Goal: Task Accomplishment & Management: Manage account settings

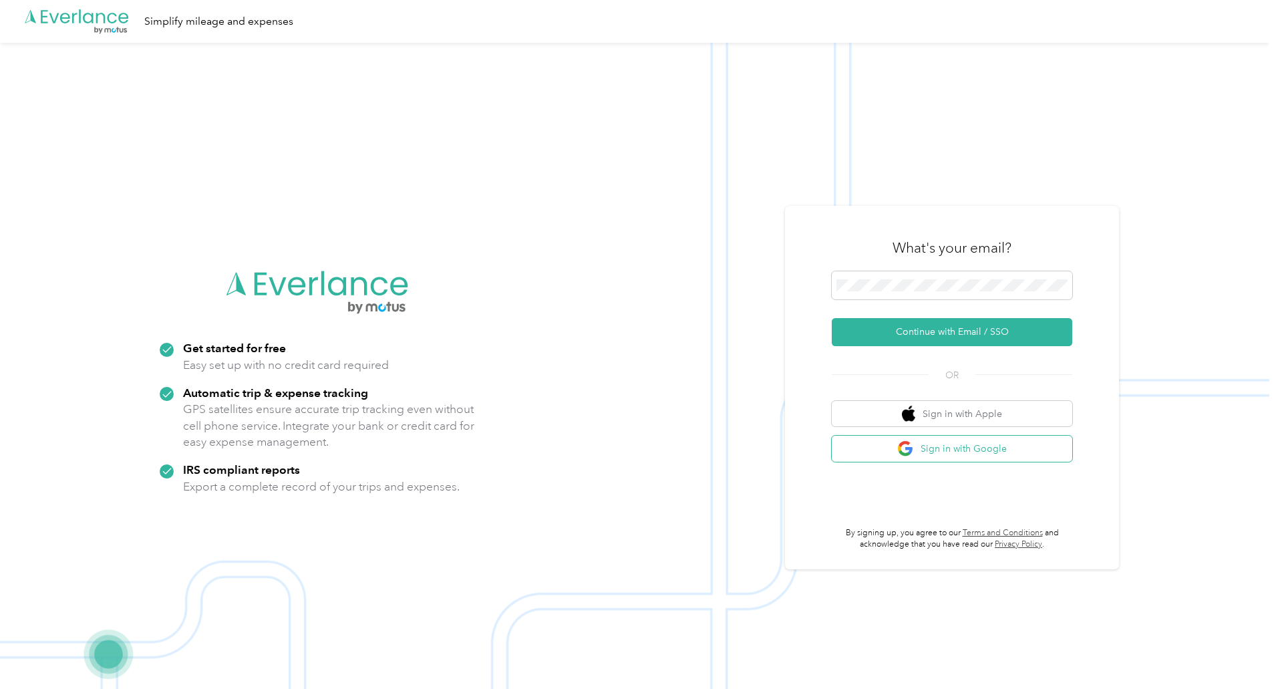
click at [935, 450] on button "Sign in with Google" at bounding box center [952, 449] width 241 height 26
click at [933, 447] on button "Sign in with Google" at bounding box center [952, 449] width 241 height 26
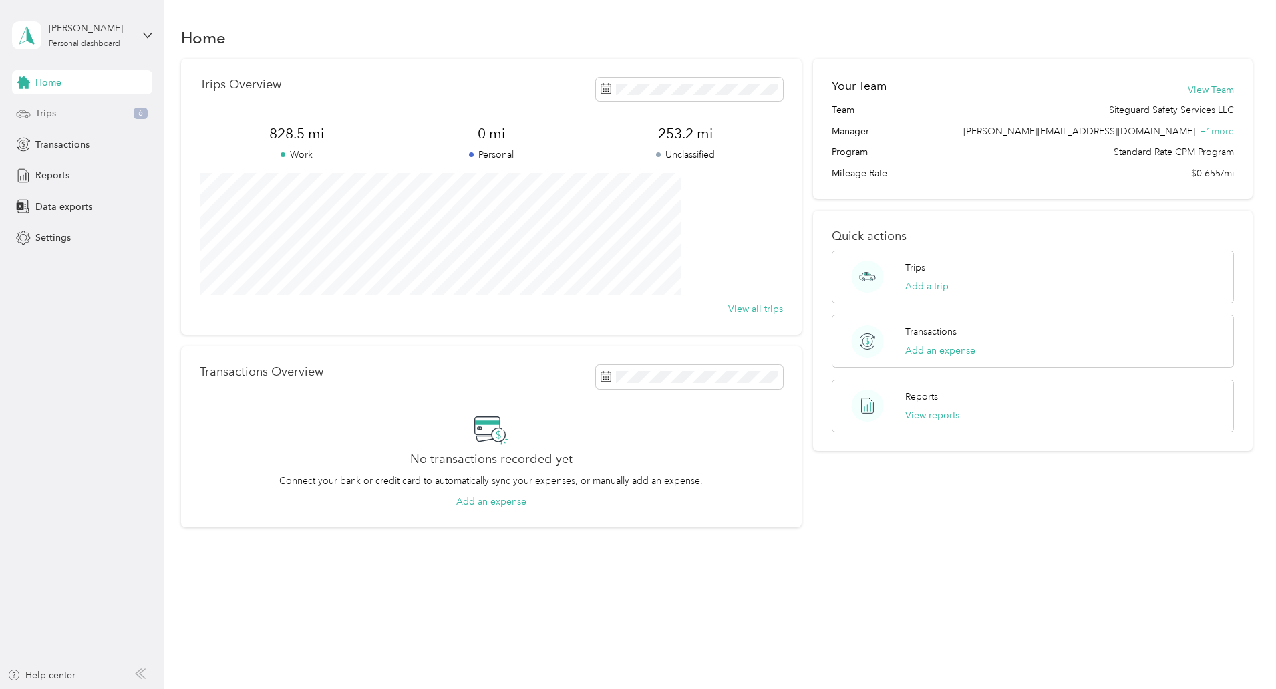
click at [49, 118] on span "Trips" at bounding box center [45, 113] width 21 height 14
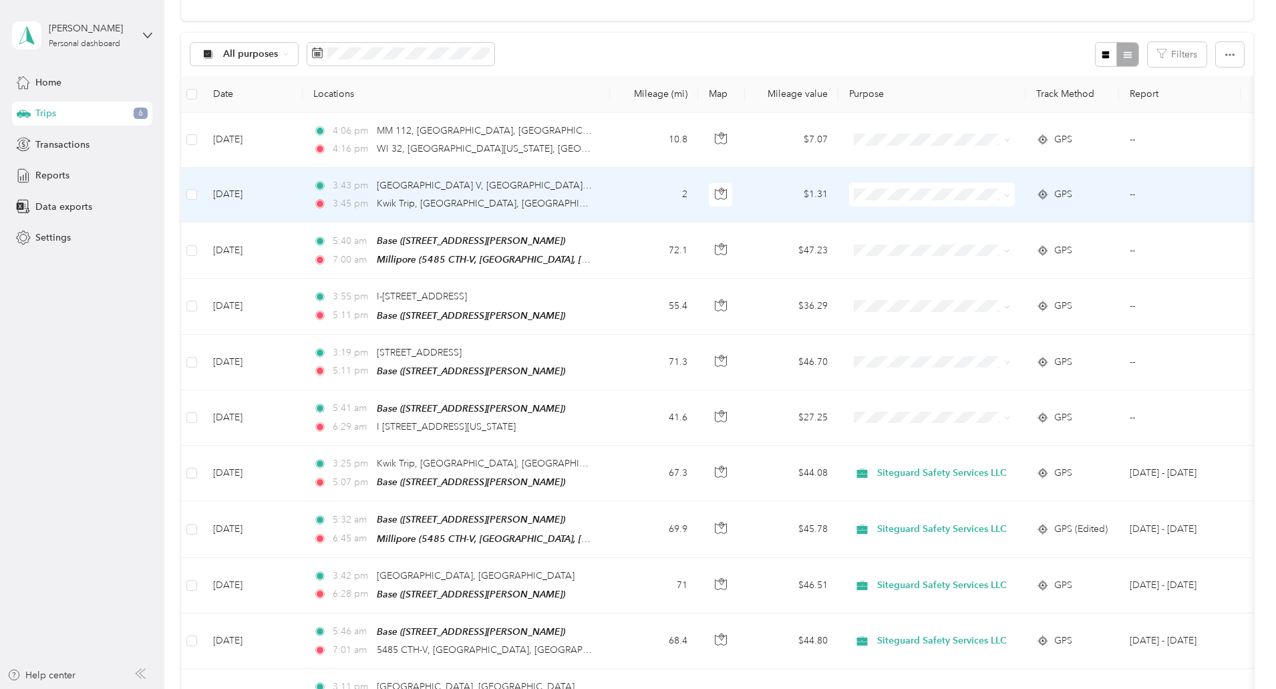
scroll to position [241, 0]
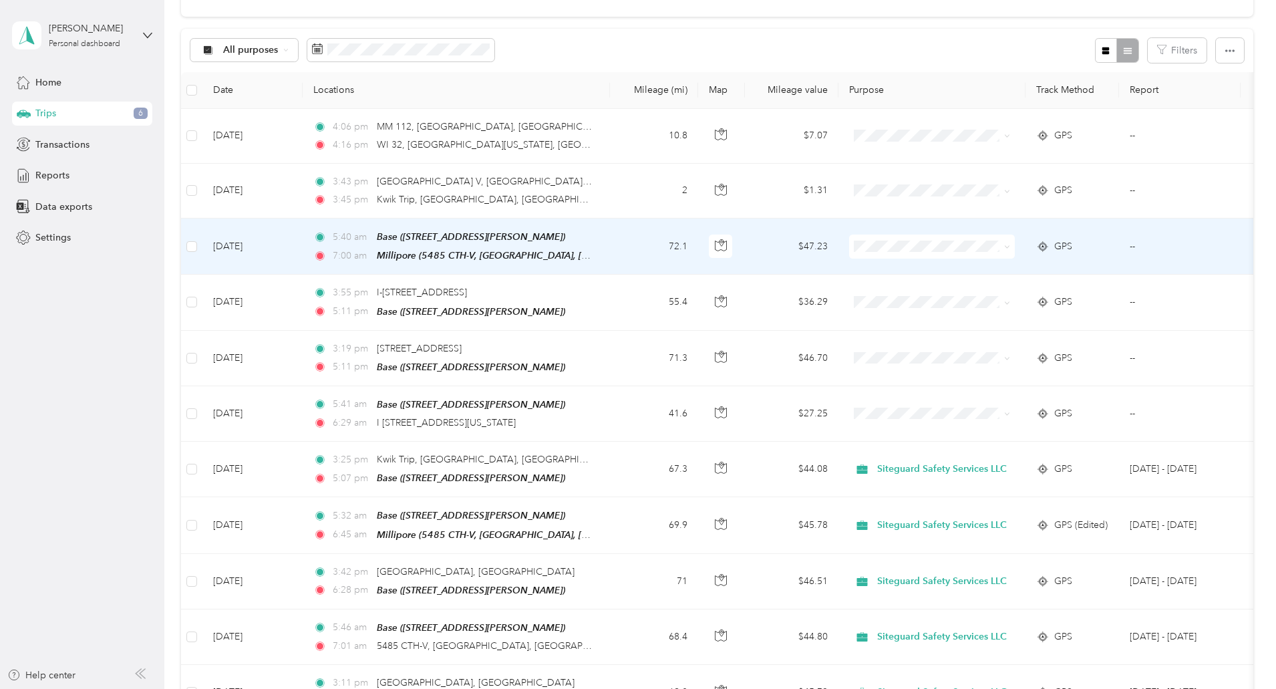
click at [1018, 277] on ol "Siteguard Safety Services LLC Personal" at bounding box center [1024, 275] width 172 height 47
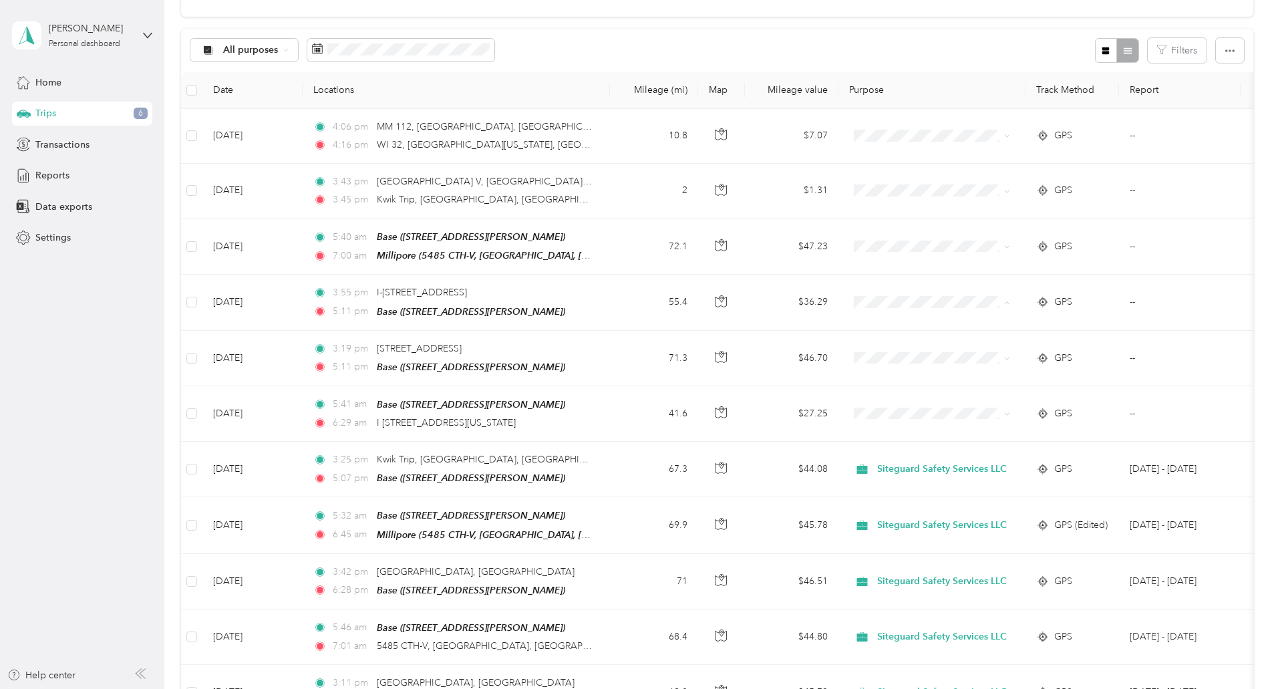
click at [231, 486] on div "30 free trips remaining this month. Never miss a mile with unlimited automatic …" at bounding box center [717, 513] width 1072 height 1390
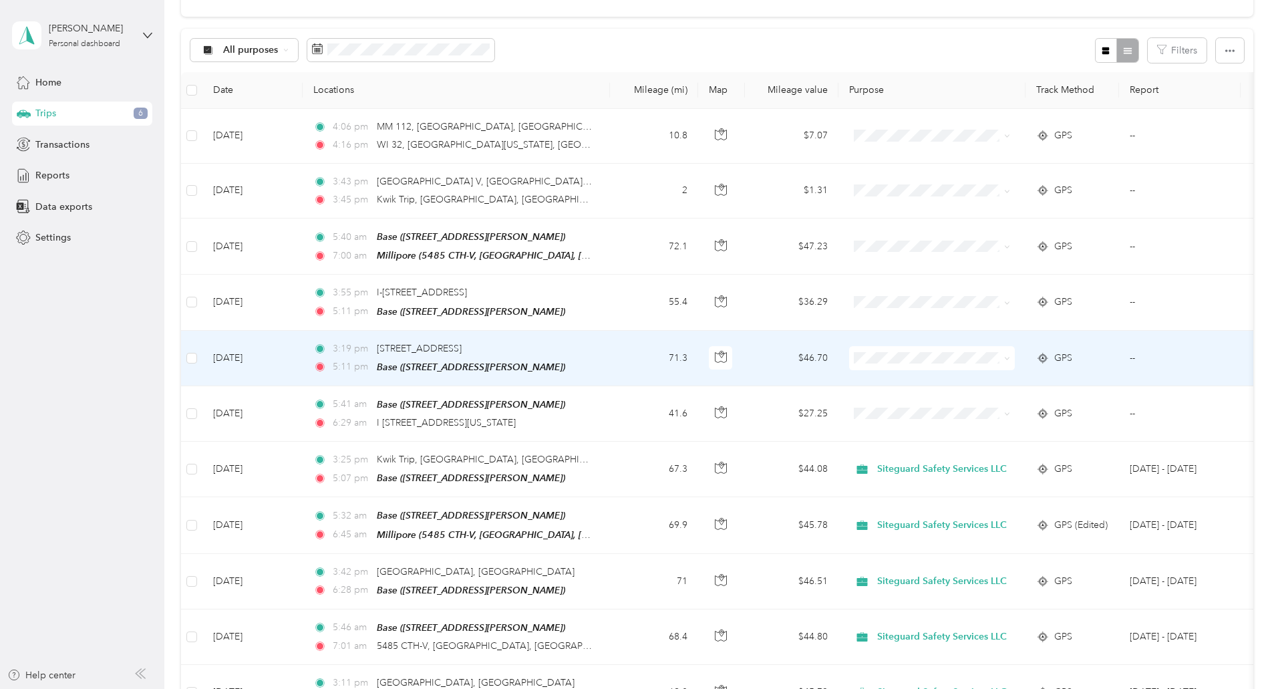
click at [995, 379] on span "Siteguard Safety Services LLC" at bounding box center [1037, 373] width 130 height 14
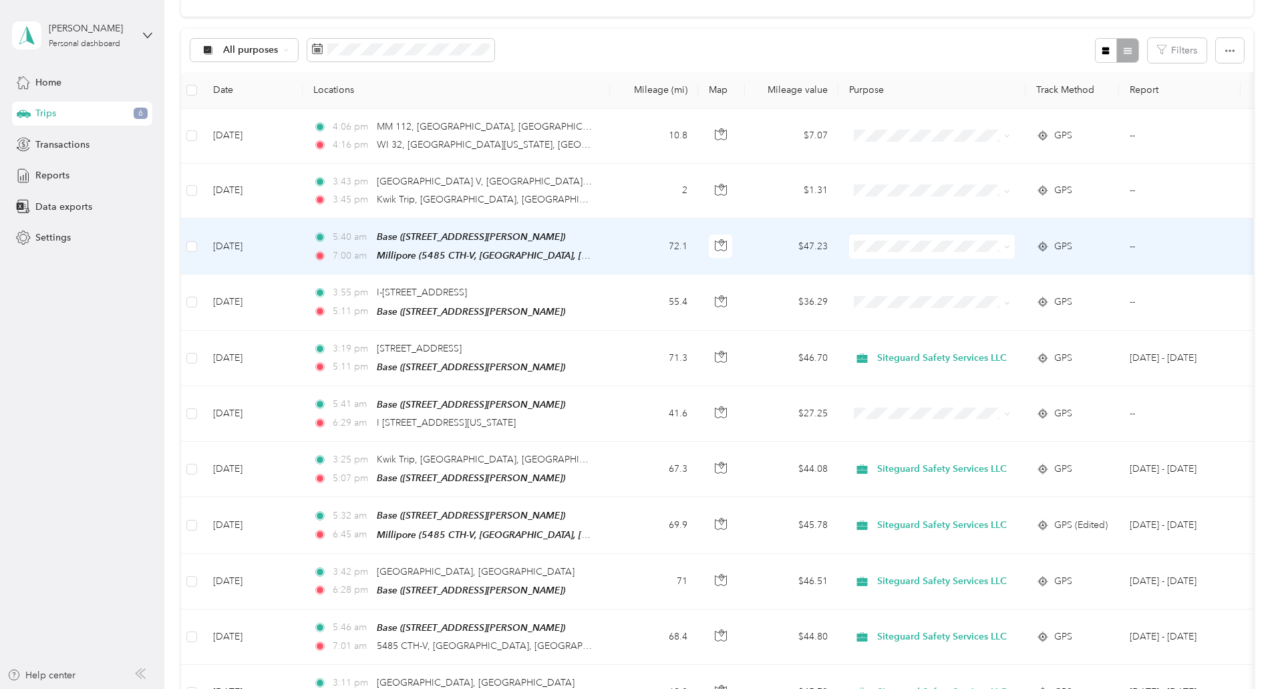
click at [998, 269] on span "Siteguard Safety Services LLC" at bounding box center [1037, 269] width 130 height 14
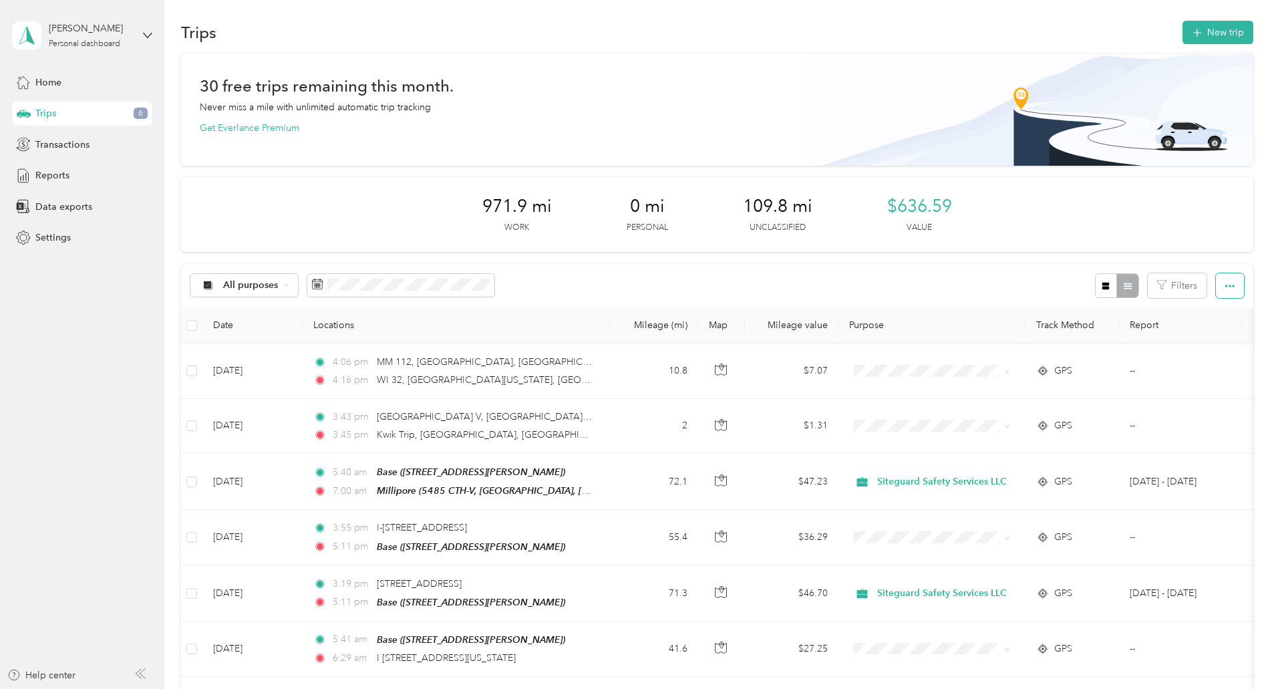
scroll to position [5, 0]
click at [1183, 39] on button "New trip" at bounding box center [1218, 32] width 71 height 23
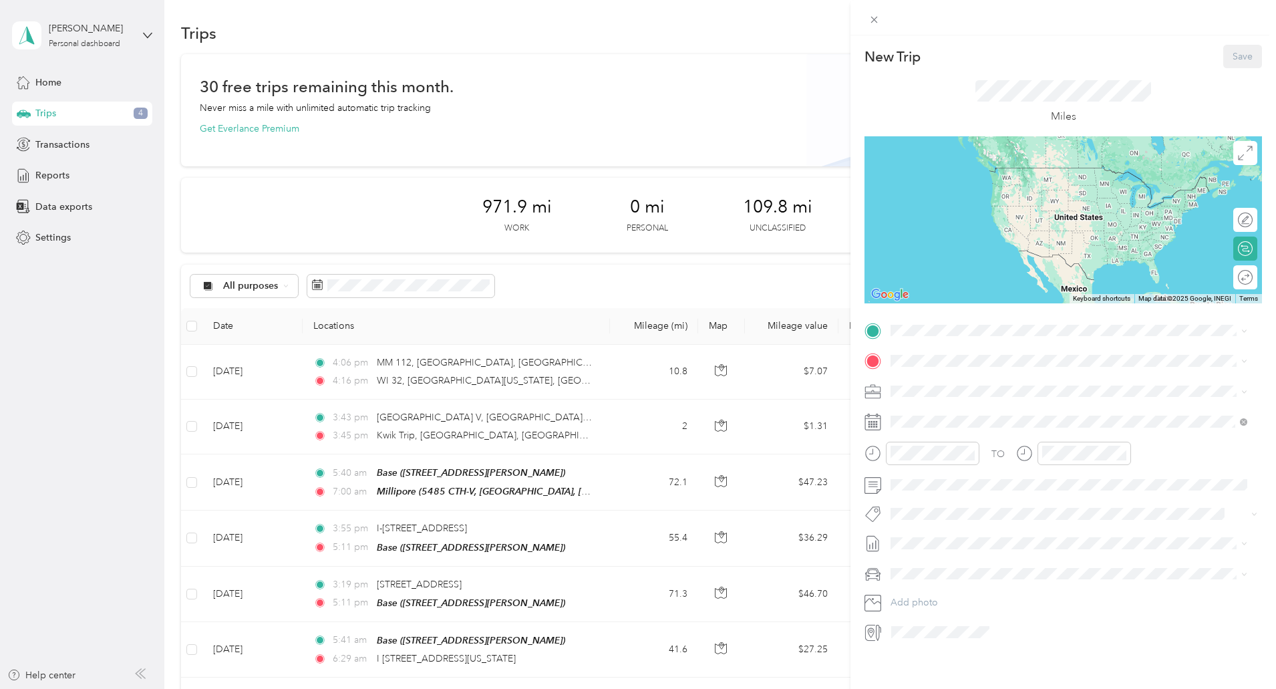
click at [235, 488] on div "New Trip Save This trip cannot be edited because it is either under review, app…" at bounding box center [638, 344] width 1276 height 689
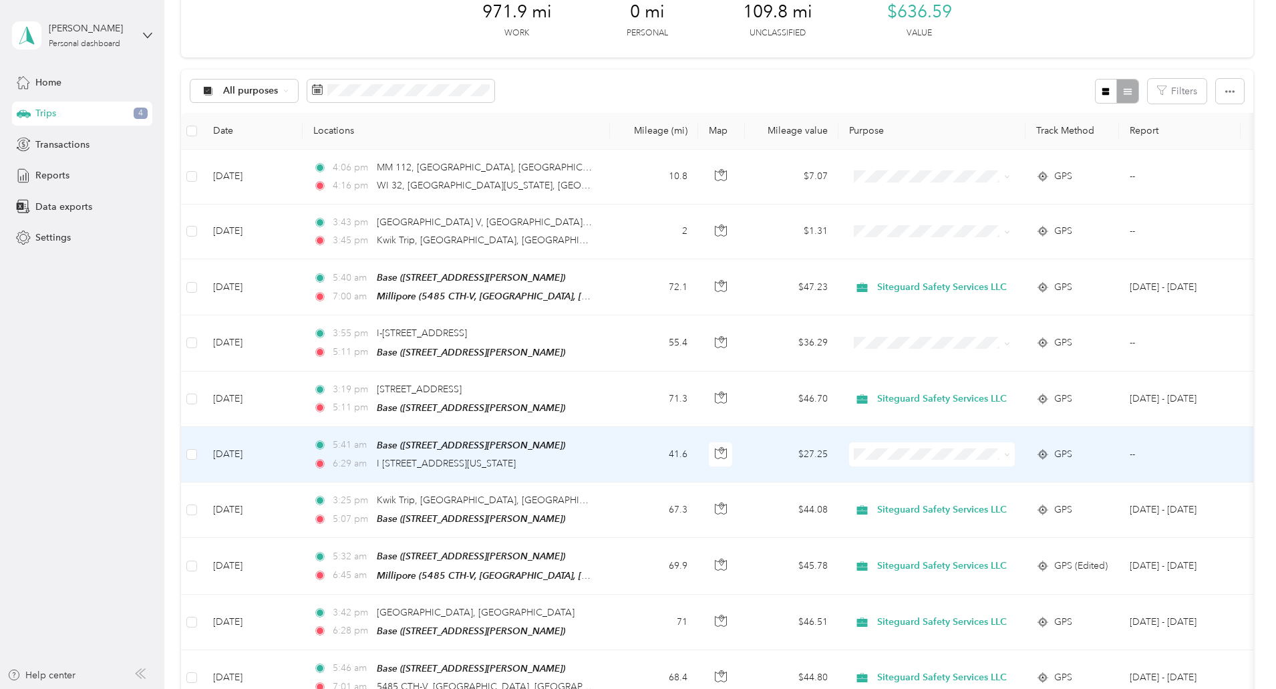
scroll to position [0, 0]
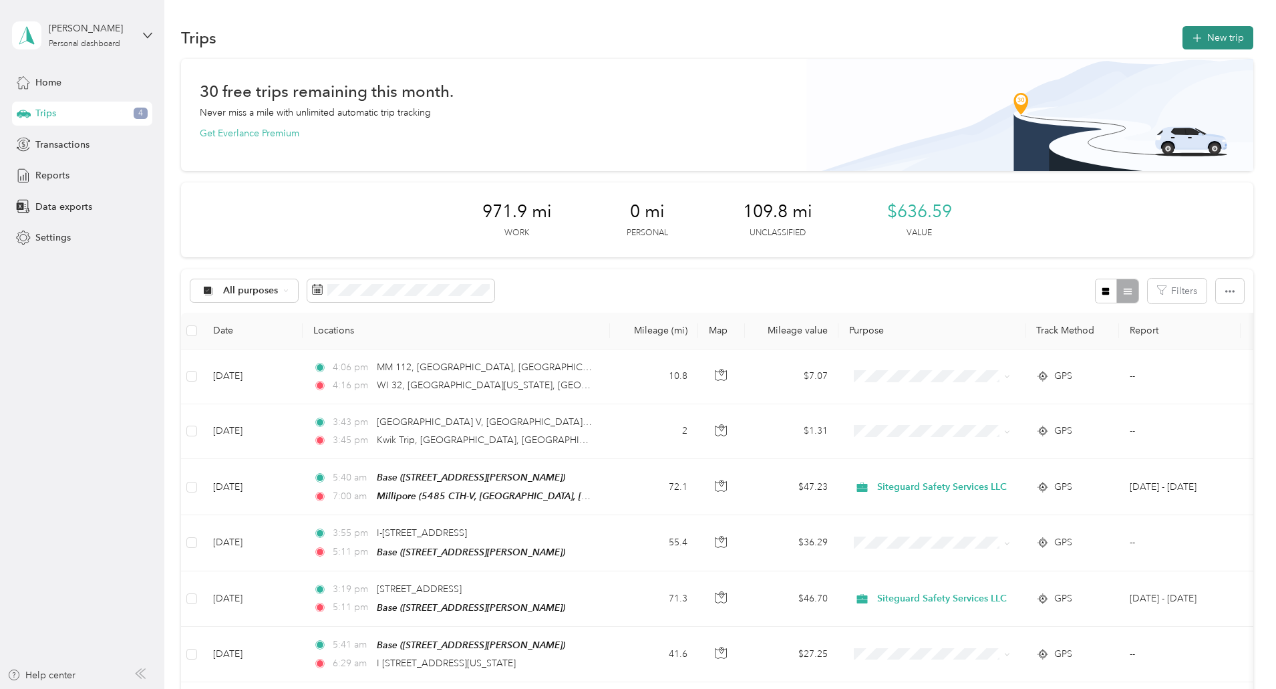
click at [1183, 47] on button "New trip" at bounding box center [1218, 37] width 71 height 23
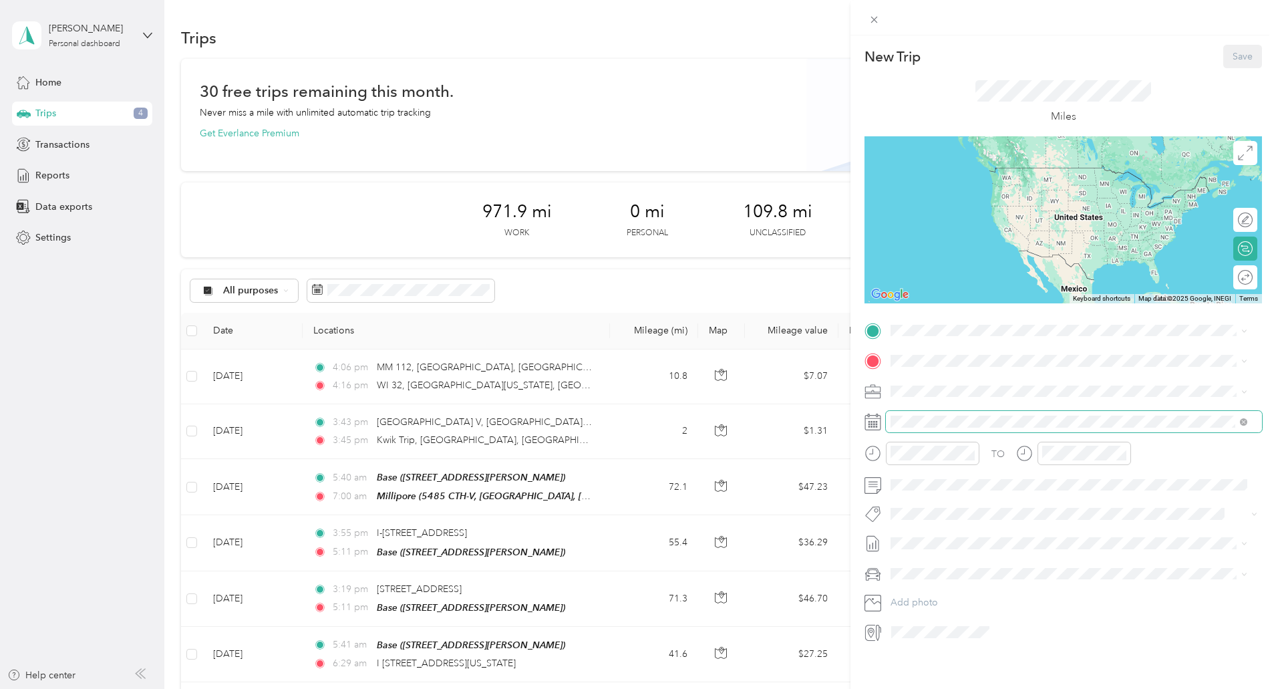
click at [929, 428] on span at bounding box center [1074, 421] width 376 height 21
click at [876, 427] on icon at bounding box center [873, 422] width 17 height 17
click at [924, 495] on icon at bounding box center [923, 496] width 13 height 13
click at [972, 572] on div "10" at bounding box center [970, 565] width 17 height 17
click at [949, 396] on span "[STREET_ADDRESS][PERSON_NAME]" at bounding box center [995, 390] width 159 height 11
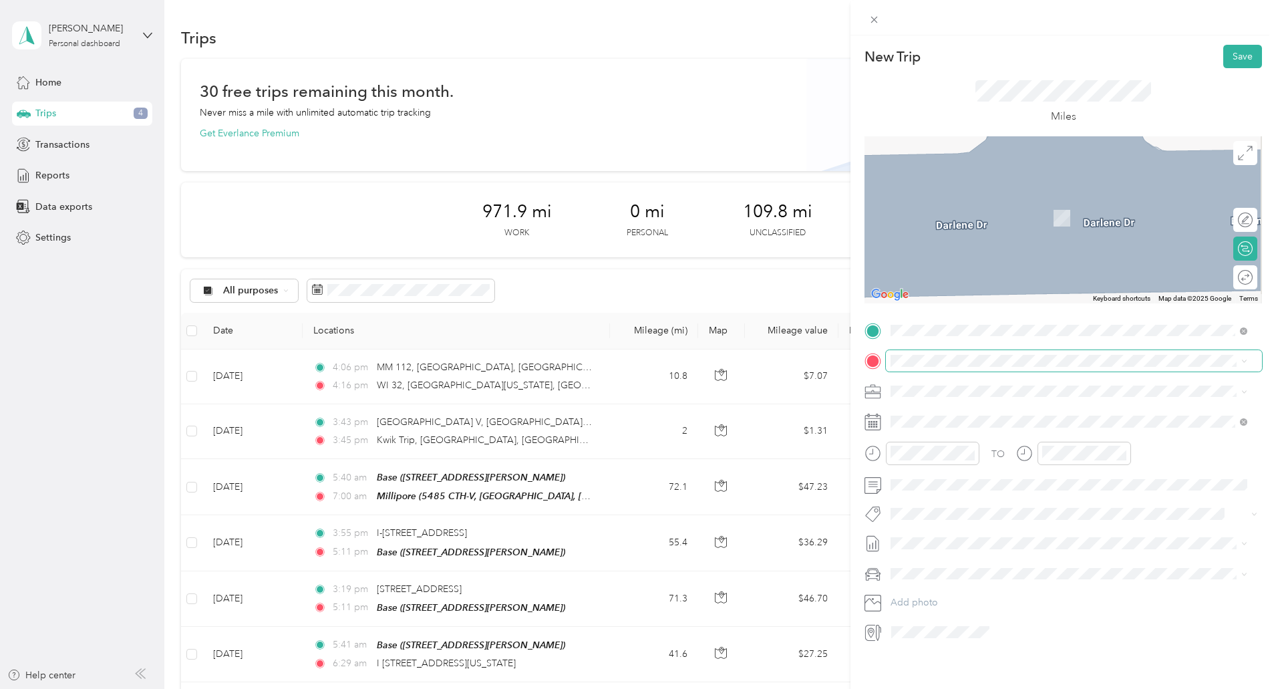
click at [929, 371] on span at bounding box center [1074, 360] width 376 height 21
click at [968, 474] on span "[STREET_ADDRESS]" at bounding box center [958, 469] width 85 height 11
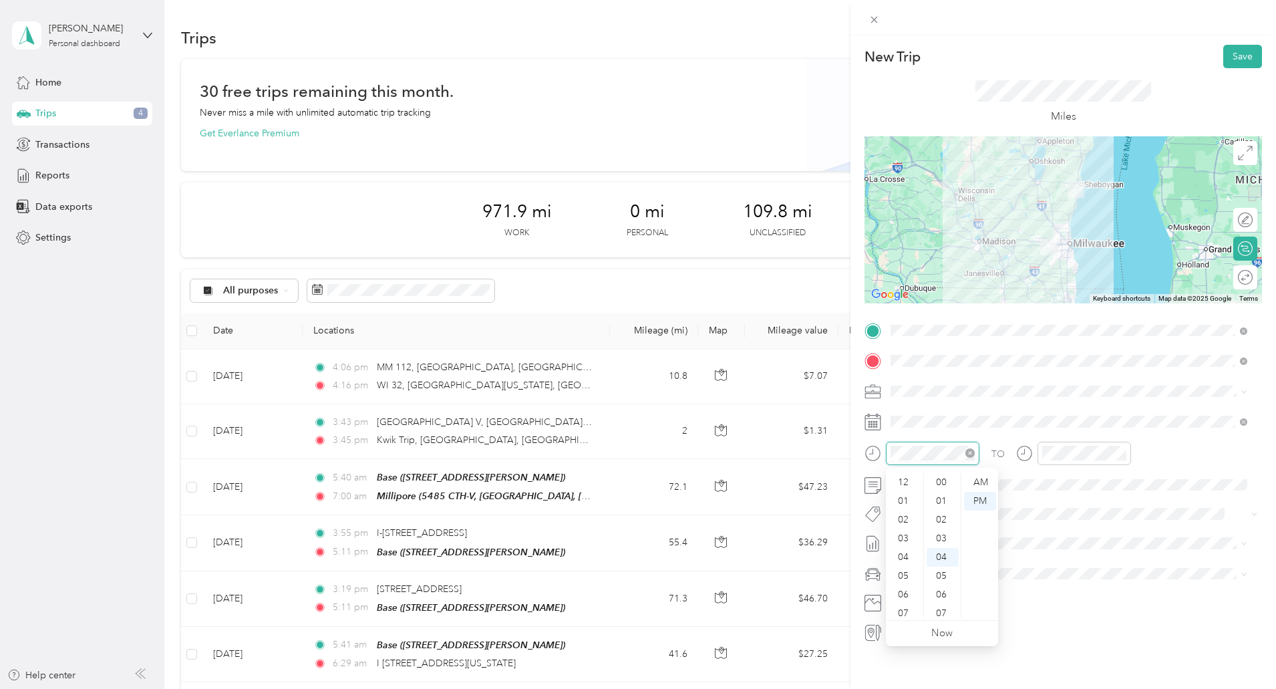
scroll to position [80, 0]
click at [905, 496] on div "05" at bounding box center [905, 495] width 32 height 19
click at [982, 483] on div "AM" at bounding box center [980, 482] width 32 height 19
click at [1056, 515] on div "06" at bounding box center [1056, 514] width 32 height 19
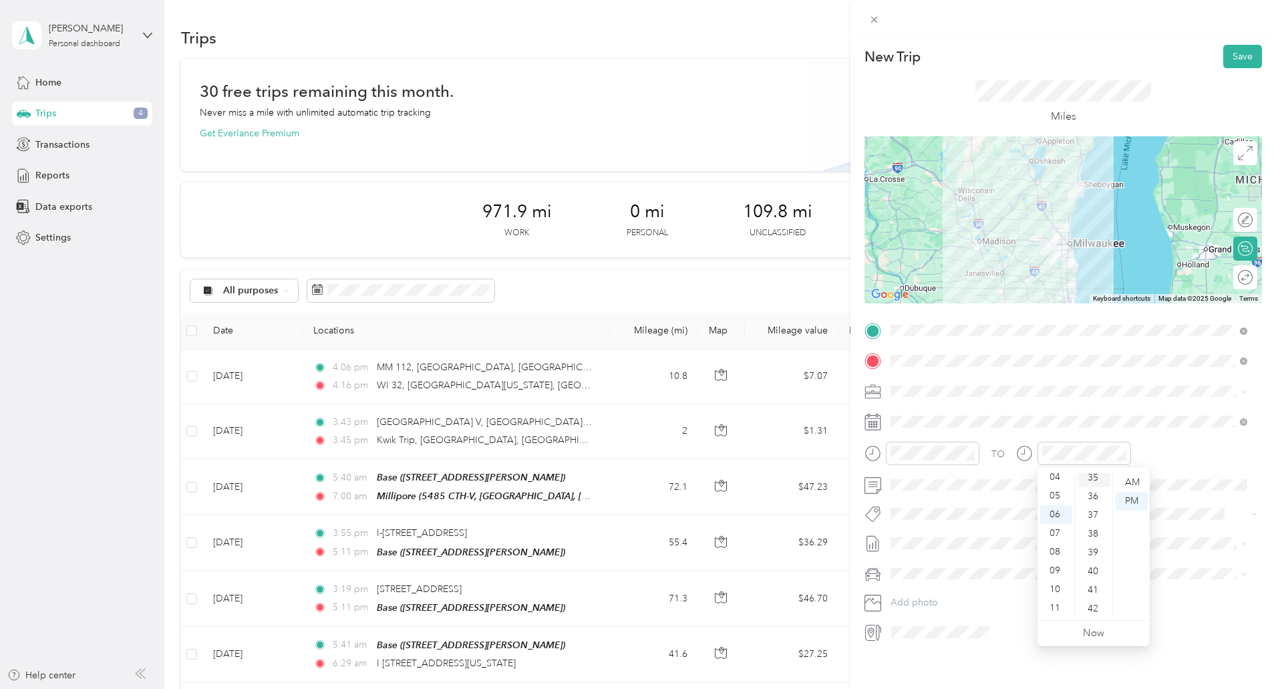
click at [1092, 480] on div "35" at bounding box center [1094, 477] width 32 height 19
click at [1131, 485] on div "AM" at bounding box center [1132, 482] width 32 height 19
click at [1190, 527] on div "TO Add photo" at bounding box center [1064, 481] width 398 height 323
click at [1243, 51] on button "Save" at bounding box center [1242, 56] width 39 height 23
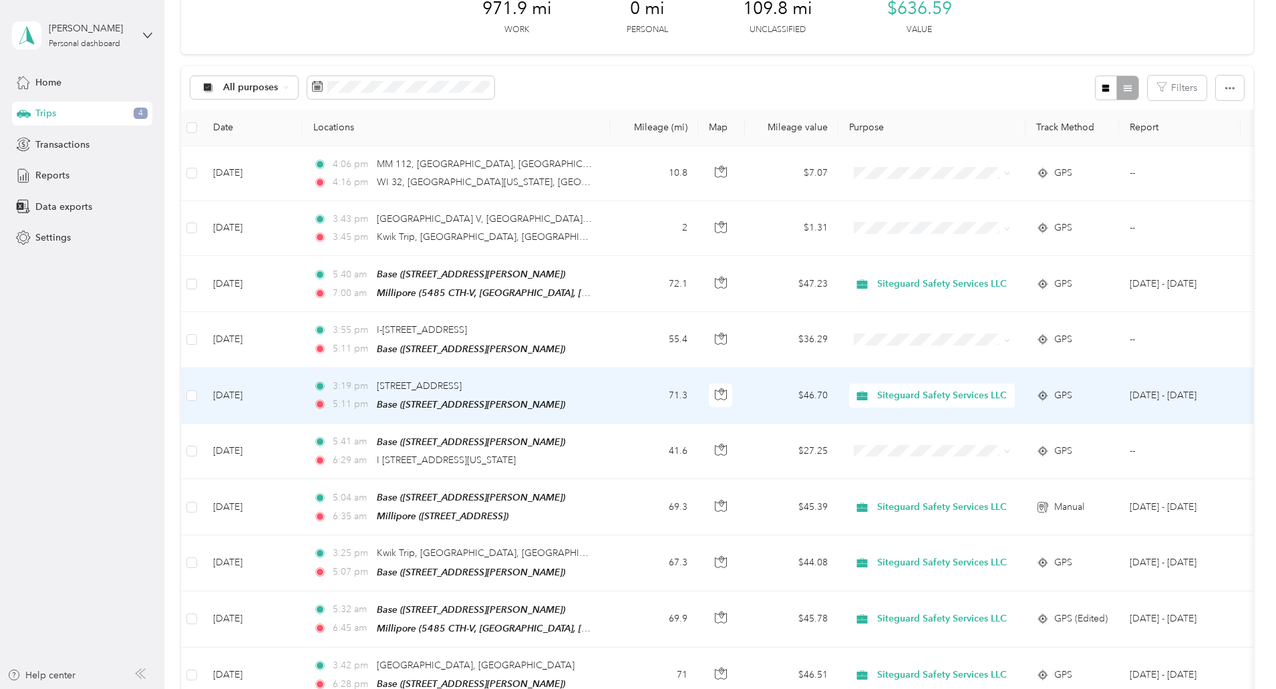
scroll to position [204, 0]
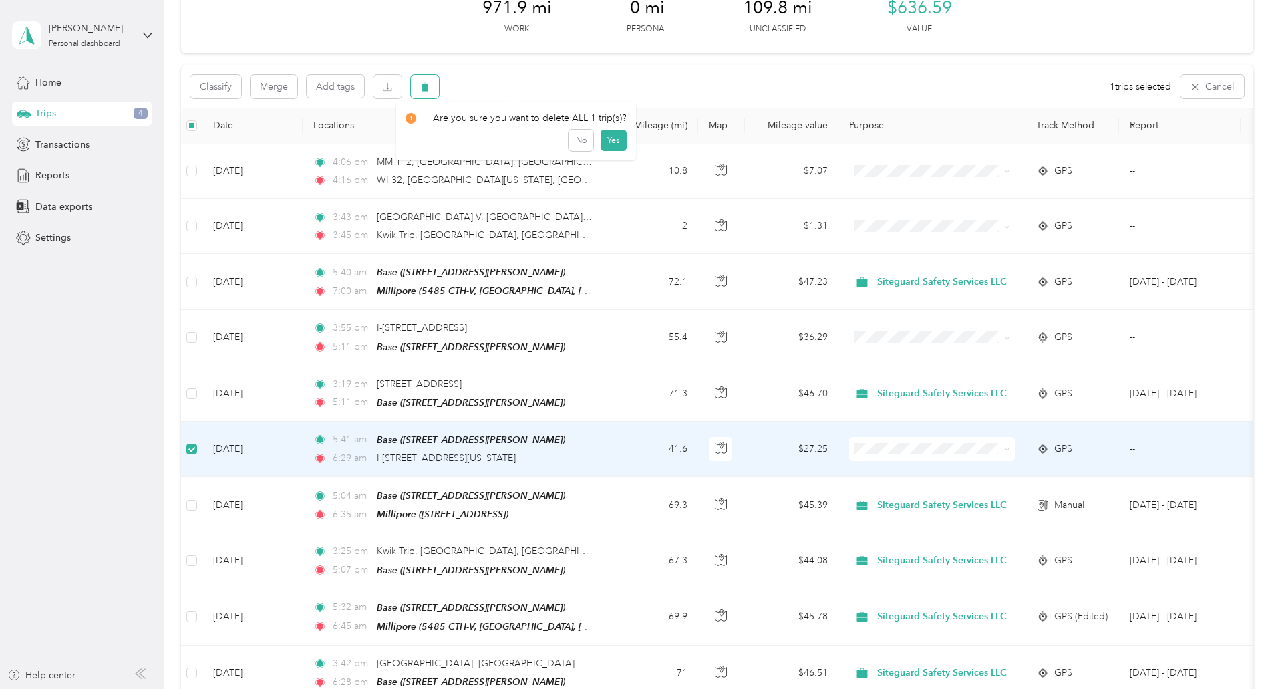
click at [439, 88] on button "button" at bounding box center [425, 86] width 28 height 23
click at [603, 142] on button "Yes" at bounding box center [614, 142] width 26 height 21
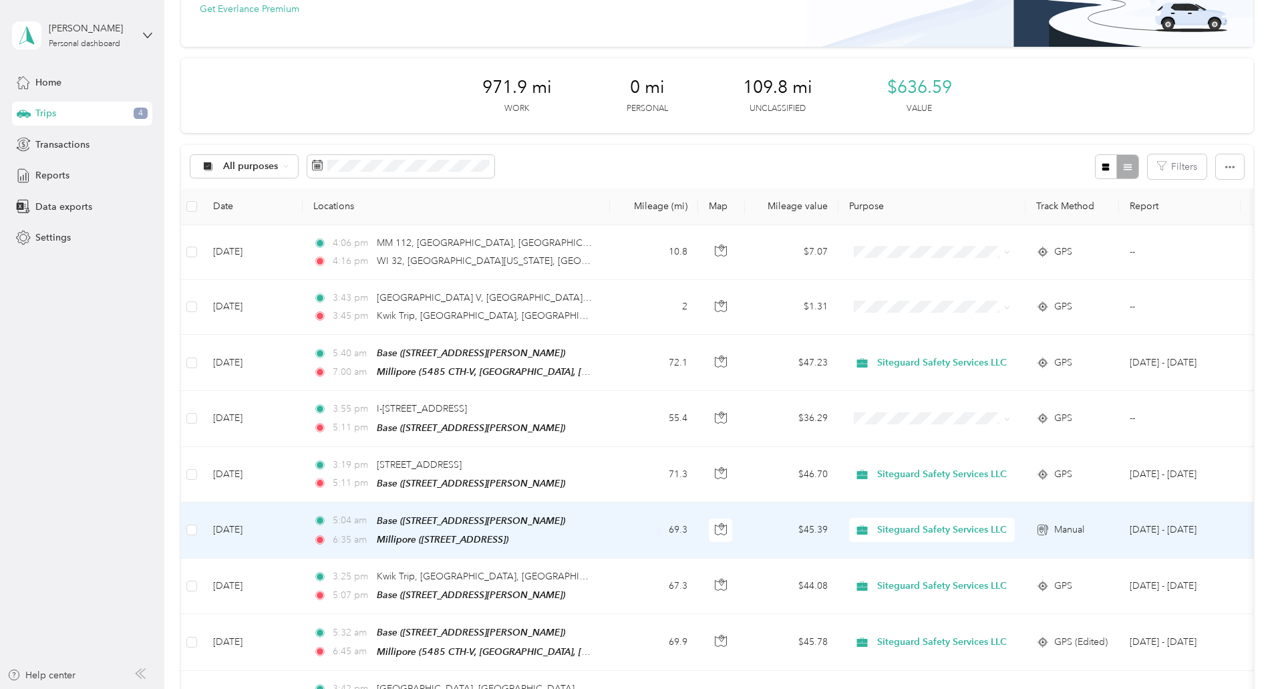
scroll to position [126, 0]
click at [371, 538] on span "6:35 am" at bounding box center [352, 538] width 38 height 15
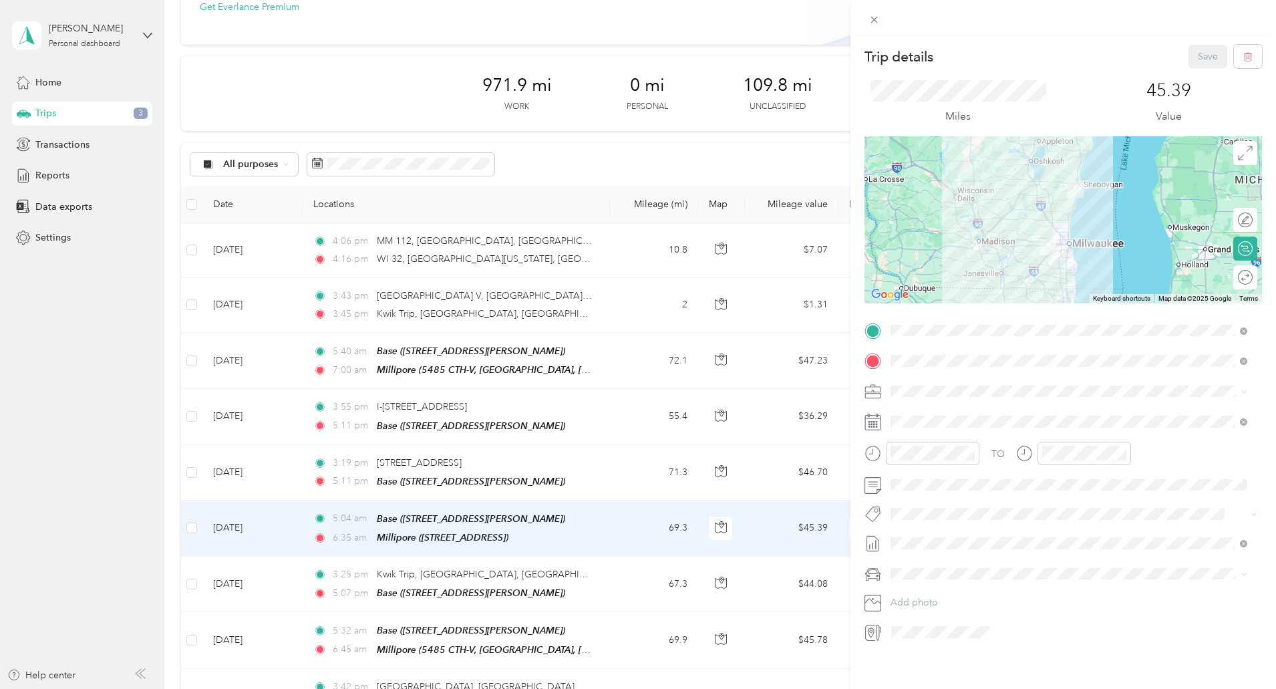
click at [239, 553] on div "Trip details Save This trip cannot be edited because it is either under review,…" at bounding box center [638, 344] width 1276 height 689
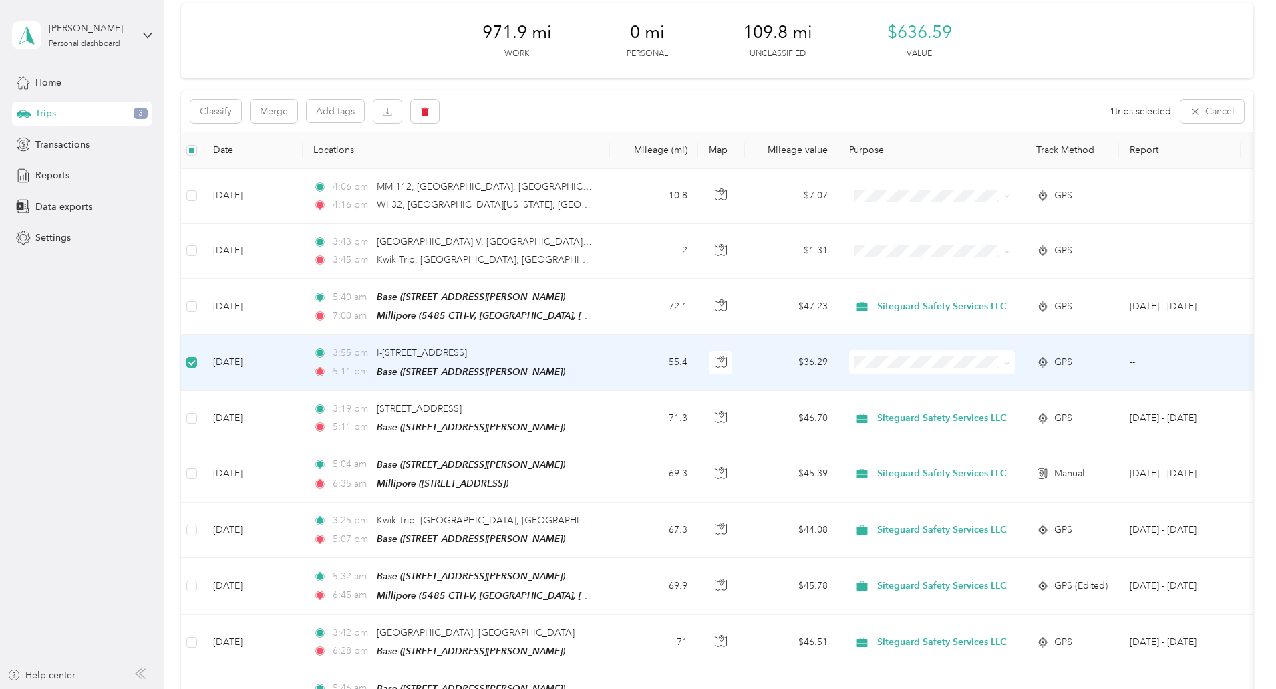
scroll to position [183, 0]
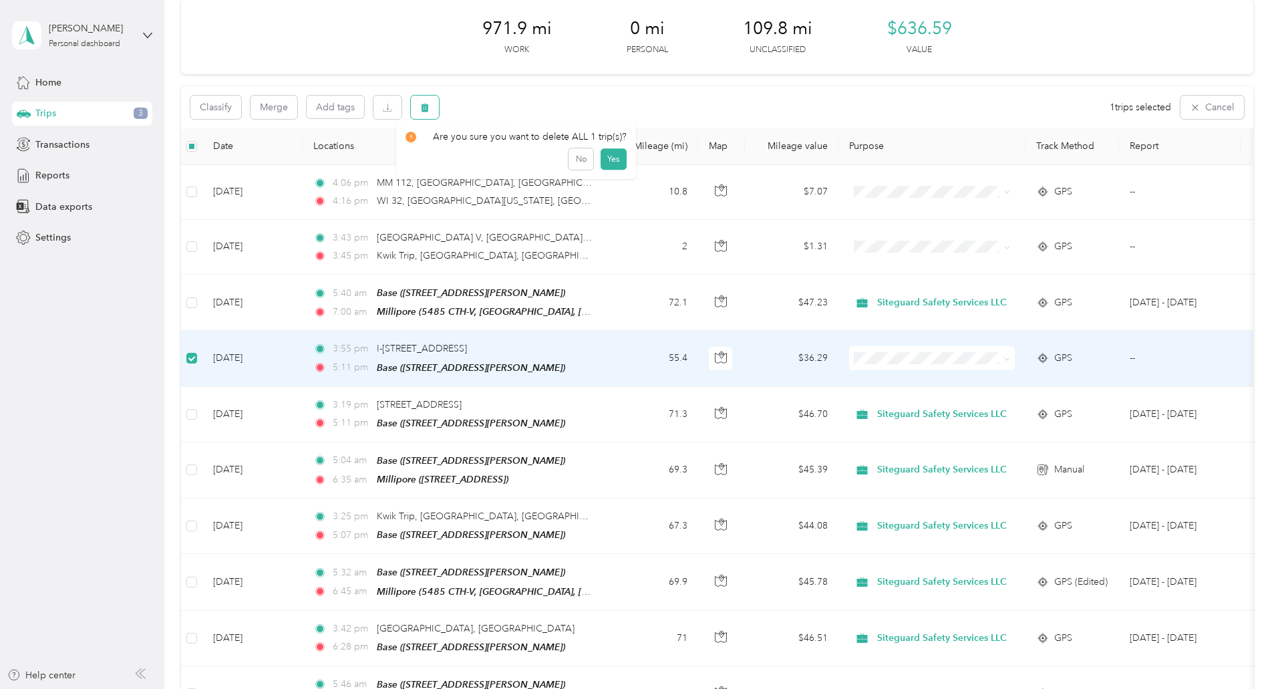
click at [439, 110] on button "button" at bounding box center [425, 107] width 28 height 23
click at [617, 168] on button "Yes" at bounding box center [614, 162] width 26 height 21
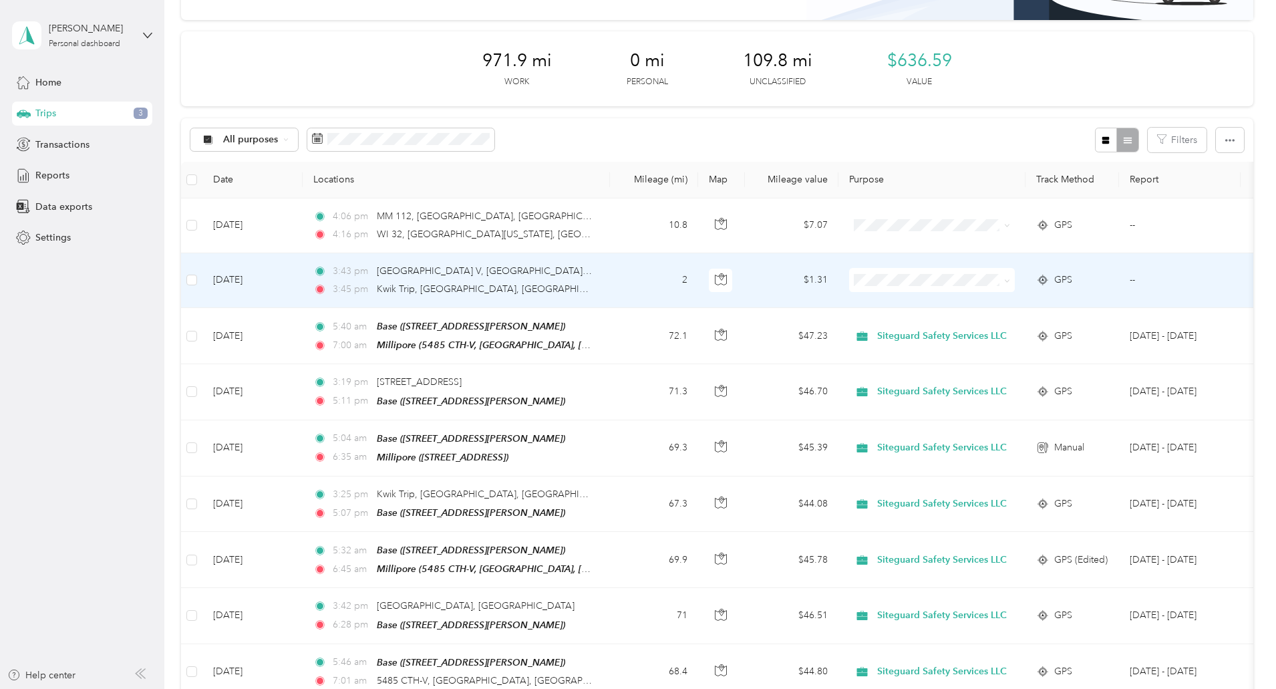
scroll to position [150, 0]
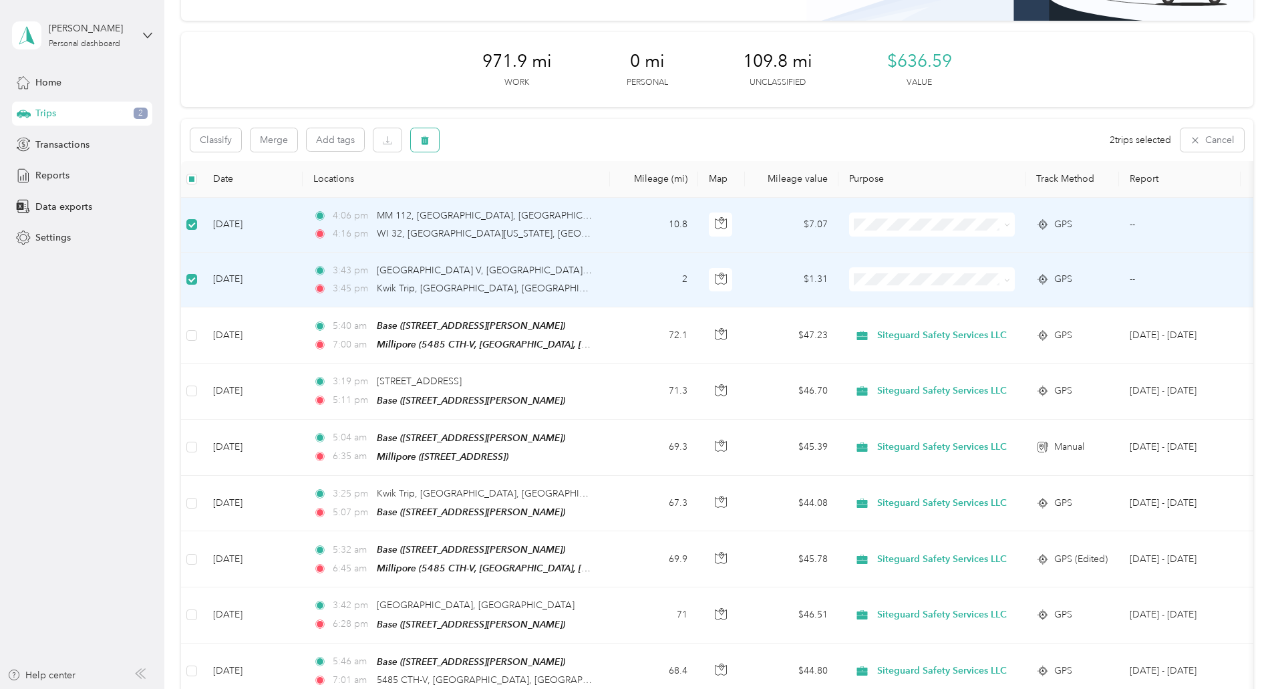
click at [439, 143] on button "button" at bounding box center [425, 139] width 28 height 23
click at [612, 192] on button "Yes" at bounding box center [614, 195] width 26 height 21
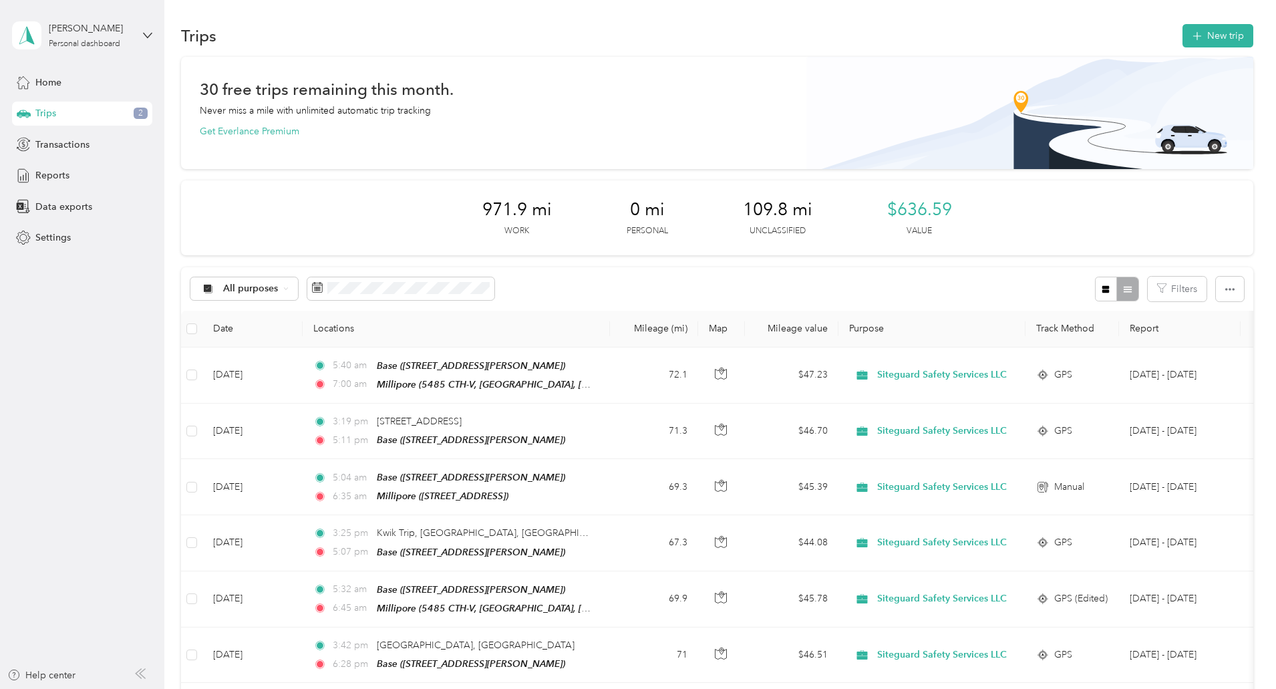
scroll to position [1, 0]
click at [1183, 37] on button "New trip" at bounding box center [1218, 36] width 71 height 23
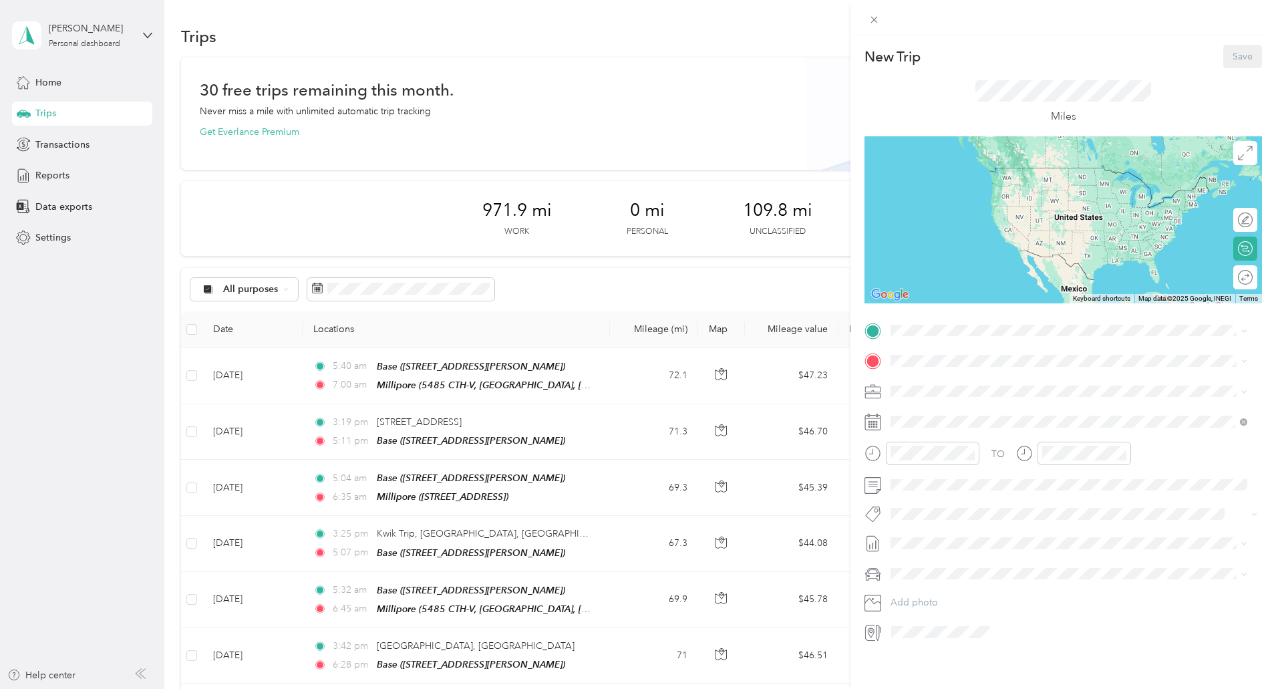
scroll to position [13, 0]
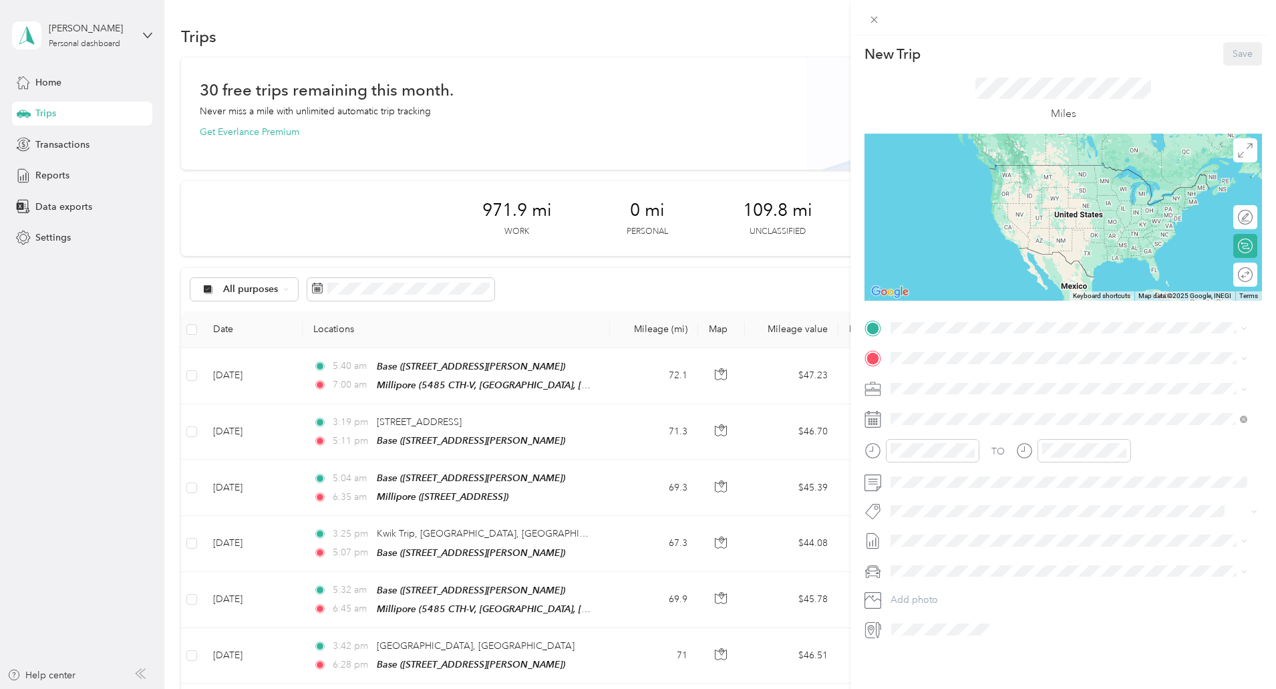
click at [873, 416] on icon at bounding box center [873, 419] width 17 height 17
click at [928, 490] on icon at bounding box center [923, 484] width 13 height 13
click at [988, 555] on div "11" at bounding box center [987, 552] width 17 height 17
click at [909, 470] on div "03" at bounding box center [905, 465] width 32 height 19
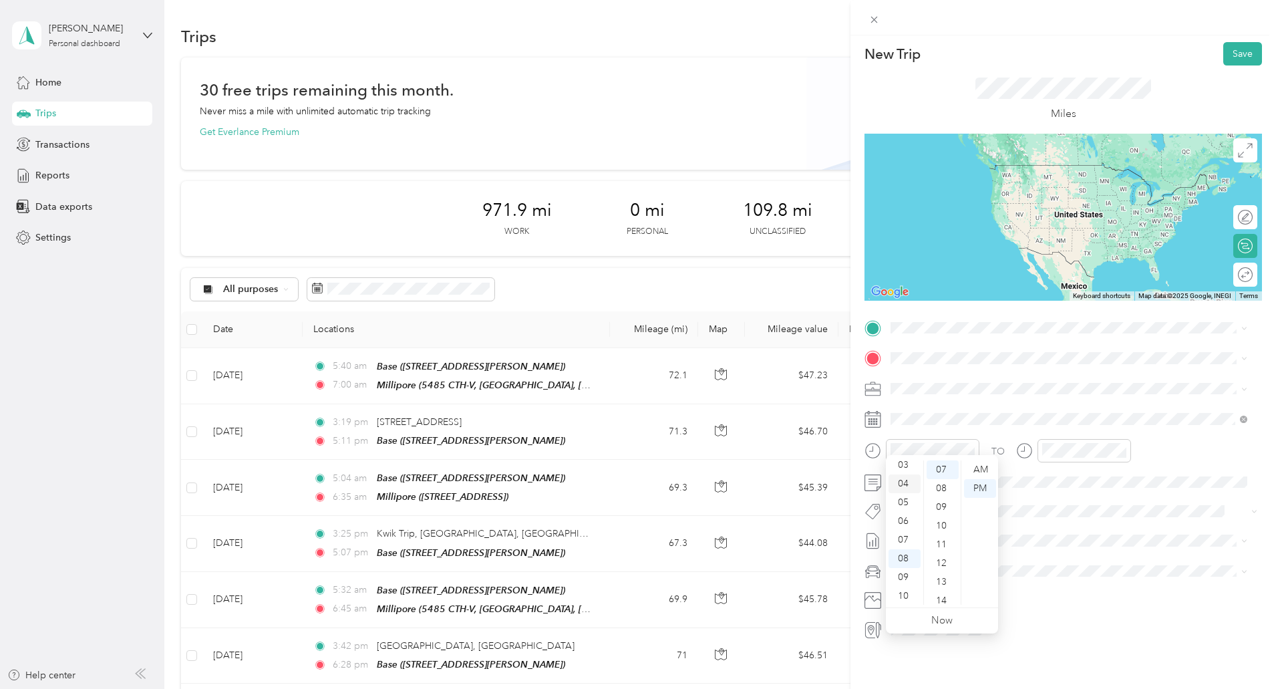
scroll to position [56, 0]
click at [1076, 449] on div at bounding box center [1085, 450] width 94 height 23
click at [1056, 482] on div "05" at bounding box center [1056, 483] width 32 height 19
click at [970, 416] on div "Millipore [STREET_ADDRESS]" at bounding box center [958, 414] width 85 height 28
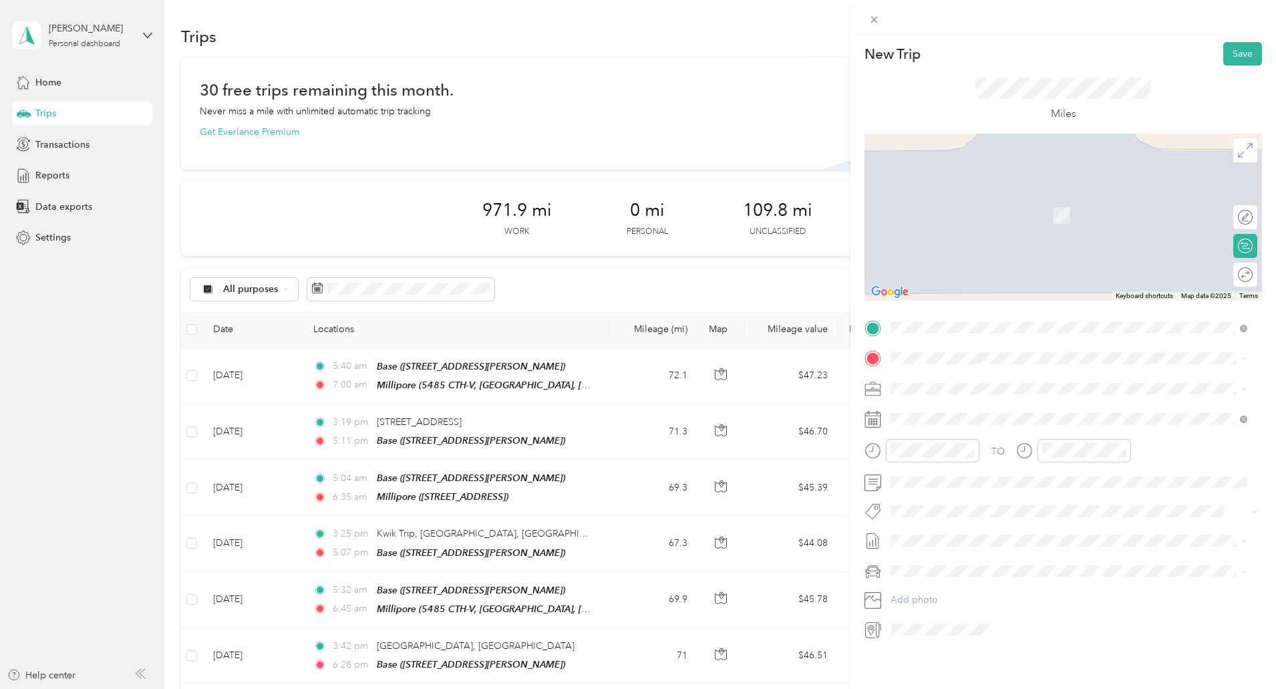
click at [952, 404] on div "Base [STREET_ADDRESS][PERSON_NAME]" at bounding box center [995, 409] width 159 height 28
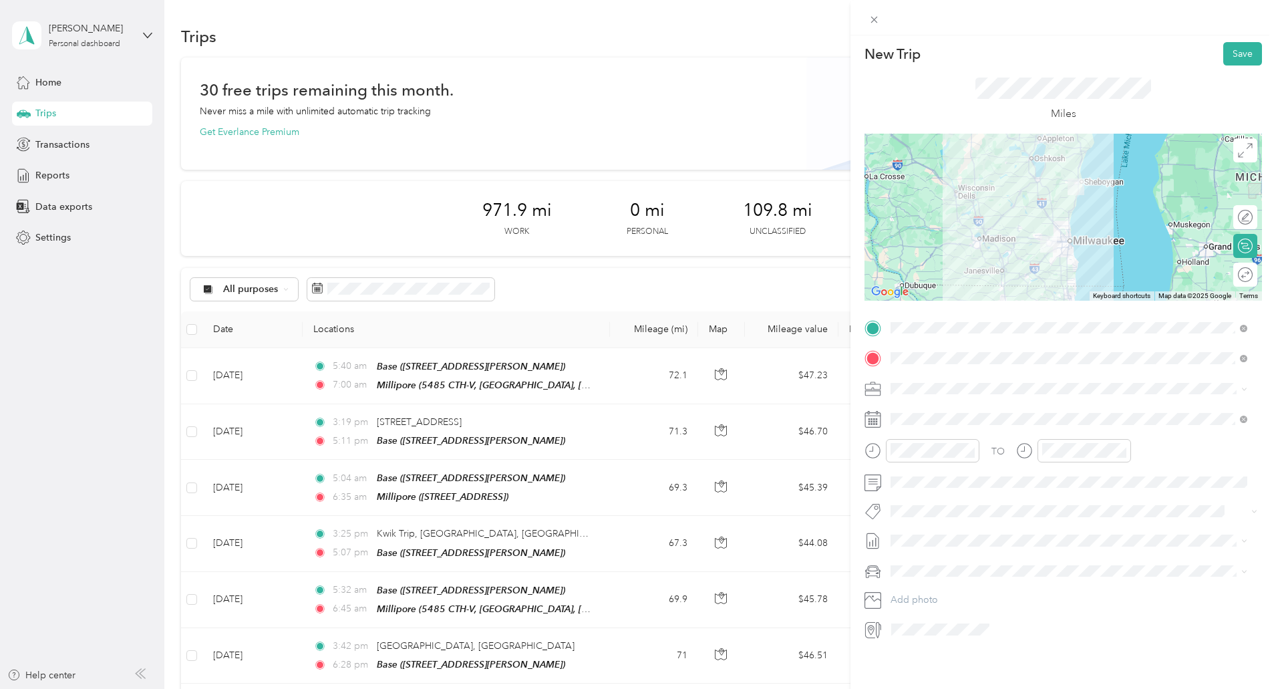
click at [962, 458] on div "Millipore" at bounding box center [1079, 452] width 327 height 12
click at [942, 417] on div "Millipore 5485 County Road v, Sheboygan Falls CTH-V, 53085, Sheboygan Falls, WI…" at bounding box center [958, 421] width 85 height 28
click at [1243, 42] on button "Save" at bounding box center [1242, 53] width 39 height 23
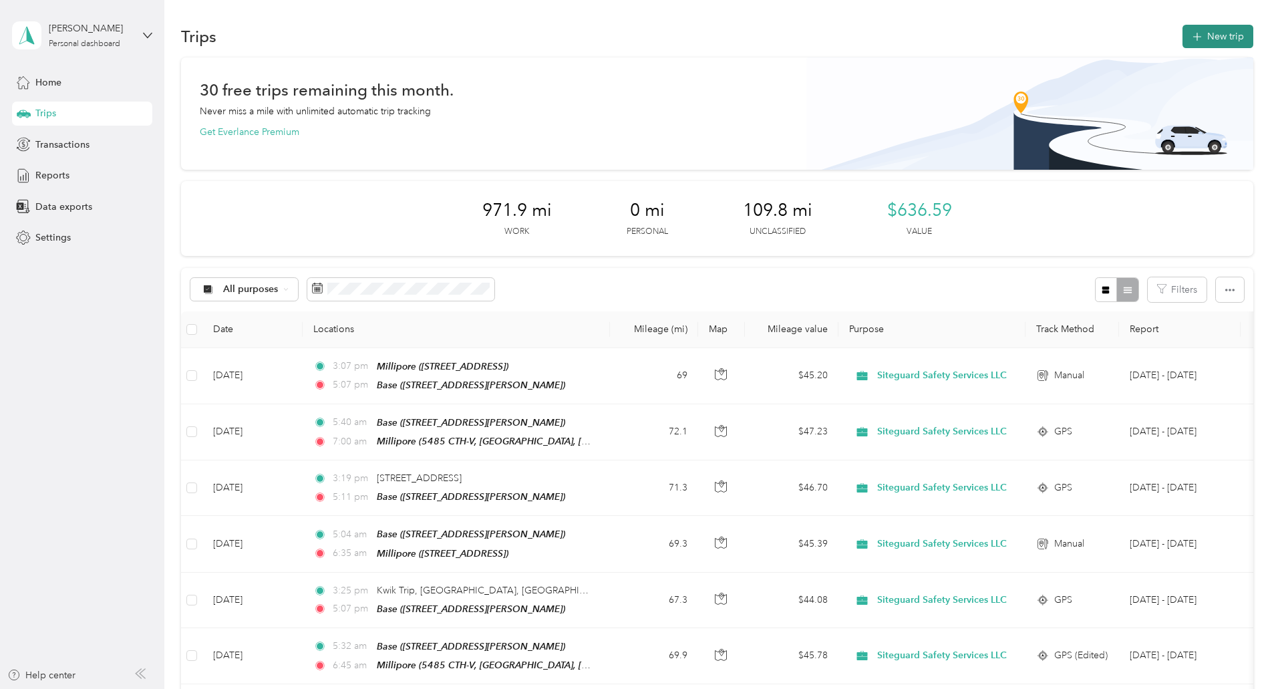
click at [1183, 36] on button "New trip" at bounding box center [1218, 36] width 71 height 23
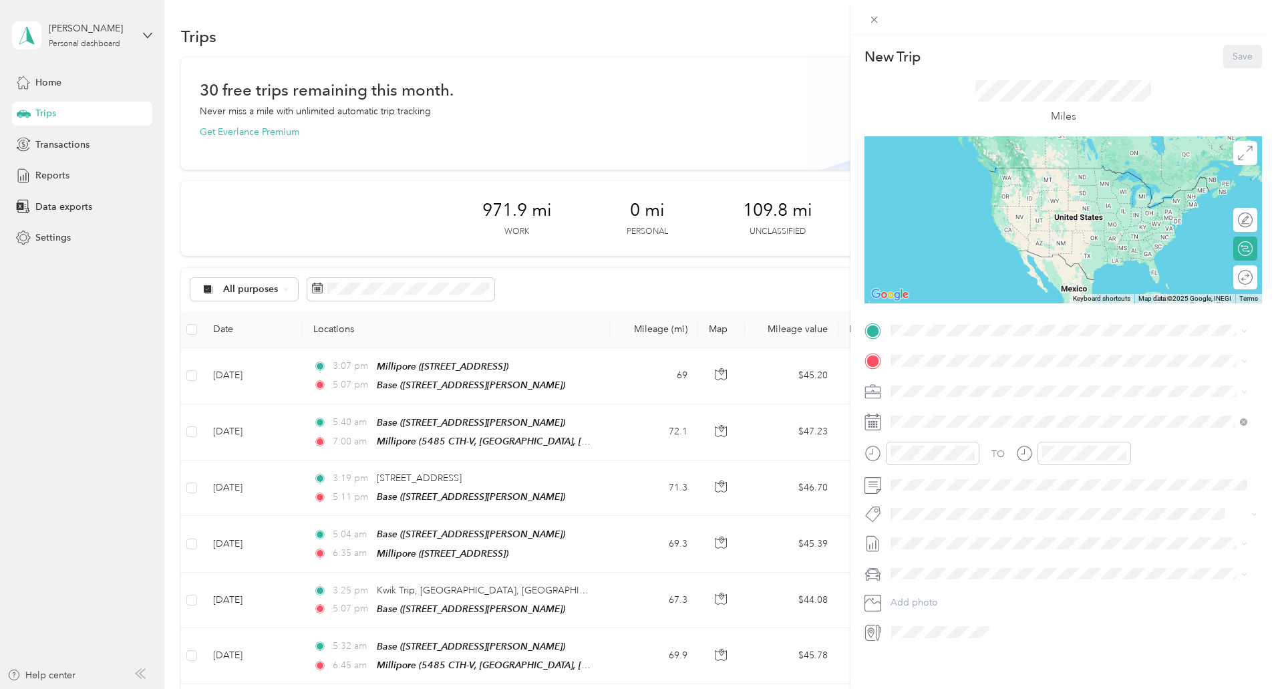
click at [927, 387] on div "Base 339 Darlene Drive, Waukesha , 53189, Waukesha, WI, United States" at bounding box center [995, 389] width 159 height 28
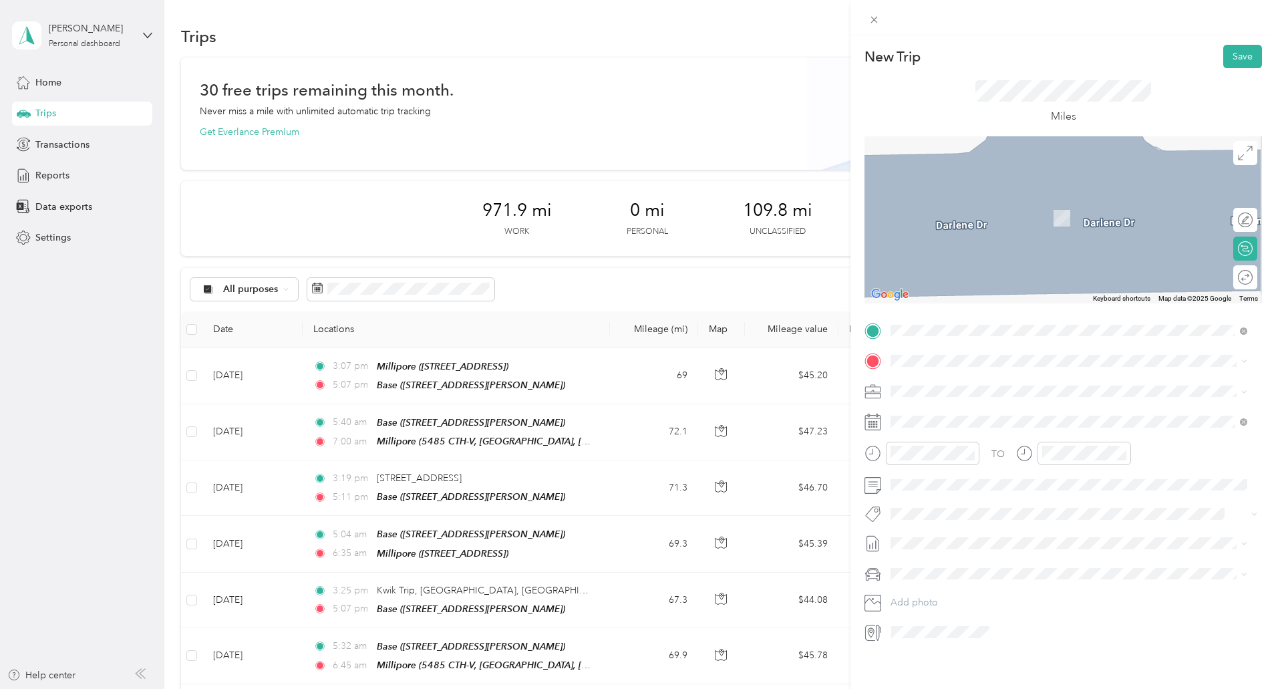
click at [926, 456] on div "Millipore 5485 County Road v, Sheboygan Falls CTH-V, 53085, Sheboygan Falls, WI…" at bounding box center [958, 461] width 85 height 28
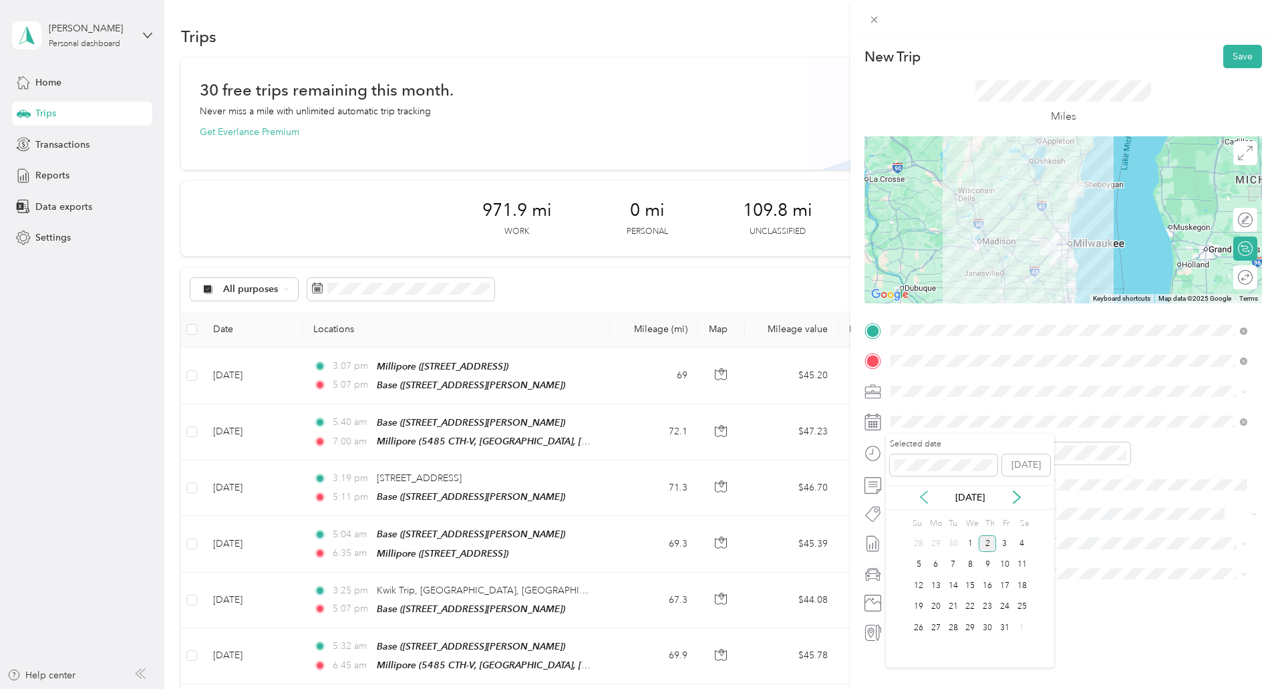
click at [926, 502] on icon at bounding box center [924, 497] width 7 height 12
click at [1007, 570] on div "12" at bounding box center [1004, 565] width 17 height 17
click at [903, 500] on div "05" at bounding box center [905, 495] width 32 height 19
click at [975, 480] on div "AM" at bounding box center [980, 482] width 32 height 19
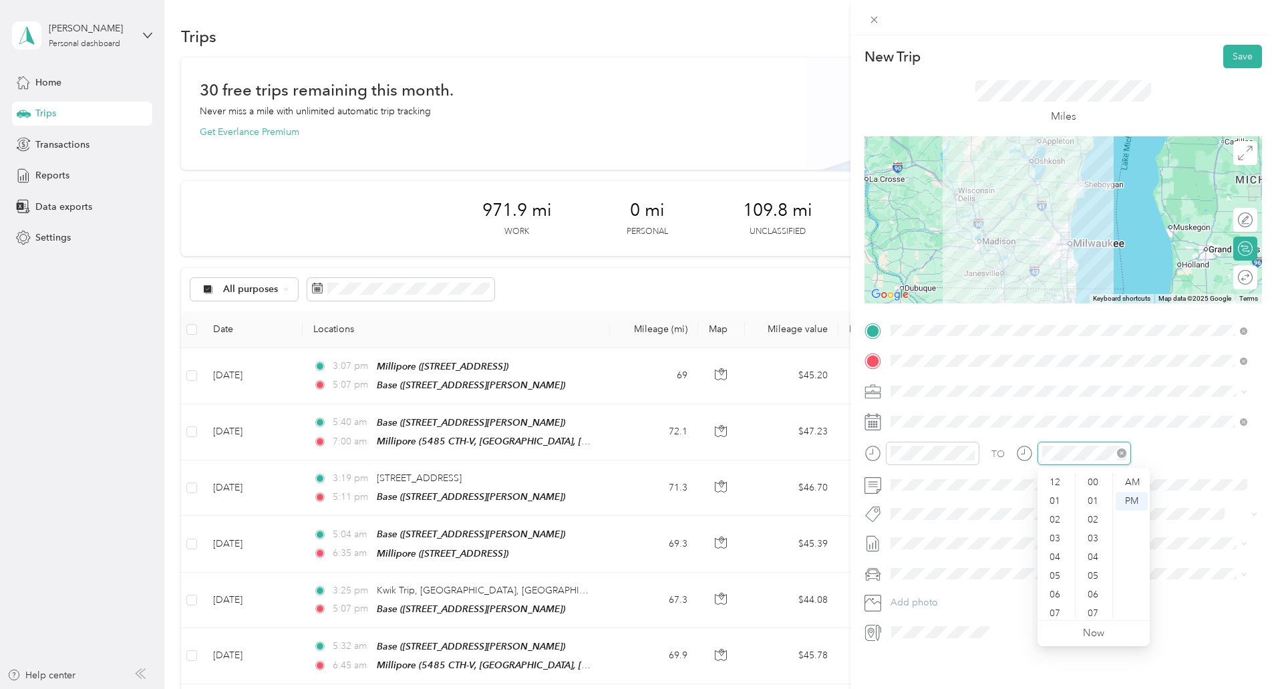
scroll to position [80, 0]
click at [1051, 519] on div "06" at bounding box center [1056, 514] width 32 height 19
click at [1094, 609] on div "15" at bounding box center [1094, 613] width 32 height 19
click at [1136, 485] on div "AM" at bounding box center [1132, 482] width 32 height 19
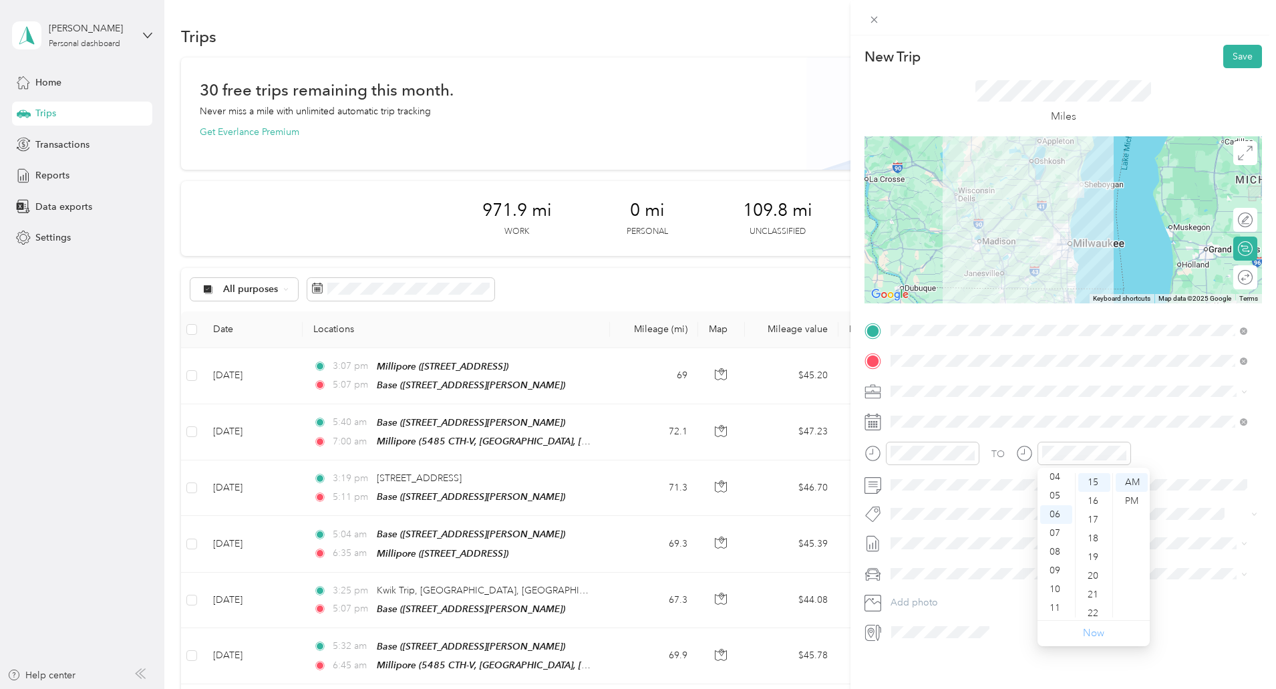
click at [1093, 629] on link "Now" at bounding box center [1093, 633] width 21 height 13
click at [1227, 54] on button "Save" at bounding box center [1242, 56] width 39 height 23
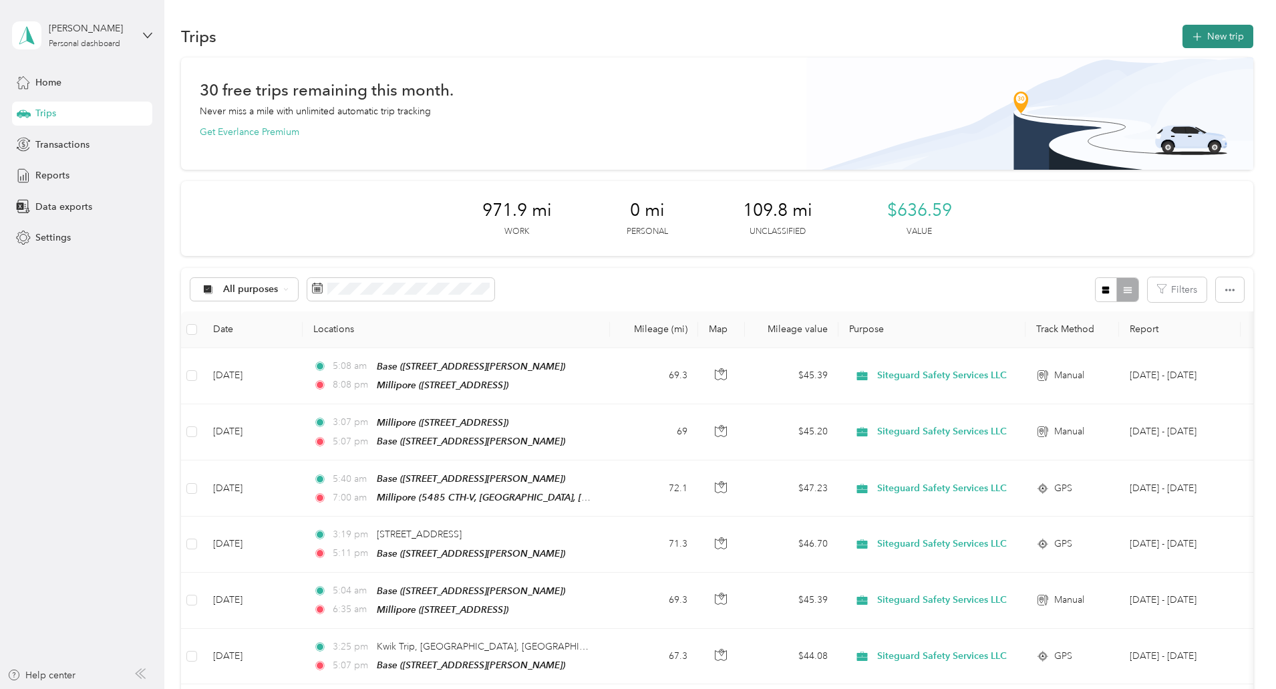
click at [1183, 33] on button "New trip" at bounding box center [1218, 36] width 71 height 23
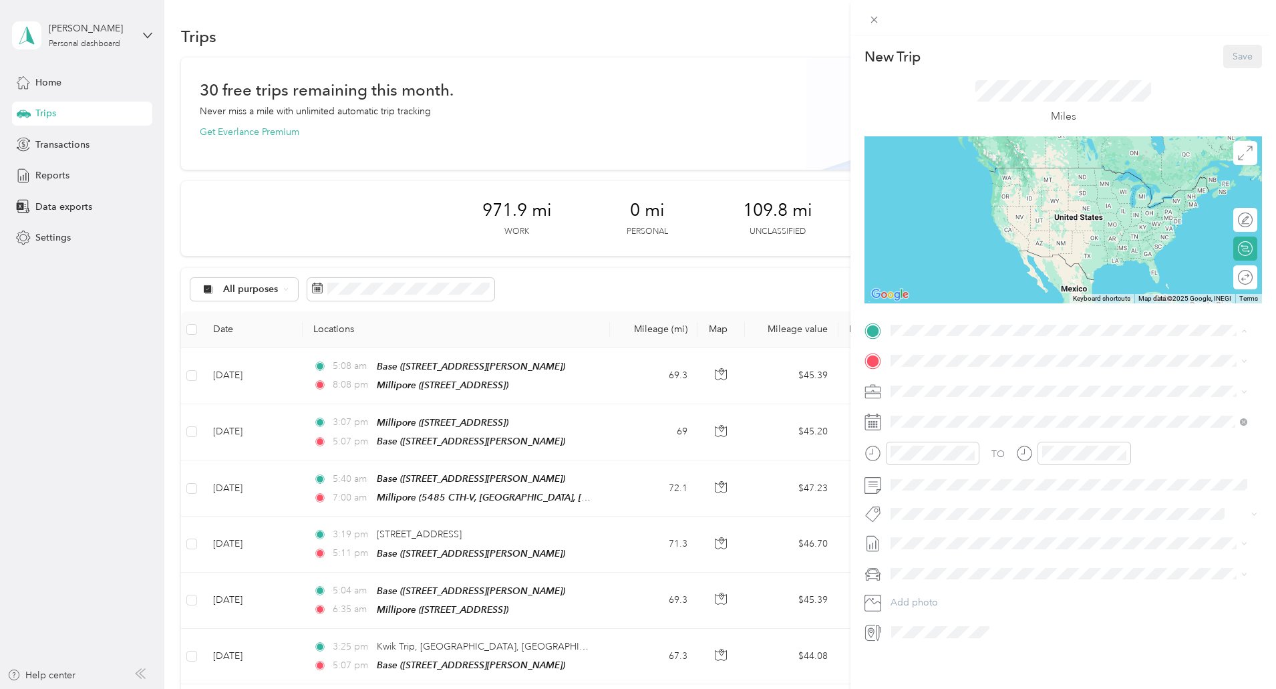
click at [932, 432] on div "Millipore 5485 County Road v, Sheboygan Falls CTH-V, 53085, Sheboygan Falls, WI…" at bounding box center [958, 434] width 85 height 28
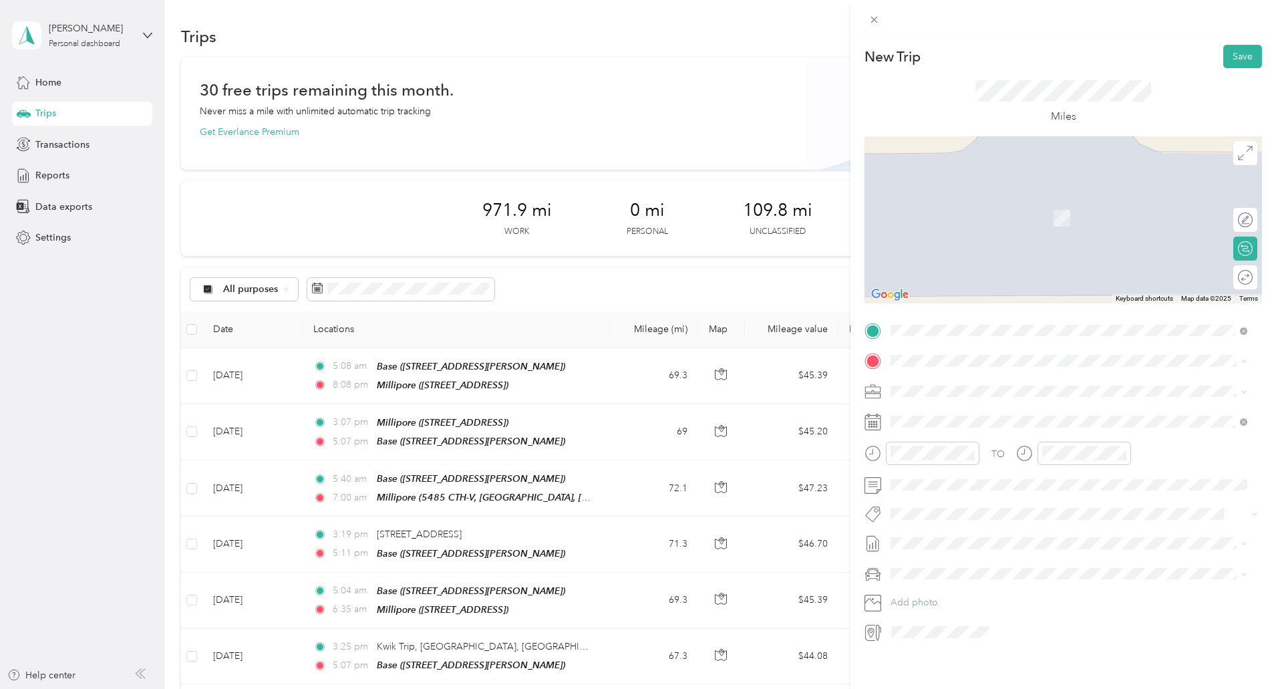
click at [935, 416] on div "Base 339 Darlene Drive, Waukesha , 53189, Waukesha, WI, United States" at bounding box center [995, 422] width 159 height 28
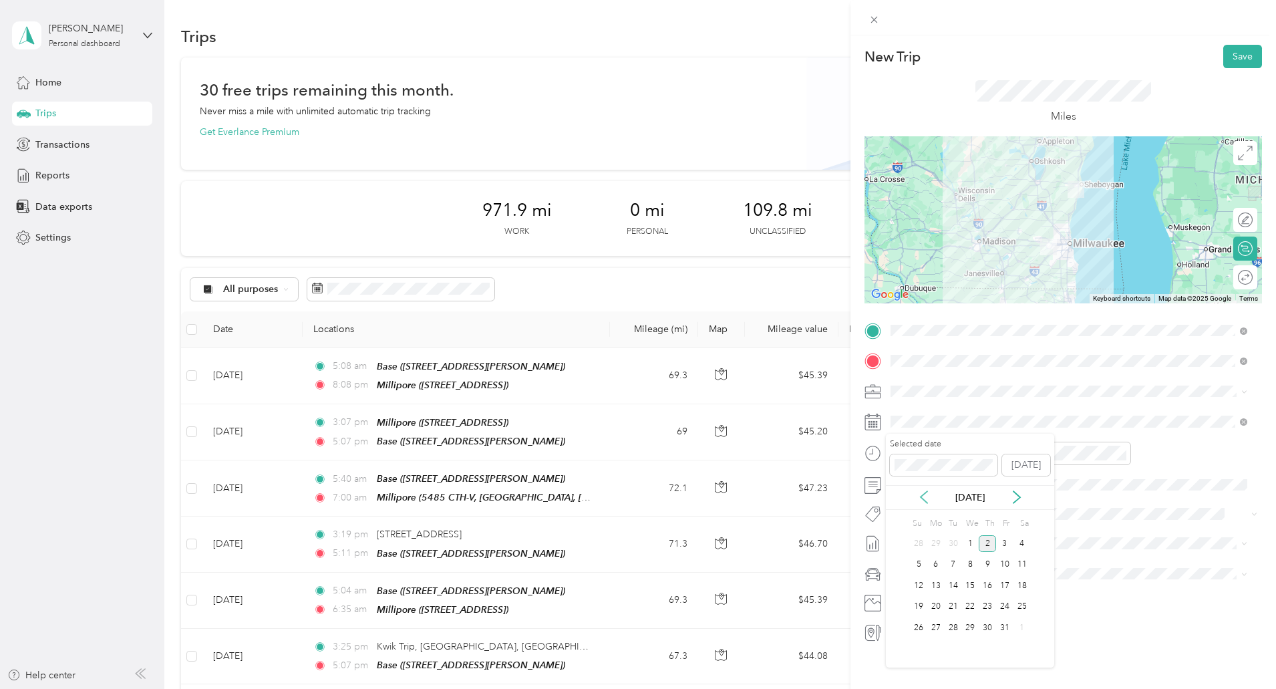
click at [922, 498] on icon at bounding box center [924, 497] width 7 height 12
click at [1006, 561] on div "12" at bounding box center [1004, 565] width 17 height 17
click at [902, 481] on div "03" at bounding box center [905, 475] width 32 height 19
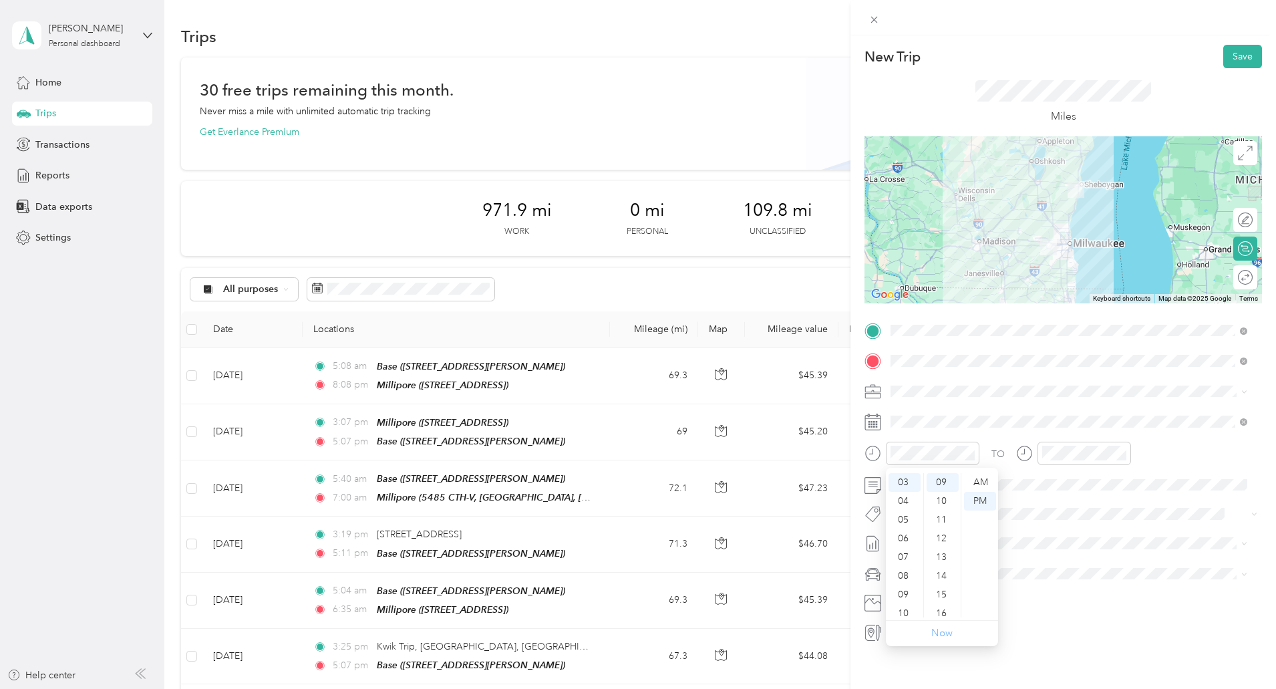
click at [945, 632] on link "Now" at bounding box center [941, 633] width 21 height 13
click at [1056, 502] on div "05" at bounding box center [1056, 495] width 32 height 19
click at [904, 474] on div "03" at bounding box center [905, 473] width 32 height 19
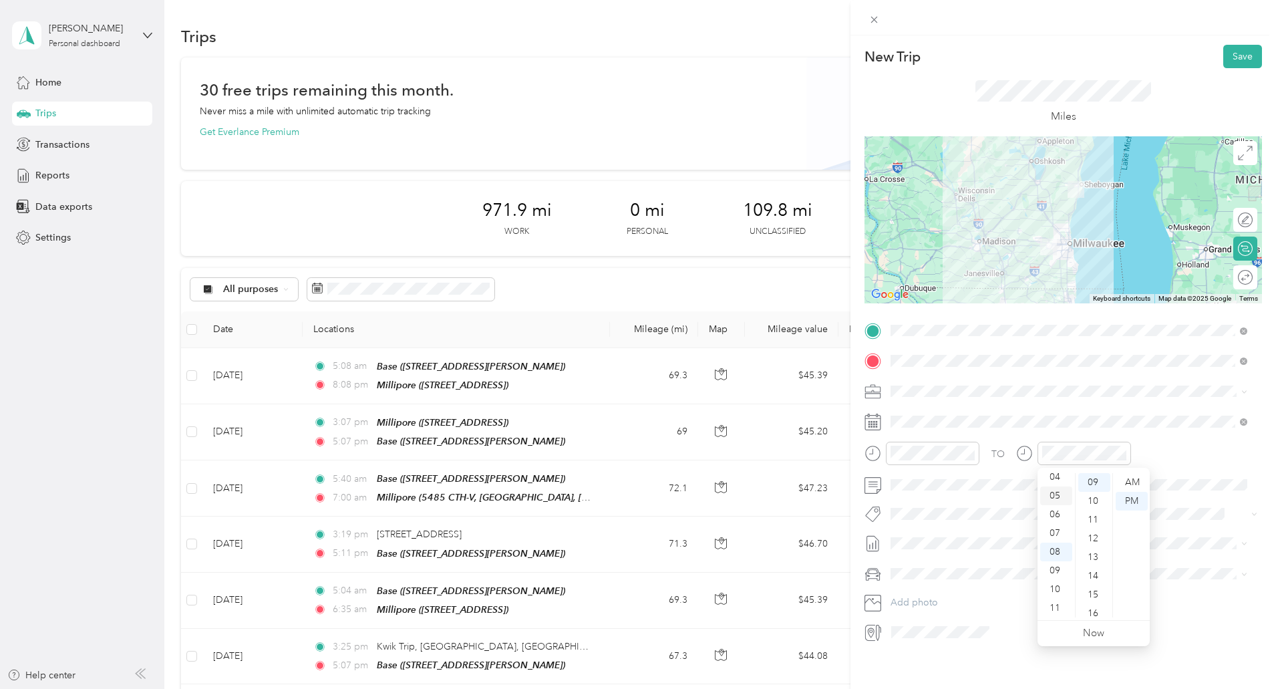
click at [1063, 504] on div "05" at bounding box center [1056, 495] width 32 height 19
click at [1056, 498] on div "05" at bounding box center [1056, 495] width 32 height 19
click at [1049, 497] on div "05" at bounding box center [1056, 495] width 32 height 19
click at [1058, 503] on div "05" at bounding box center [1056, 495] width 32 height 19
click at [1054, 496] on div "05" at bounding box center [1056, 495] width 32 height 19
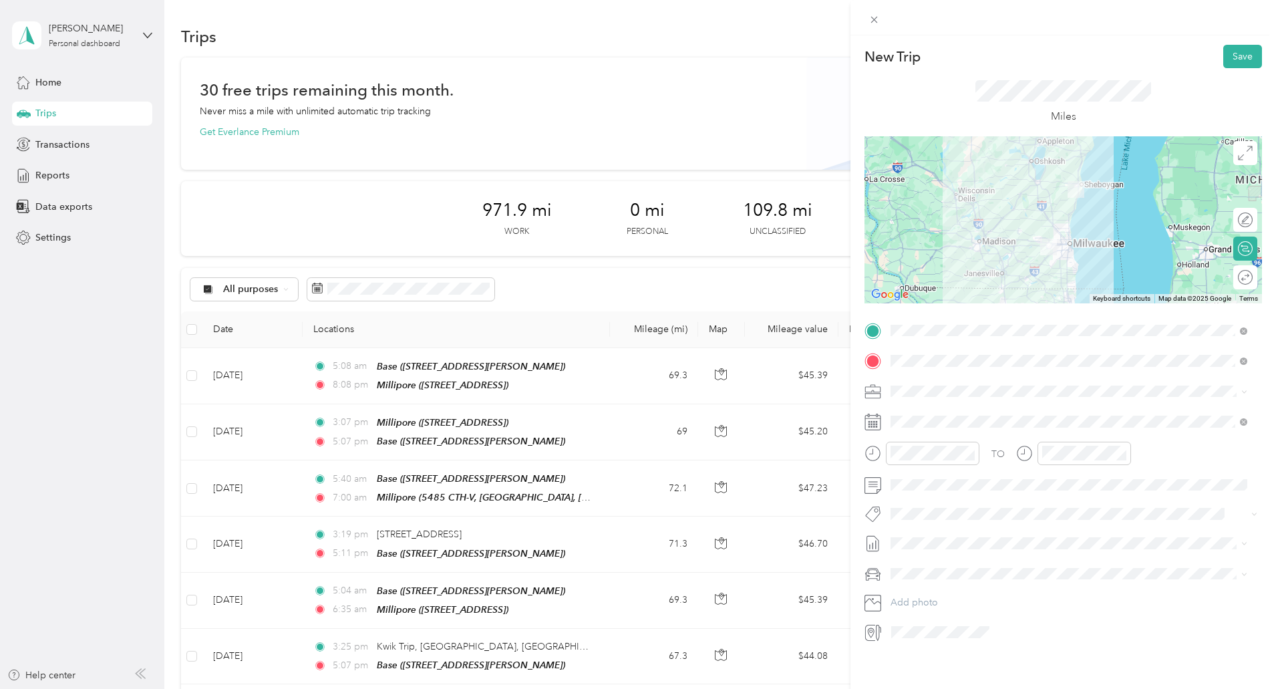
click at [1159, 434] on div "TO Add photo" at bounding box center [1064, 481] width 398 height 323
click at [1243, 65] on button "Save" at bounding box center [1242, 56] width 39 height 23
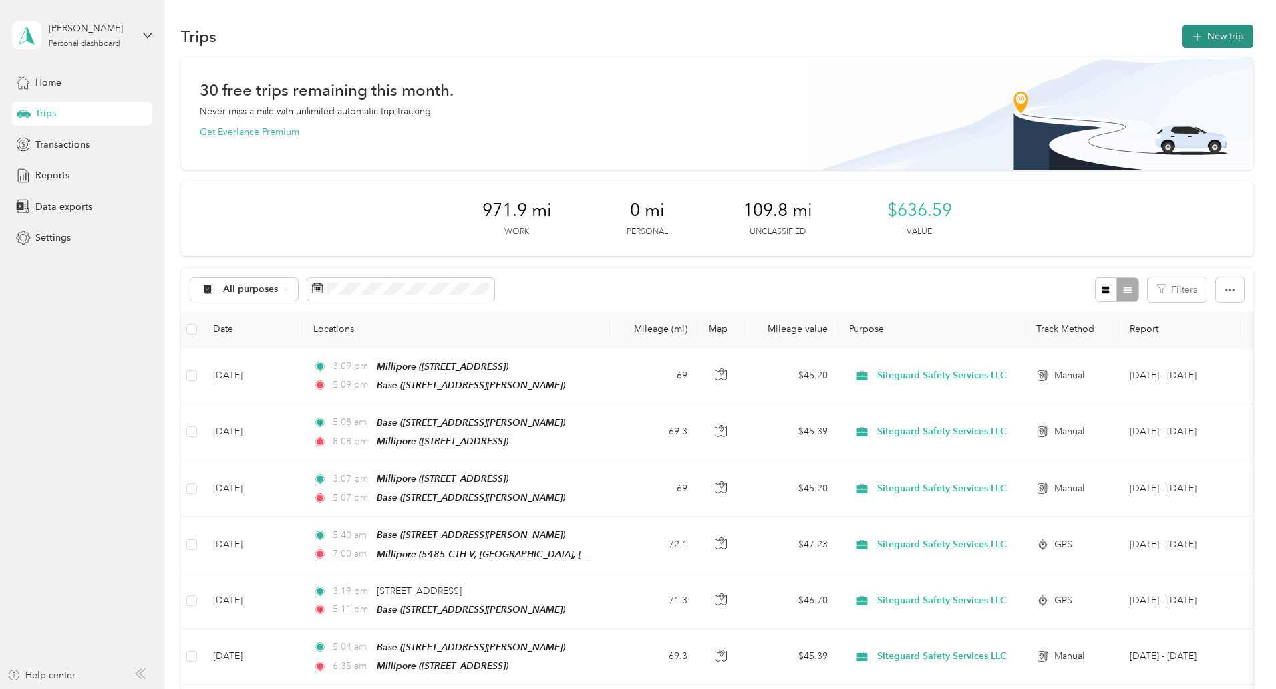
click at [1183, 30] on button "New trip" at bounding box center [1218, 36] width 71 height 23
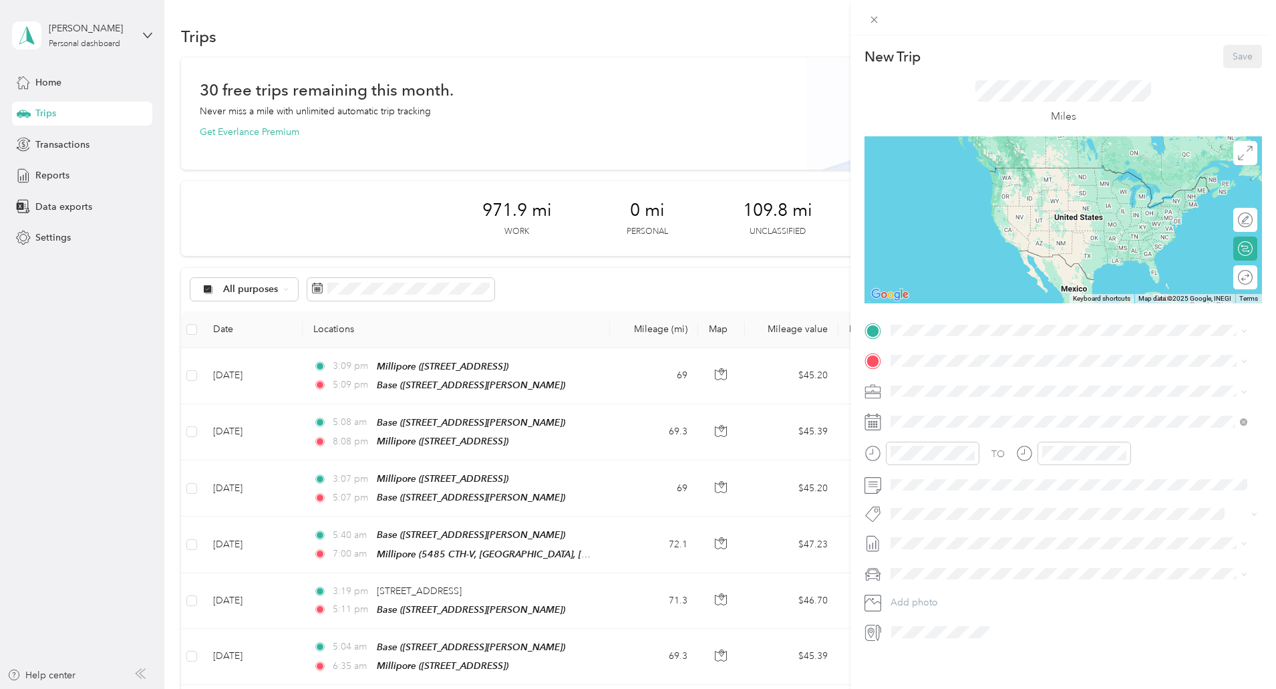
click at [937, 411] on ol "From your Favorite places Base 339 Darlene Drive, Waukesha , 53189, Waukesha, W…" at bounding box center [1069, 426] width 366 height 168
click at [929, 387] on div "Base 339 Darlene Drive, Waukesha , 53189, Waukesha, WI, United States" at bounding box center [995, 392] width 159 height 28
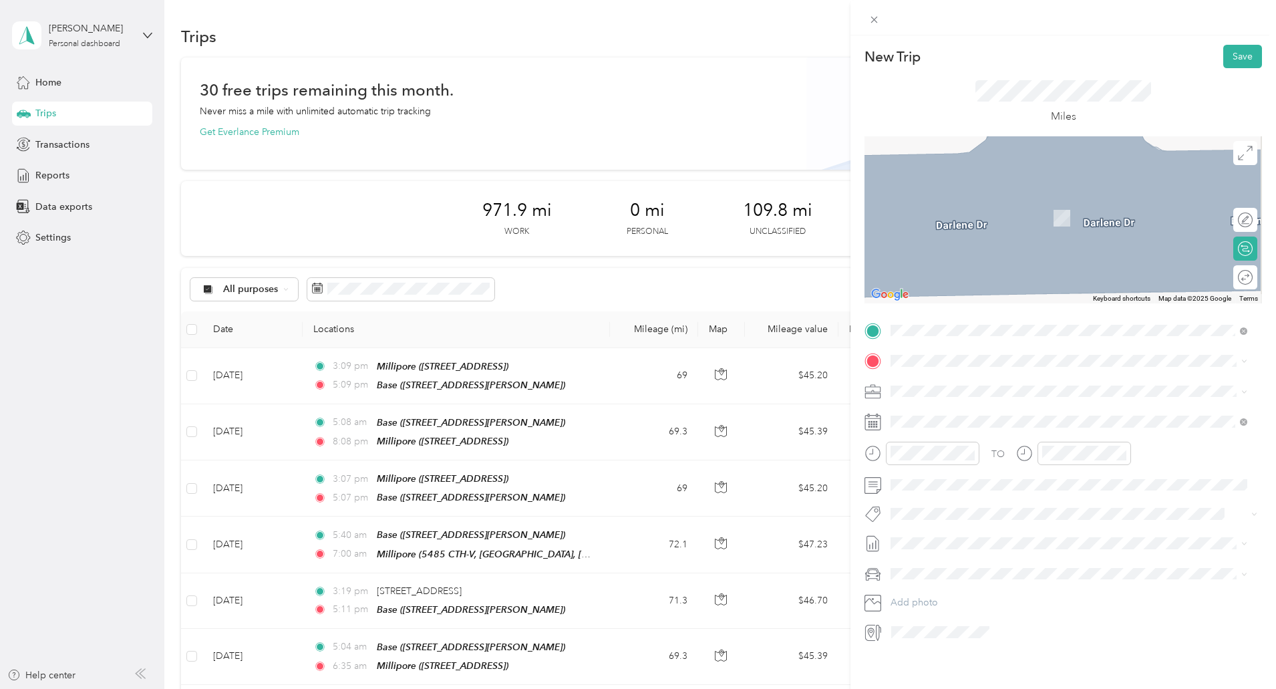
click at [927, 452] on strong "Millipore" at bounding box center [936, 456] width 40 height 12
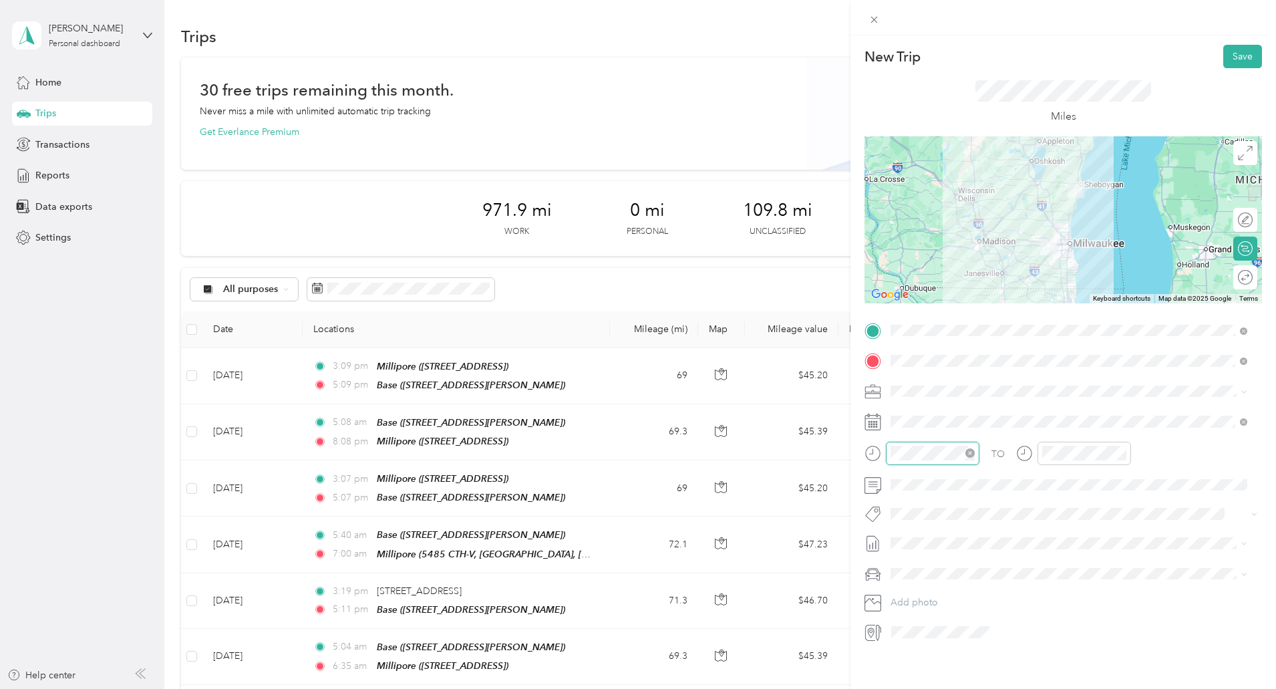
scroll to position [168, 0]
click at [908, 492] on div "05" at bounding box center [905, 495] width 32 height 19
click at [901, 496] on div "05" at bounding box center [905, 495] width 32 height 19
click at [976, 480] on div "AM" at bounding box center [980, 482] width 32 height 19
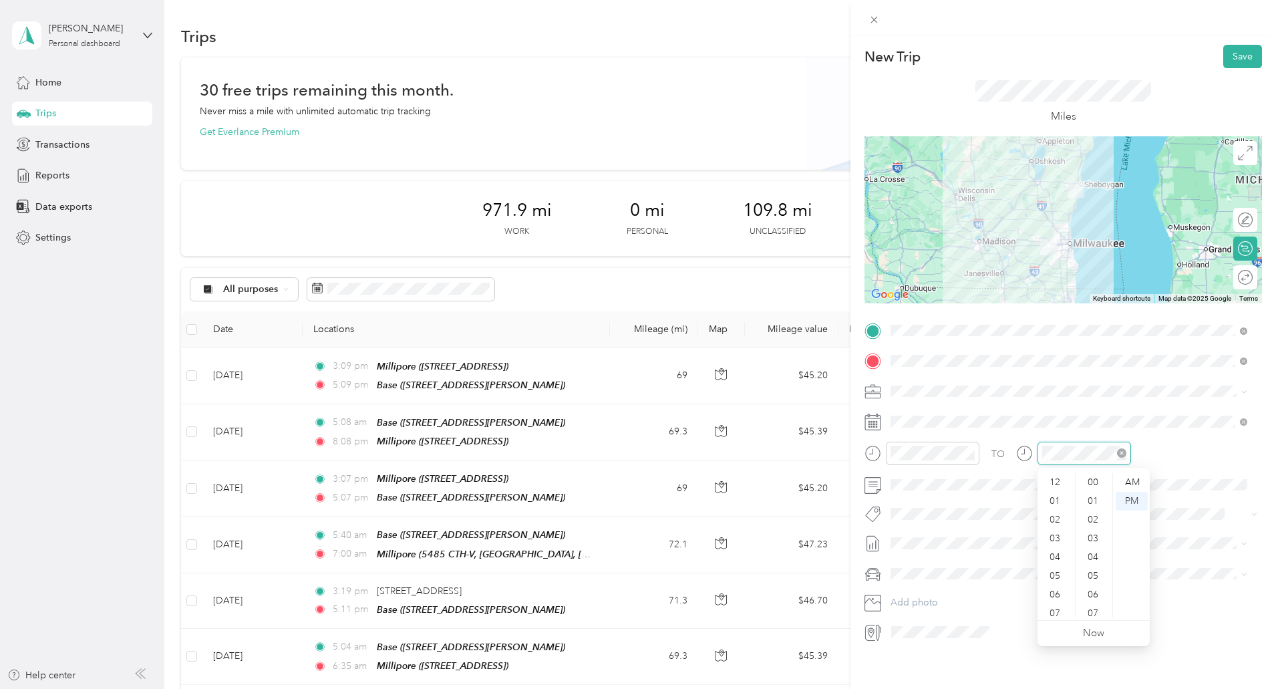
scroll to position [80, 0]
click at [1055, 520] on div "06" at bounding box center [1056, 514] width 32 height 19
click at [1090, 607] on div "16" at bounding box center [1094, 613] width 32 height 19
click at [926, 497] on icon at bounding box center [923, 496] width 13 height 13
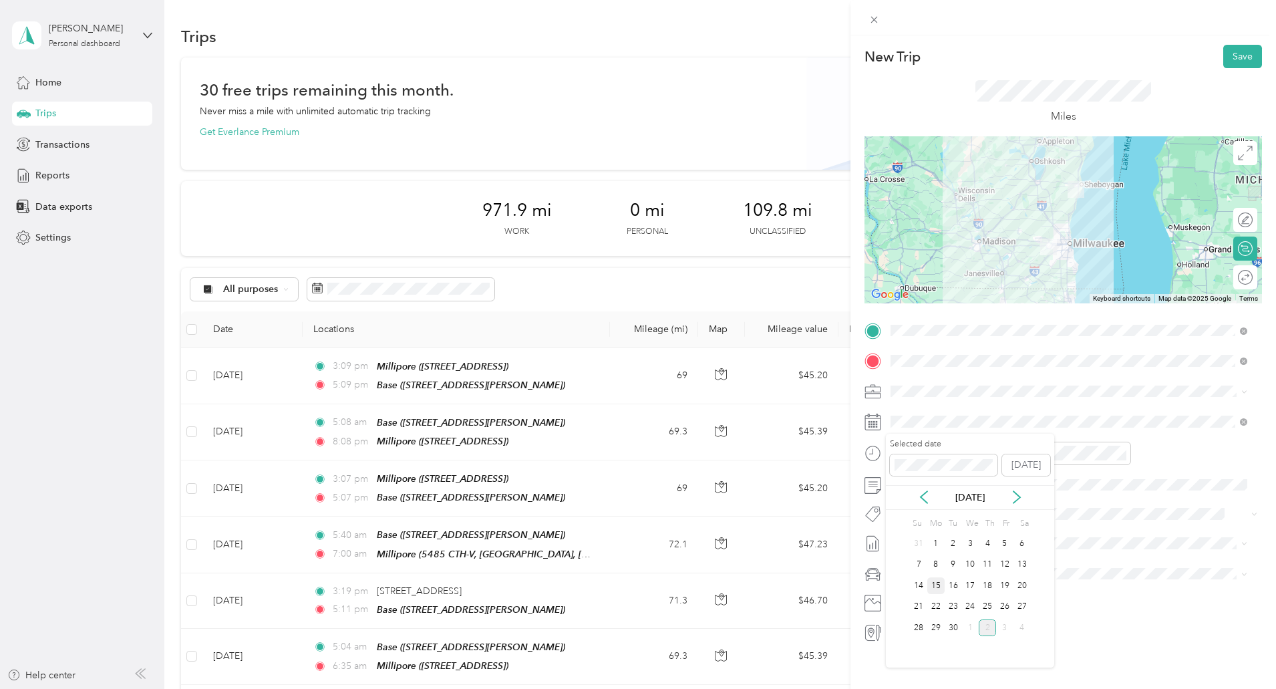
click at [939, 589] on div "15" at bounding box center [935, 585] width 17 height 17
click at [1233, 50] on button "Save" at bounding box center [1242, 56] width 39 height 23
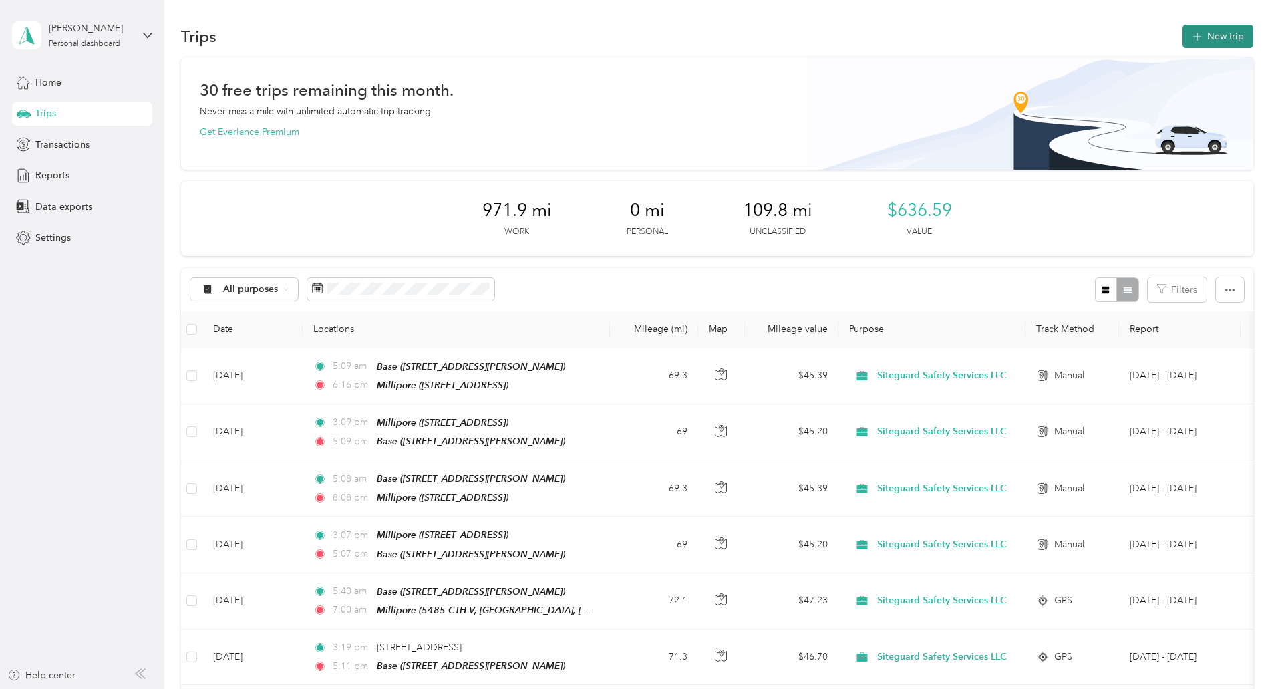
click at [1183, 35] on button "New trip" at bounding box center [1218, 36] width 71 height 23
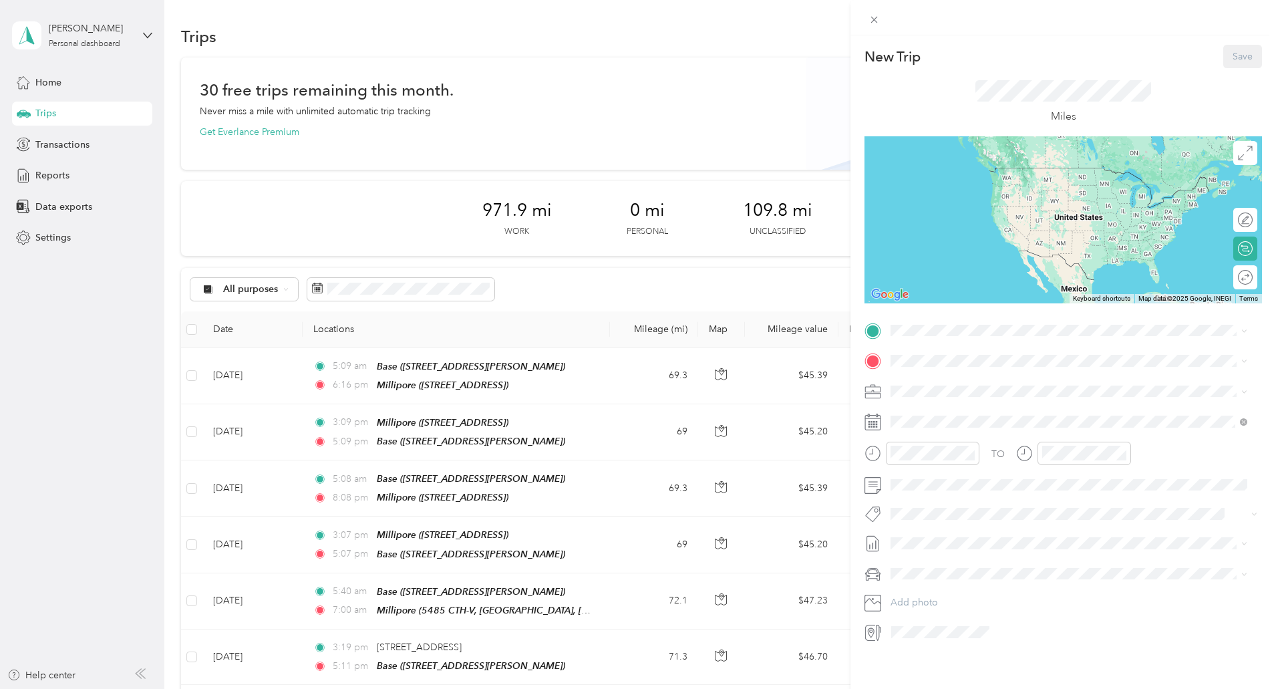
click at [934, 433] on div "Millipore 5485 County Road v, Sheboygan Falls CTH-V, 53085, Sheboygan Falls, WI…" at bounding box center [958, 431] width 85 height 28
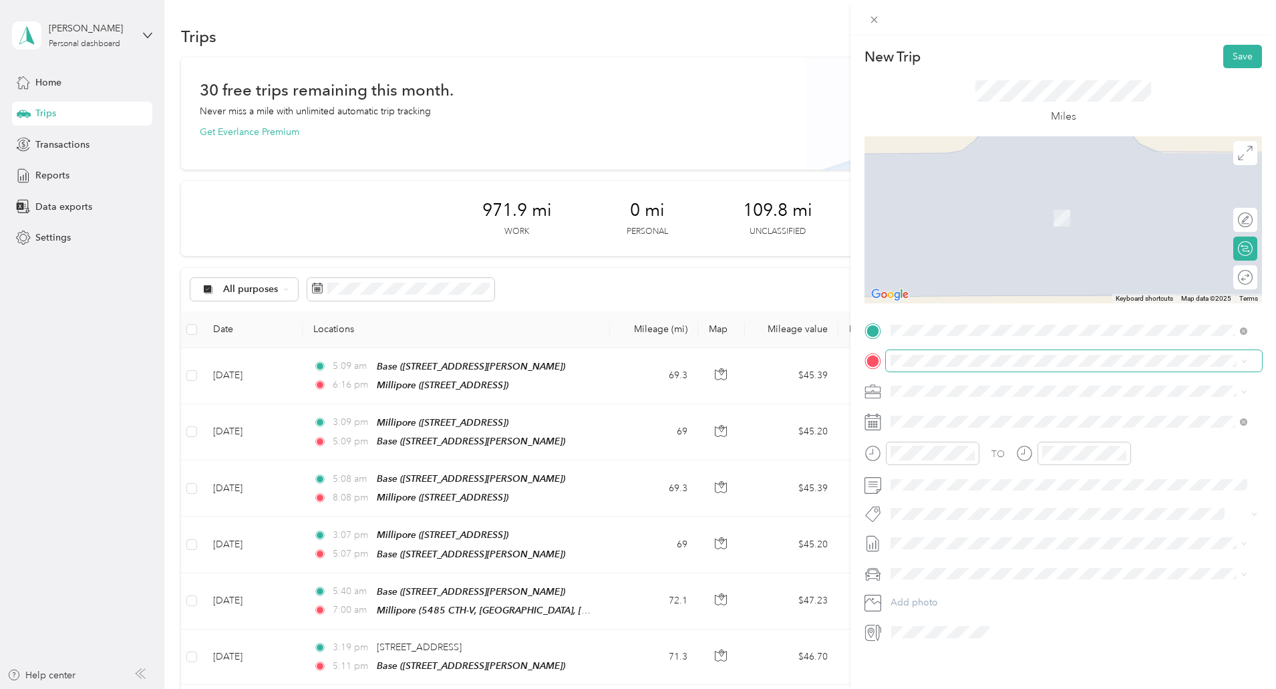
click at [921, 367] on span at bounding box center [1074, 360] width 376 height 21
click at [923, 418] on div "Base 339 Darlene Drive, Waukesha , 53189, Waukesha, WI, United States" at bounding box center [995, 422] width 159 height 28
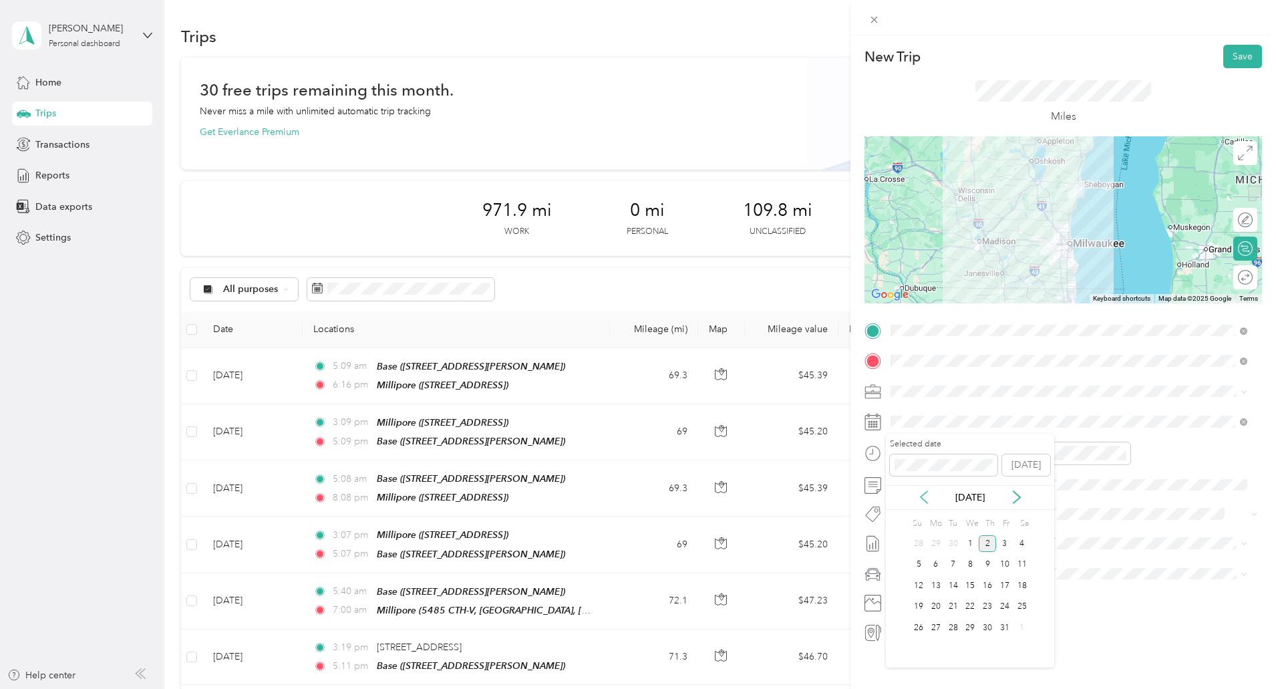
click at [928, 503] on icon at bounding box center [923, 496] width 13 height 13
click at [939, 584] on div "15" at bounding box center [935, 585] width 17 height 17
click at [899, 479] on div "03" at bounding box center [905, 479] width 32 height 19
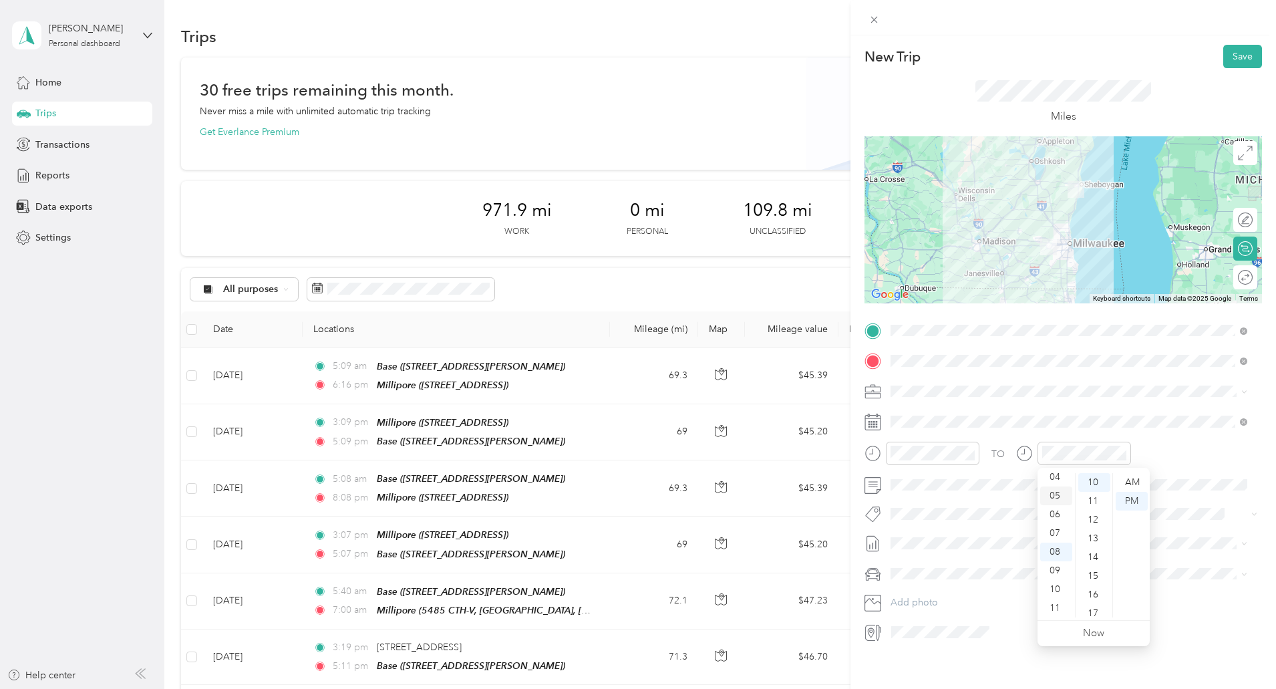
click at [1055, 494] on div "05" at bounding box center [1056, 495] width 32 height 19
click at [1235, 63] on button "Save" at bounding box center [1242, 56] width 39 height 23
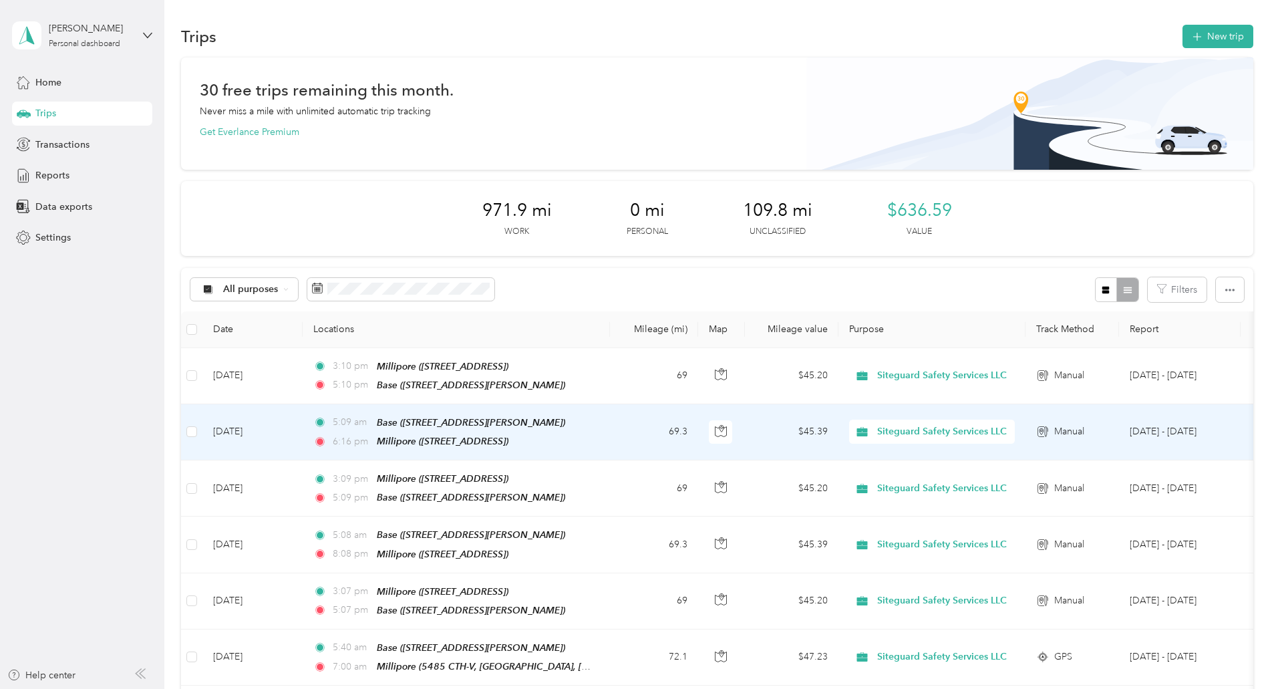
click at [371, 440] on span "6:16 pm" at bounding box center [352, 441] width 38 height 15
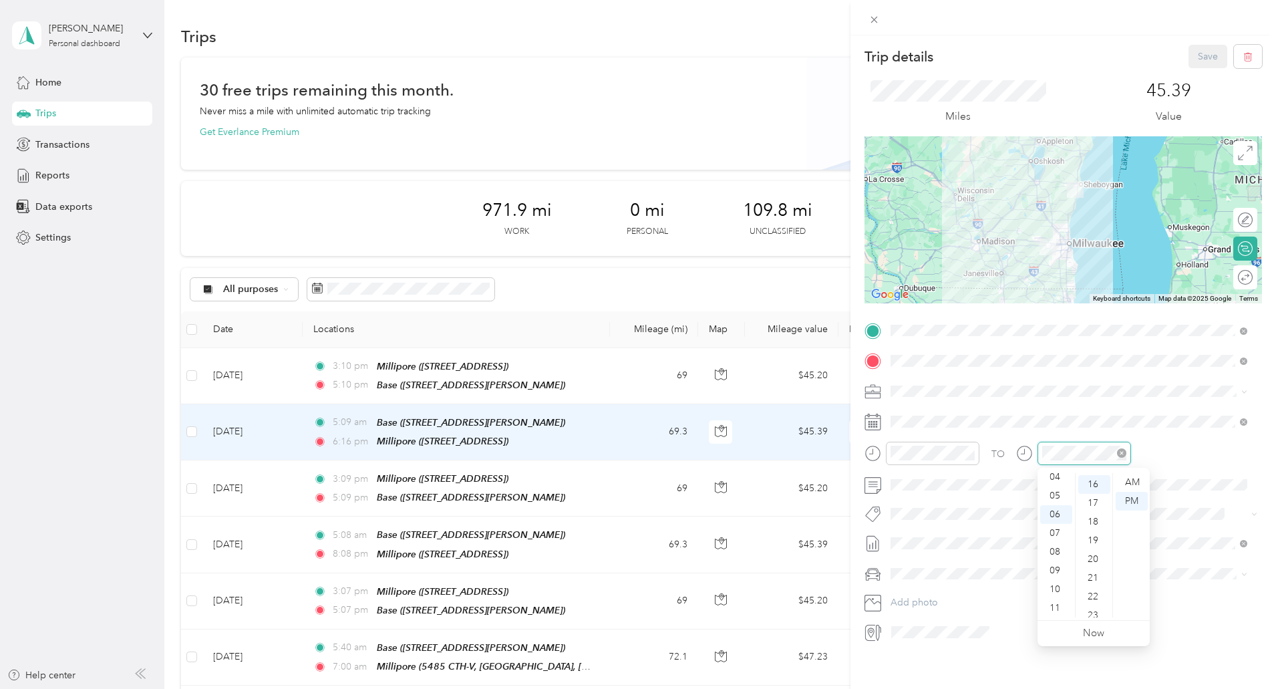
scroll to position [299, 0]
click at [1134, 484] on div "AM" at bounding box center [1132, 482] width 32 height 19
click at [705, 268] on div "Trip details Save This trip cannot be edited because it is either under review,…" at bounding box center [638, 344] width 1276 height 689
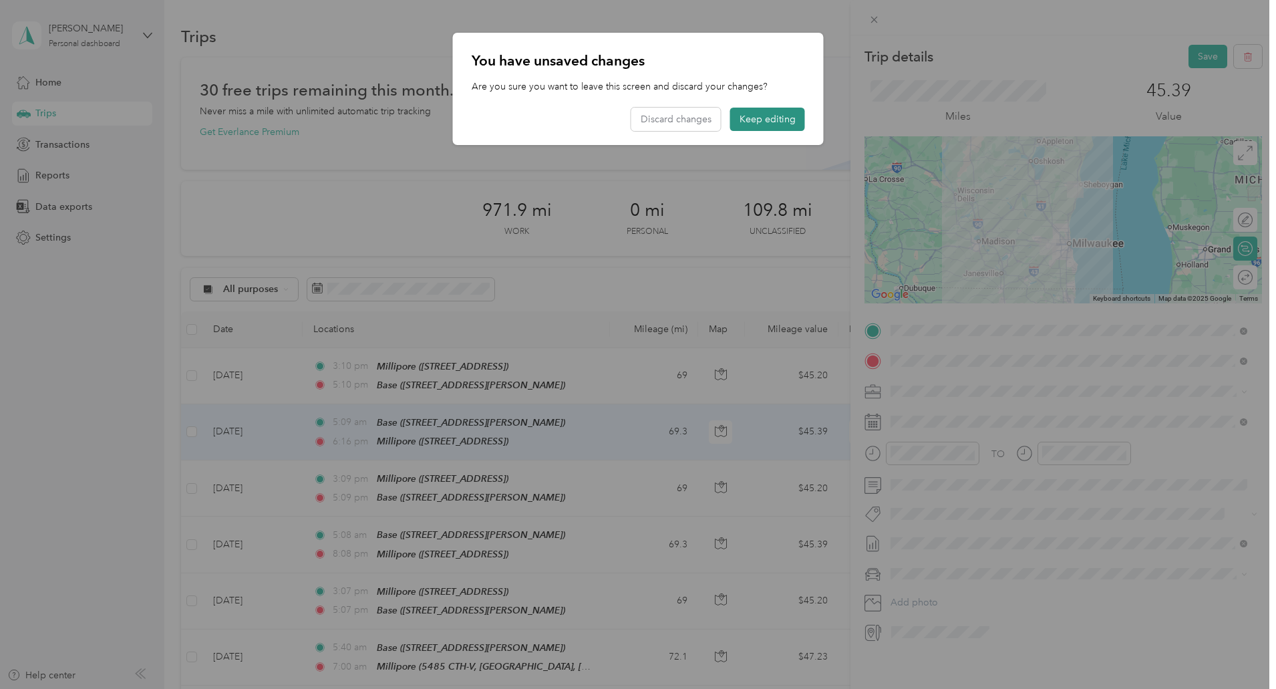
click at [758, 116] on button "Keep editing" at bounding box center [767, 119] width 75 height 23
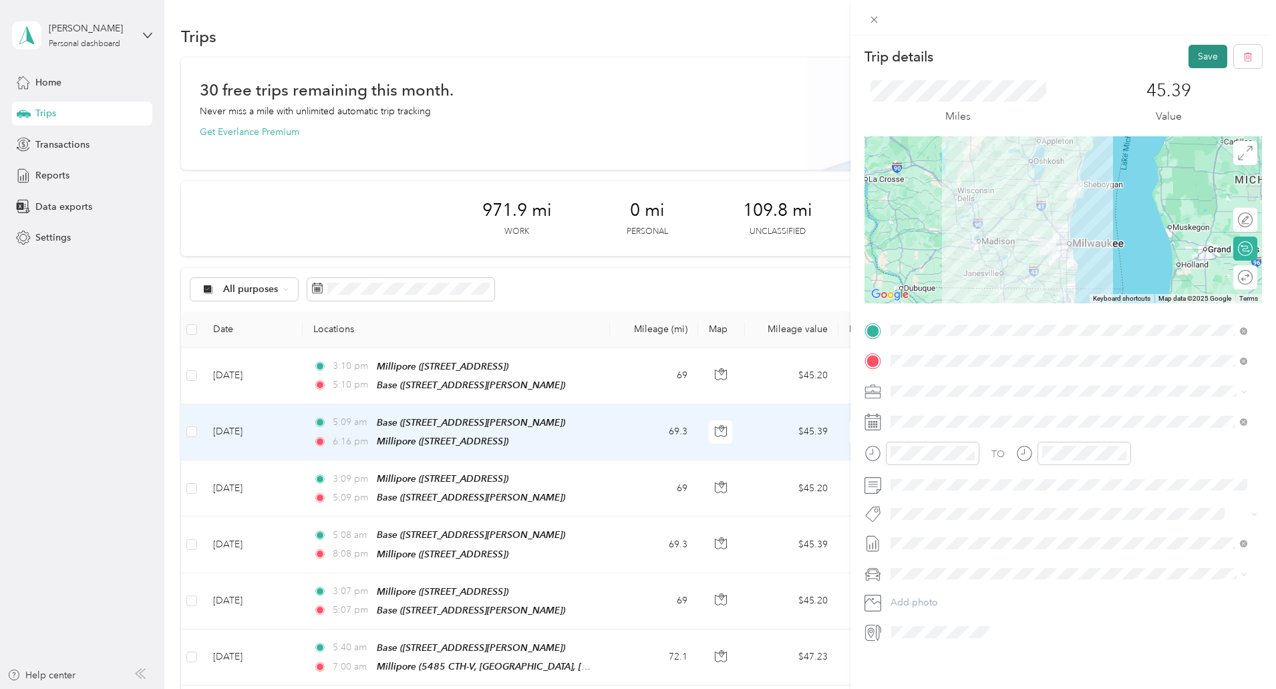
click at [1194, 50] on button "Save" at bounding box center [1208, 56] width 39 height 23
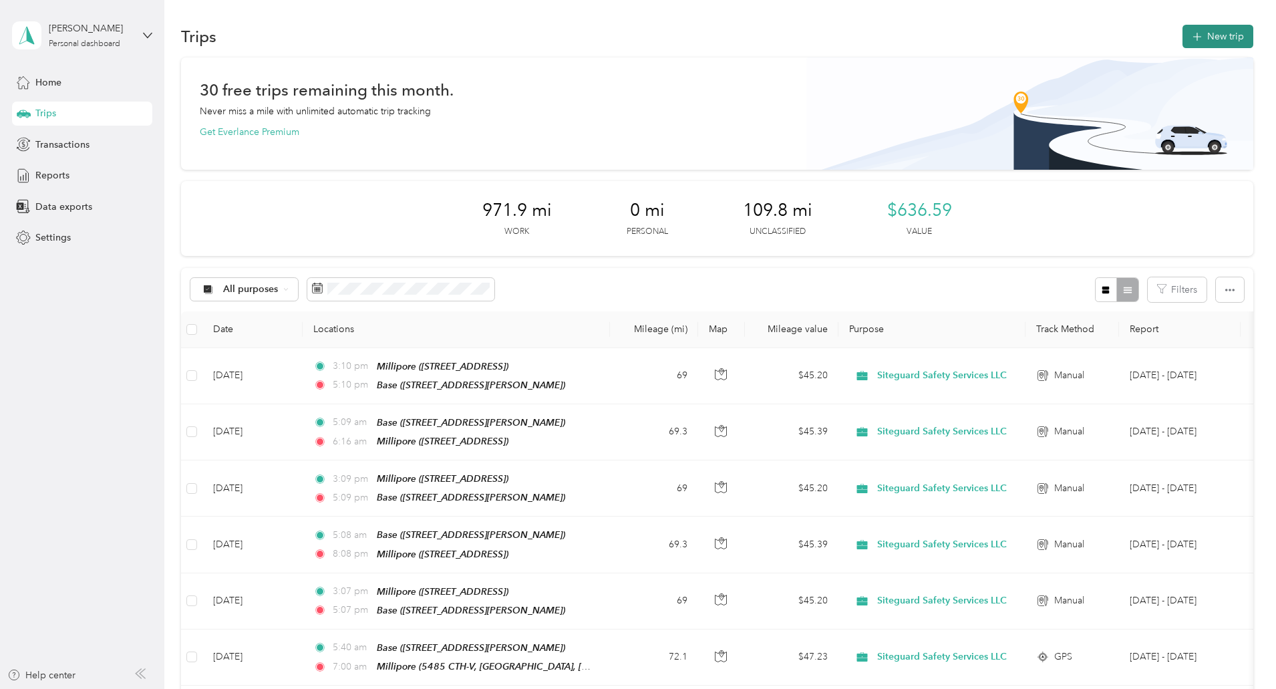
click at [1189, 40] on icon "button" at bounding box center [1196, 36] width 15 height 15
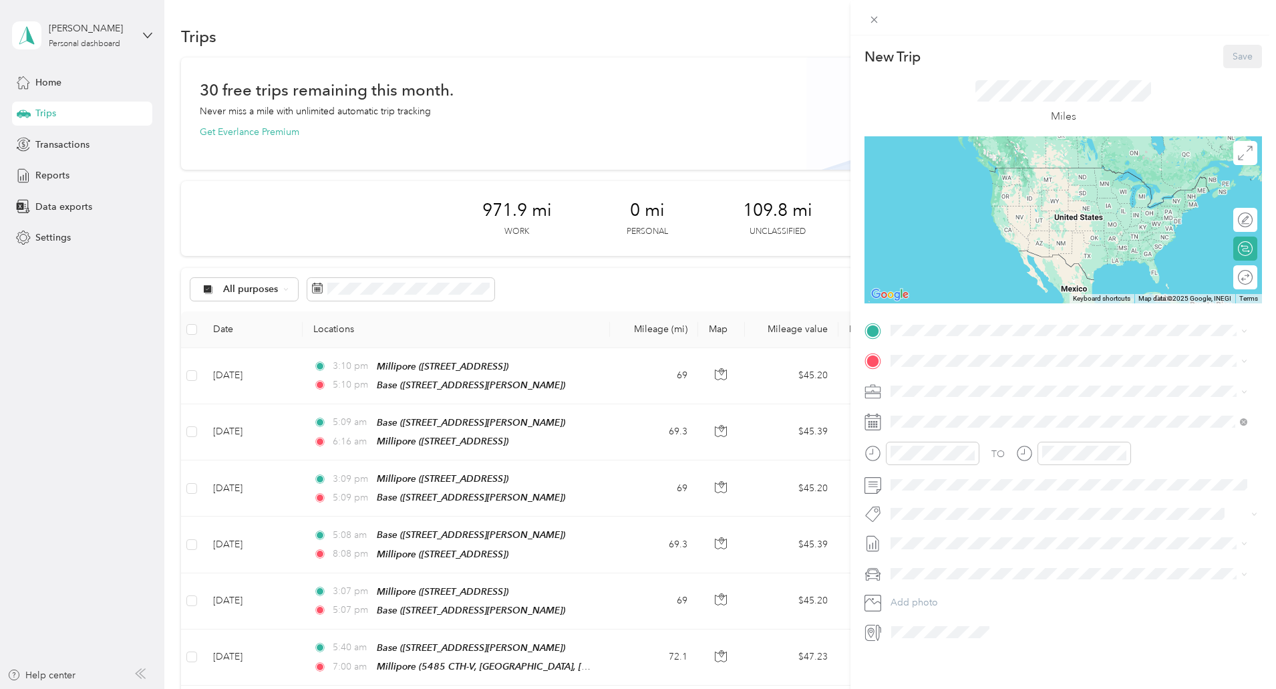
click at [938, 385] on div "Base 339 Darlene Drive, Waukesha , 53189, Waukesha, WI, United States" at bounding box center [995, 384] width 159 height 28
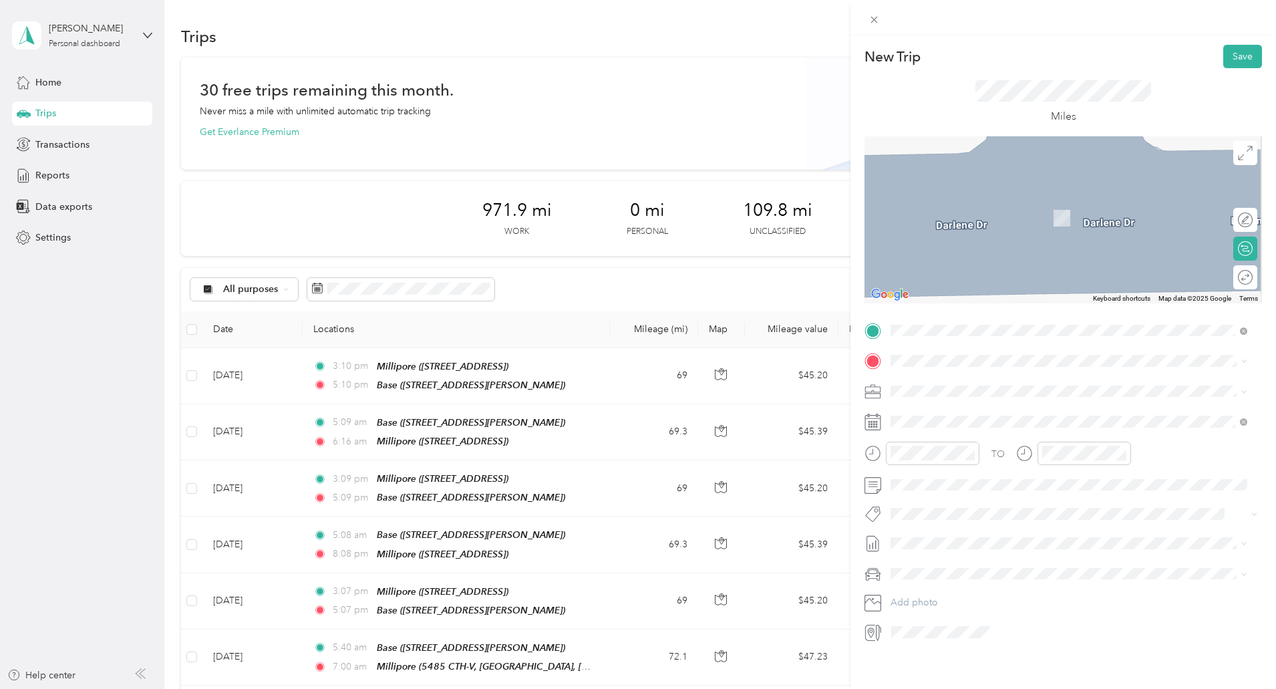
click at [933, 453] on strong "Millipore" at bounding box center [936, 455] width 40 height 12
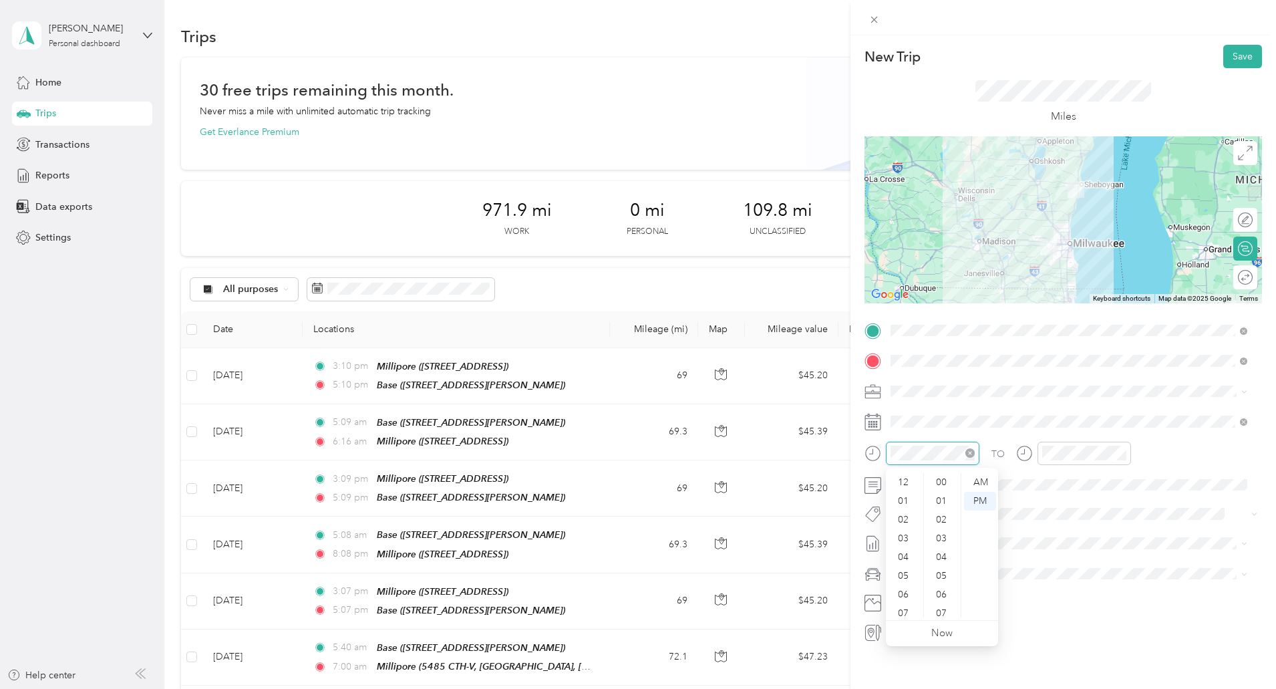
scroll to position [80, 0]
click at [905, 495] on div "05" at bounding box center [905, 495] width 32 height 19
click at [986, 481] on div "AM" at bounding box center [980, 482] width 32 height 19
click at [1052, 512] on div "06" at bounding box center [1056, 514] width 32 height 19
click at [1090, 609] on div "19" at bounding box center [1094, 613] width 32 height 19
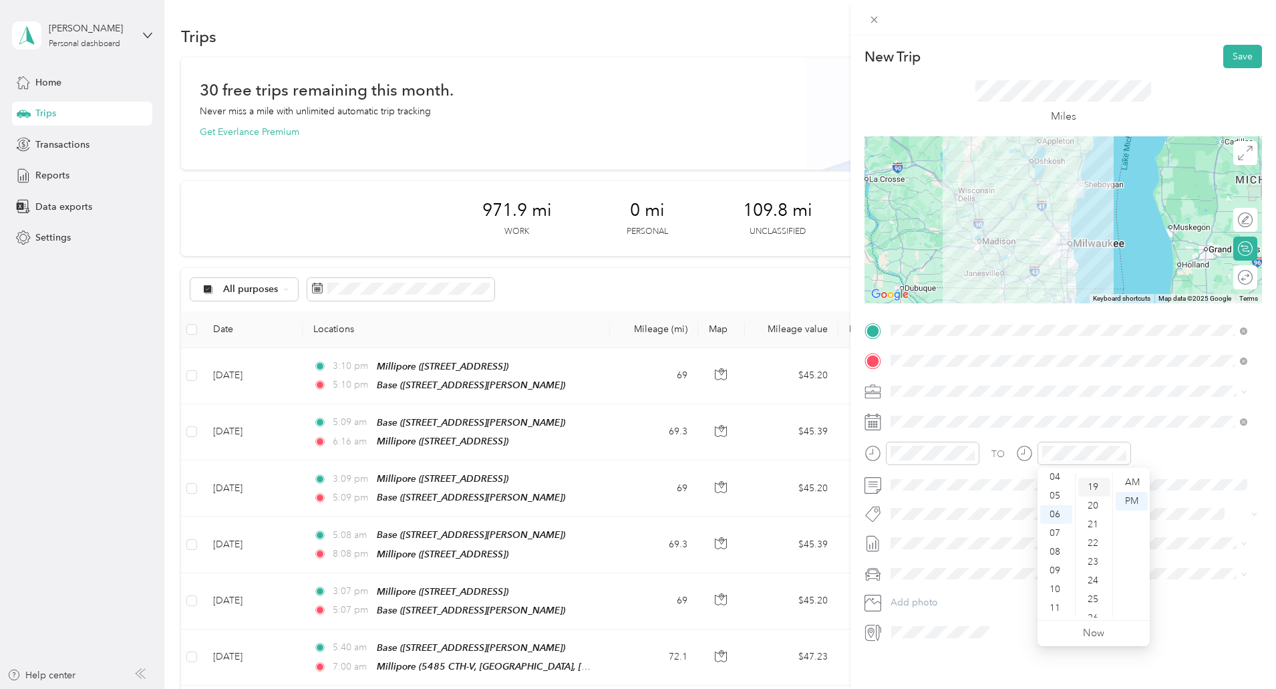
scroll to position [355, 0]
click at [1131, 487] on div "AM" at bounding box center [1132, 482] width 32 height 19
click at [881, 423] on icon at bounding box center [873, 422] width 17 height 17
click at [880, 428] on icon at bounding box center [873, 422] width 17 height 17
click at [869, 424] on rect at bounding box center [870, 425] width 2 height 2
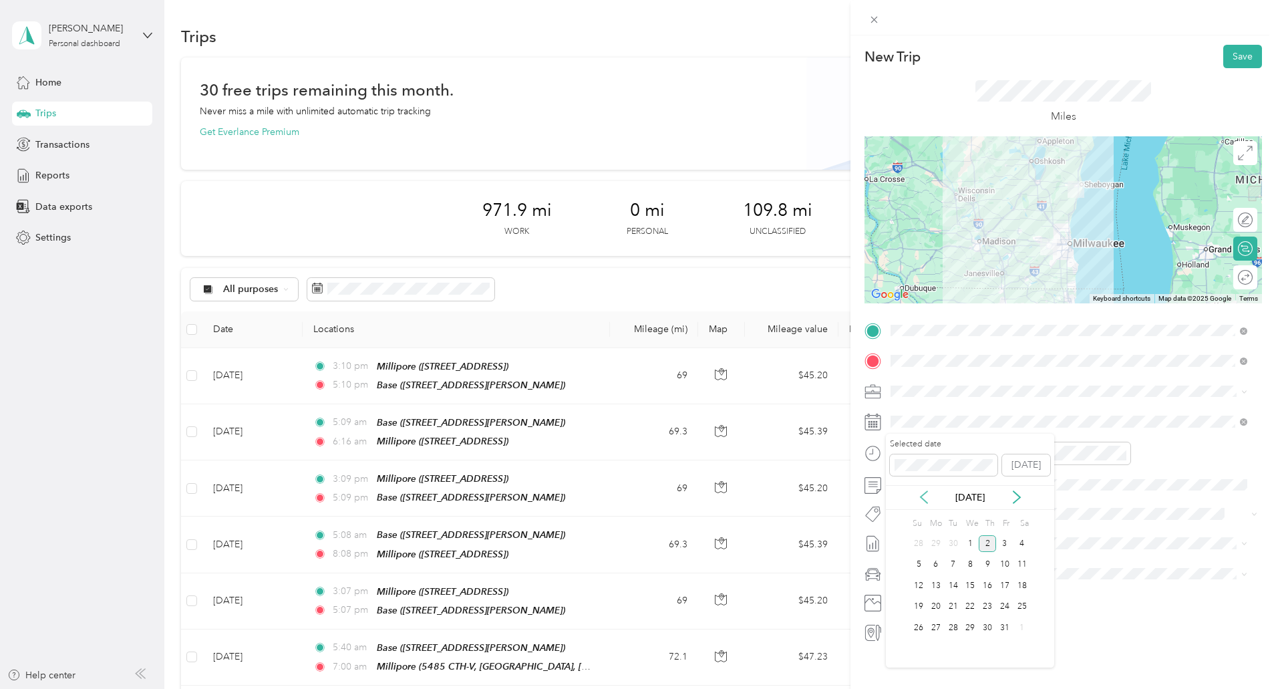
click at [926, 501] on icon at bounding box center [924, 497] width 7 height 12
click at [952, 587] on div "16" at bounding box center [953, 585] width 17 height 17
click at [1082, 462] on div at bounding box center [1085, 453] width 94 height 23
click at [1089, 613] on div "26" at bounding box center [1094, 613] width 32 height 19
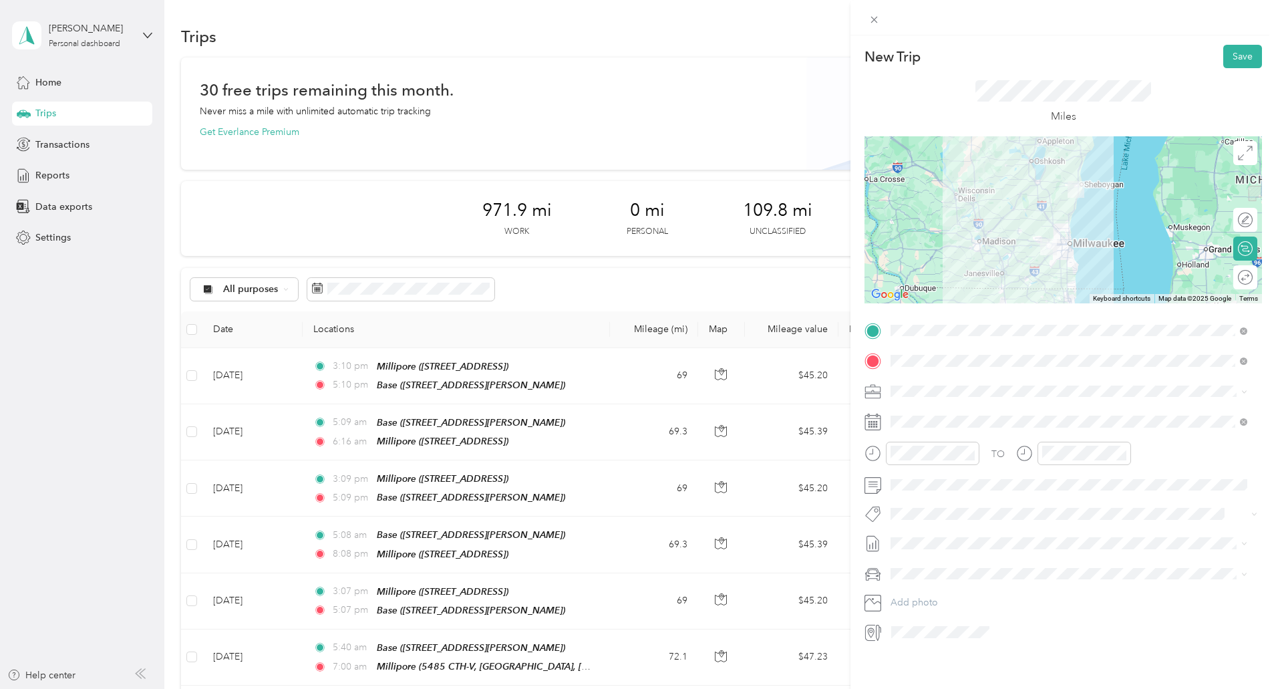
click at [1183, 525] on div "TO Add photo" at bounding box center [1064, 481] width 398 height 323
click at [1227, 55] on button "Save" at bounding box center [1242, 56] width 39 height 23
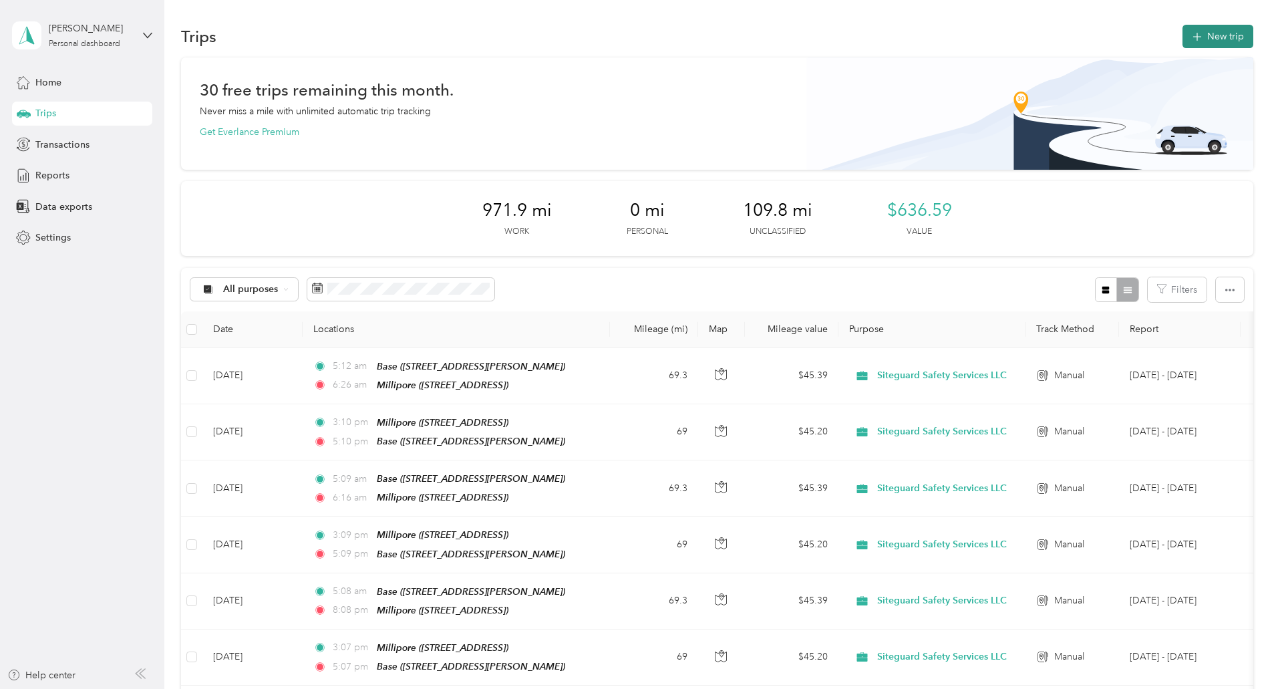
click at [1183, 39] on button "New trip" at bounding box center [1218, 36] width 71 height 23
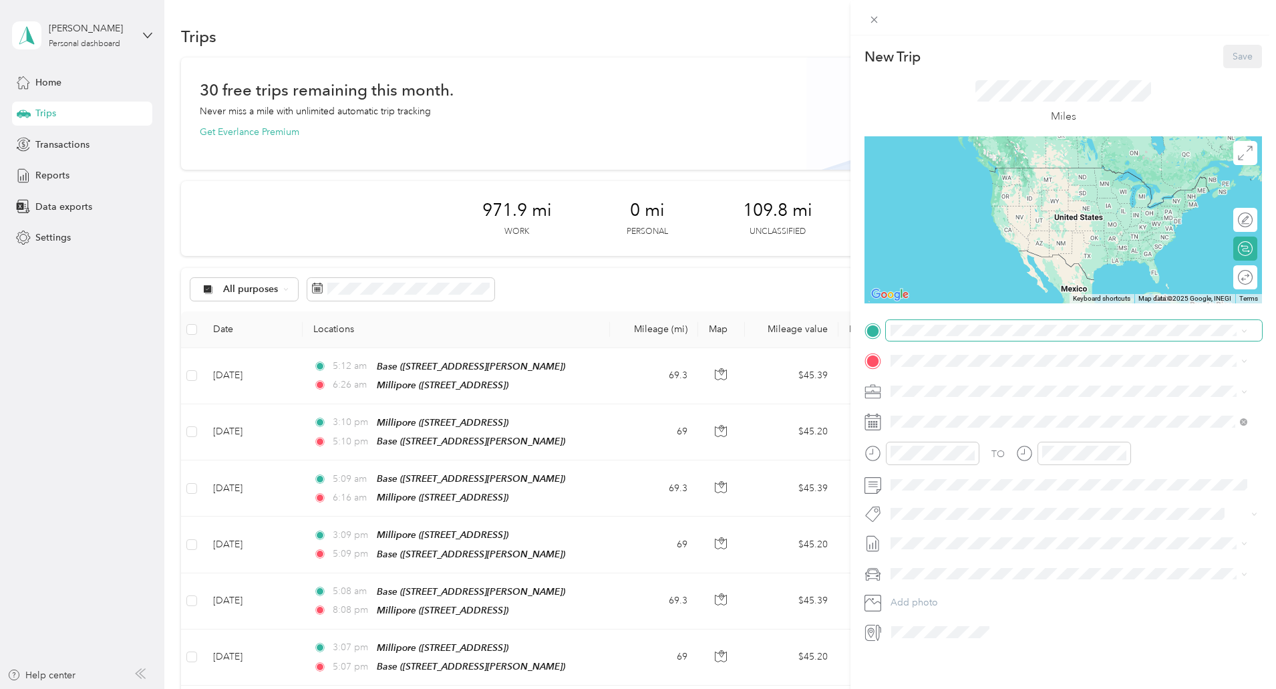
click at [941, 337] on span at bounding box center [1074, 330] width 376 height 21
click at [921, 429] on div "Millipore 5485 County Road v, Sheboygan Falls CTH-V, 53085, Sheboygan Falls, WI…" at bounding box center [958, 426] width 85 height 28
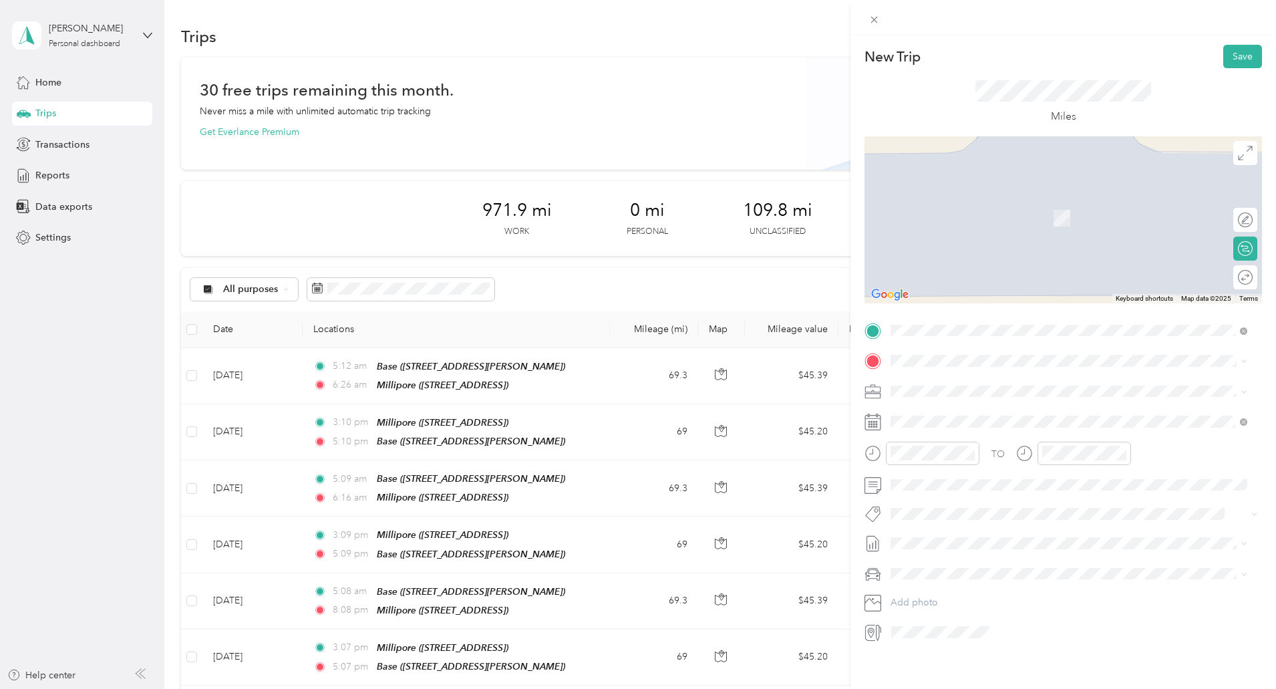
click at [937, 418] on div "Base 339 Darlene Drive, Waukesha , 53189, Waukesha, WI, United States" at bounding box center [995, 422] width 159 height 28
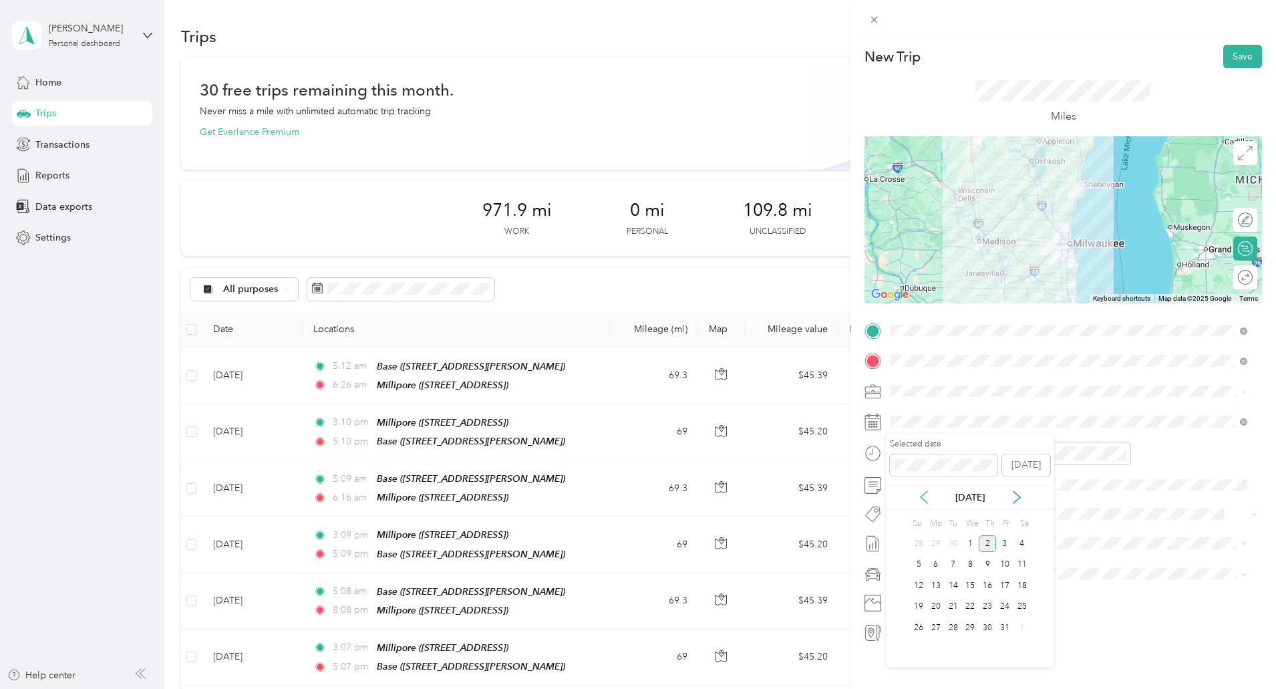
click at [924, 500] on icon at bounding box center [924, 497] width 7 height 12
click at [949, 588] on div "16" at bounding box center [953, 585] width 17 height 17
click at [901, 474] on div "03" at bounding box center [905, 473] width 32 height 19
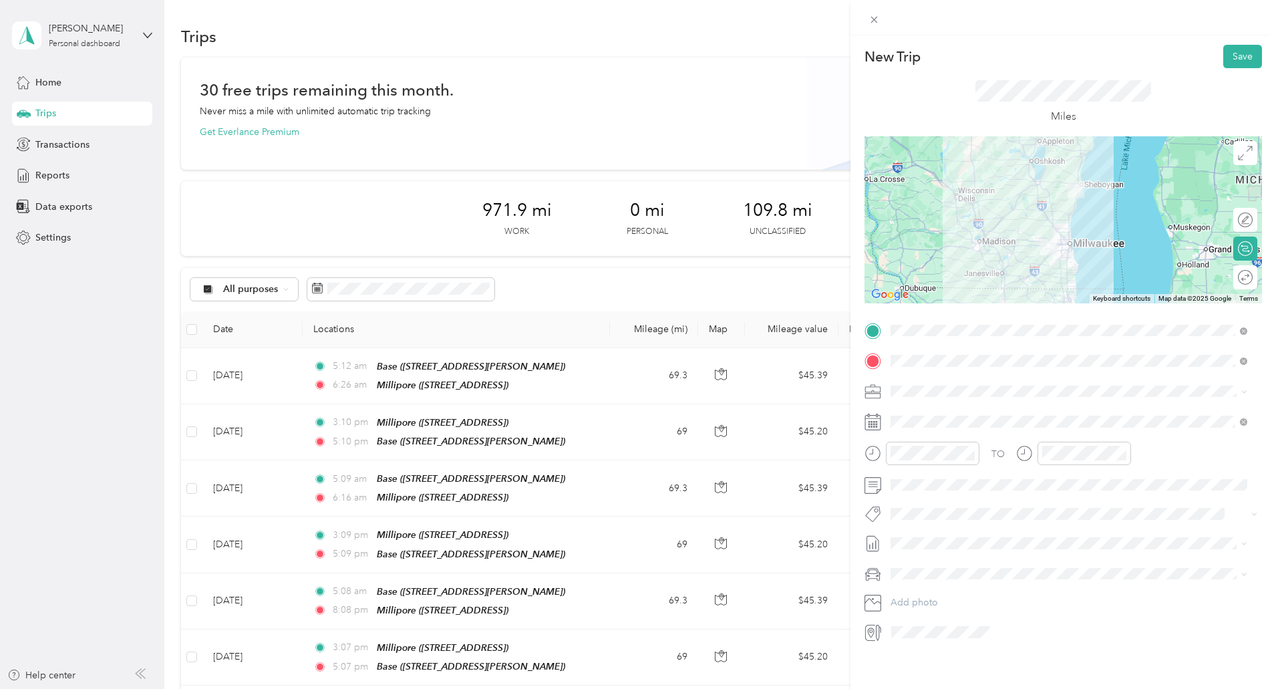
click at [1034, 529] on div "TO Add photo" at bounding box center [1064, 481] width 398 height 323
click at [1051, 494] on div "05" at bounding box center [1056, 495] width 32 height 19
click at [1183, 583] on span at bounding box center [1074, 573] width 376 height 21
click at [1237, 61] on button "Save" at bounding box center [1242, 56] width 39 height 23
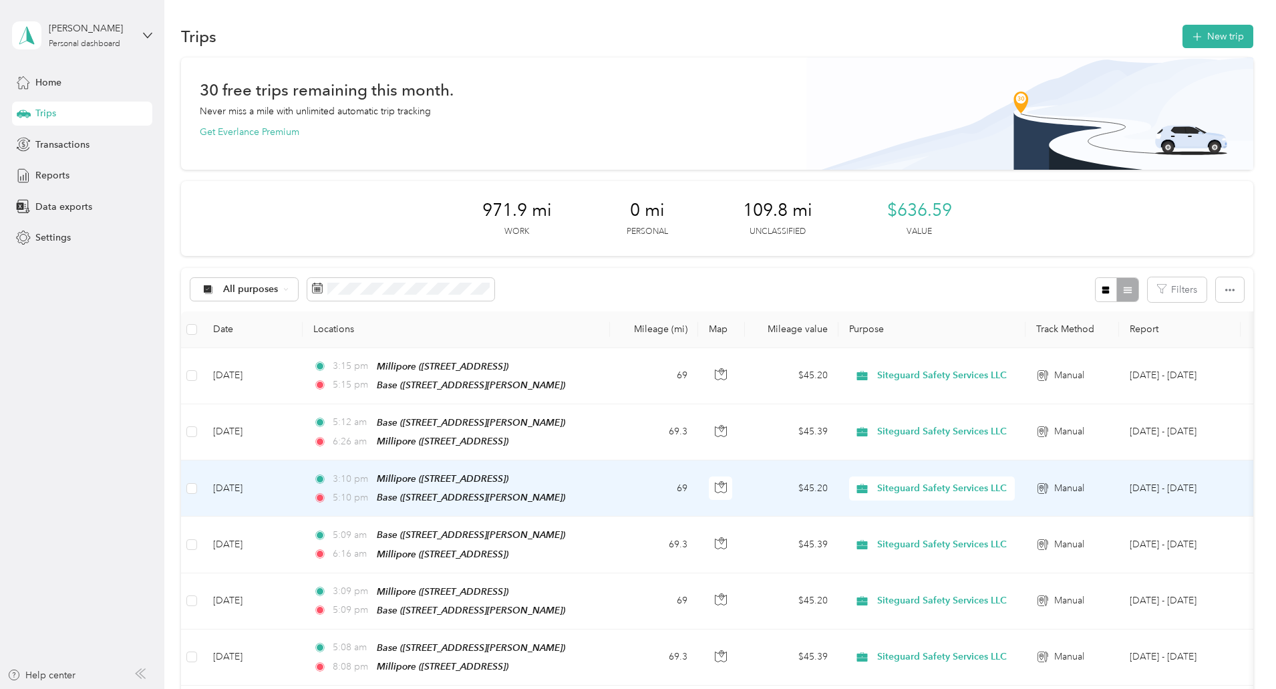
click at [698, 476] on td "69" at bounding box center [654, 488] width 88 height 56
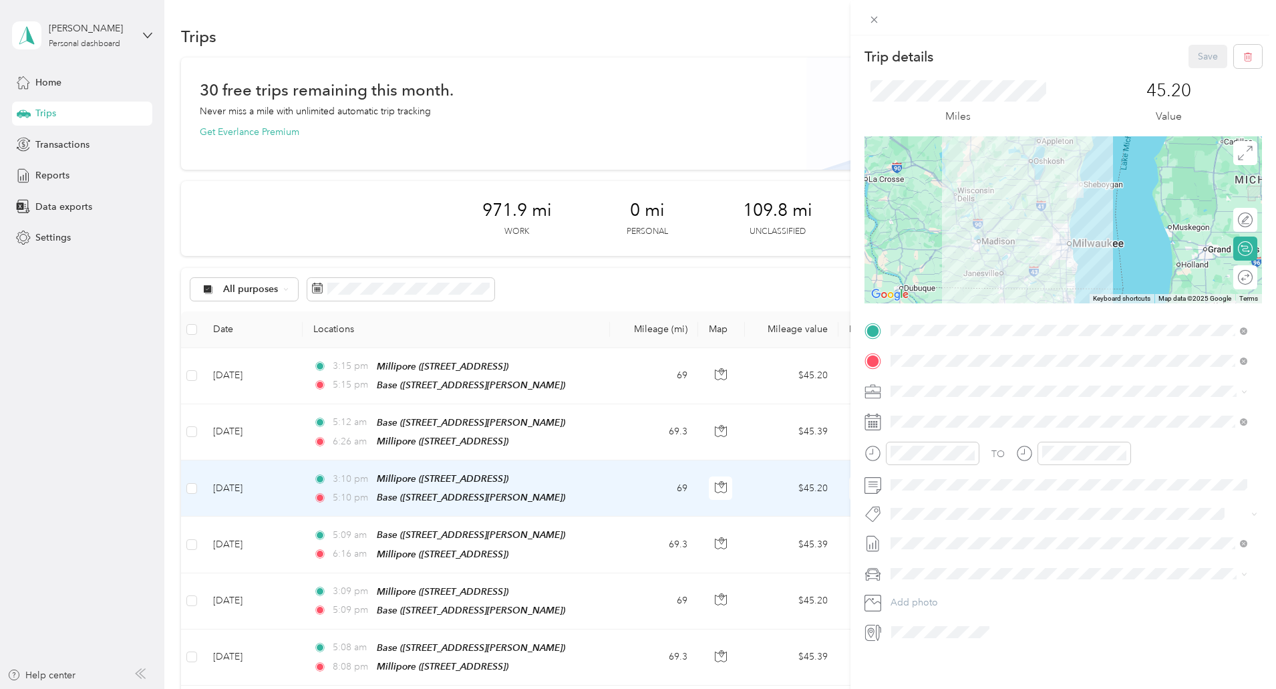
click at [710, 388] on div "Trip details Save This trip cannot be edited because it is either under review,…" at bounding box center [638, 344] width 1276 height 689
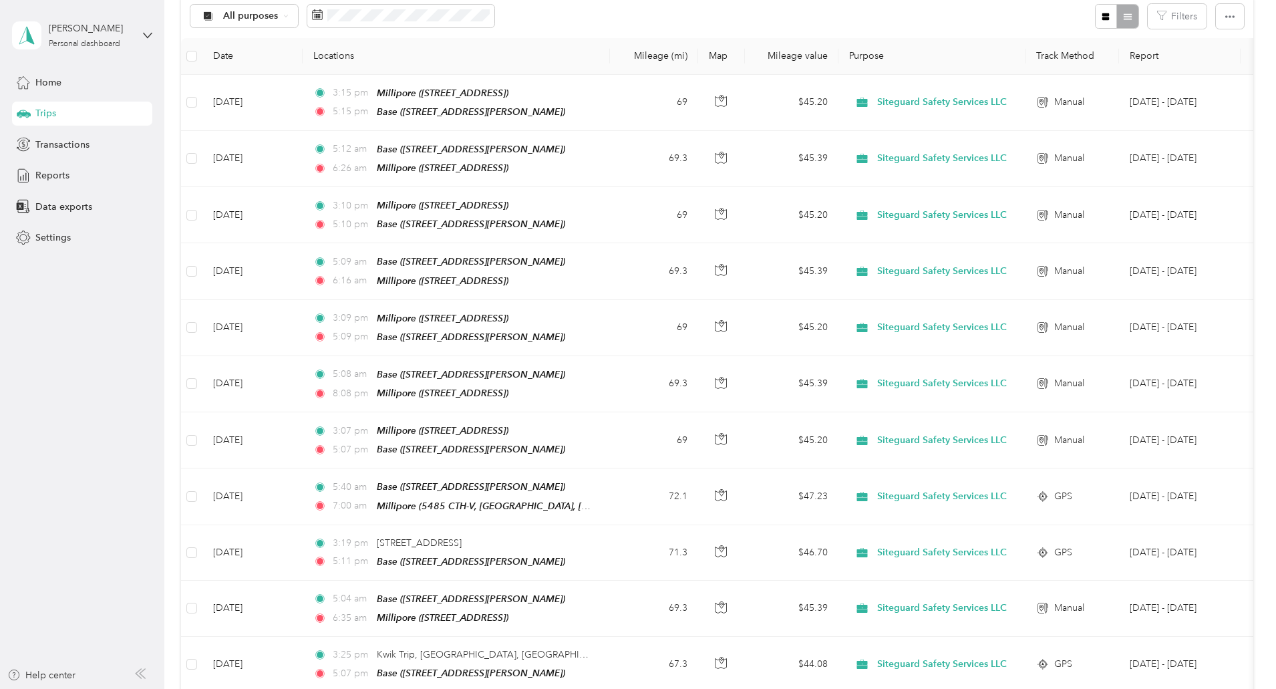
scroll to position [275, 0]
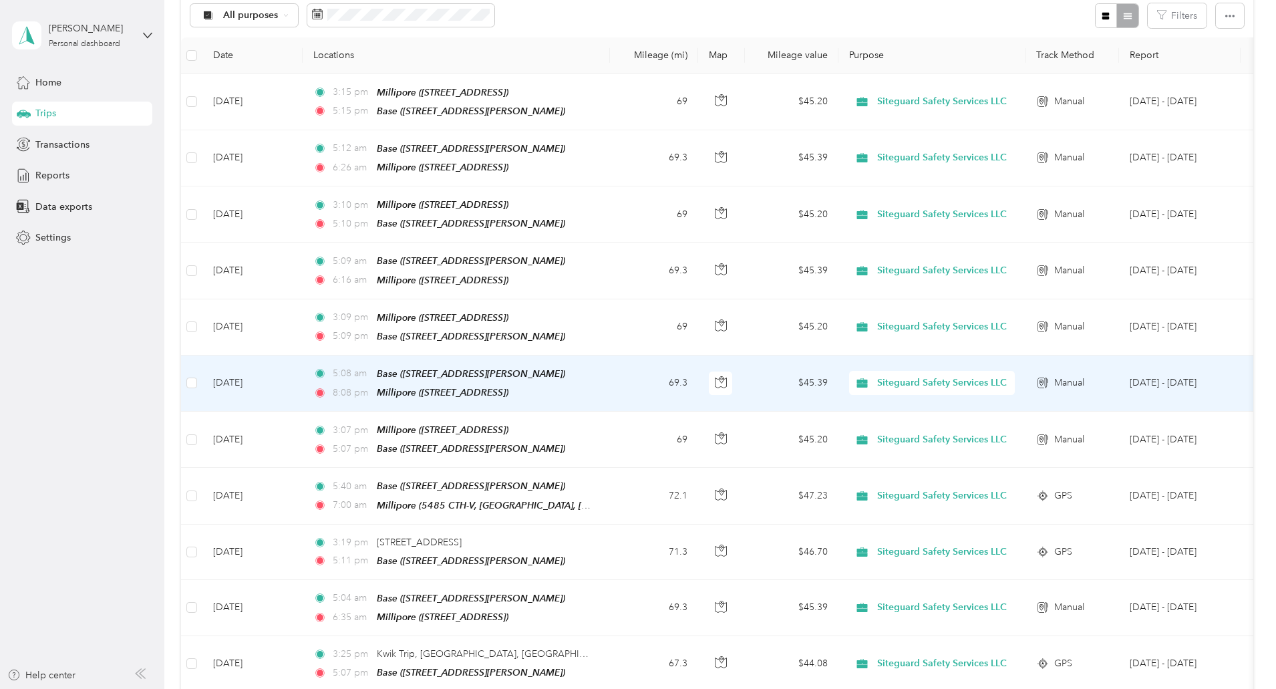
click at [698, 376] on td "69.3" at bounding box center [654, 383] width 88 height 56
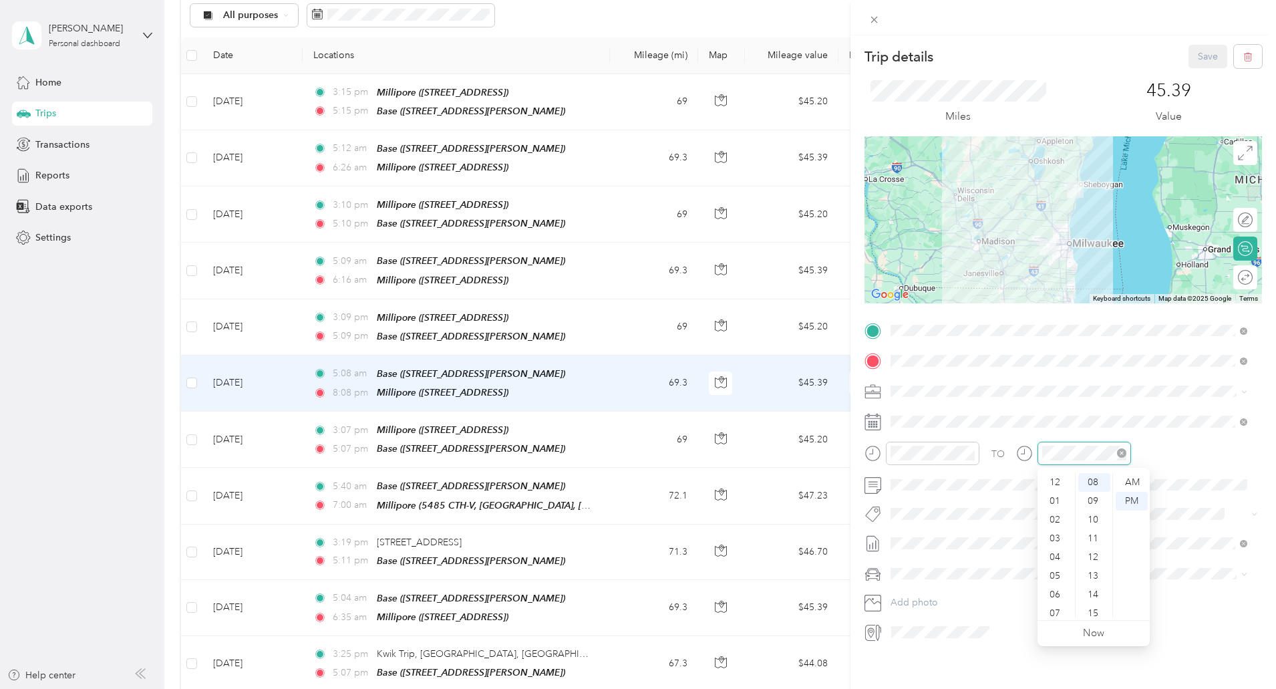
scroll to position [80, 0]
click at [1055, 511] on div "06" at bounding box center [1056, 514] width 32 height 19
click at [1091, 610] on div "15" at bounding box center [1094, 613] width 32 height 19
click at [1131, 482] on div "AM" at bounding box center [1132, 482] width 32 height 19
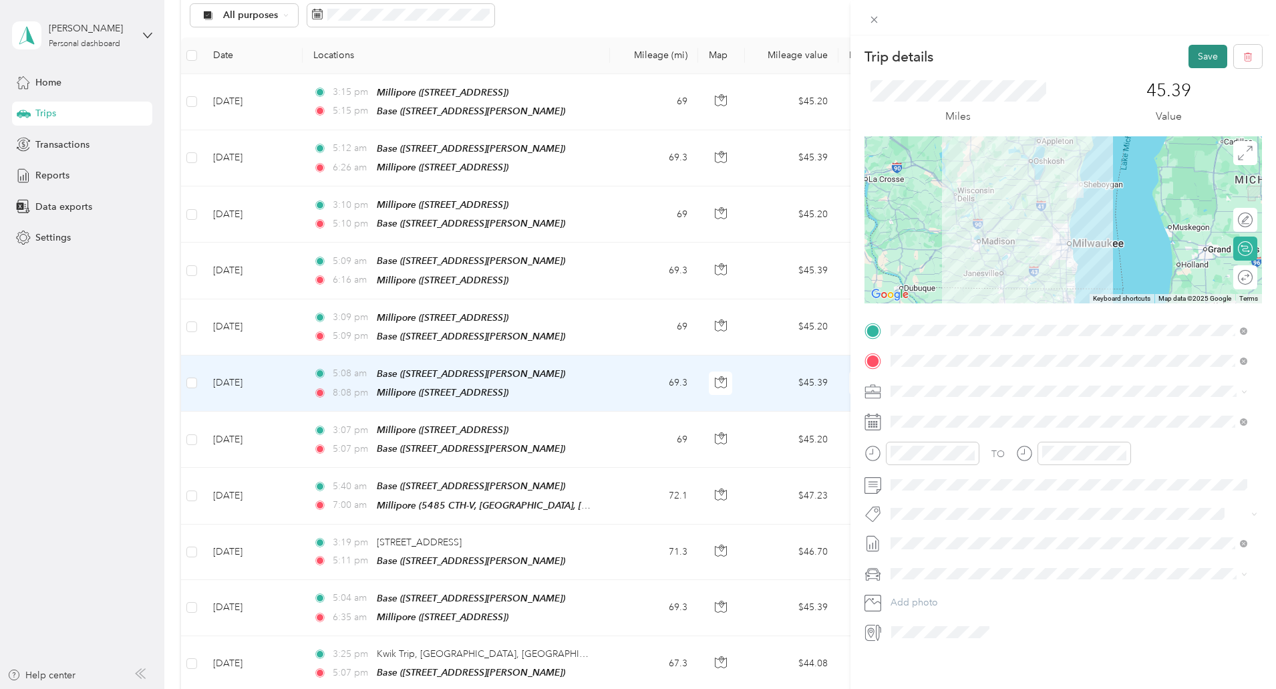
click at [1199, 53] on button "Save" at bounding box center [1208, 56] width 39 height 23
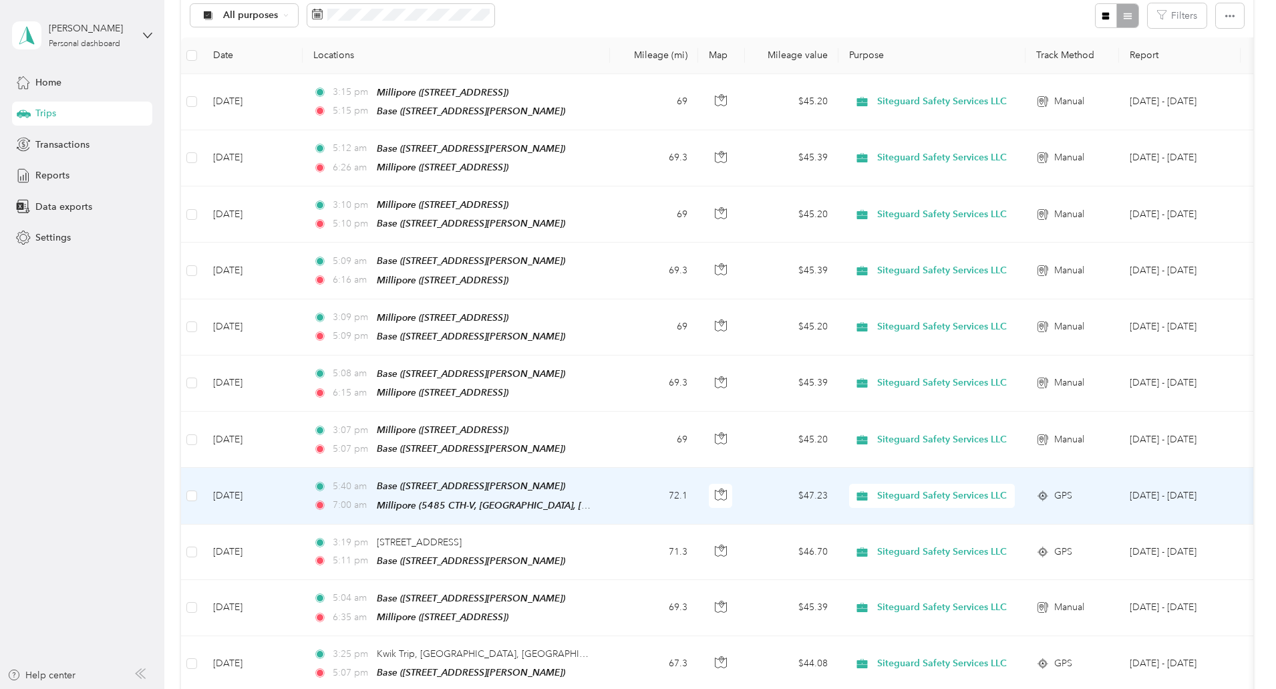
click at [698, 474] on td "72.1" at bounding box center [654, 496] width 88 height 56
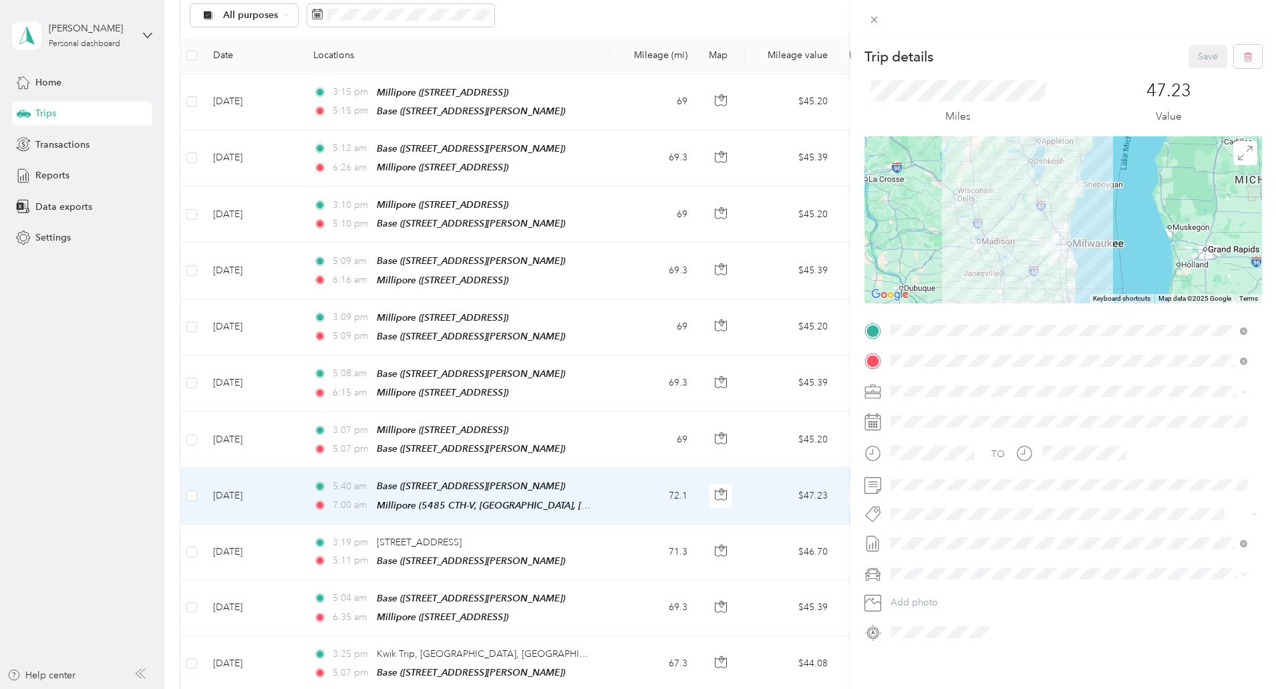
click at [720, 483] on div "Trip details Save This trip cannot be edited because it is either under review,…" at bounding box center [638, 344] width 1276 height 689
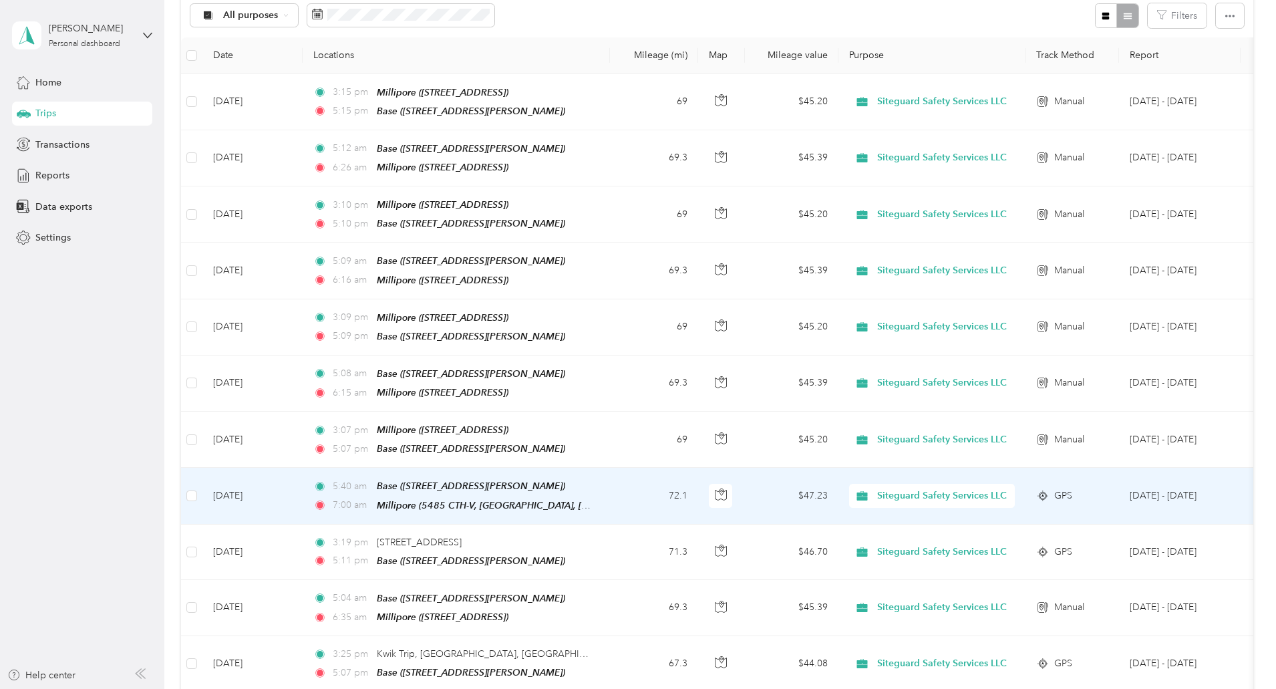
click at [698, 483] on td "72.1" at bounding box center [654, 496] width 88 height 56
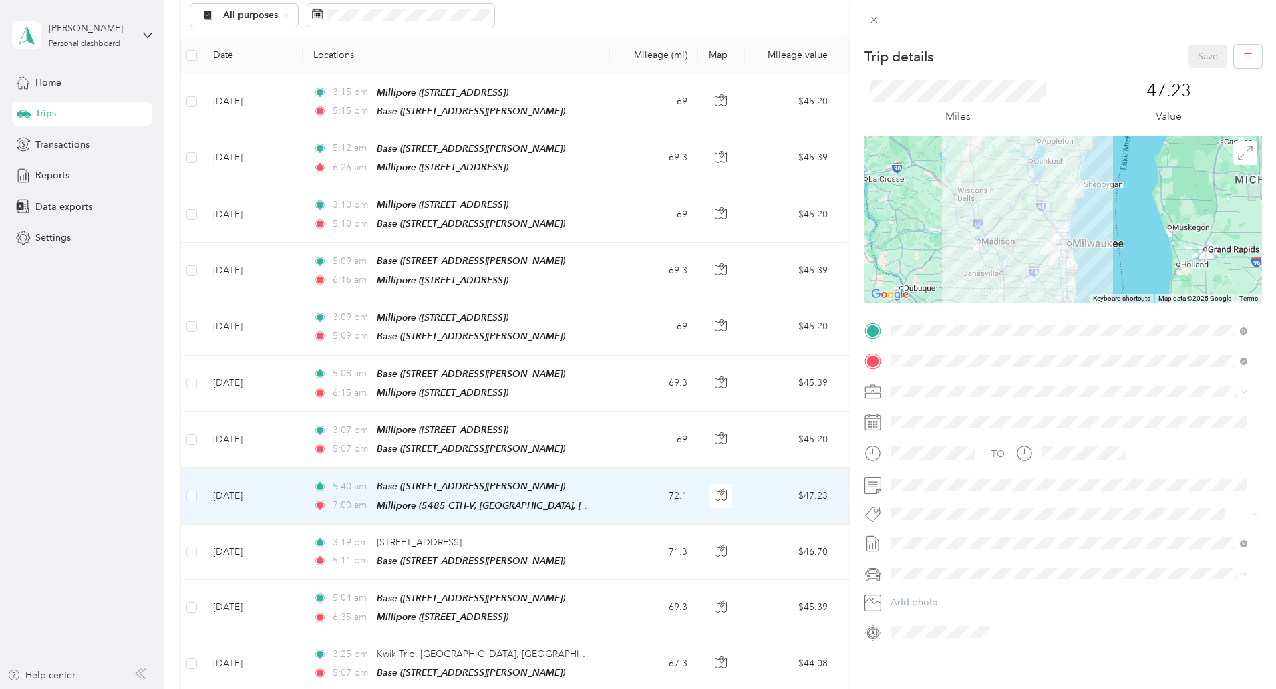
click at [737, 490] on div "Trip details Save This trip cannot be edited because it is either under review,…" at bounding box center [638, 344] width 1276 height 689
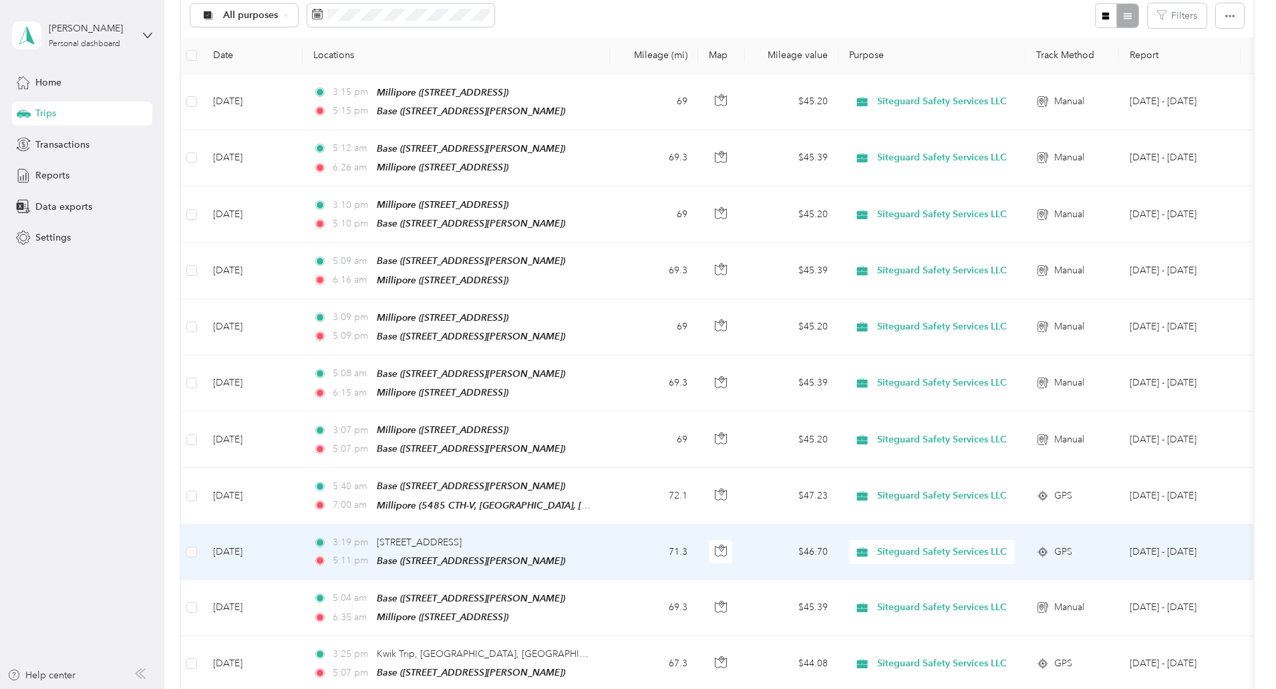
click at [594, 539] on div "3:19 pm 5921 Co Rd V, Sheboygan Falls, WI 53085, USA" at bounding box center [453, 542] width 281 height 15
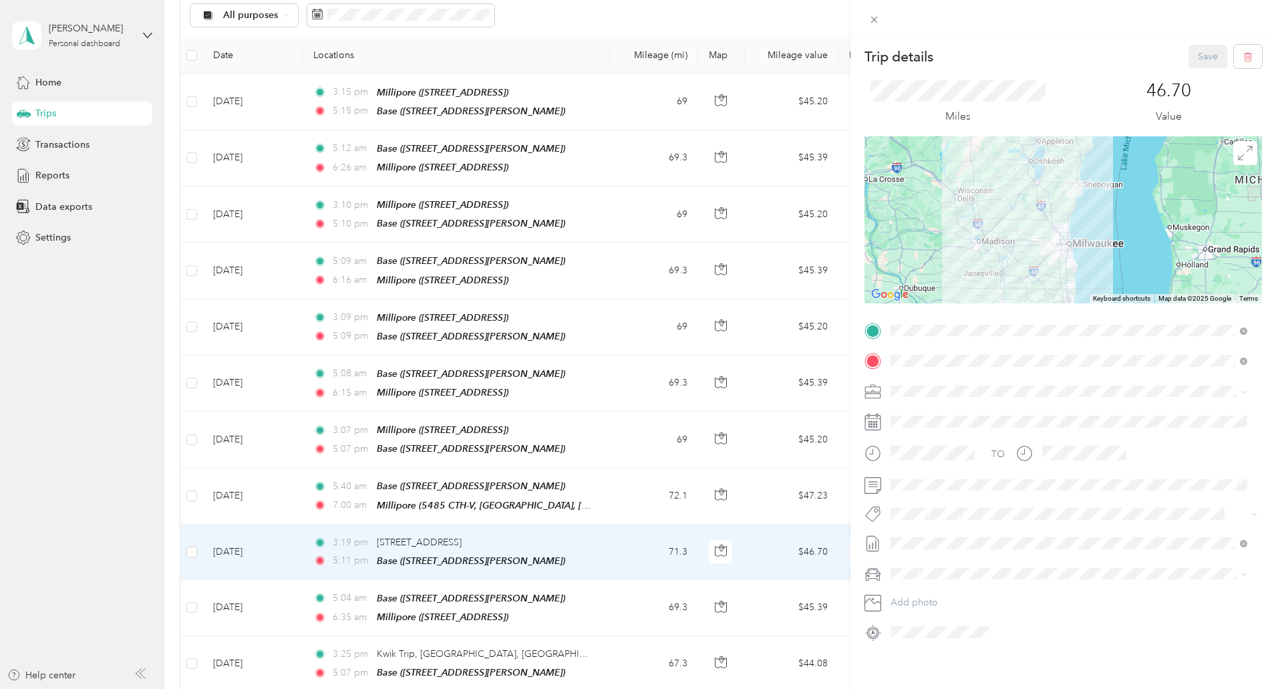
click at [733, 530] on div "Trip details Save This trip cannot be edited because it is either under review,…" at bounding box center [638, 344] width 1276 height 689
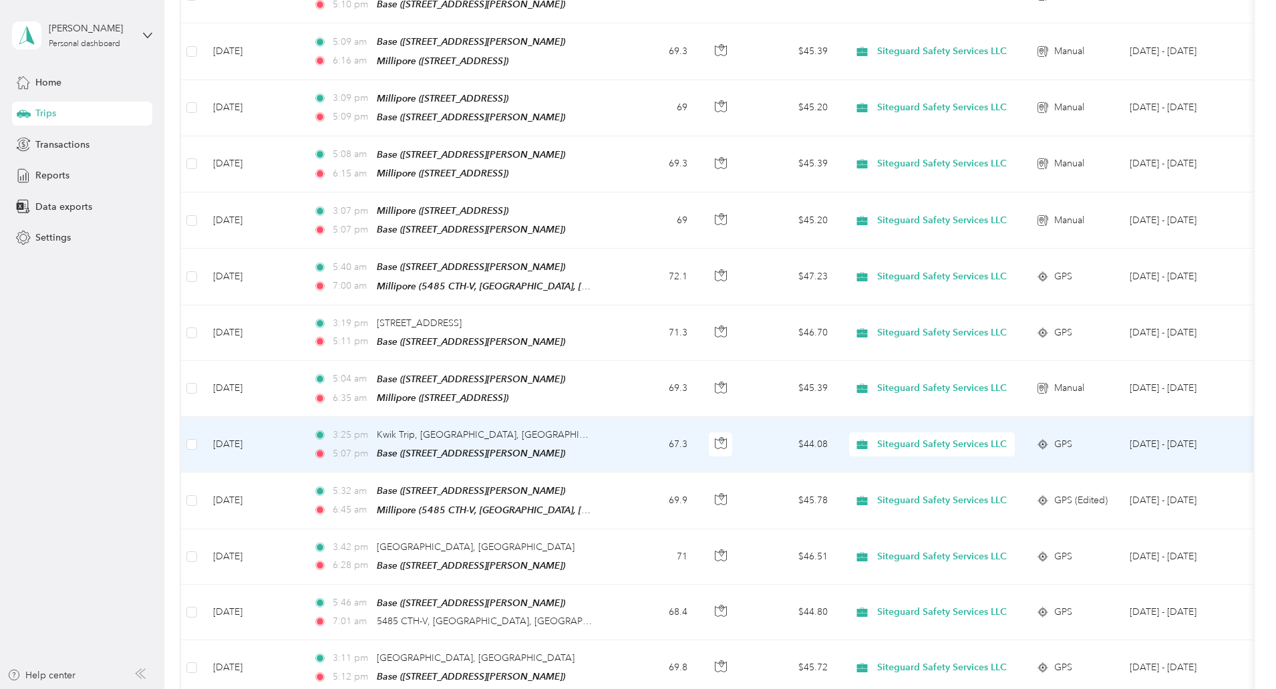
scroll to position [527, 0]
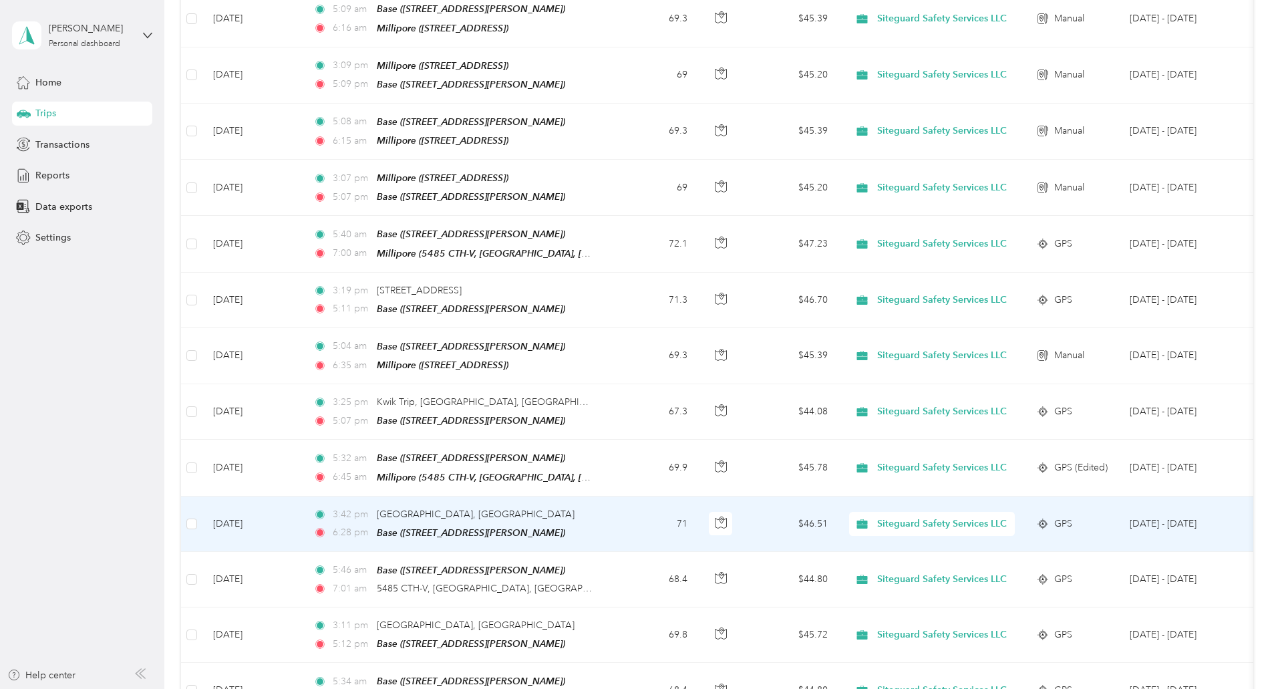
click at [698, 508] on td "71" at bounding box center [654, 523] width 88 height 55
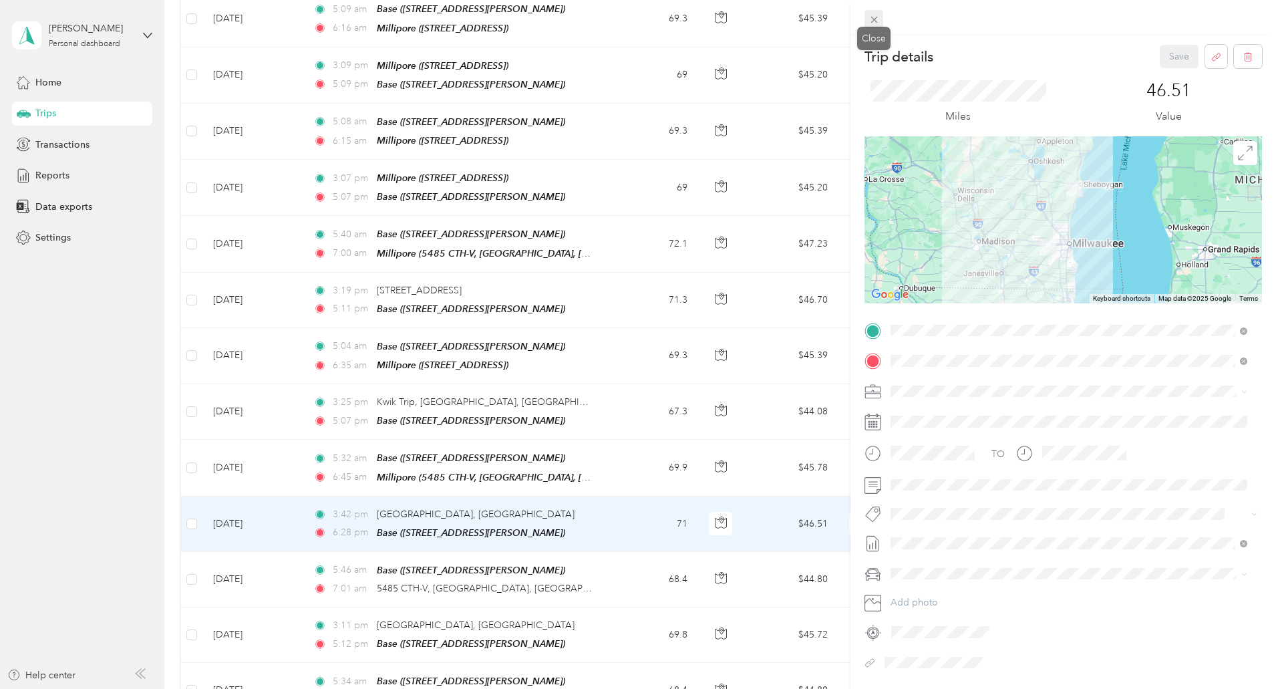
click at [875, 15] on icon at bounding box center [874, 19] width 11 height 11
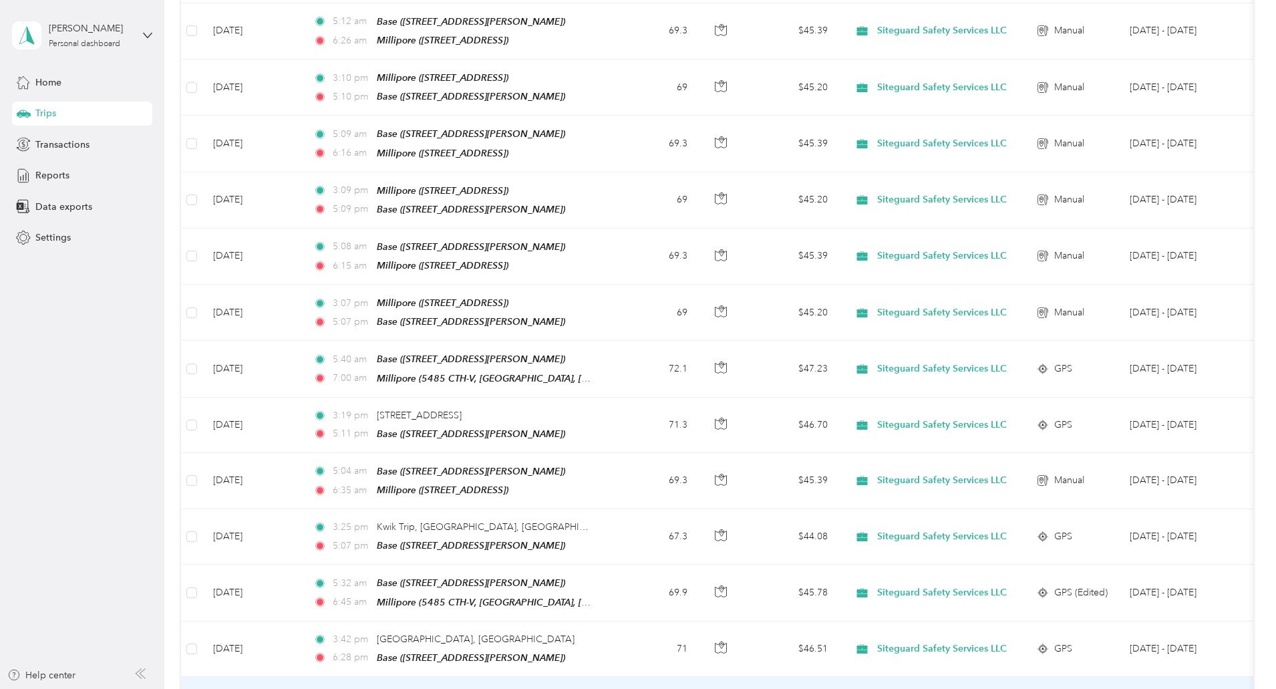
scroll to position [402, 0]
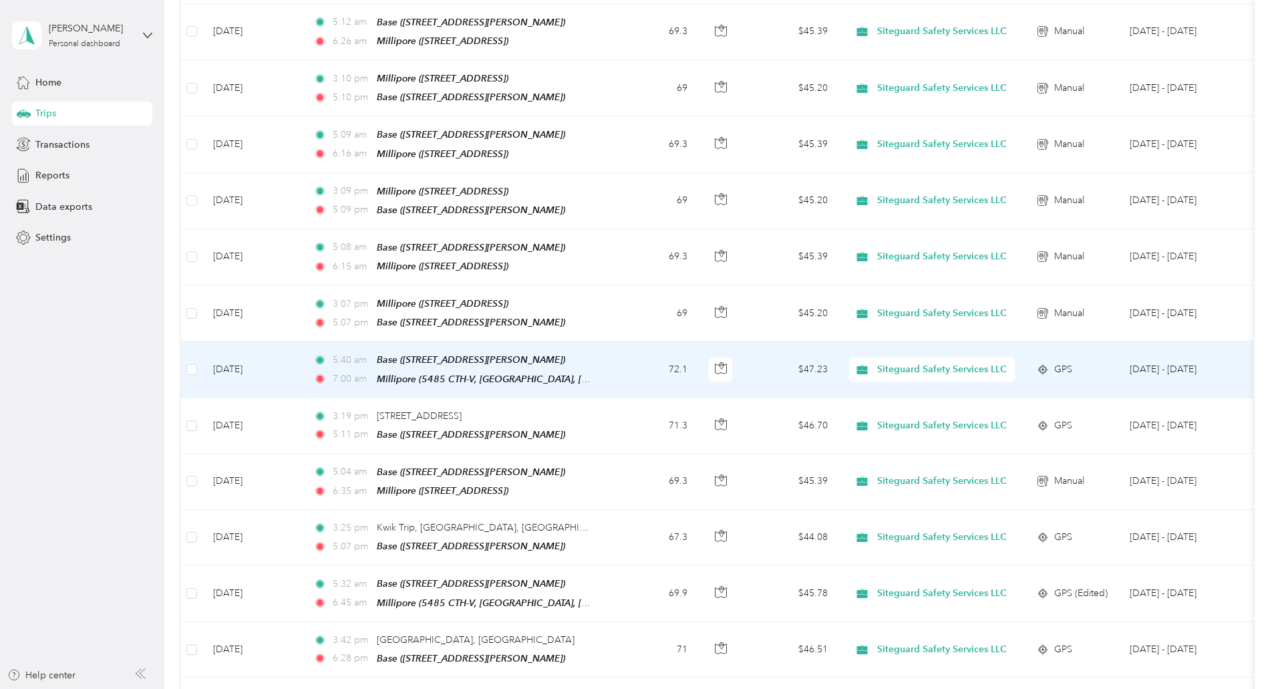
click at [1072, 362] on span "GPS" at bounding box center [1063, 369] width 18 height 15
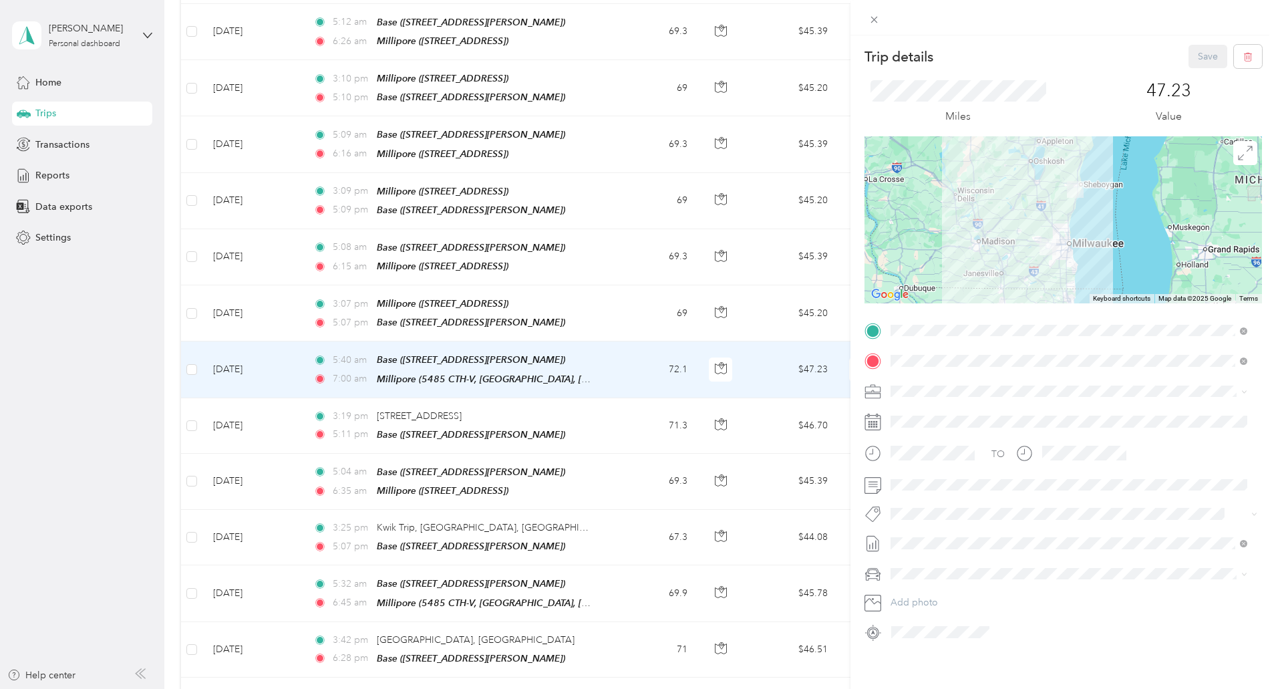
click at [718, 372] on div "Trip details Save This trip cannot be edited because it is either under review,…" at bounding box center [638, 344] width 1276 height 689
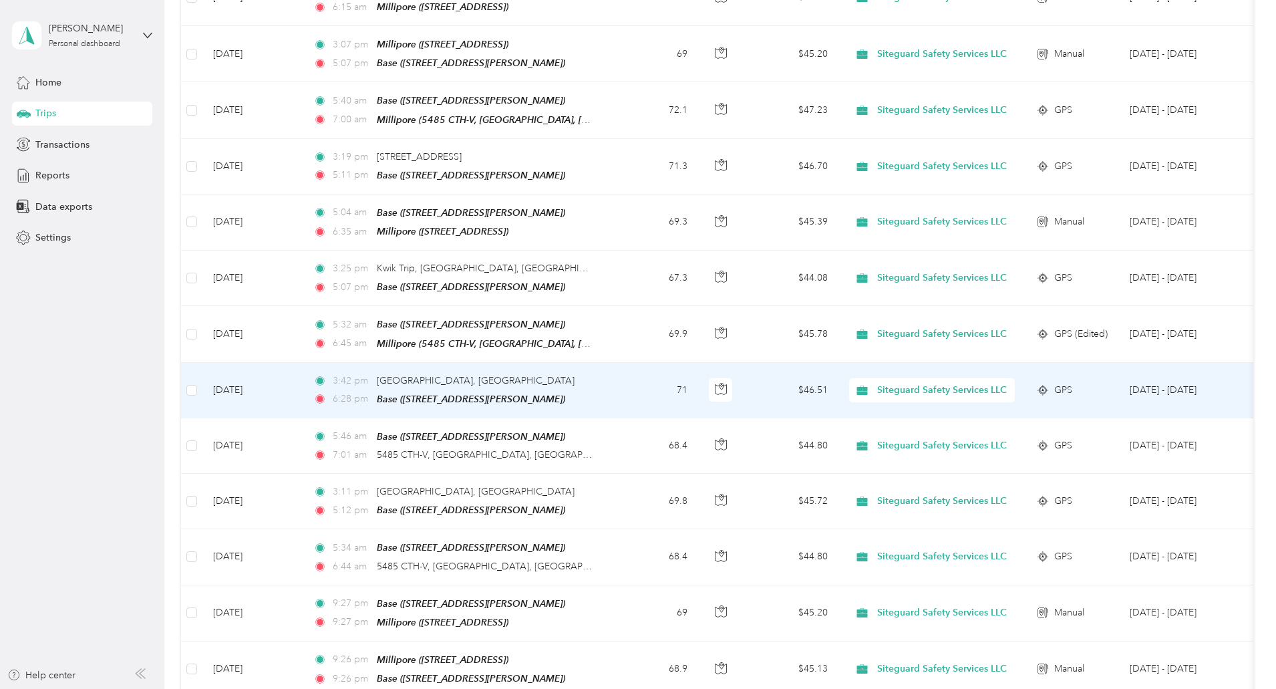
scroll to position [691, 0]
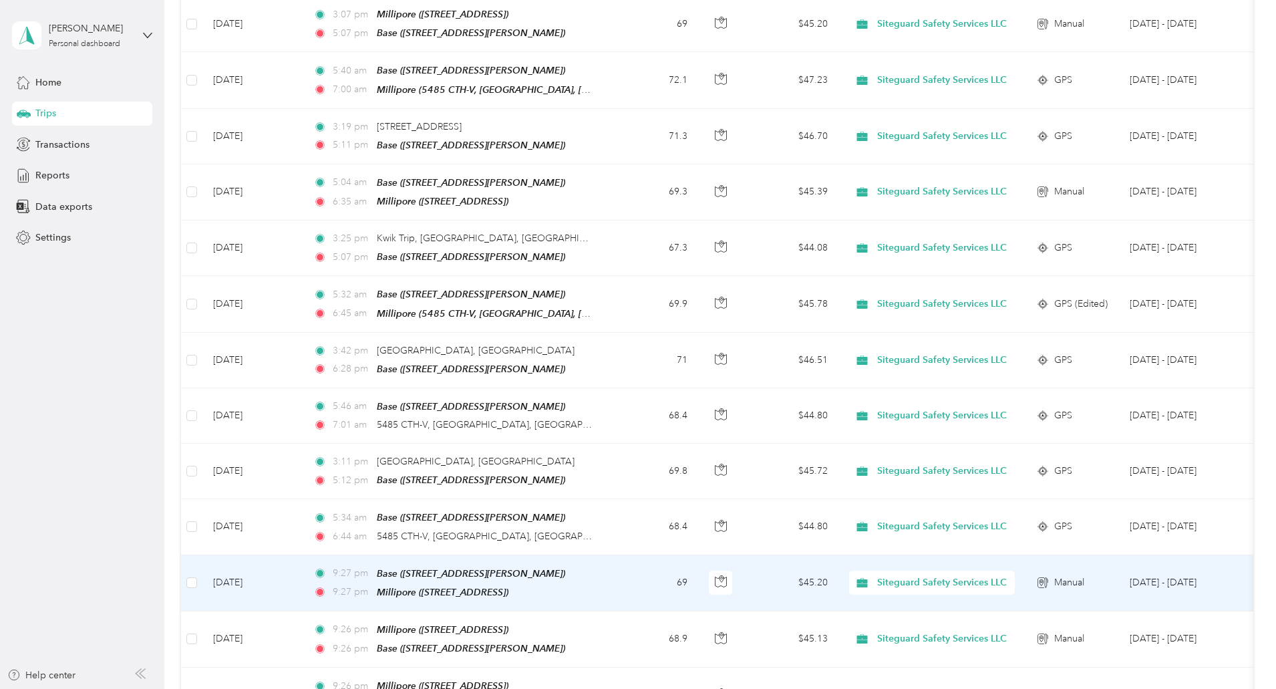
click at [610, 560] on td "9:27 pm Base (339 Darlene Drive, Waukesha , Waukesha, WI) 9:27 pm Millipore (54…" at bounding box center [456, 583] width 307 height 56
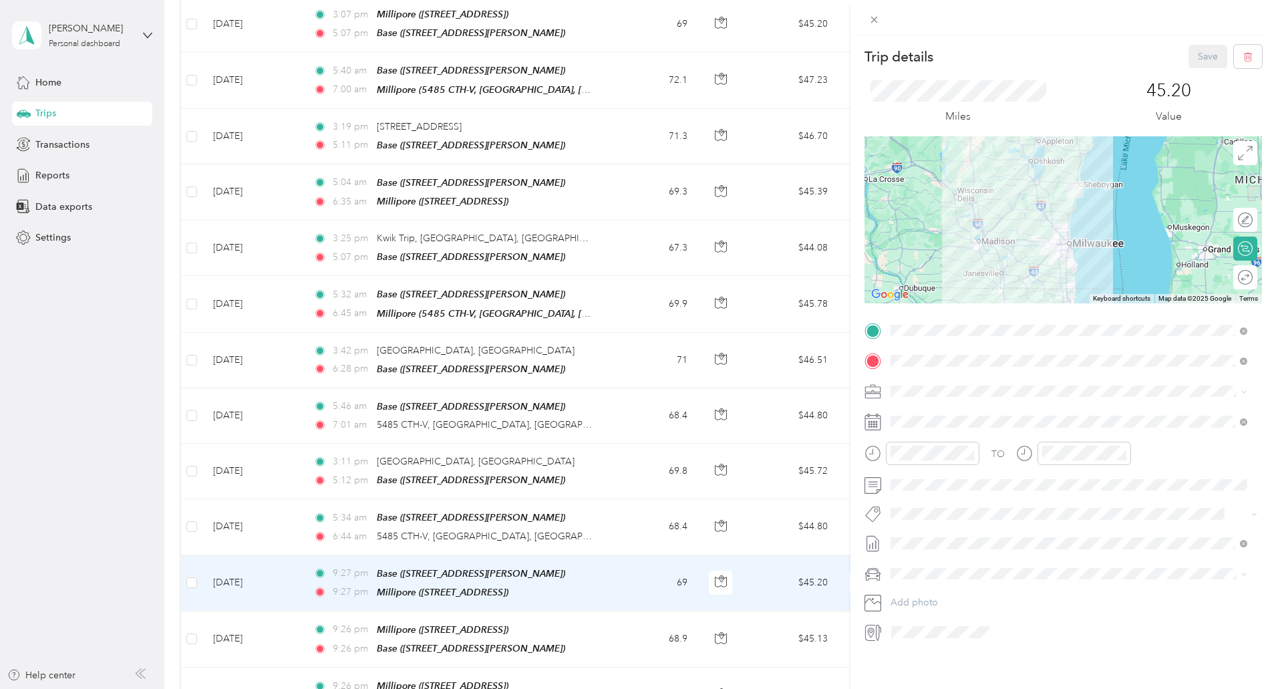
click at [721, 567] on div "Trip details Save This trip cannot be edited because it is either under review,…" at bounding box center [638, 344] width 1276 height 689
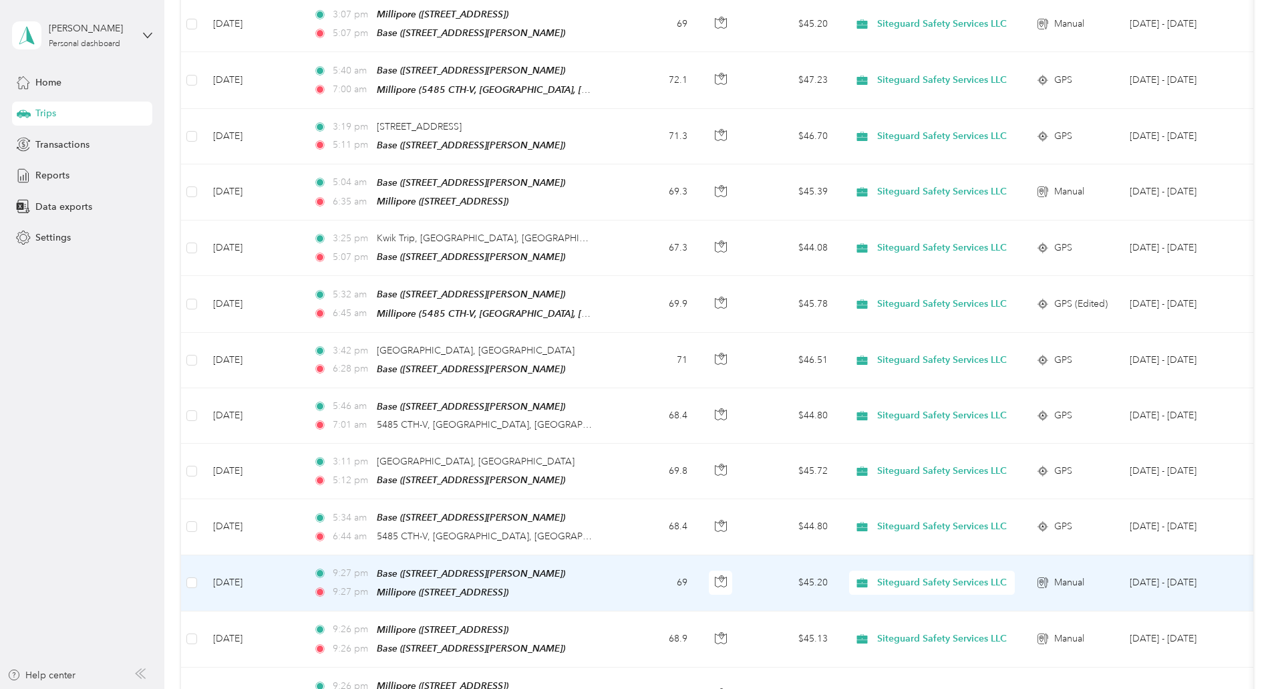
click at [698, 567] on td "69" at bounding box center [654, 583] width 88 height 56
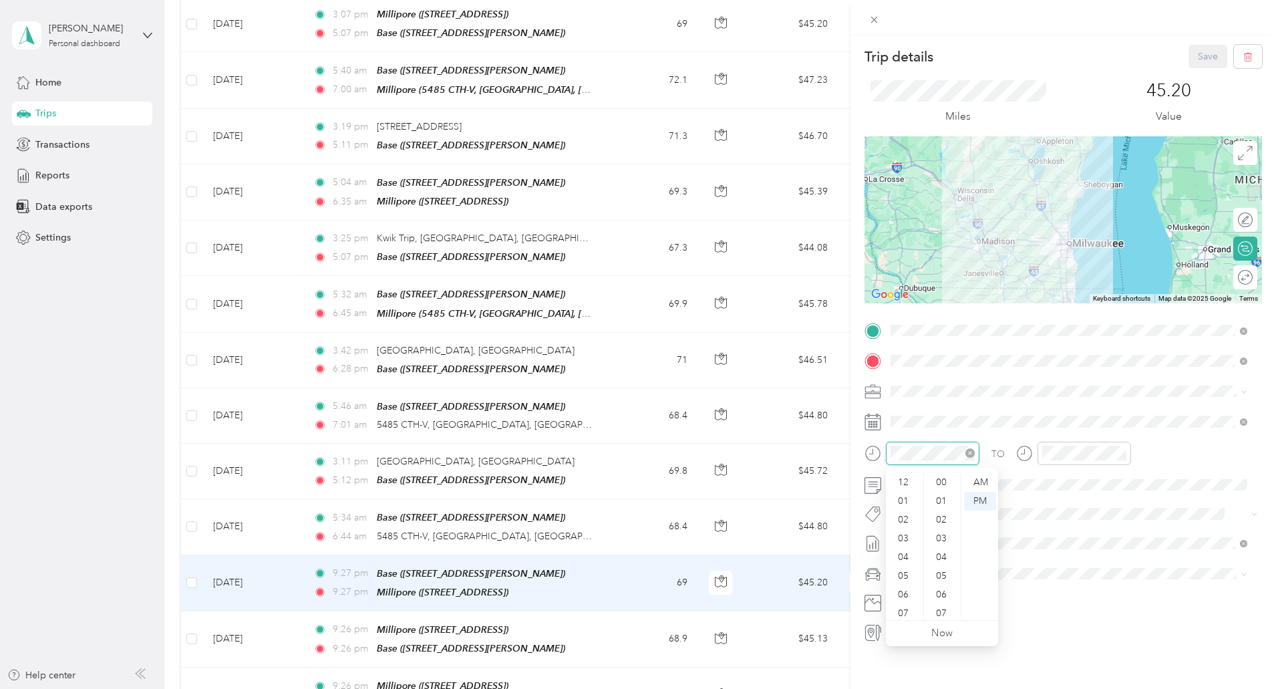
scroll to position [80, 0]
click at [905, 493] on div "05" at bounding box center [905, 495] width 32 height 19
click at [948, 610] on div "34" at bounding box center [943, 613] width 32 height 19
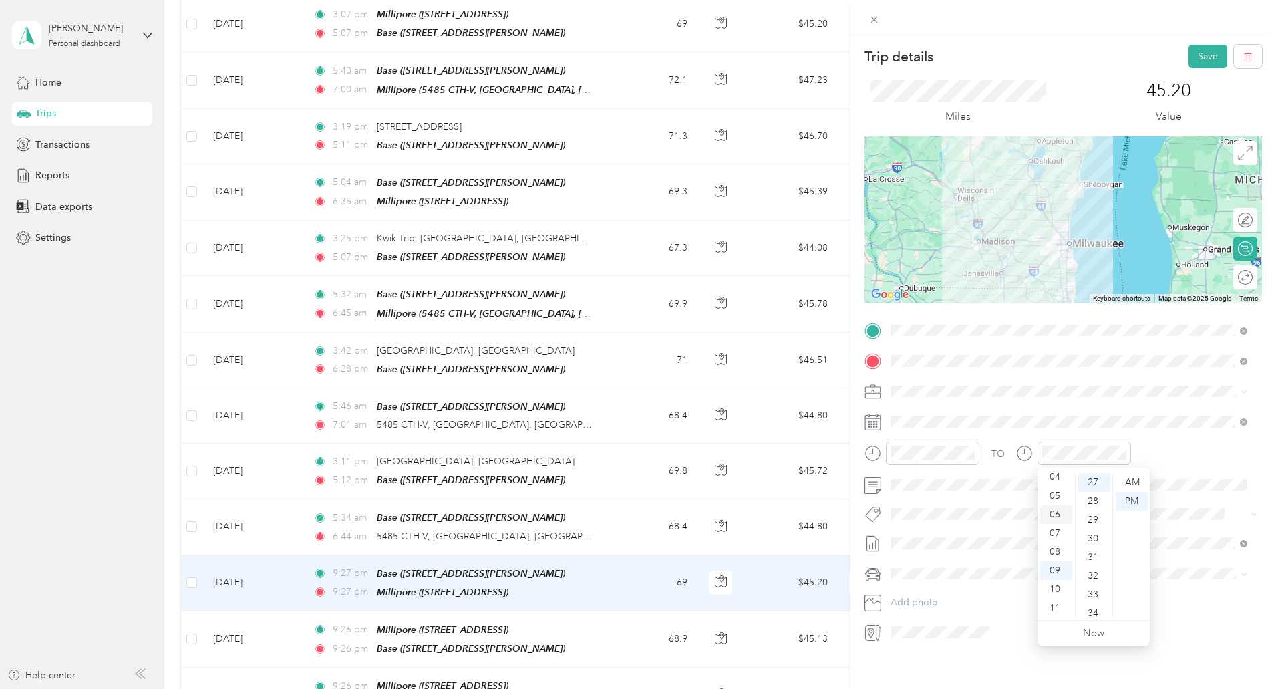
click at [1058, 510] on div "06" at bounding box center [1056, 514] width 32 height 19
click at [1097, 615] on div "34" at bounding box center [1094, 613] width 32 height 19
click at [961, 474] on ul "AM PM" at bounding box center [979, 545] width 37 height 144
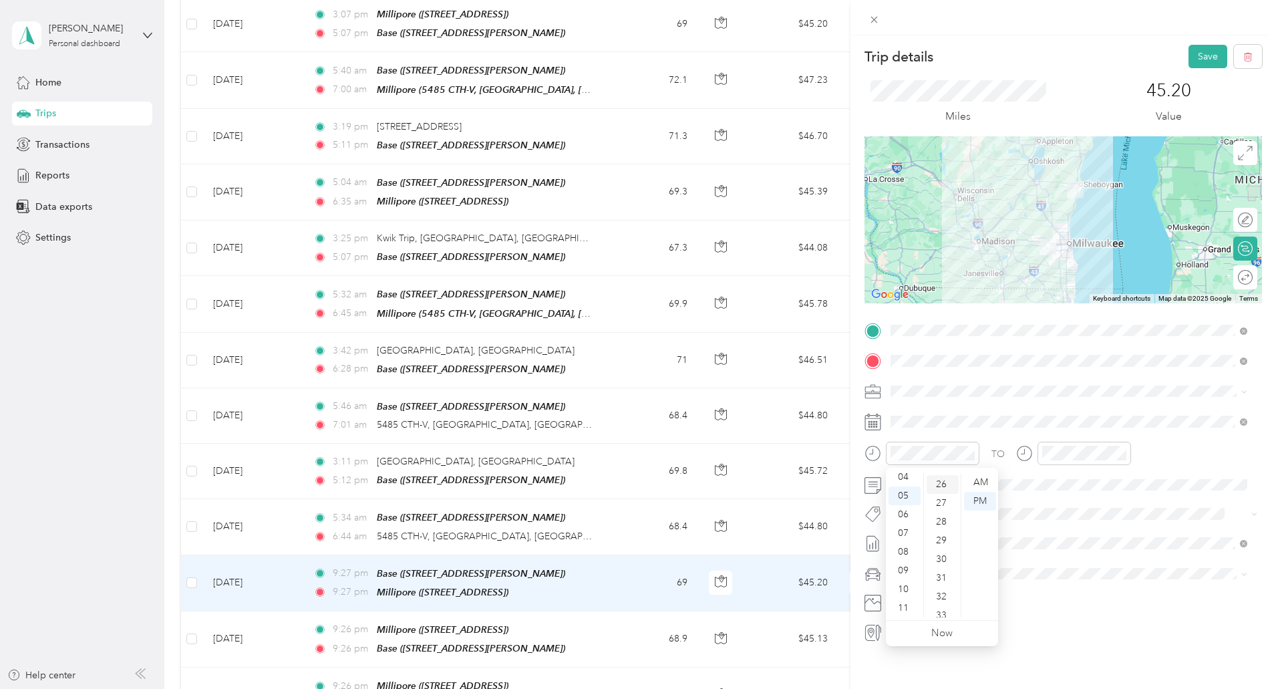
click at [943, 484] on div "26" at bounding box center [943, 484] width 32 height 19
click at [1093, 525] on div "TO Add photo" at bounding box center [1064, 481] width 398 height 323
click at [1197, 52] on button "Save" at bounding box center [1208, 56] width 39 height 23
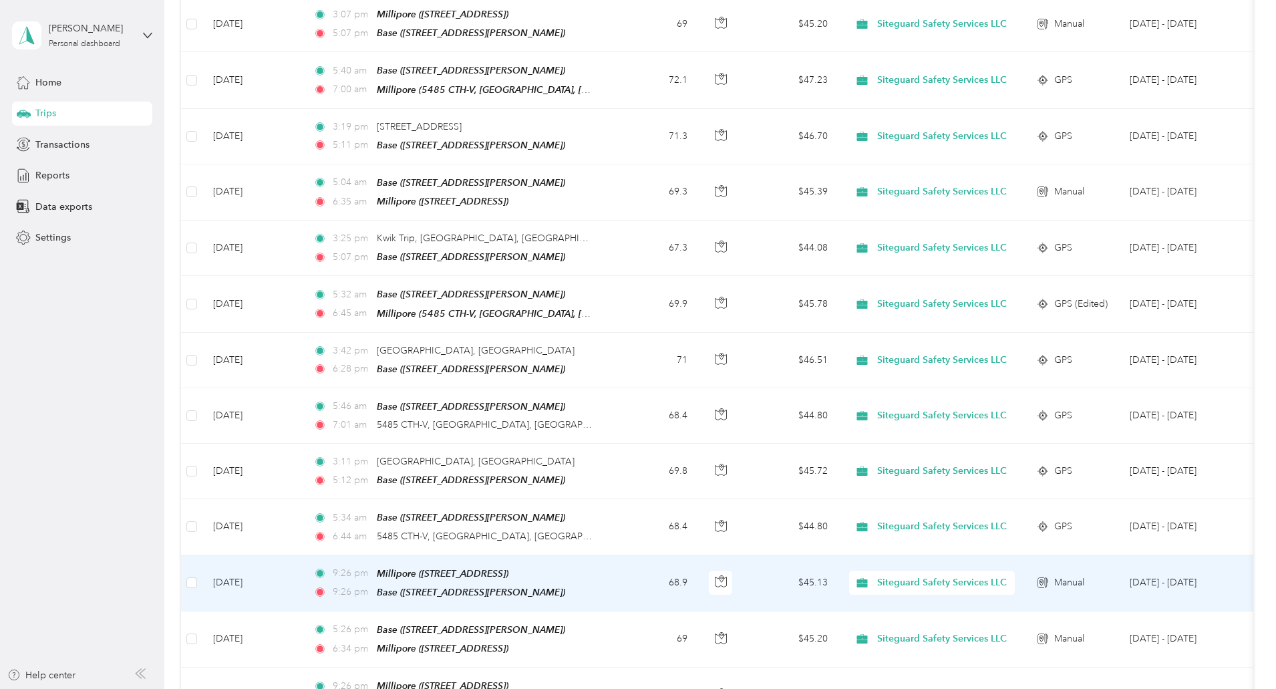
click at [698, 569] on td "68.9" at bounding box center [654, 583] width 88 height 56
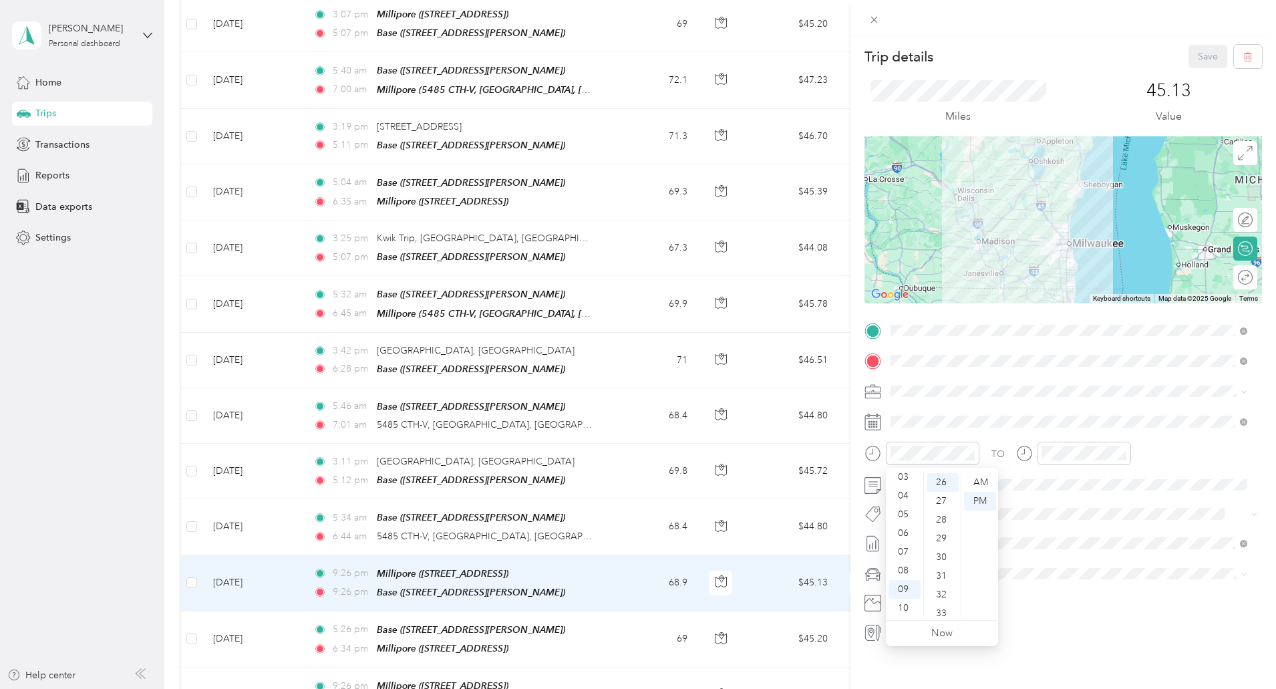
scroll to position [53, 0]
click at [907, 487] on div "03" at bounding box center [905, 485] width 32 height 19
click at [937, 613] on div "33" at bounding box center [943, 613] width 32 height 19
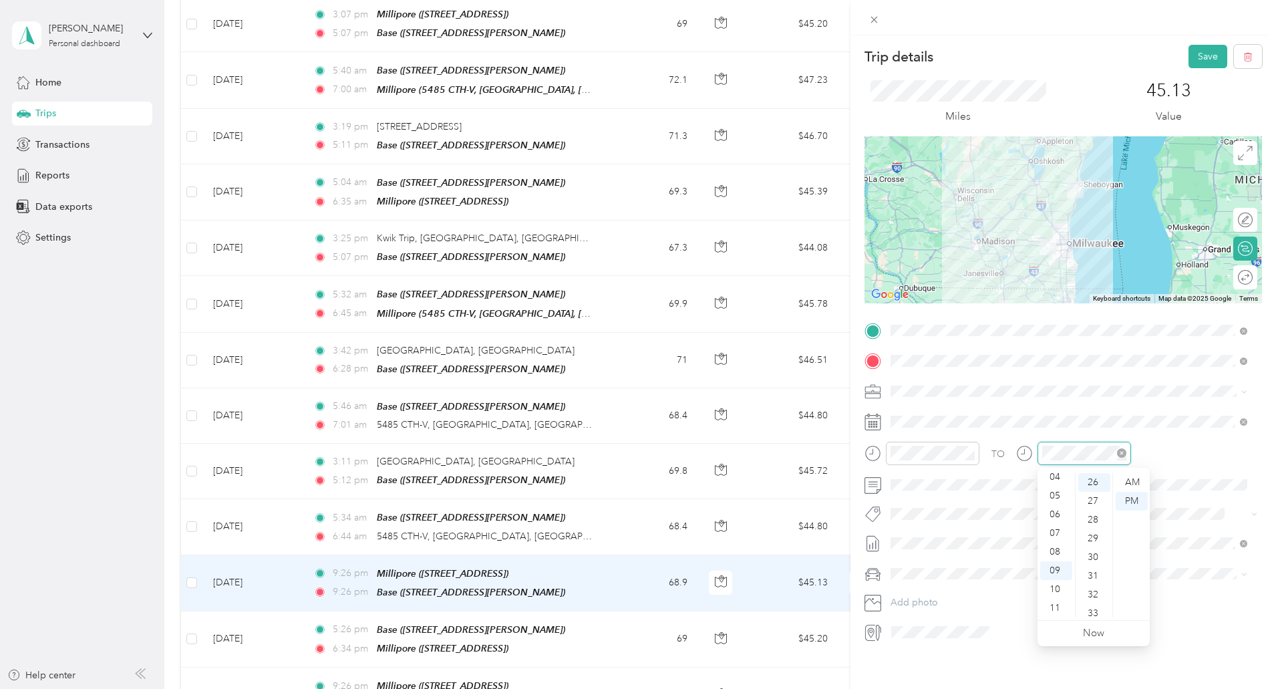
scroll to position [486, 0]
click at [1059, 492] on div "05" at bounding box center [1056, 495] width 32 height 19
click at [1196, 61] on button "Save" at bounding box center [1208, 56] width 39 height 23
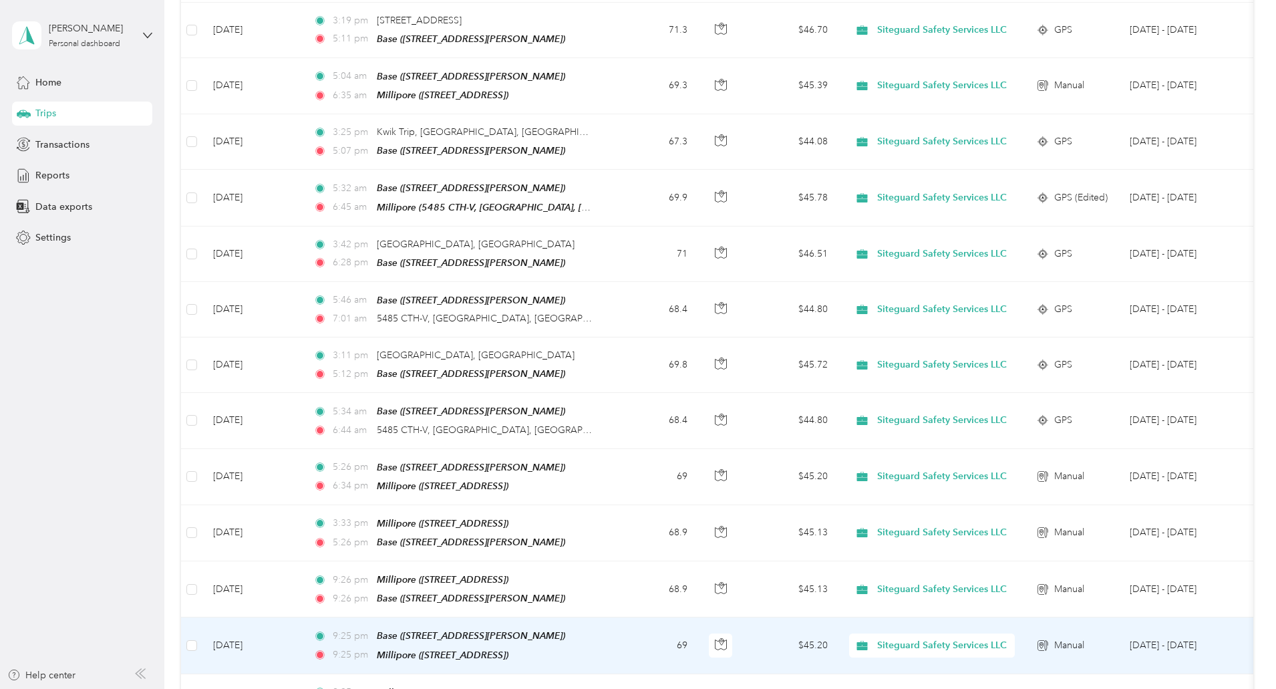
scroll to position [798, 0]
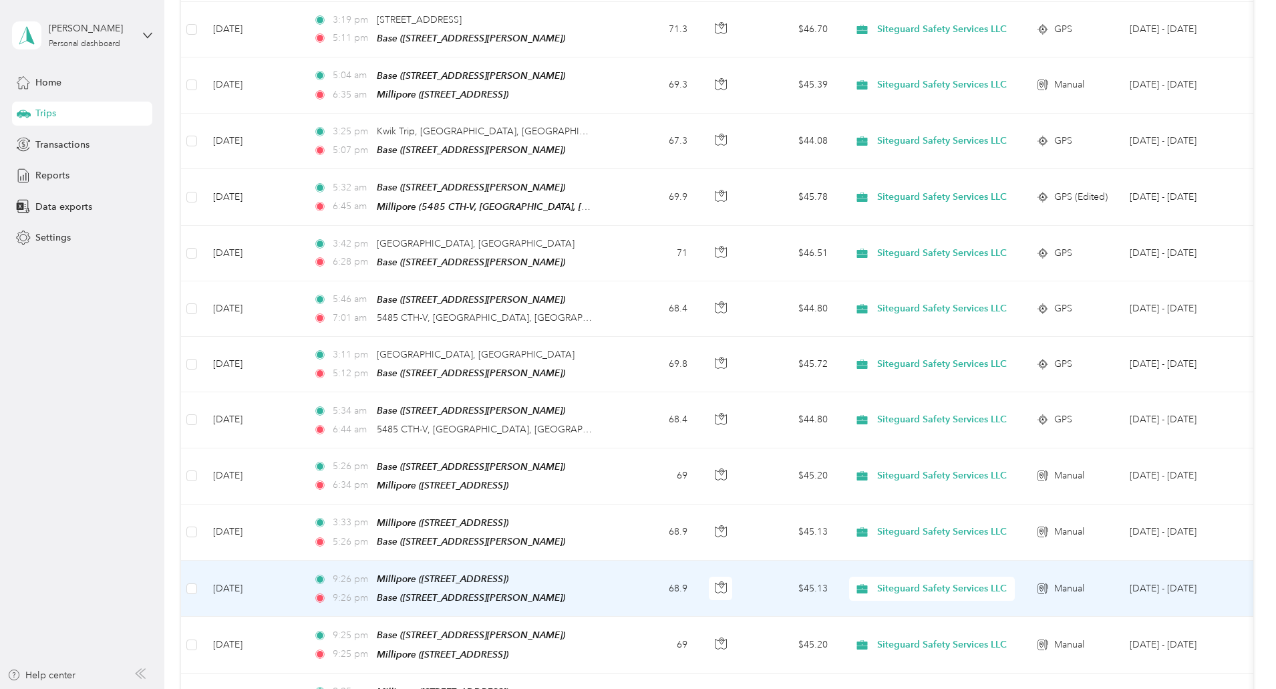
click at [698, 567] on td "68.9" at bounding box center [654, 589] width 88 height 56
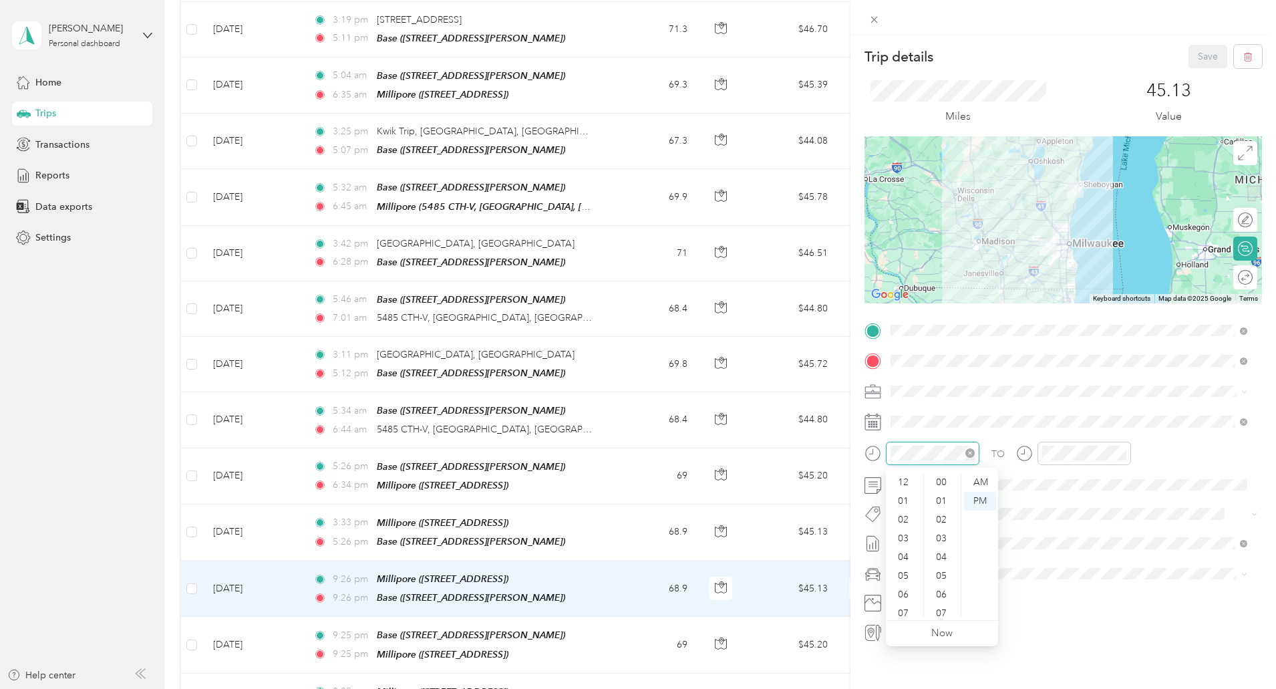
scroll to position [80, 0]
click at [904, 490] on div "05" at bounding box center [905, 495] width 32 height 19
click at [987, 481] on div "AM" at bounding box center [980, 482] width 32 height 19
click at [909, 485] on div "03" at bounding box center [905, 485] width 32 height 19
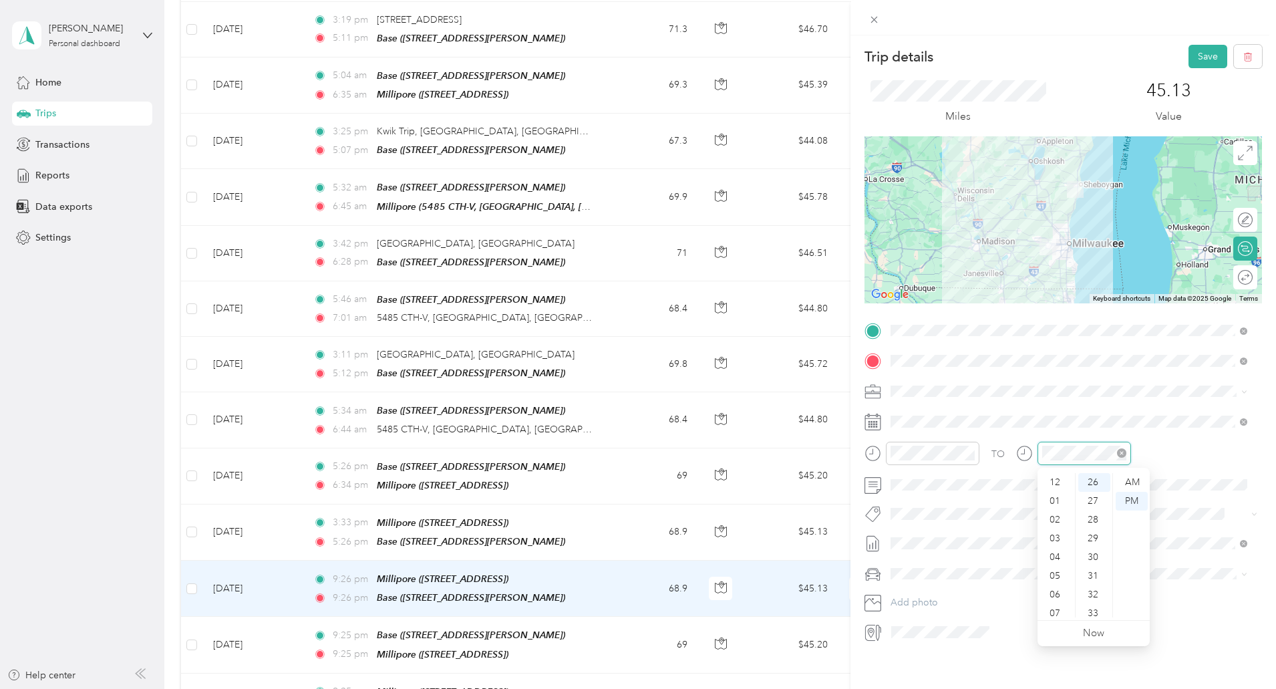
scroll to position [80, 0]
click at [1058, 494] on div "05" at bounding box center [1056, 495] width 32 height 19
click at [1094, 611] on div "33" at bounding box center [1094, 613] width 32 height 19
click at [1189, 60] on button "Save" at bounding box center [1208, 56] width 39 height 23
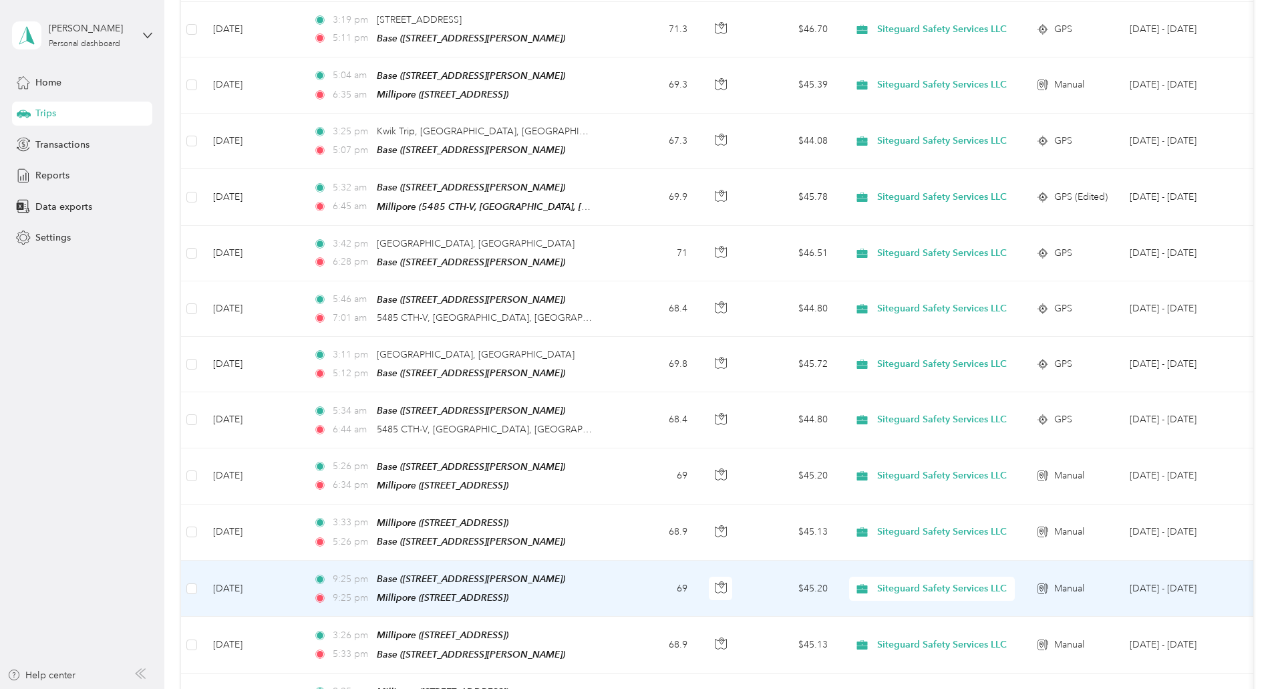
click at [698, 581] on td "69" at bounding box center [654, 589] width 88 height 56
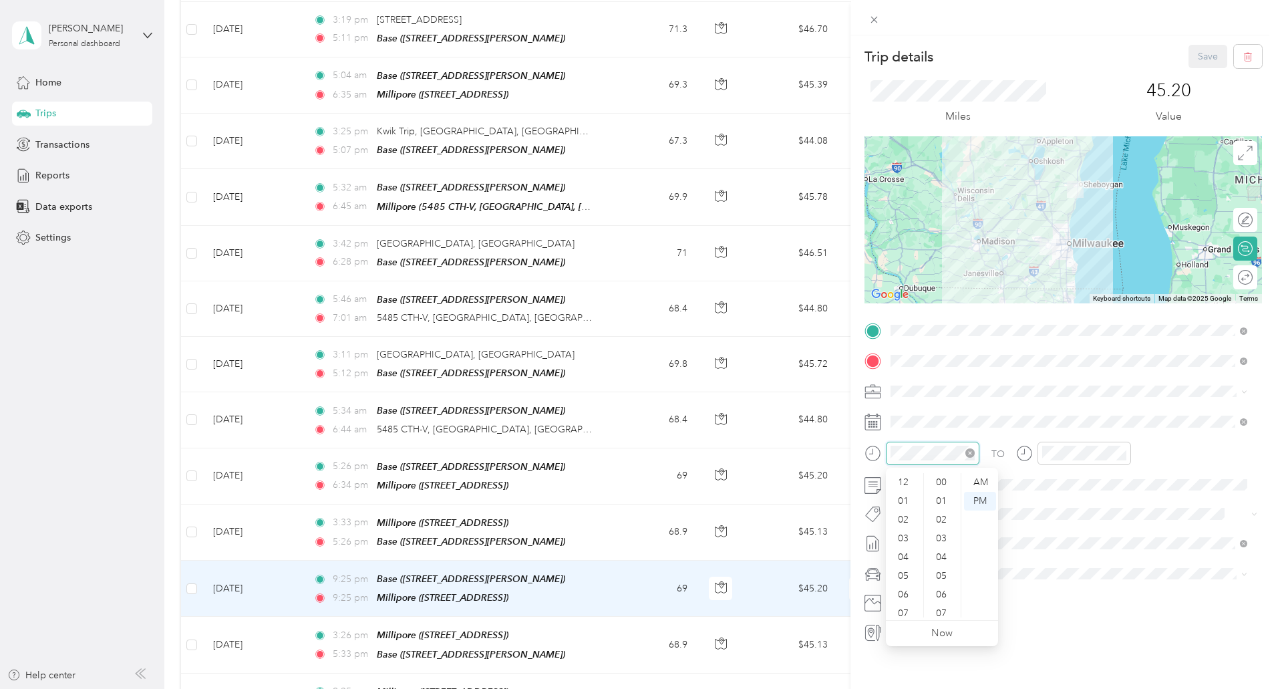
scroll to position [80, 0]
click at [908, 495] on div "05" at bounding box center [905, 495] width 32 height 19
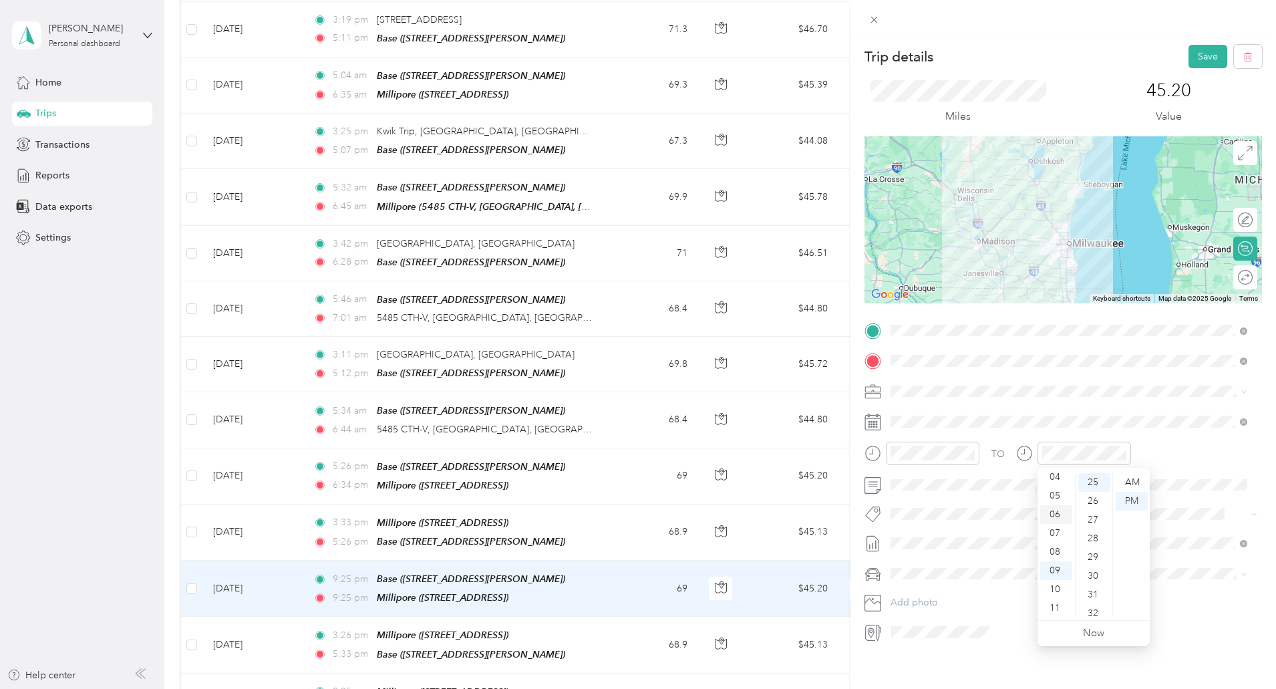
click at [1056, 515] on div "06" at bounding box center [1056, 514] width 32 height 19
click at [1089, 609] on div "32" at bounding box center [1094, 613] width 32 height 19
click at [1056, 508] on div "06" at bounding box center [1056, 514] width 32 height 19
click at [1129, 477] on div "AM" at bounding box center [1132, 482] width 32 height 19
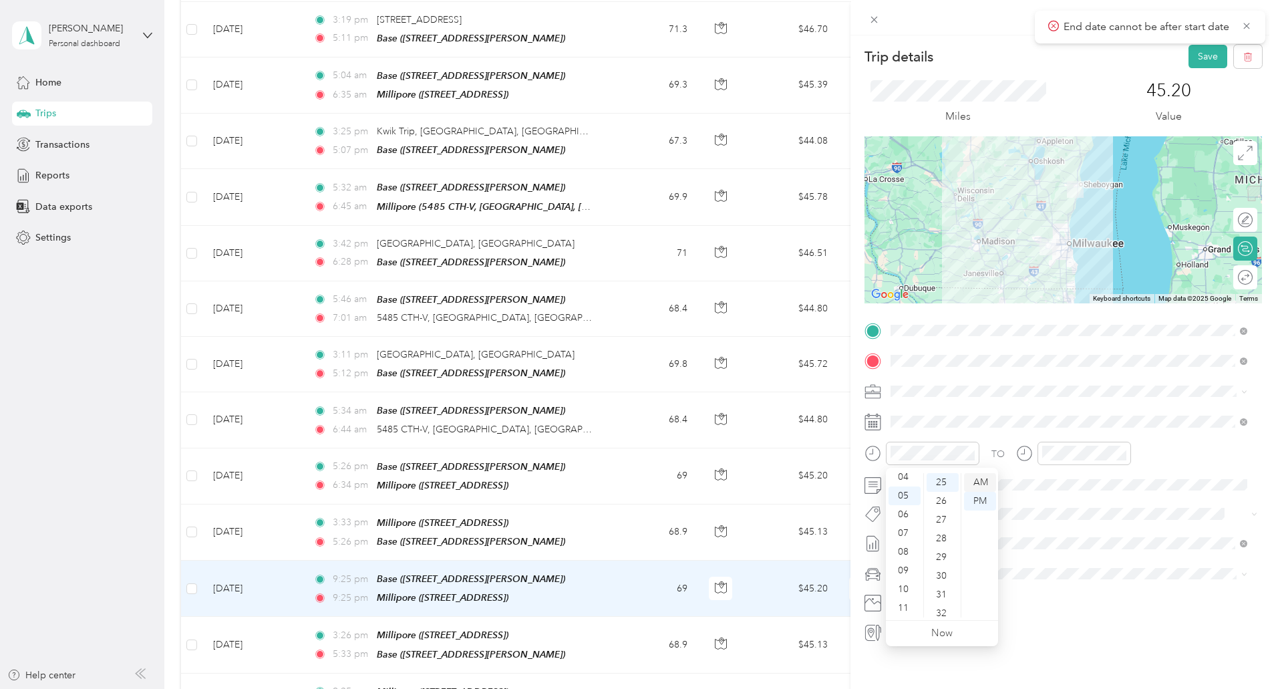
click at [977, 478] on div "AM" at bounding box center [980, 482] width 32 height 19
click at [1191, 59] on button "Save" at bounding box center [1208, 56] width 39 height 23
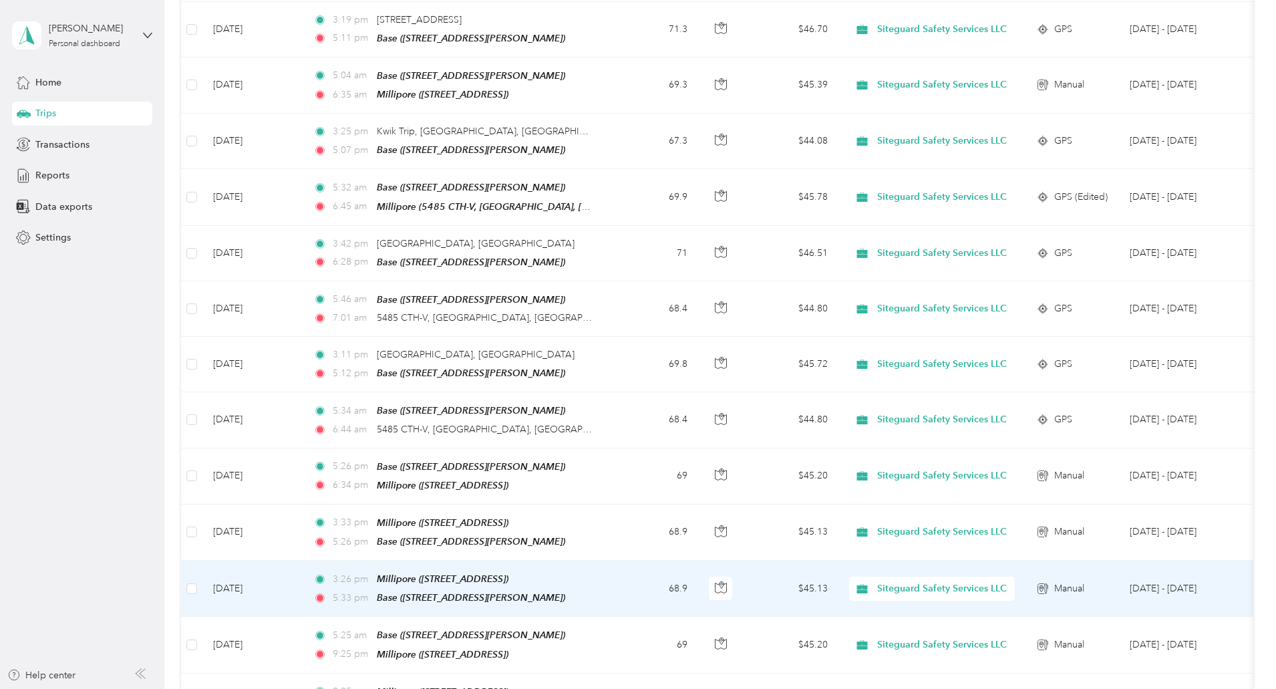
click at [698, 573] on td "68.9" at bounding box center [654, 589] width 88 height 56
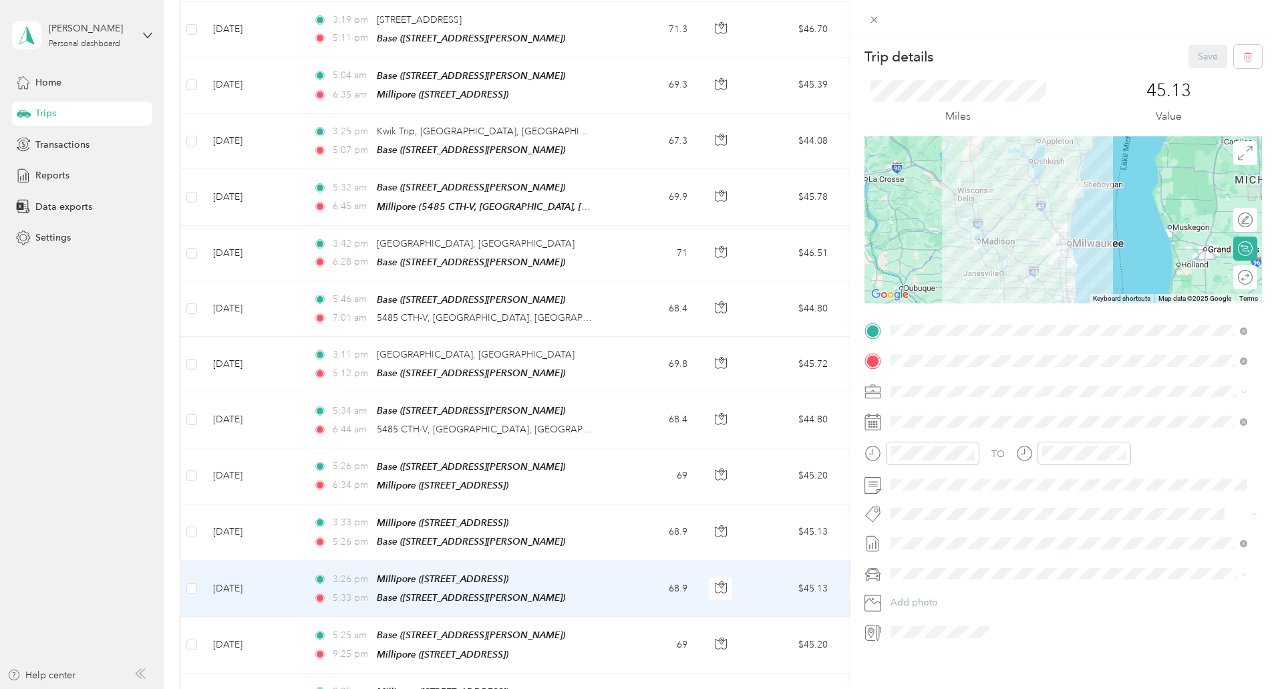
click at [698, 464] on div "Trip details Save This trip cannot be edited because it is either under review,…" at bounding box center [638, 344] width 1276 height 689
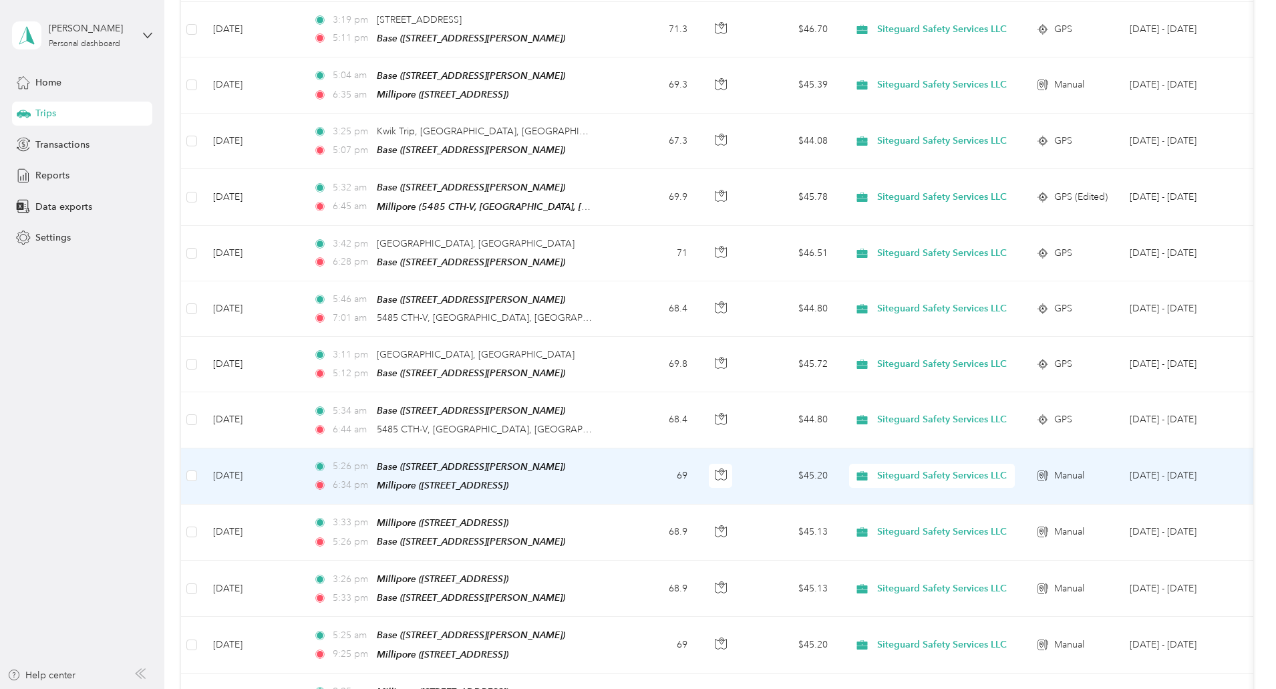
click at [610, 464] on td "5:26 pm Base (339 Darlene Drive, Waukesha , Waukesha, WI) 6:34 pm Millipore (54…" at bounding box center [456, 476] width 307 height 56
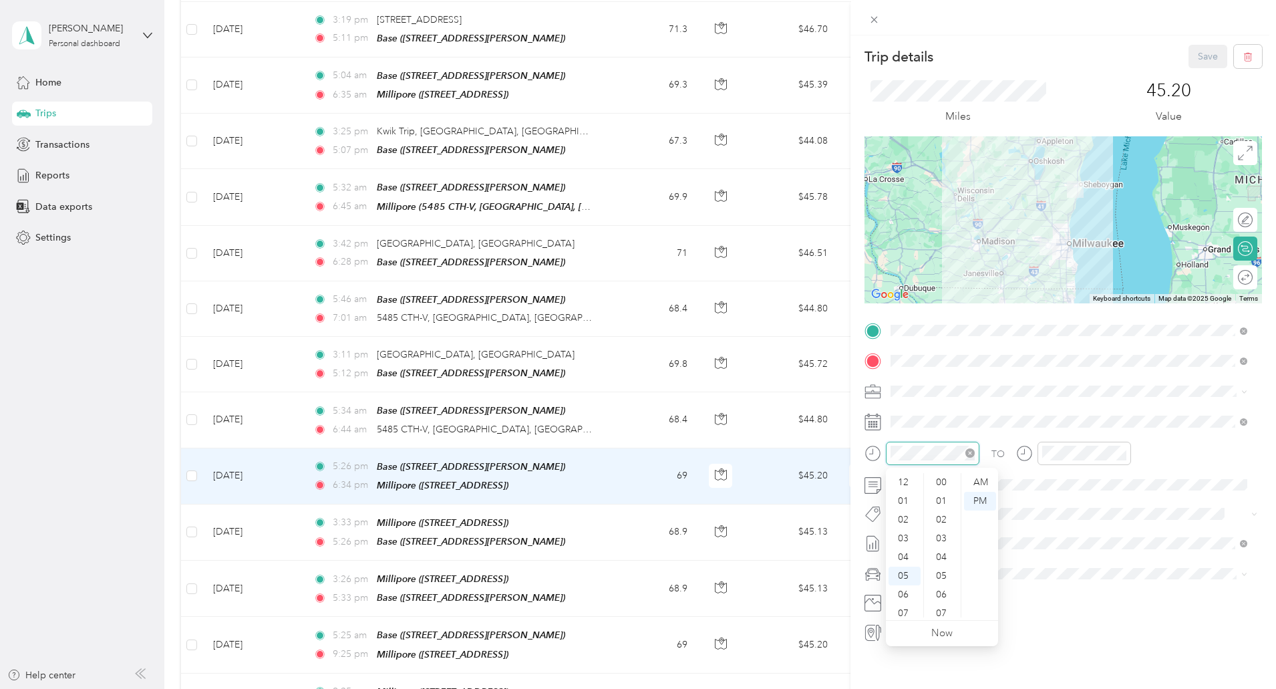
scroll to position [80, 0]
click at [977, 477] on div "AM" at bounding box center [980, 482] width 32 height 19
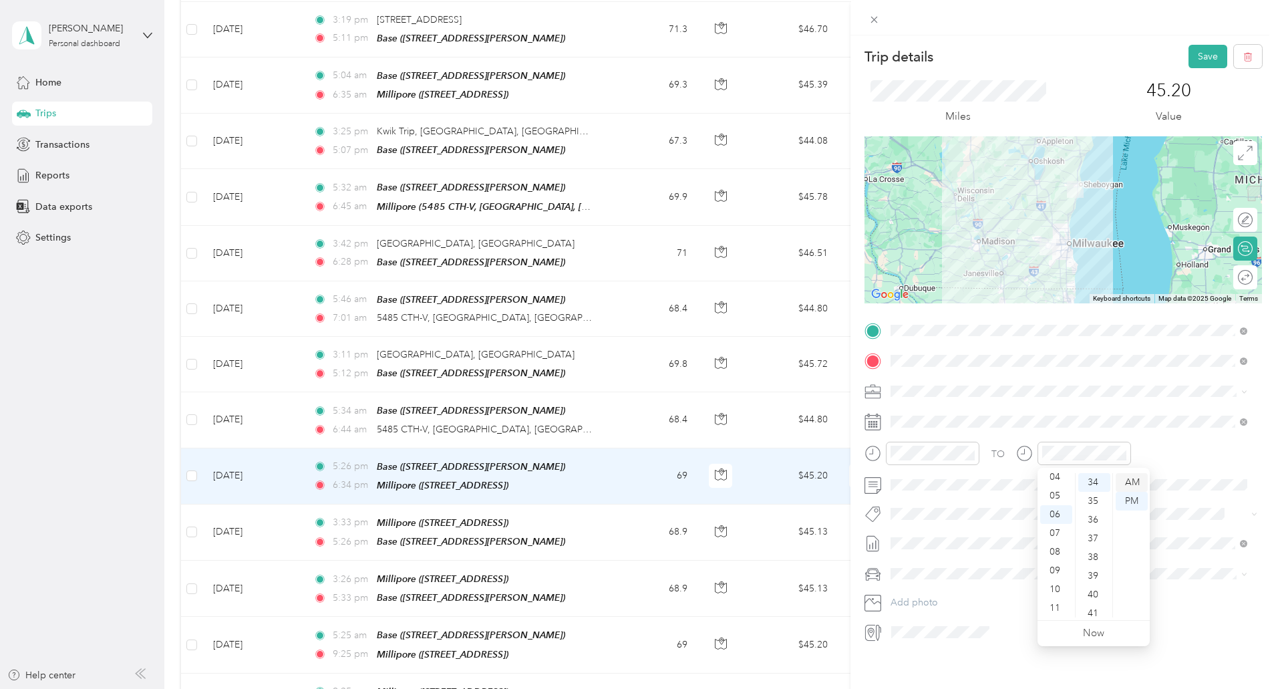
click at [1135, 478] on div "AM" at bounding box center [1132, 482] width 32 height 19
click at [1199, 53] on button "Save" at bounding box center [1208, 56] width 39 height 23
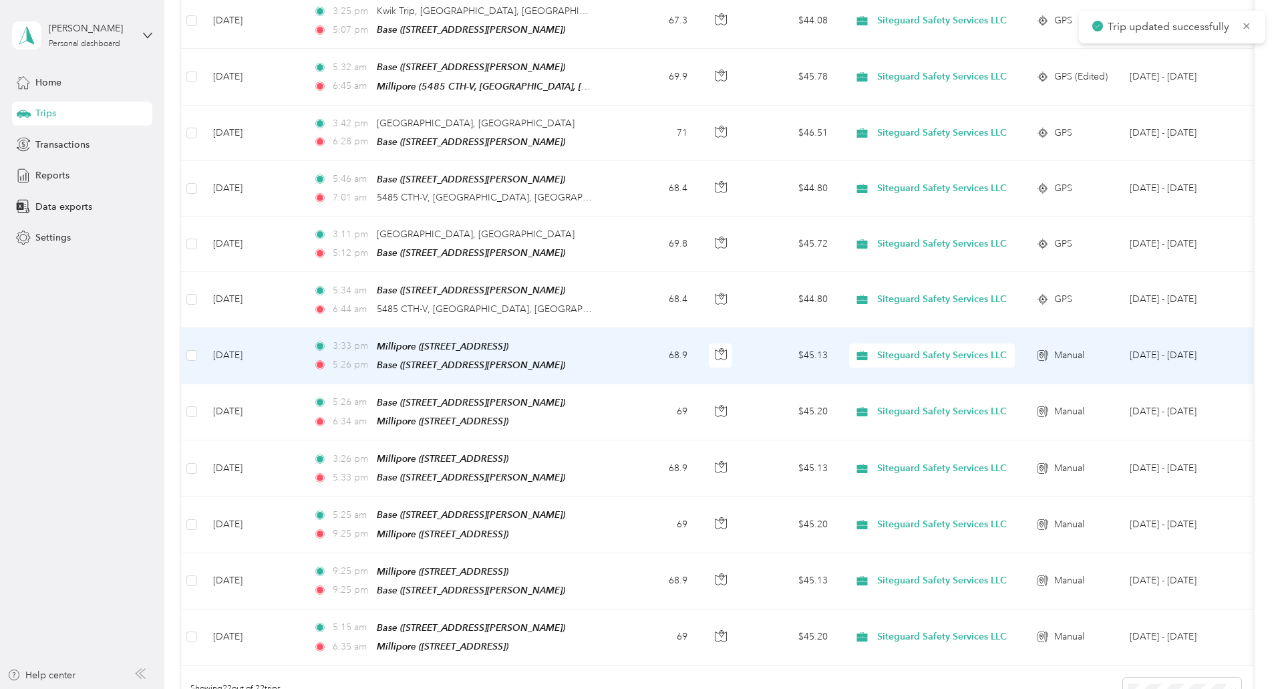
scroll to position [921, 0]
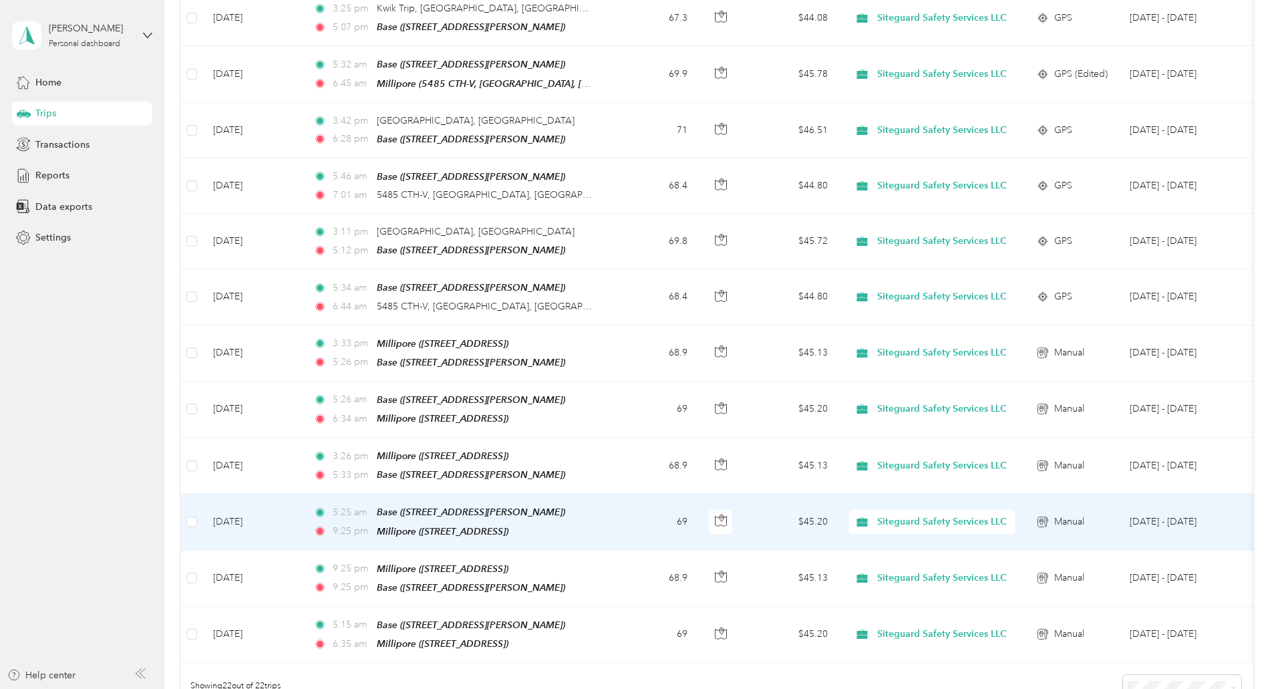
click at [698, 506] on td "69" at bounding box center [654, 522] width 88 height 56
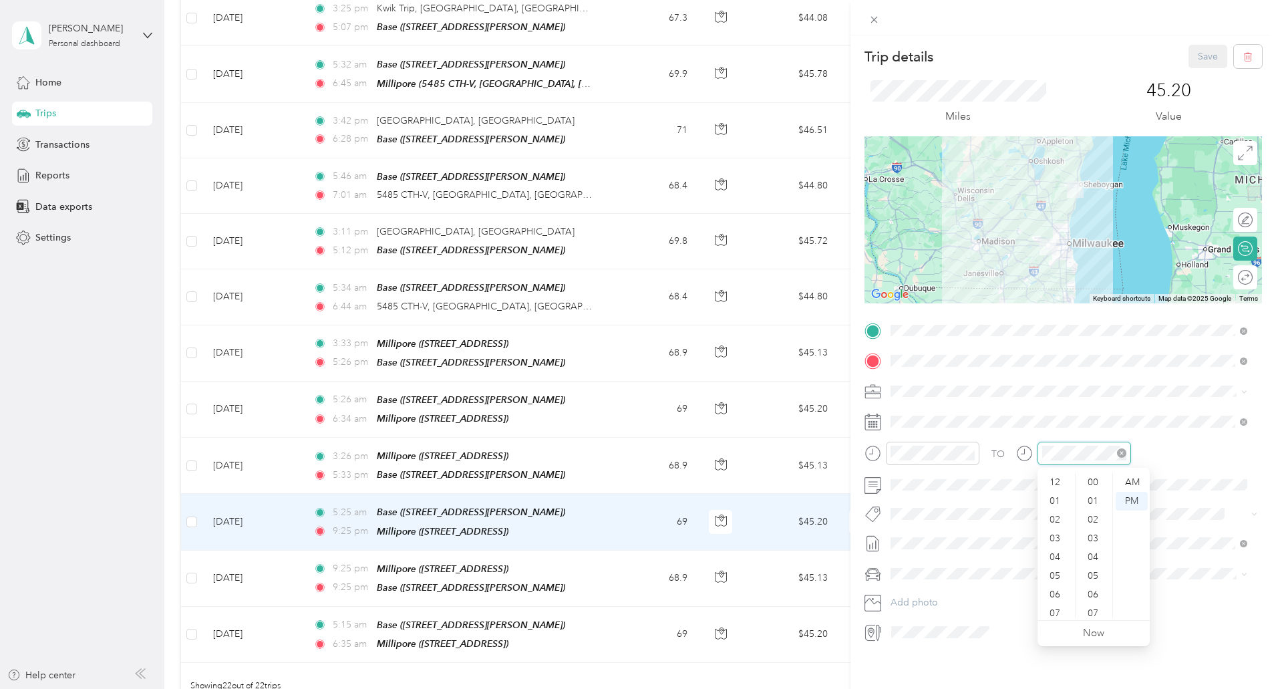
scroll to position [80, 0]
click at [1059, 509] on div "06" at bounding box center [1056, 514] width 32 height 19
click at [1094, 613] on div "32" at bounding box center [1094, 613] width 32 height 19
click at [1135, 481] on div "AM" at bounding box center [1132, 482] width 32 height 19
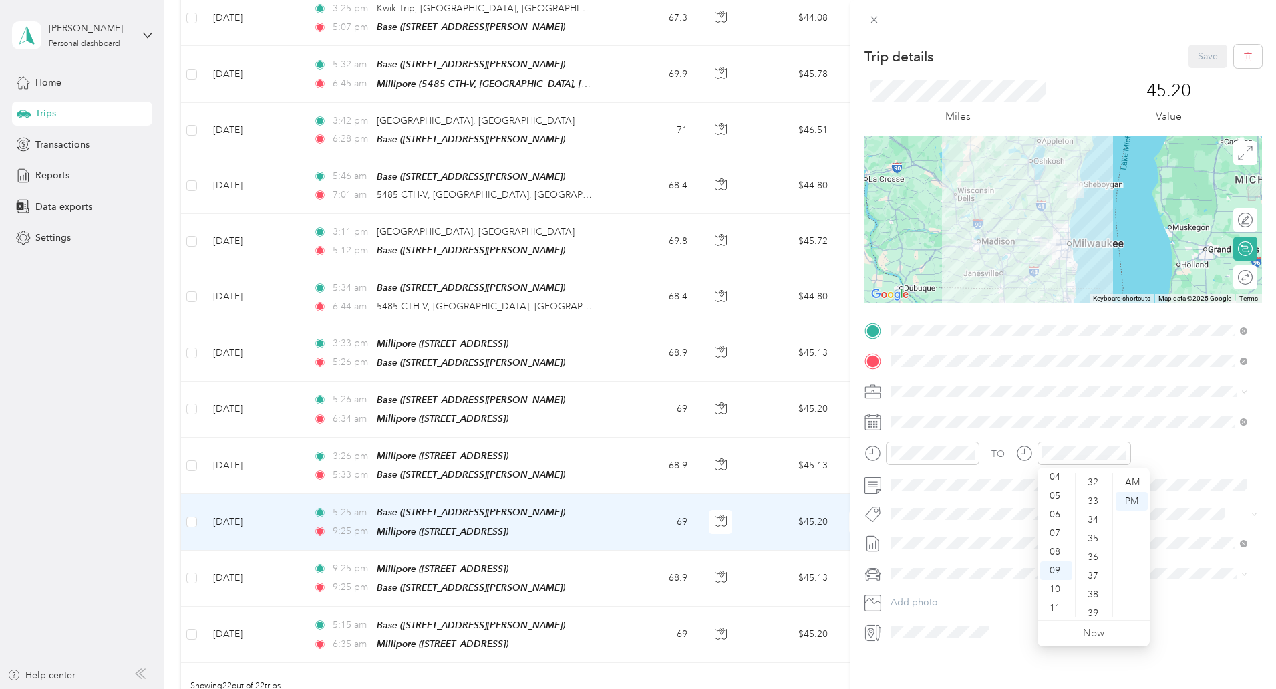
scroll to position [468, 0]
click at [1148, 452] on div "TO" at bounding box center [1064, 458] width 398 height 33
click at [1052, 510] on div "06" at bounding box center [1056, 514] width 32 height 19
click at [1095, 614] on div "32" at bounding box center [1094, 613] width 32 height 19
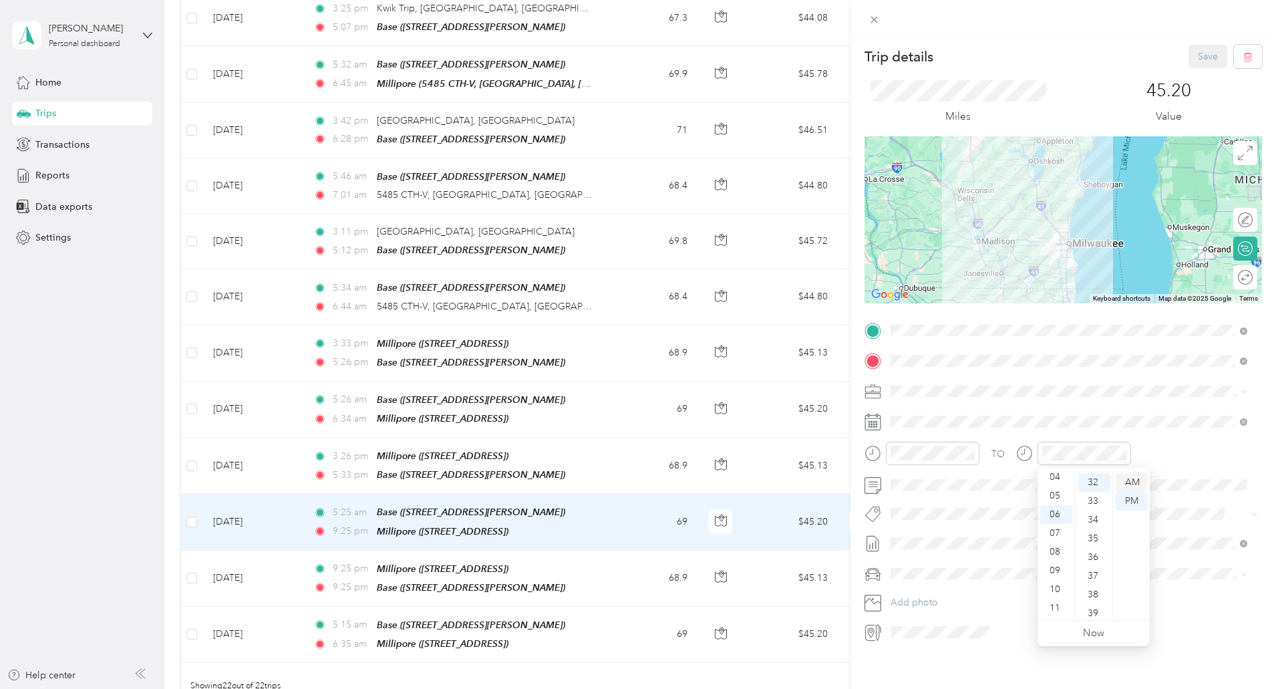
click at [1137, 473] on div "AM" at bounding box center [1132, 482] width 32 height 19
click at [1161, 458] on div "TO" at bounding box center [1064, 458] width 398 height 33
click at [1197, 57] on button "Save" at bounding box center [1208, 56] width 39 height 23
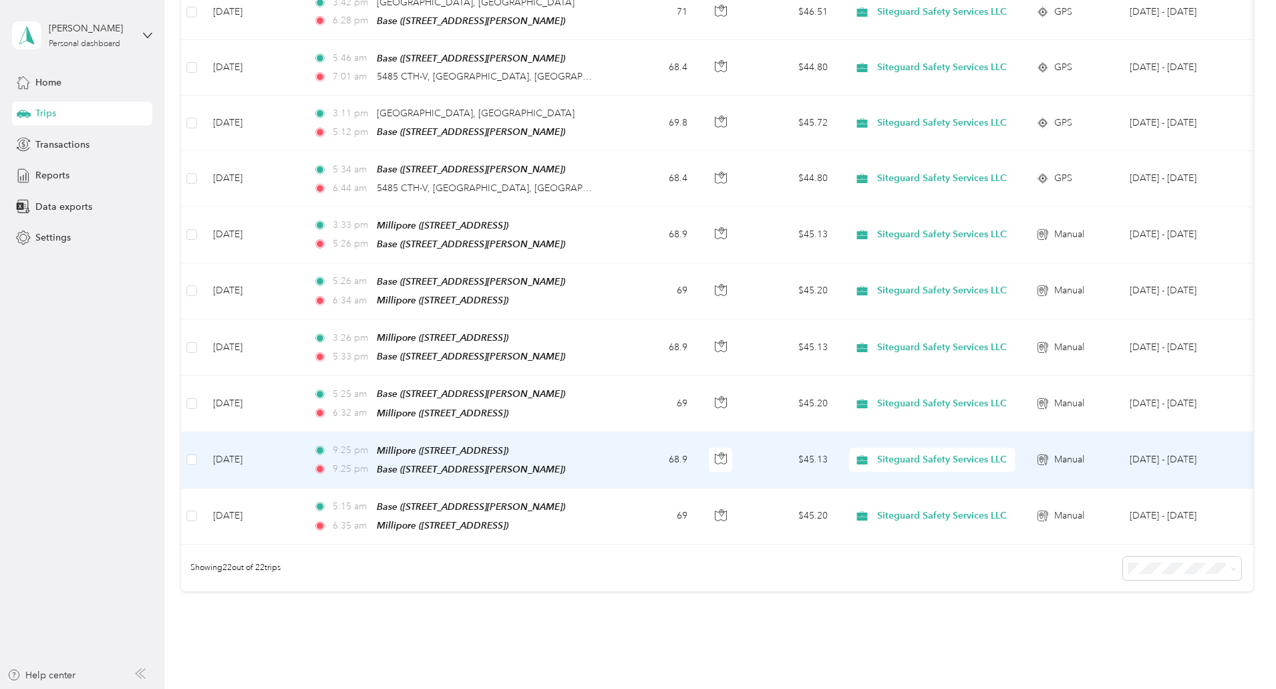
scroll to position [1040, 0]
click at [698, 432] on td "68.9" at bounding box center [654, 460] width 88 height 56
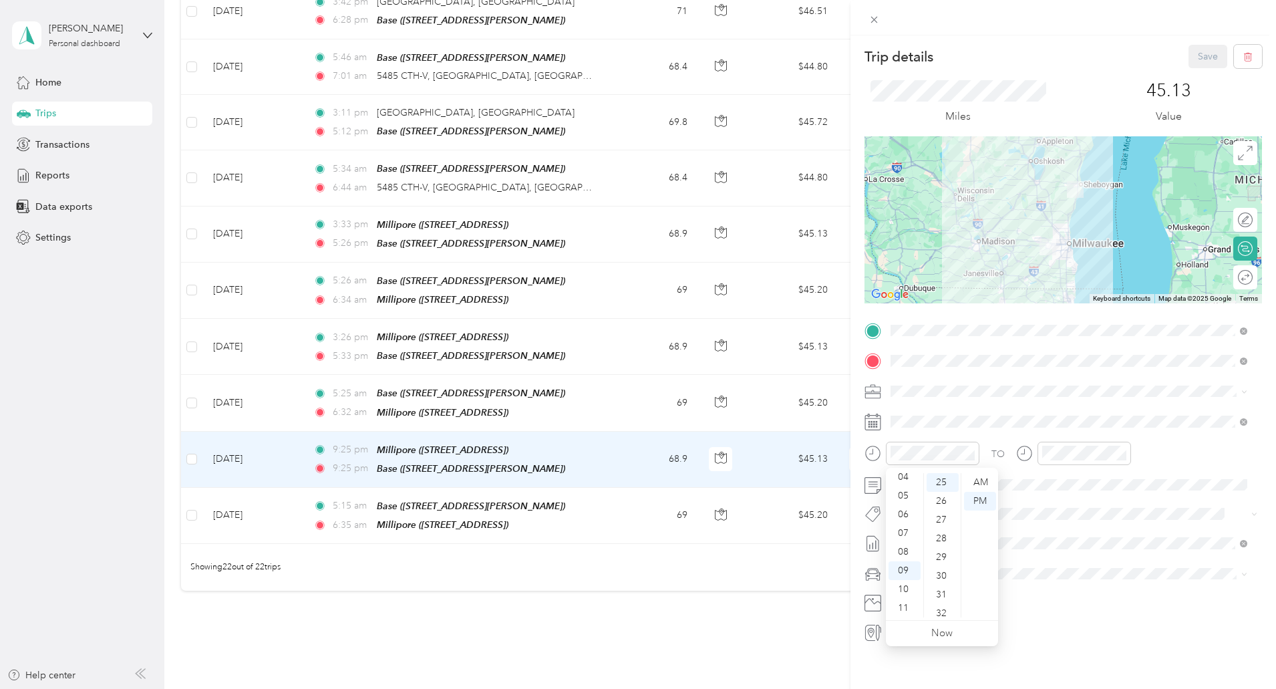
scroll to position [53, 0]
click at [909, 485] on div "03" at bounding box center [905, 485] width 32 height 19
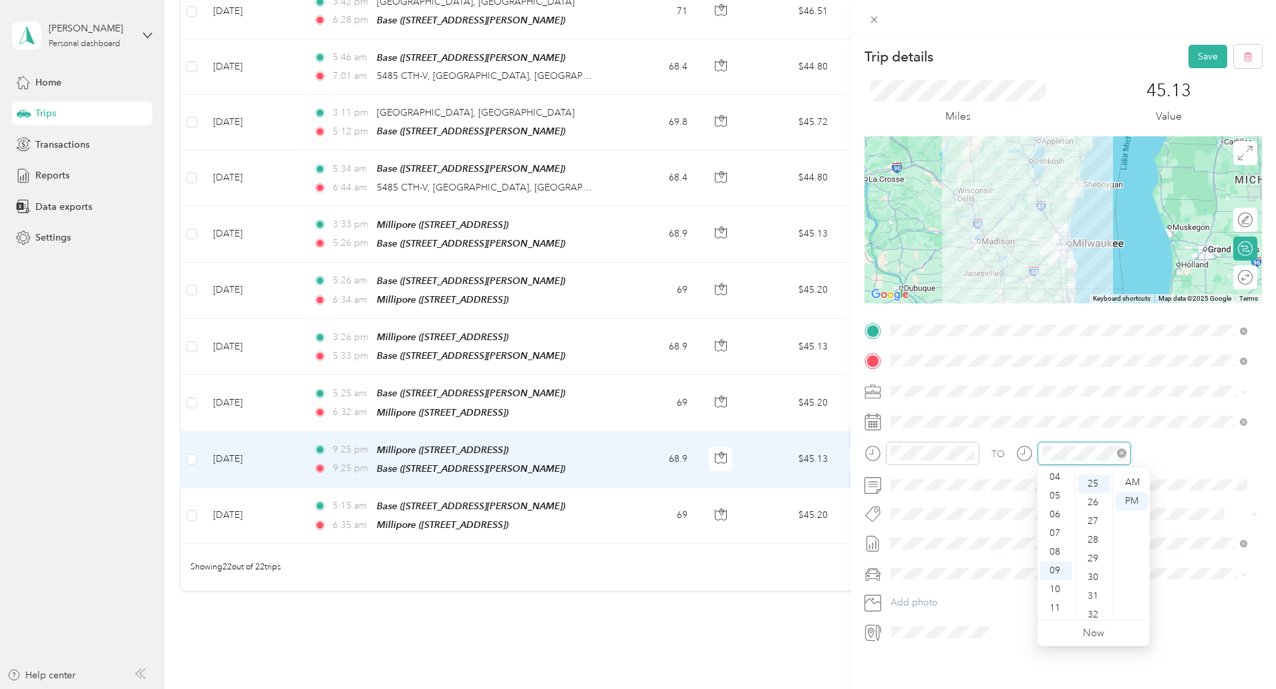
scroll to position [468, 0]
click at [1055, 492] on div "05" at bounding box center [1056, 495] width 32 height 19
click at [1096, 609] on div "32" at bounding box center [1094, 613] width 32 height 19
click at [1056, 491] on div "05" at bounding box center [1056, 495] width 32 height 19
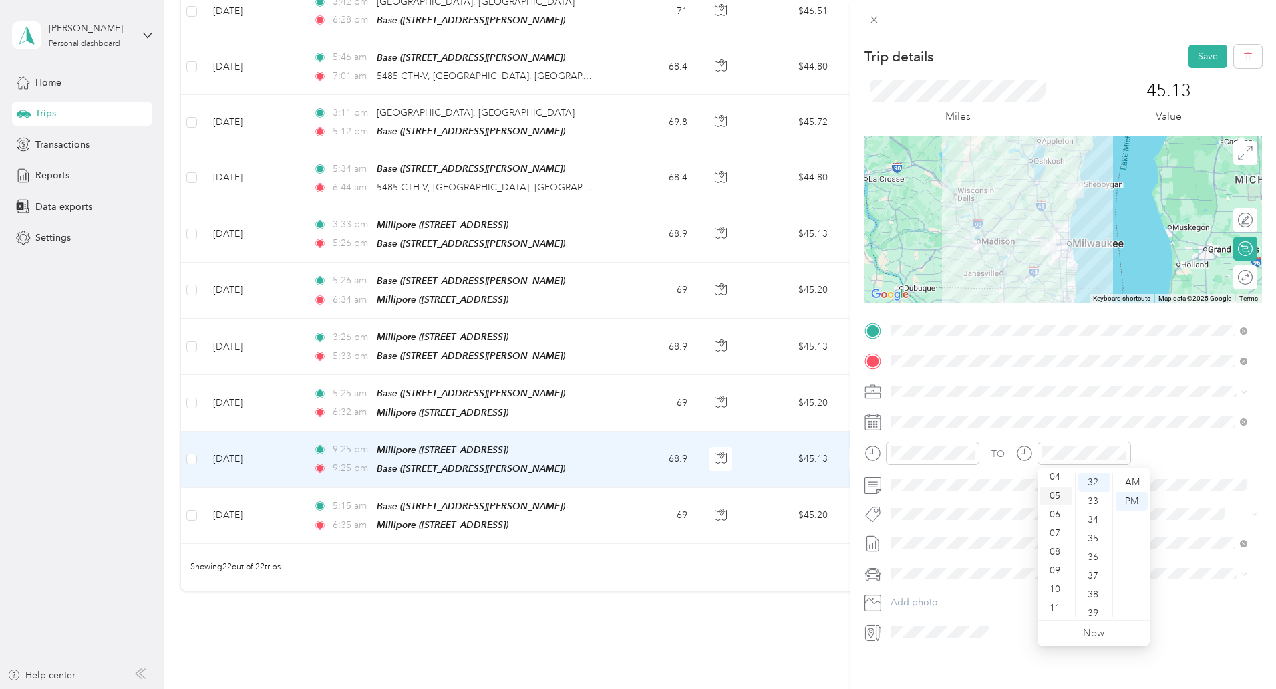
click at [1056, 491] on div "05" at bounding box center [1056, 495] width 32 height 19
click at [1149, 456] on div "TO" at bounding box center [1064, 458] width 398 height 33
click at [1197, 52] on button "Save" at bounding box center [1208, 56] width 39 height 23
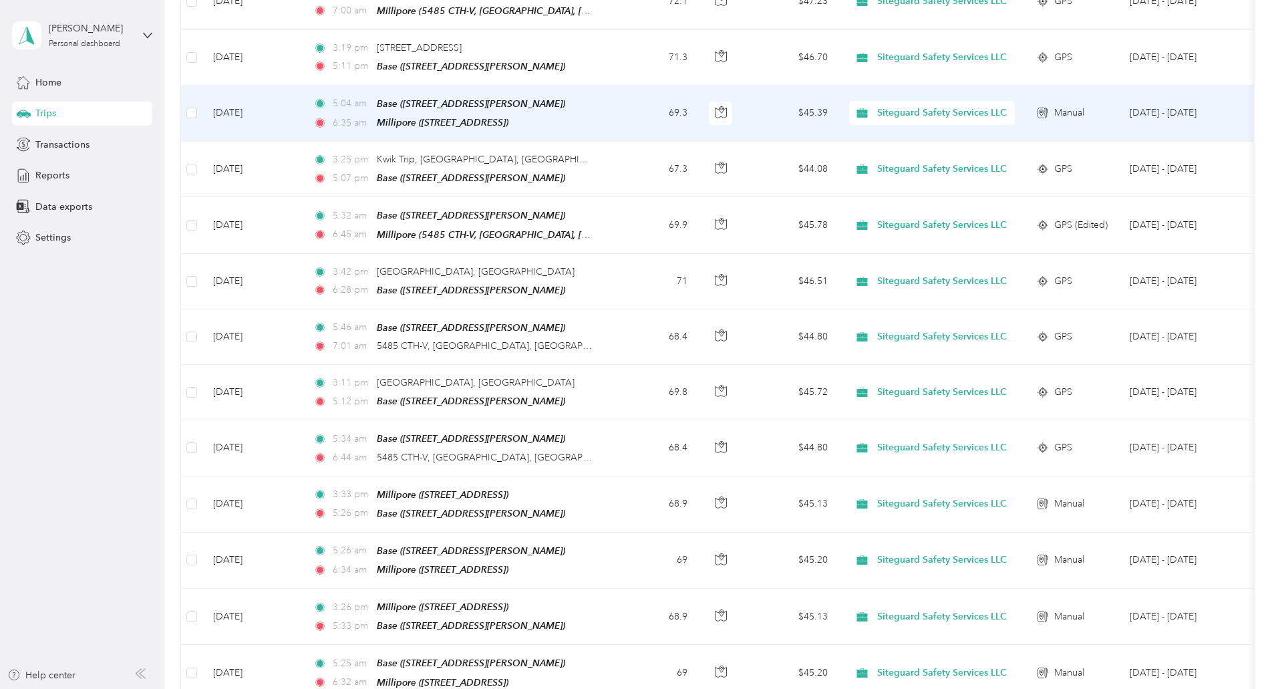
scroll to position [770, 0]
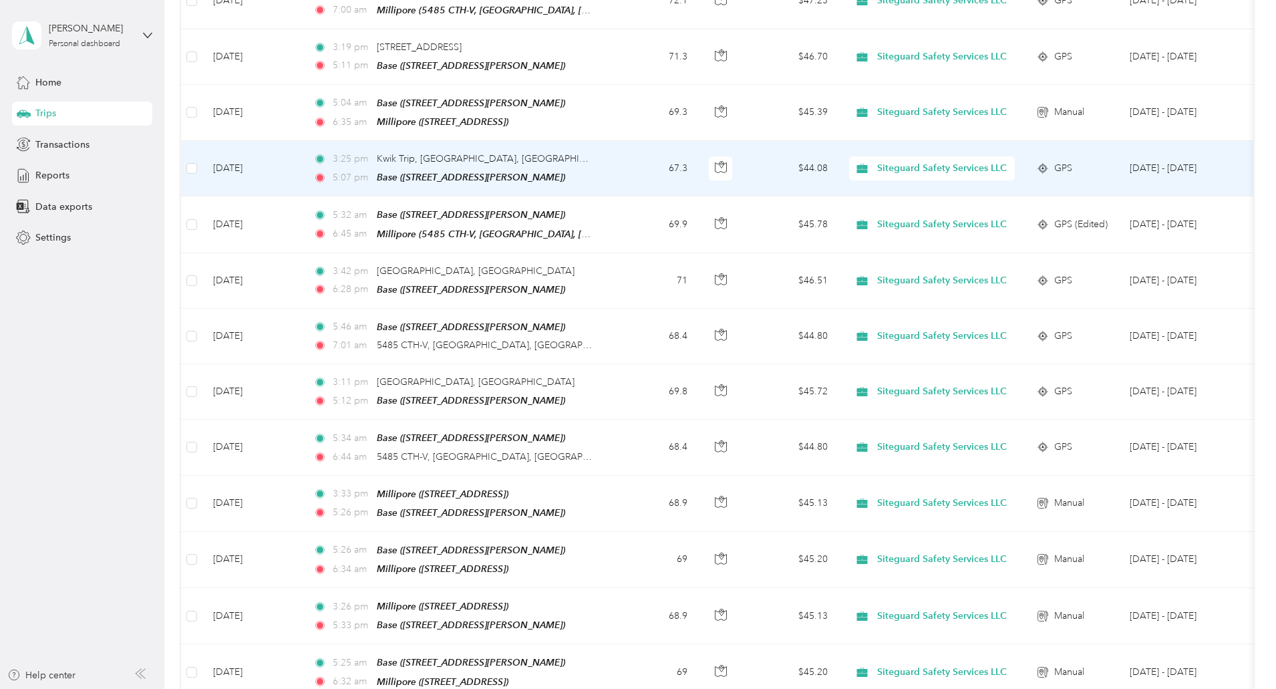
click at [698, 163] on td "67.3" at bounding box center [654, 168] width 88 height 55
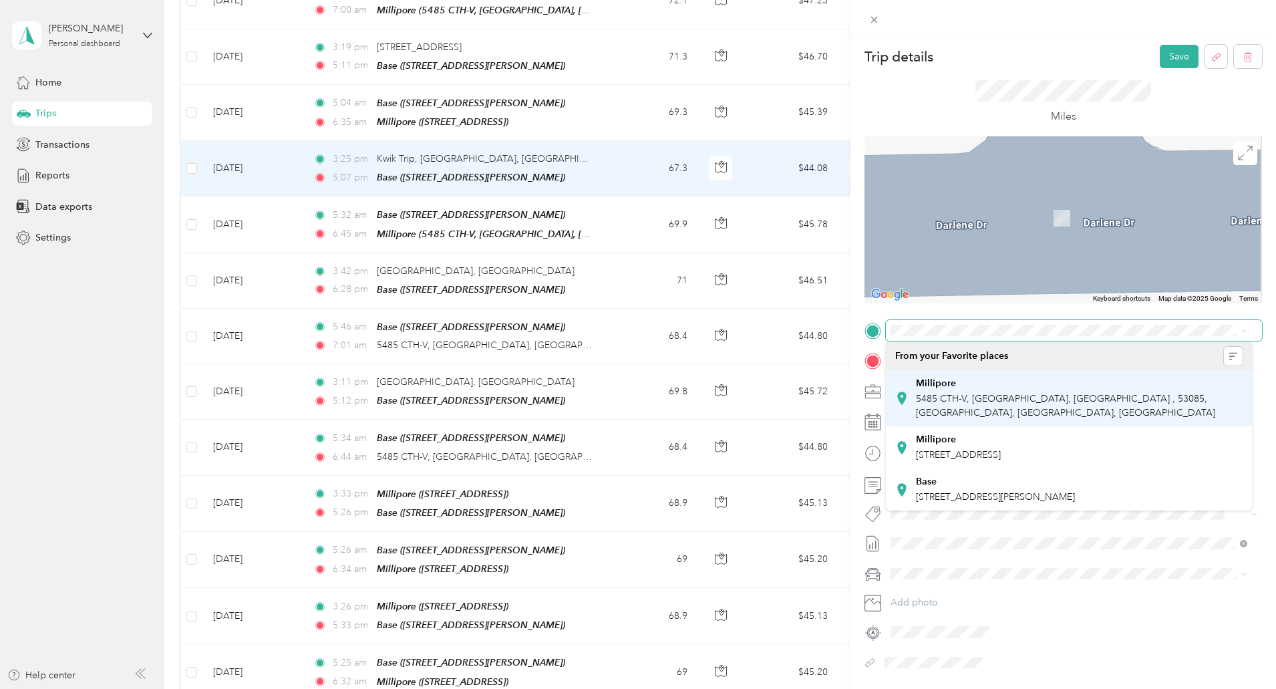
click at [1116, 400] on span "5485 CTH-V, Sheboygan Falls, WI , 53085, Sheboygan Falls, WI, United States" at bounding box center [1065, 405] width 299 height 25
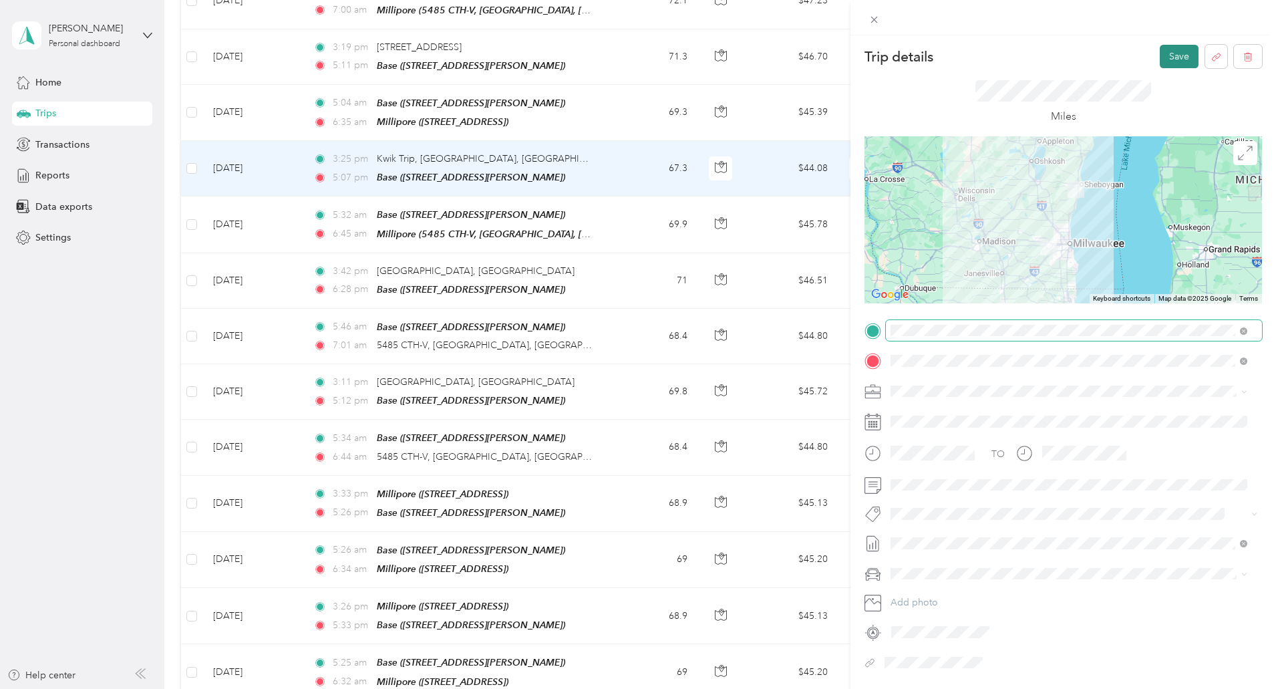
click at [1163, 56] on button "Save" at bounding box center [1179, 56] width 39 height 23
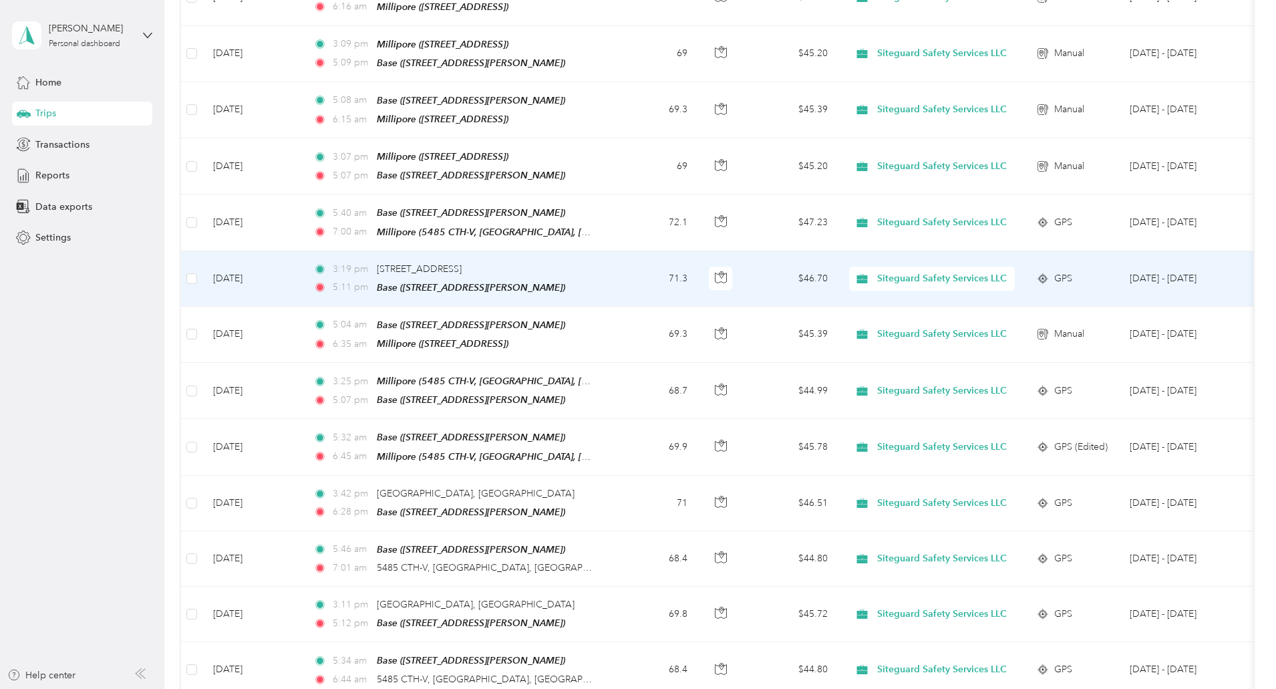
scroll to position [551, 0]
click at [698, 262] on td "71.3" at bounding box center [654, 276] width 88 height 55
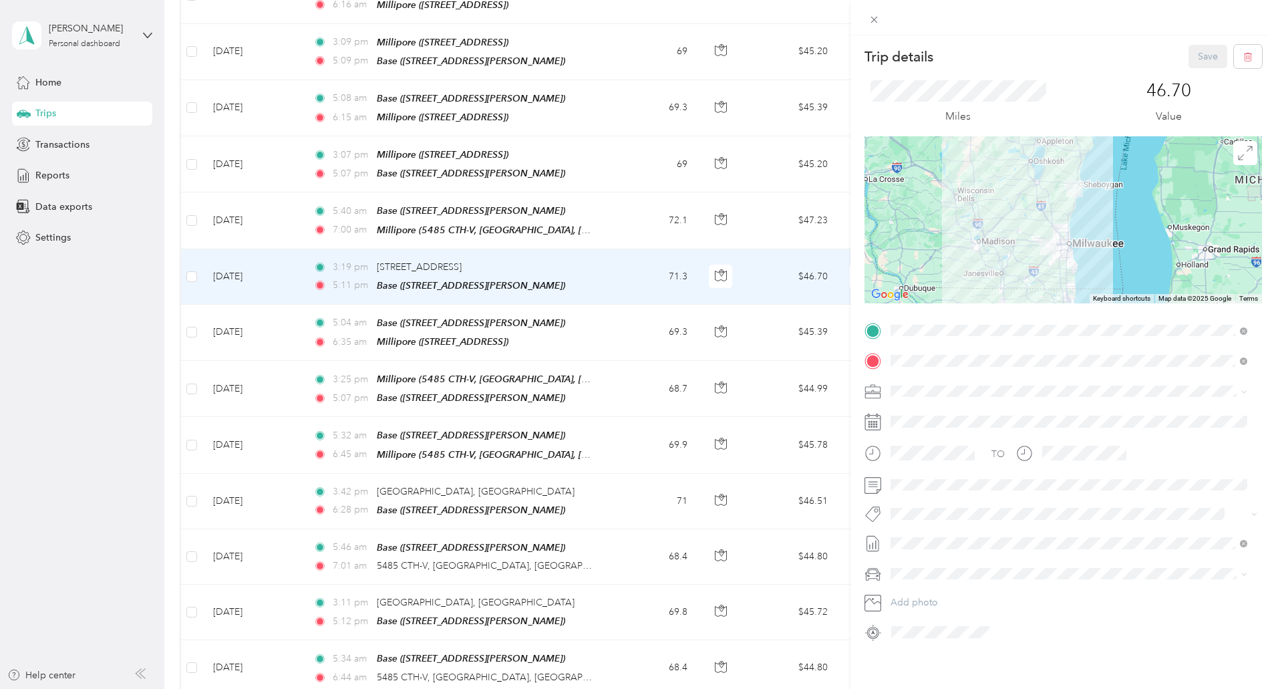
click at [1001, 400] on span "5485 County Road v, Sheboygan Falls CTH-V, 53085, Sheboygan Falls, WI, United S…" at bounding box center [958, 398] width 85 height 11
click at [1189, 59] on button "Save" at bounding box center [1208, 56] width 39 height 23
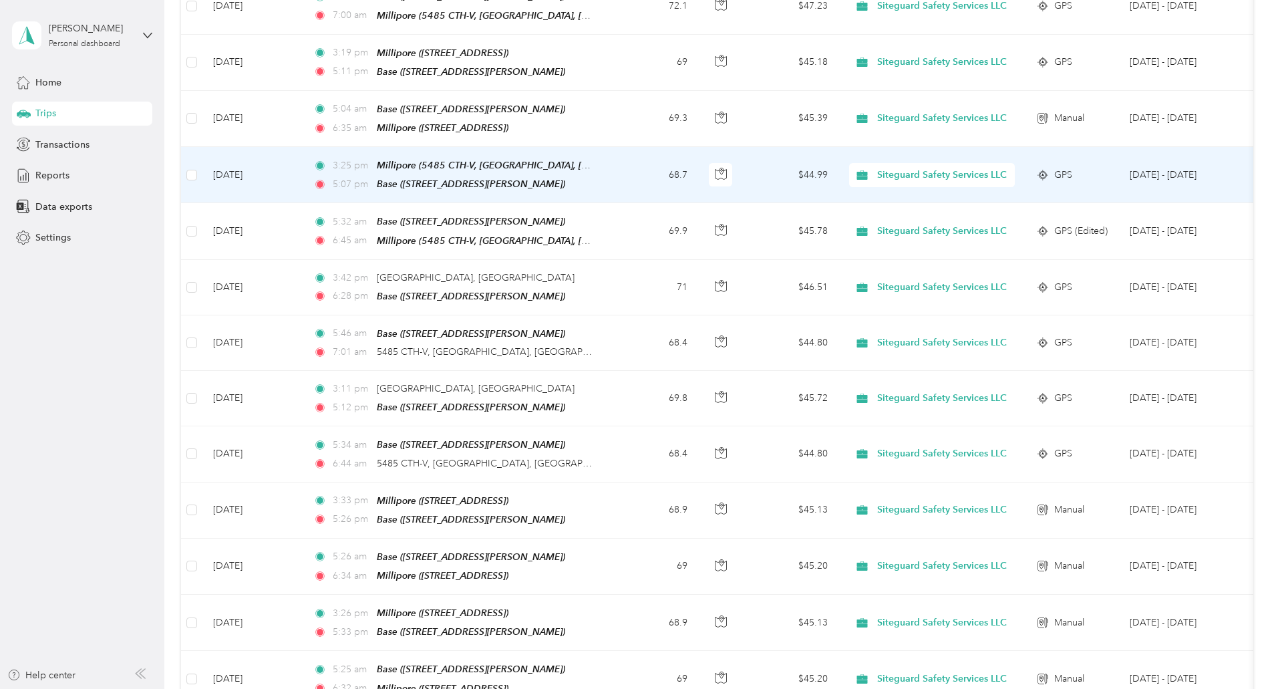
scroll to position [766, 0]
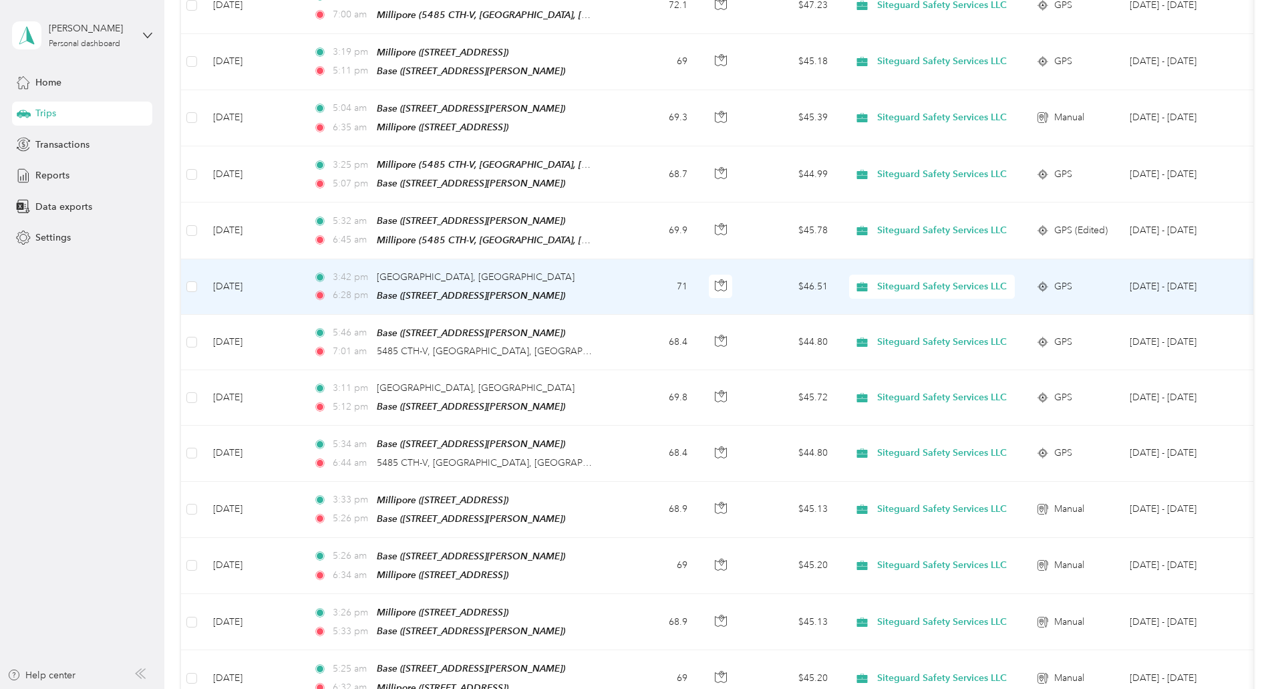
click at [610, 262] on td "3:42 pm Sheboygan Falls, WI 6:28 pm Base (339 Darlene Drive, Waukesha , Waukesh…" at bounding box center [456, 286] width 307 height 55
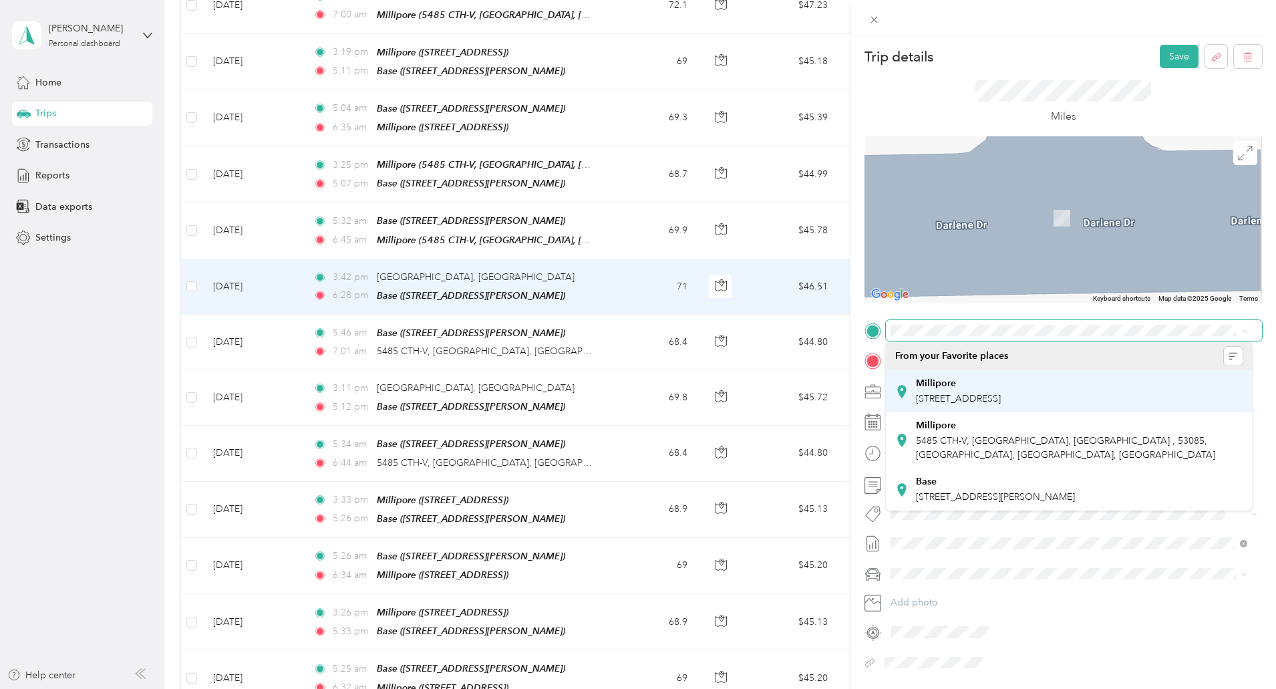
click at [1001, 393] on span "5485 County Road v, Sheboygan Falls CTH-V, 53085, Sheboygan Falls, WI, United S…" at bounding box center [958, 398] width 85 height 11
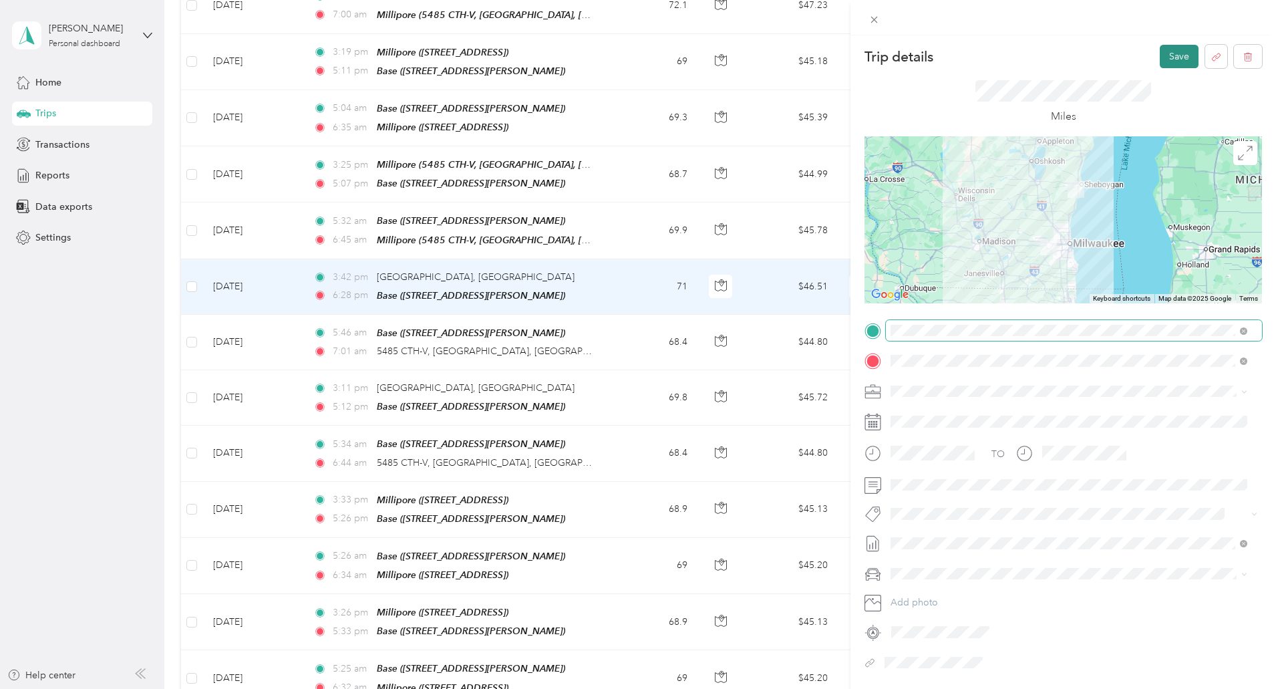
click at [1160, 56] on button "Save" at bounding box center [1179, 56] width 39 height 23
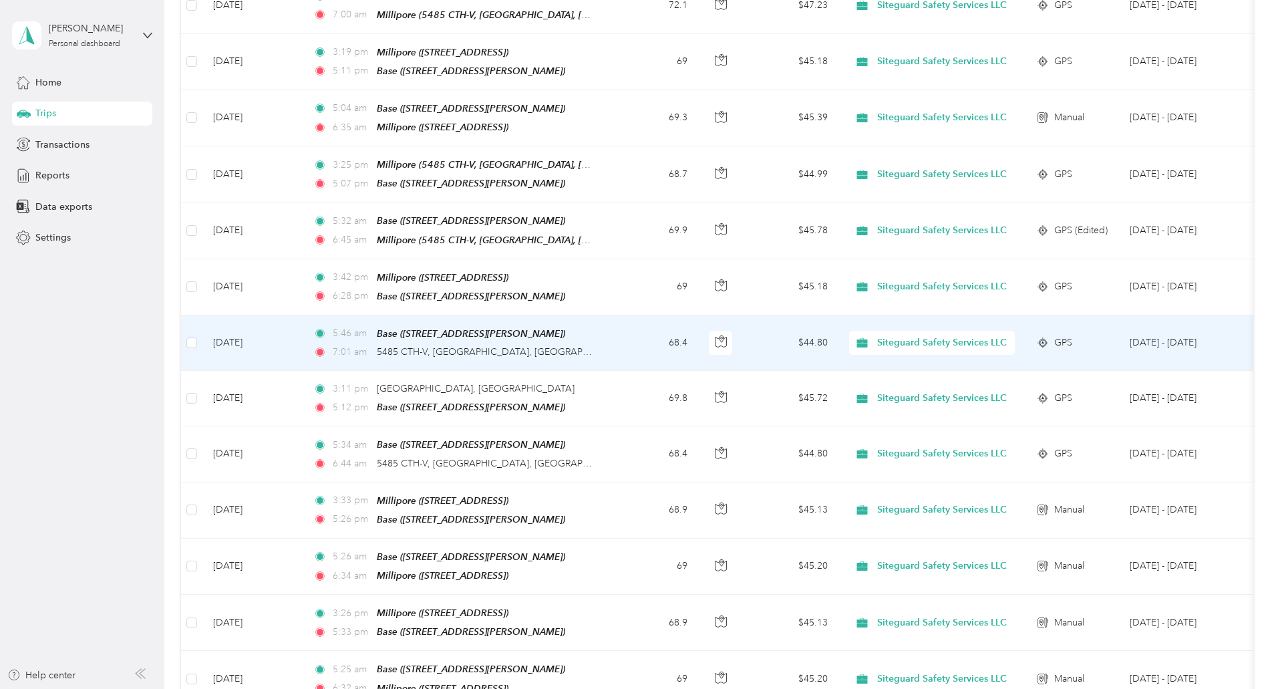
click at [594, 345] on div "7:01 am 5485 CTH-V, Sheboygan Falls, WI" at bounding box center [453, 352] width 281 height 15
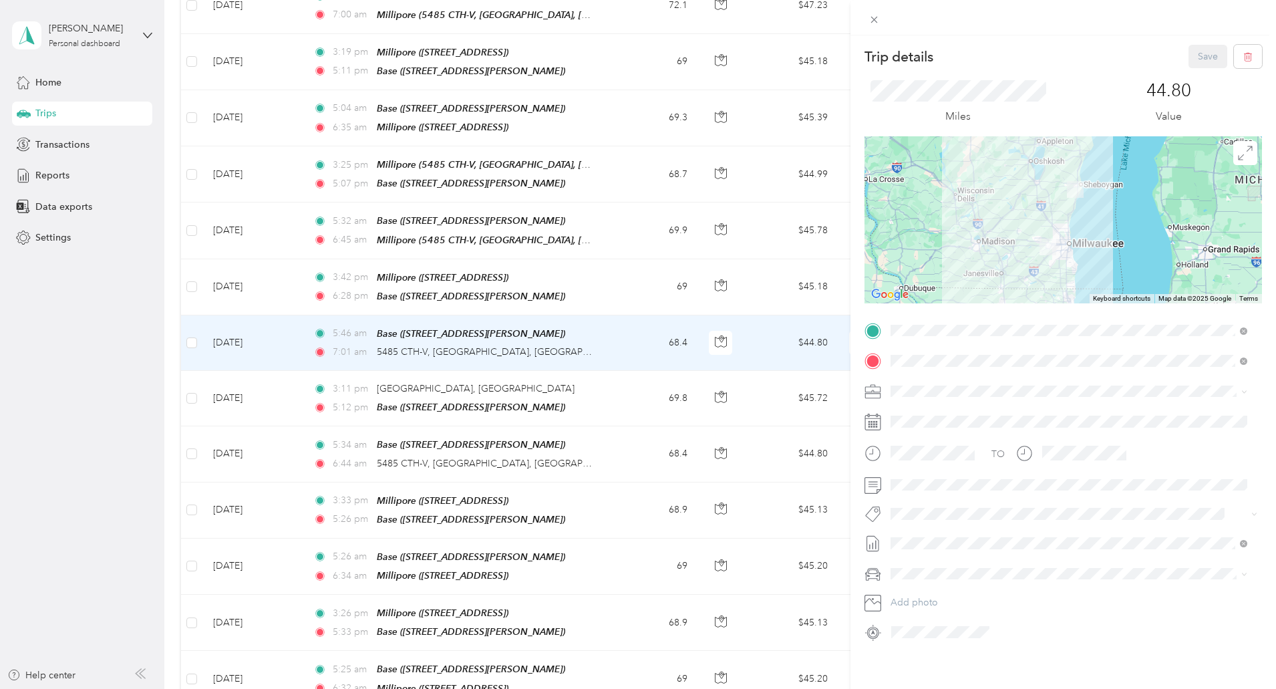
click at [1005, 425] on span "5485 CTH-V, Sheboygan Falls, WI , 53085, Sheboygan Falls, WI, United States" at bounding box center [1065, 431] width 299 height 25
click at [1194, 56] on button "Save" at bounding box center [1208, 56] width 39 height 23
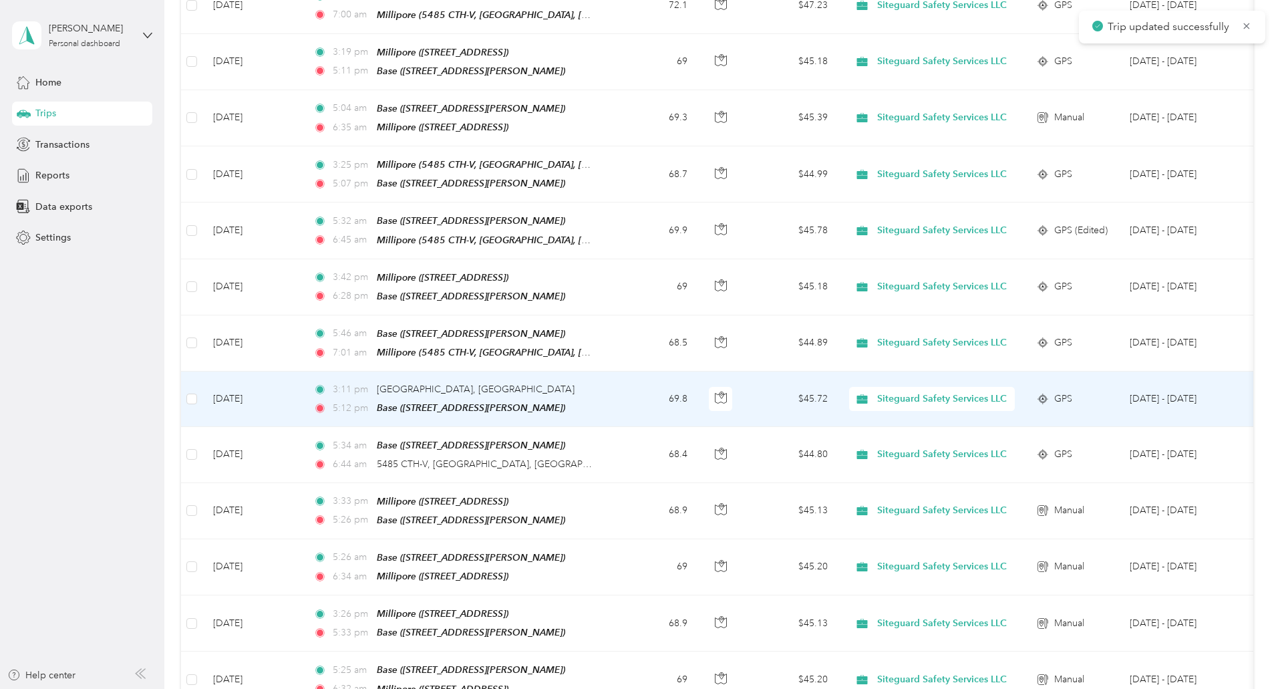
click at [698, 372] on td "69.8" at bounding box center [654, 399] width 88 height 55
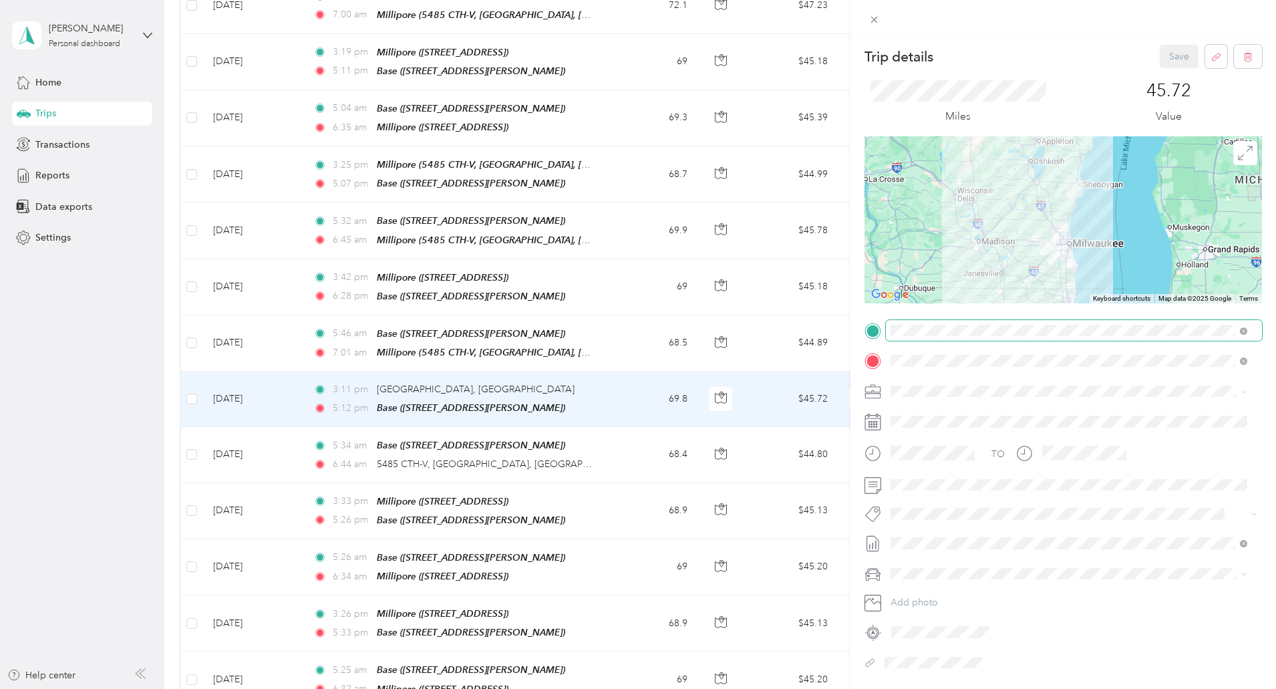
click at [1235, 326] on span at bounding box center [1241, 330] width 12 height 9
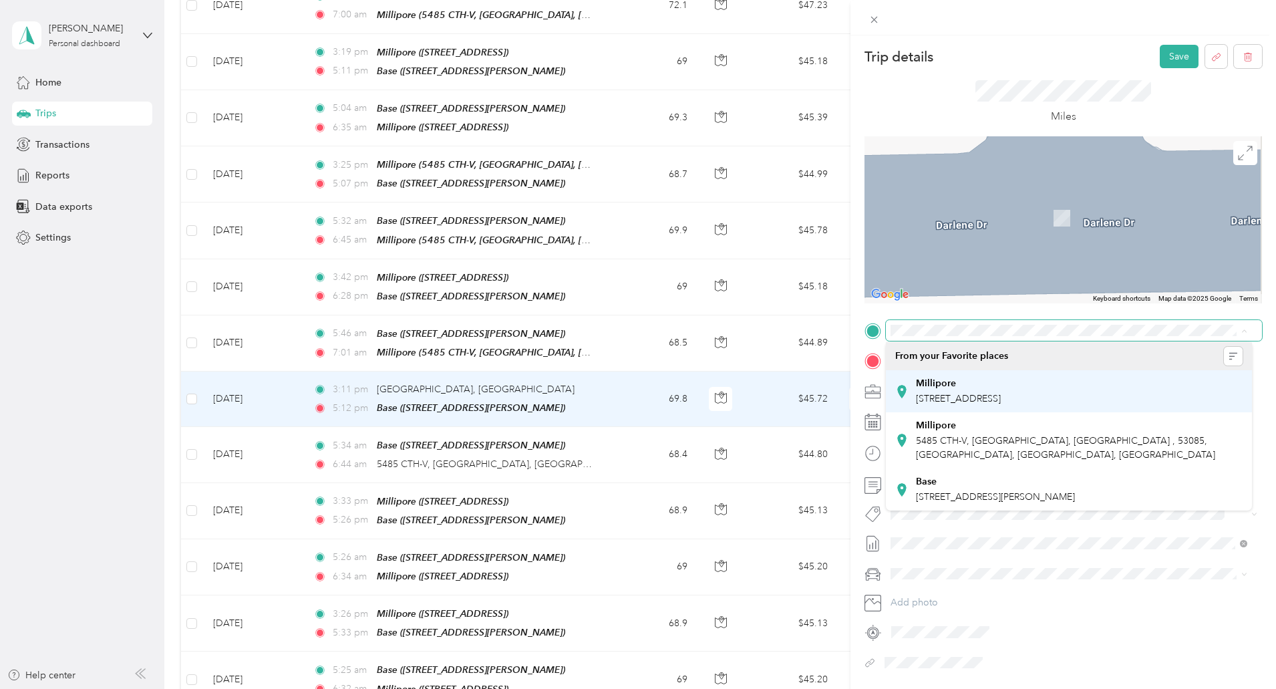
click at [1001, 398] on span "5485 County Road v, Sheboygan Falls CTH-V, 53085, Sheboygan Falls, WI, United S…" at bounding box center [958, 398] width 85 height 11
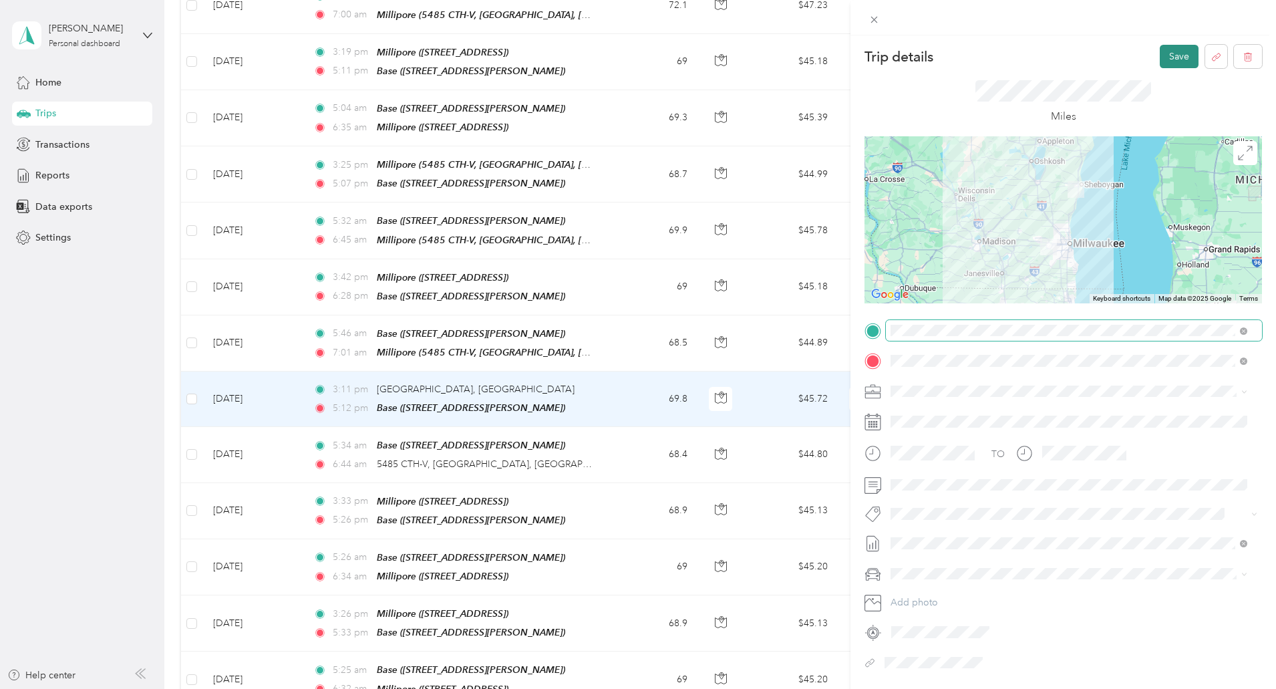
click at [1169, 48] on button "Save" at bounding box center [1179, 56] width 39 height 23
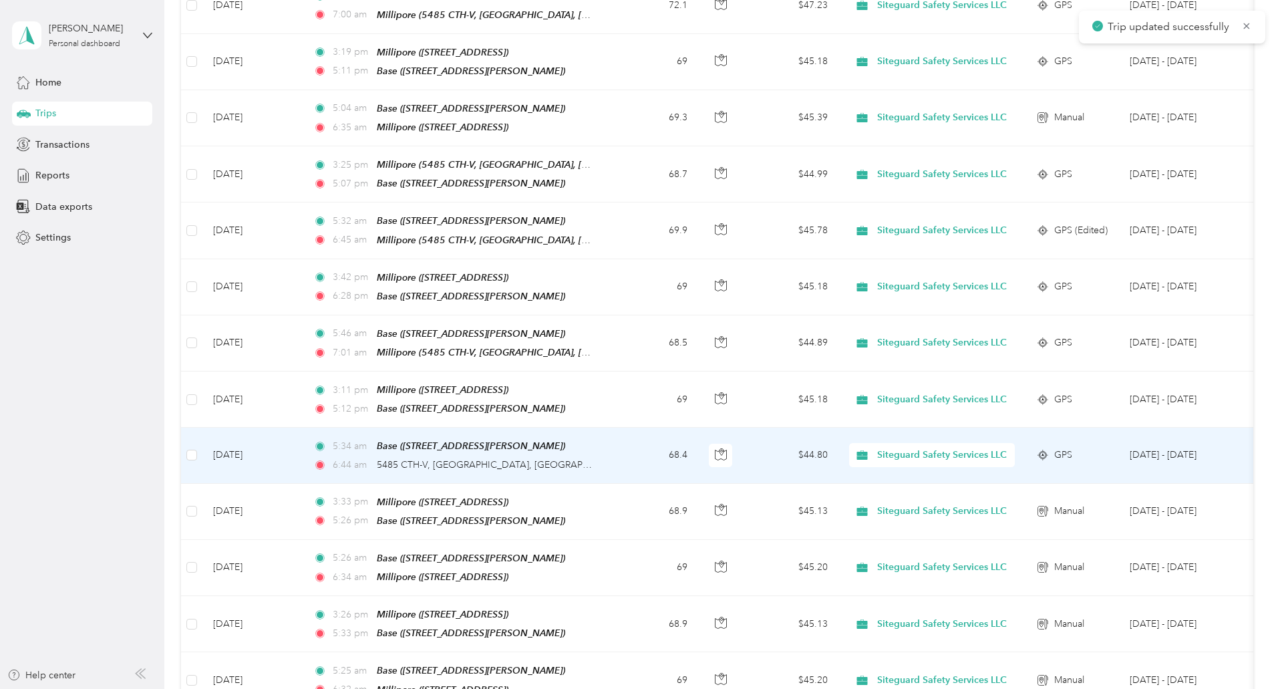
click at [698, 438] on td "68.4" at bounding box center [654, 455] width 88 height 55
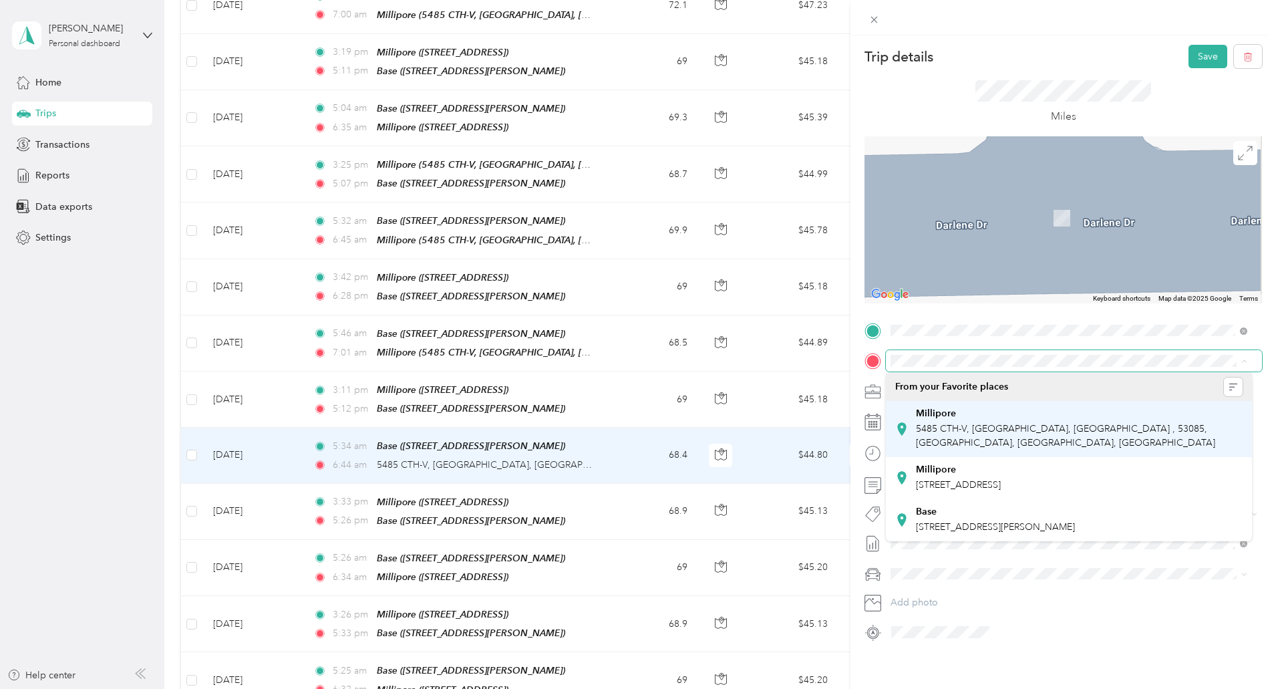
drag, startPoint x: 1246, startPoint y: 359, endPoint x: 938, endPoint y: 409, distance: 311.4
click at [938, 409] on strong "Millipore" at bounding box center [936, 414] width 40 height 12
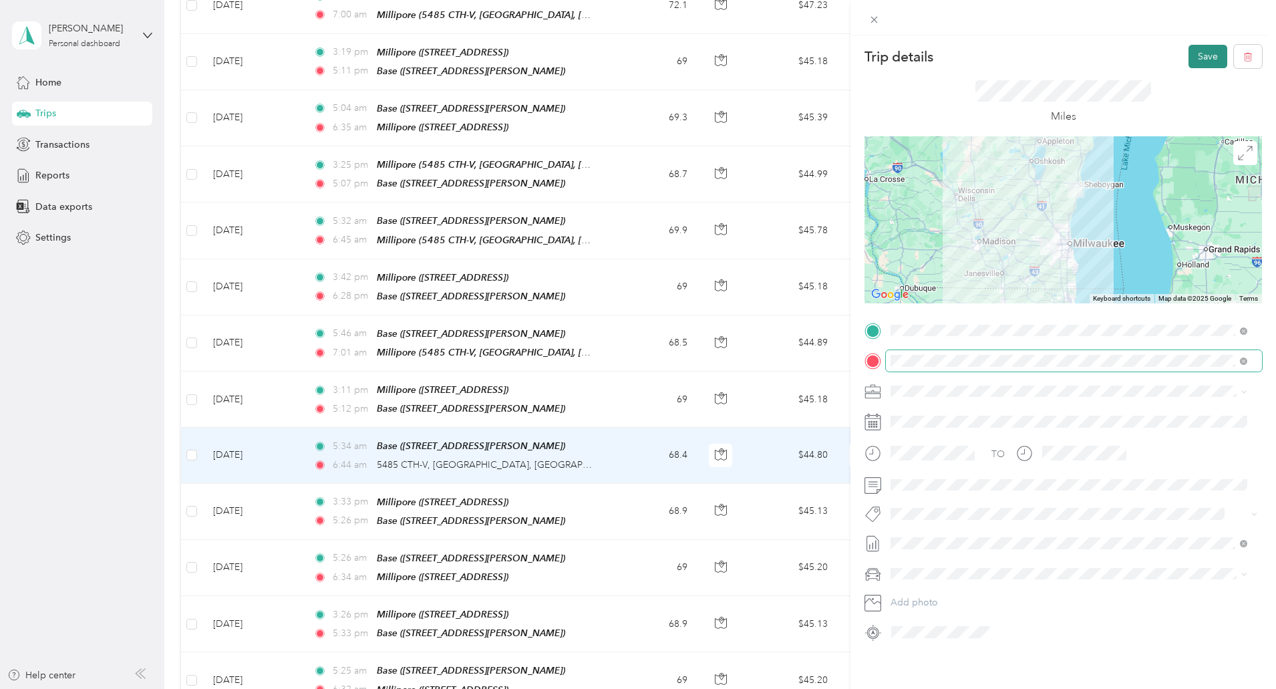
click at [1189, 59] on button "Save" at bounding box center [1208, 56] width 39 height 23
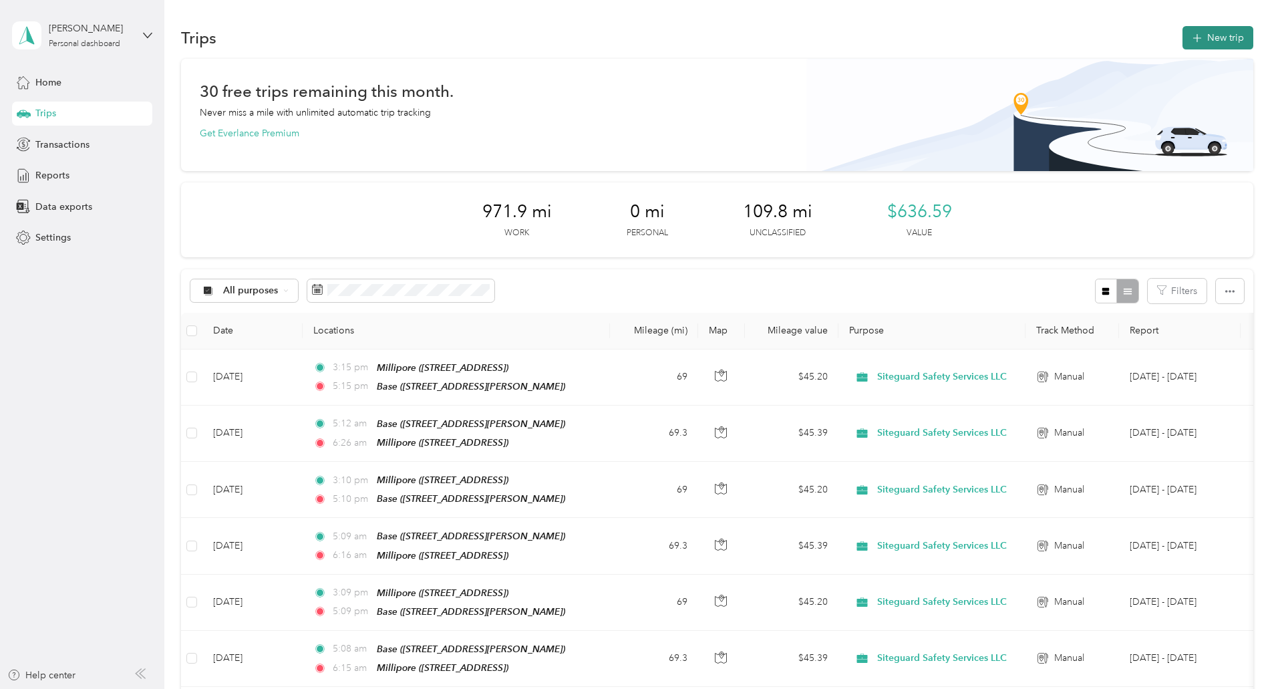
click at [1183, 37] on button "New trip" at bounding box center [1218, 37] width 71 height 23
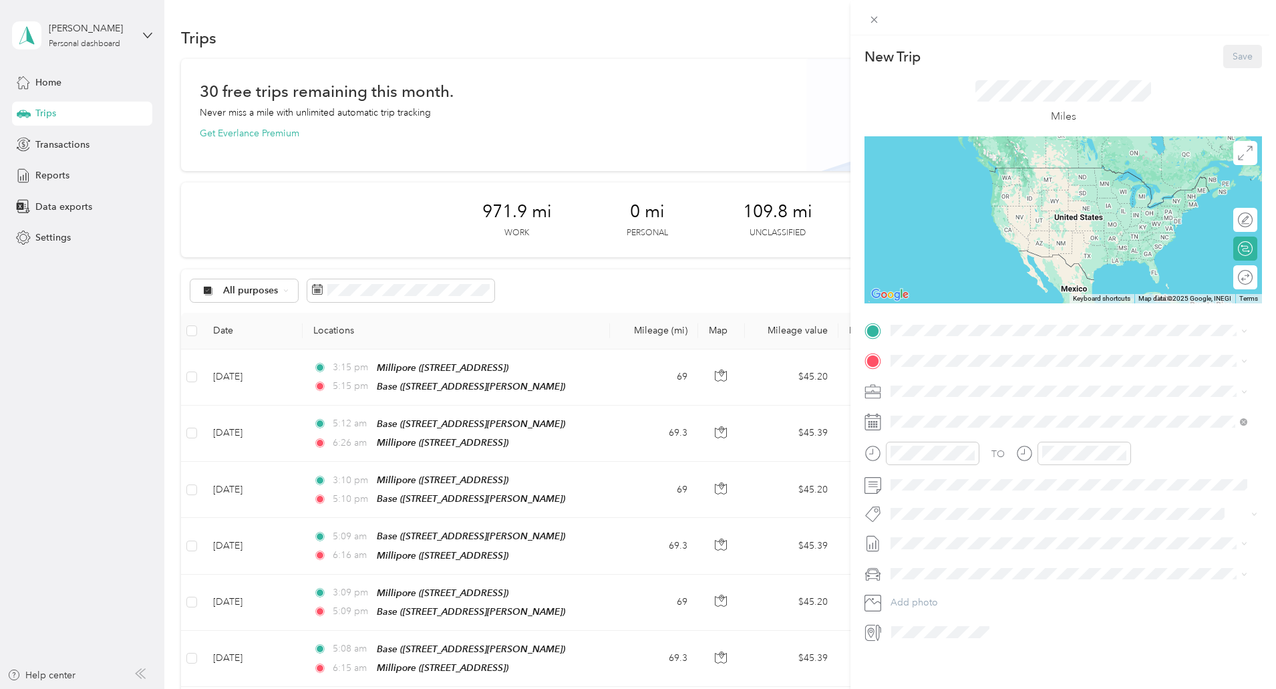
click at [970, 384] on div "Base 339 Darlene Drive, Waukesha , 53189, Waukesha, WI, United States" at bounding box center [995, 384] width 159 height 28
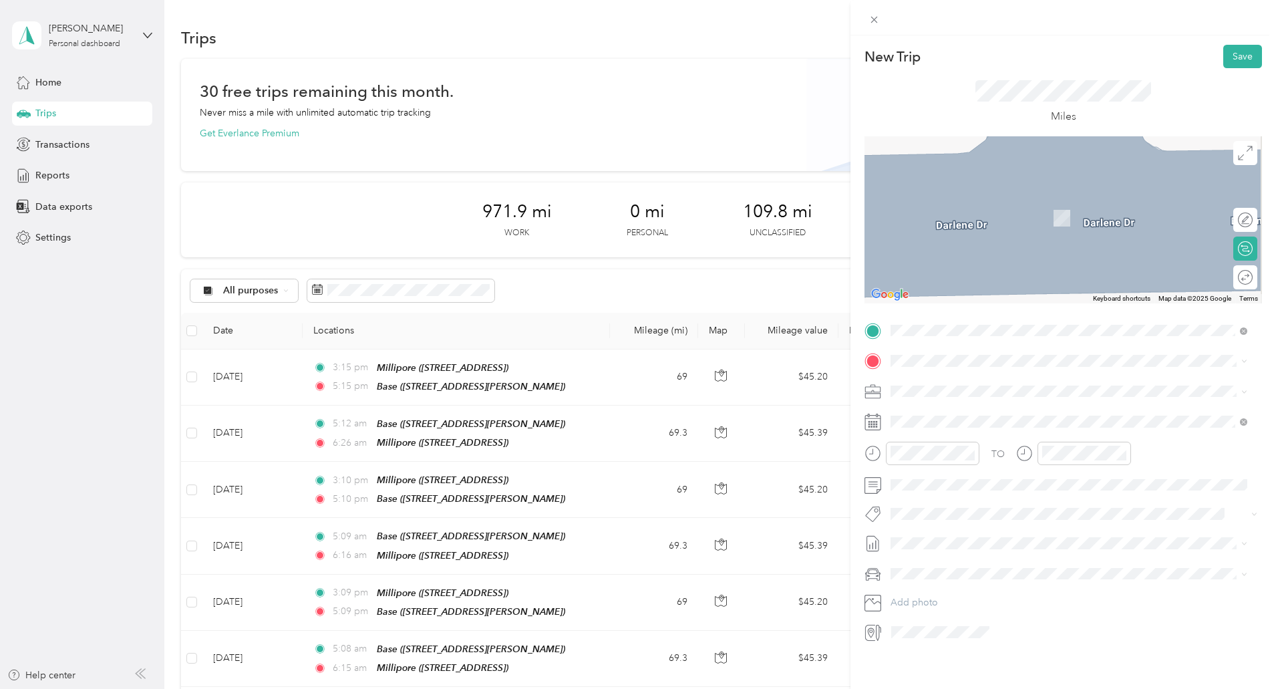
click at [945, 462] on div "Millipore 5485 County Road v, Sheboygan Falls CTH-V, 53085, Sheboygan Falls, WI…" at bounding box center [958, 457] width 85 height 28
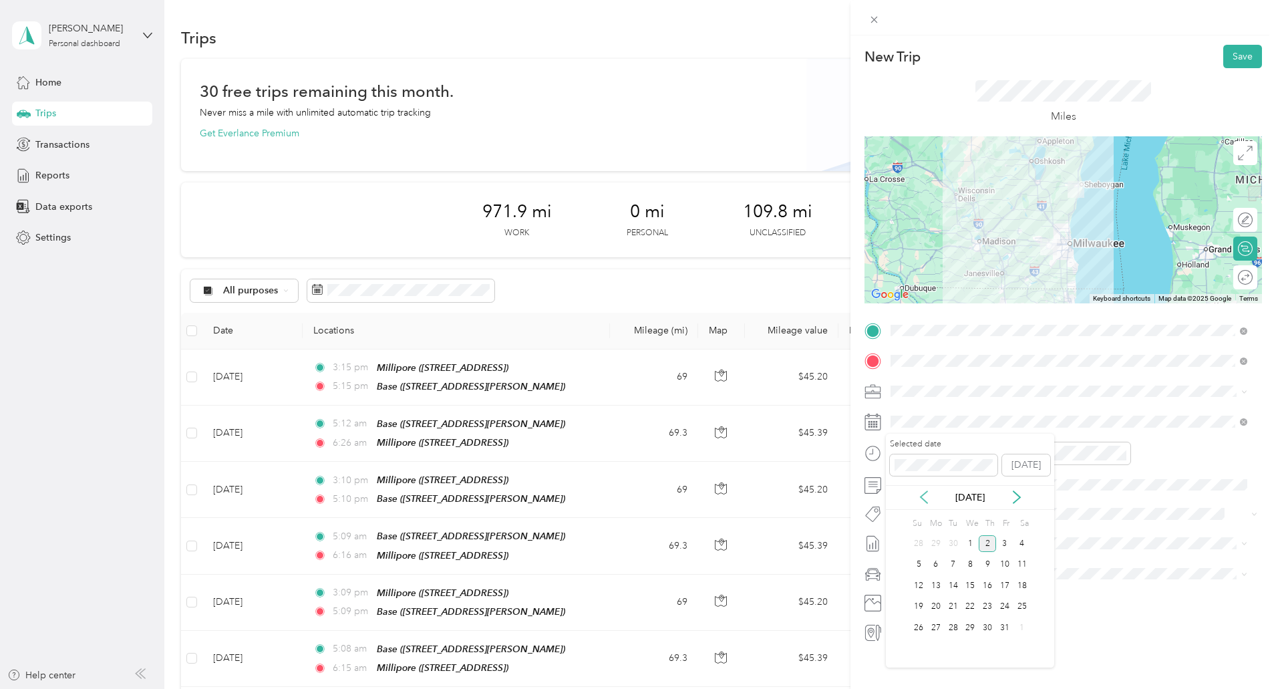
click at [929, 490] on icon at bounding box center [923, 496] width 13 height 13
click at [968, 585] on div "17" at bounding box center [970, 585] width 17 height 17
click at [903, 491] on div "05" at bounding box center [905, 495] width 32 height 19
click at [903, 478] on div "04" at bounding box center [905, 477] width 32 height 19
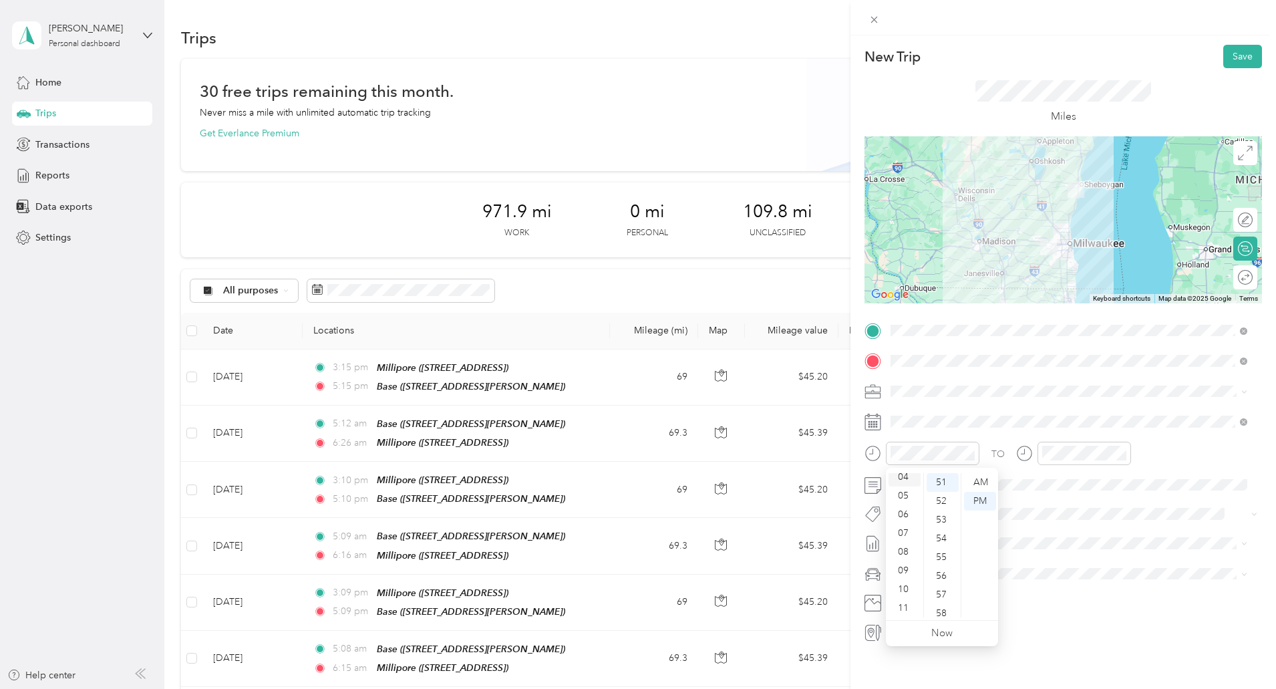
scroll to position [75, 0]
click at [974, 484] on div "AM" at bounding box center [980, 482] width 32 height 19
click at [1050, 512] on div "06" at bounding box center [1056, 514] width 32 height 19
click at [1133, 482] on div "AM" at bounding box center [1132, 482] width 32 height 19
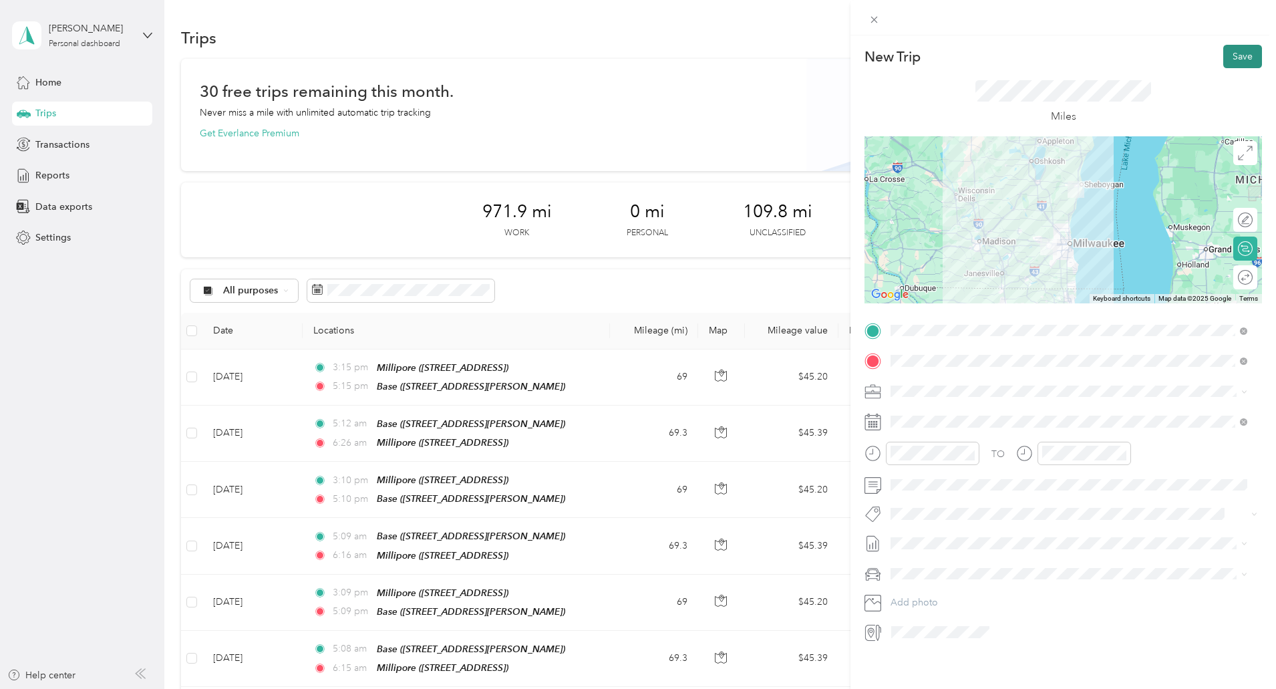
click at [1231, 67] on button "Save" at bounding box center [1242, 56] width 39 height 23
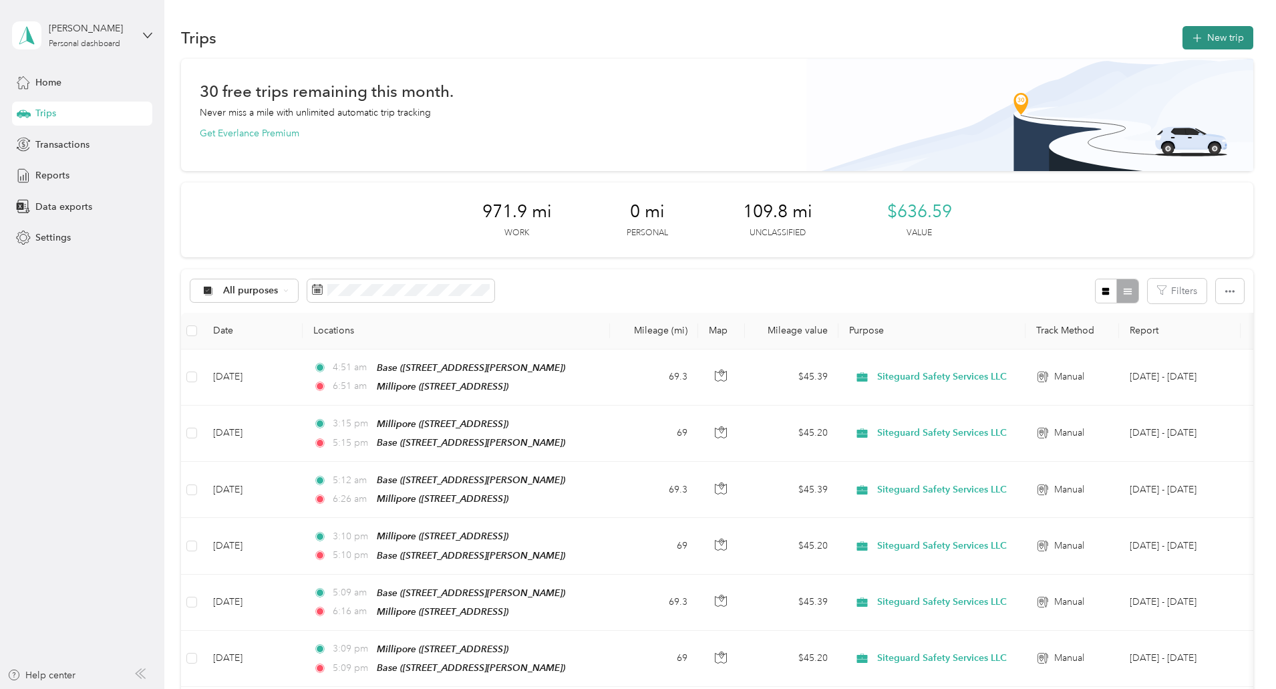
click at [1183, 28] on button "New trip" at bounding box center [1218, 37] width 71 height 23
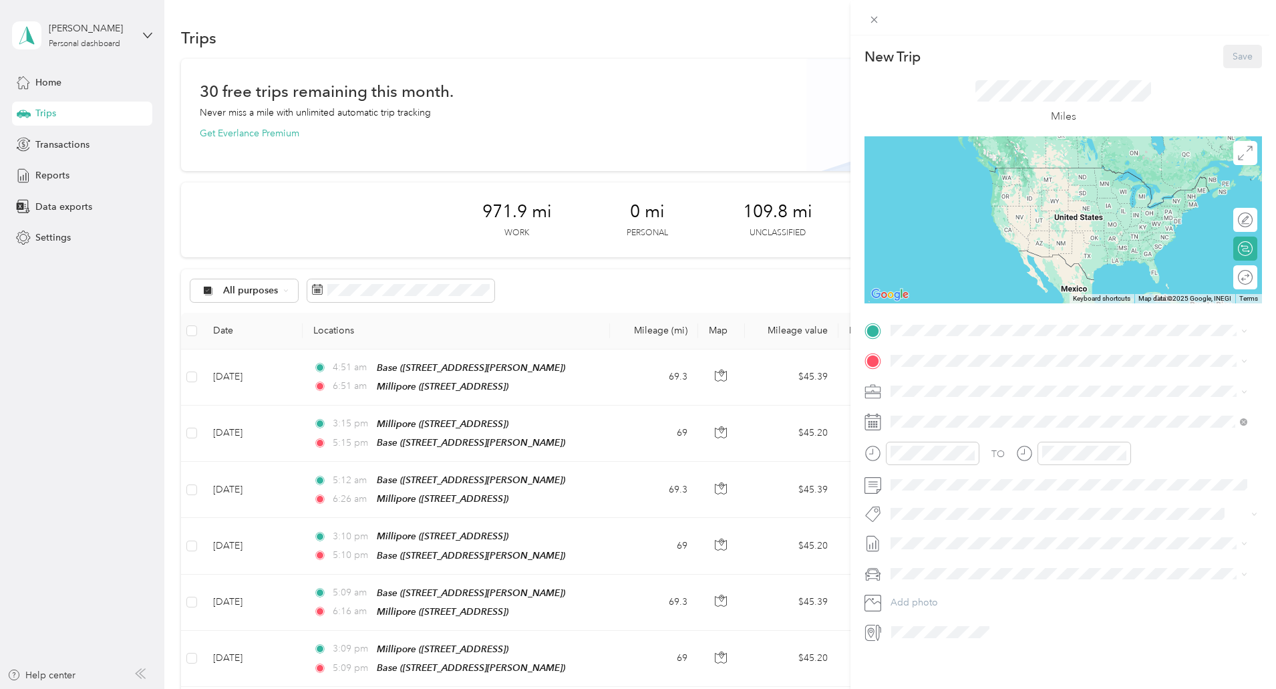
click at [933, 376] on div "Base 339 Darlene Drive, Waukesha , 53189, Waukesha, WI, United States" at bounding box center [1068, 384] width 347 height 33
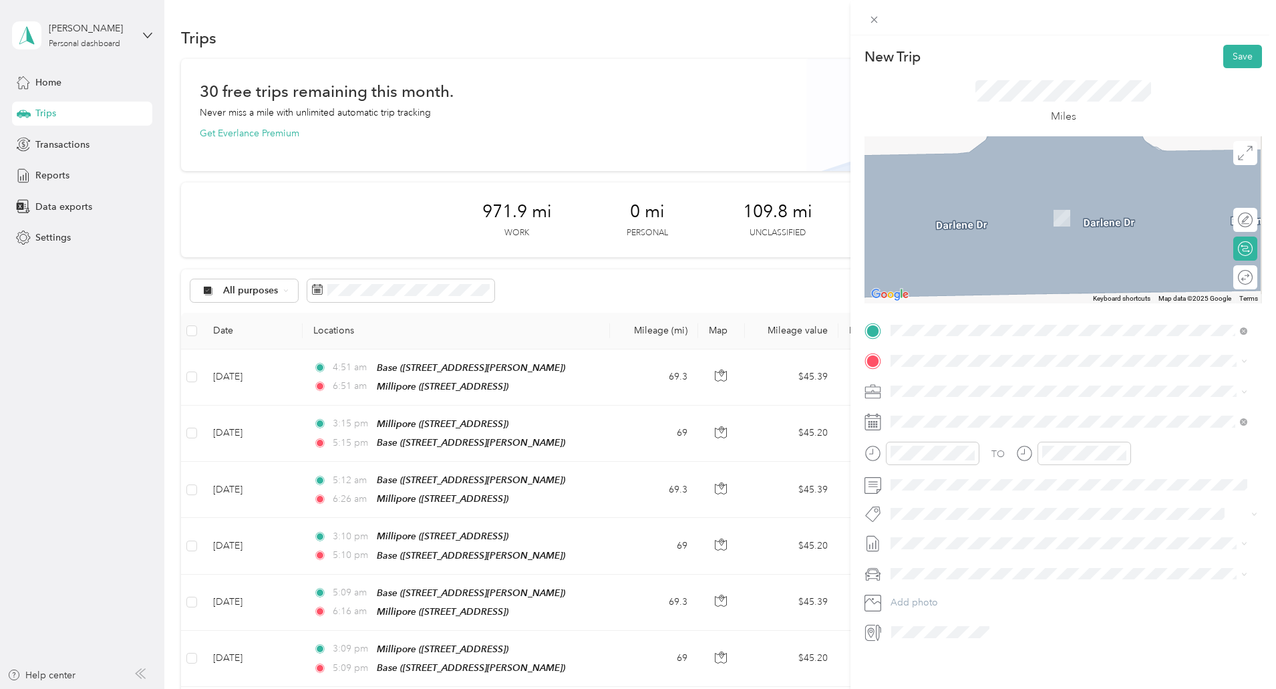
click at [941, 445] on li "Millipore 5485 County Road v, Sheboygan Falls CTH-V, 53085, Sheboygan Falls, WI…" at bounding box center [1069, 461] width 366 height 42
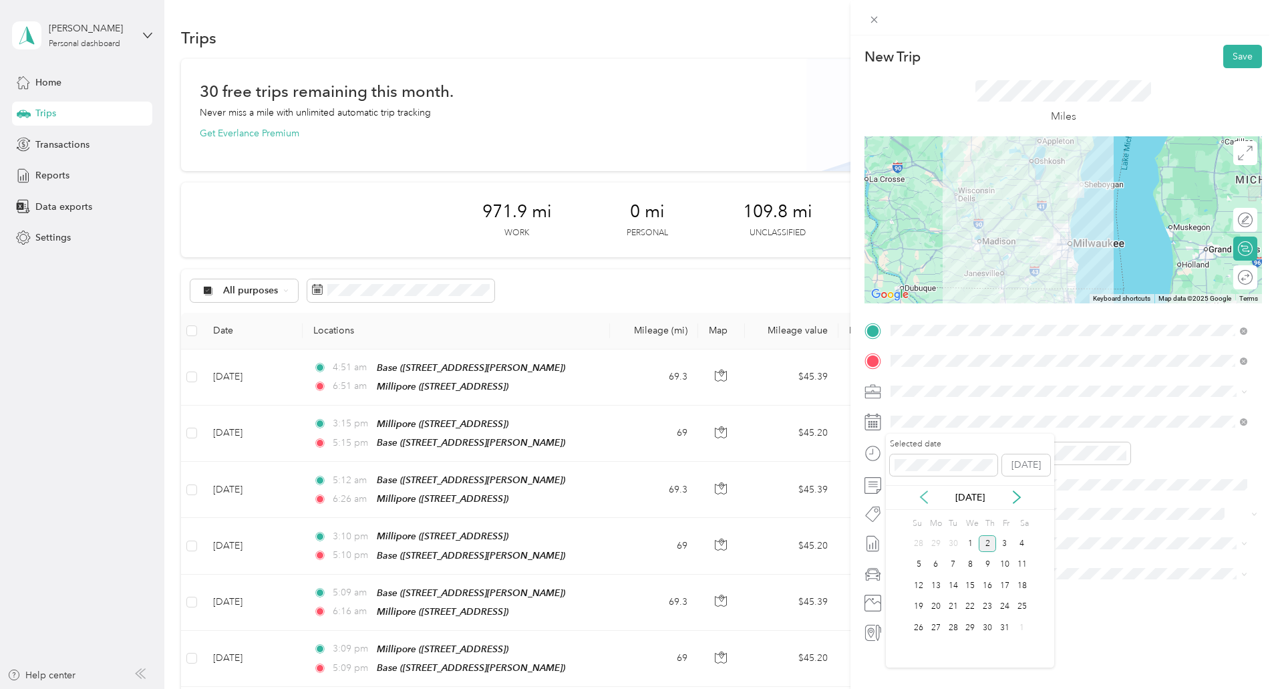
click at [921, 490] on icon at bounding box center [923, 496] width 13 height 13
click at [986, 588] on div "18" at bounding box center [987, 585] width 17 height 17
click at [905, 478] on div "03" at bounding box center [905, 474] width 32 height 19
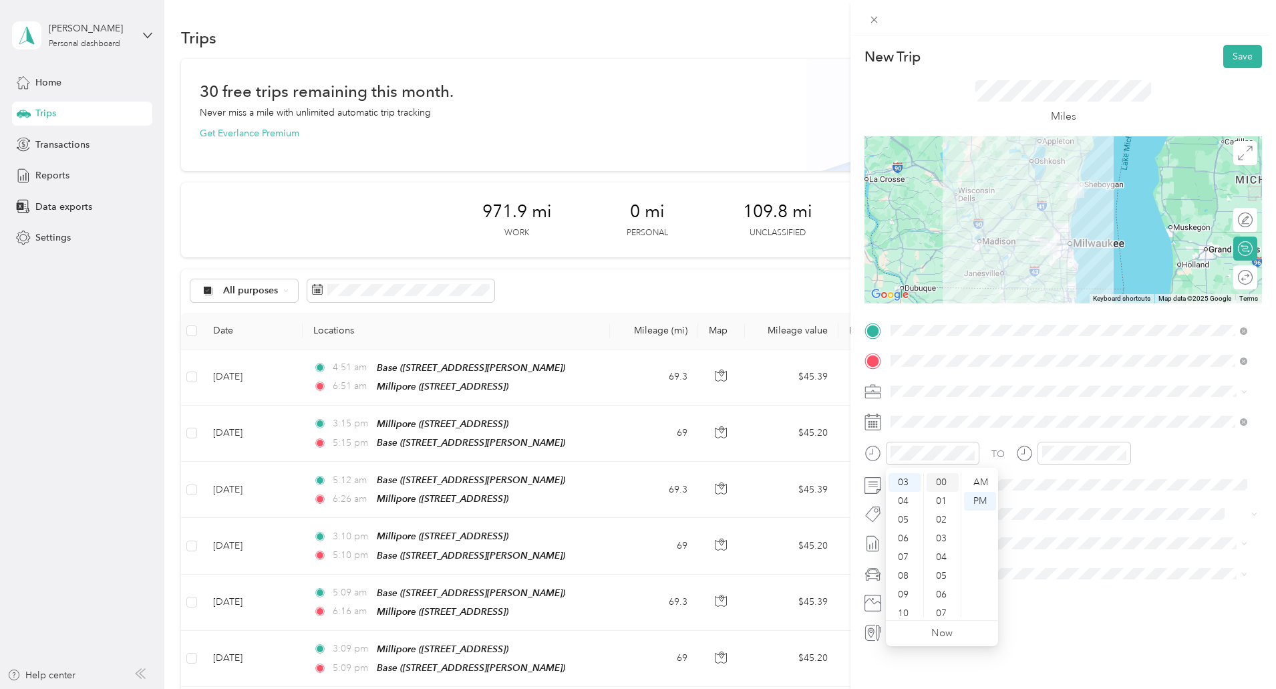
click at [940, 482] on div "00" at bounding box center [943, 482] width 32 height 19
click at [911, 502] on div "04" at bounding box center [905, 501] width 32 height 19
click at [941, 587] on div "58" at bounding box center [943, 589] width 32 height 19
click at [983, 480] on div "AM" at bounding box center [980, 482] width 32 height 19
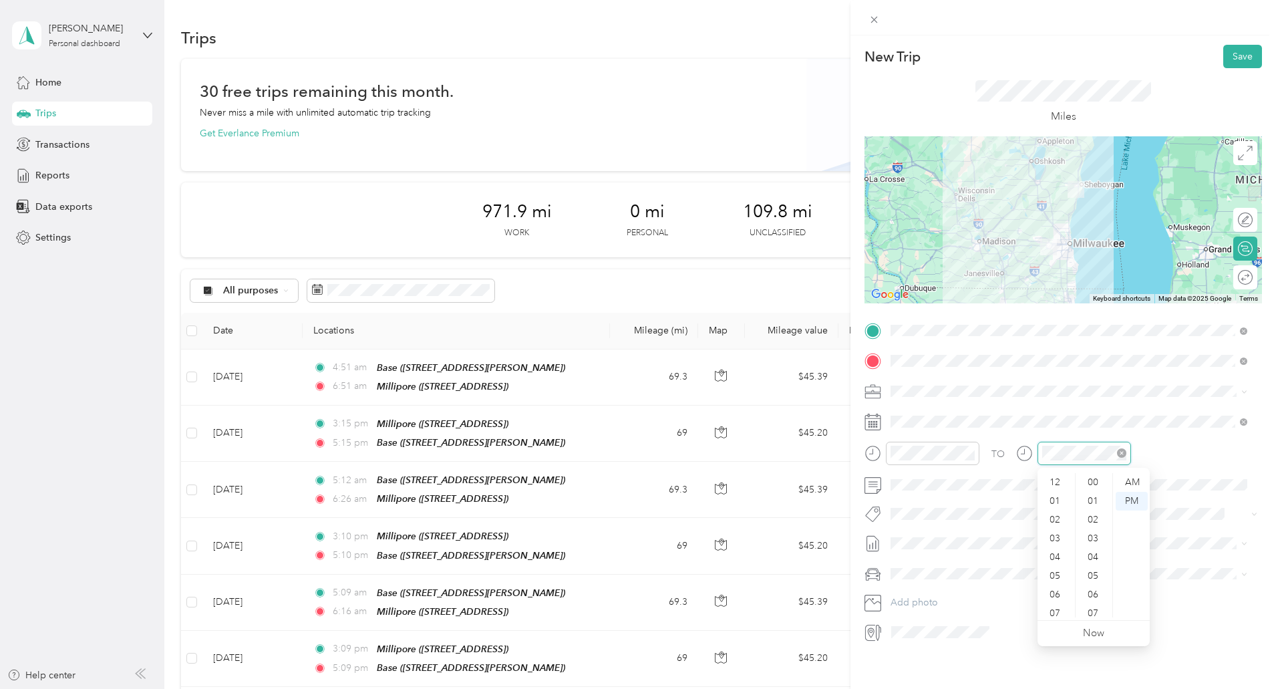
scroll to position [80, 0]
click at [1056, 508] on div "06" at bounding box center [1056, 514] width 32 height 19
click at [1135, 484] on div "AM" at bounding box center [1132, 482] width 32 height 19
click at [1249, 56] on button "Save" at bounding box center [1242, 56] width 39 height 23
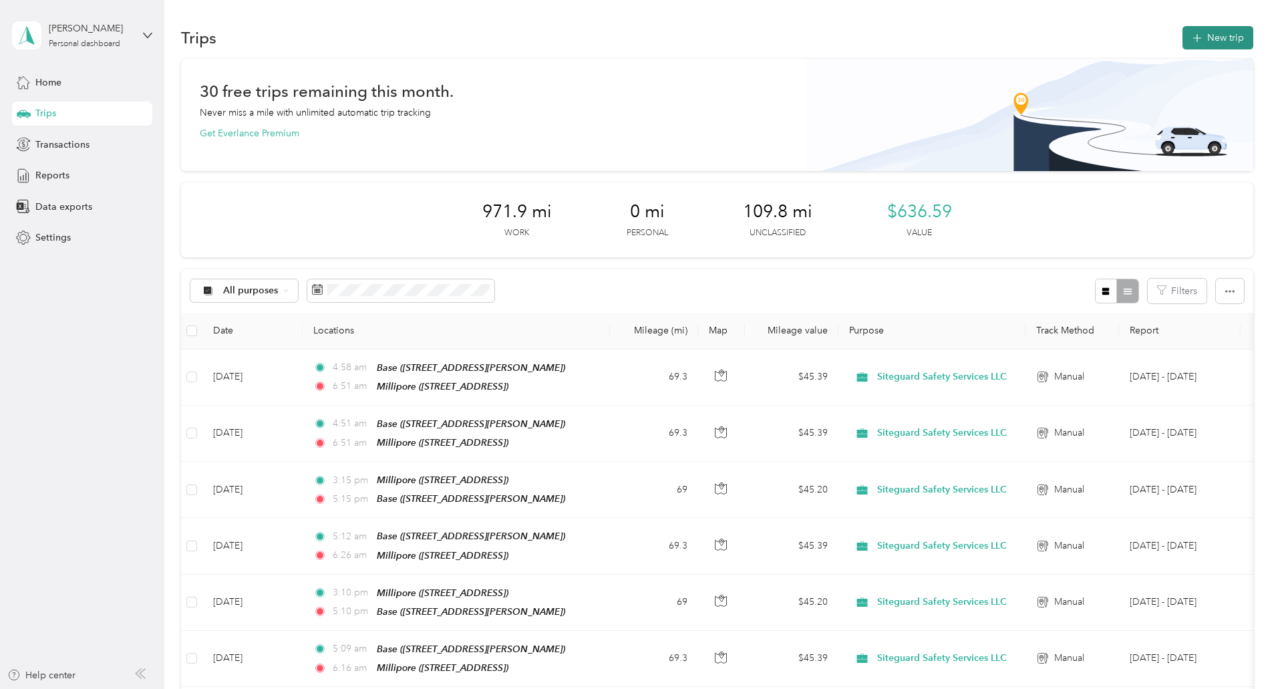
click at [1183, 45] on button "New trip" at bounding box center [1218, 37] width 71 height 23
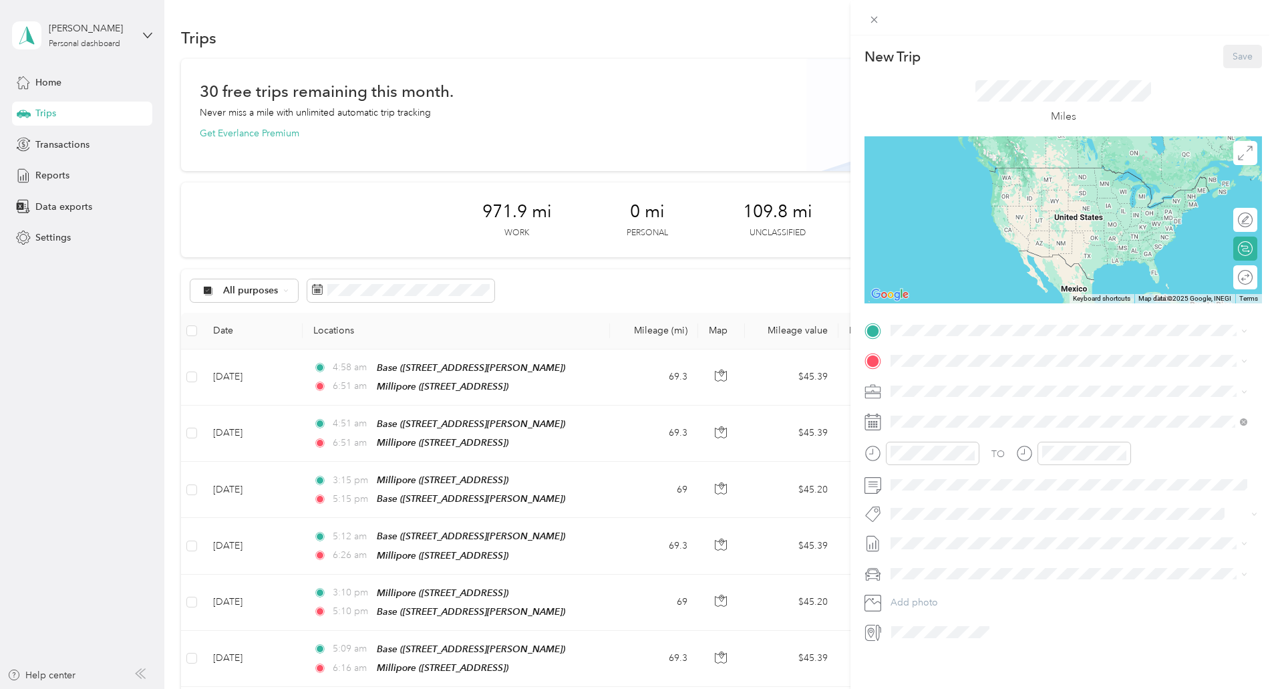
click at [927, 403] on li "Base 339 Darlene Drive, Waukesha , 53189, Waukesha, WI, United States" at bounding box center [1069, 391] width 366 height 42
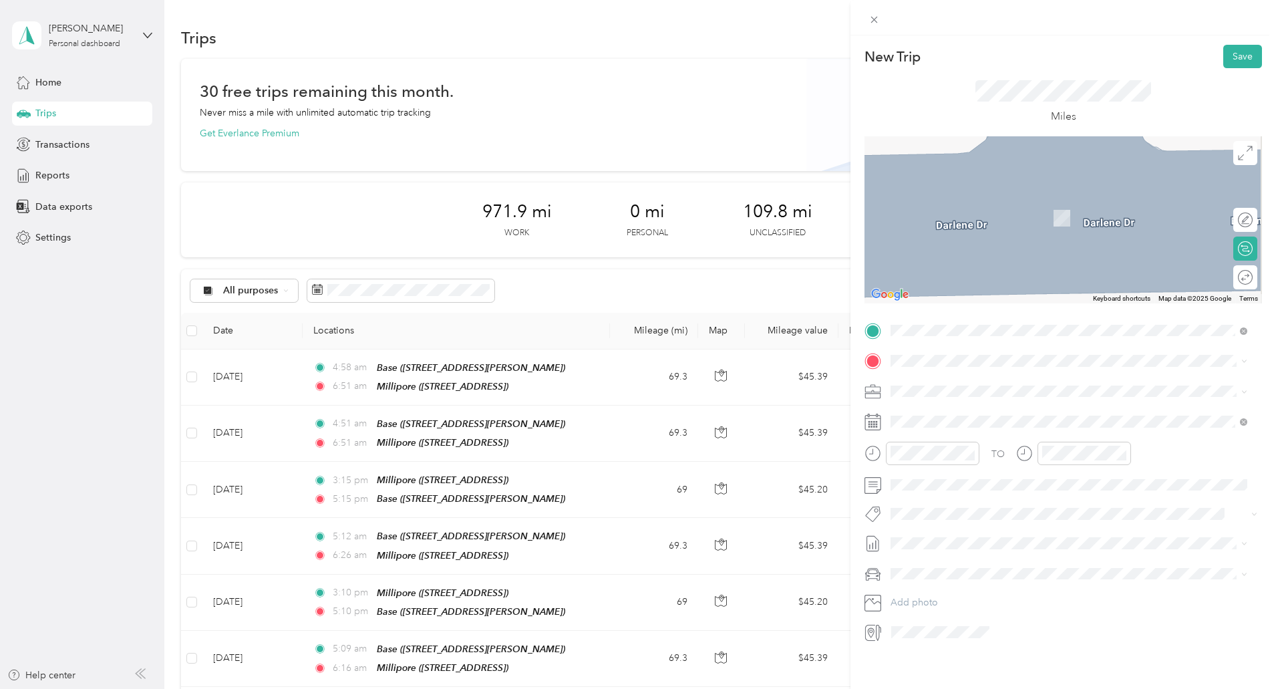
click at [931, 452] on strong "Millipore" at bounding box center [936, 456] width 40 height 12
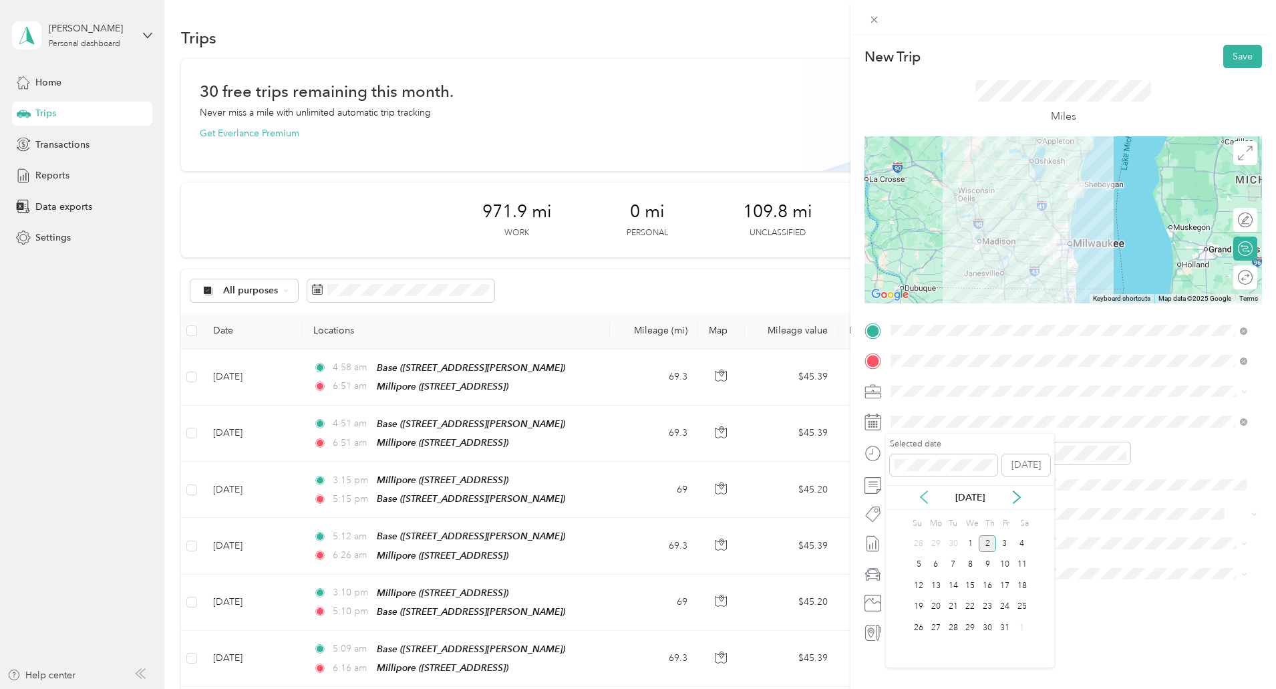
click at [923, 494] on icon at bounding box center [924, 497] width 7 height 12
click at [1007, 591] on div "19" at bounding box center [1004, 585] width 17 height 17
click at [911, 480] on div "04" at bounding box center [905, 477] width 32 height 19
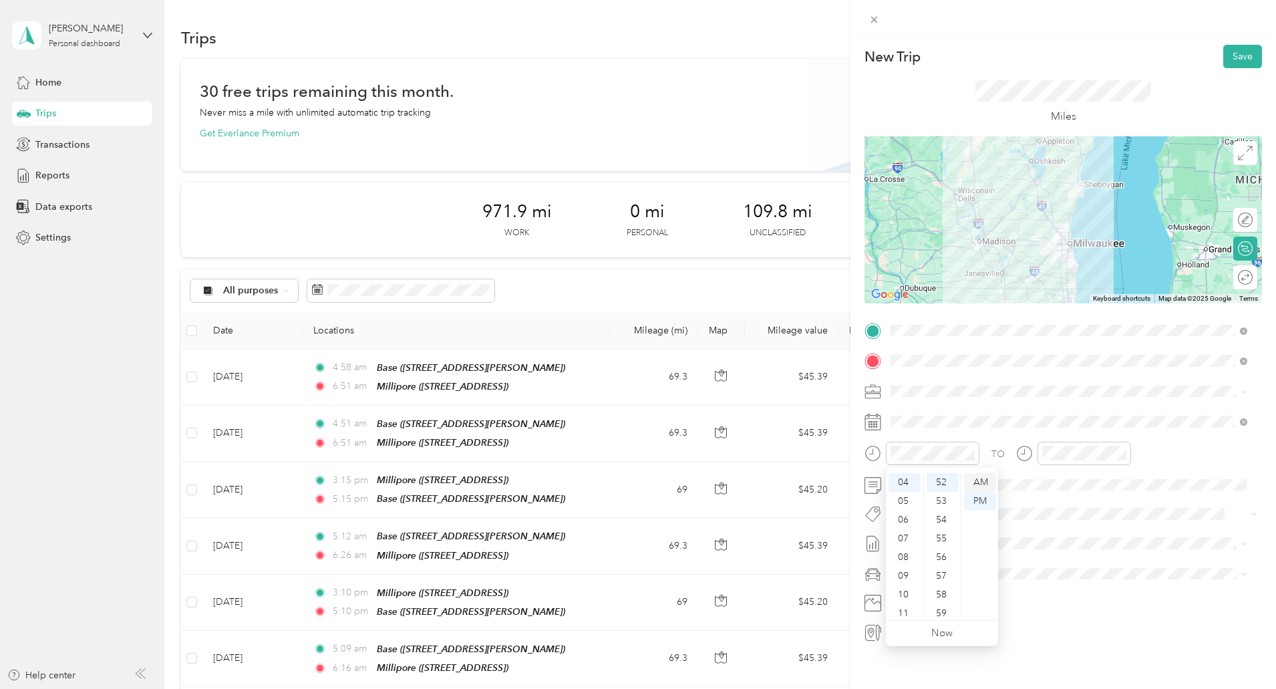
click at [975, 485] on div "AM" at bounding box center [980, 482] width 32 height 19
click at [1052, 510] on div "06" at bounding box center [1056, 514] width 32 height 19
click at [1133, 480] on div "AM" at bounding box center [1132, 482] width 32 height 19
click at [1236, 65] on button "Save" at bounding box center [1242, 56] width 39 height 23
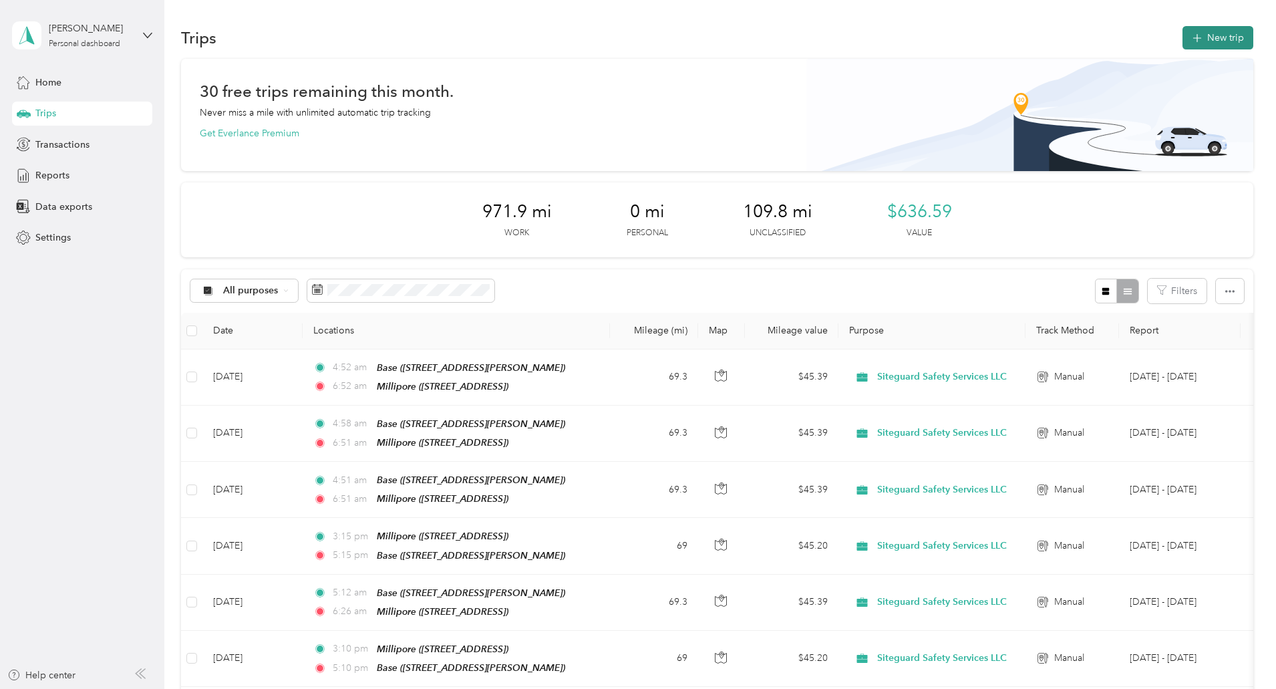
click at [1183, 44] on button "New trip" at bounding box center [1218, 37] width 71 height 23
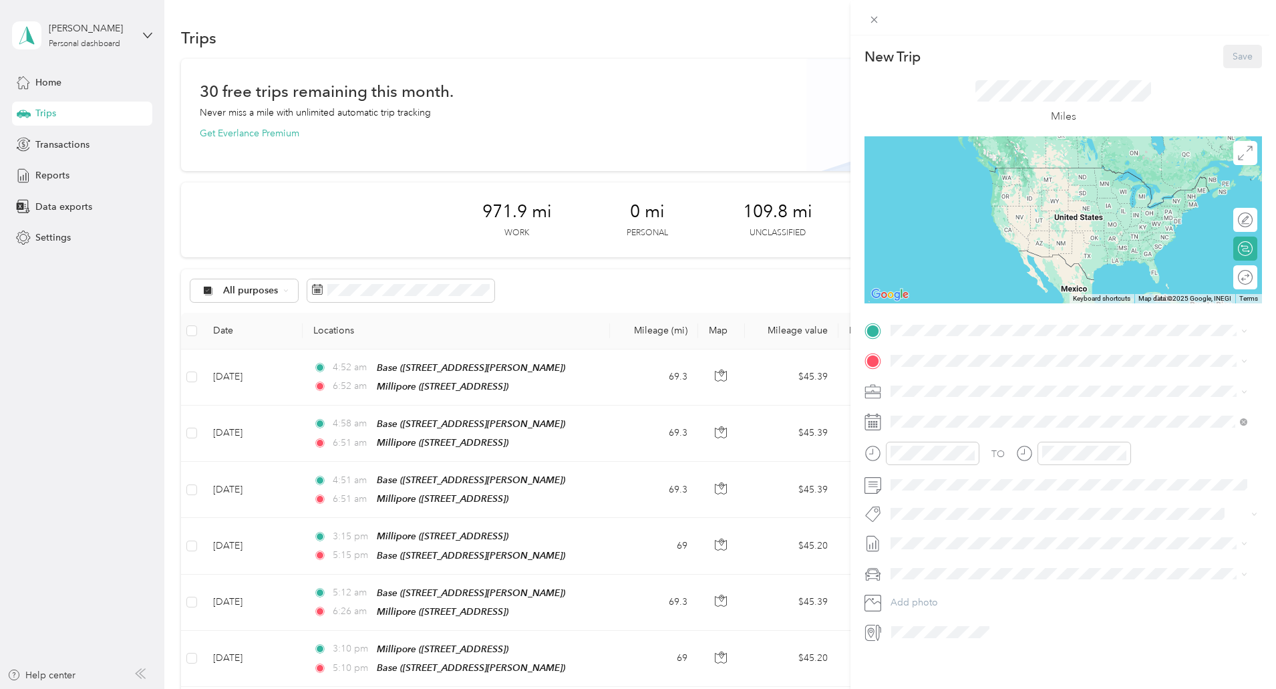
click at [946, 377] on div "Base" at bounding box center [995, 377] width 159 height 12
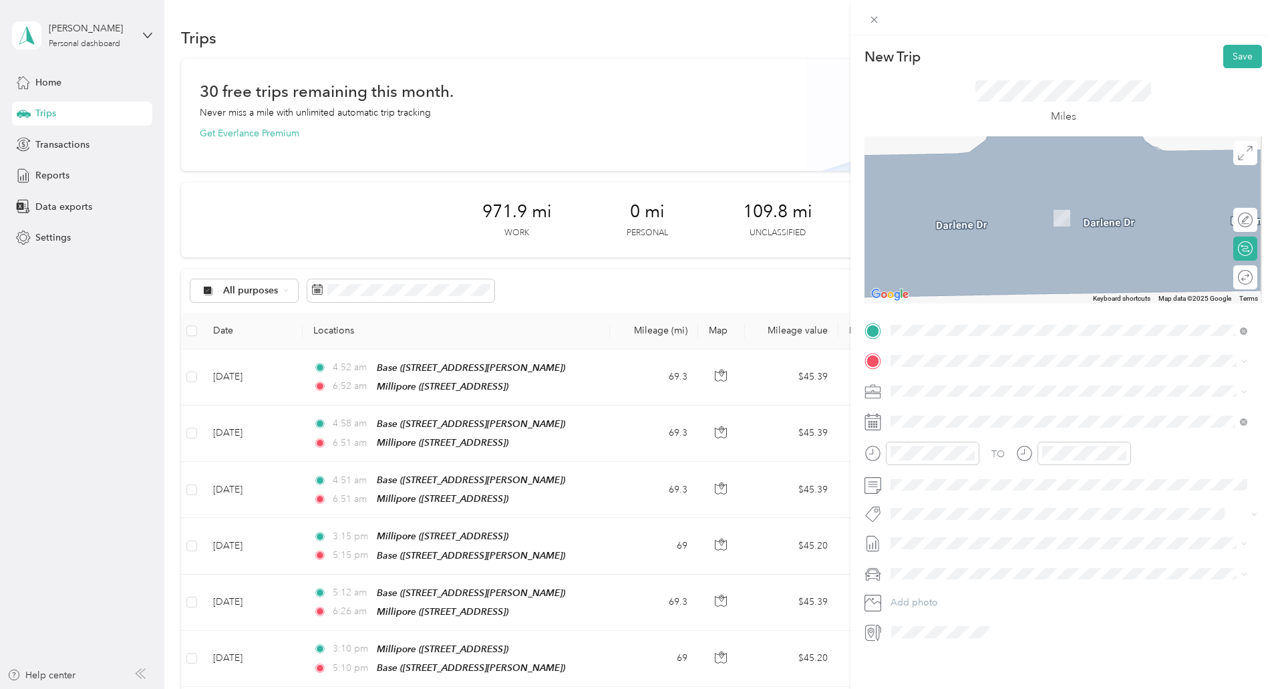
click at [943, 457] on div "Millipore 5485 County Road v, Sheboygan Falls CTH-V, 53085, Sheboygan Falls, WI…" at bounding box center [958, 459] width 85 height 28
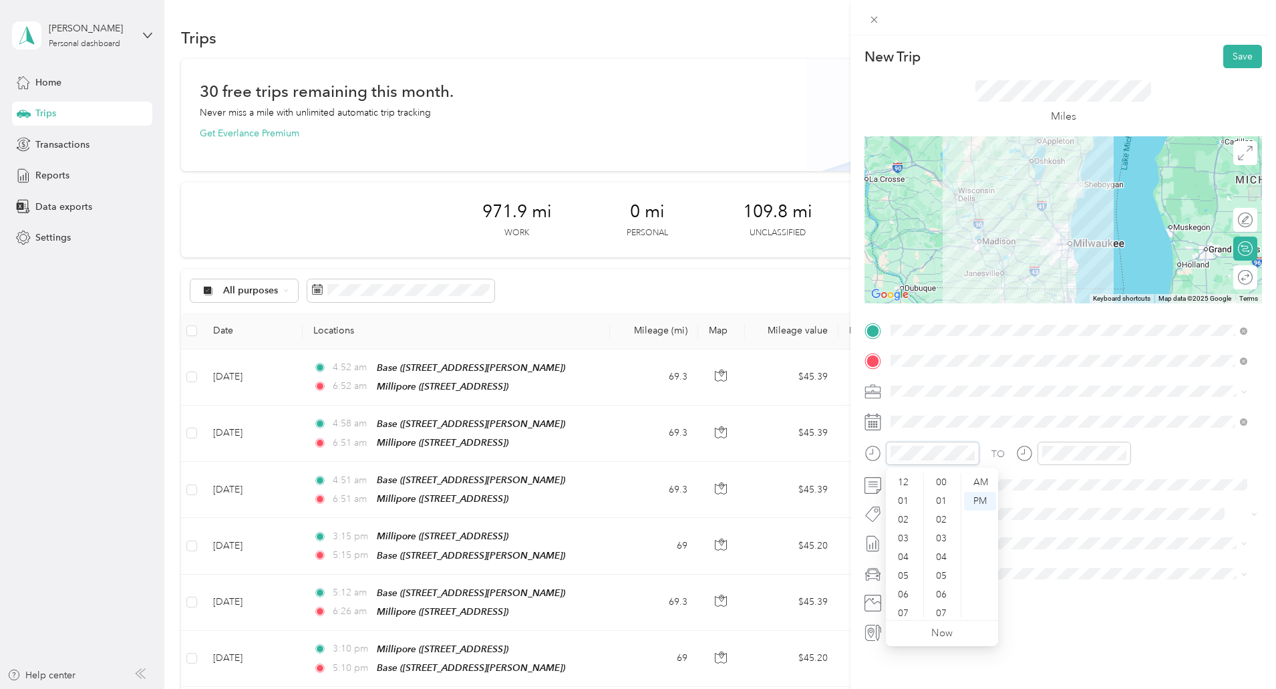
scroll to position [978, 0]
click at [929, 498] on icon at bounding box center [923, 496] width 13 height 13
click at [939, 607] on div "22" at bounding box center [935, 607] width 17 height 17
click at [911, 478] on div "04" at bounding box center [905, 477] width 32 height 19
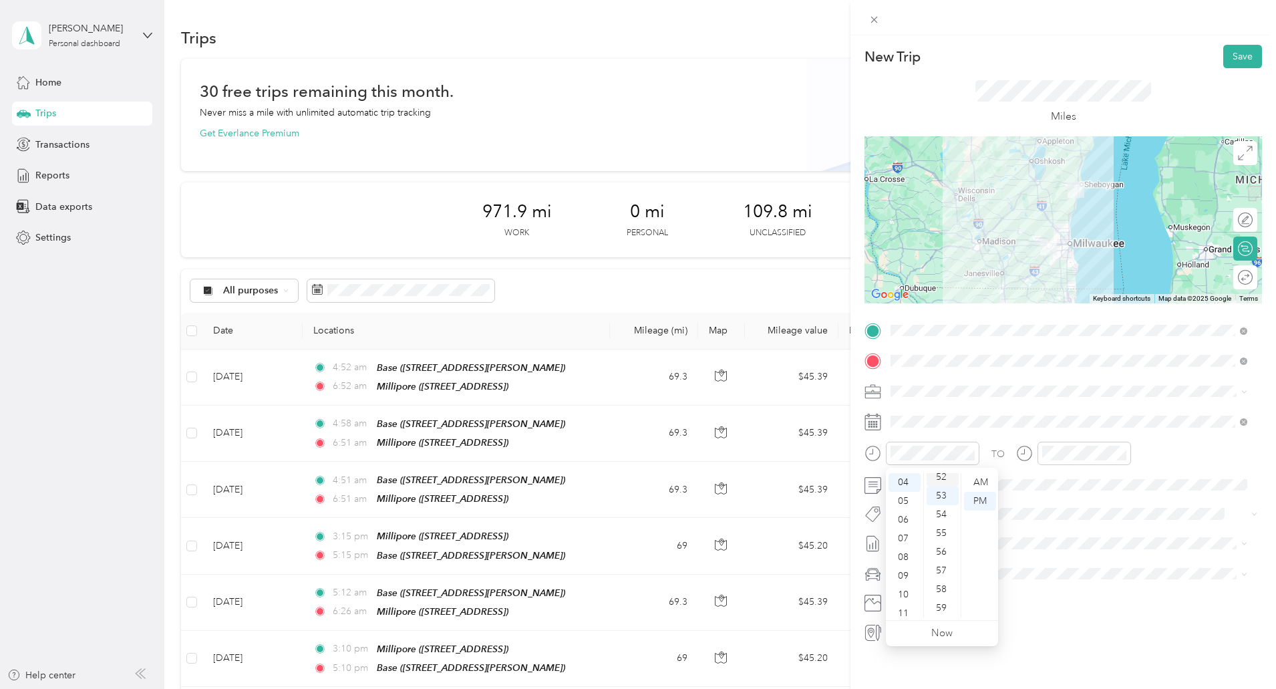
click at [945, 480] on div "52" at bounding box center [943, 477] width 32 height 19
click at [978, 486] on div "AM" at bounding box center [980, 482] width 32 height 19
click at [1049, 507] on div "06" at bounding box center [1056, 514] width 32 height 19
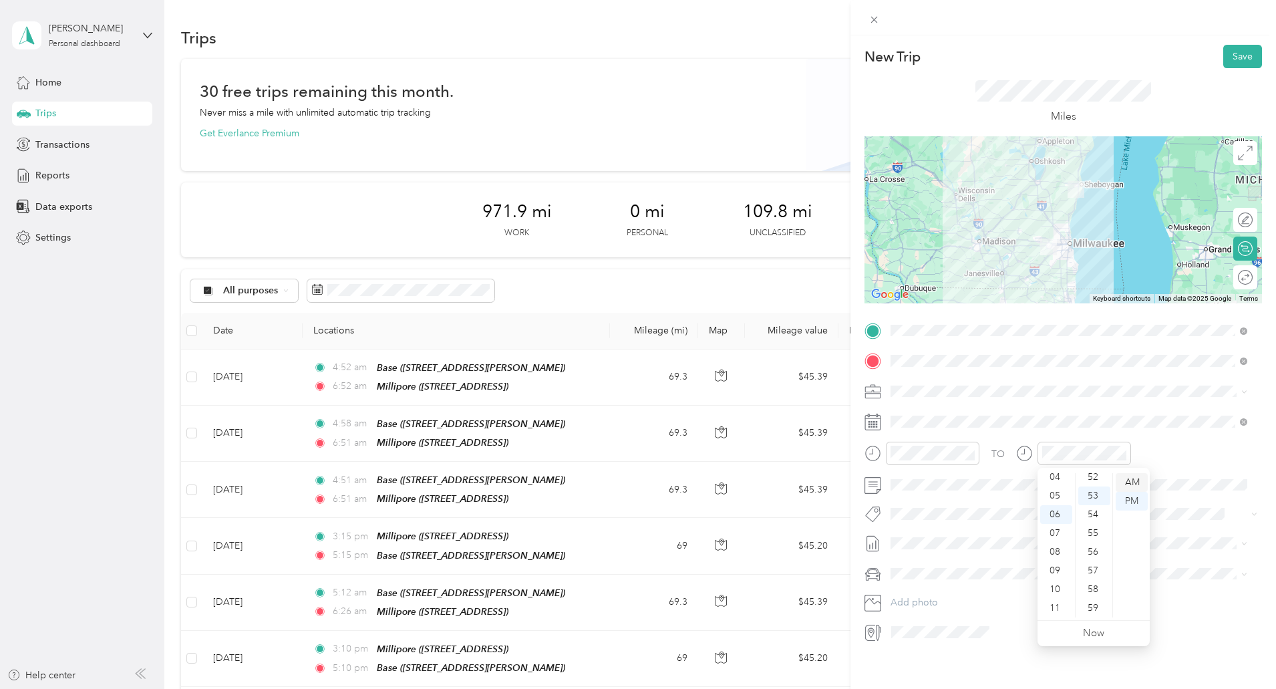
click at [1142, 484] on div "AM" at bounding box center [1132, 482] width 32 height 19
click at [1233, 59] on button "Save" at bounding box center [1242, 56] width 39 height 23
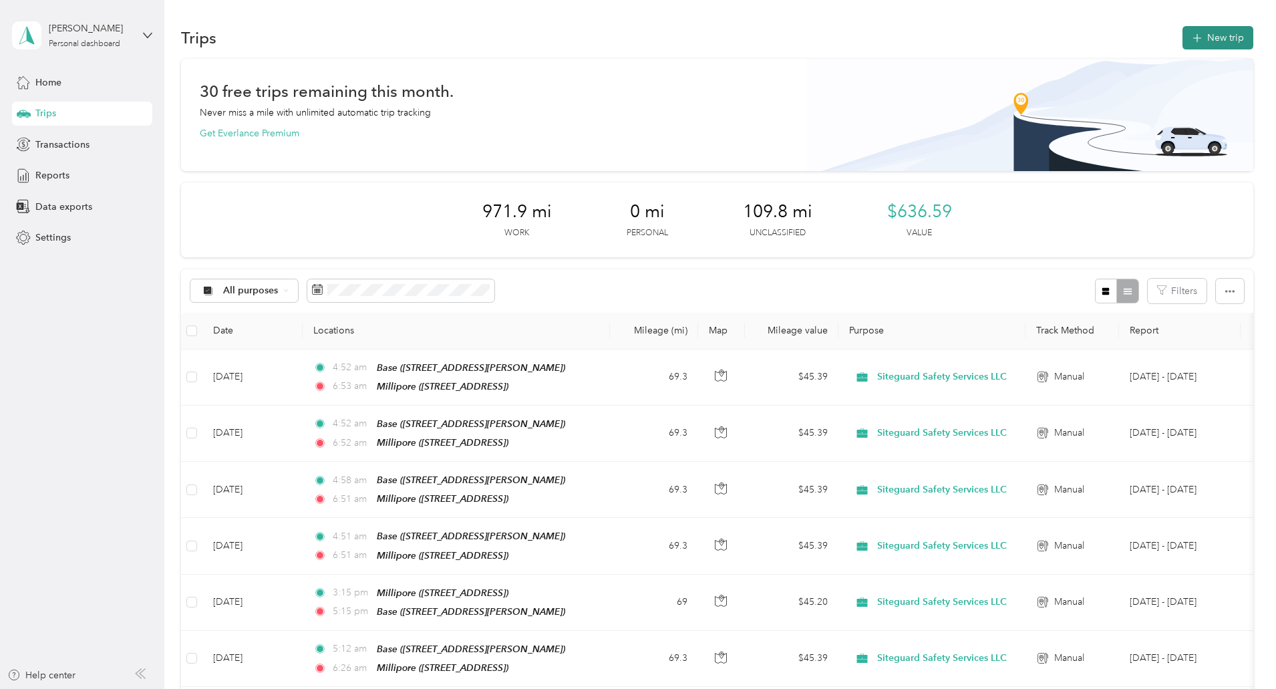
click at [1189, 42] on icon "button" at bounding box center [1196, 38] width 15 height 15
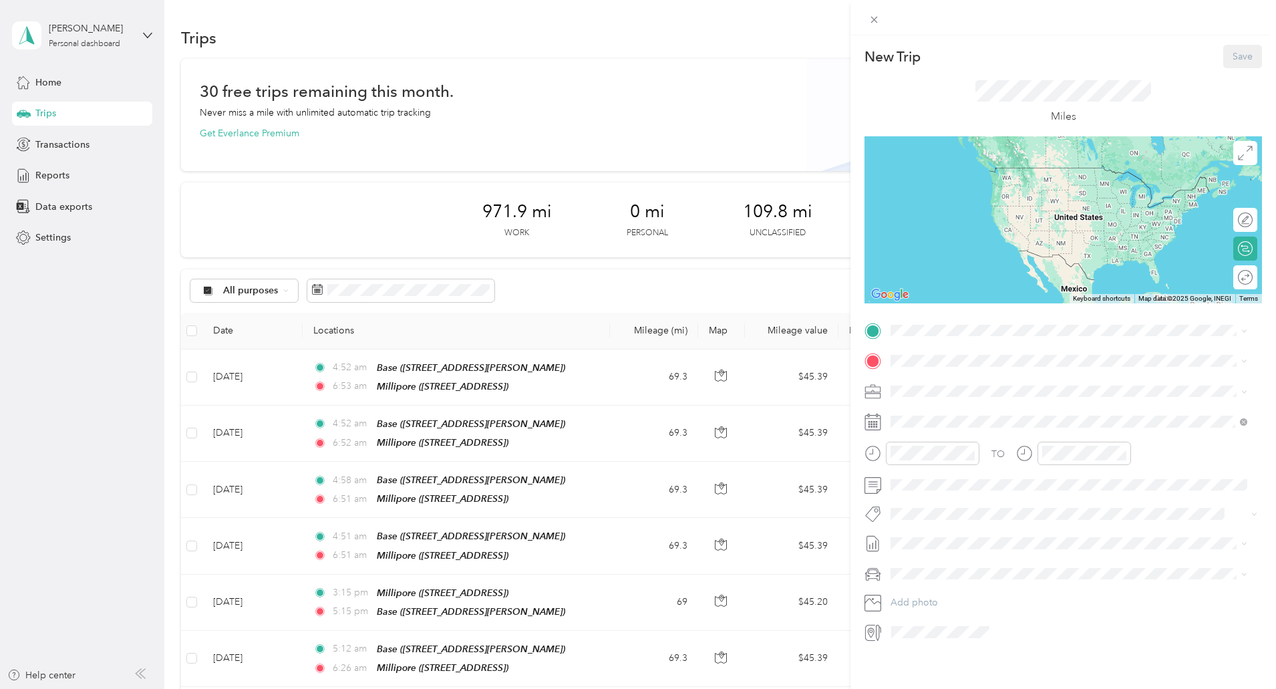
click at [926, 394] on span "339 Darlene Drive, Waukesha , 53189, Waukesha, WI, United States" at bounding box center [995, 397] width 159 height 11
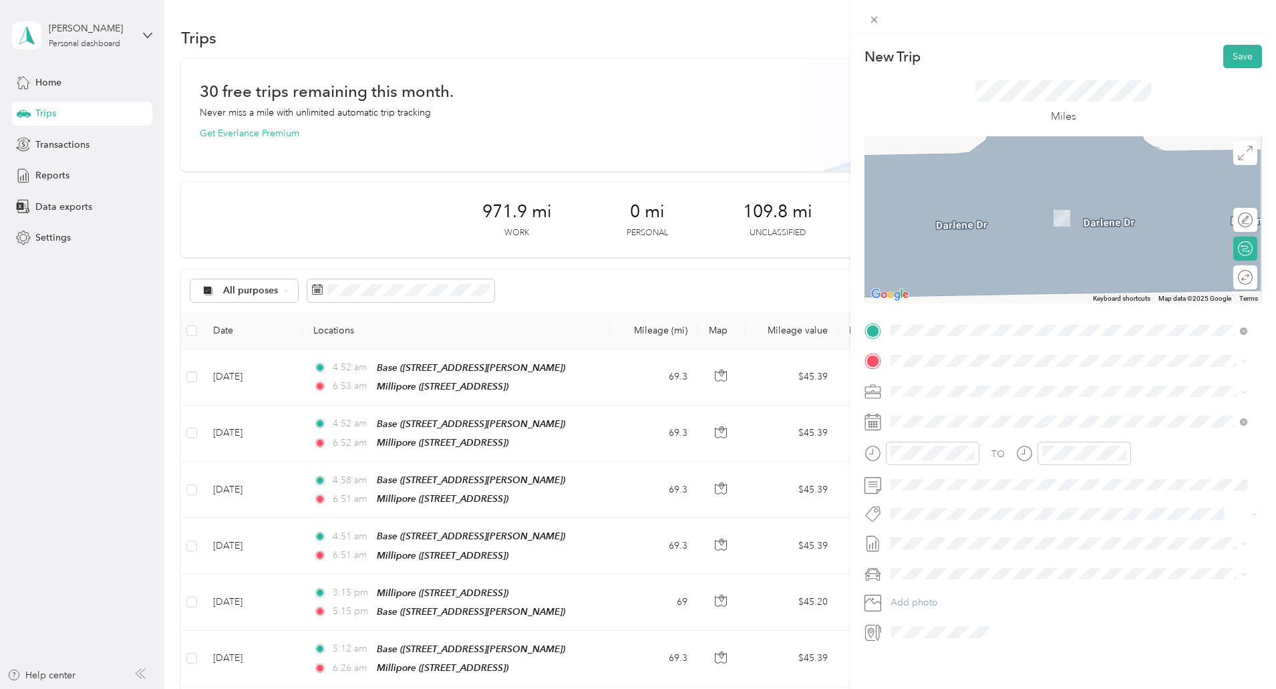
click at [947, 453] on strong "Millipore" at bounding box center [936, 456] width 40 height 12
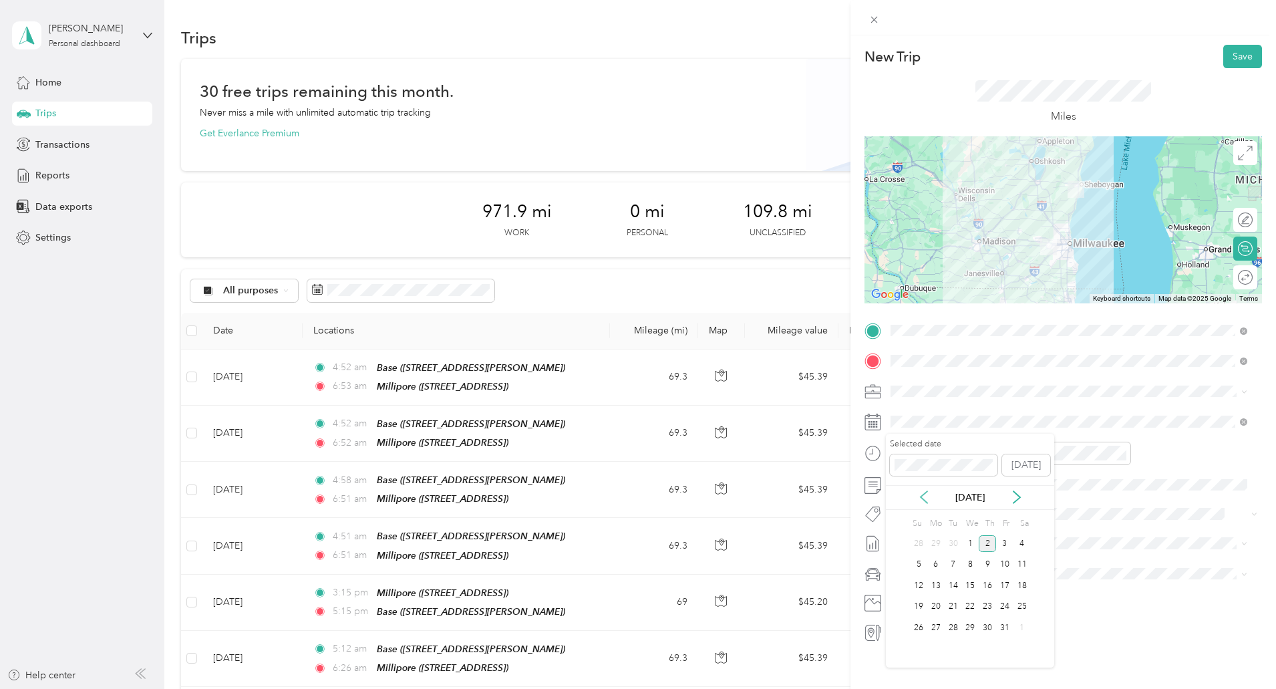
click at [919, 499] on icon at bounding box center [923, 496] width 13 height 13
click at [951, 610] on div "23" at bounding box center [953, 607] width 17 height 17
click at [905, 482] on div "04" at bounding box center [905, 477] width 32 height 19
click at [1051, 521] on div "06" at bounding box center [1056, 514] width 32 height 19
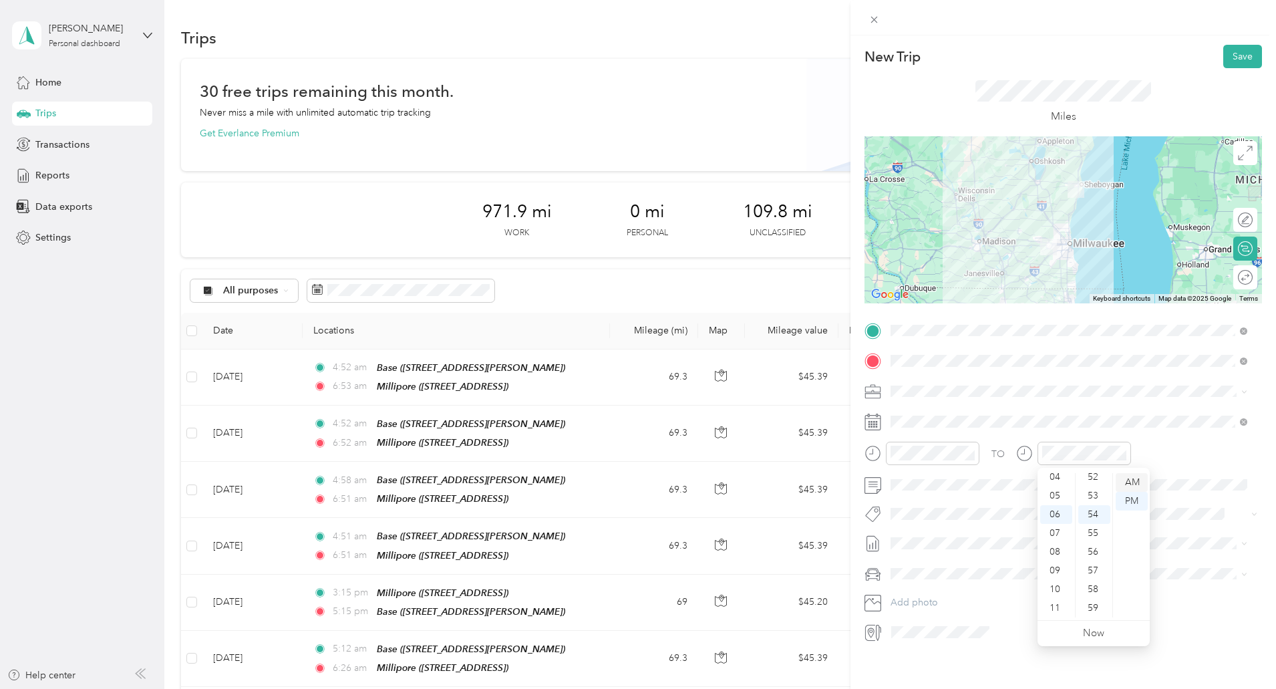
click at [1125, 483] on div "AM" at bounding box center [1132, 482] width 32 height 19
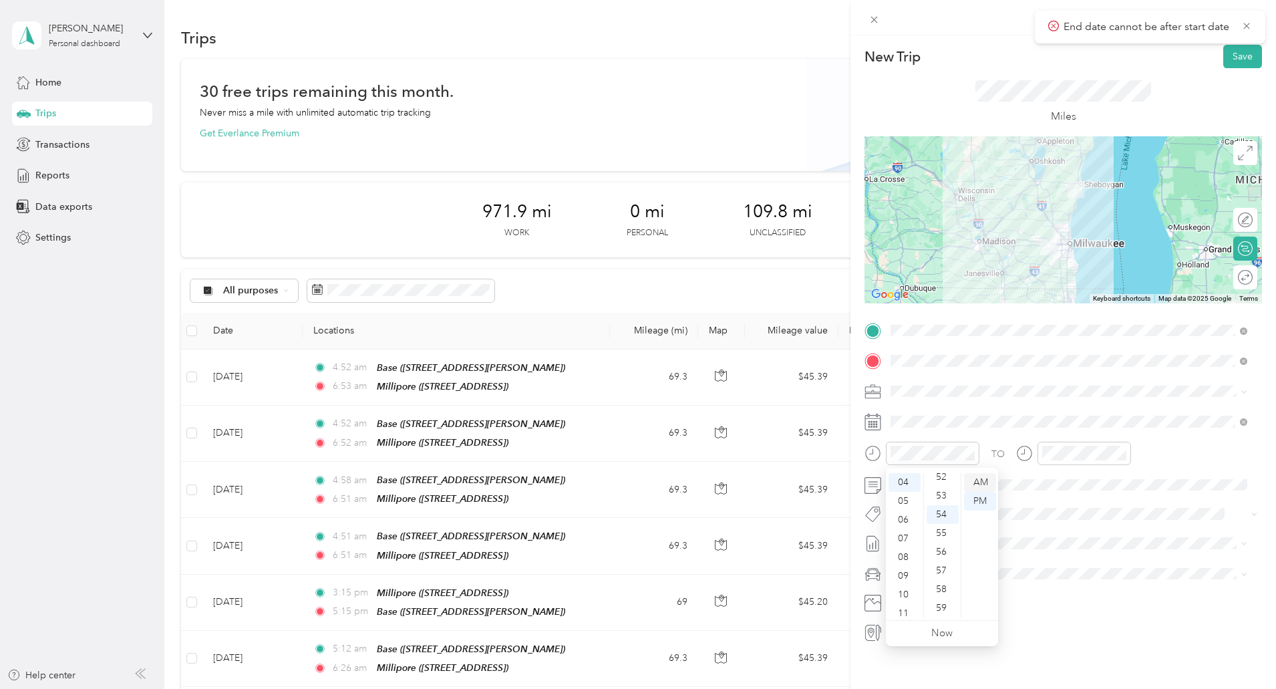
click at [992, 478] on div "AM" at bounding box center [980, 482] width 32 height 19
click at [1039, 498] on div "TO Add photo" at bounding box center [1064, 481] width 398 height 323
click at [1229, 57] on button "Save" at bounding box center [1242, 56] width 39 height 23
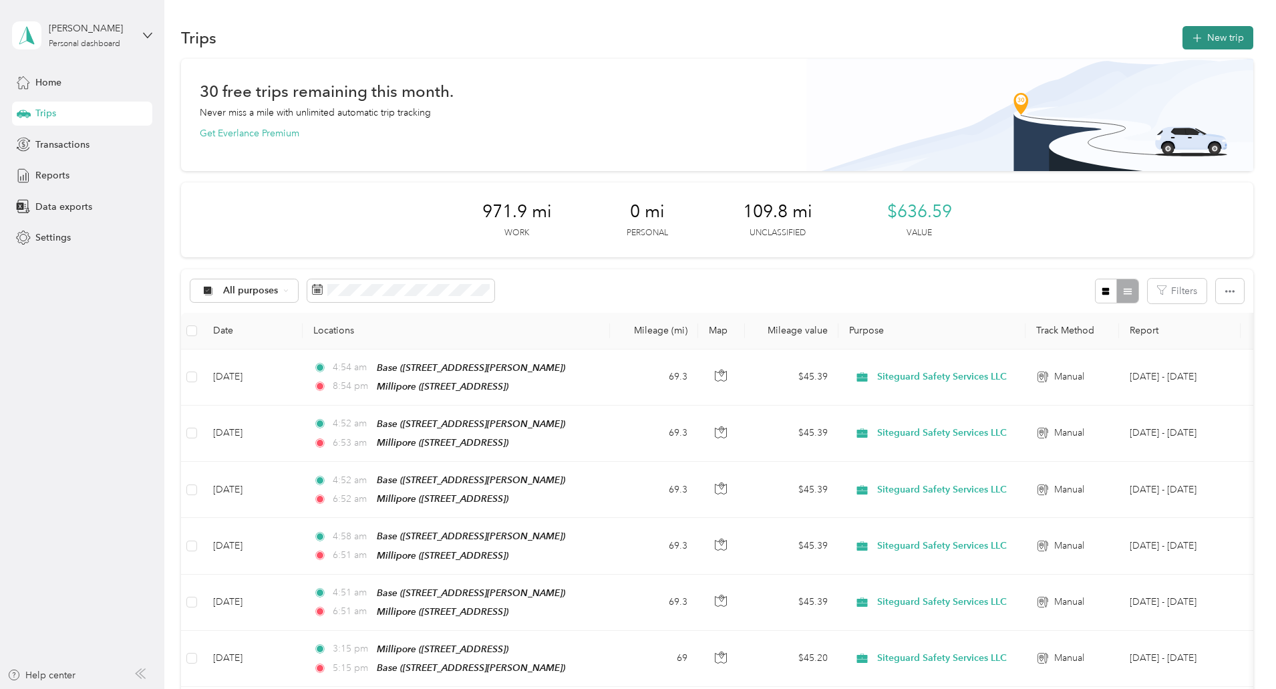
click at [1183, 31] on button "New trip" at bounding box center [1218, 37] width 71 height 23
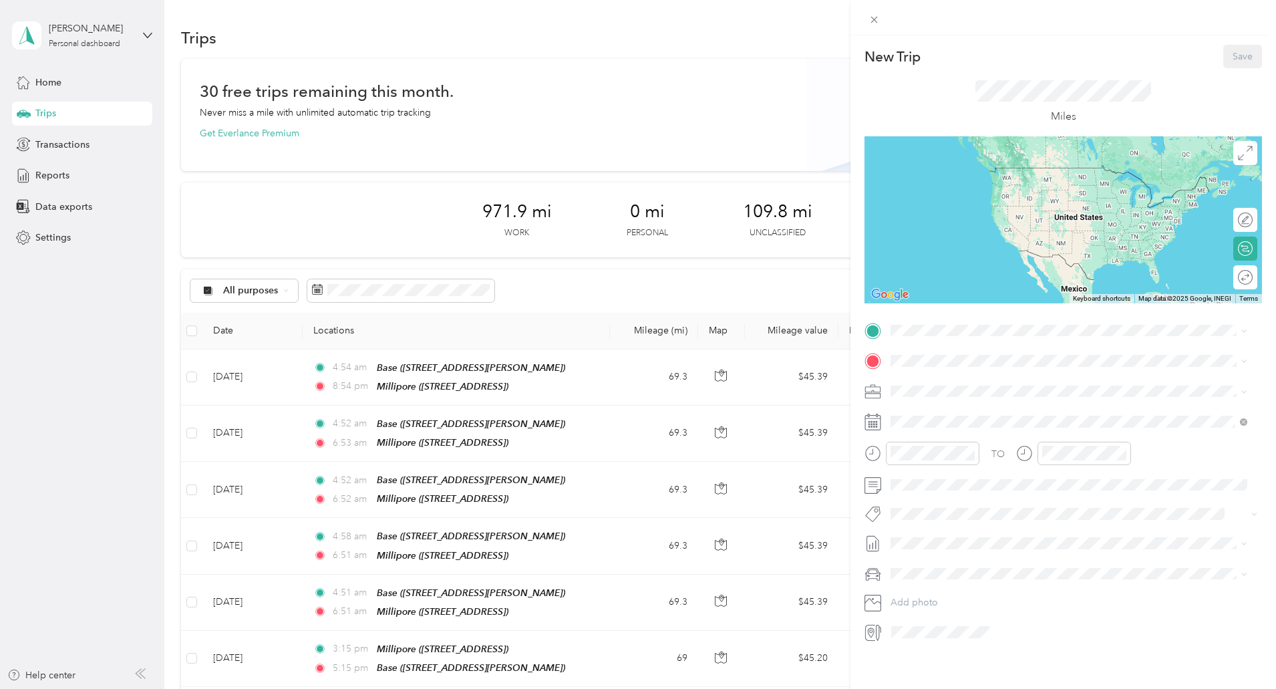
click at [943, 386] on div "Base 339 Darlene Drive, Waukesha , 53189, Waukesha, WI, United States" at bounding box center [995, 386] width 159 height 28
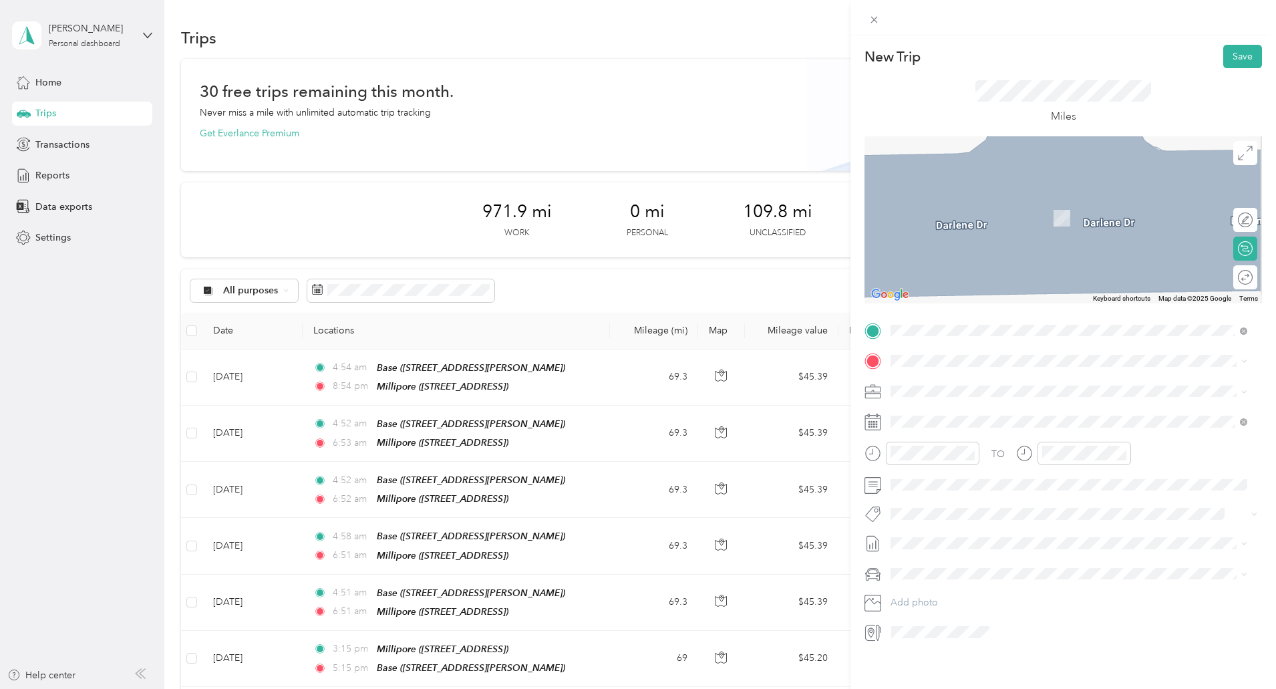
click at [941, 446] on li "Millipore 5485 County Road v, Sheboygan Falls CTH-V, 53085, Sheboygan Falls, WI…" at bounding box center [1069, 456] width 366 height 42
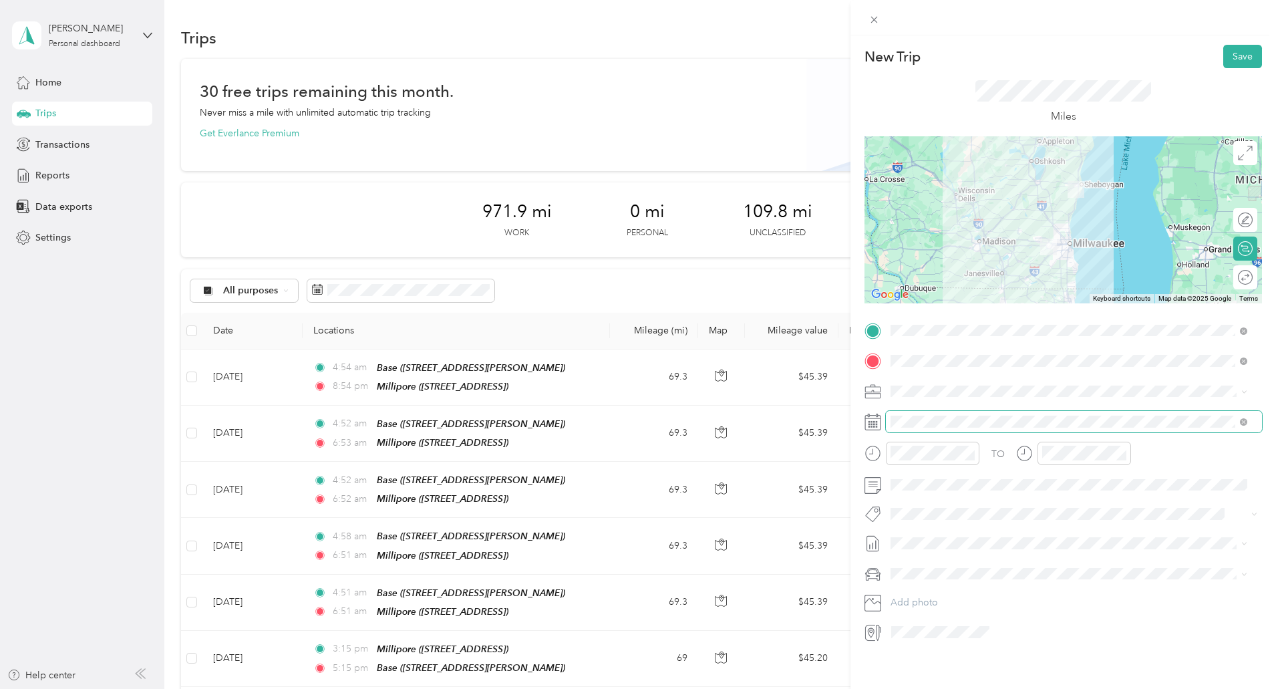
click at [926, 415] on span at bounding box center [1074, 421] width 376 height 21
click at [922, 495] on icon at bounding box center [924, 497] width 7 height 12
click at [970, 603] on div "24" at bounding box center [970, 607] width 17 height 17
click at [905, 477] on div "04" at bounding box center [905, 477] width 32 height 19
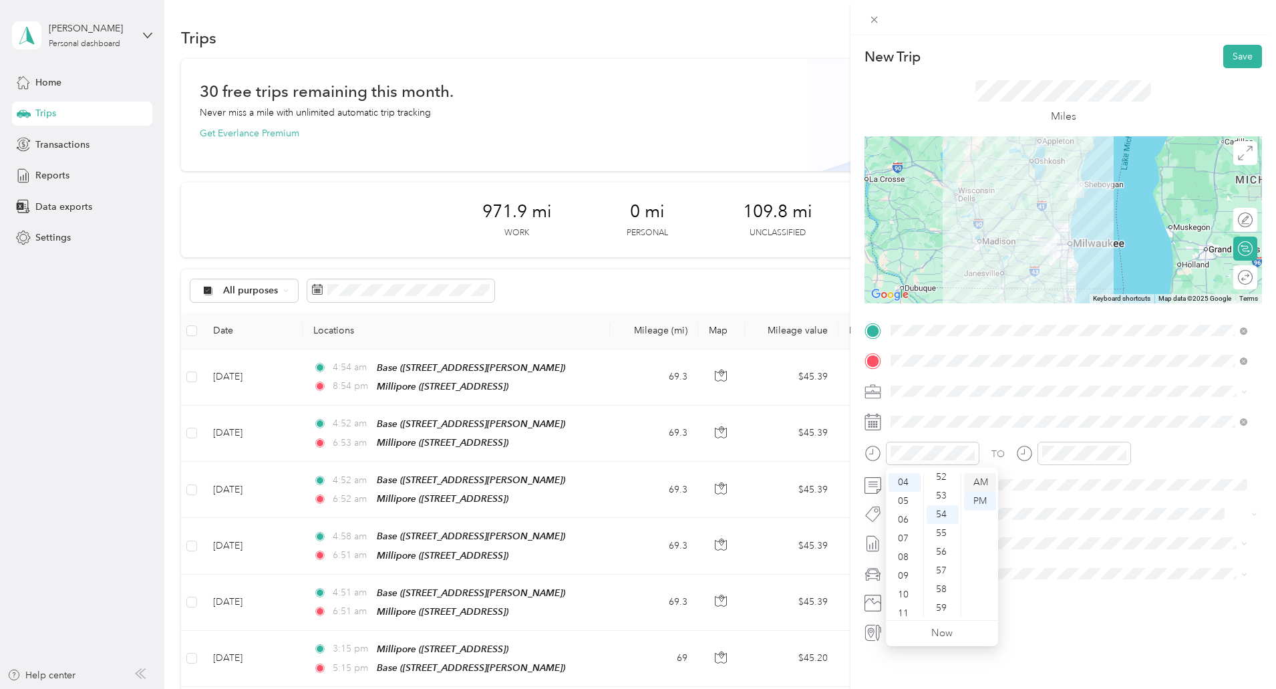
click at [984, 478] on div "AM" at bounding box center [980, 482] width 32 height 19
click at [1050, 513] on div "06" at bounding box center [1056, 514] width 32 height 19
click at [1131, 484] on div "AM" at bounding box center [1132, 482] width 32 height 19
click at [1229, 60] on button "Save" at bounding box center [1242, 56] width 39 height 23
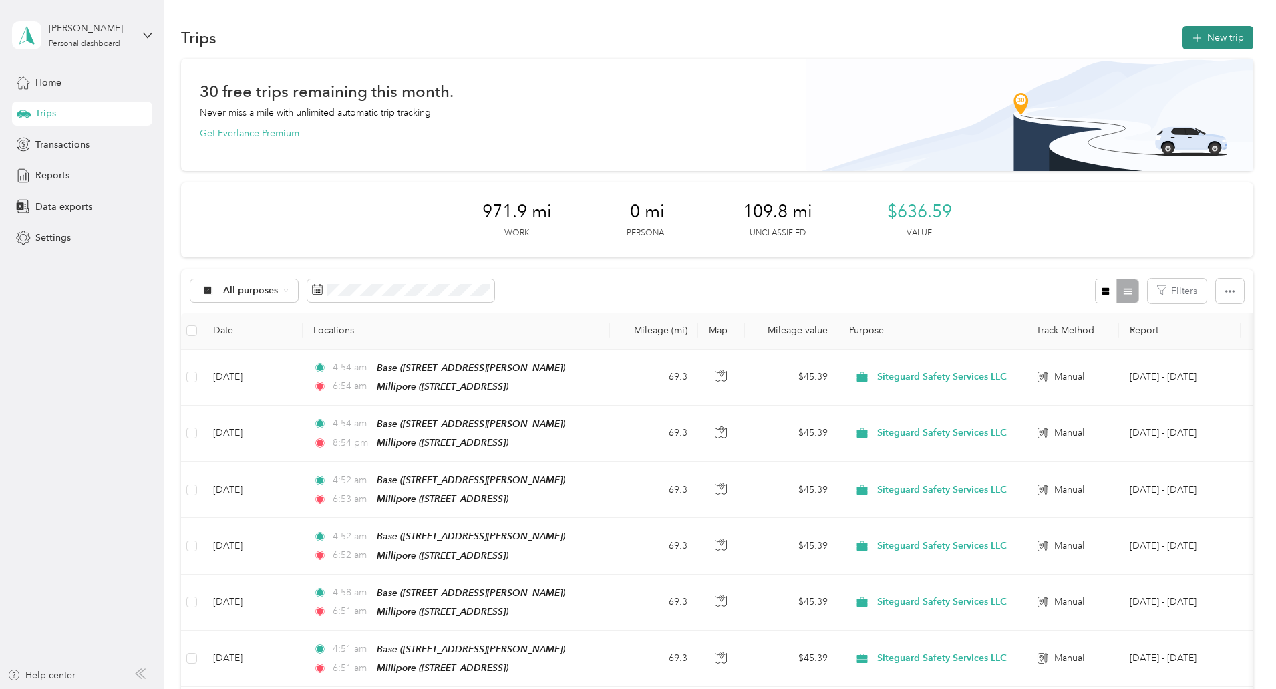
click at [1183, 46] on button "New trip" at bounding box center [1218, 37] width 71 height 23
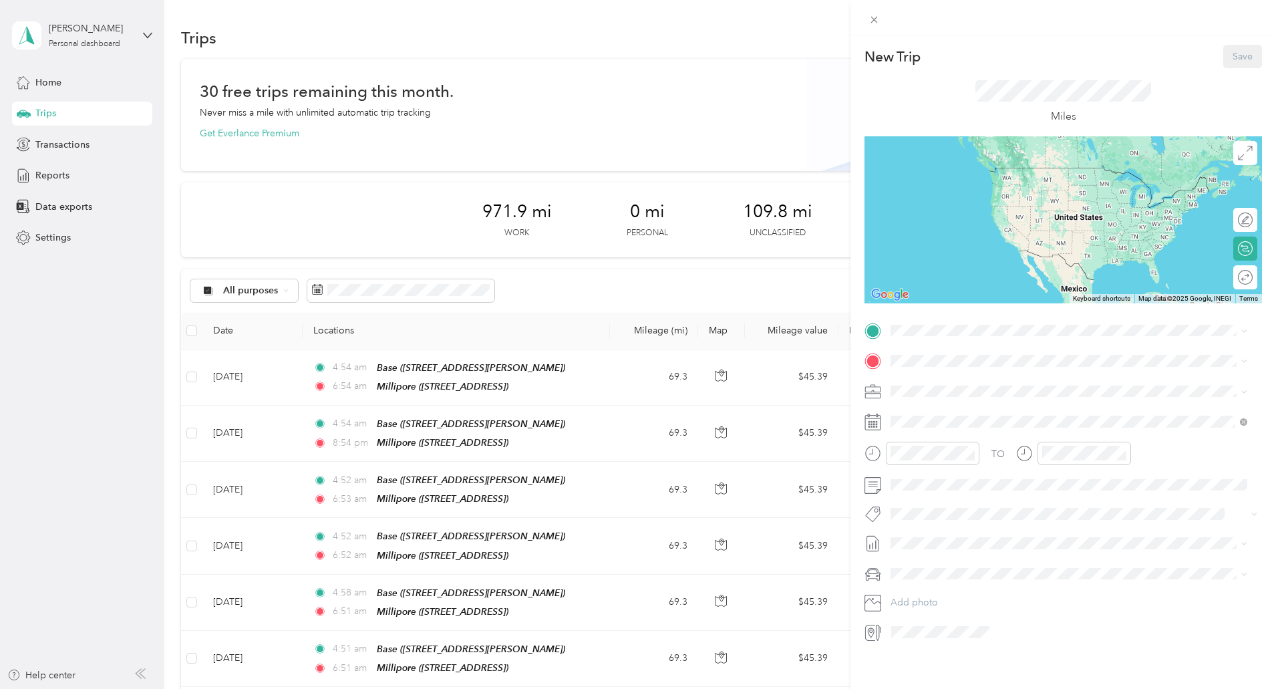
click at [923, 385] on div "Base 339 Darlene Drive, Waukesha , 53189, Waukesha, WI, United States" at bounding box center [995, 391] width 159 height 28
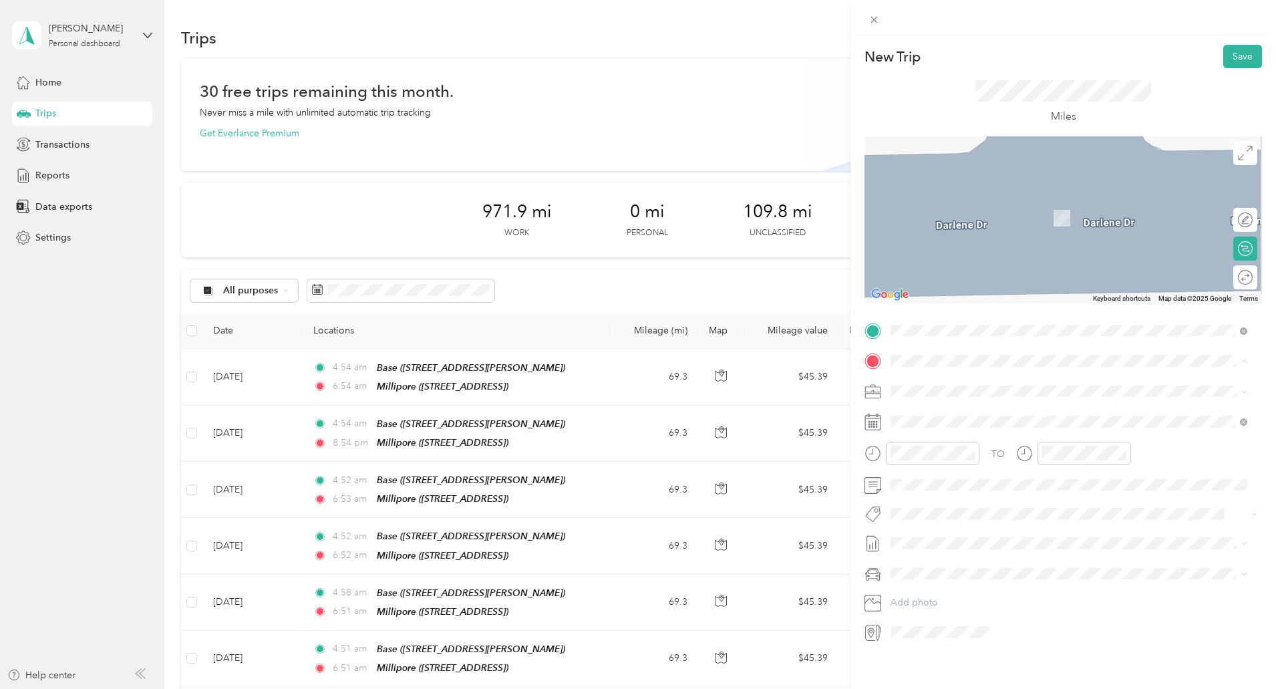
click at [935, 448] on div "Millipore 5485 County Road v, Sheboygan Falls CTH-V, 53085, Sheboygan Falls, WI…" at bounding box center [1068, 464] width 347 height 33
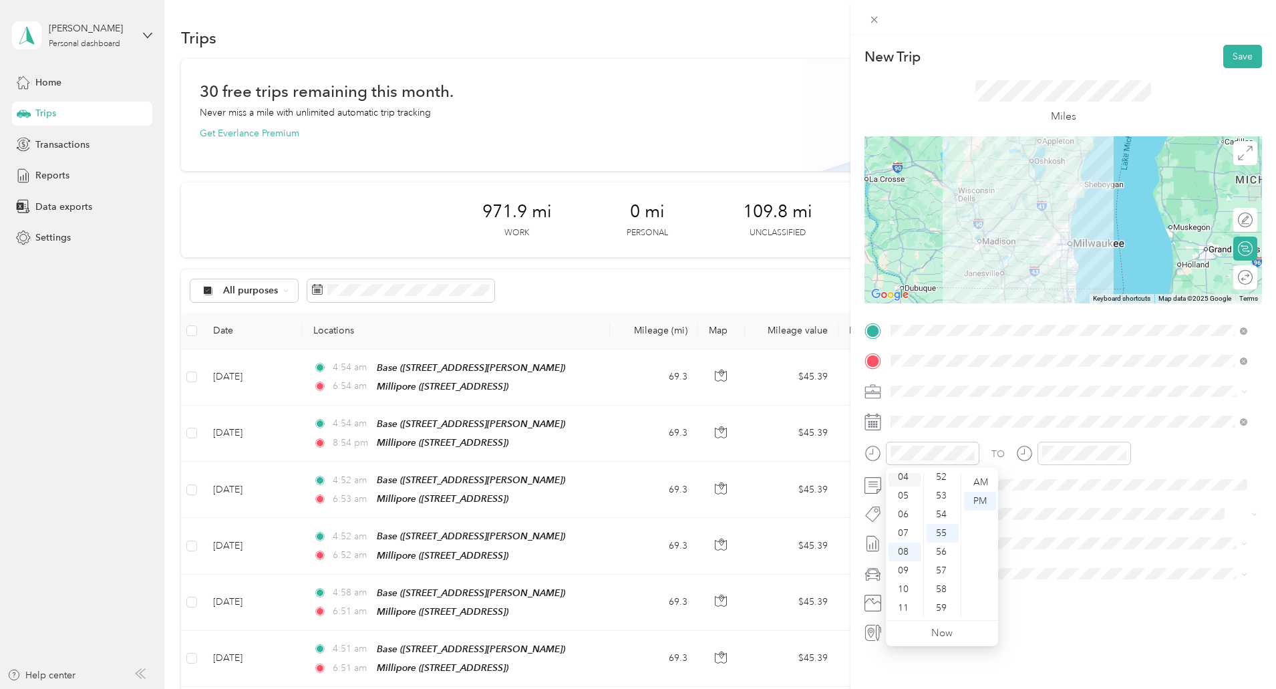
click at [908, 476] on div "04" at bounding box center [905, 477] width 32 height 19
click at [939, 476] on div "52" at bounding box center [943, 477] width 32 height 19
click at [975, 480] on div "AM" at bounding box center [980, 482] width 32 height 19
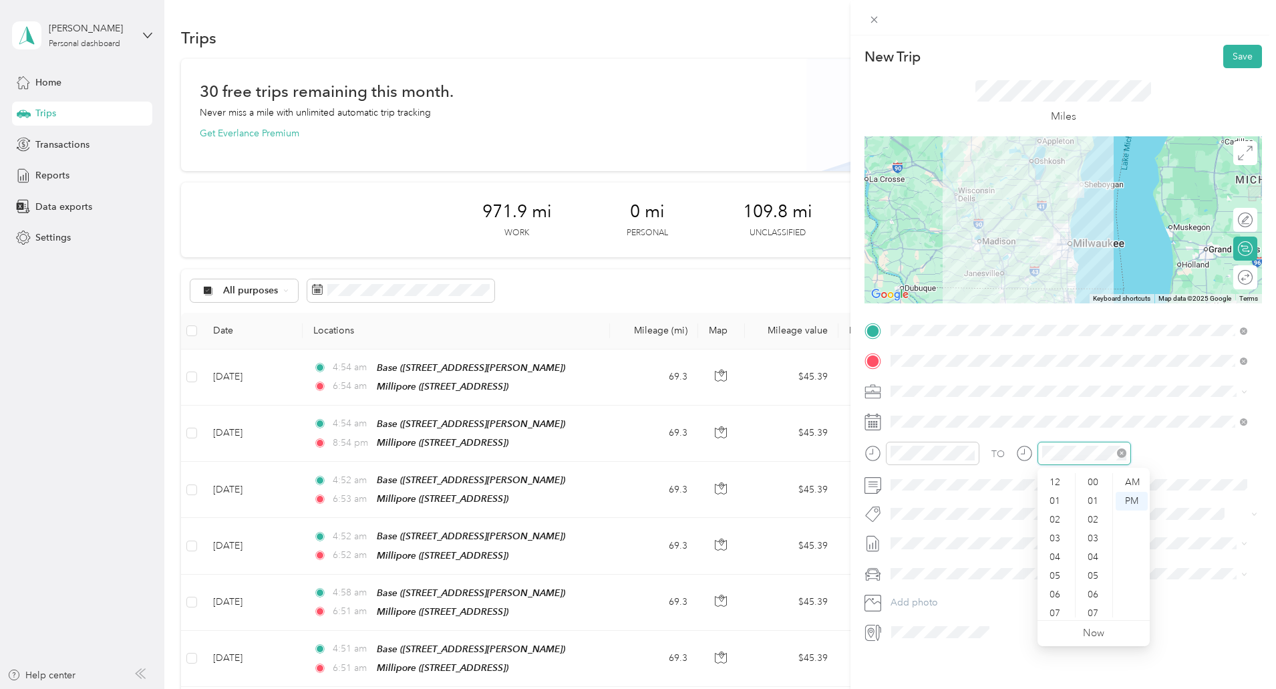
scroll to position [80, 0]
click at [1045, 509] on div "06" at bounding box center [1056, 514] width 32 height 19
click at [1090, 476] on div "52" at bounding box center [1094, 477] width 32 height 19
click at [1133, 482] on div "AM" at bounding box center [1132, 482] width 32 height 19
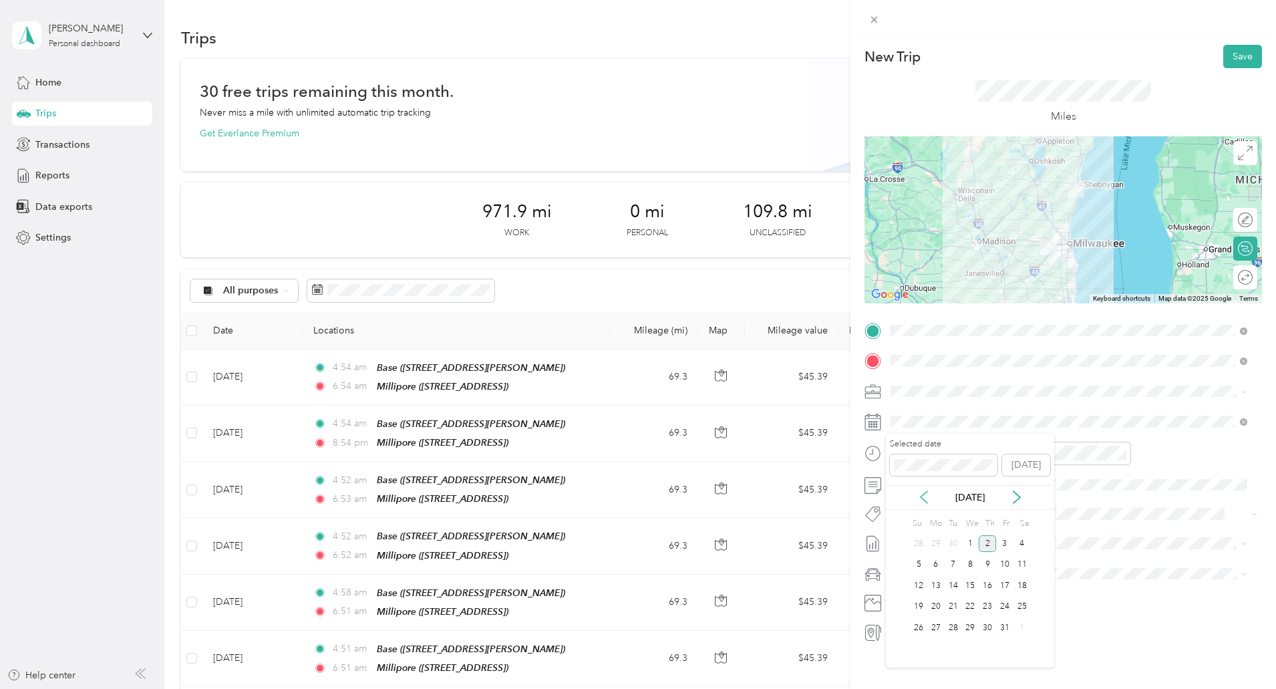
click at [925, 502] on icon at bounding box center [923, 496] width 13 height 13
click at [990, 607] on div "25" at bounding box center [987, 607] width 17 height 17
click at [1237, 59] on button "Save" at bounding box center [1242, 56] width 39 height 23
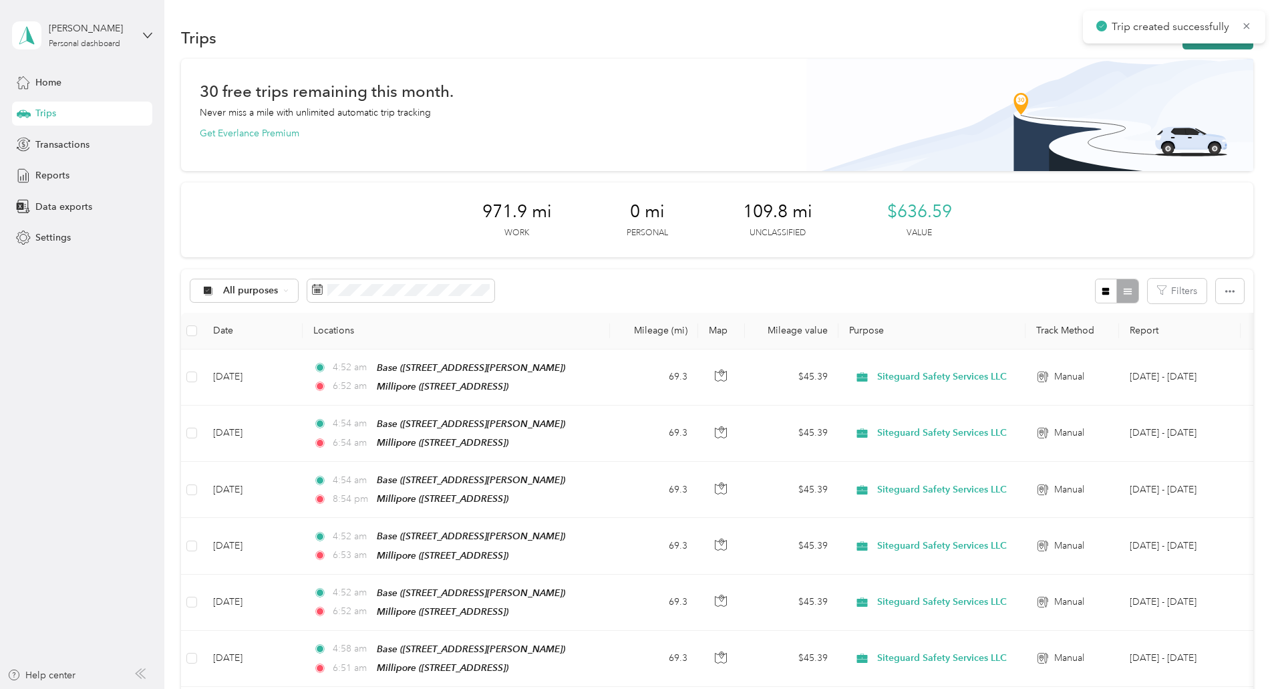
click at [1183, 46] on button "New trip" at bounding box center [1218, 37] width 71 height 23
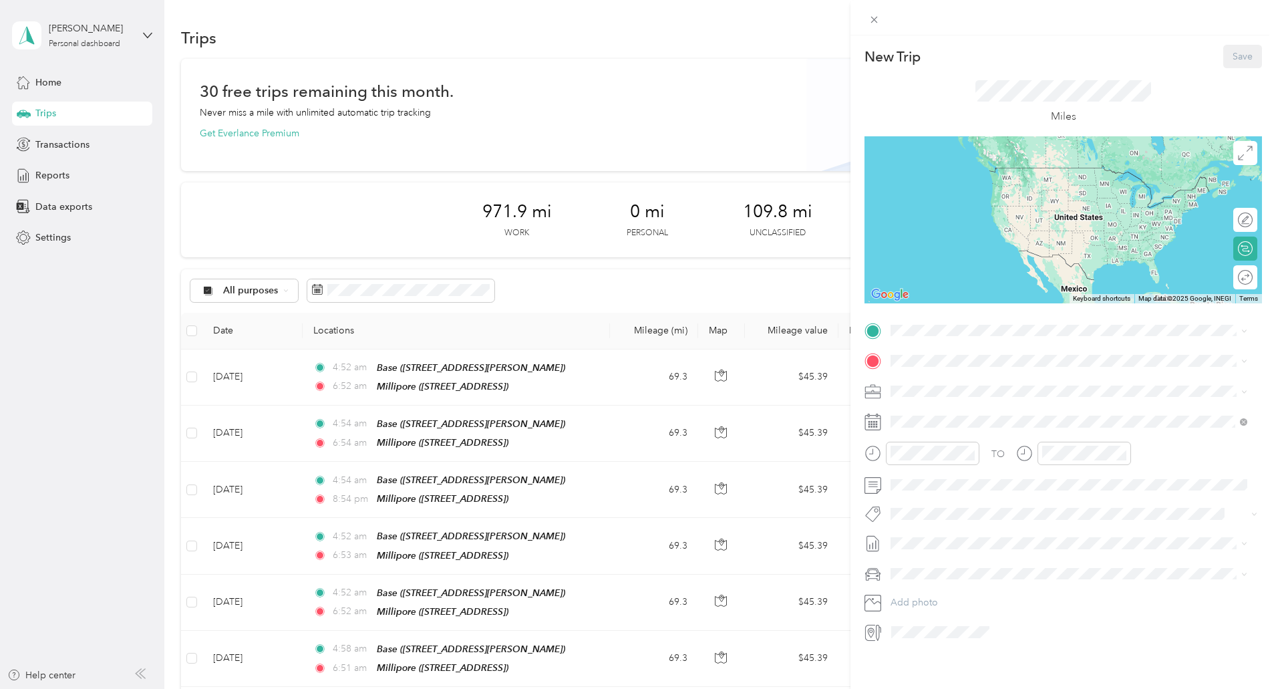
click at [937, 392] on div "Base 339 Darlene Drive, Waukesha , 53189, Waukesha, WI, United States" at bounding box center [995, 388] width 159 height 28
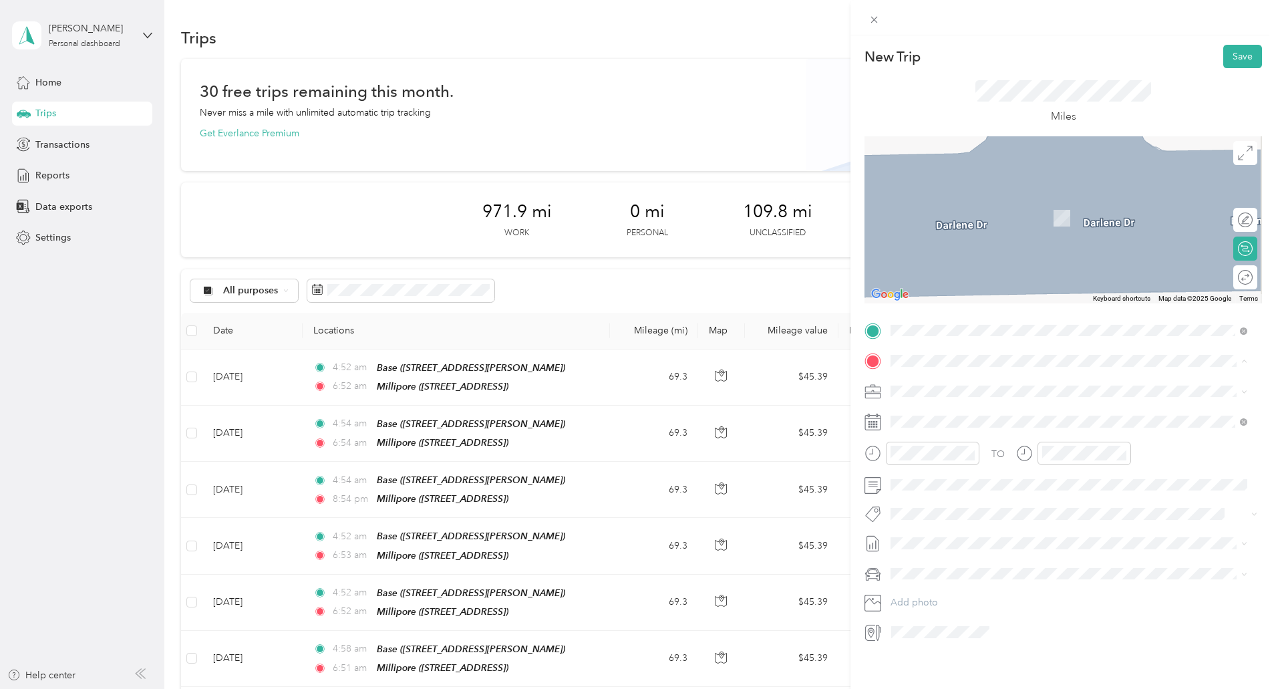
click at [927, 451] on strong "Millipore" at bounding box center [936, 456] width 40 height 12
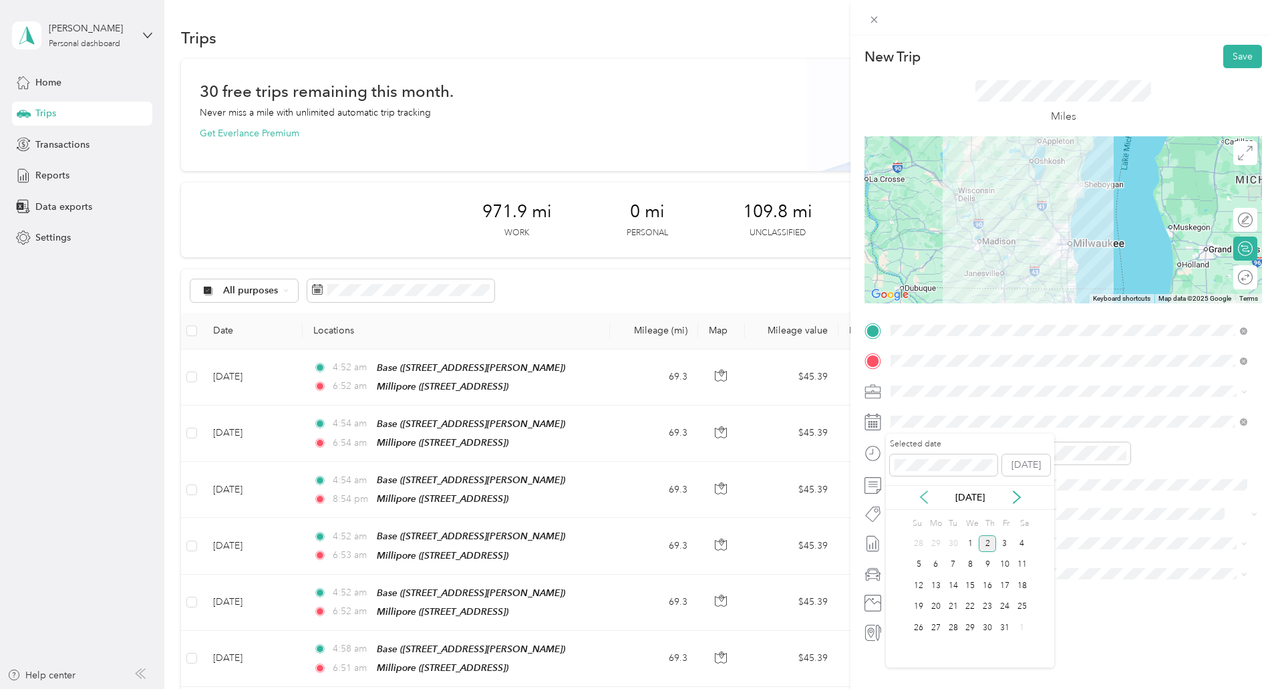
click at [925, 496] on icon at bounding box center [923, 496] width 13 height 13
click at [1008, 604] on div "26" at bounding box center [1004, 607] width 17 height 17
click at [903, 480] on div "04" at bounding box center [905, 477] width 32 height 19
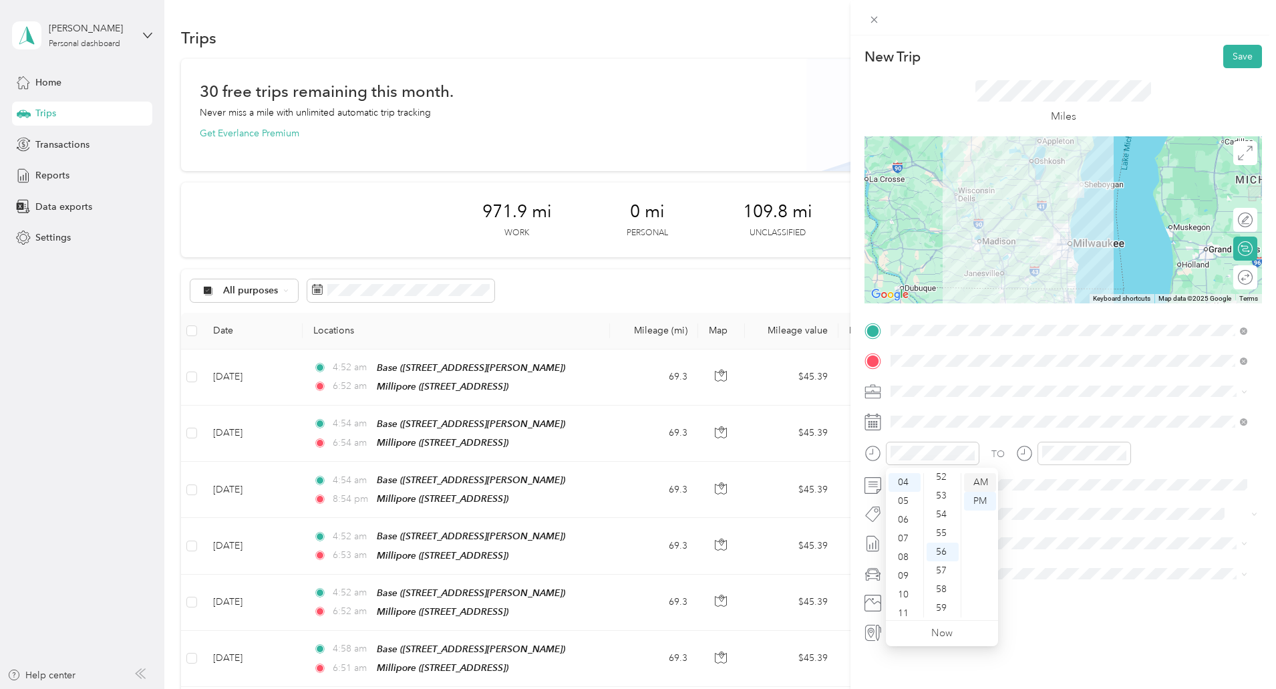
click at [972, 482] on div "AM" at bounding box center [980, 482] width 32 height 19
click at [1048, 462] on div at bounding box center [1085, 453] width 94 height 23
click at [1056, 510] on div "06" at bounding box center [1056, 514] width 32 height 19
click at [1126, 482] on div "AM" at bounding box center [1132, 482] width 32 height 19
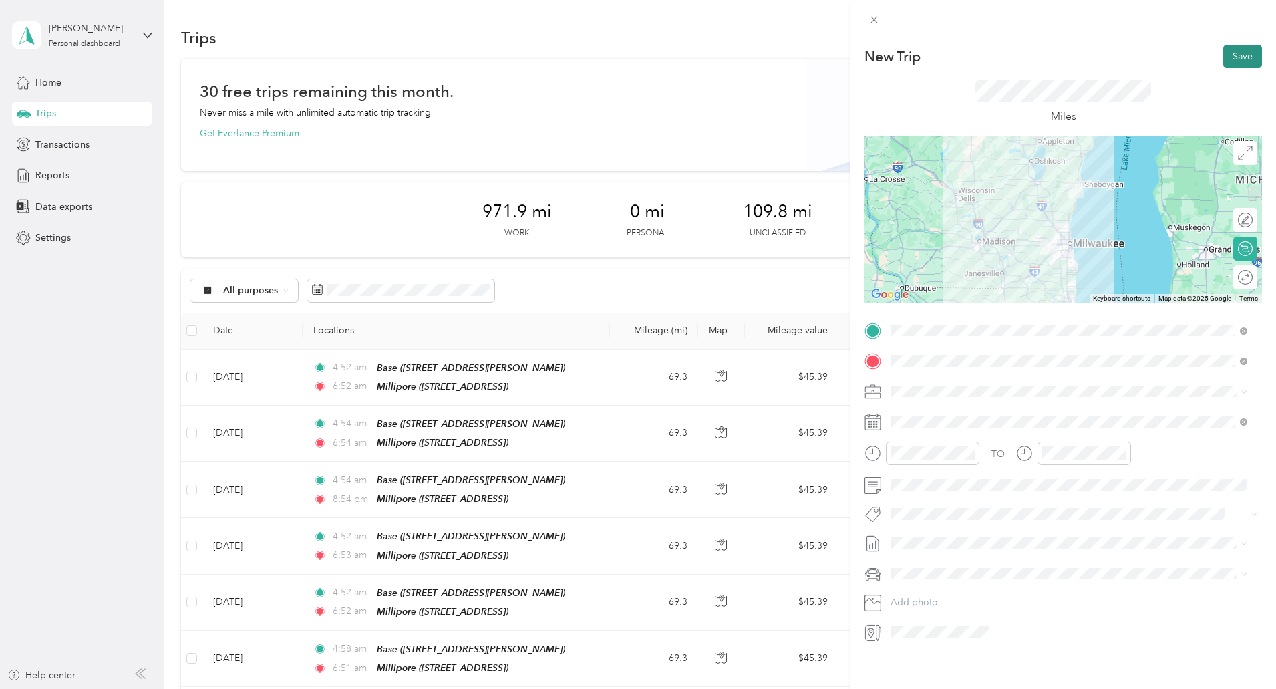
click at [1223, 61] on button "Save" at bounding box center [1242, 56] width 39 height 23
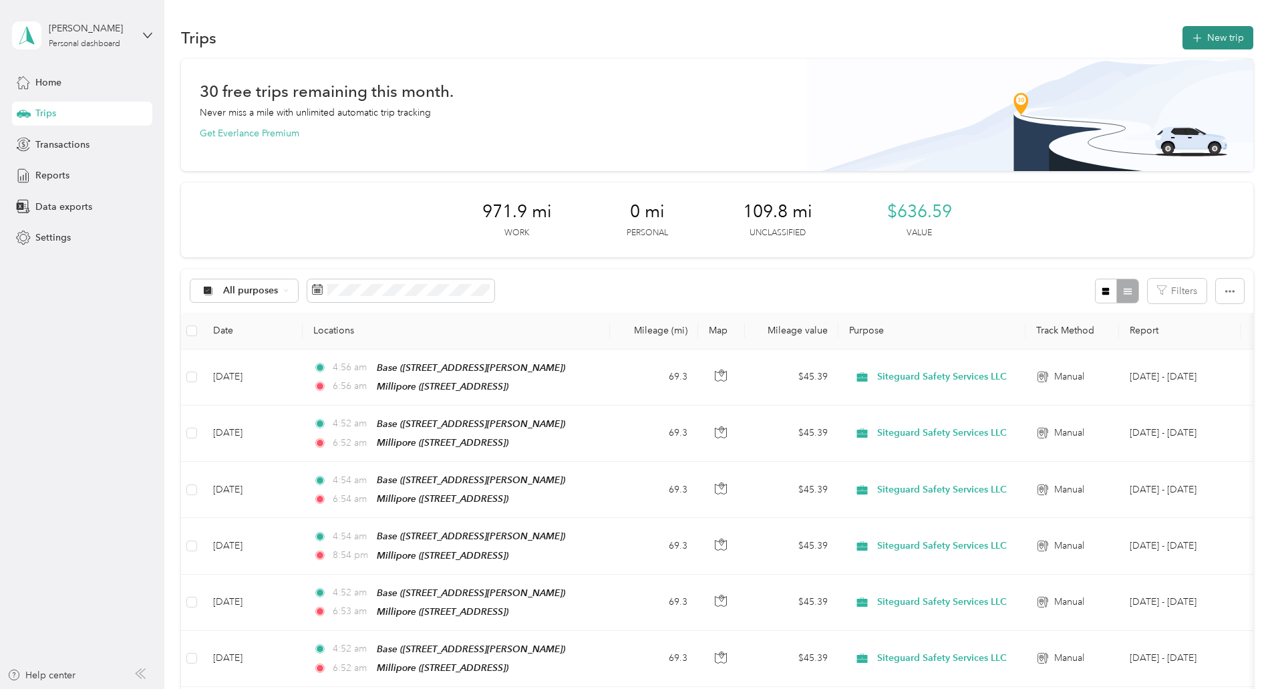
click at [1183, 47] on button "New trip" at bounding box center [1218, 37] width 71 height 23
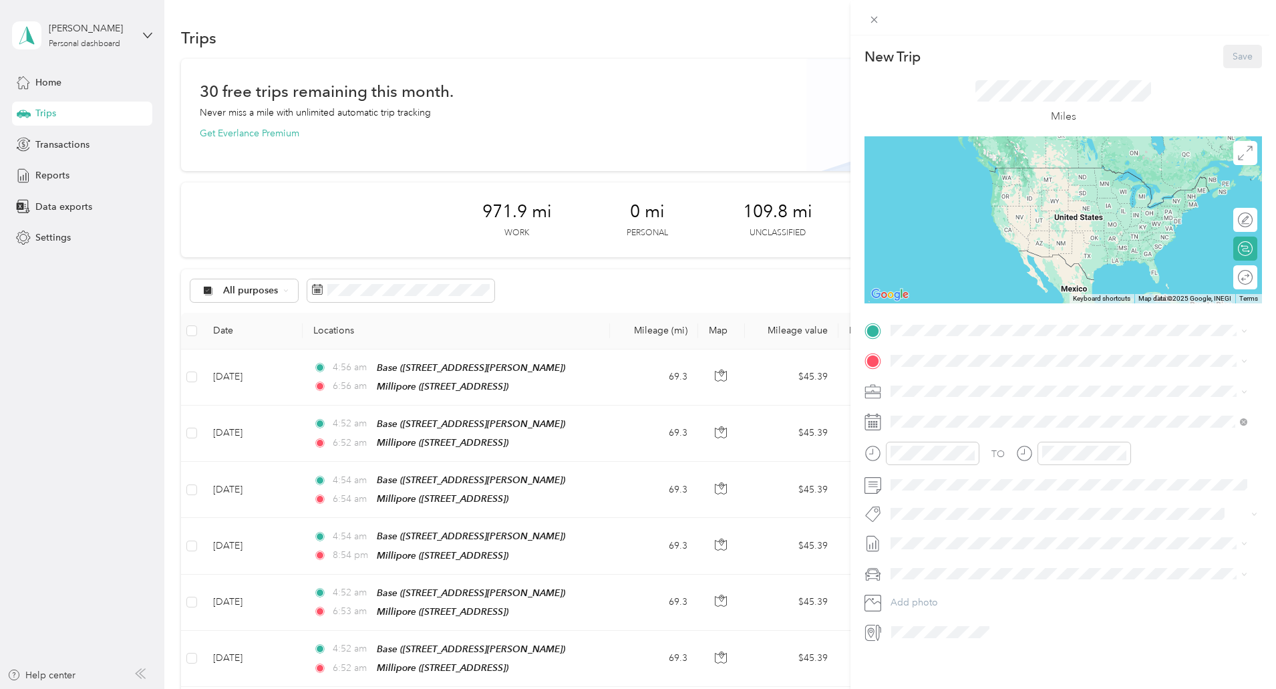
click at [924, 394] on span "339 Darlene Drive, Waukesha , 53189, Waukesha, WI, United States" at bounding box center [995, 390] width 159 height 11
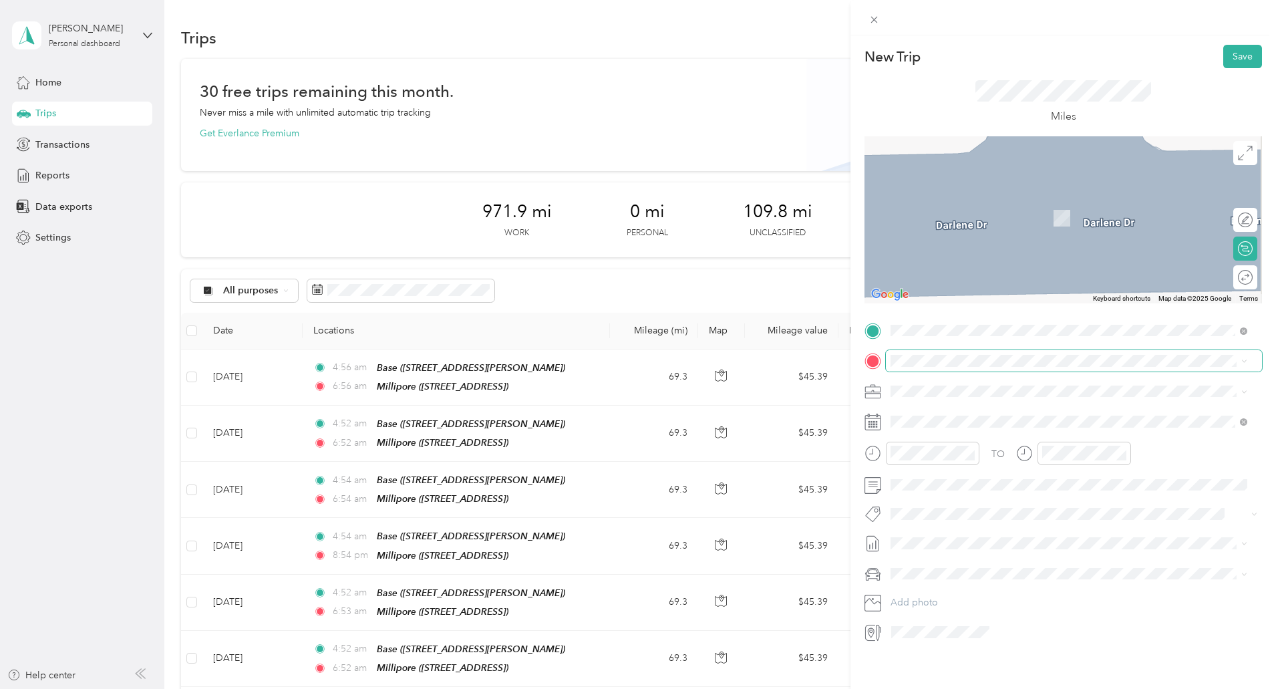
click at [915, 369] on span at bounding box center [1074, 360] width 376 height 21
click at [941, 451] on strong "Millipore" at bounding box center [936, 456] width 40 height 12
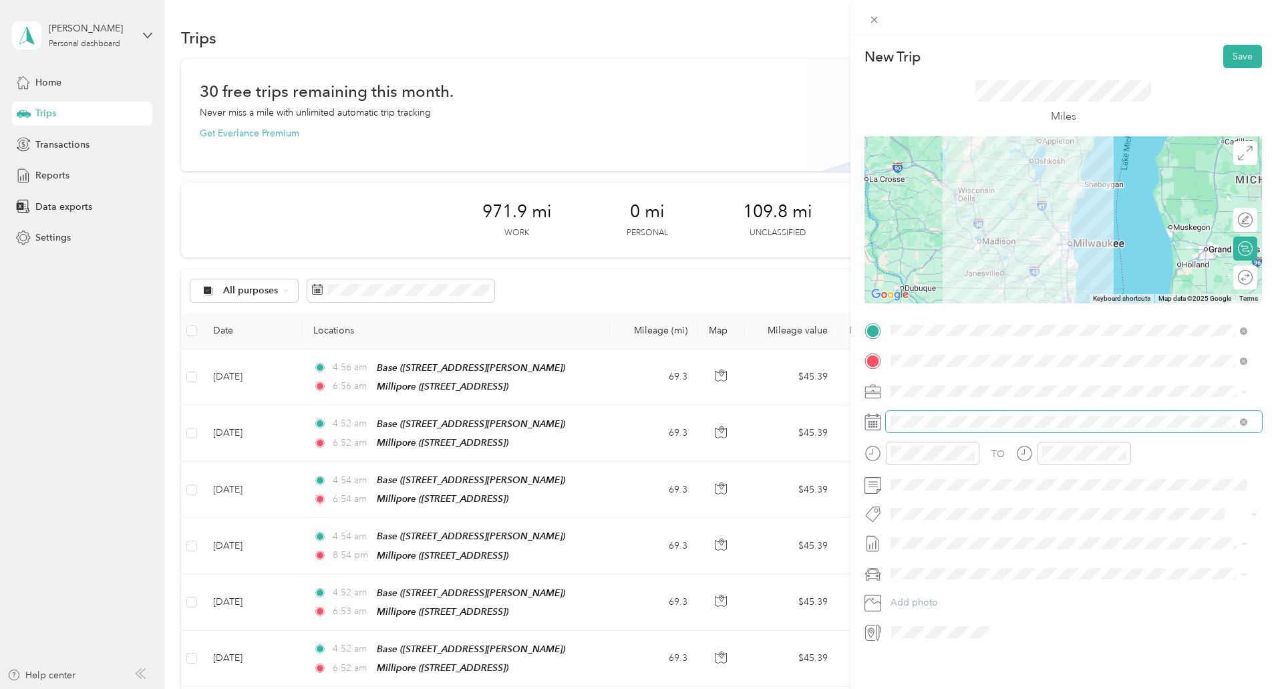
click at [917, 428] on span at bounding box center [1074, 421] width 376 height 21
click at [925, 505] on div "Oct 2025" at bounding box center [970, 497] width 168 height 25
click at [924, 498] on icon at bounding box center [923, 496] width 13 height 13
click at [937, 633] on div "29" at bounding box center [935, 627] width 17 height 17
click at [908, 477] on div "04" at bounding box center [905, 477] width 32 height 19
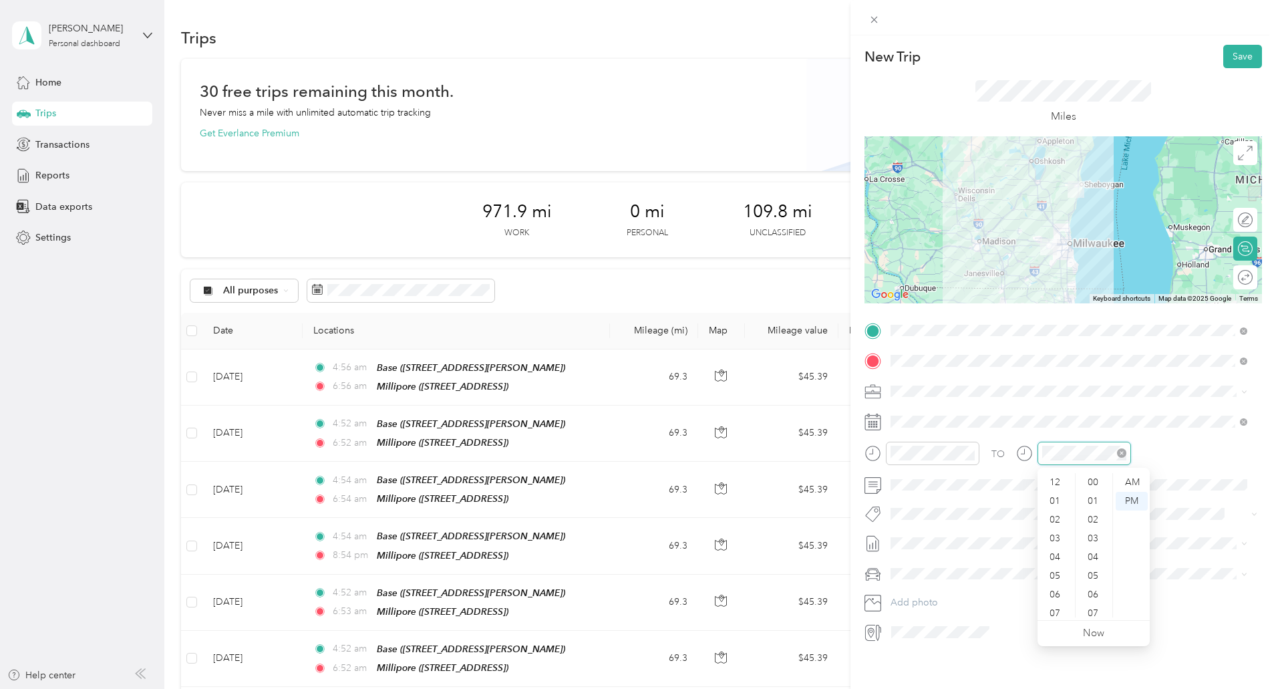
scroll to position [80, 0]
click at [1053, 510] on div "06" at bounding box center [1056, 514] width 32 height 19
click at [1135, 480] on div "AM" at bounding box center [1132, 482] width 32 height 19
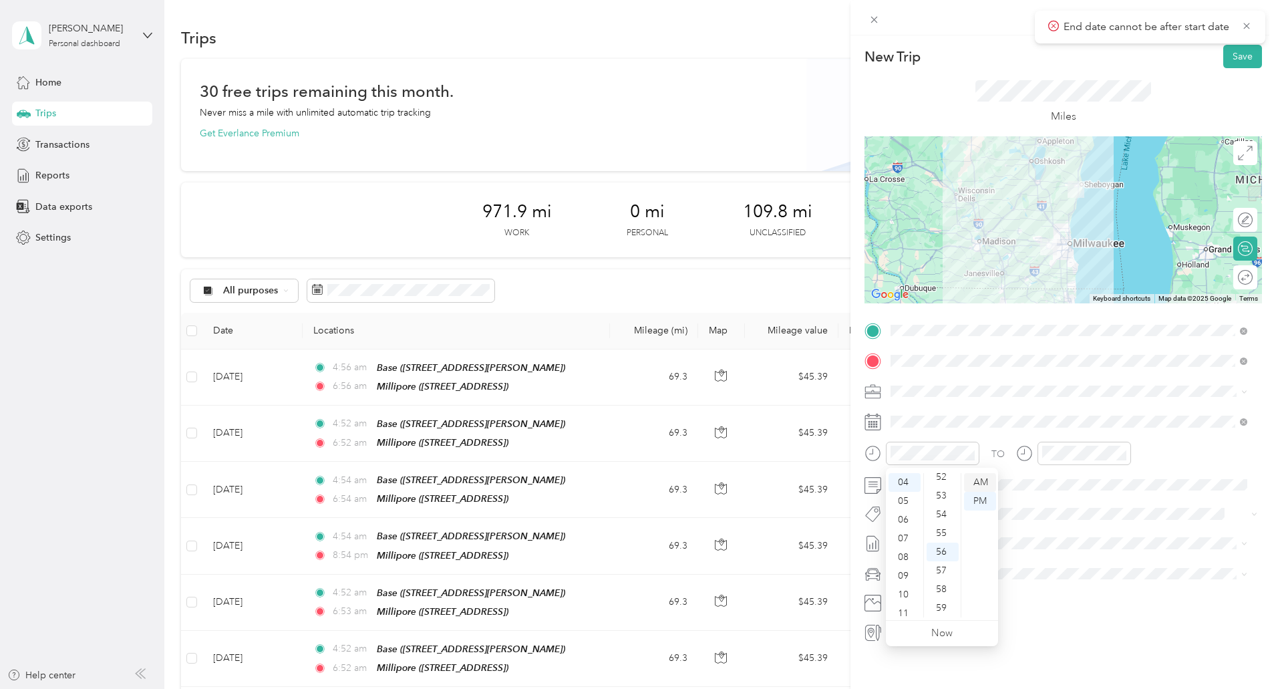
click at [979, 478] on div "AM" at bounding box center [980, 482] width 32 height 19
click at [1129, 477] on div "AM" at bounding box center [1132, 482] width 32 height 19
click at [1229, 59] on button "Save" at bounding box center [1242, 56] width 39 height 23
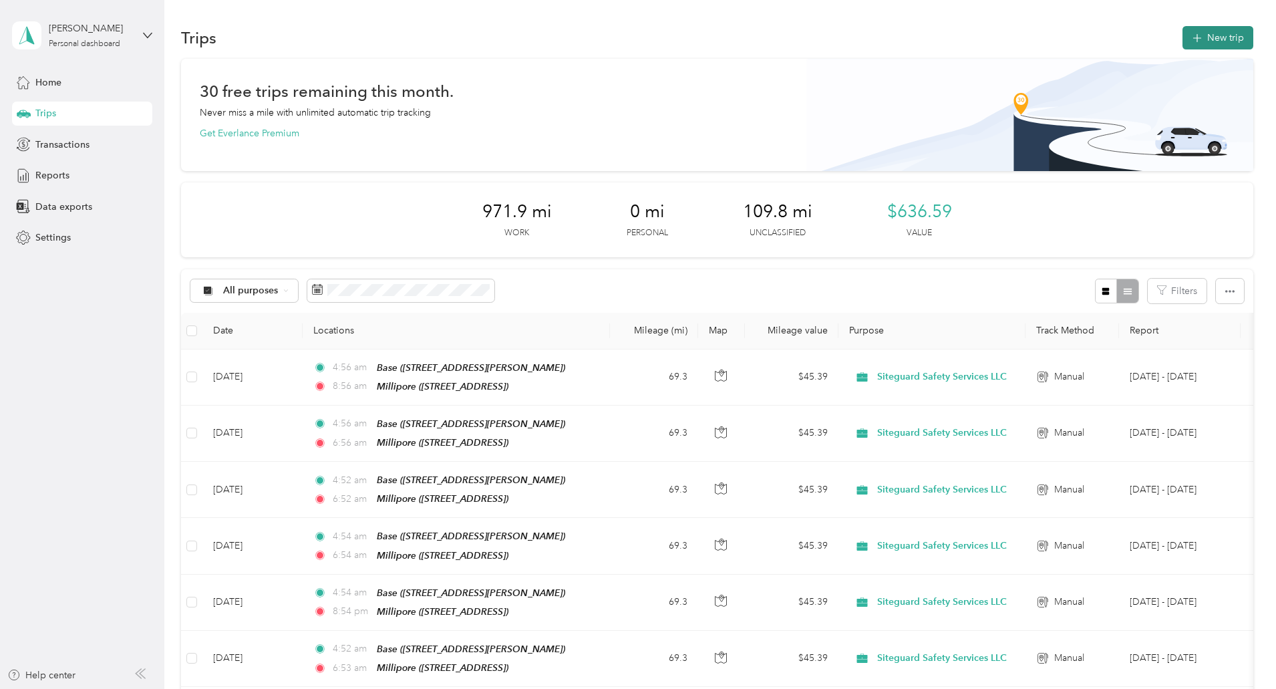
click at [1183, 44] on button "New trip" at bounding box center [1218, 37] width 71 height 23
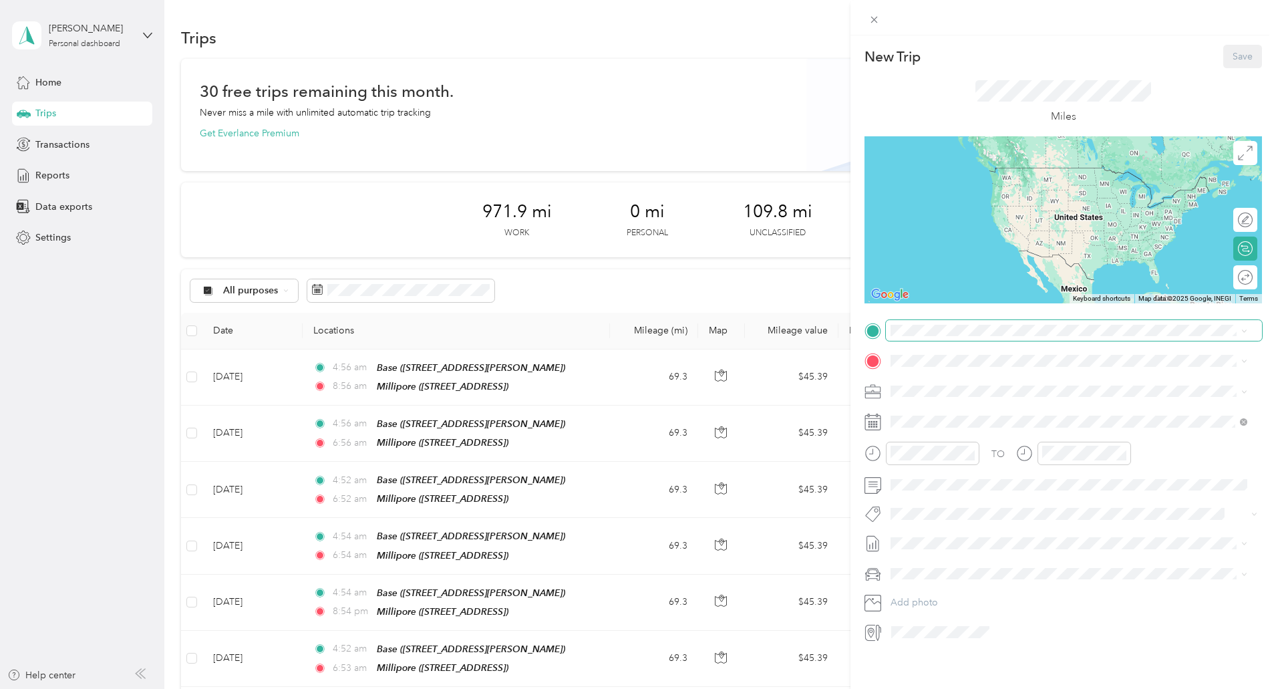
click at [936, 337] on span at bounding box center [1074, 330] width 376 height 21
click at [933, 383] on div "Base 339 Darlene Drive, Waukesha , 53189, Waukesha, WI, United States" at bounding box center [995, 388] width 159 height 28
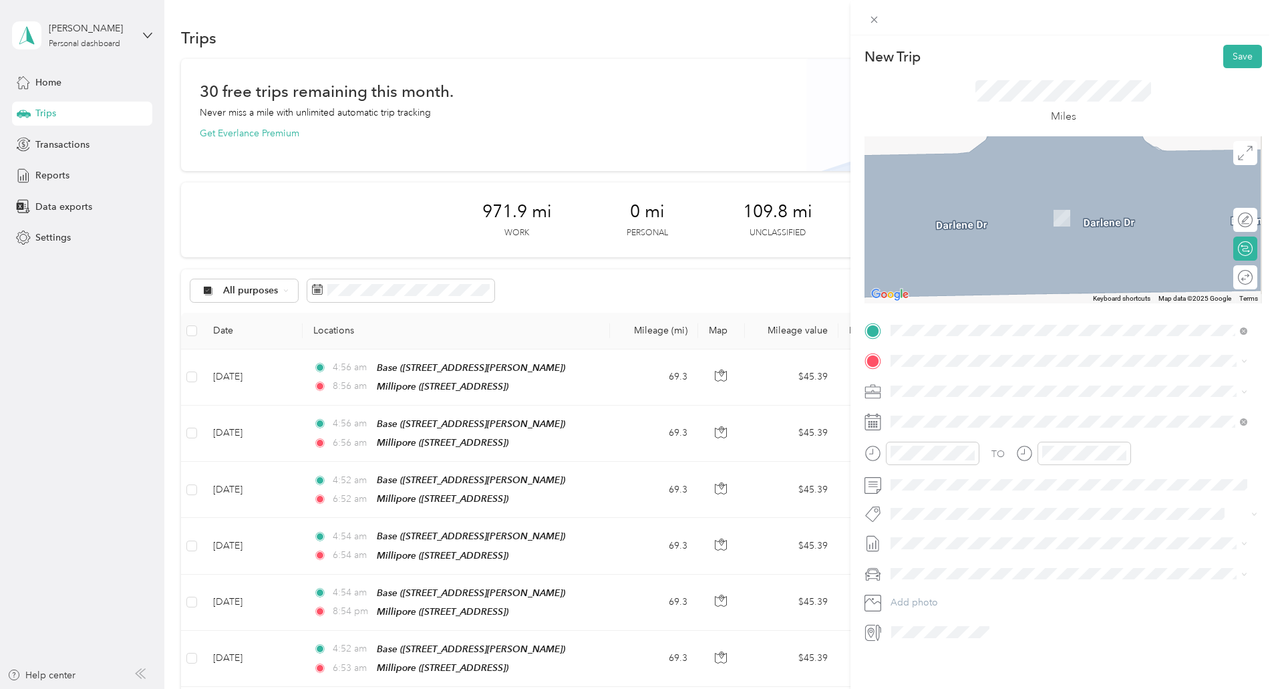
click at [947, 464] on div "Millipore 5485 County Road v, Sheboygan Falls CTH-V, 53085, Sheboygan Falls, WI…" at bounding box center [958, 458] width 85 height 28
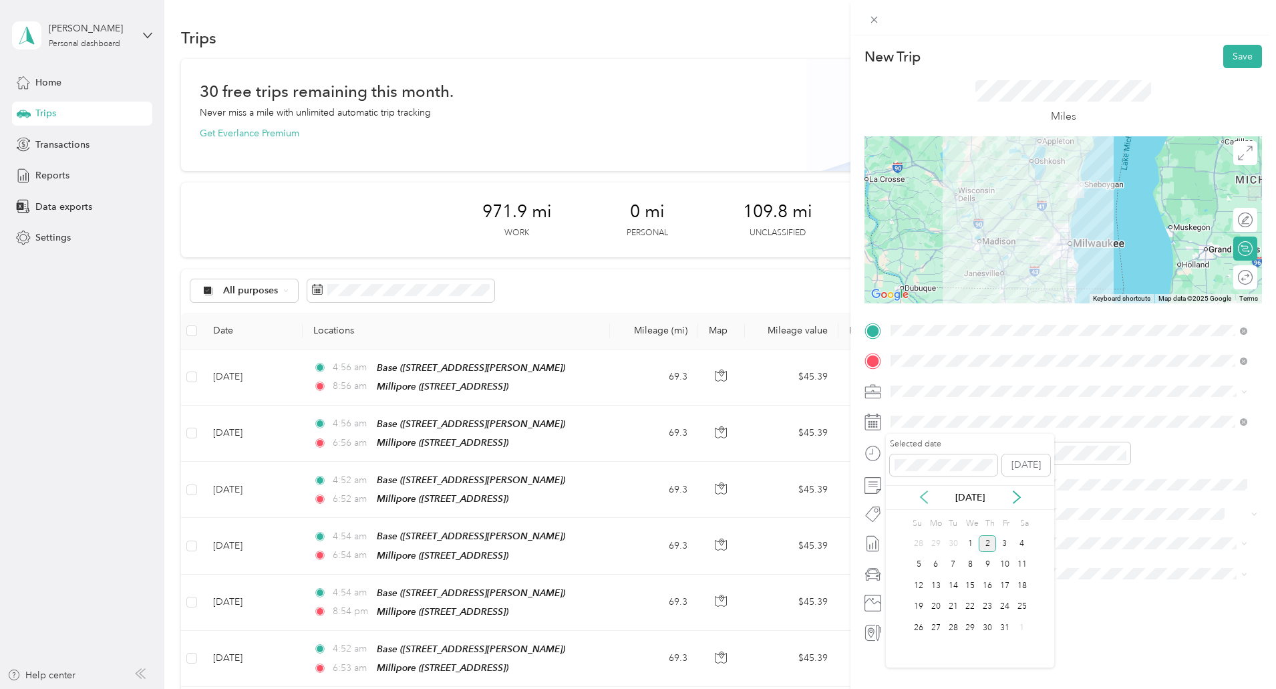
click at [925, 500] on icon at bounding box center [924, 497] width 7 height 12
click at [951, 634] on div "30" at bounding box center [953, 627] width 17 height 17
click at [912, 474] on div "04" at bounding box center [905, 477] width 32 height 19
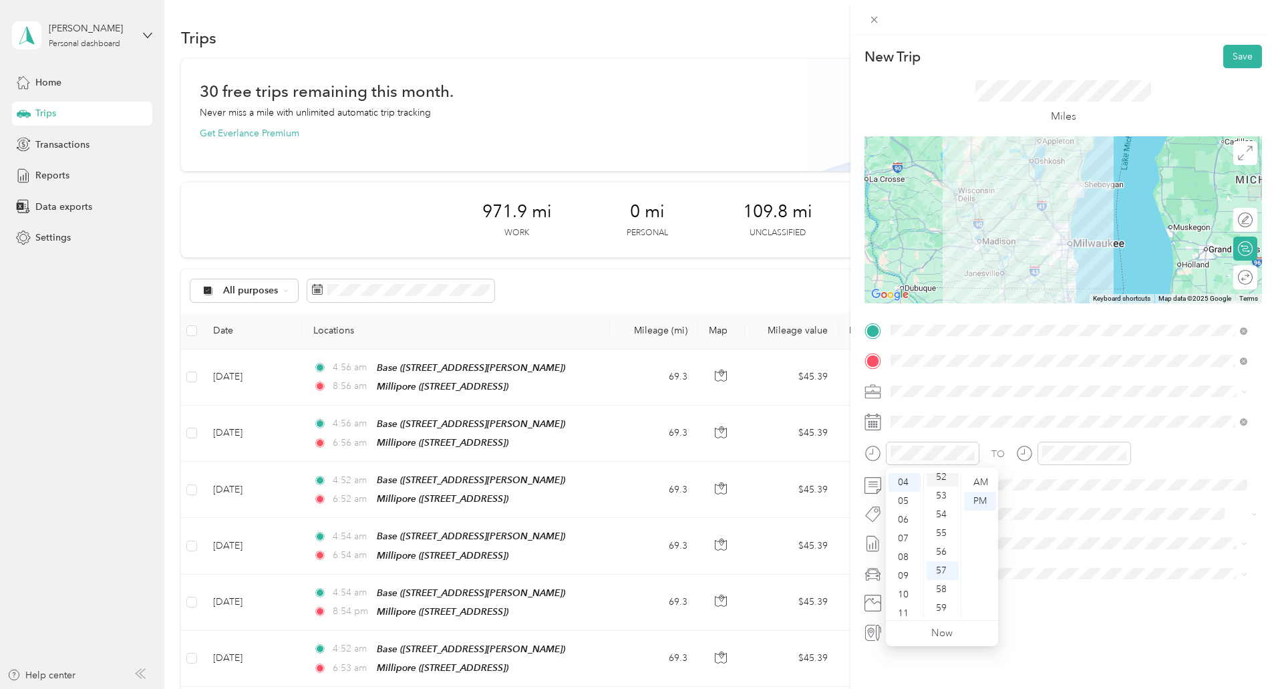
click at [938, 478] on div "52" at bounding box center [943, 477] width 32 height 19
click at [980, 482] on div "AM" at bounding box center [980, 482] width 32 height 19
click at [1049, 513] on div "06" at bounding box center [1056, 514] width 32 height 19
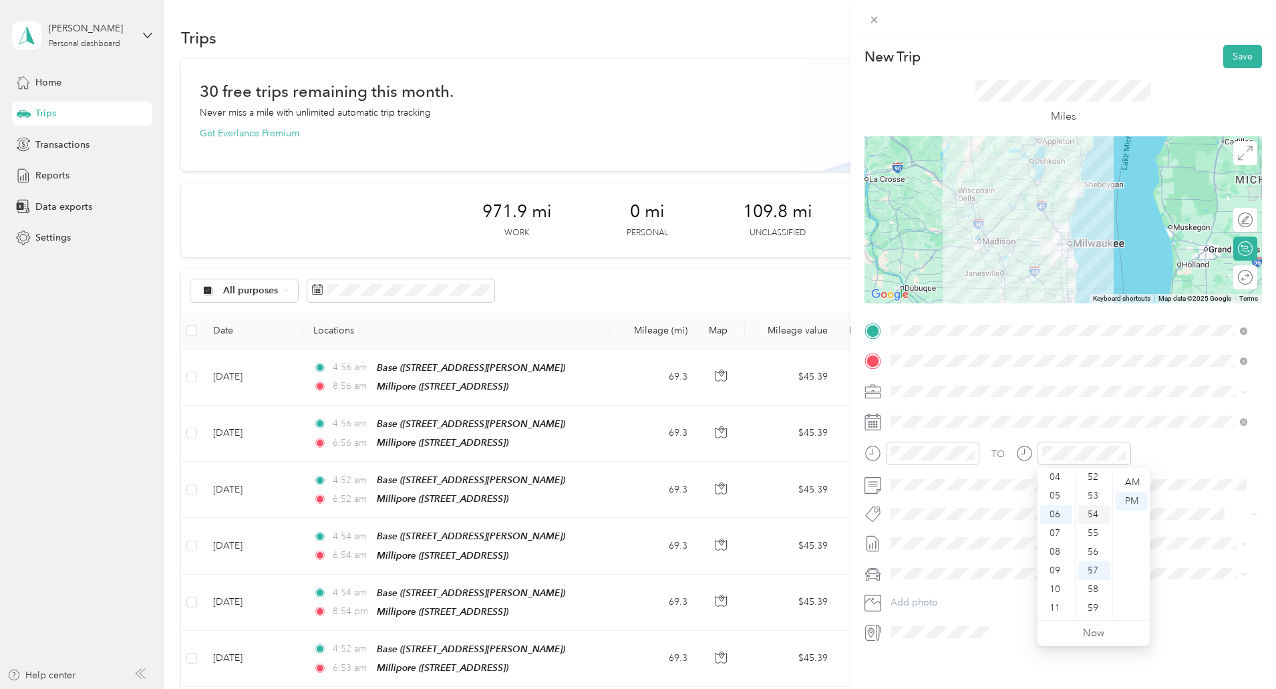
click at [1090, 512] on div "54" at bounding box center [1094, 514] width 32 height 19
click at [1131, 483] on div "AM" at bounding box center [1132, 482] width 32 height 19
click at [1230, 54] on button "Save" at bounding box center [1242, 56] width 39 height 23
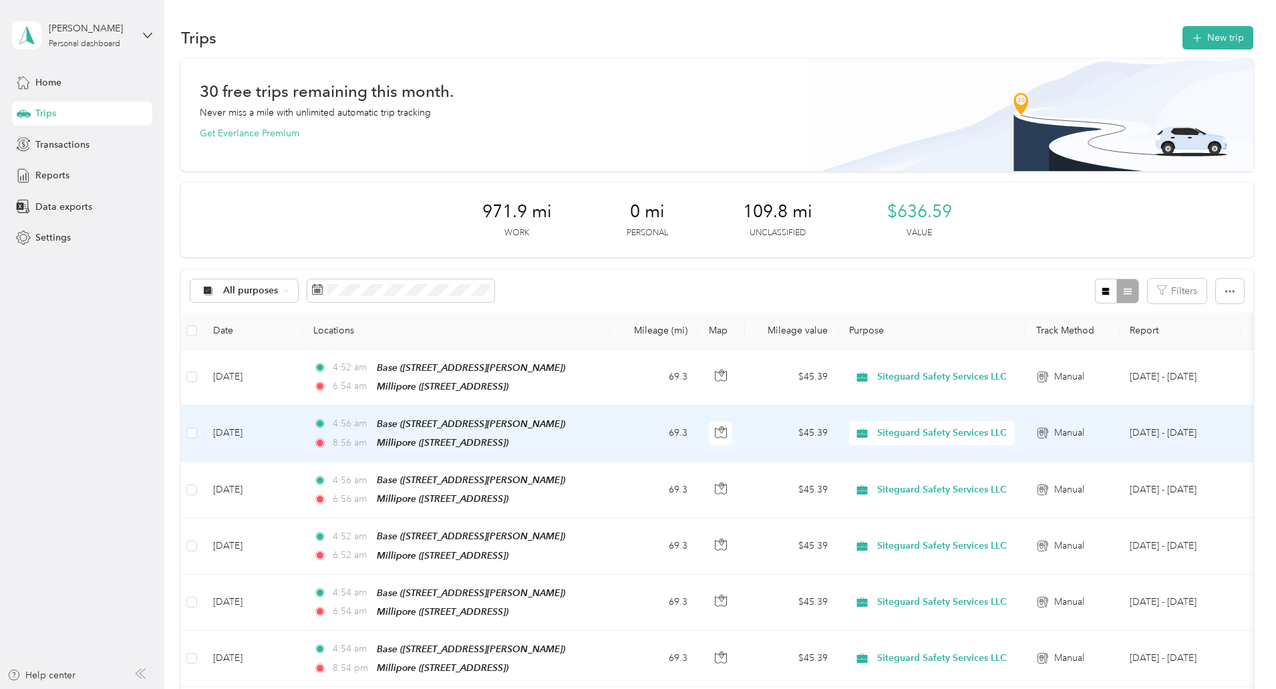
click at [371, 436] on span "8:56 am" at bounding box center [352, 443] width 38 height 15
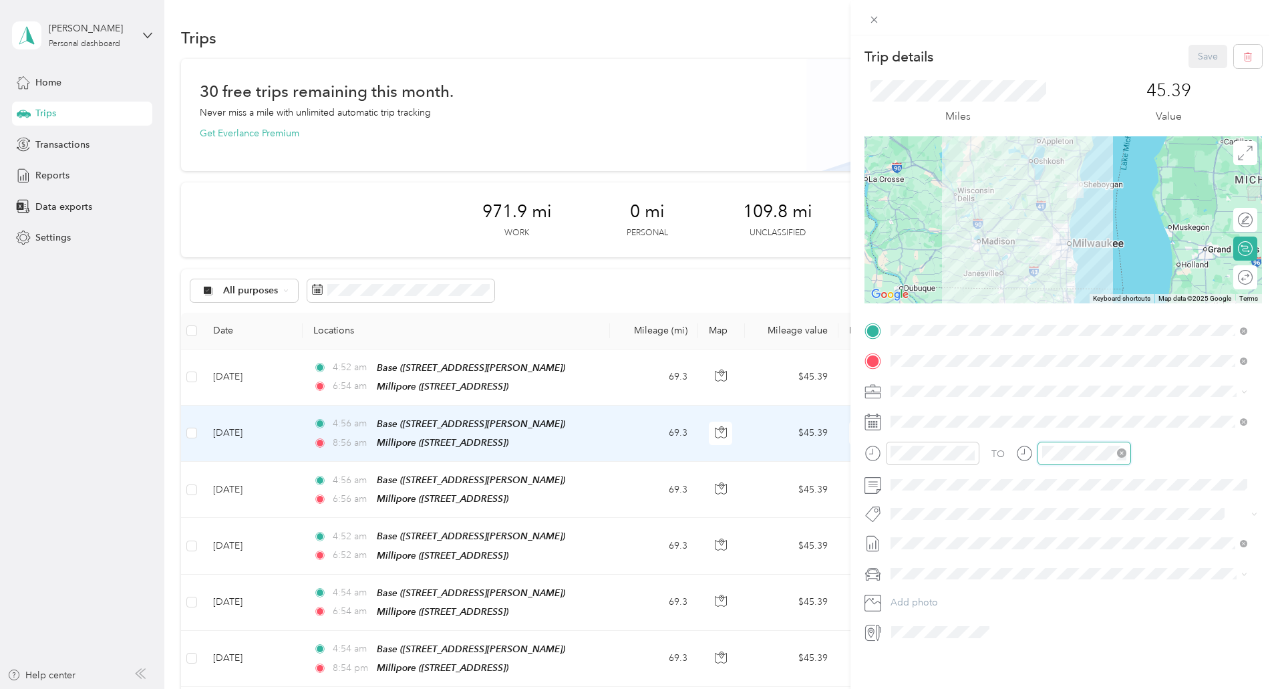
scroll to position [80, 0]
click at [1056, 516] on div "06" at bounding box center [1056, 514] width 32 height 19
click at [1125, 408] on div "TO Add photo" at bounding box center [1064, 481] width 398 height 323
click at [1189, 60] on button "Save" at bounding box center [1208, 56] width 39 height 23
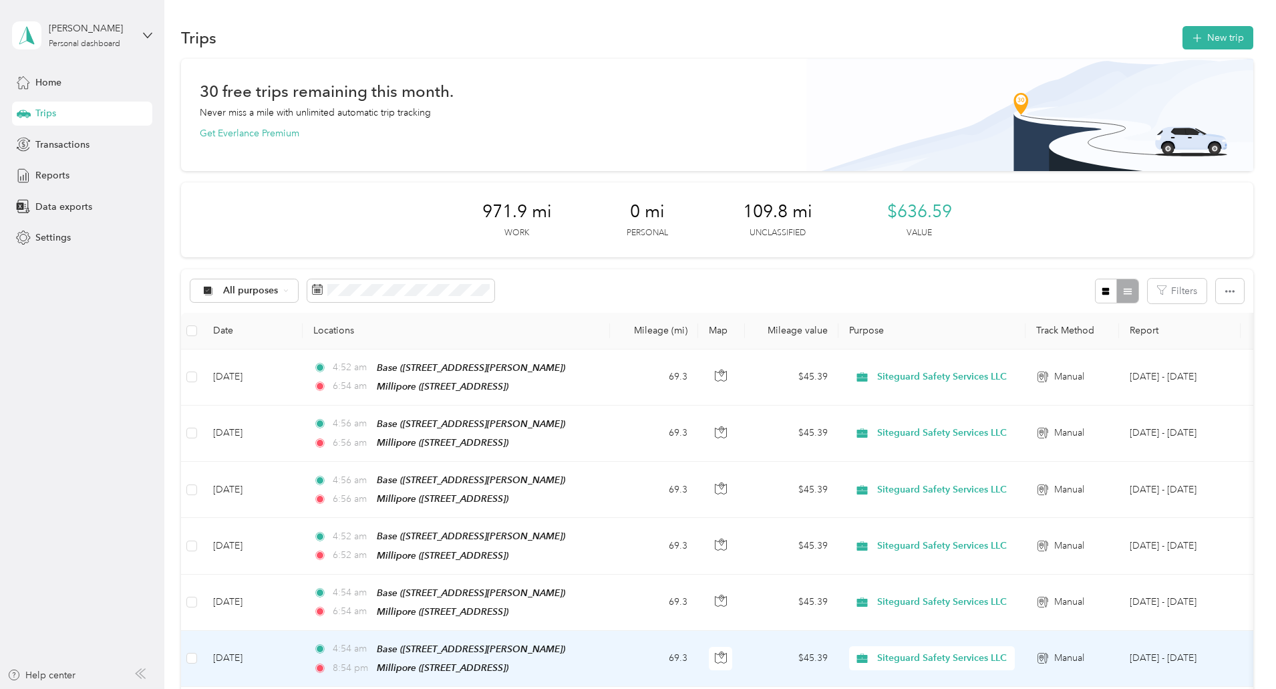
click at [371, 661] on span "8:54 pm" at bounding box center [352, 668] width 38 height 15
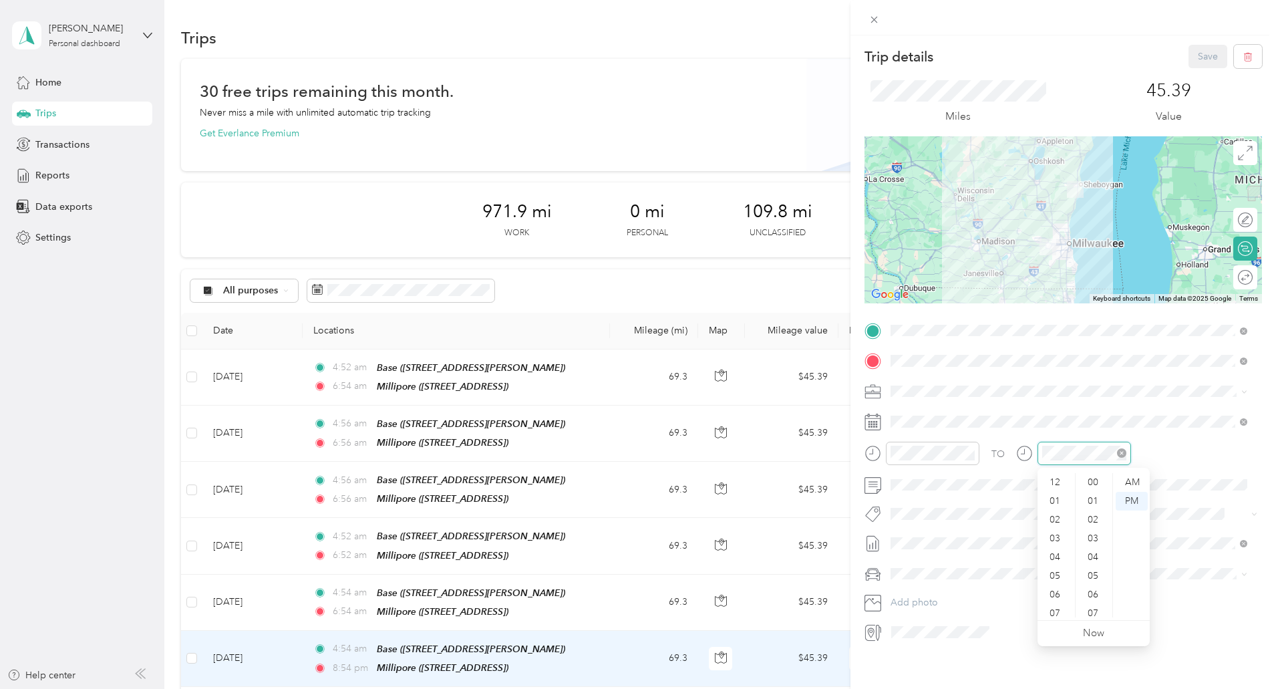
scroll to position [80, 0]
click at [1055, 511] on div "06" at bounding box center [1056, 514] width 32 height 19
click at [1130, 483] on div "AM" at bounding box center [1132, 482] width 32 height 19
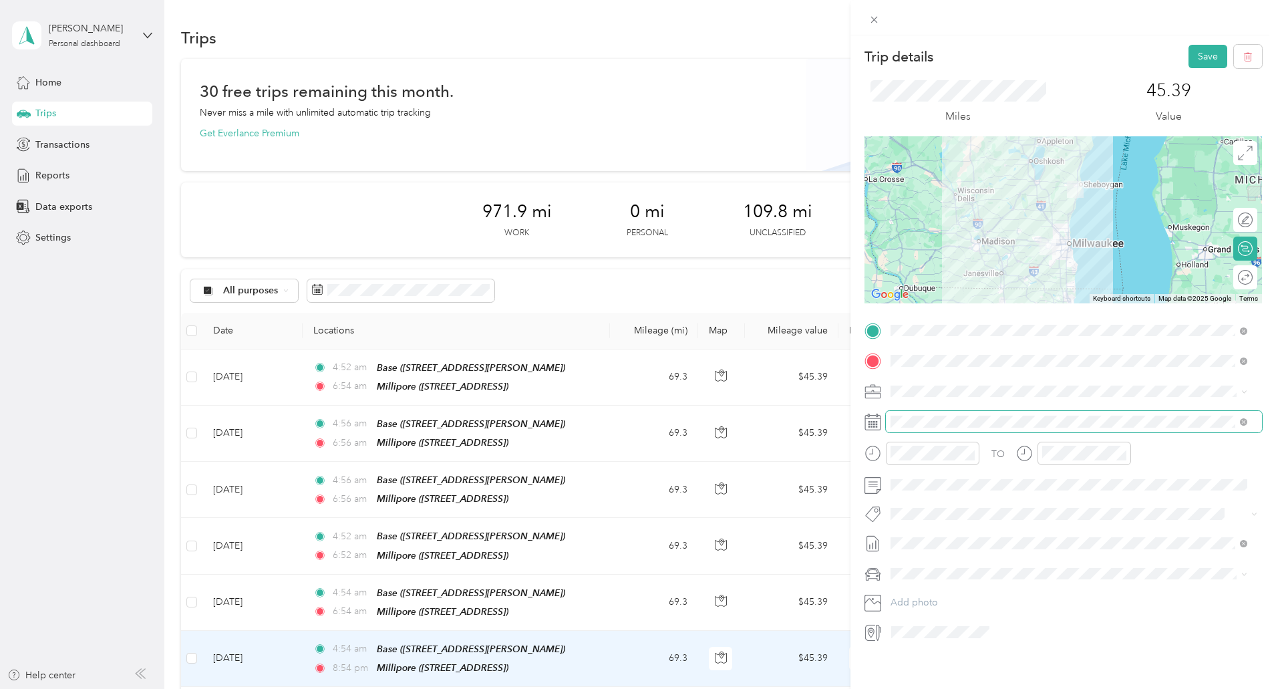
click at [1158, 414] on span at bounding box center [1074, 421] width 376 height 21
click at [1196, 56] on button "Save" at bounding box center [1208, 56] width 39 height 23
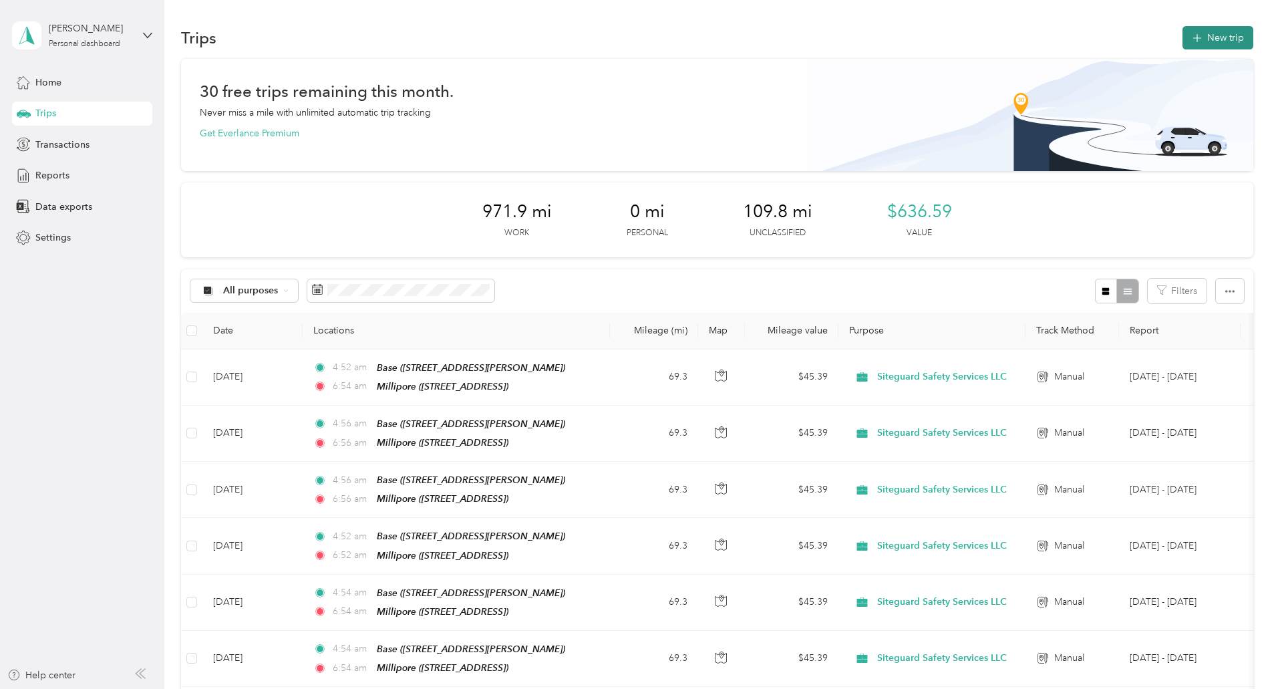
click at [1183, 34] on button "New trip" at bounding box center [1218, 37] width 71 height 23
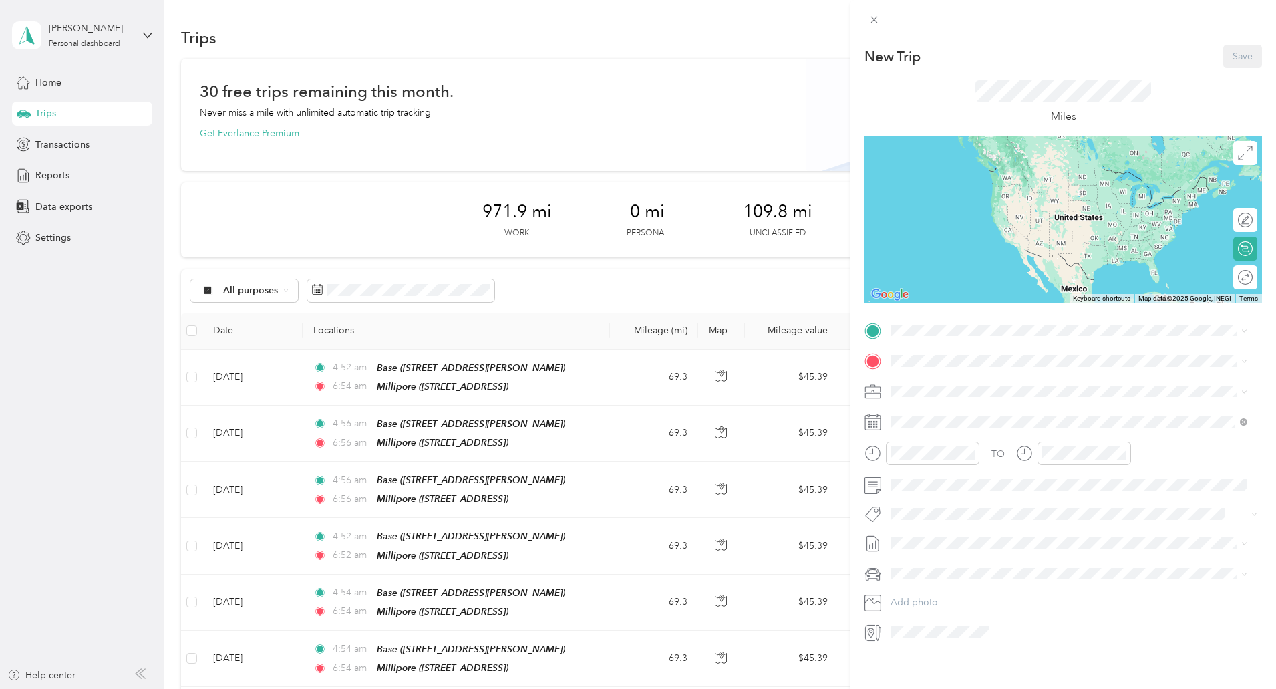
click at [235, 545] on div "New Trip Save This trip cannot be edited because it is either under review, app…" at bounding box center [638, 344] width 1276 height 689
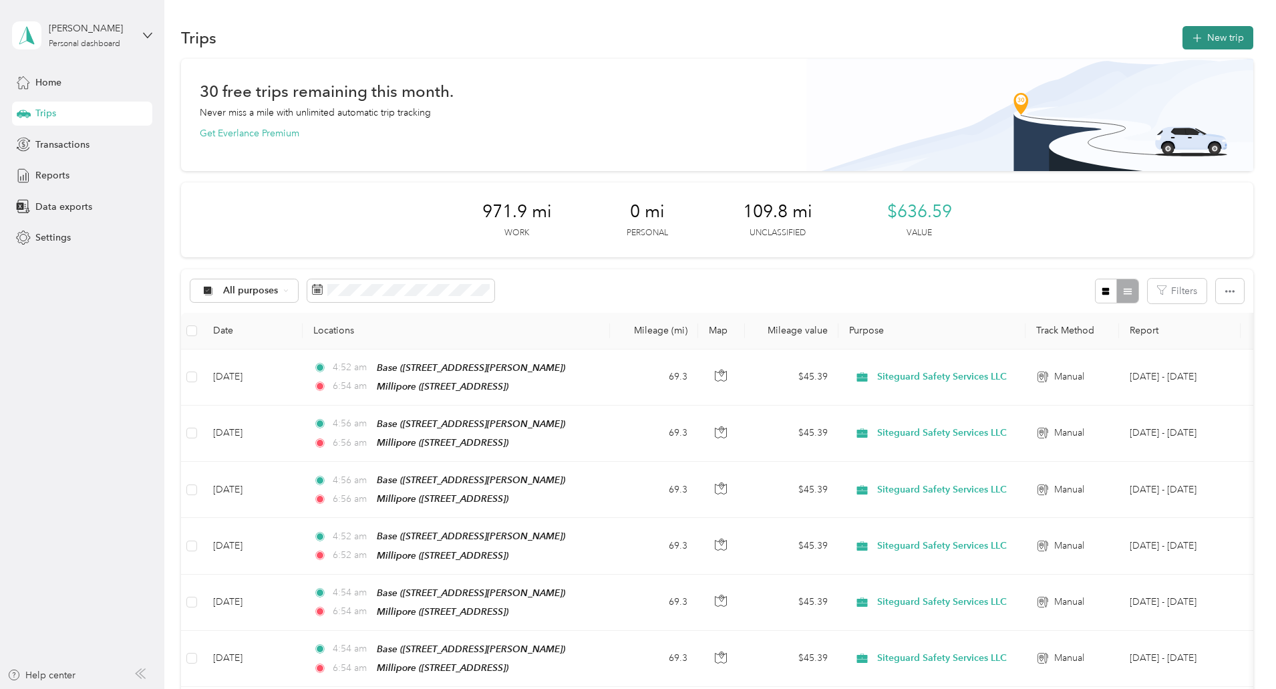
click at [1183, 44] on button "New trip" at bounding box center [1218, 37] width 71 height 23
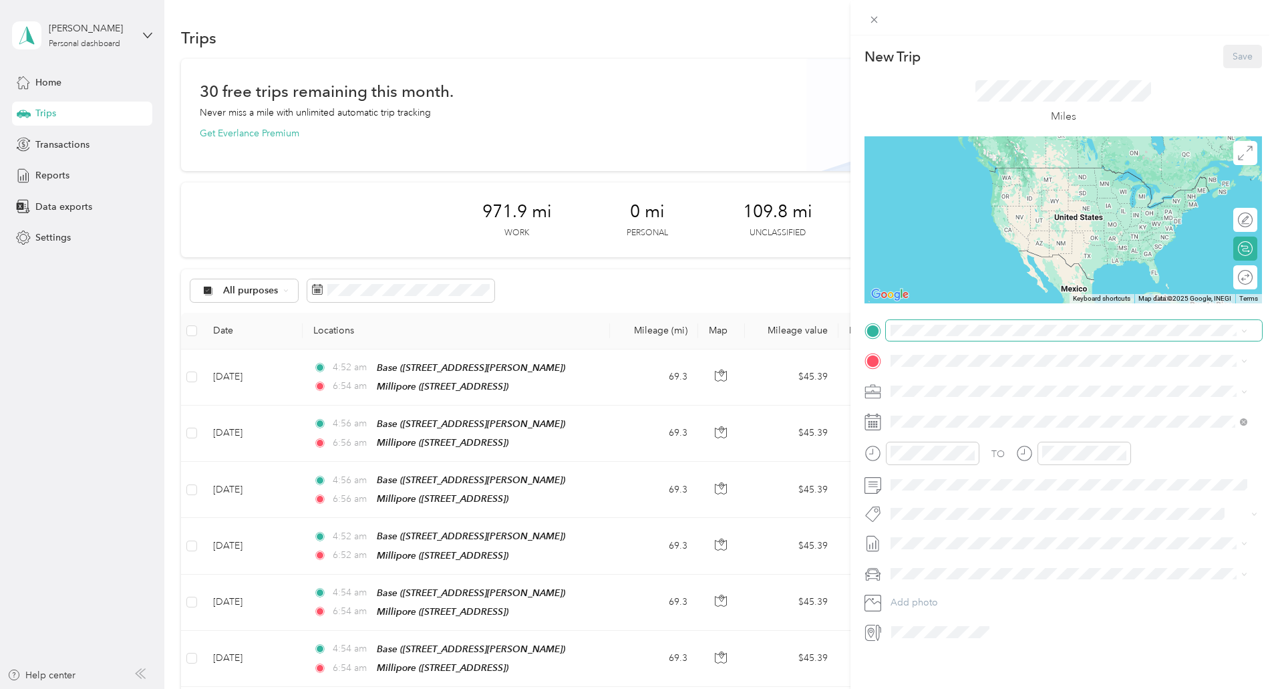
click at [962, 337] on span at bounding box center [1074, 330] width 376 height 21
click at [931, 420] on strong "Millipore" at bounding box center [936, 424] width 40 height 12
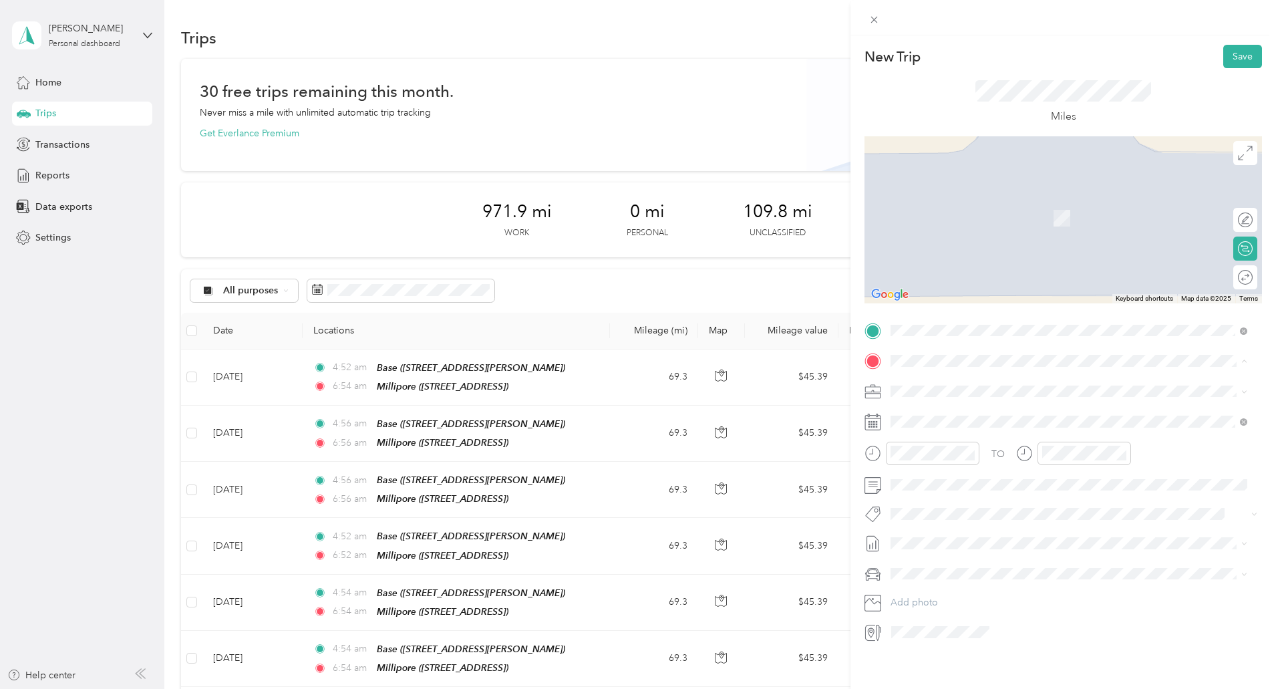
click at [934, 420] on div "Base 339 Darlene Drive, Waukesha , 53189, Waukesha, WI, United States" at bounding box center [995, 422] width 159 height 28
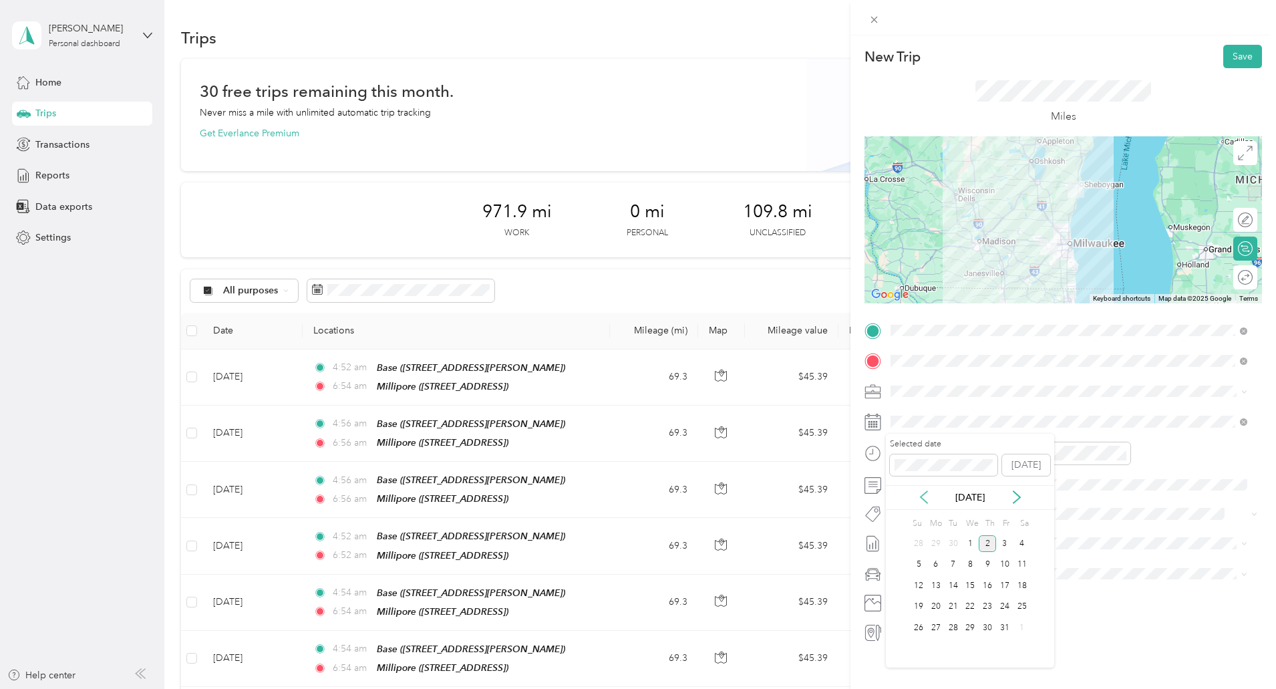
click at [924, 500] on icon at bounding box center [924, 497] width 7 height 12
click at [966, 588] on div "17" at bounding box center [970, 585] width 17 height 17
click at [921, 460] on div at bounding box center [933, 453] width 94 height 23
click at [901, 482] on div "03" at bounding box center [905, 479] width 32 height 19
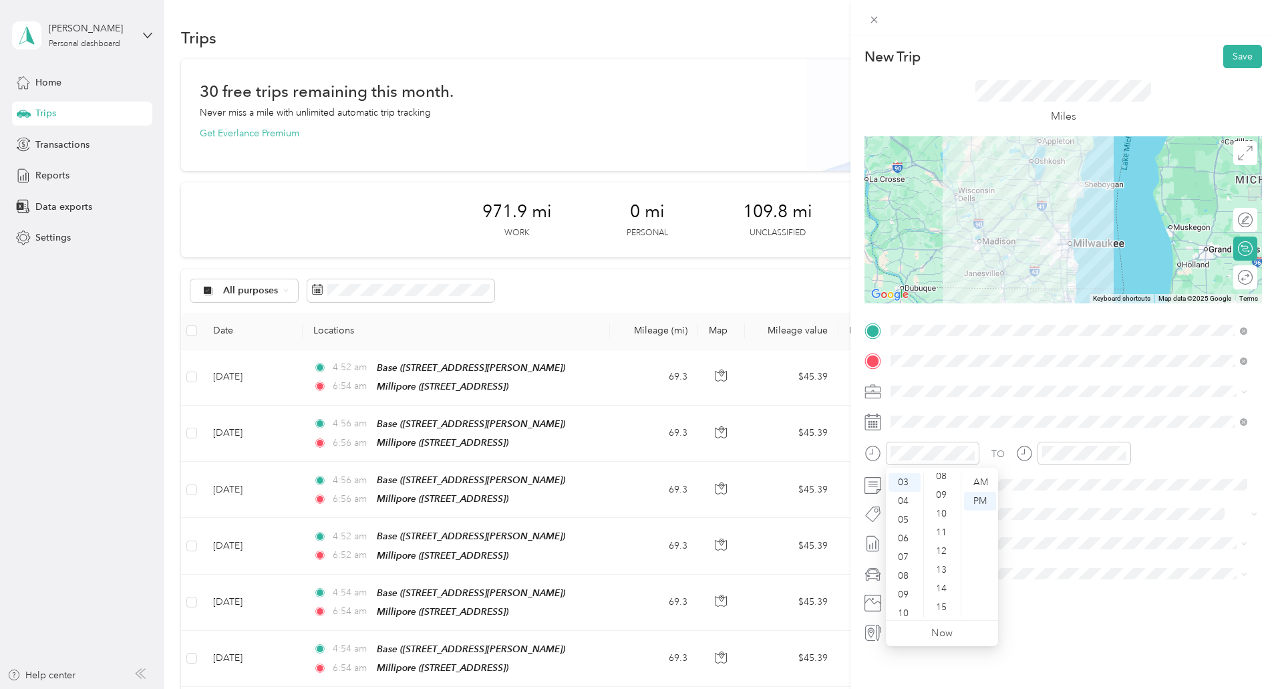
scroll to position [50, 0]
click at [939, 488] on div "03" at bounding box center [943, 488] width 32 height 19
click at [1056, 498] on div "05" at bounding box center [1056, 495] width 32 height 19
click at [1050, 480] on div "04" at bounding box center [1056, 477] width 32 height 19
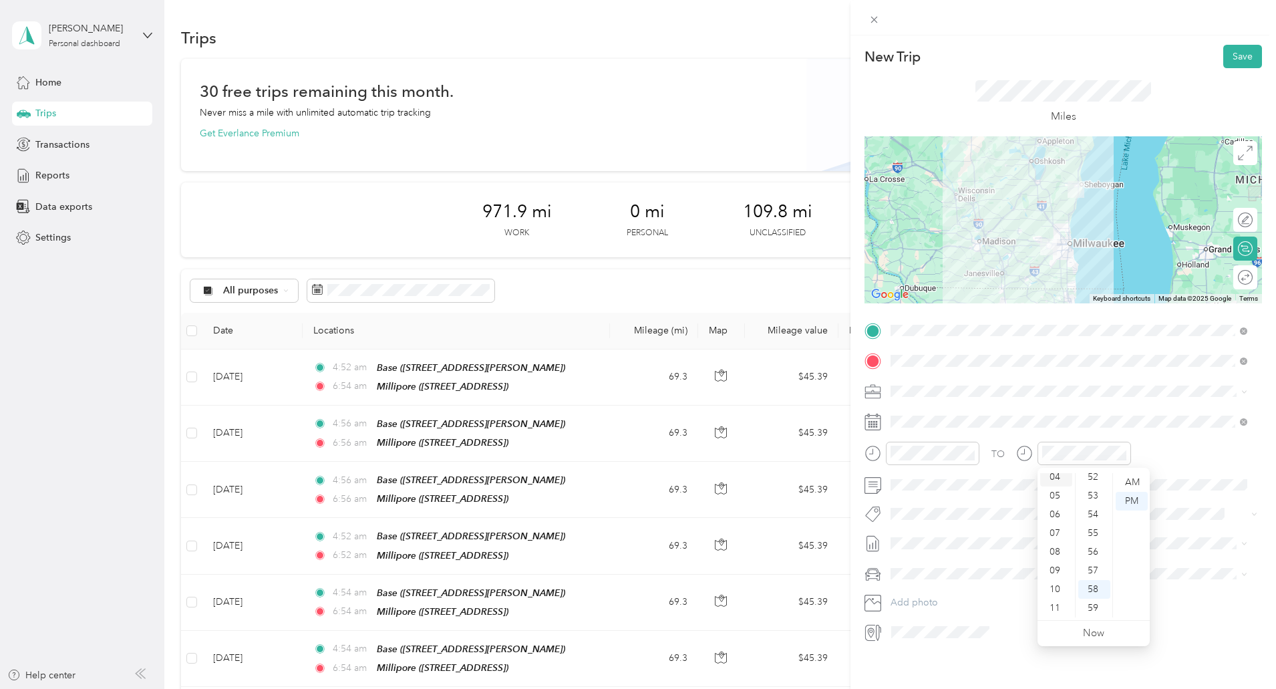
scroll to position [75, 0]
click at [1131, 501] on div "PM" at bounding box center [1132, 501] width 32 height 19
click at [1236, 57] on button "Save" at bounding box center [1242, 56] width 39 height 23
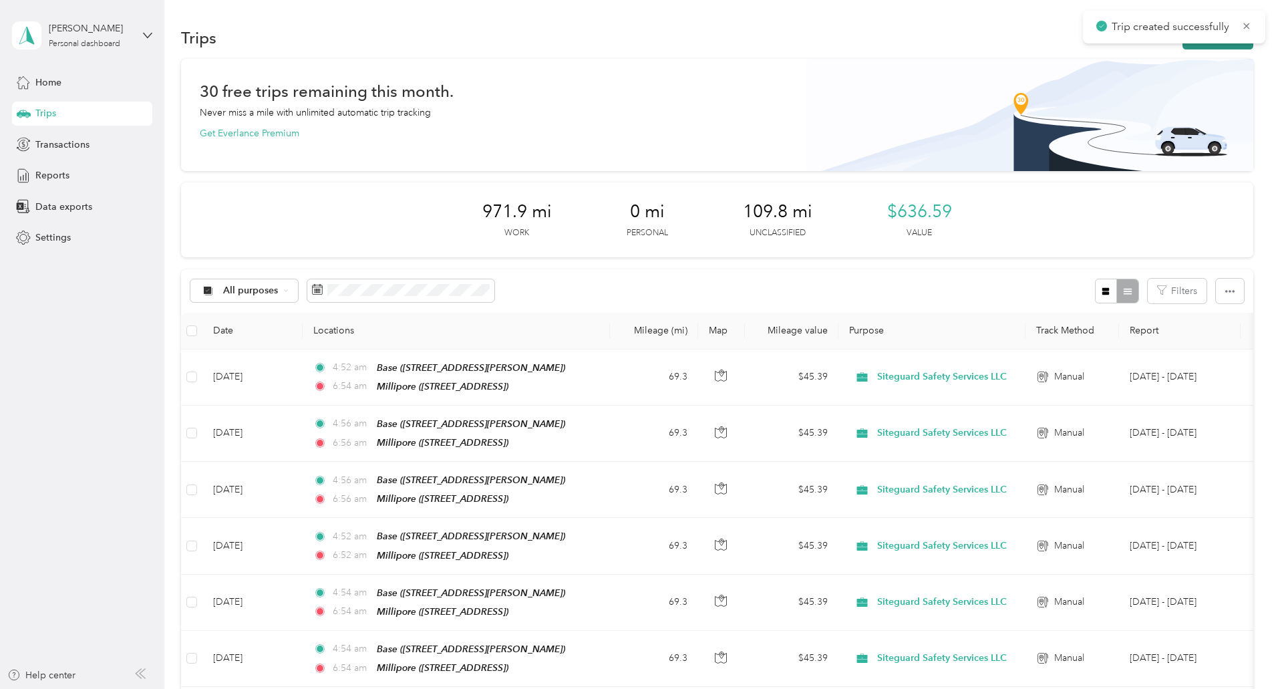
click at [1183, 46] on button "New trip" at bounding box center [1218, 37] width 71 height 23
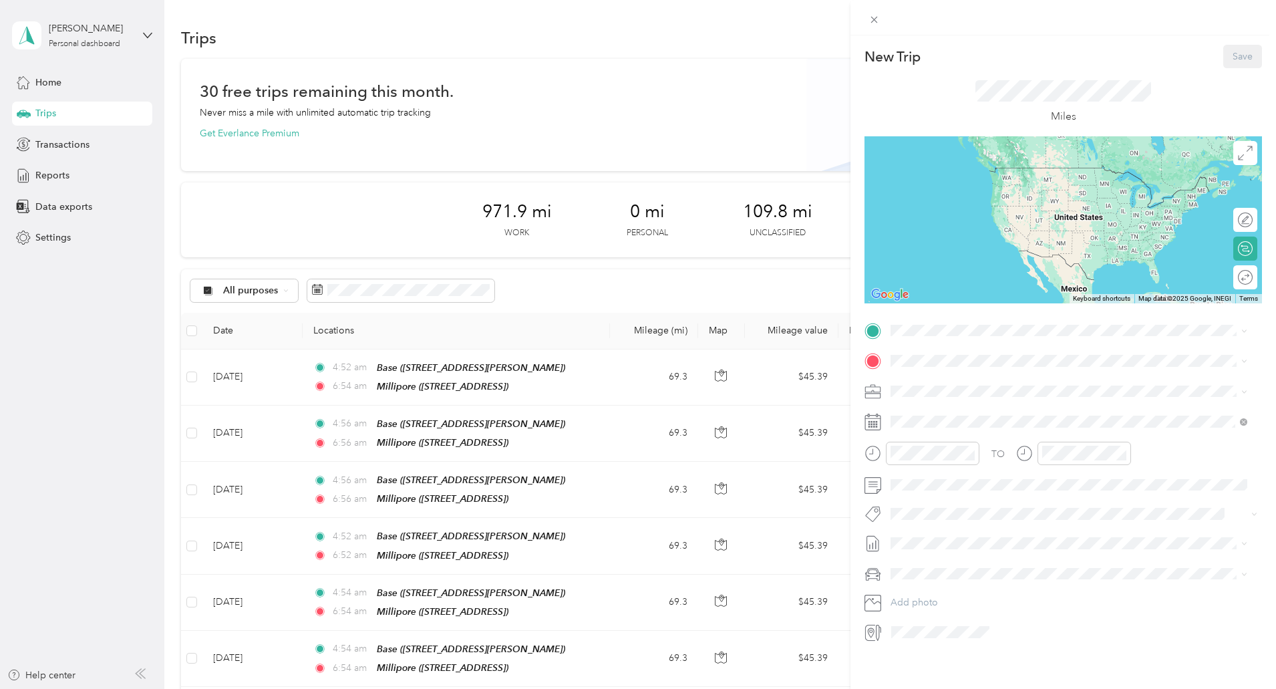
click at [922, 435] on span "5485 County Road v, Sheboygan Falls CTH-V, 53085, Sheboygan Falls, WI, United S…" at bounding box center [958, 435] width 85 height 11
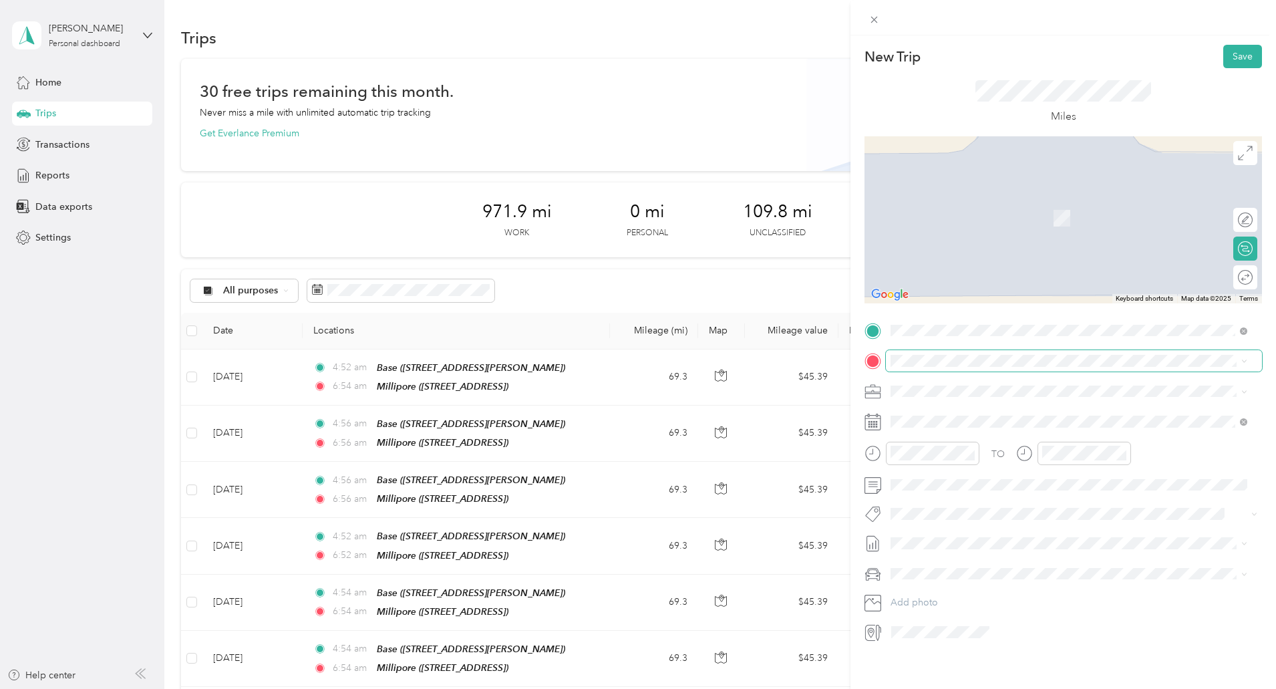
click at [919, 368] on span at bounding box center [1074, 360] width 376 height 21
click at [935, 418] on div "Base 339 Darlene Drive, Waukesha , 53189, Waukesha, WI, United States" at bounding box center [995, 415] width 159 height 28
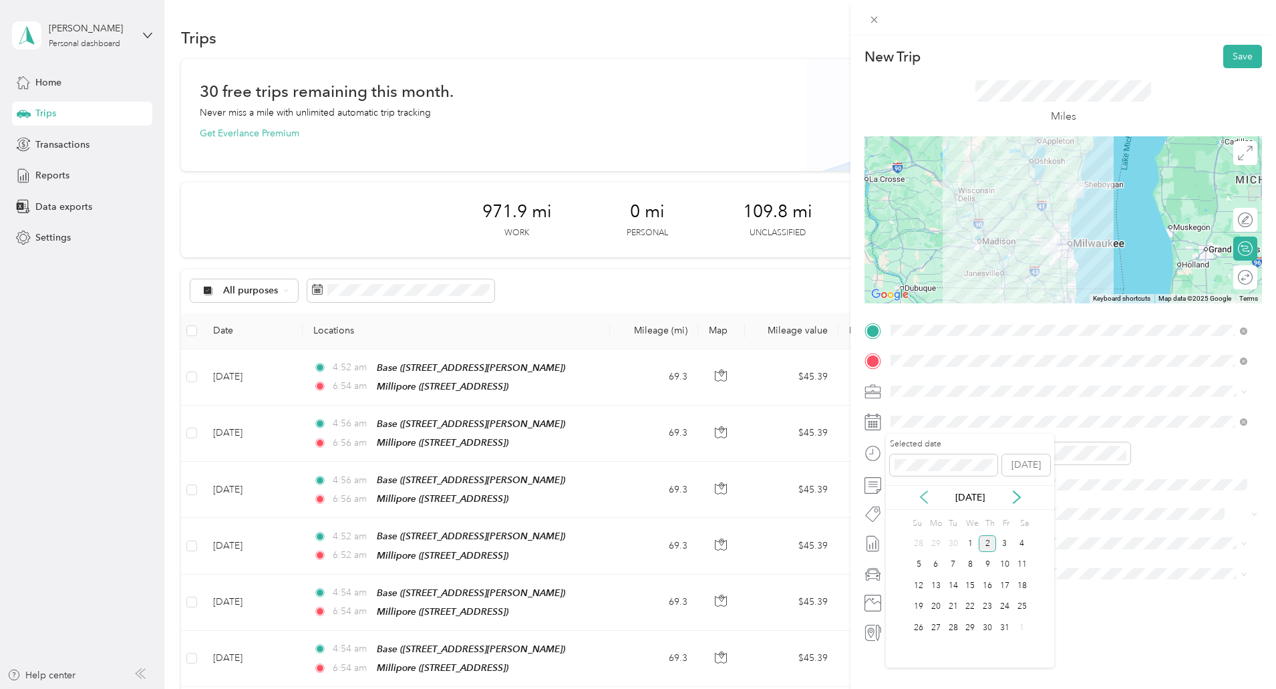
click at [921, 494] on icon at bounding box center [923, 496] width 13 height 13
click at [984, 586] on div "18" at bounding box center [987, 585] width 17 height 17
click at [907, 538] on div "03" at bounding box center [905, 538] width 32 height 19
click at [941, 481] on div "00" at bounding box center [943, 482] width 32 height 19
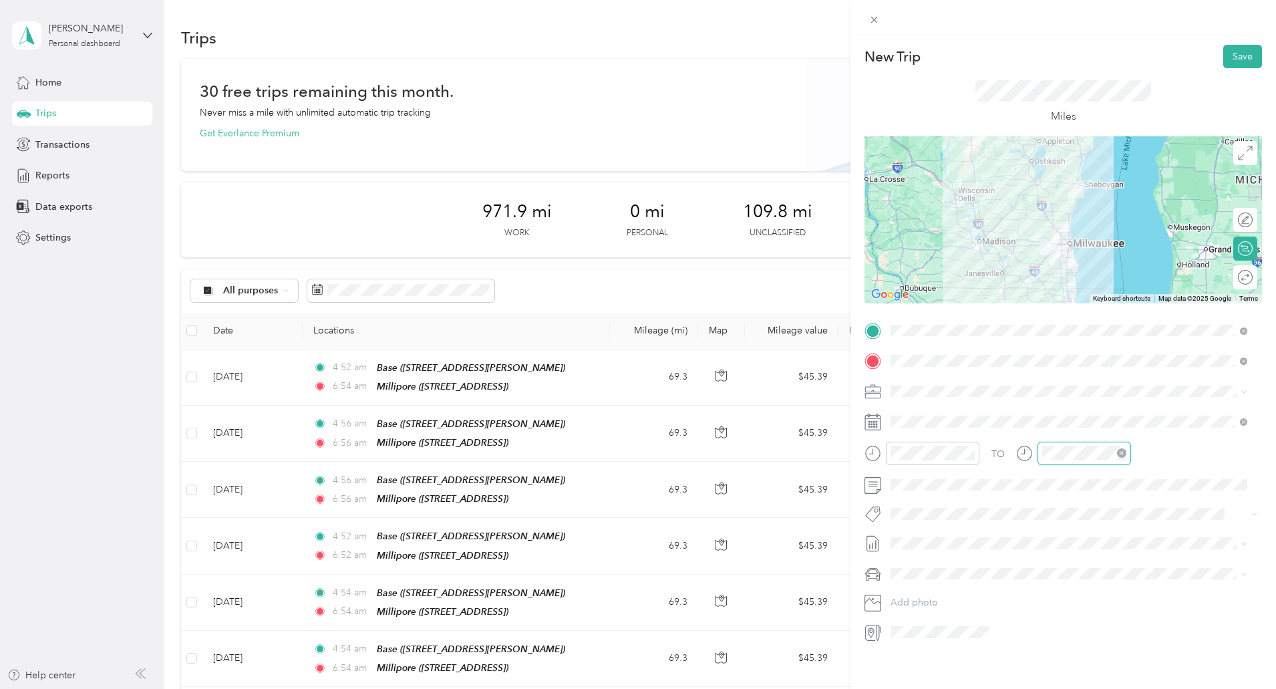
scroll to position [978, 0]
click at [1058, 479] on div "04" at bounding box center [1056, 477] width 32 height 19
click at [1239, 57] on button "Save" at bounding box center [1242, 56] width 39 height 23
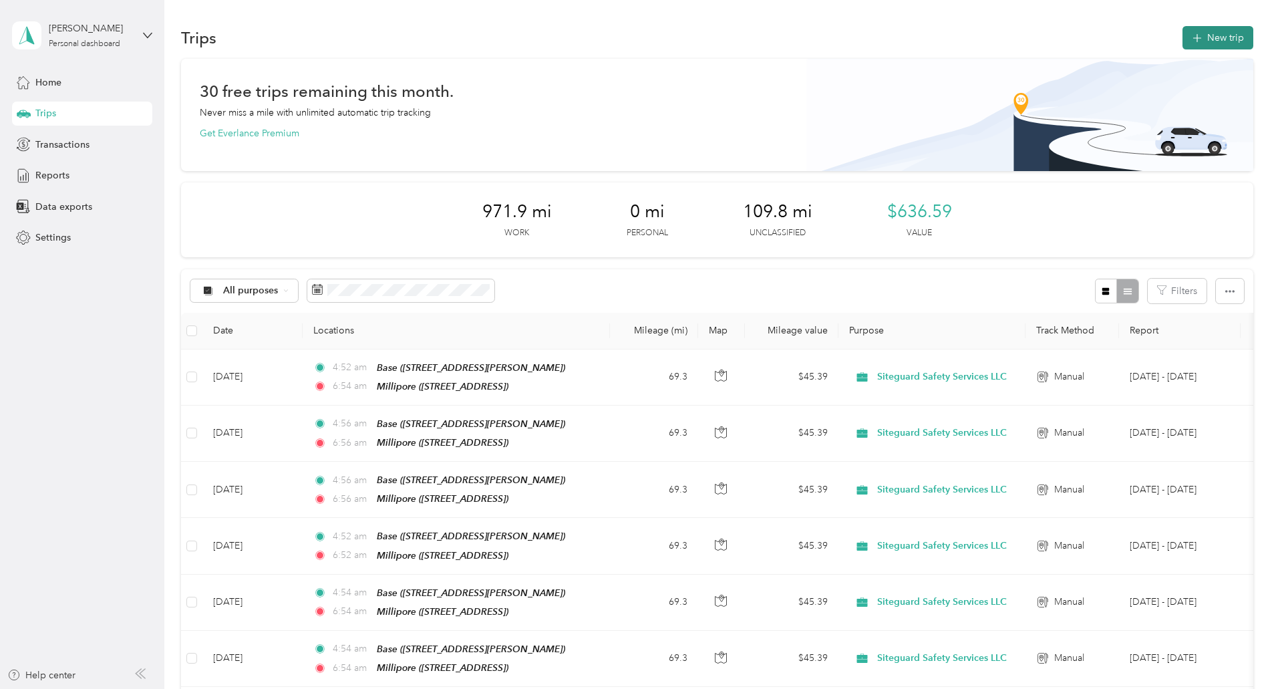
click at [1183, 30] on button "New trip" at bounding box center [1218, 37] width 71 height 23
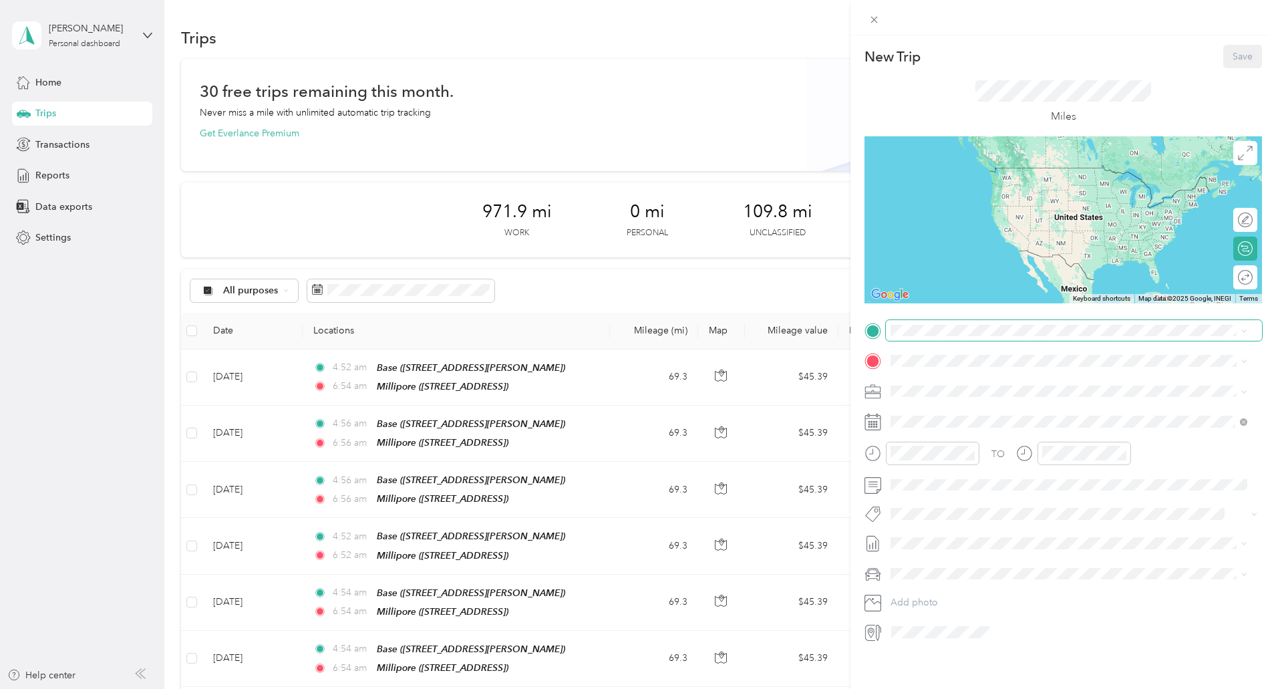
click at [939, 337] on span at bounding box center [1074, 330] width 376 height 21
click at [936, 432] on div "Millipore 5485 County Road v, Sheboygan Falls CTH-V, 53085, Sheboygan Falls, WI…" at bounding box center [958, 426] width 85 height 28
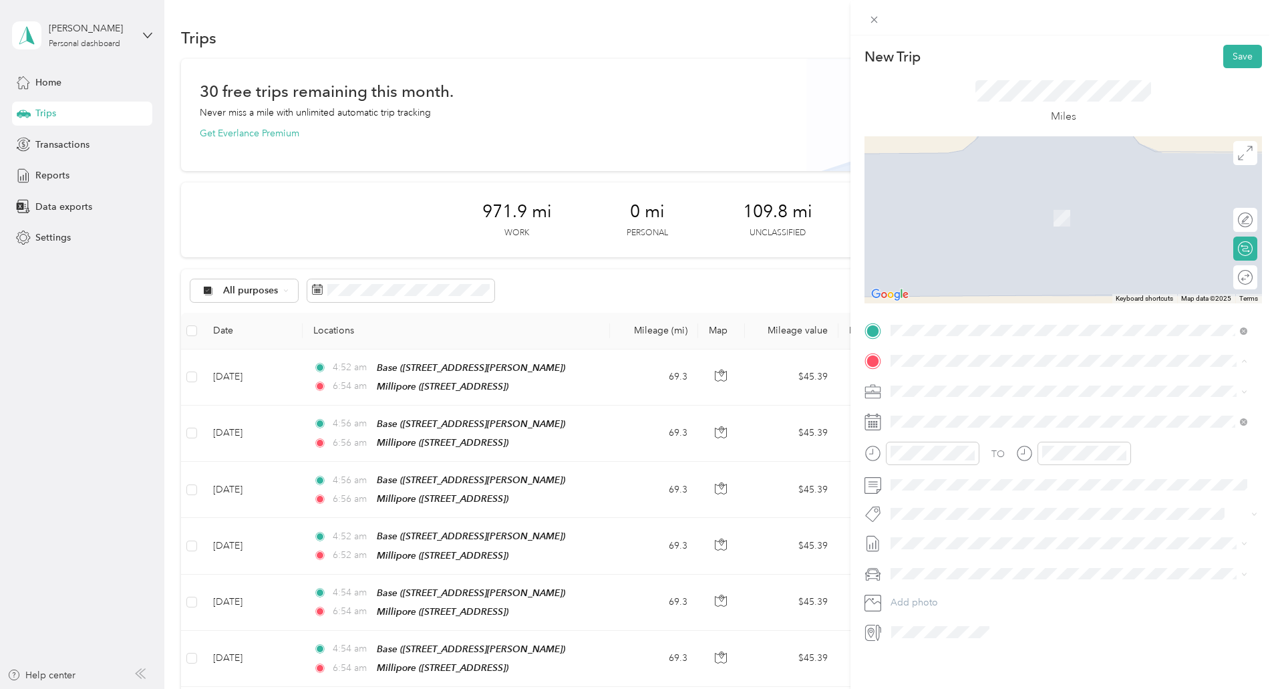
click at [943, 428] on div "Base 339 Darlene Drive, Waukesha , 53189, Waukesha, WI, United States" at bounding box center [995, 422] width 159 height 28
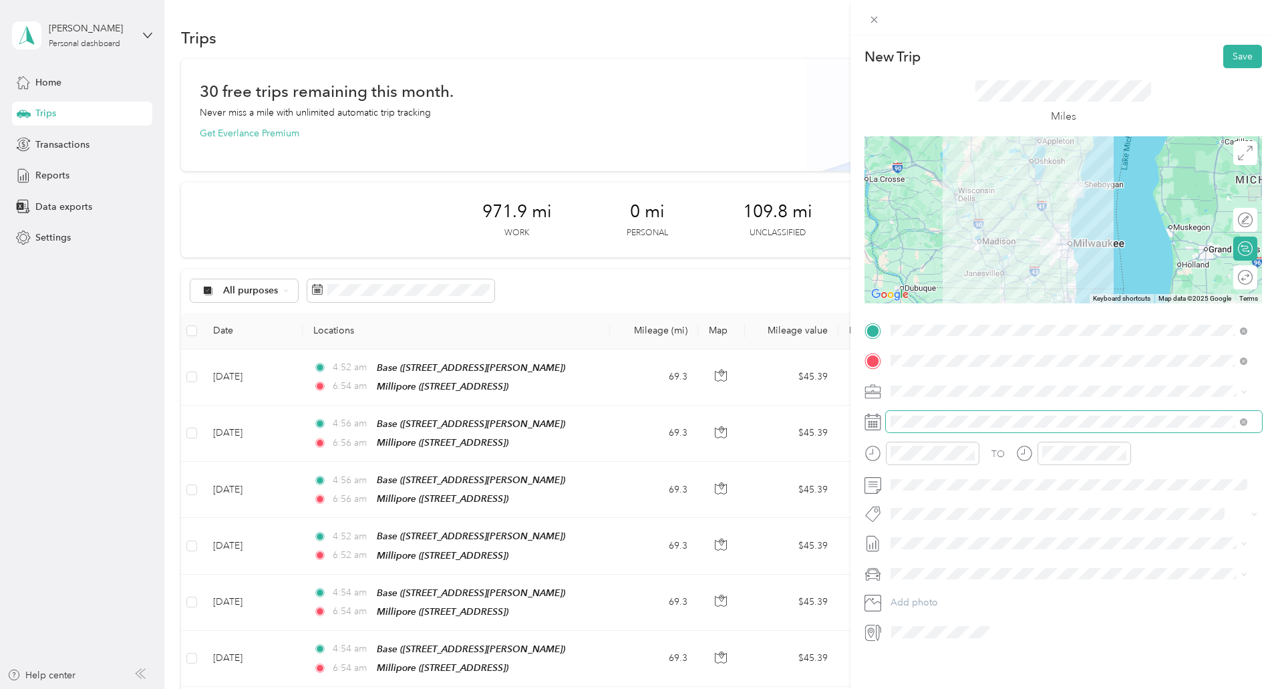
click at [937, 430] on span at bounding box center [1074, 421] width 376 height 21
click at [924, 498] on icon at bounding box center [923, 496] width 13 height 13
click at [1002, 590] on div "19" at bounding box center [1004, 585] width 17 height 17
click at [903, 502] on div "03" at bounding box center [905, 503] width 32 height 19
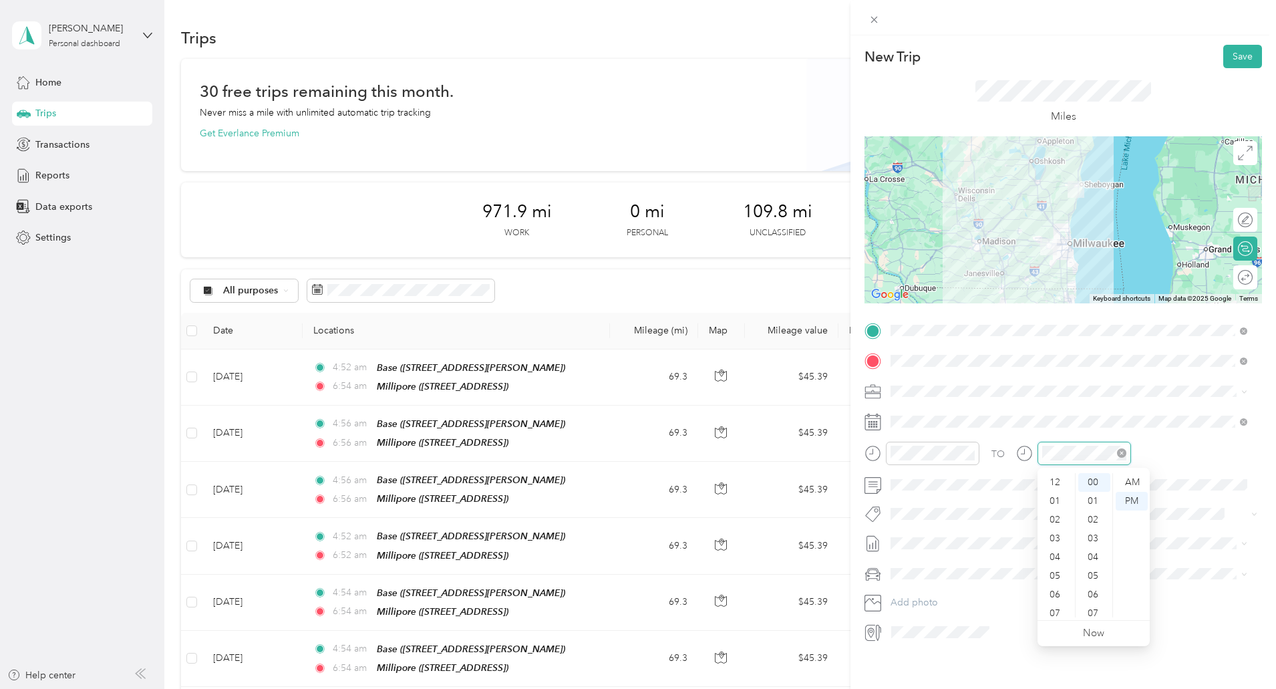
scroll to position [80, 0]
click at [1054, 487] on div "05" at bounding box center [1056, 495] width 32 height 19
click at [1234, 52] on button "Save" at bounding box center [1242, 56] width 39 height 23
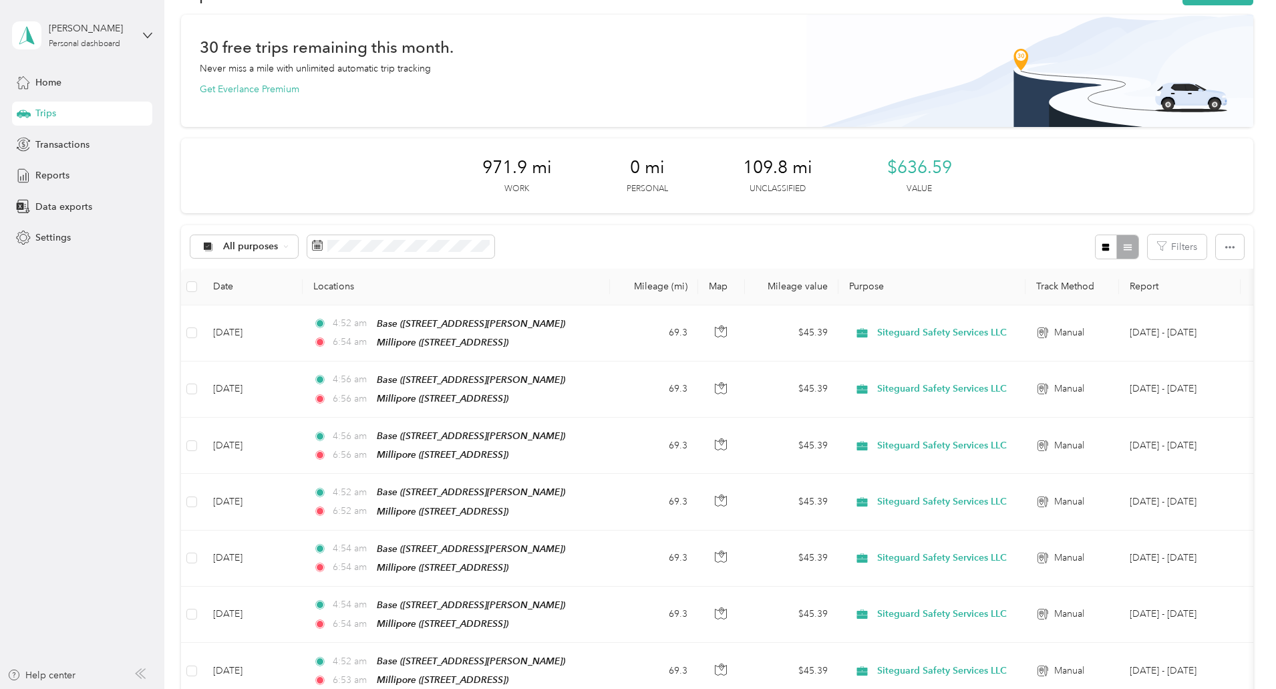
scroll to position [43, 0]
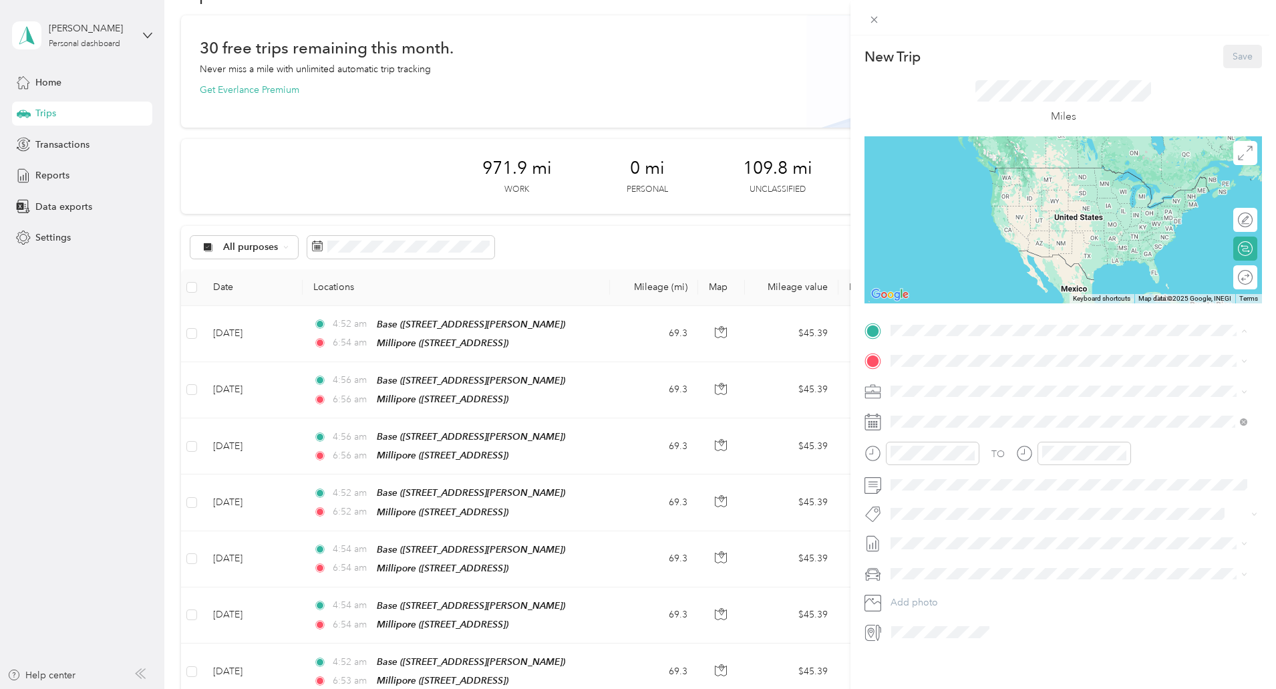
click at [945, 431] on div "Millipore 5485 County Road v, Sheboygan Falls CTH-V, 53085, Sheboygan Falls, WI…" at bounding box center [958, 434] width 85 height 28
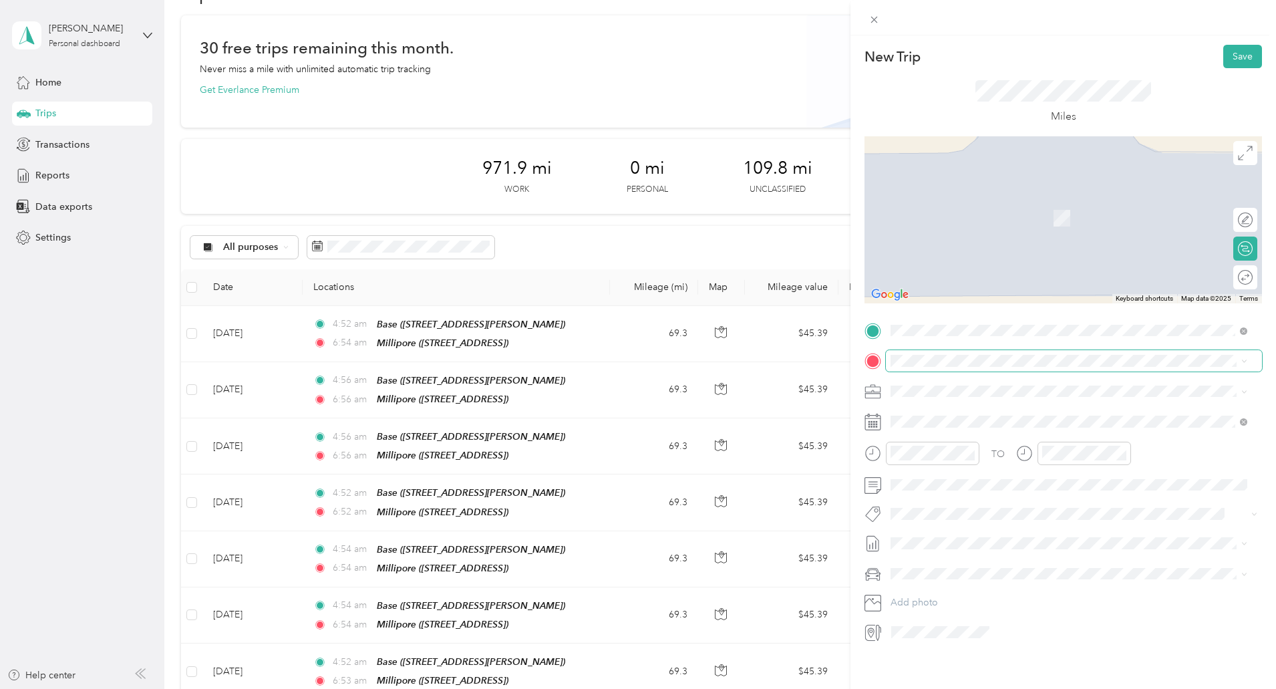
click at [938, 368] on span at bounding box center [1074, 360] width 376 height 21
click at [956, 414] on div "Base 339 Darlene Drive, Waukesha , 53189, Waukesha, WI, United States" at bounding box center [995, 422] width 159 height 28
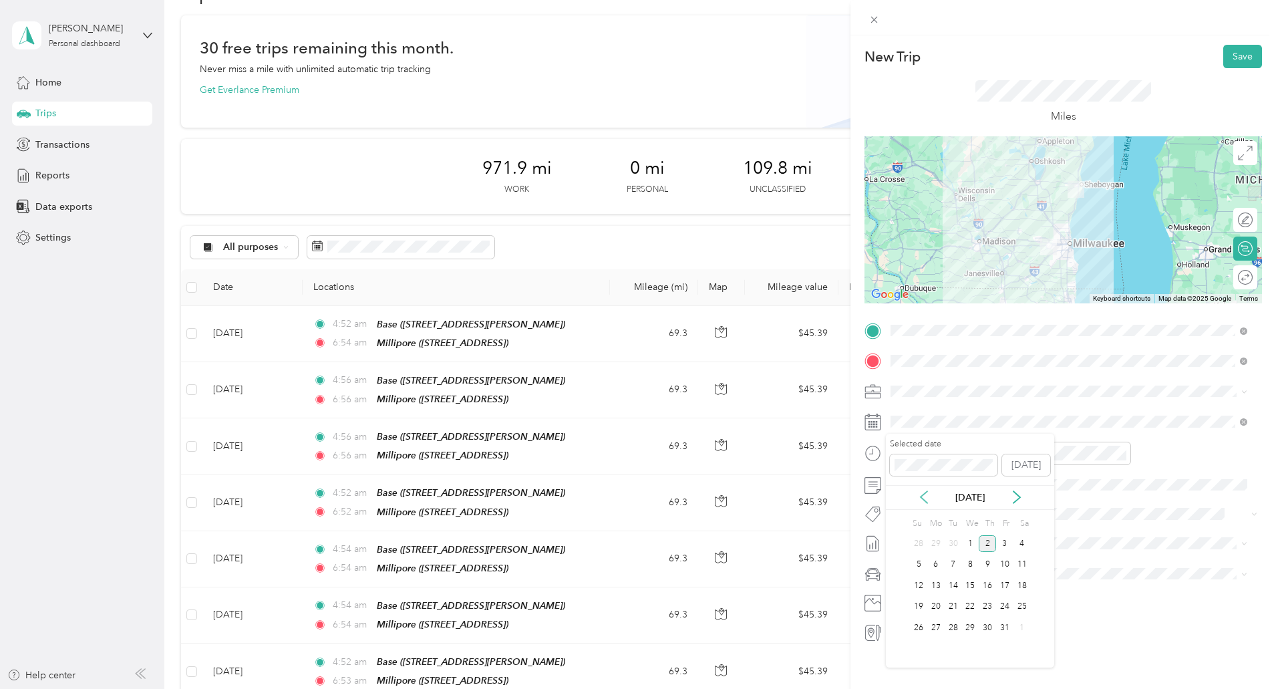
click at [927, 499] on icon at bounding box center [923, 496] width 13 height 13
click at [938, 607] on div "22" at bounding box center [935, 607] width 17 height 17
click at [904, 507] on div "03" at bounding box center [905, 504] width 32 height 19
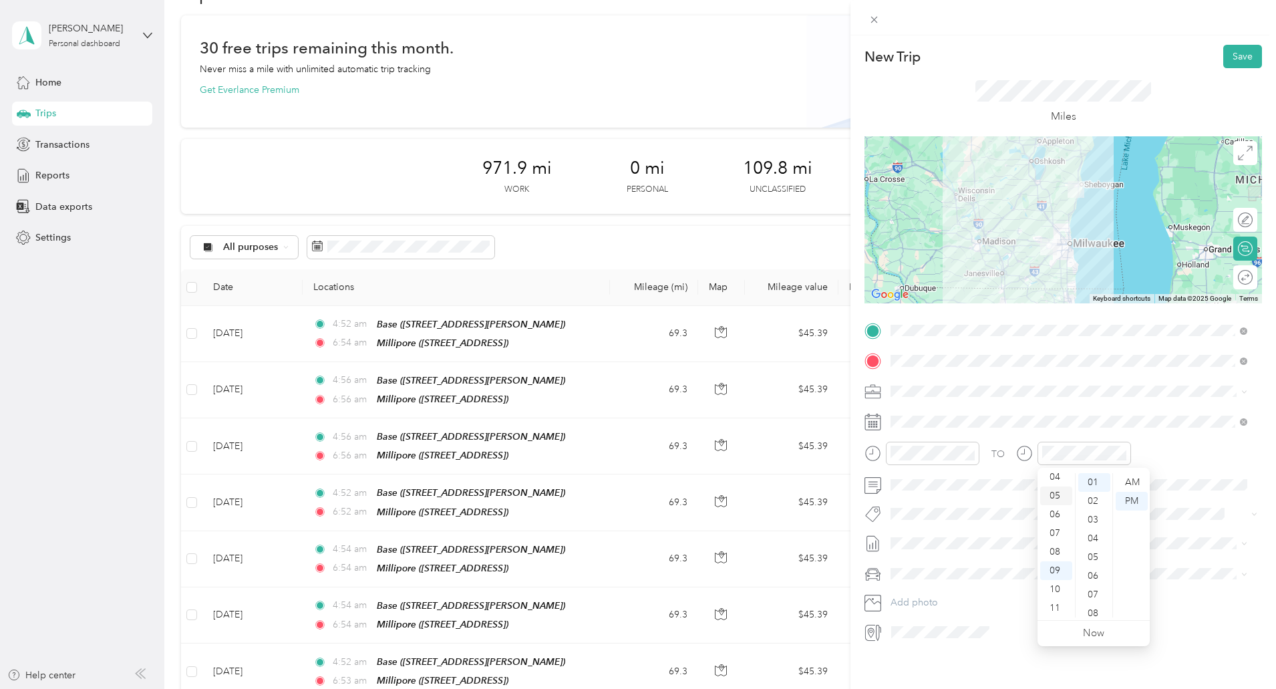
click at [1049, 504] on div "05" at bounding box center [1056, 495] width 32 height 19
click at [1052, 500] on div "05" at bounding box center [1056, 495] width 32 height 19
click at [1229, 61] on button "Save" at bounding box center [1242, 56] width 39 height 23
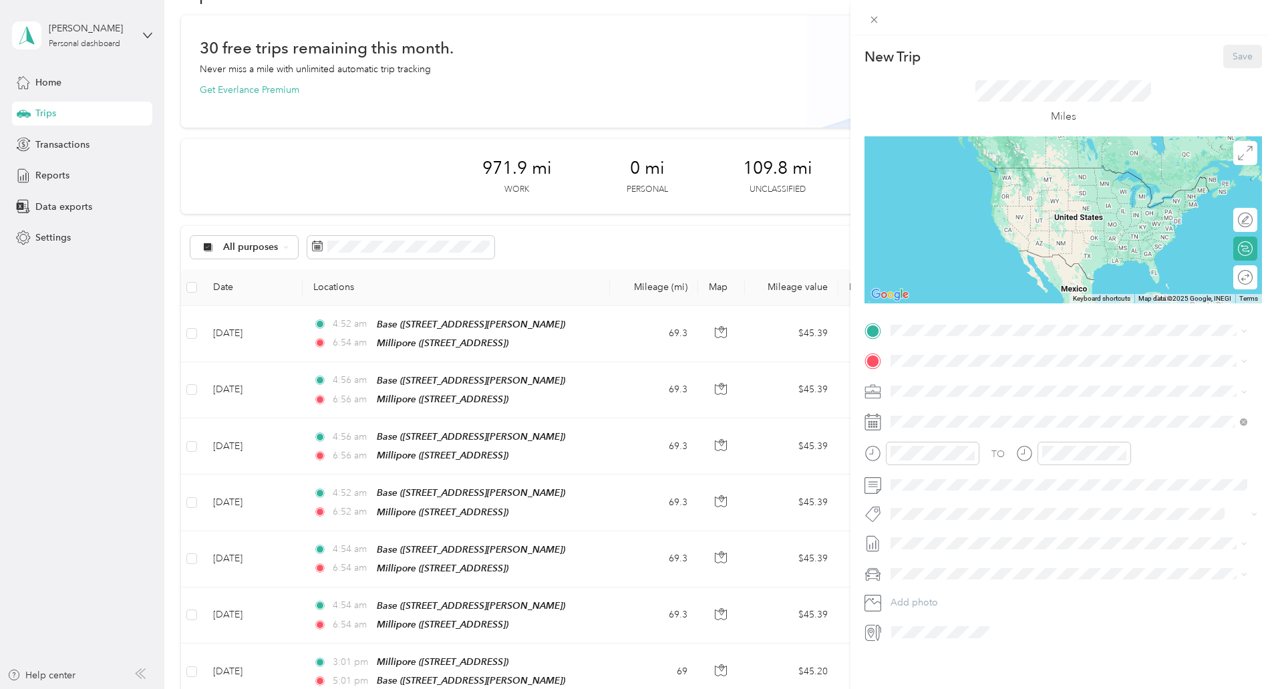
click at [929, 435] on span "5485 County Road v, Sheboygan Falls CTH-V, 53085, Sheboygan Falls, WI, United S…" at bounding box center [958, 439] width 85 height 11
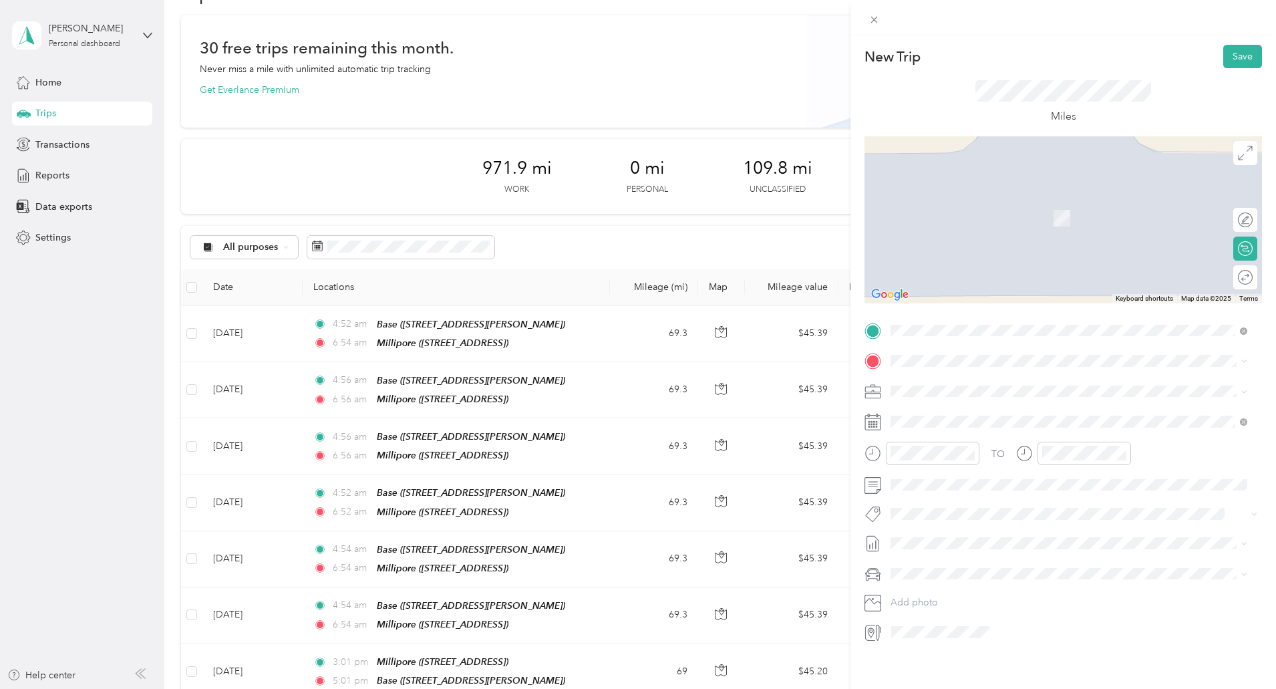
click at [919, 420] on div "Base 339 Darlene Drive, Waukesha , 53189, Waukesha, WI, United States" at bounding box center [995, 416] width 159 height 28
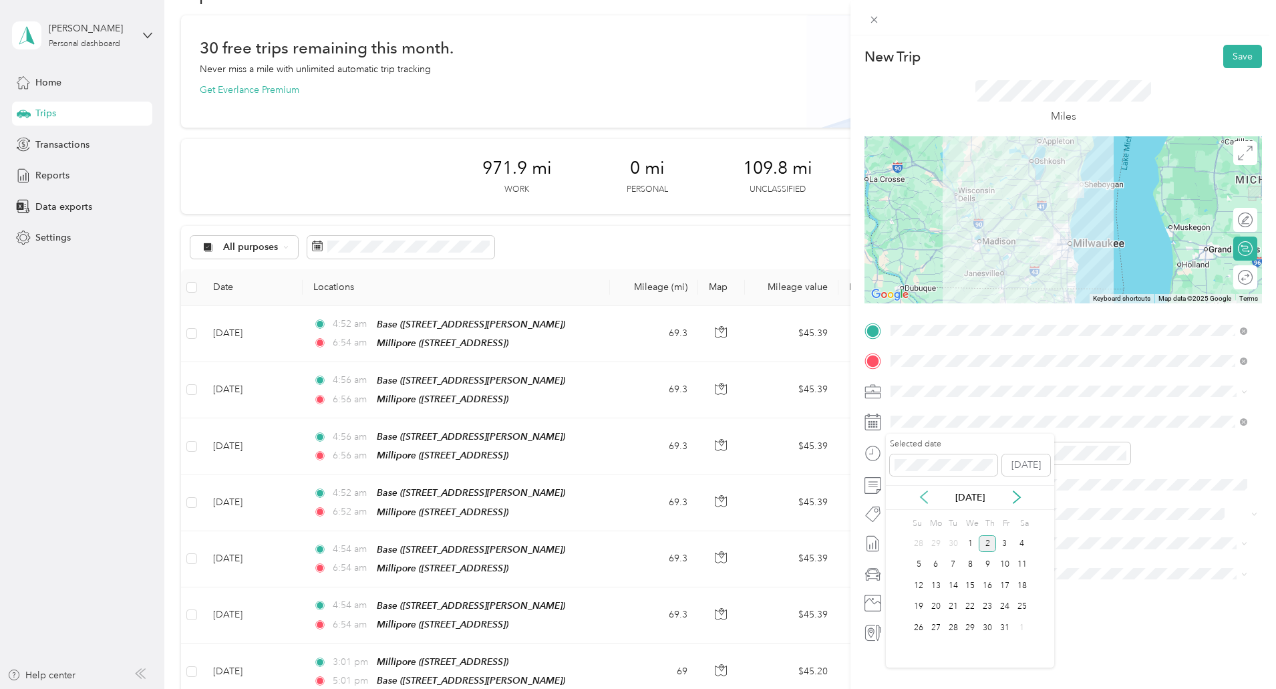
click at [921, 501] on icon at bounding box center [923, 496] width 13 height 13
click at [952, 607] on div "23" at bounding box center [953, 607] width 17 height 17
click at [903, 483] on div "03" at bounding box center [905, 486] width 32 height 19
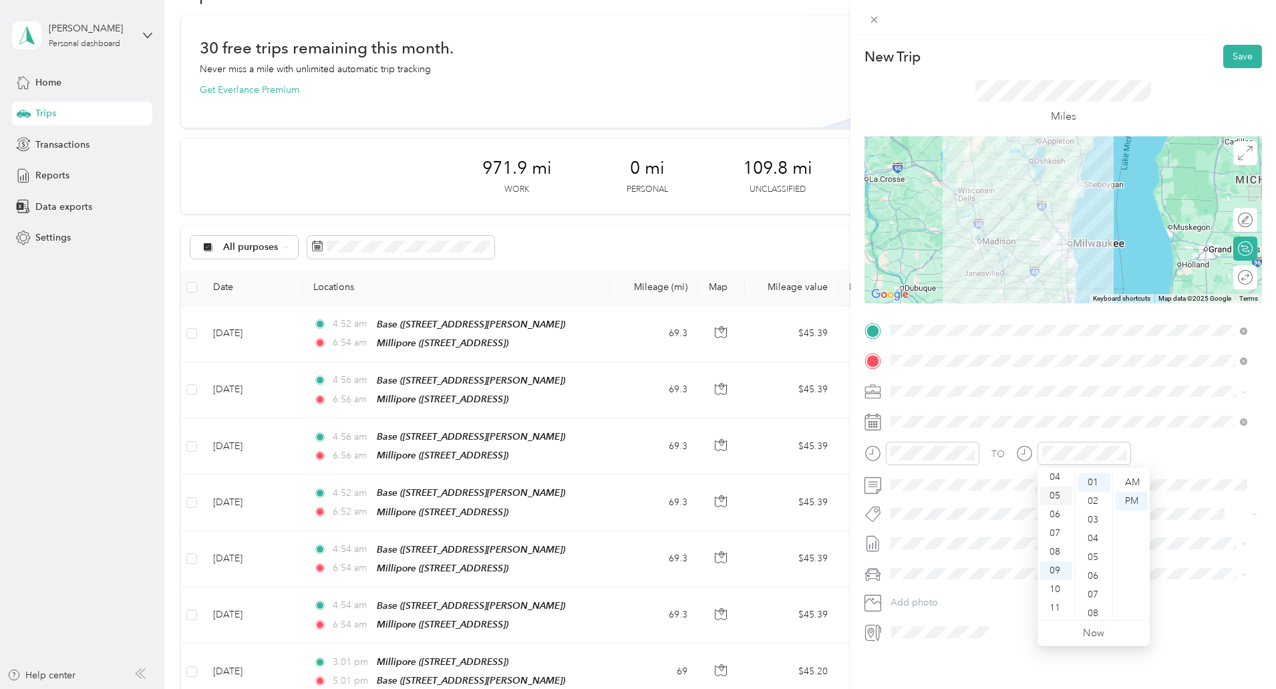
click at [1054, 496] on div "05" at bounding box center [1056, 495] width 32 height 19
click at [1237, 56] on button "Save" at bounding box center [1242, 56] width 39 height 23
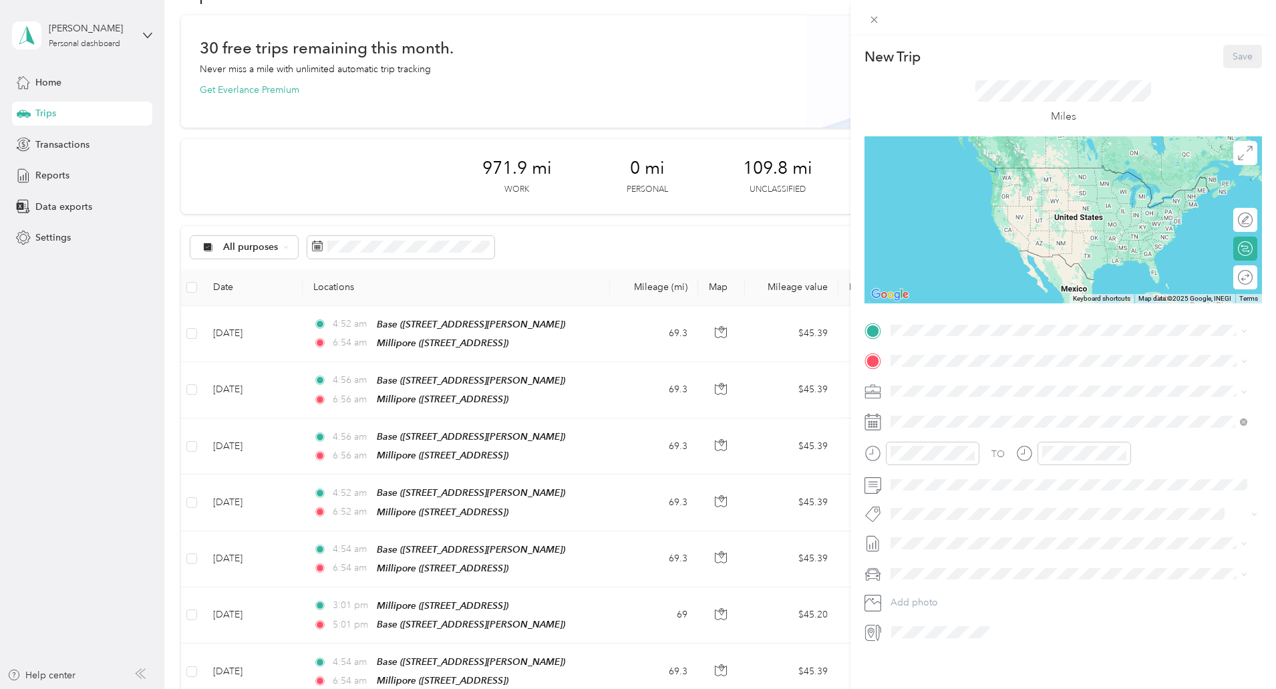
click at [932, 430] on div "Millipore 5485 County Road v, Sheboygan Falls CTH-V, 53085, Sheboygan Falls, WI…" at bounding box center [958, 428] width 85 height 28
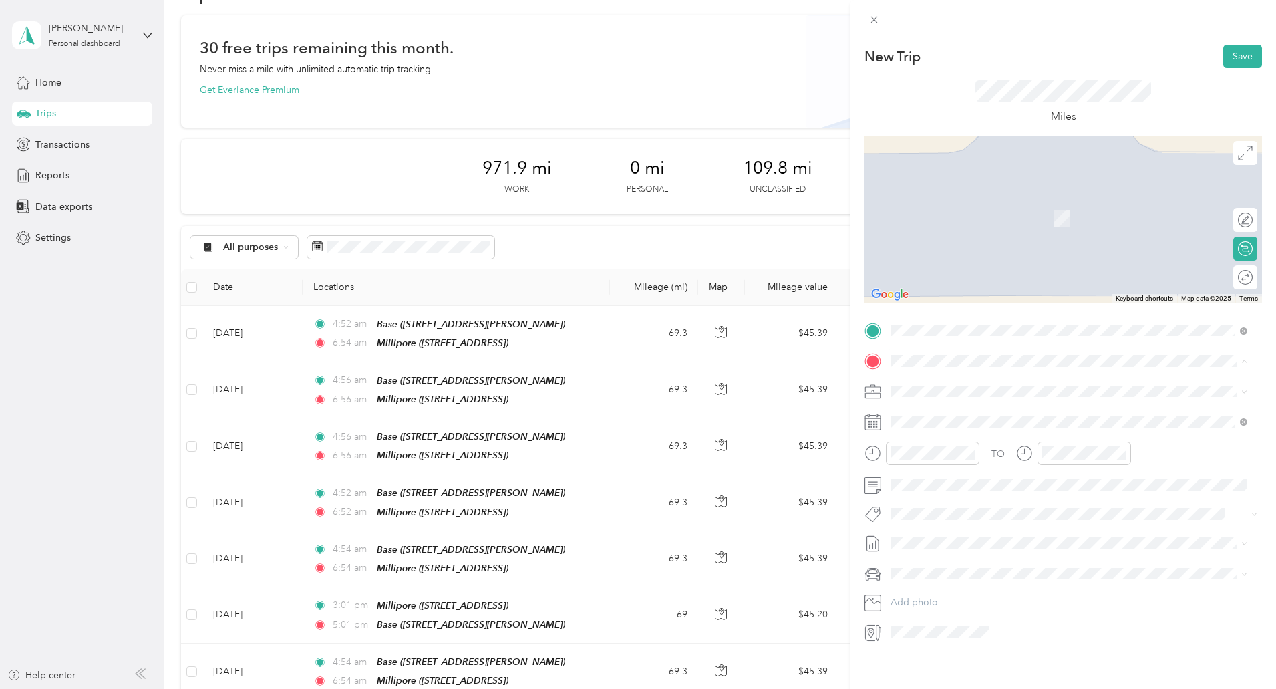
click at [925, 406] on div "Base 339 Darlene Drive, Waukesha , 53189, Waukesha, WI, United States" at bounding box center [1068, 422] width 347 height 33
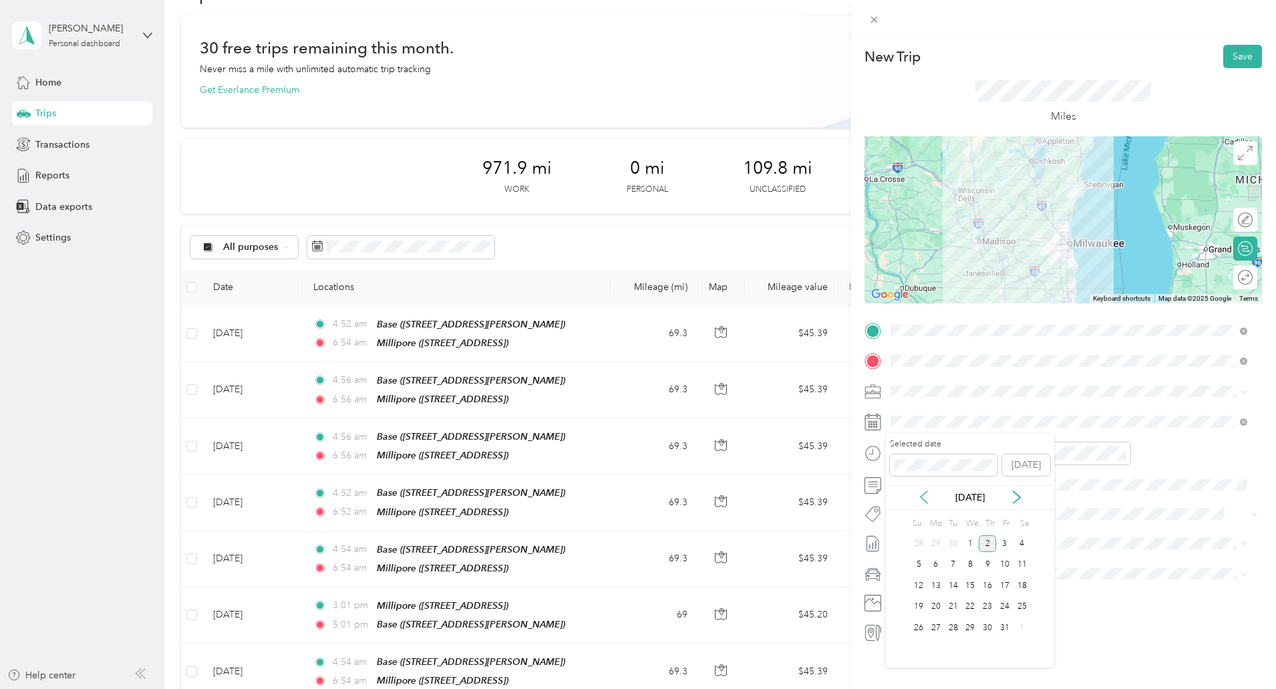
click at [921, 494] on div "Oct 2025" at bounding box center [970, 497] width 168 height 14
click at [921, 494] on icon at bounding box center [923, 496] width 13 height 13
click at [974, 611] on div "24" at bounding box center [970, 607] width 17 height 17
click at [906, 482] on div "03" at bounding box center [905, 479] width 32 height 19
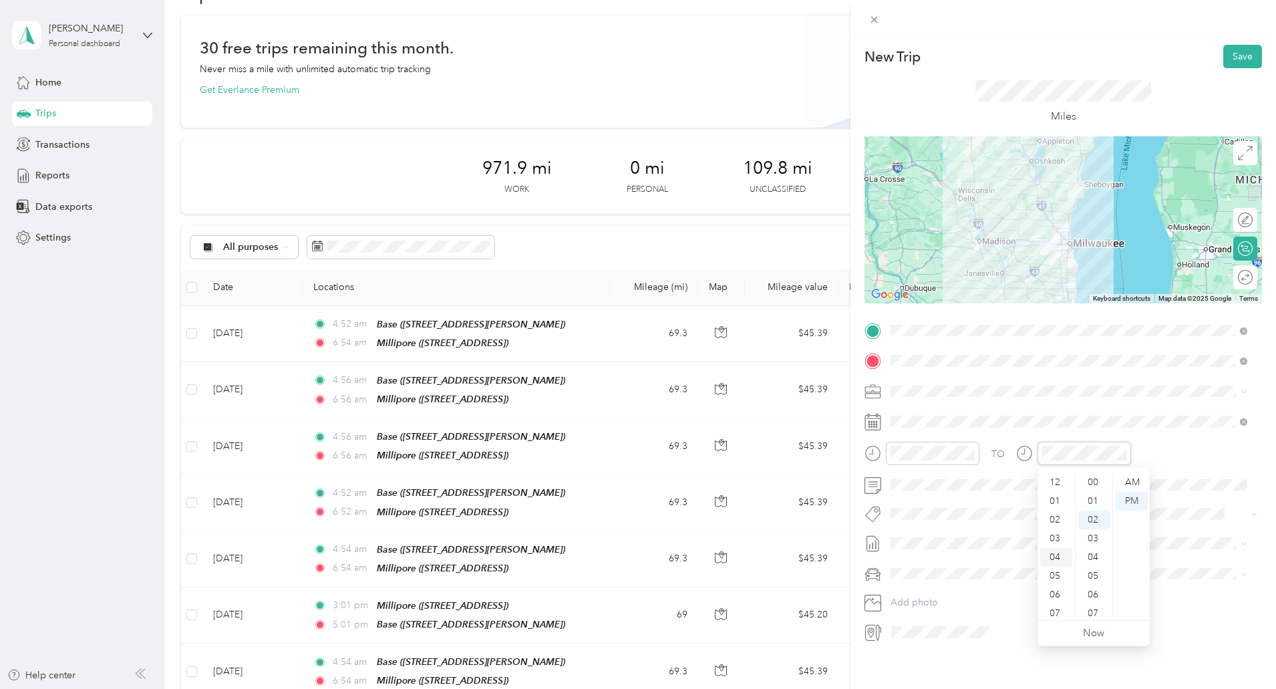
scroll to position [37, 0]
click at [1050, 497] on div "05" at bounding box center [1056, 495] width 32 height 19
click at [1235, 58] on button "Save" at bounding box center [1242, 56] width 39 height 23
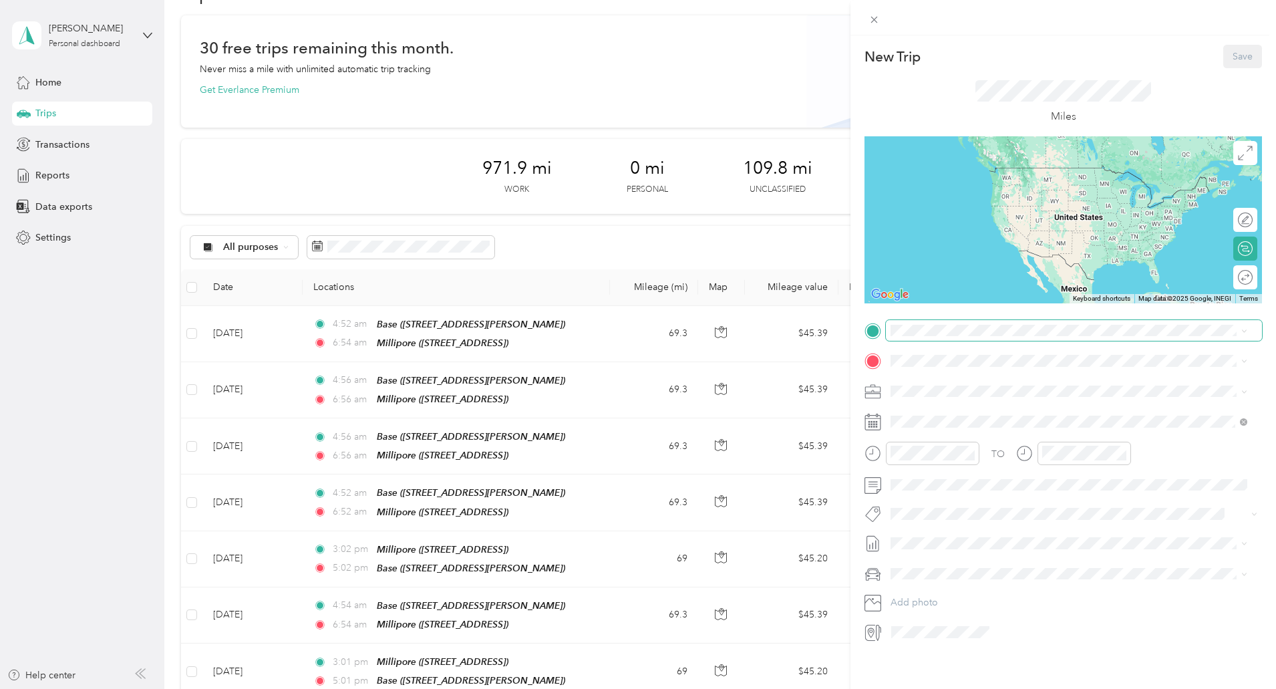
click at [941, 336] on span at bounding box center [1074, 330] width 376 height 21
click at [921, 337] on span at bounding box center [1074, 330] width 376 height 21
click at [935, 434] on div "Millipore 5485 County Road v, Sheboygan Falls CTH-V, 53085, Sheboygan Falls, WI…" at bounding box center [958, 431] width 85 height 28
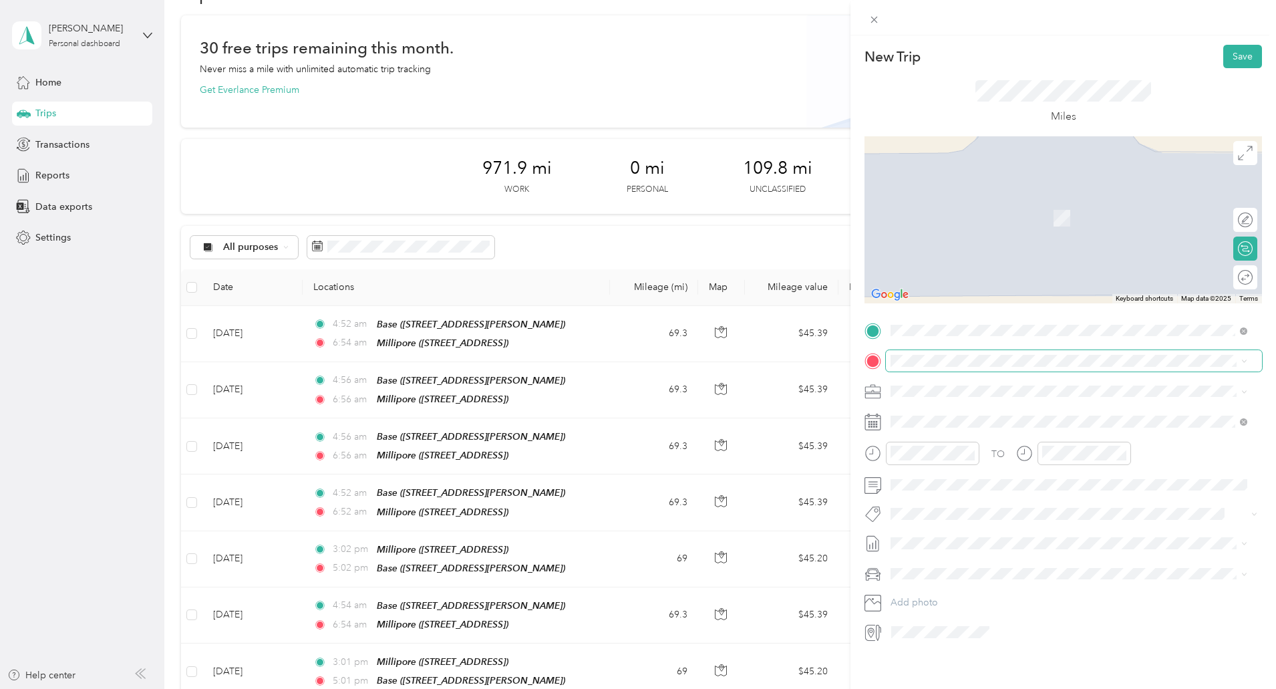
click at [910, 367] on span at bounding box center [1074, 360] width 376 height 21
click at [932, 371] on span at bounding box center [1074, 360] width 376 height 21
click at [941, 432] on li "Base 339 Darlene Drive, Waukesha , 53189, Waukesha, WI, United States" at bounding box center [1069, 422] width 366 height 42
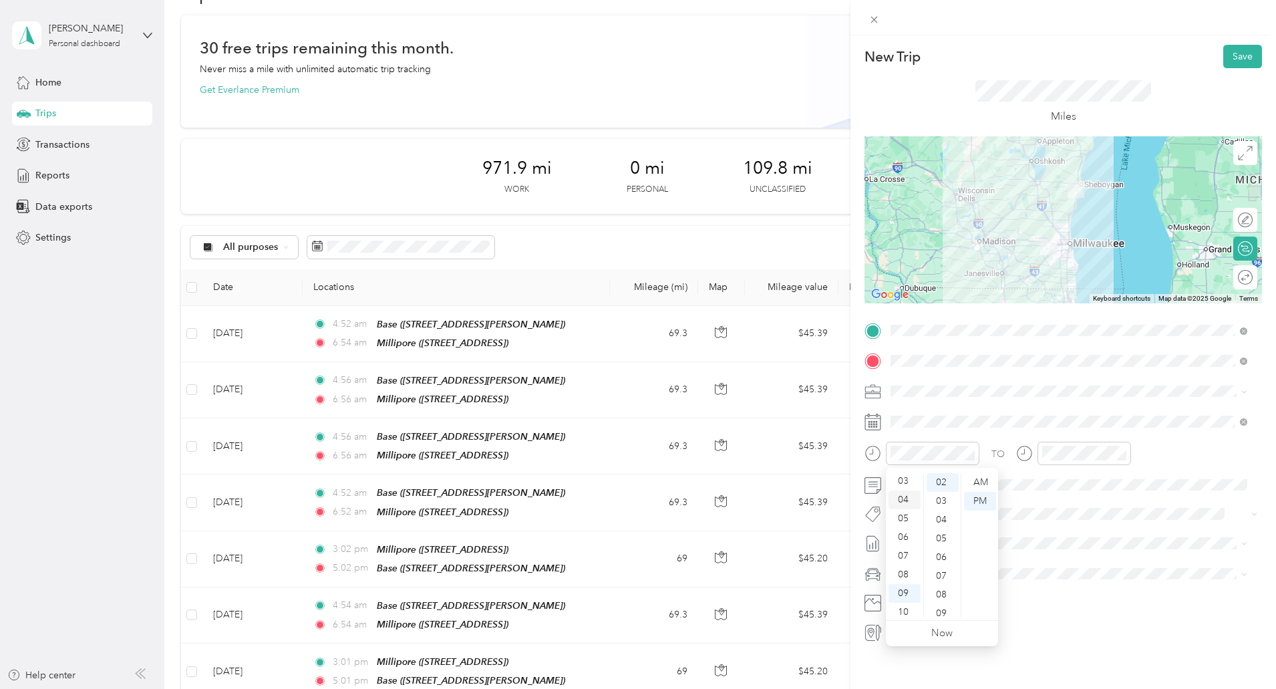
click at [905, 482] on div "03" at bounding box center [905, 481] width 32 height 19
click at [1052, 495] on div "05" at bounding box center [1056, 495] width 32 height 19
click at [1237, 61] on button "Save" at bounding box center [1242, 56] width 39 height 23
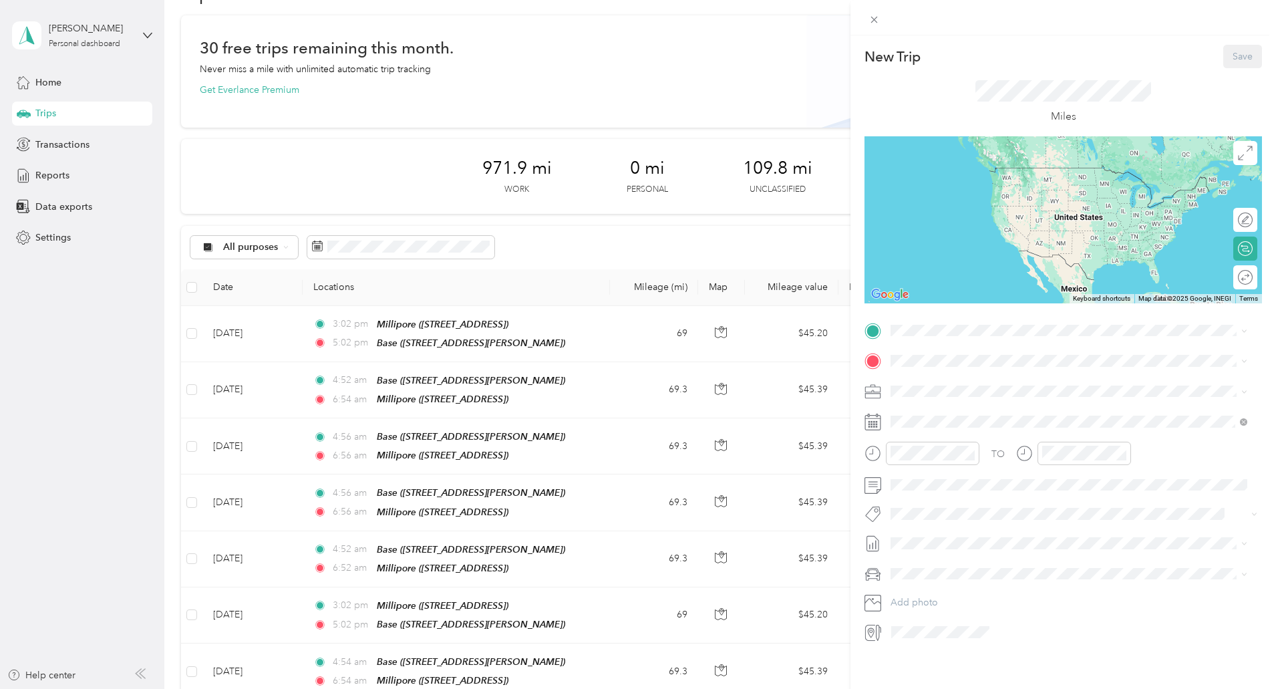
click at [926, 425] on div "Millipore 5485 County Road v, Sheboygan Falls CTH-V, 53085, Sheboygan Falls, WI…" at bounding box center [958, 428] width 85 height 28
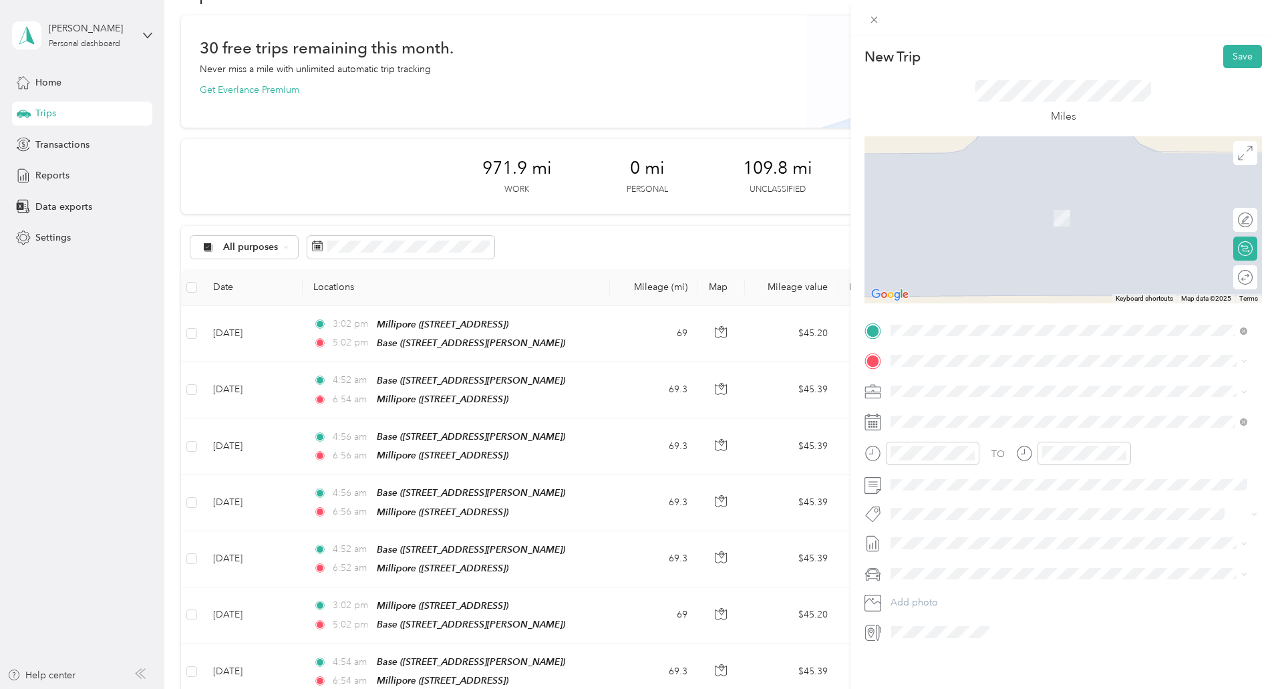
click at [926, 414] on div "Base 339 Darlene Drive, Waukesha , 53189, Waukesha, WI, United States" at bounding box center [995, 414] width 159 height 28
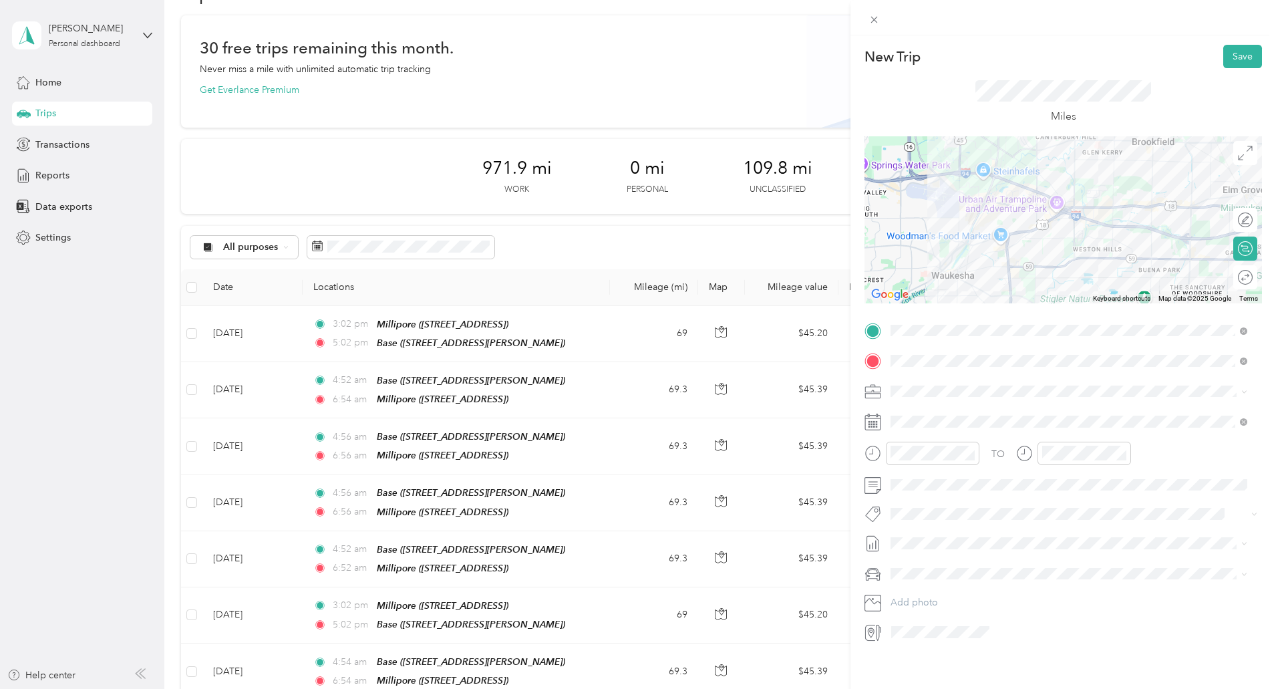
click at [1238, 248] on icon at bounding box center [1245, 248] width 15 height 15
click at [1226, 220] on div at bounding box center [1232, 220] width 12 height 12
drag, startPoint x: 1068, startPoint y: 216, endPoint x: 985, endPoint y: 175, distance: 92.6
click at [1052, 212] on div at bounding box center [1054, 217] width 19 height 19
drag, startPoint x: 1052, startPoint y: 212, endPoint x: 974, endPoint y: 211, distance: 78.9
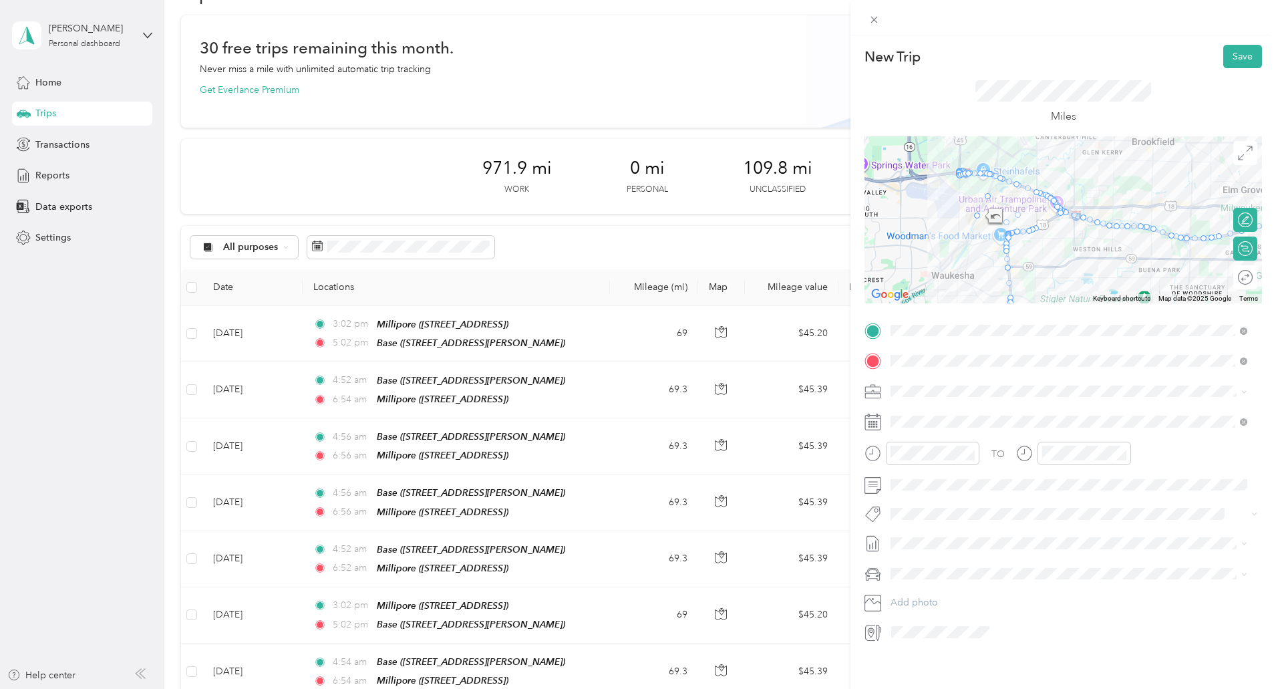
drag, startPoint x: 1052, startPoint y: 205, endPoint x: 978, endPoint y: 187, distance: 76.3
drag, startPoint x: 1033, startPoint y: 199, endPoint x: 964, endPoint y: 242, distance: 81.0
click at [1240, 220] on div at bounding box center [1246, 220] width 12 height 12
click at [1229, 220] on div at bounding box center [1239, 220] width 28 height 14
click at [1240, 250] on div at bounding box center [1246, 249] width 12 height 12
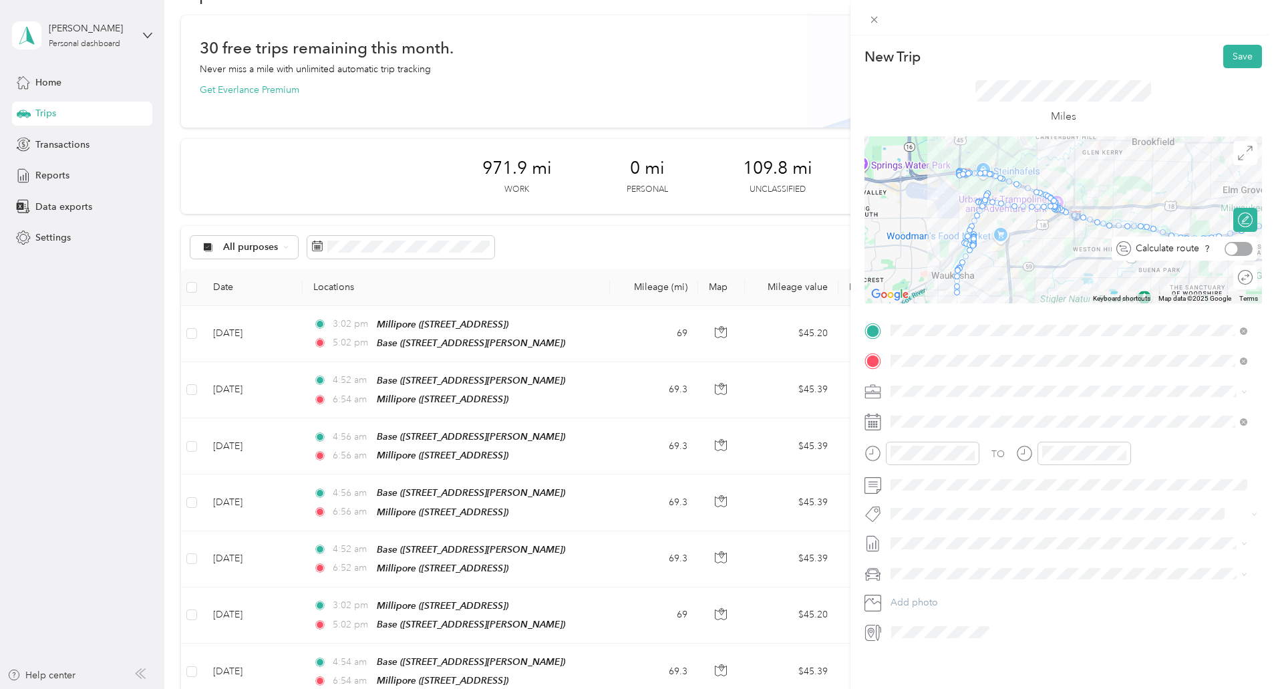
click at [1232, 250] on div at bounding box center [1239, 249] width 28 height 14
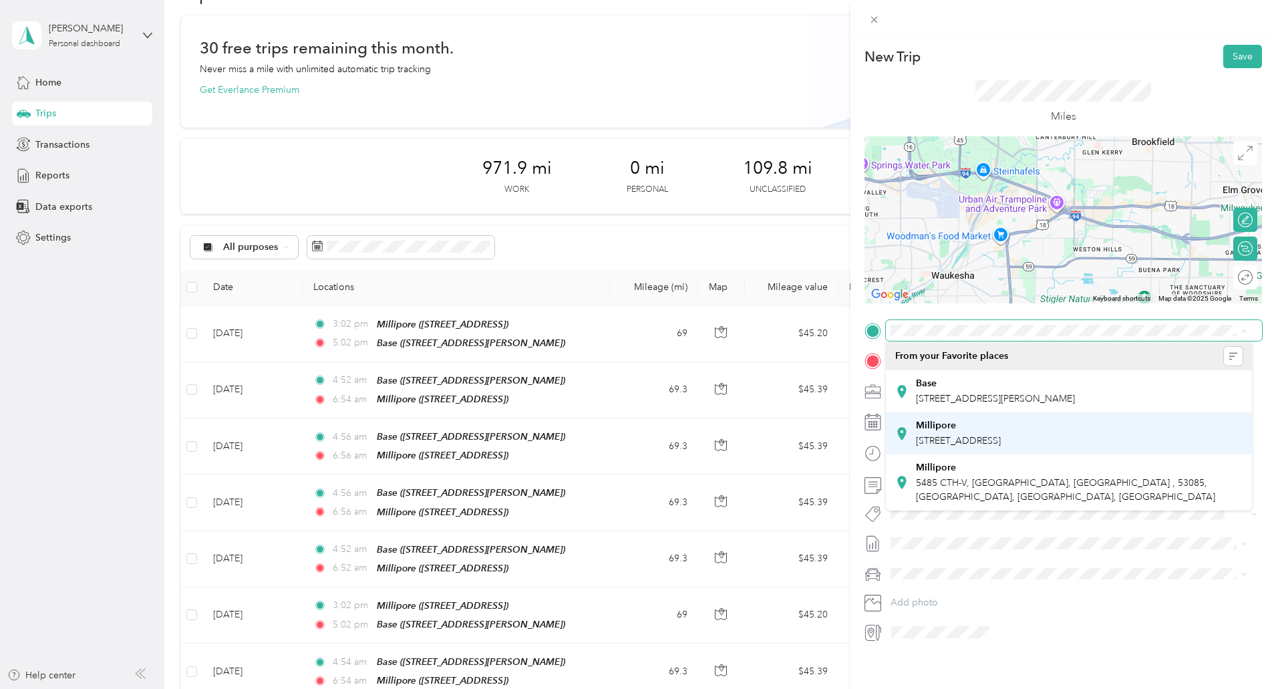
click at [1001, 424] on div "Millipore" at bounding box center [958, 426] width 85 height 12
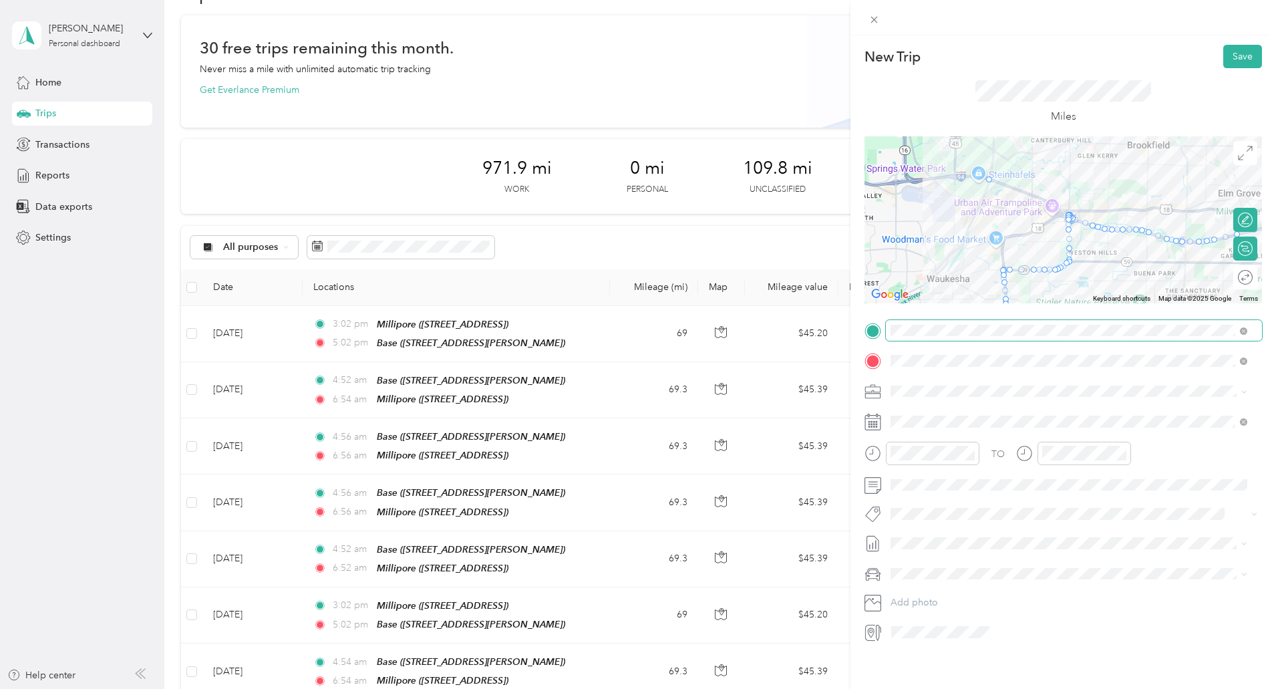
drag, startPoint x: 1080, startPoint y: 222, endPoint x: 988, endPoint y: 180, distance: 101.4
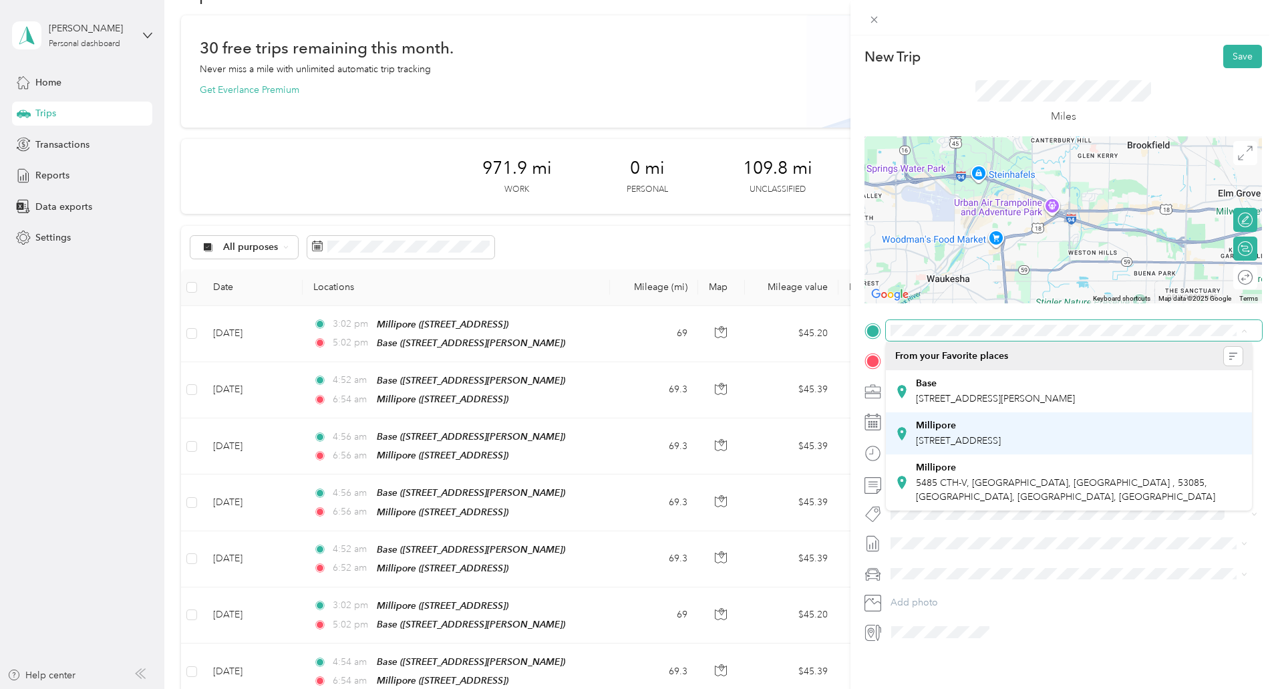
click at [1001, 432] on div "Millipore 5485 County Road v, Sheboygan Falls CTH-V, 53085, Sheboygan Falls, WI…" at bounding box center [958, 434] width 85 height 28
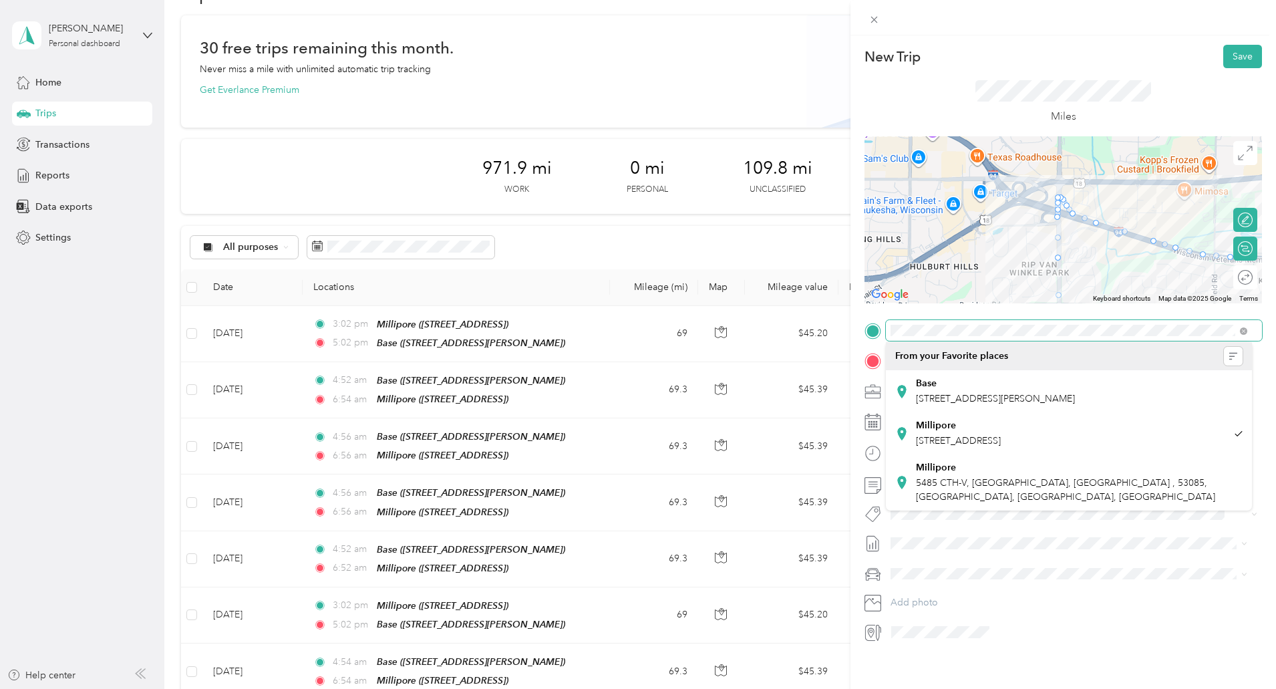
drag, startPoint x: 1040, startPoint y: 213, endPoint x: 1186, endPoint y: 349, distance: 199.5
click at [1186, 688] on div "New Trip Save This trip cannot be edited because it is either under review, app…" at bounding box center [635, 689] width 1270 height 0
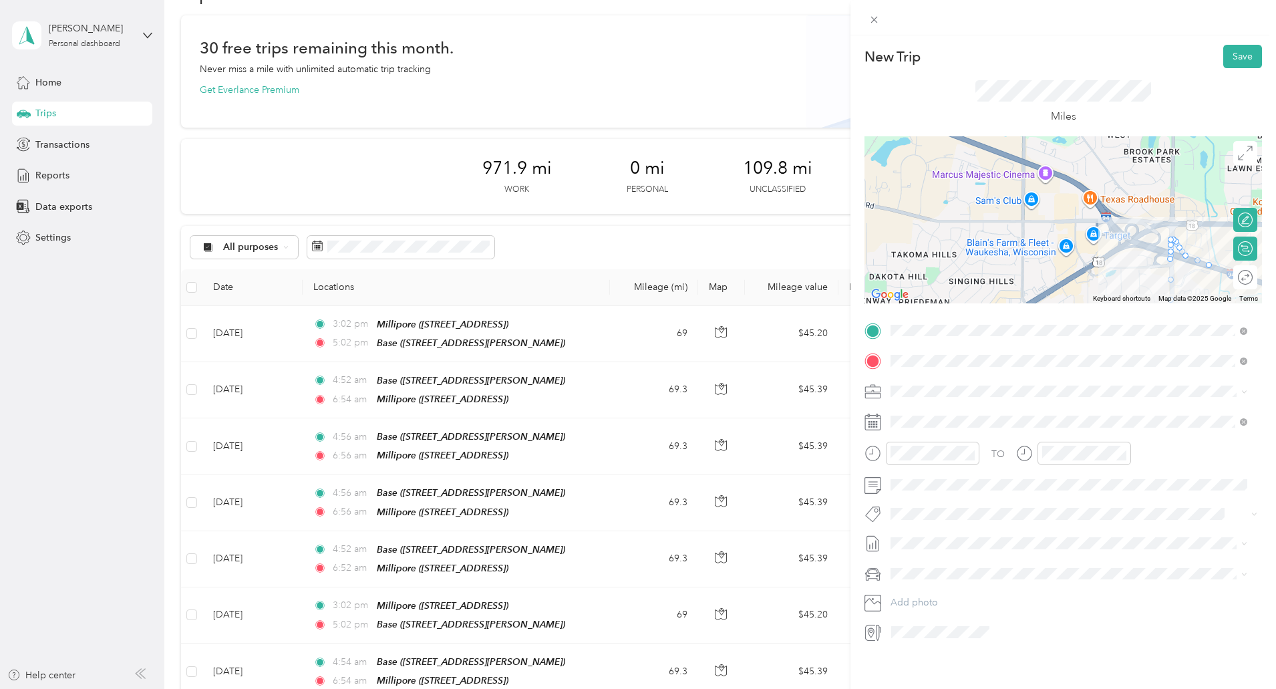
drag, startPoint x: 986, startPoint y: 251, endPoint x: 1101, endPoint y: 293, distance: 122.4
click at [1101, 293] on div at bounding box center [1064, 219] width 398 height 167
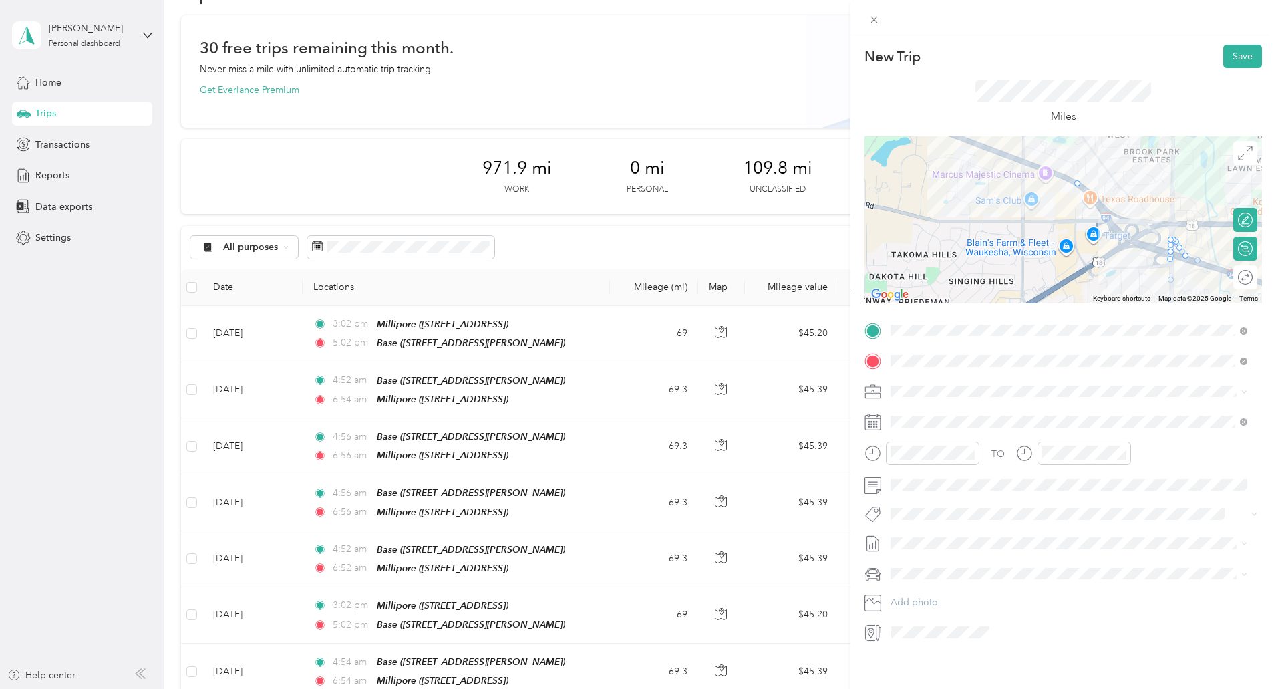
drag, startPoint x: 1206, startPoint y: 265, endPoint x: 1073, endPoint y: 182, distance: 156.3
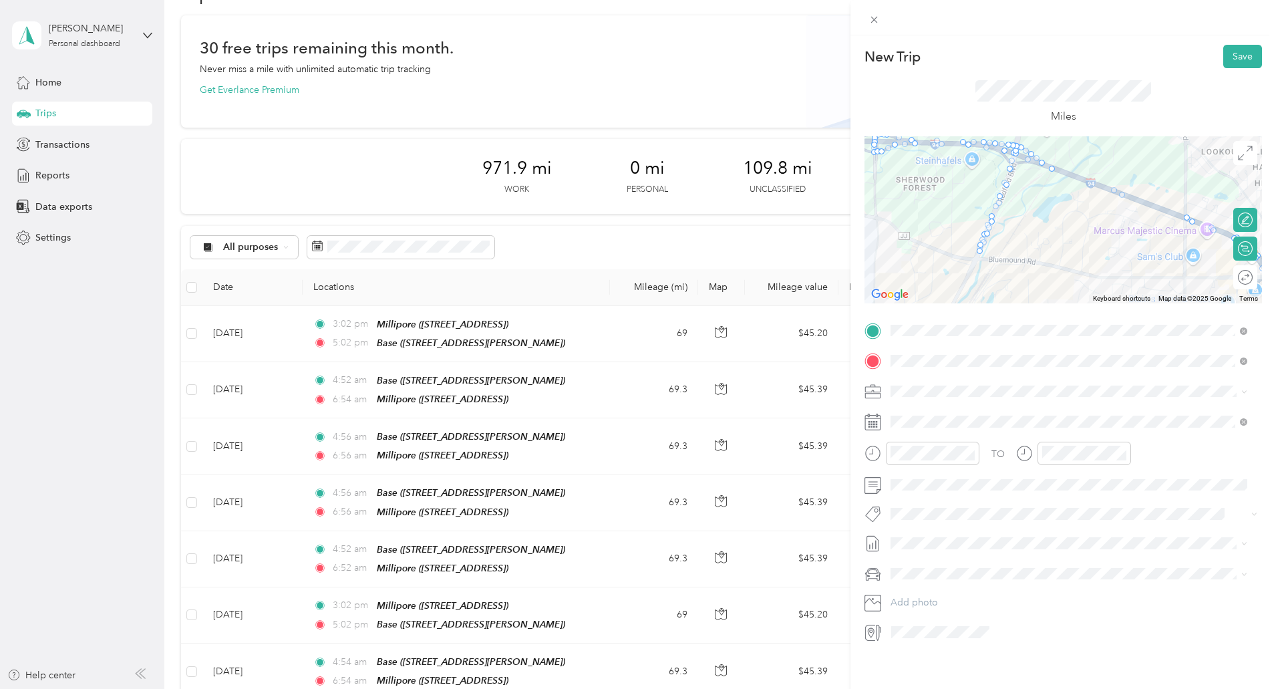
drag, startPoint x: 996, startPoint y: 258, endPoint x: 1164, endPoint y: 316, distance: 178.1
click at [1164, 316] on div "New Trip Save This trip cannot be edited because it is either under review, app…" at bounding box center [1064, 344] width 398 height 598
click at [1049, 168] on div at bounding box center [1052, 168] width 6 height 6
drag, startPoint x: 1047, startPoint y: 168, endPoint x: 1036, endPoint y: 164, distance: 11.4
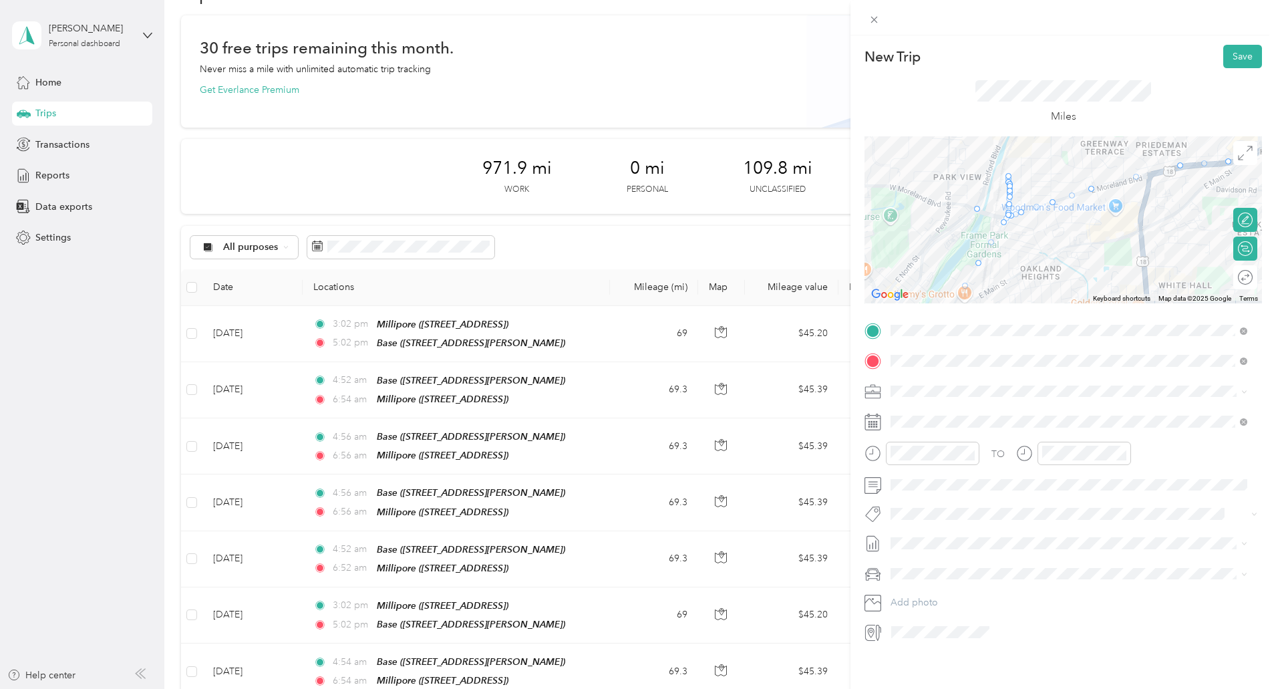
drag, startPoint x: 1182, startPoint y: 216, endPoint x: 962, endPoint y: 202, distance: 220.9
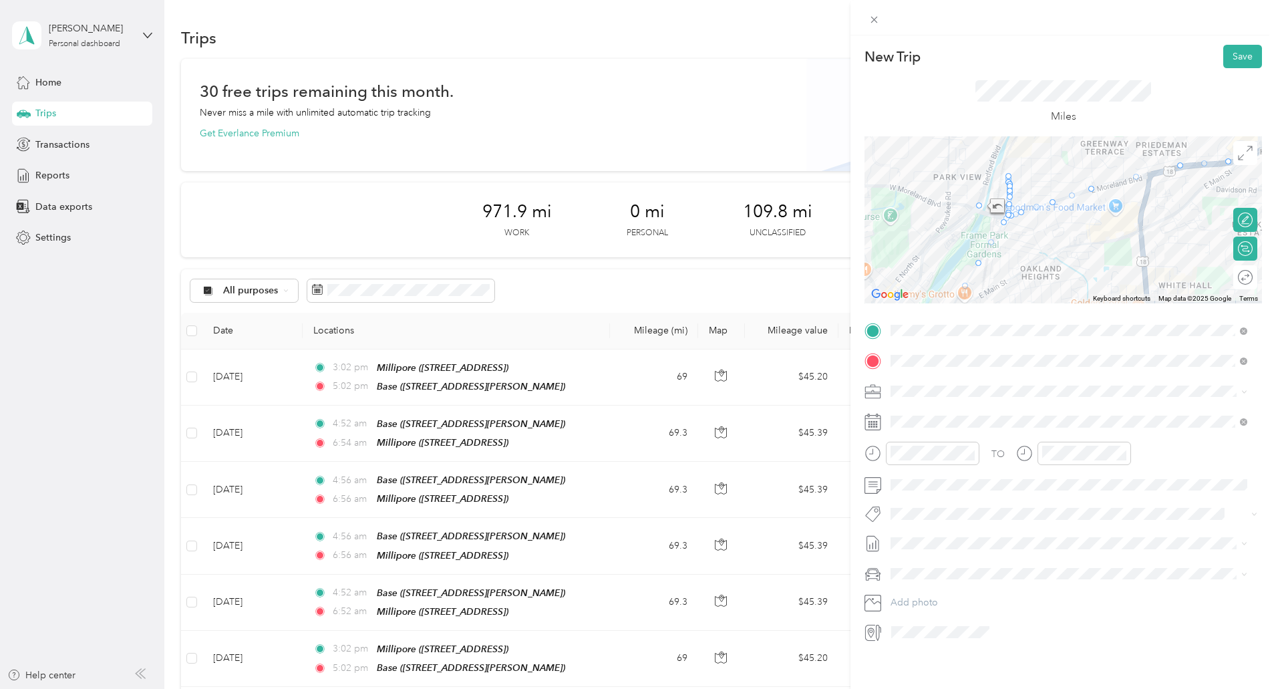
scroll to position [43, 0]
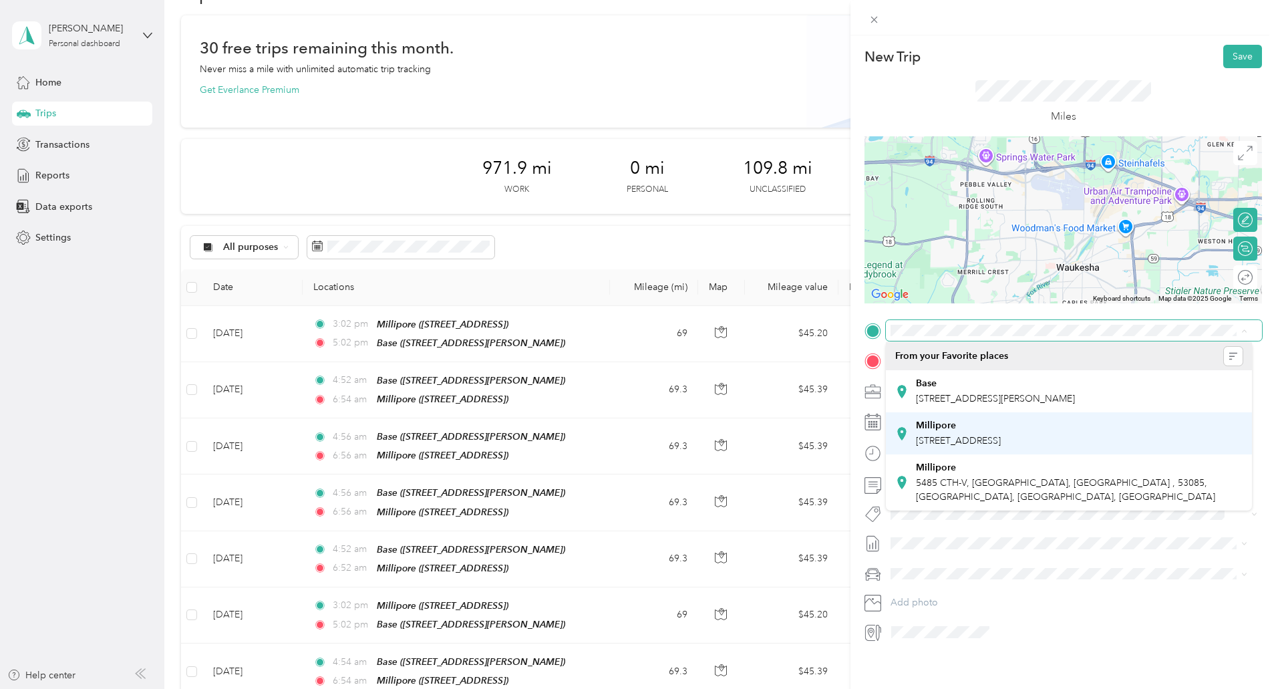
click at [1001, 440] on span "[STREET_ADDRESS]" at bounding box center [958, 440] width 85 height 11
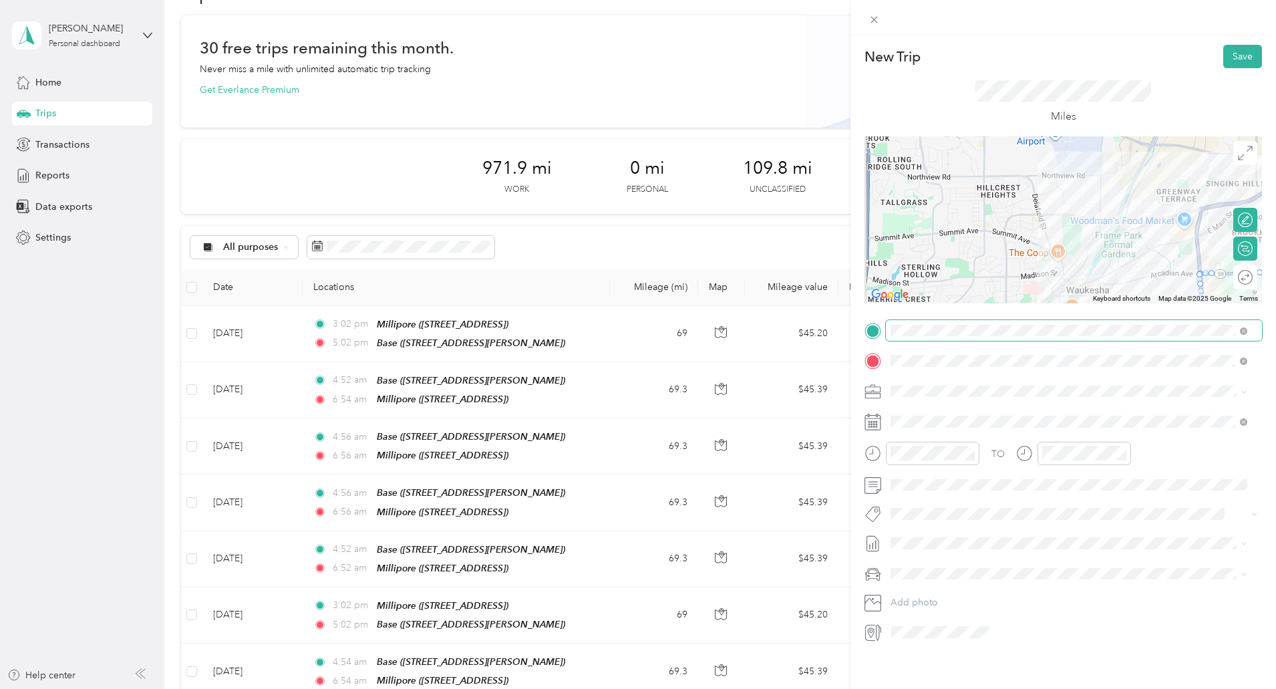
click at [1127, 242] on div at bounding box center [1064, 219] width 398 height 167
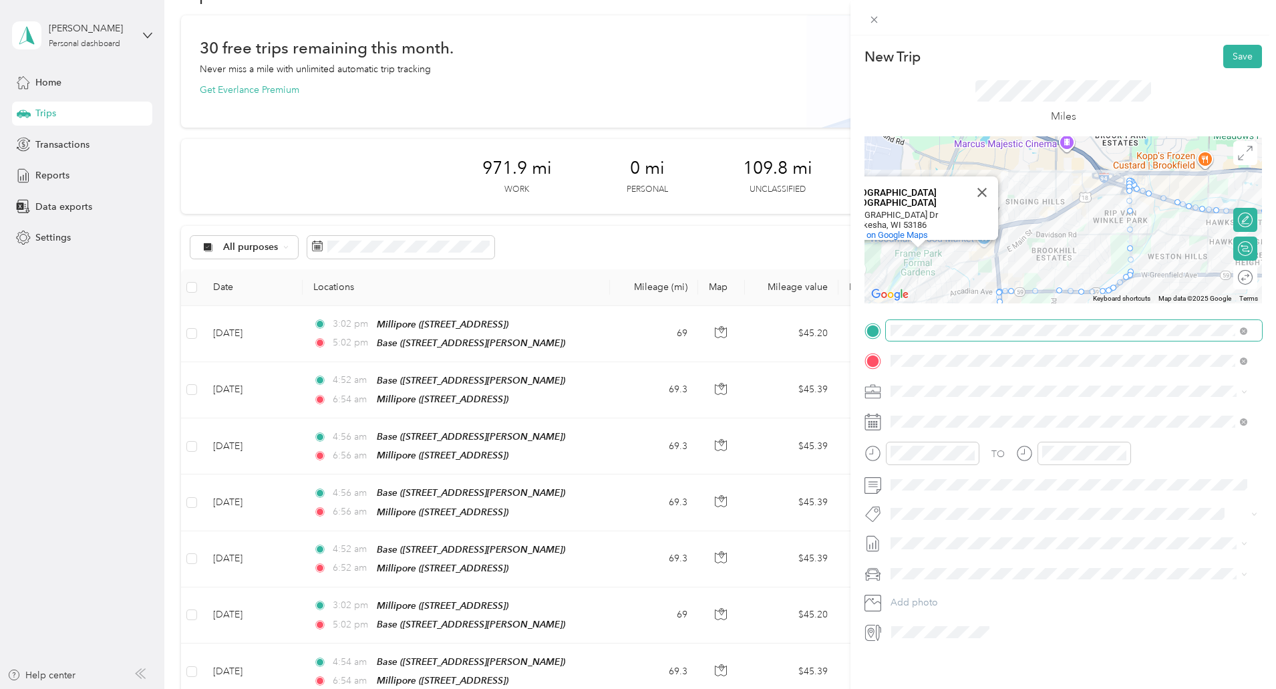
drag, startPoint x: 1042, startPoint y: 261, endPoint x: 838, endPoint y: 255, distance: 204.6
click at [838, 255] on div "New Trip Save This trip cannot be edited because it is either under review, app…" at bounding box center [638, 344] width 1276 height 689
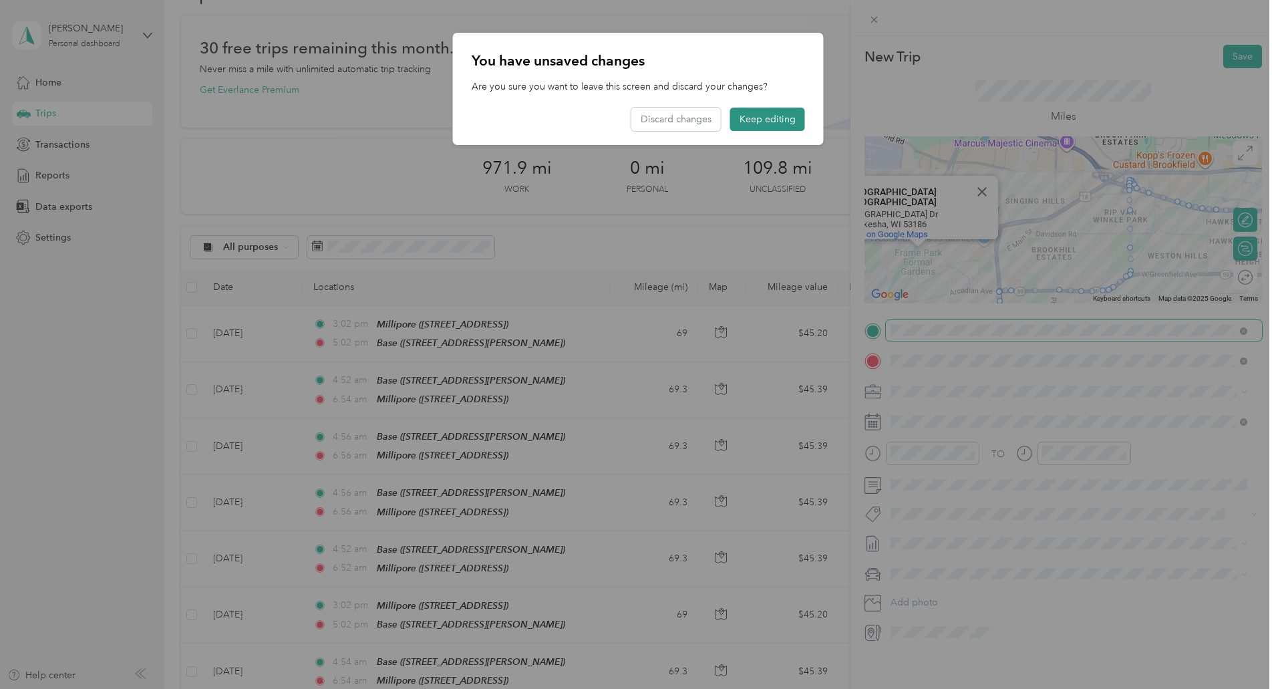
click at [759, 115] on button "Keep editing" at bounding box center [767, 119] width 75 height 23
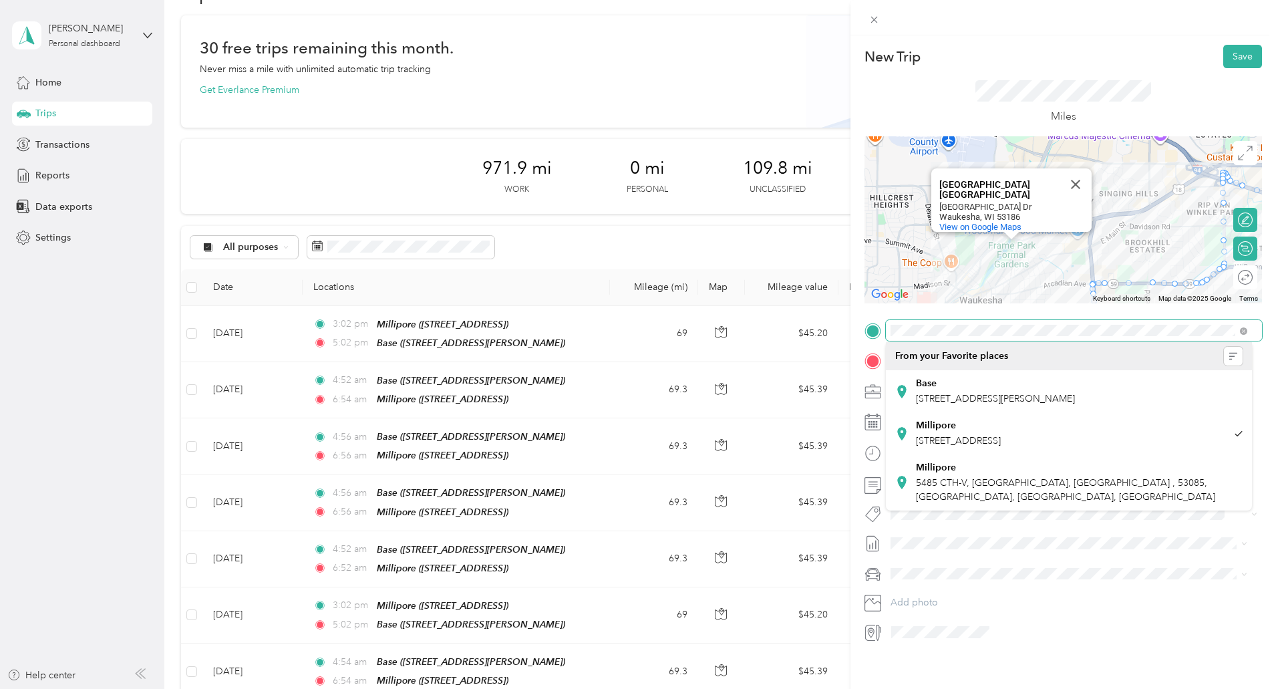
drag, startPoint x: 1061, startPoint y: 244, endPoint x: 1156, endPoint y: 237, distance: 95.1
click at [1156, 237] on div "Frame Park Formal Gardens Frame Park Formal Gardens 1150 Frame Park Dr Waukesha…" at bounding box center [1064, 219] width 398 height 167
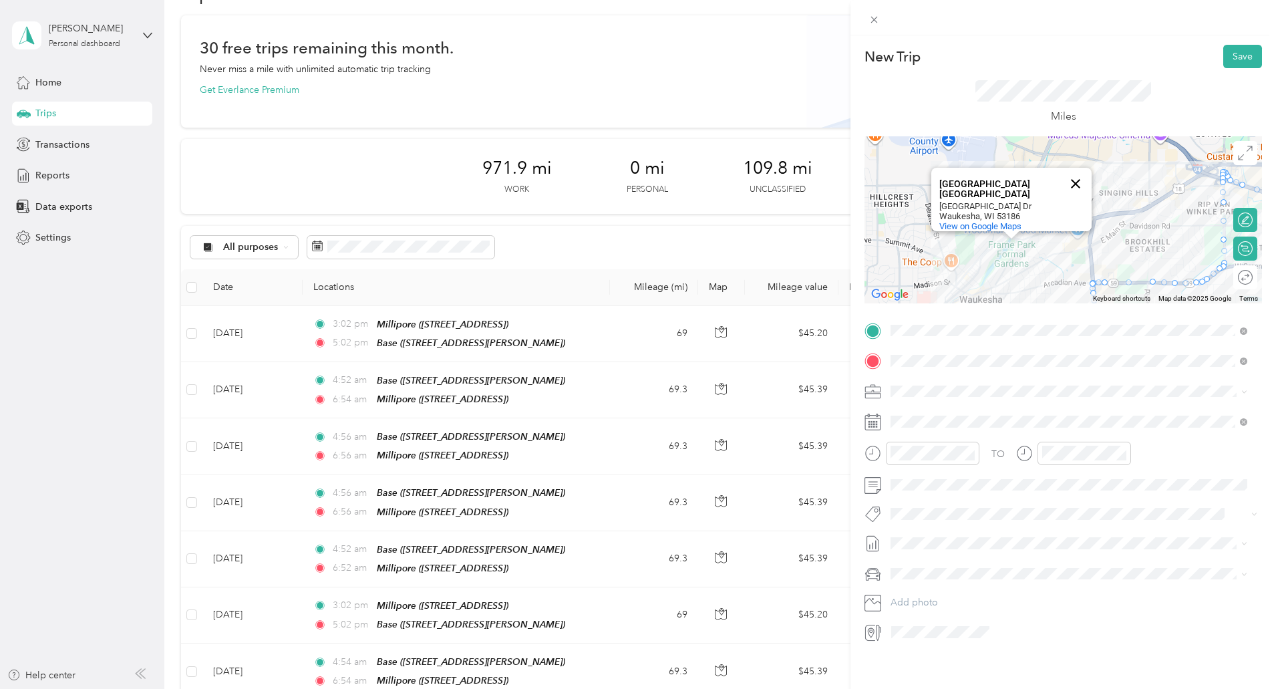
click at [1076, 175] on button "Close" at bounding box center [1076, 184] width 32 height 32
drag, startPoint x: 1240, startPoint y: 186, endPoint x: 1007, endPoint y: 227, distance: 236.6
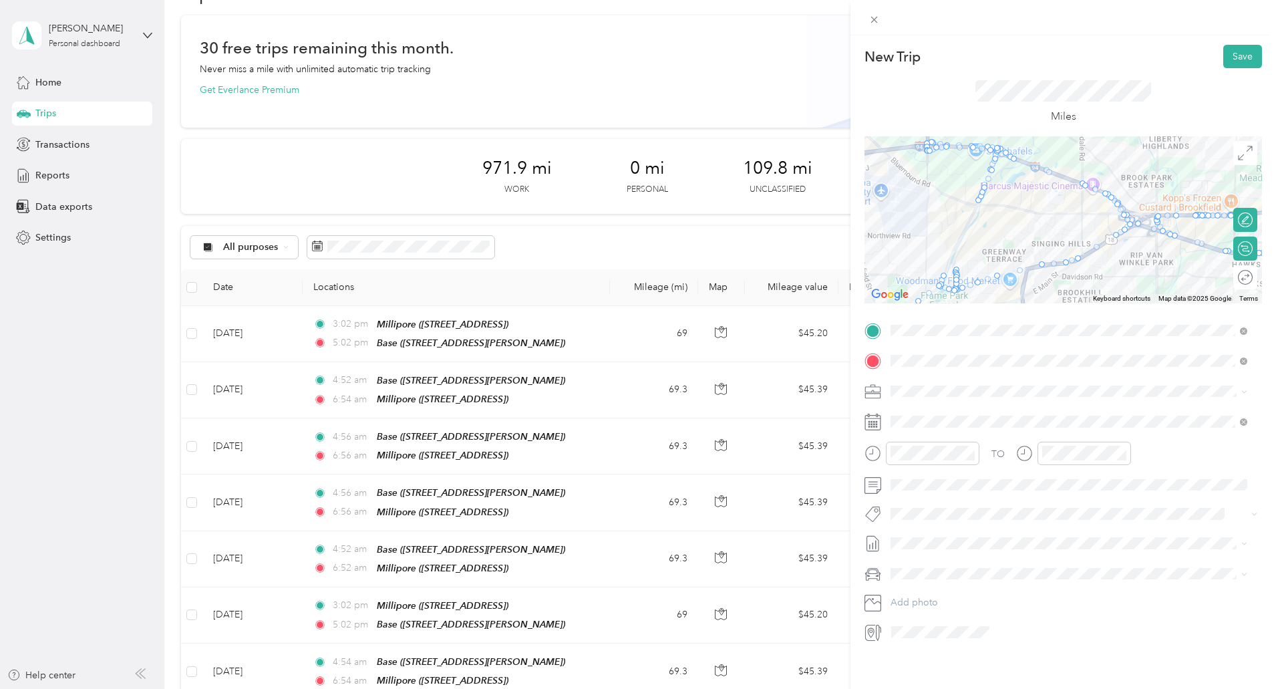
drag, startPoint x: 1137, startPoint y: 253, endPoint x: 1068, endPoint y: 309, distance: 88.9
click at [1068, 309] on div "New Trip Save This trip cannot be edited because it is either under review, app…" at bounding box center [1064, 344] width 398 height 598
drag, startPoint x: 1126, startPoint y: 223, endPoint x: 967, endPoint y: 223, distance: 159.0
drag, startPoint x: 1112, startPoint y: 234, endPoint x: 950, endPoint y: 246, distance: 162.1
drag, startPoint x: 1074, startPoint y: 256, endPoint x: 941, endPoint y: 260, distance: 133.7
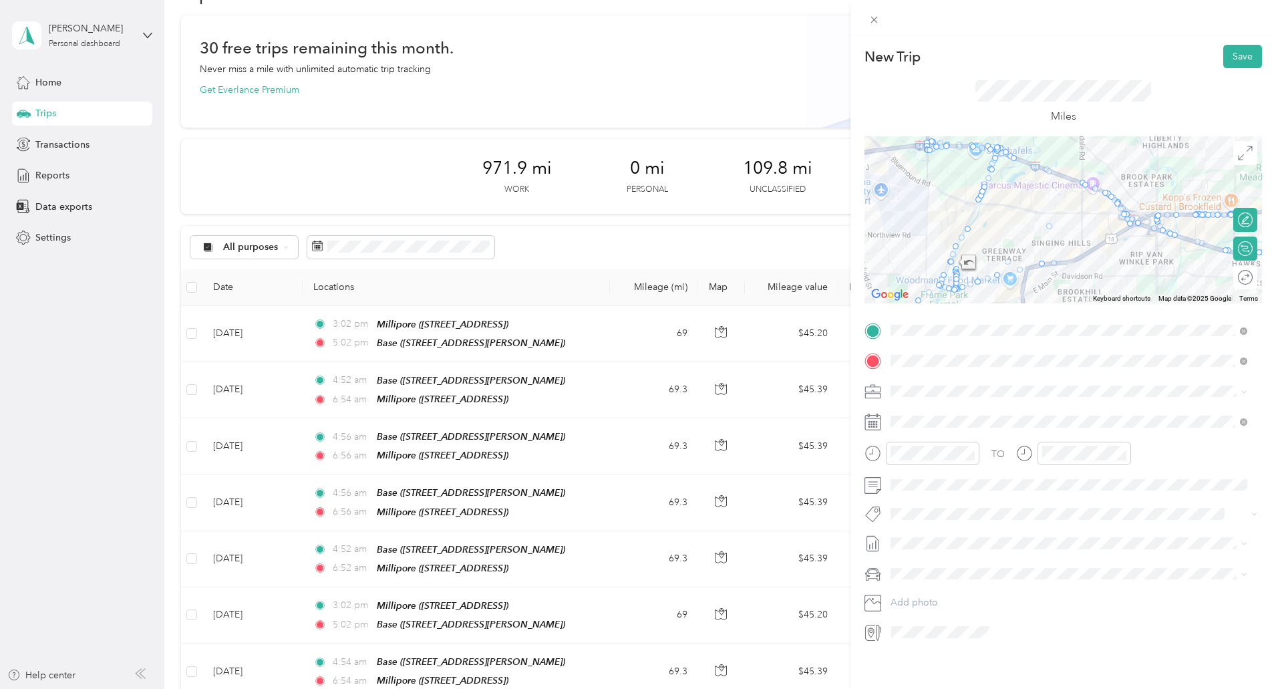
drag, startPoint x: 1058, startPoint y: 260, endPoint x: 940, endPoint y: 260, distance: 117.6
drag, startPoint x: 1037, startPoint y: 263, endPoint x: 940, endPoint y: 263, distance: 96.9
drag, startPoint x: 994, startPoint y: 272, endPoint x: 939, endPoint y: 269, distance: 54.9
drag, startPoint x: 975, startPoint y: 279, endPoint x: 935, endPoint y: 281, distance: 39.4
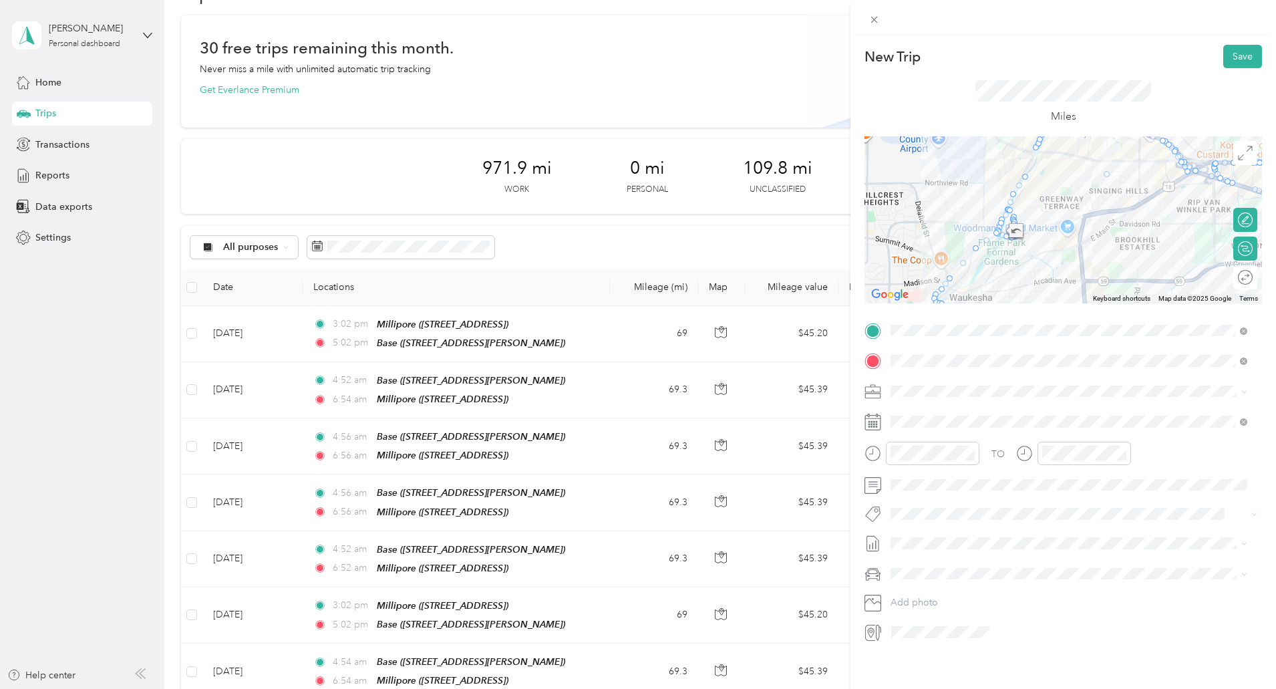
drag, startPoint x: 982, startPoint y: 271, endPoint x: 1041, endPoint y: 217, distance: 79.9
click at [1041, 217] on div at bounding box center [1064, 219] width 398 height 167
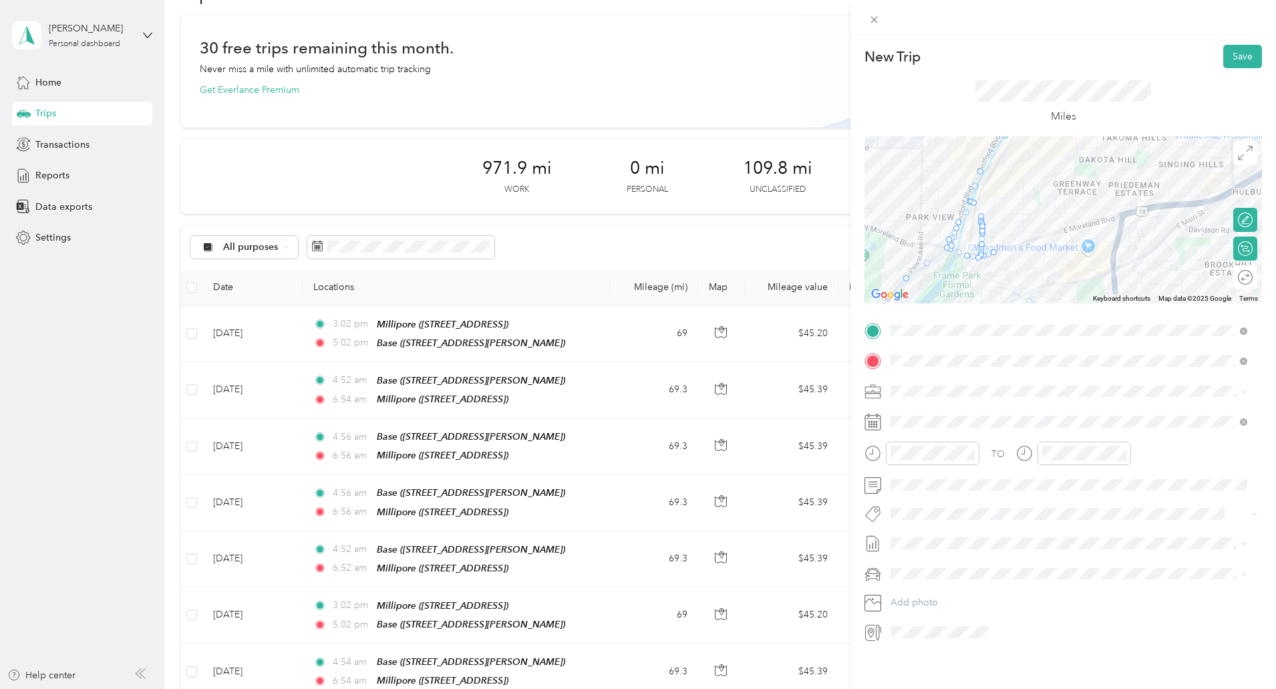
drag, startPoint x: 977, startPoint y: 239, endPoint x: 941, endPoint y: 242, distance: 35.5
drag, startPoint x: 976, startPoint y: 238, endPoint x: 944, endPoint y: 239, distance: 32.1
drag, startPoint x: 977, startPoint y: 228, endPoint x: 949, endPoint y: 231, distance: 28.2
drag, startPoint x: 978, startPoint y: 237, endPoint x: 948, endPoint y: 241, distance: 29.6
drag, startPoint x: 988, startPoint y: 253, endPoint x: 941, endPoint y: 249, distance: 47.6
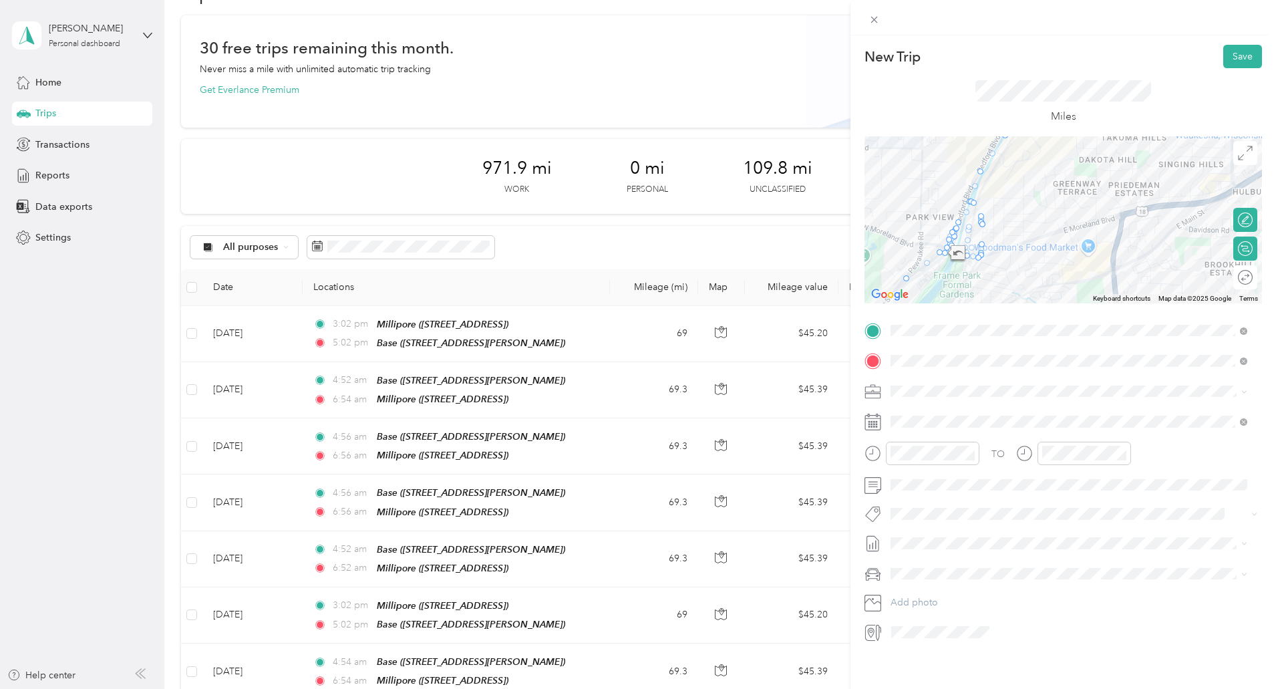
drag, startPoint x: 988, startPoint y: 249, endPoint x: 934, endPoint y: 250, distance: 53.5
drag, startPoint x: 979, startPoint y: 263, endPoint x: 937, endPoint y: 260, distance: 42.2
drag, startPoint x: 975, startPoint y: 257, endPoint x: 930, endPoint y: 258, distance: 44.8
drag, startPoint x: 981, startPoint y: 257, endPoint x: 937, endPoint y: 259, distance: 44.1
drag, startPoint x: 980, startPoint y: 255, endPoint x: 935, endPoint y: 255, distance: 44.8
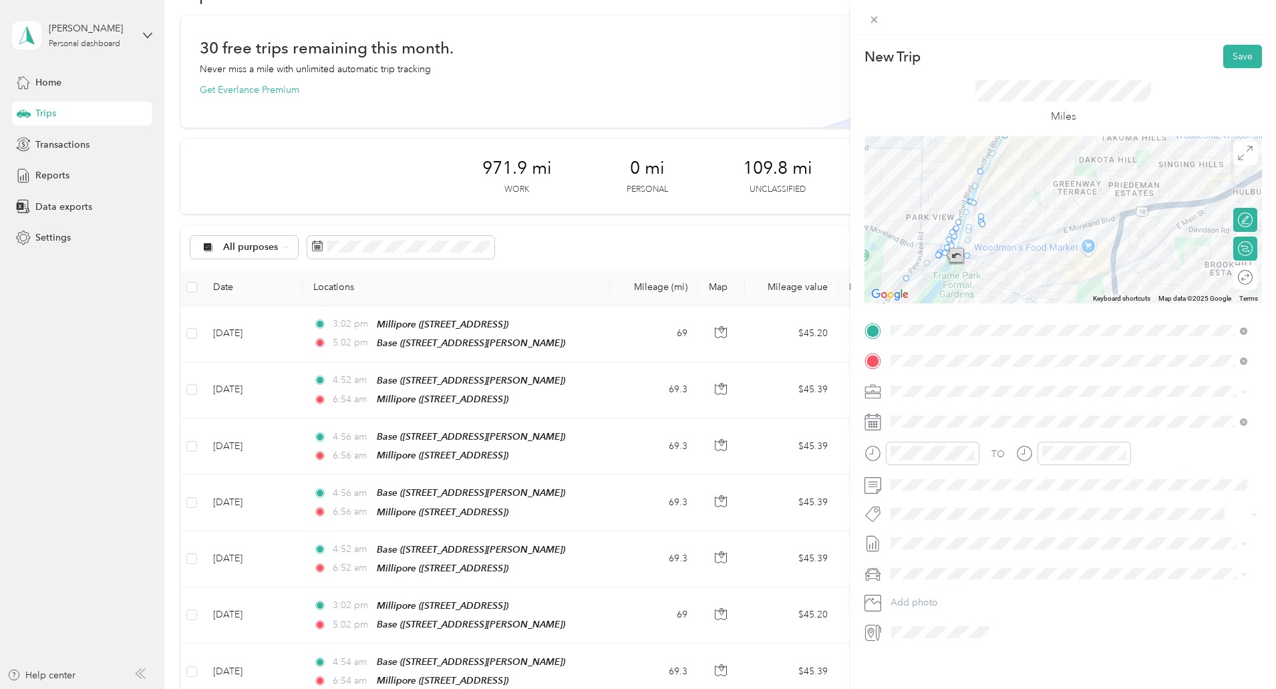
drag, startPoint x: 977, startPoint y: 248, endPoint x: 942, endPoint y: 251, distance: 34.9
click at [1064, 220] on div at bounding box center [1263, 220] width 398 height 0
drag, startPoint x: 976, startPoint y: 229, endPoint x: 943, endPoint y: 247, distance: 36.5
drag, startPoint x: 970, startPoint y: 225, endPoint x: 937, endPoint y: 247, distance: 39.5
drag, startPoint x: 973, startPoint y: 223, endPoint x: 933, endPoint y: 248, distance: 47.5
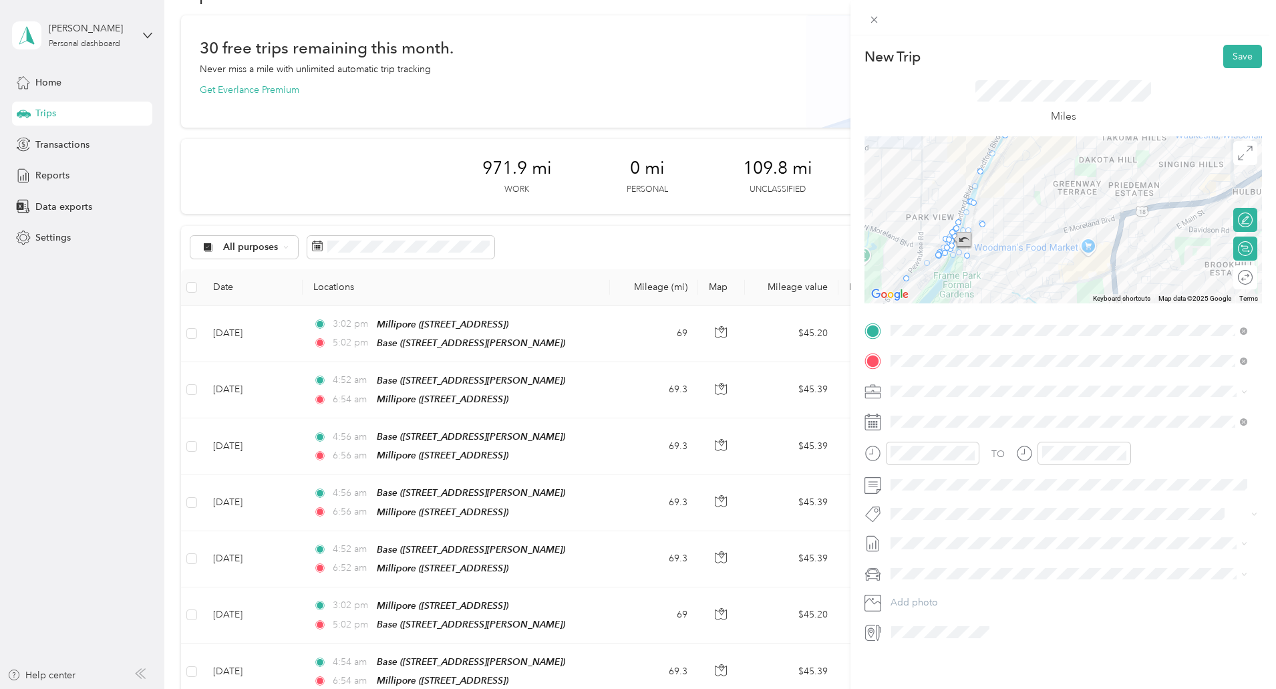
drag, startPoint x: 979, startPoint y: 225, endPoint x: 947, endPoint y: 241, distance: 35.6
click at [1064, 220] on div at bounding box center [1263, 220] width 398 height 0
drag, startPoint x: 978, startPoint y: 223, endPoint x: 943, endPoint y: 247, distance: 42.8
click at [1240, 250] on div at bounding box center [1246, 249] width 12 height 12
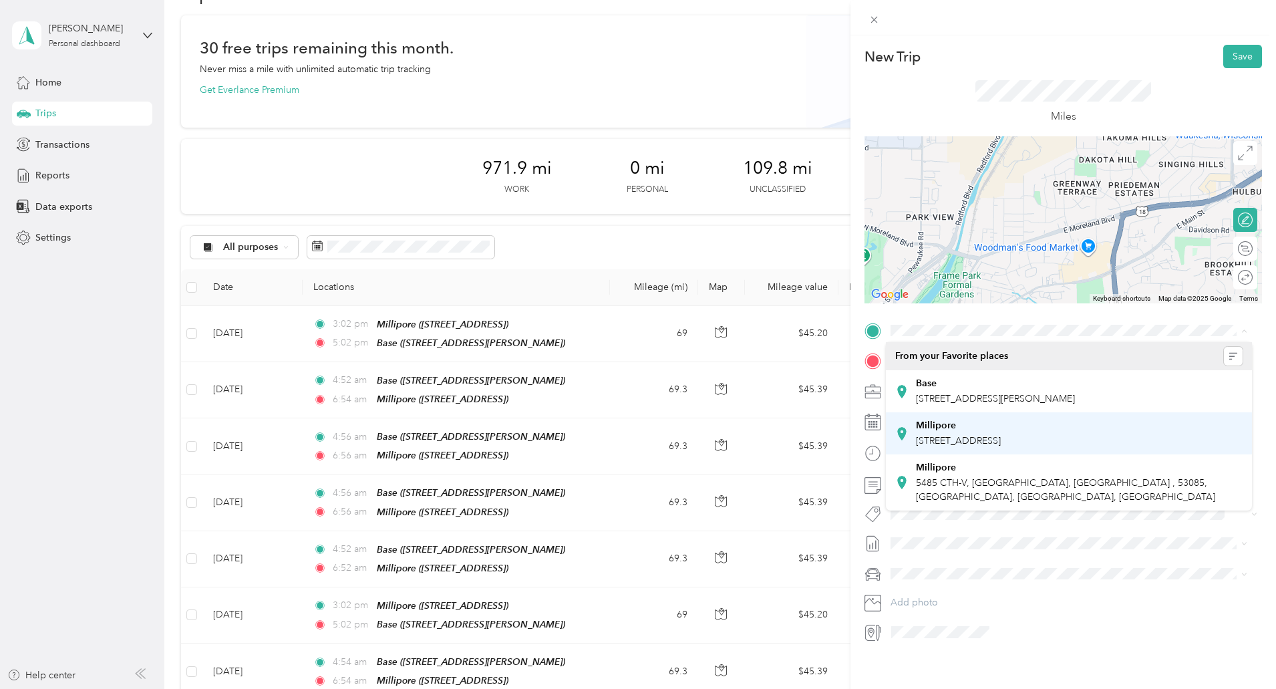
click at [1001, 440] on span "5485 County Road v, Sheboygan Falls CTH-V, 53085, Sheboygan Falls, WI, United S…" at bounding box center [958, 440] width 85 height 11
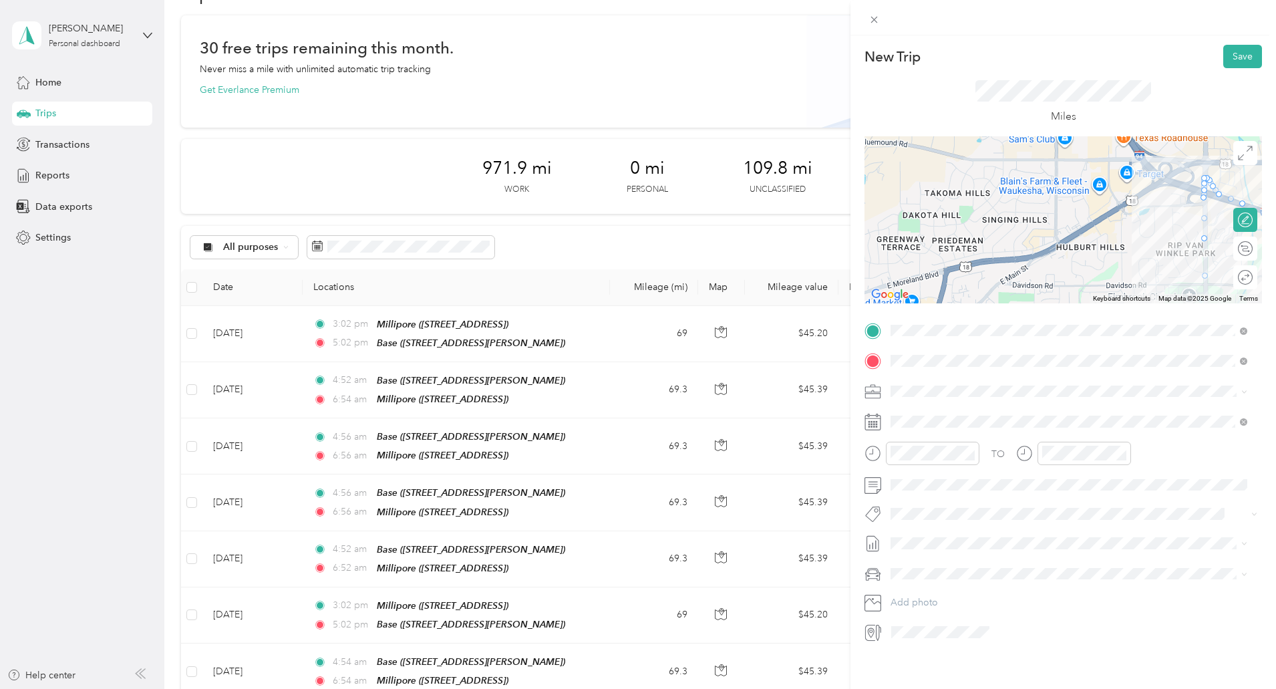
drag, startPoint x: 1129, startPoint y: 223, endPoint x: 947, endPoint y: 279, distance: 190.9
click at [947, 279] on div at bounding box center [1064, 219] width 398 height 167
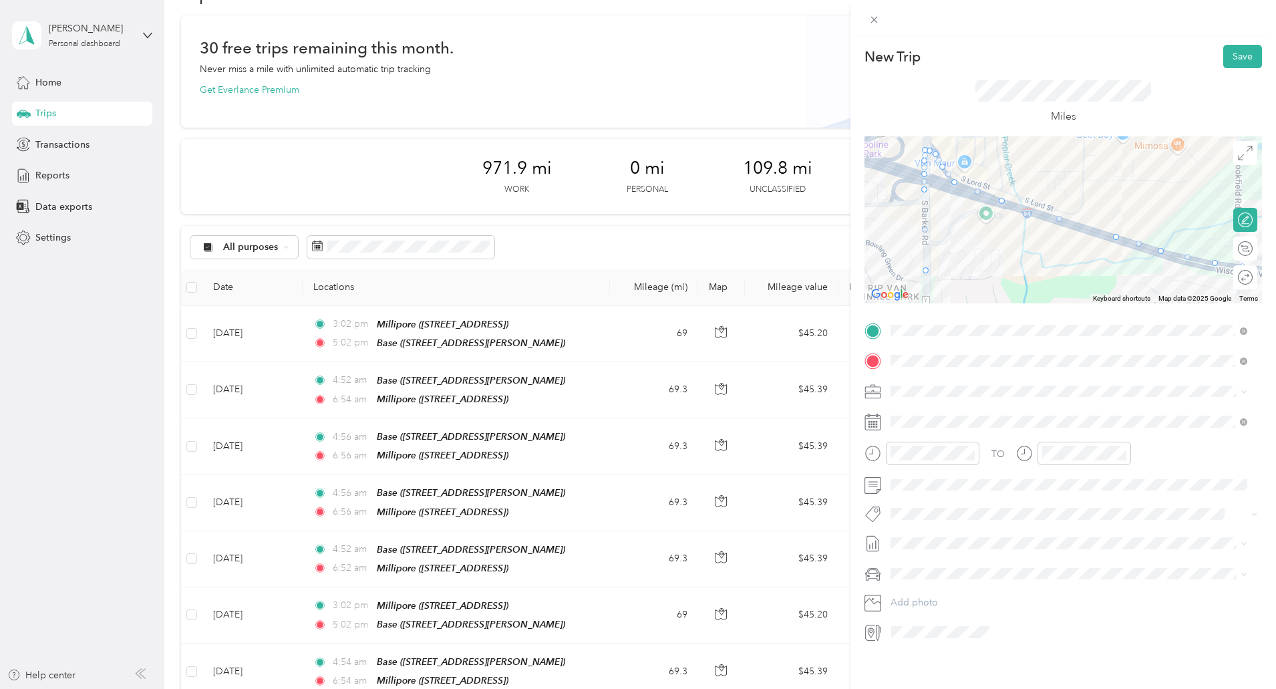
drag, startPoint x: 1197, startPoint y: 269, endPoint x: 1007, endPoint y: 247, distance: 191.6
click at [1007, 247] on div at bounding box center [1064, 219] width 398 height 167
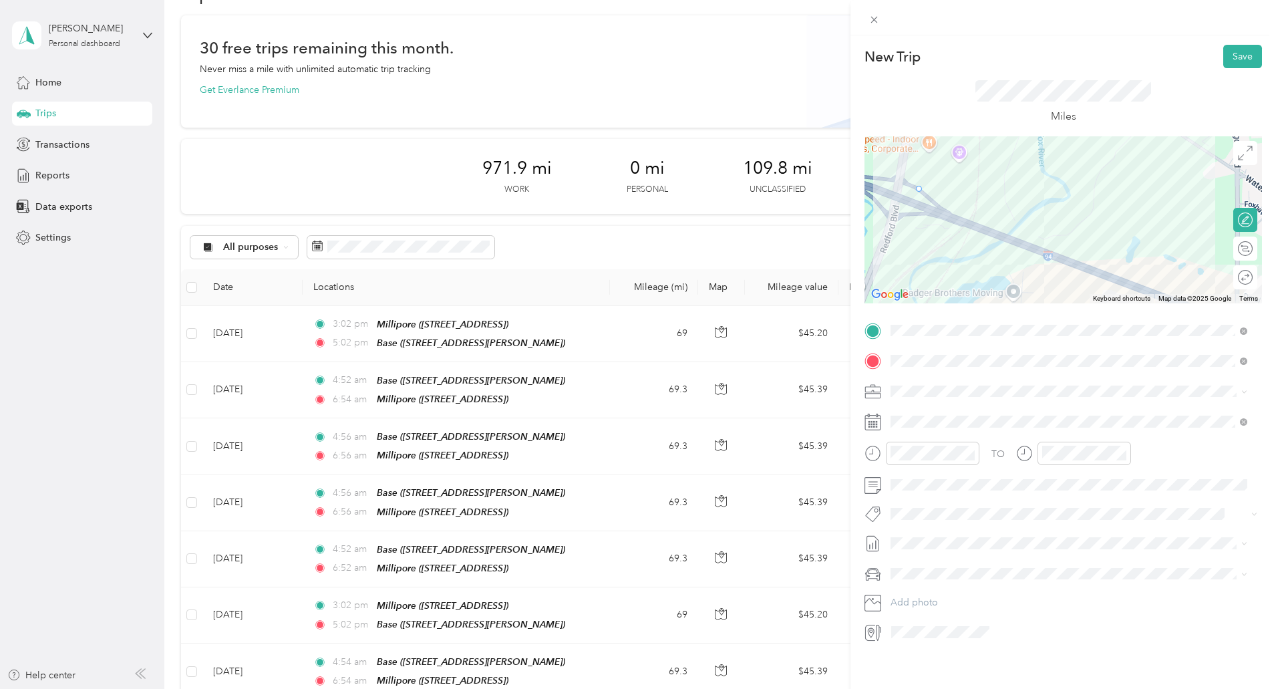
drag, startPoint x: 1113, startPoint y: 239, endPoint x: 914, endPoint y: 191, distance: 204.8
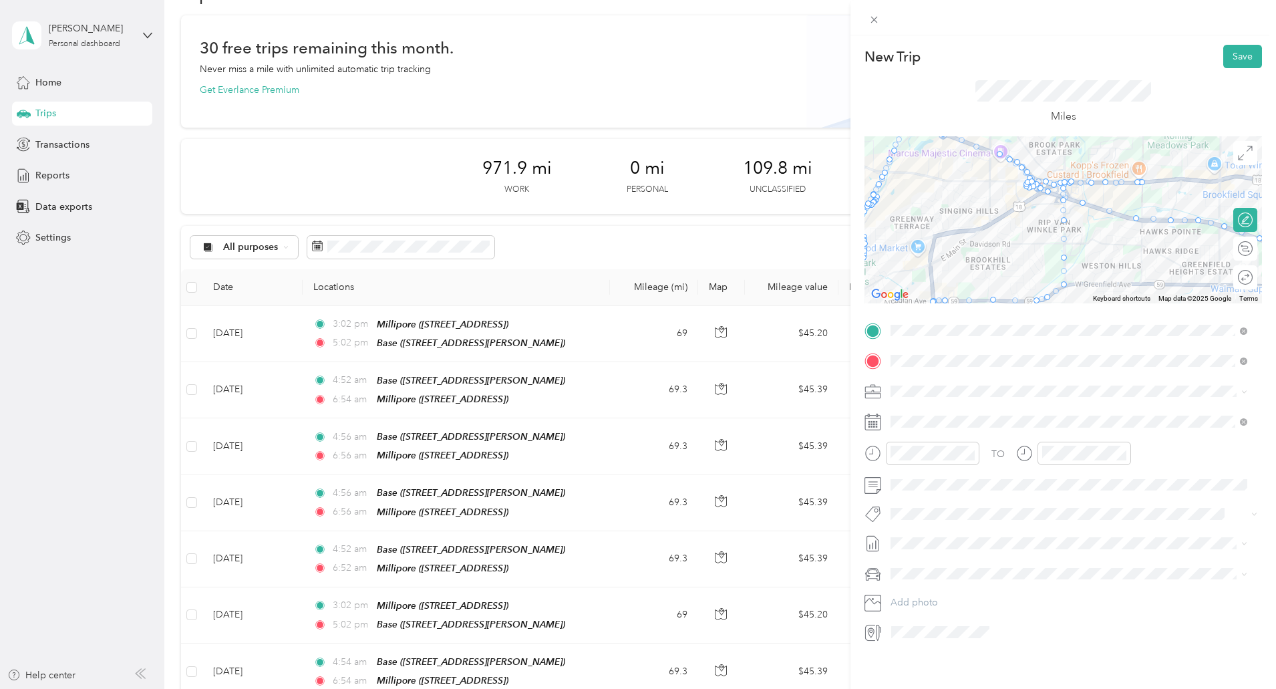
drag, startPoint x: 1018, startPoint y: 270, endPoint x: 960, endPoint y: 156, distance: 128.2
click at [960, 156] on div at bounding box center [1064, 219] width 398 height 167
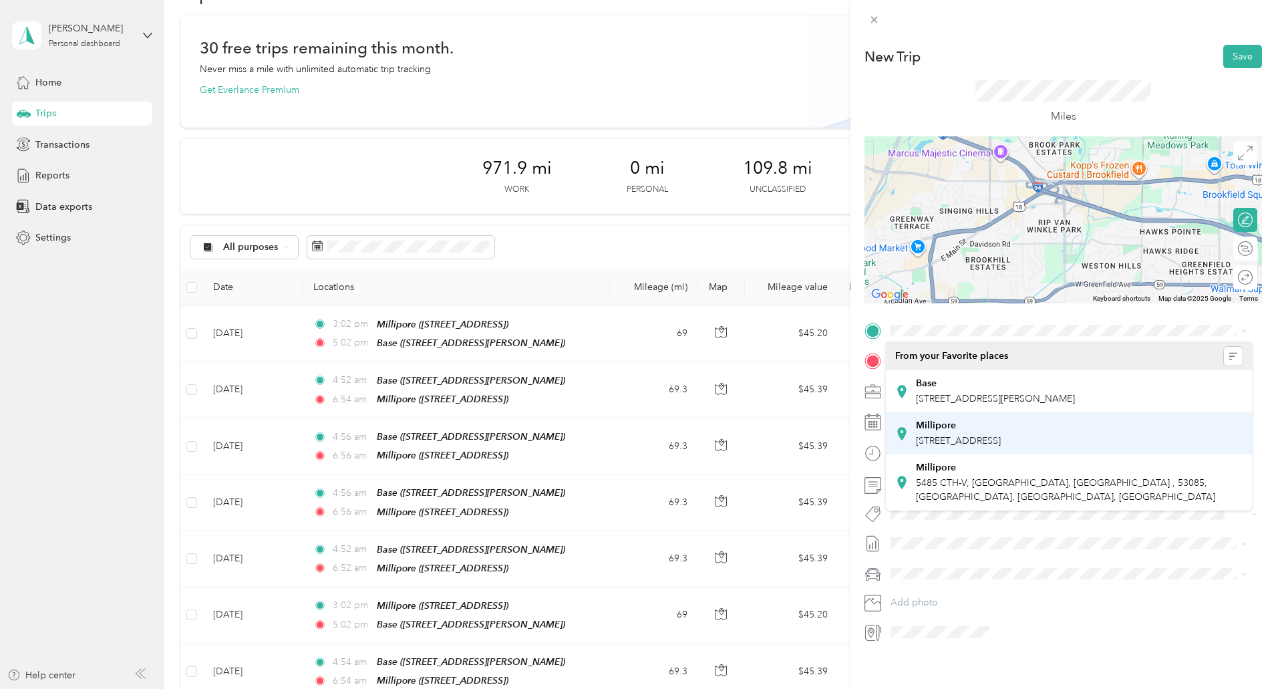
click at [1001, 435] on span "5485 County Road v, Sheboygan Falls CTH-V, 53085, Sheboygan Falls, WI, United S…" at bounding box center [958, 440] width 85 height 11
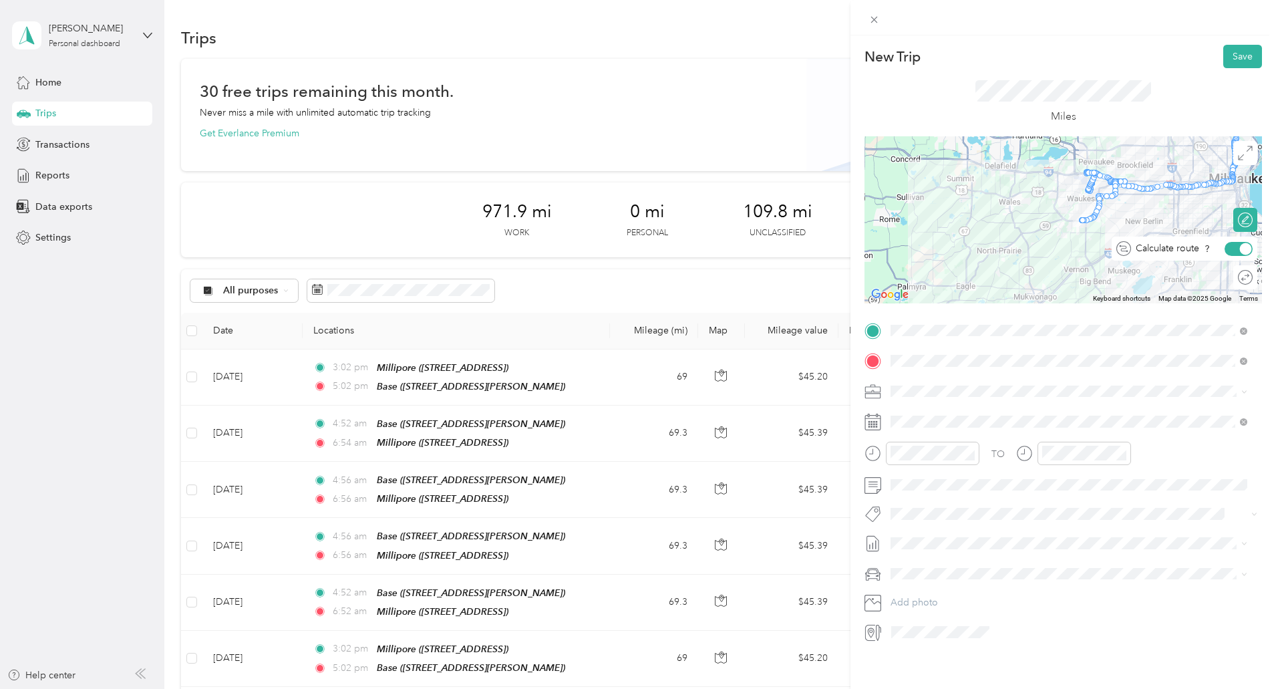
scroll to position [43, 0]
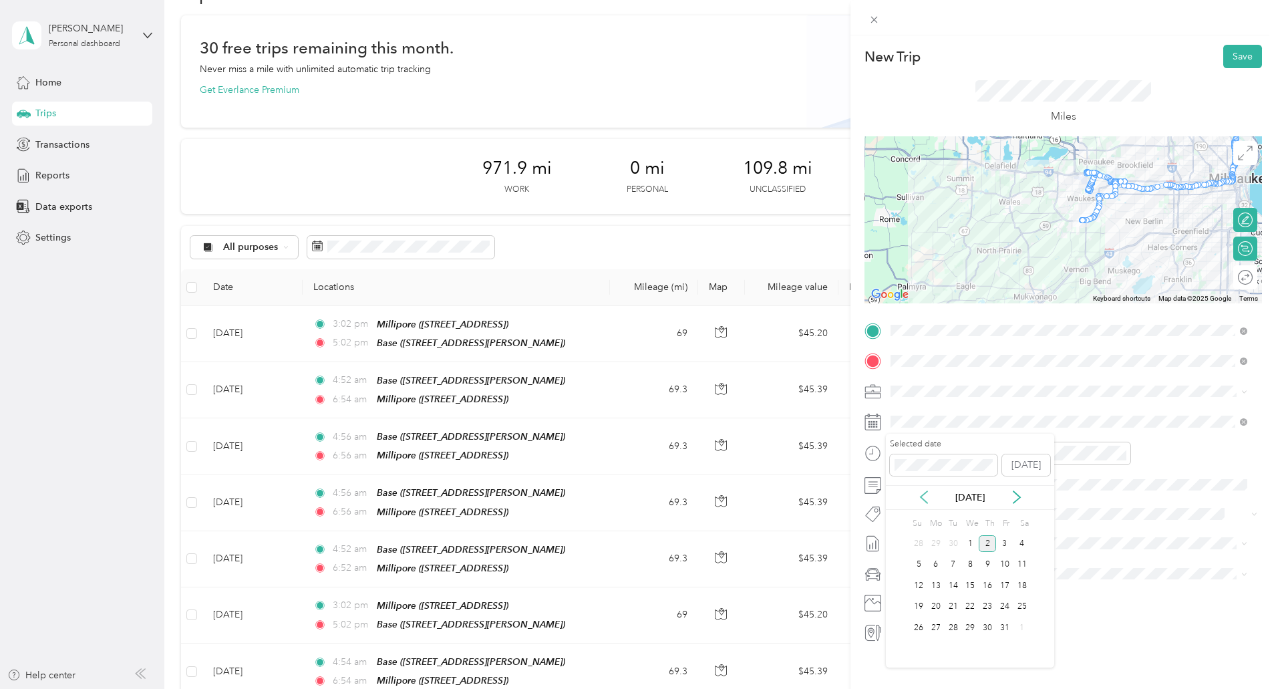
click at [923, 498] on icon at bounding box center [924, 497] width 7 height 12
click at [988, 609] on div "25" at bounding box center [987, 607] width 17 height 17
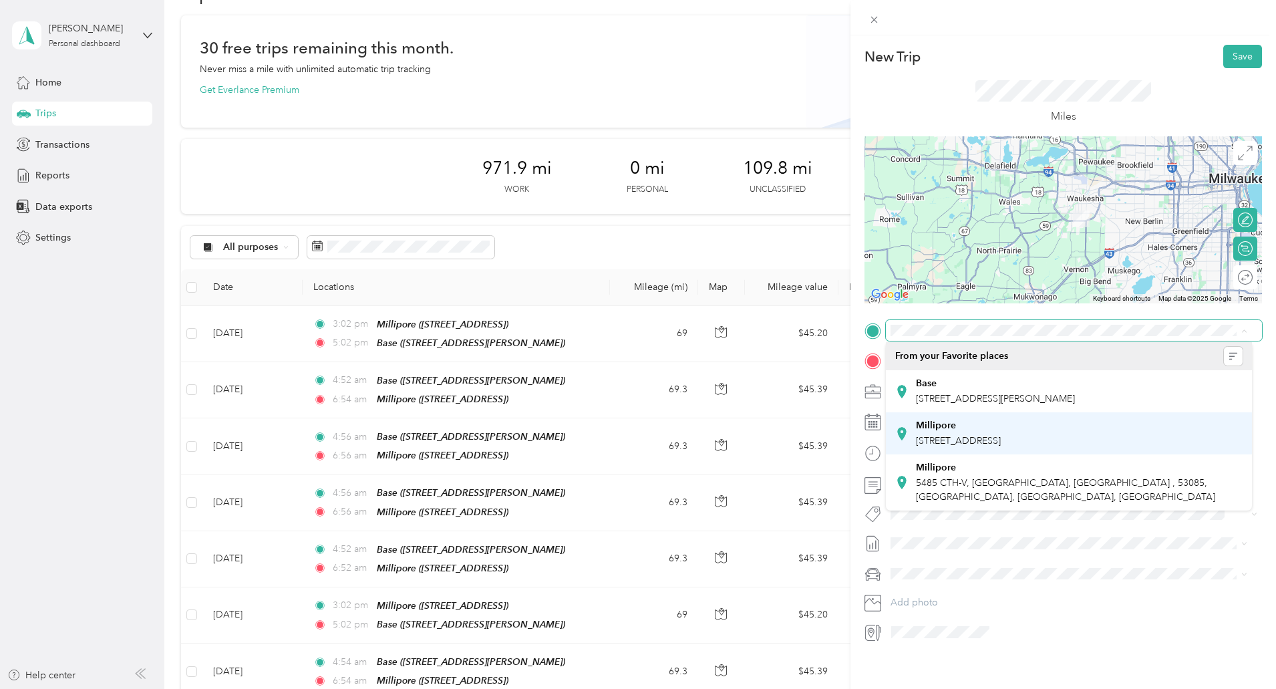
click at [1001, 429] on div "Millipore" at bounding box center [958, 426] width 85 height 12
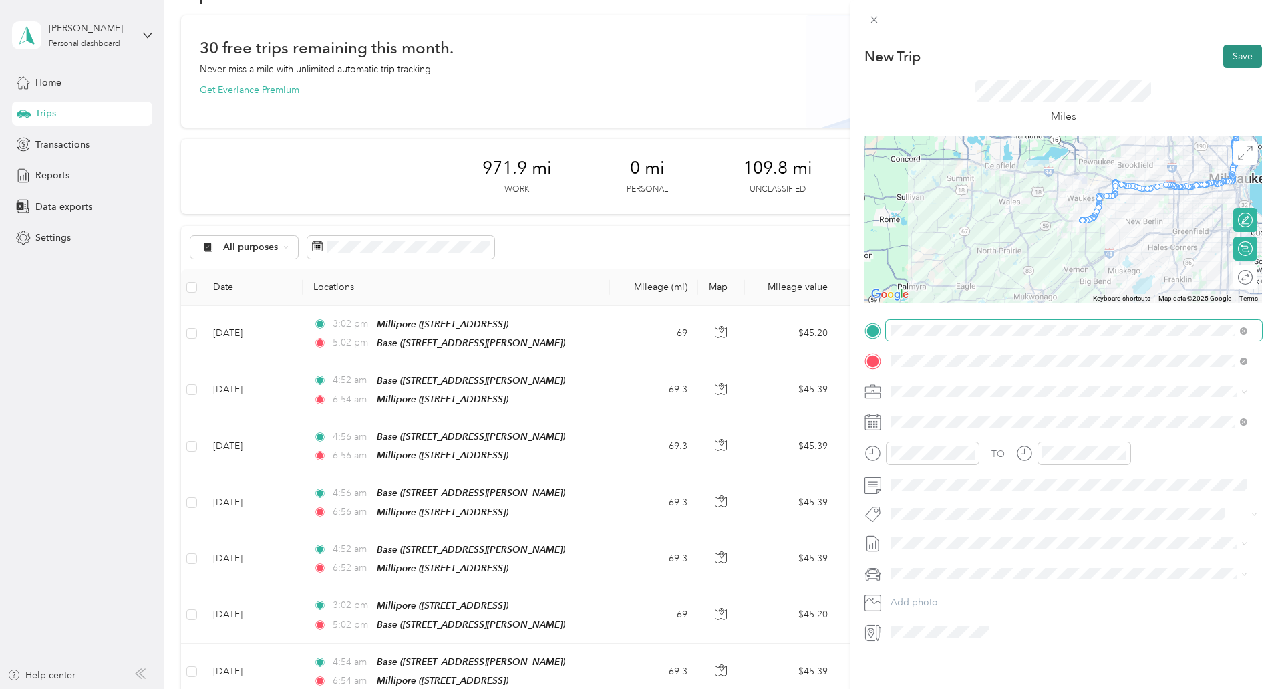
click at [1238, 53] on button "Save" at bounding box center [1242, 56] width 39 height 23
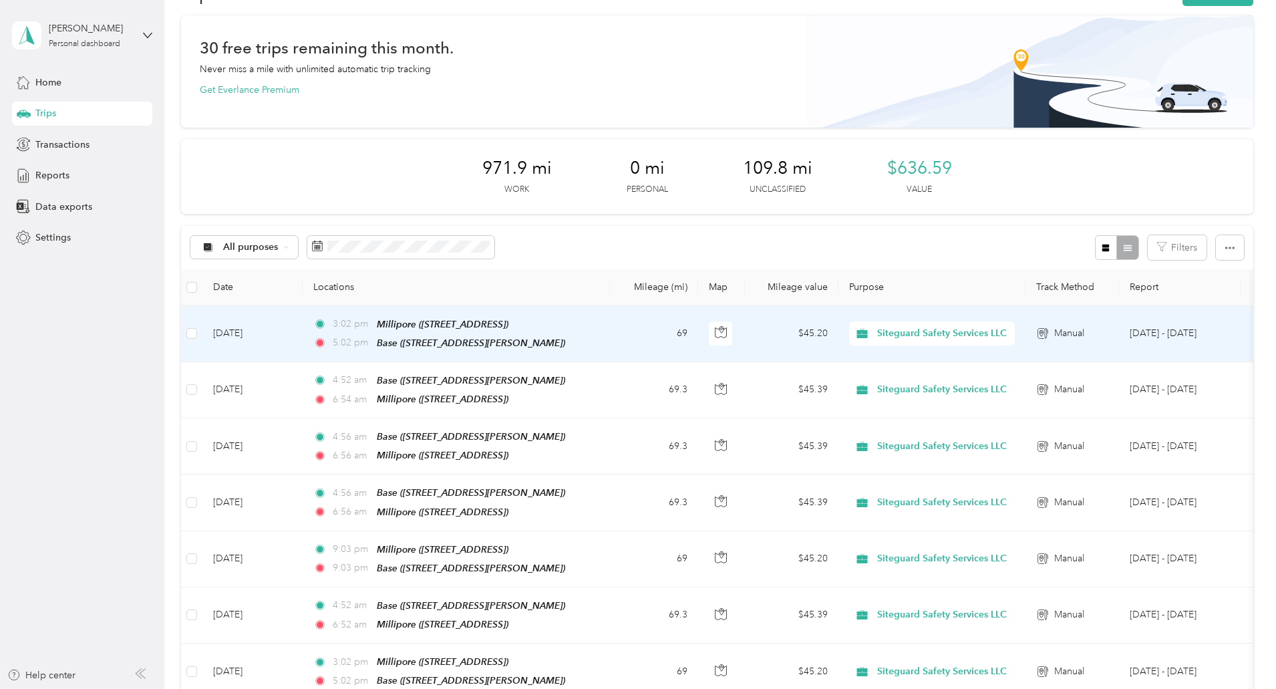
click at [303, 333] on td "[DATE]" at bounding box center [252, 334] width 100 height 56
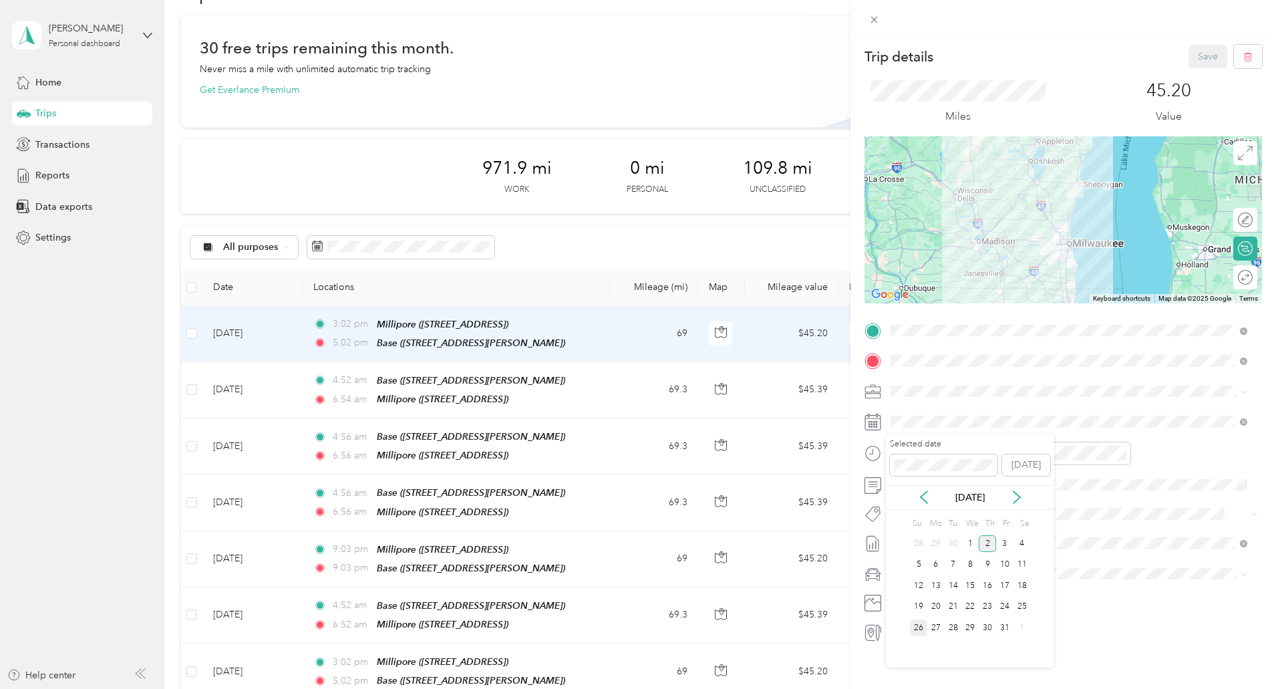
click at [919, 629] on div "26" at bounding box center [918, 627] width 17 height 17
click at [1189, 60] on button "Save" at bounding box center [1208, 56] width 39 height 23
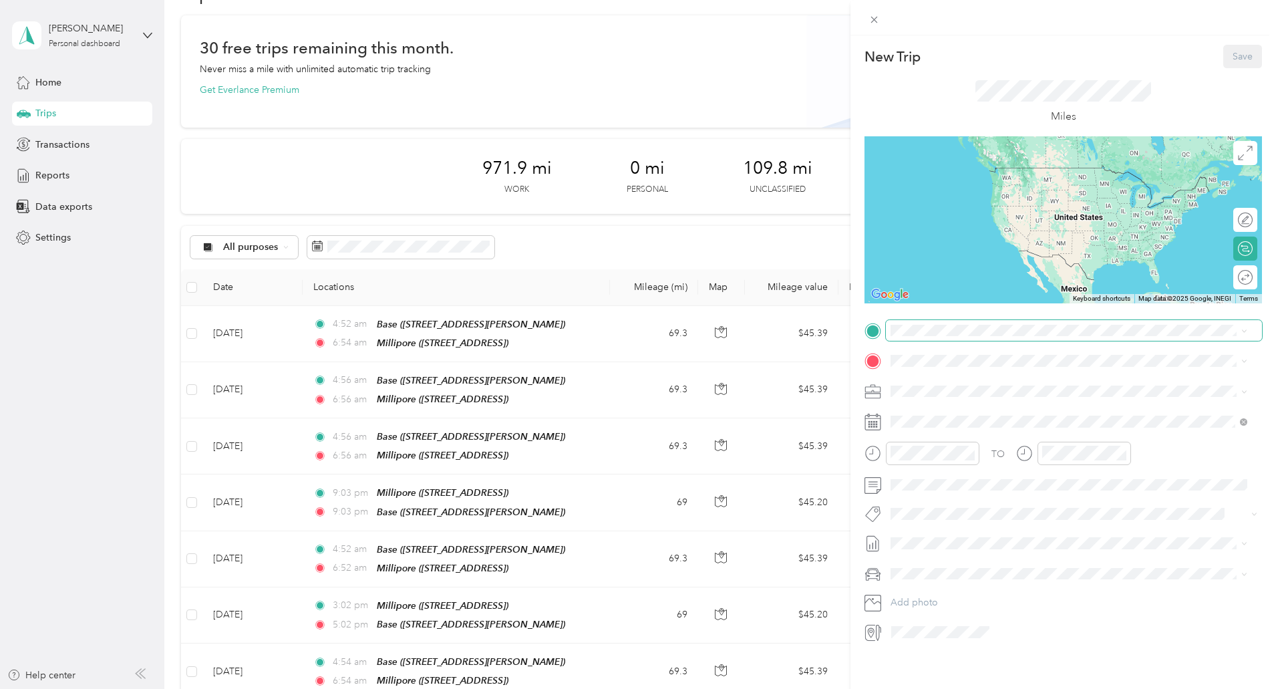
click at [925, 336] on span at bounding box center [1074, 330] width 376 height 21
click at [917, 336] on span at bounding box center [1074, 330] width 376 height 21
click at [937, 425] on div "Millipore [STREET_ADDRESS]" at bounding box center [958, 426] width 85 height 28
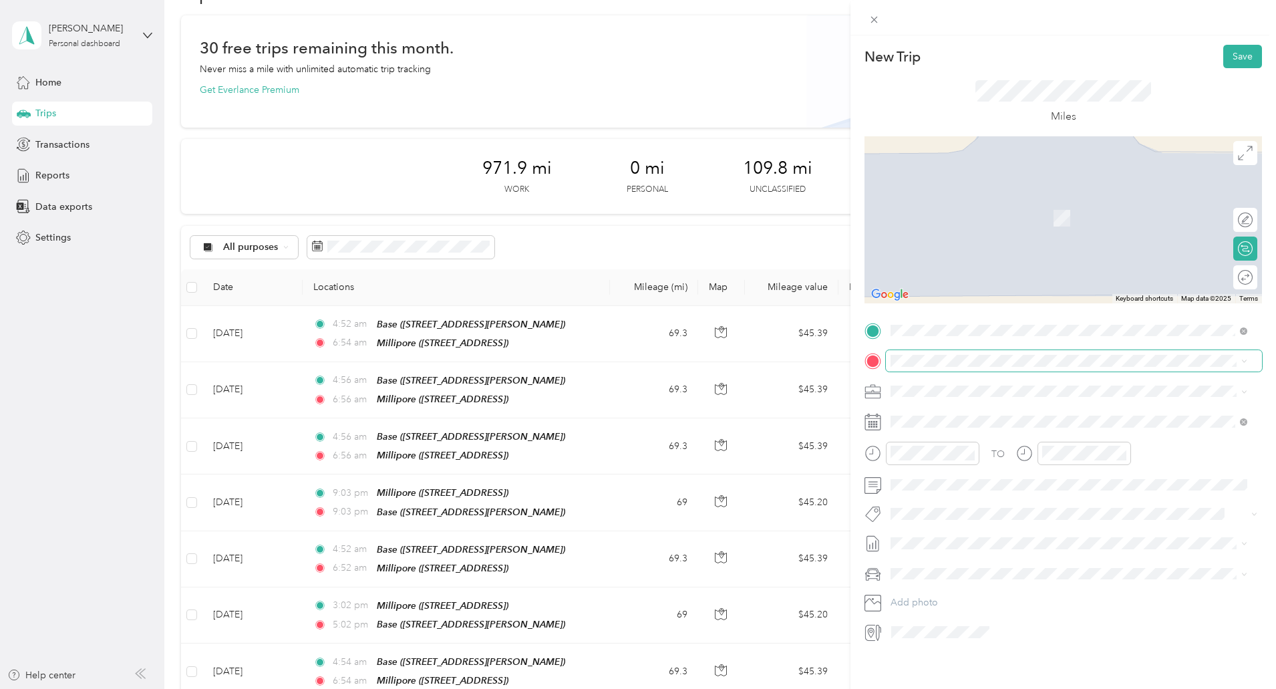
click at [925, 368] on span at bounding box center [1074, 360] width 376 height 21
click at [937, 416] on div "Base [STREET_ADDRESS][PERSON_NAME]" at bounding box center [995, 414] width 159 height 28
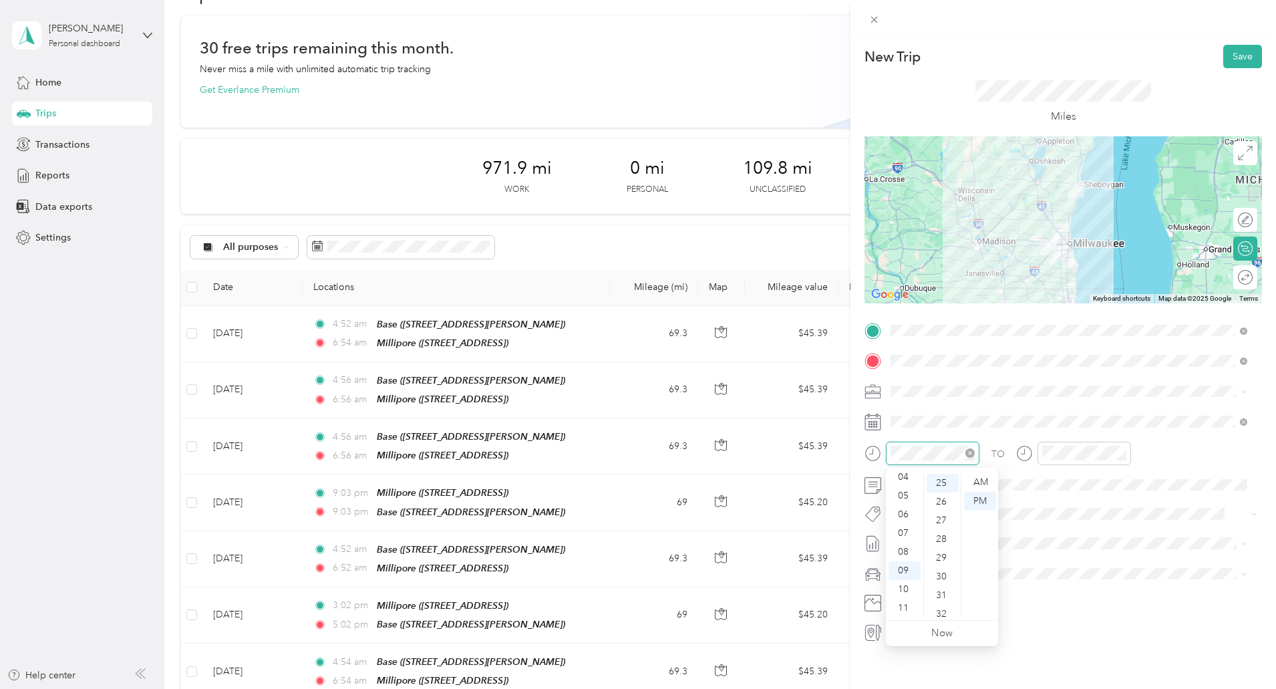
scroll to position [468, 0]
click at [905, 474] on div "03" at bounding box center [905, 476] width 32 height 19
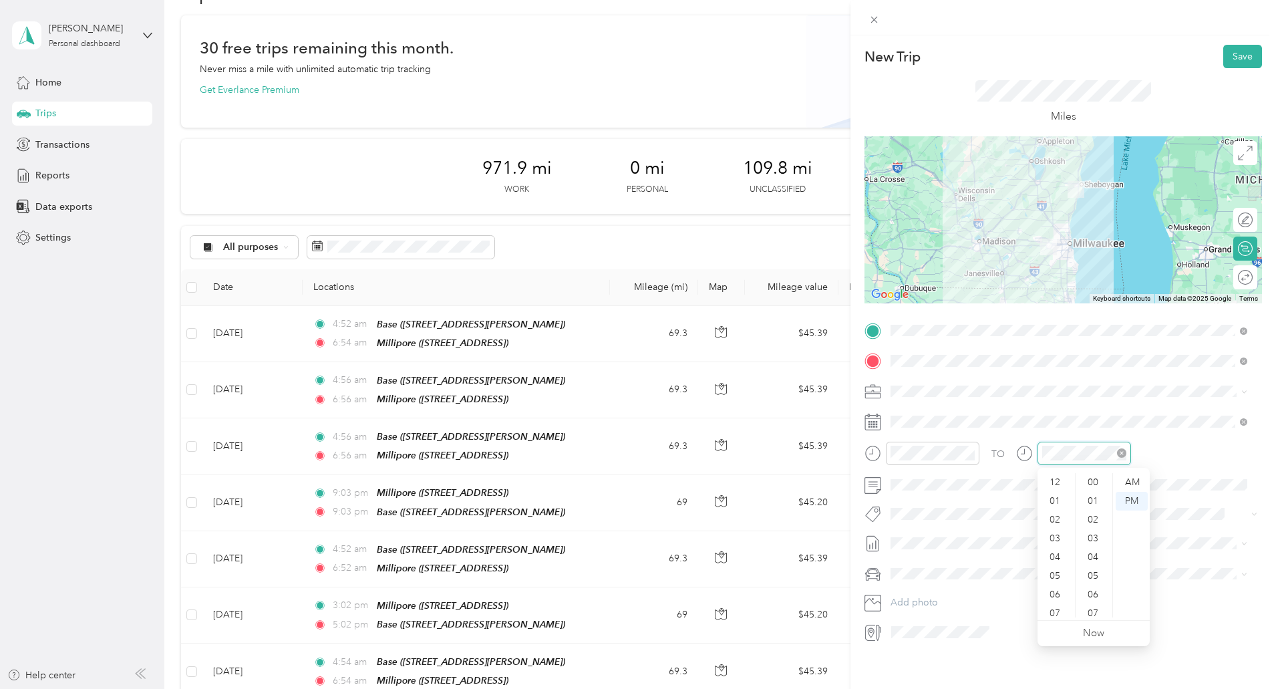
scroll to position [80, 0]
click at [1052, 499] on div "05" at bounding box center [1056, 495] width 32 height 19
click at [921, 412] on span at bounding box center [1074, 421] width 376 height 21
click at [927, 500] on icon at bounding box center [923, 496] width 13 height 13
click at [1004, 607] on div "26" at bounding box center [1004, 607] width 17 height 17
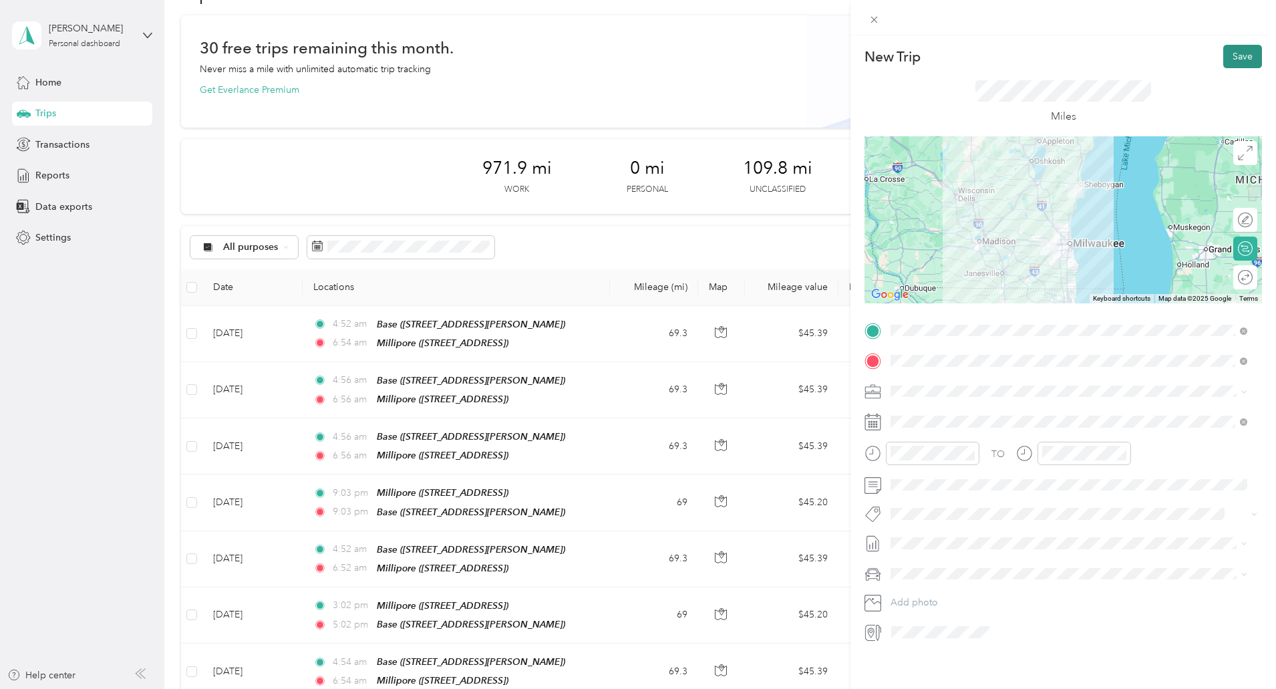
click at [1233, 59] on button "Save" at bounding box center [1242, 56] width 39 height 23
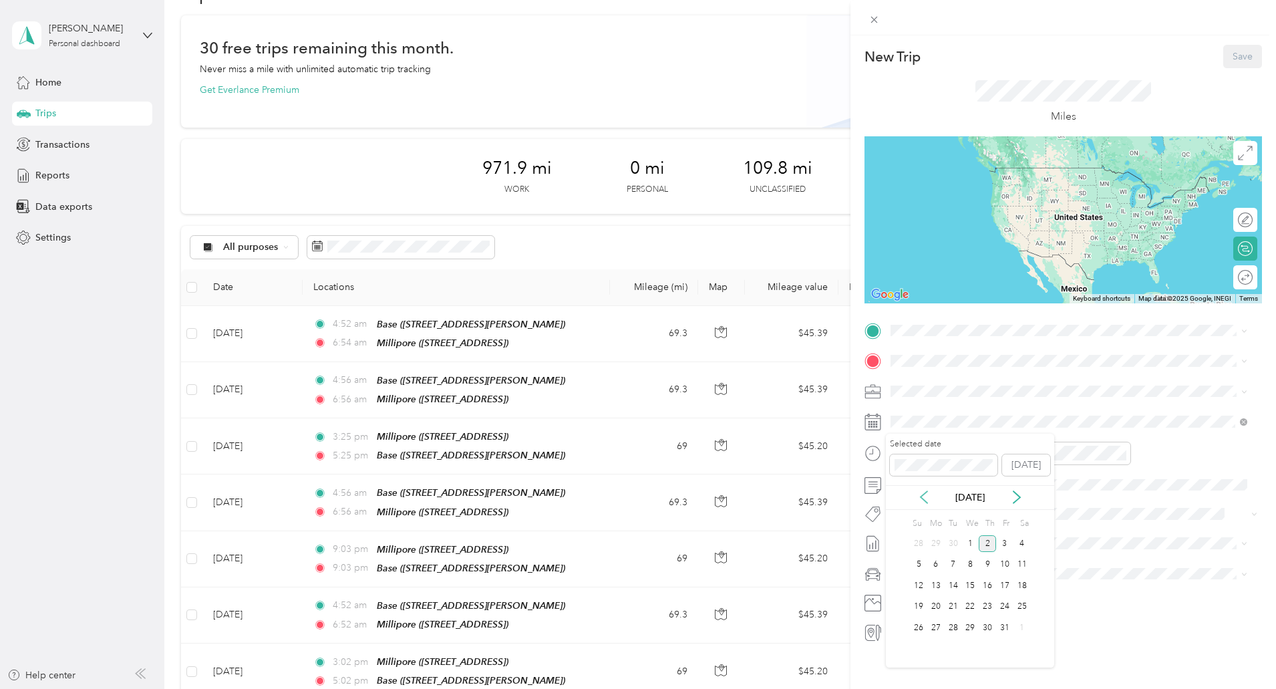
click at [925, 502] on icon at bounding box center [923, 496] width 13 height 13
click at [939, 629] on div "29" at bounding box center [935, 627] width 17 height 17
click at [903, 472] on div "12 01 02 03 04 05 06 07 08 09 10 11 00 01 02 03 04 05 06 07 08 09 10 11 12 13 1…" at bounding box center [942, 545] width 112 height 150
click at [903, 474] on div "03" at bounding box center [905, 470] width 32 height 19
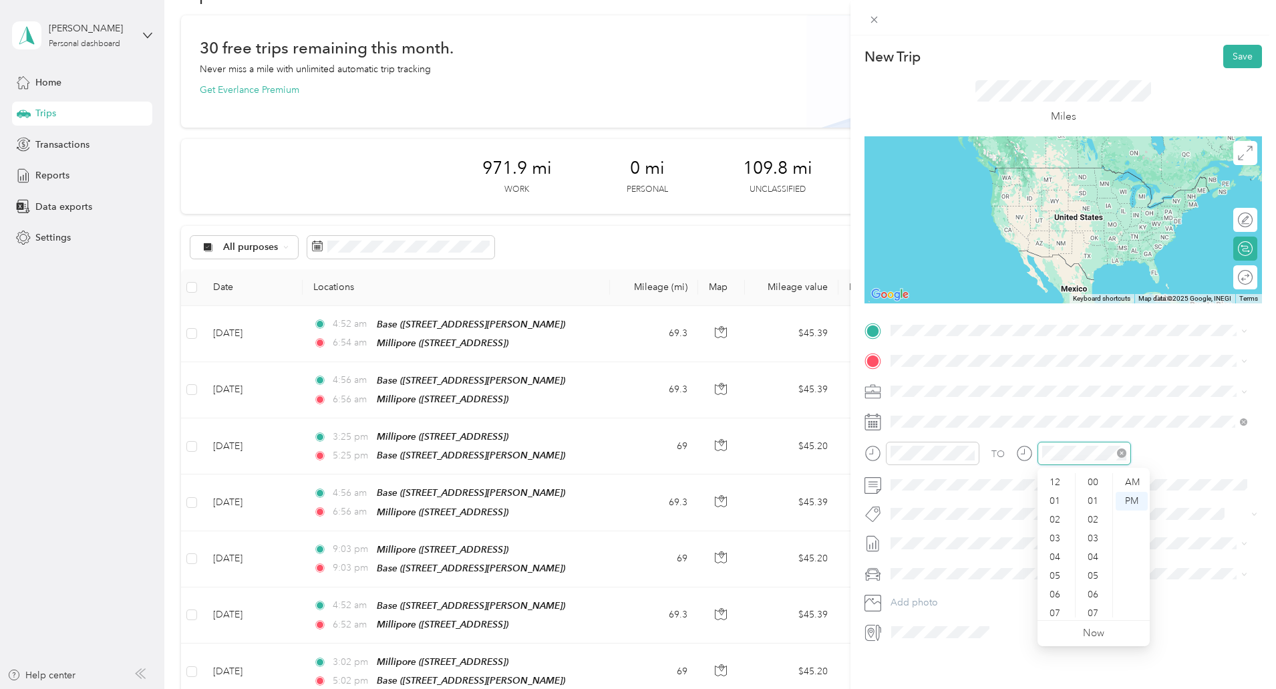
scroll to position [80, 0]
click at [1054, 499] on div "05" at bounding box center [1056, 495] width 32 height 19
click at [944, 339] on span at bounding box center [1074, 330] width 376 height 21
click at [943, 434] on span "[STREET_ADDRESS]" at bounding box center [958, 434] width 85 height 11
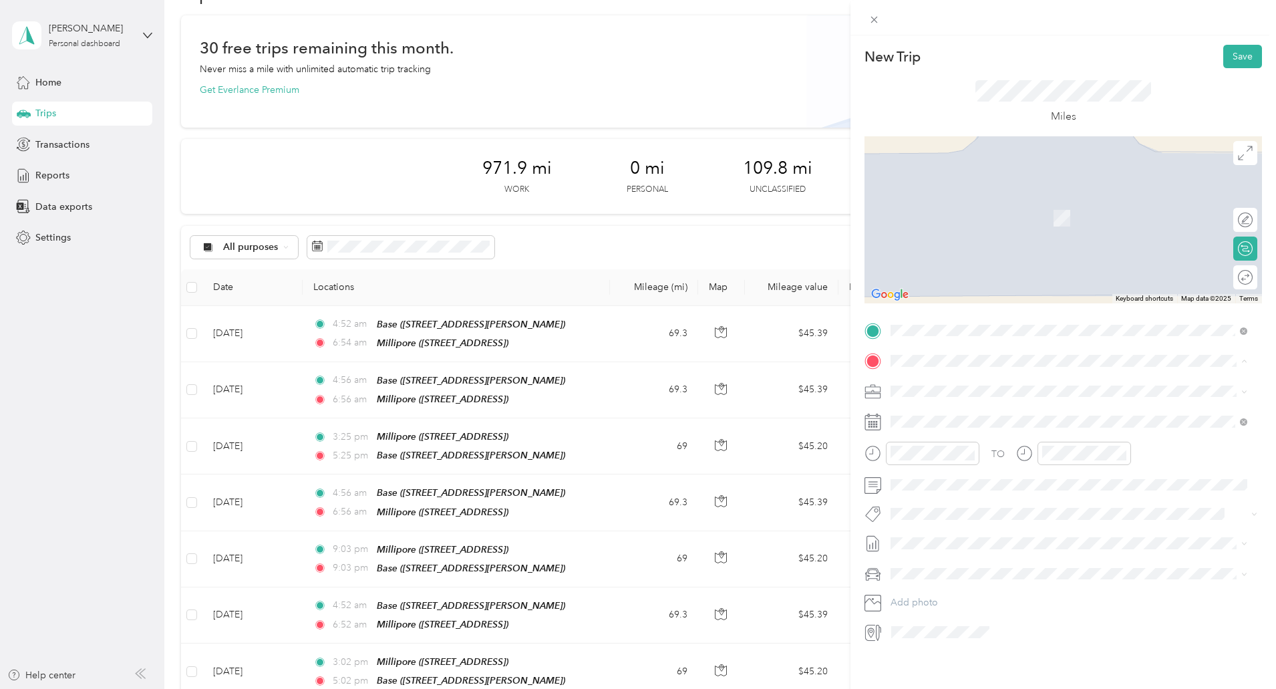
click at [966, 409] on div "Base" at bounding box center [995, 414] width 159 height 12
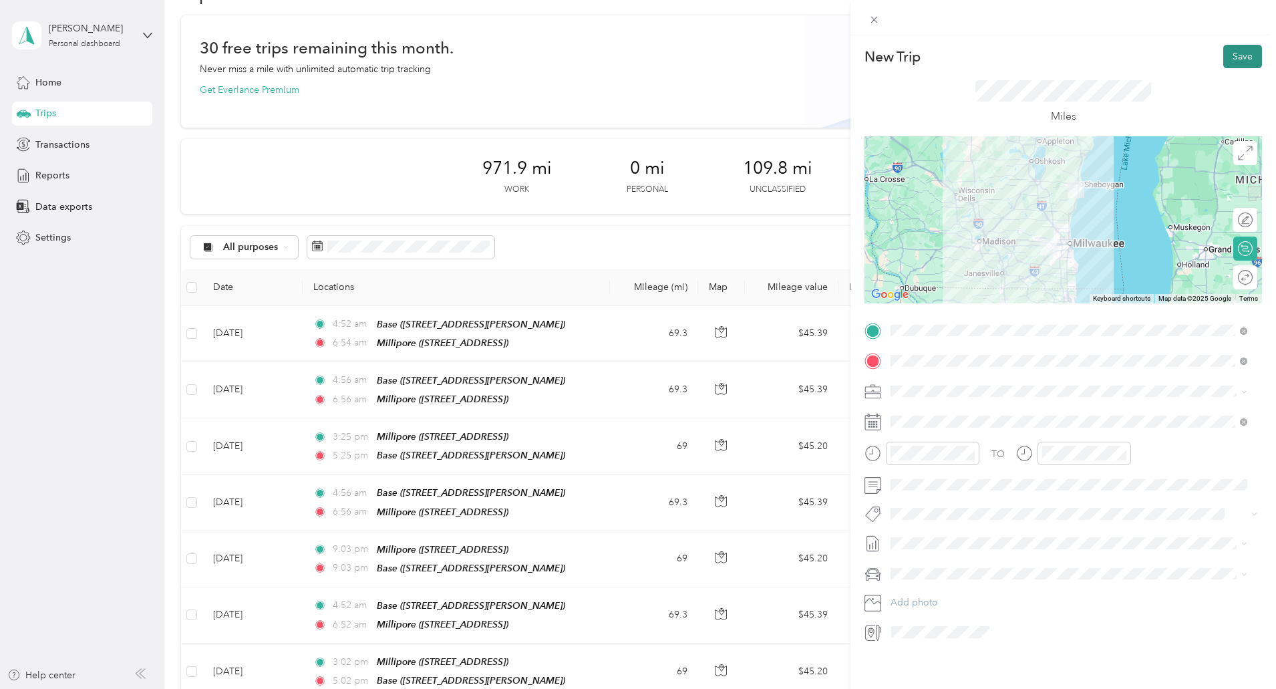
click at [1231, 64] on button "Save" at bounding box center [1242, 56] width 39 height 23
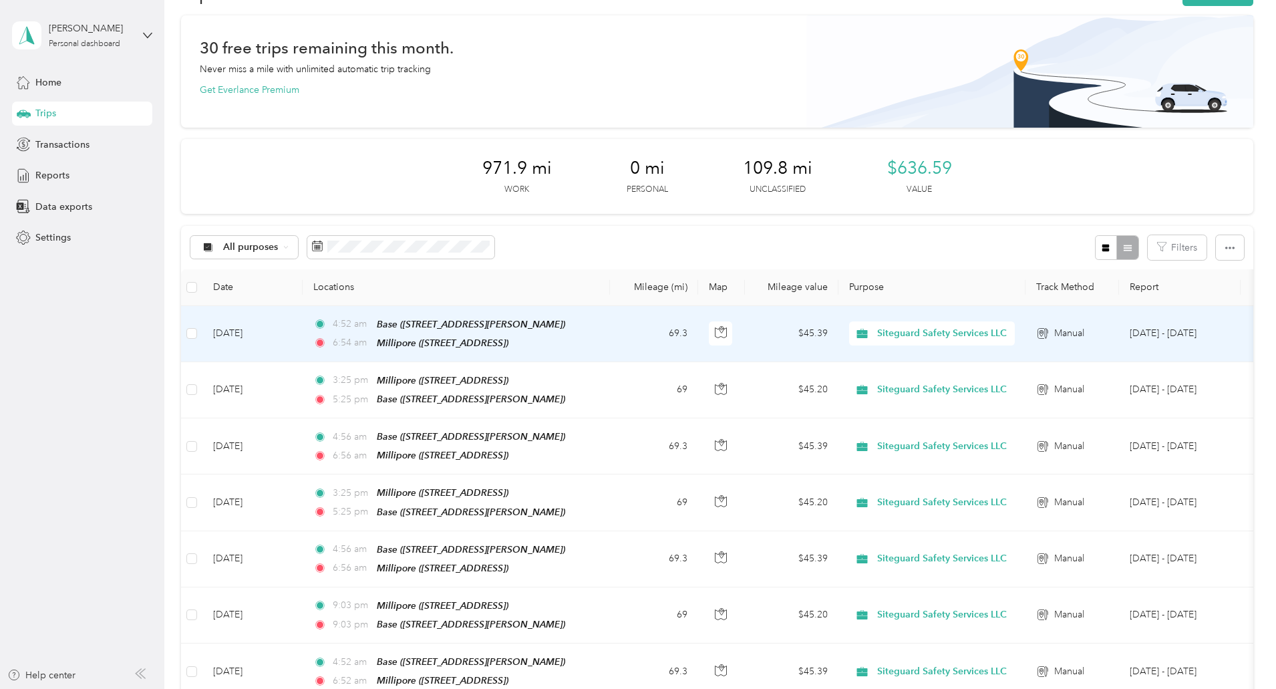
click at [303, 339] on td "[DATE]" at bounding box center [252, 334] width 100 height 56
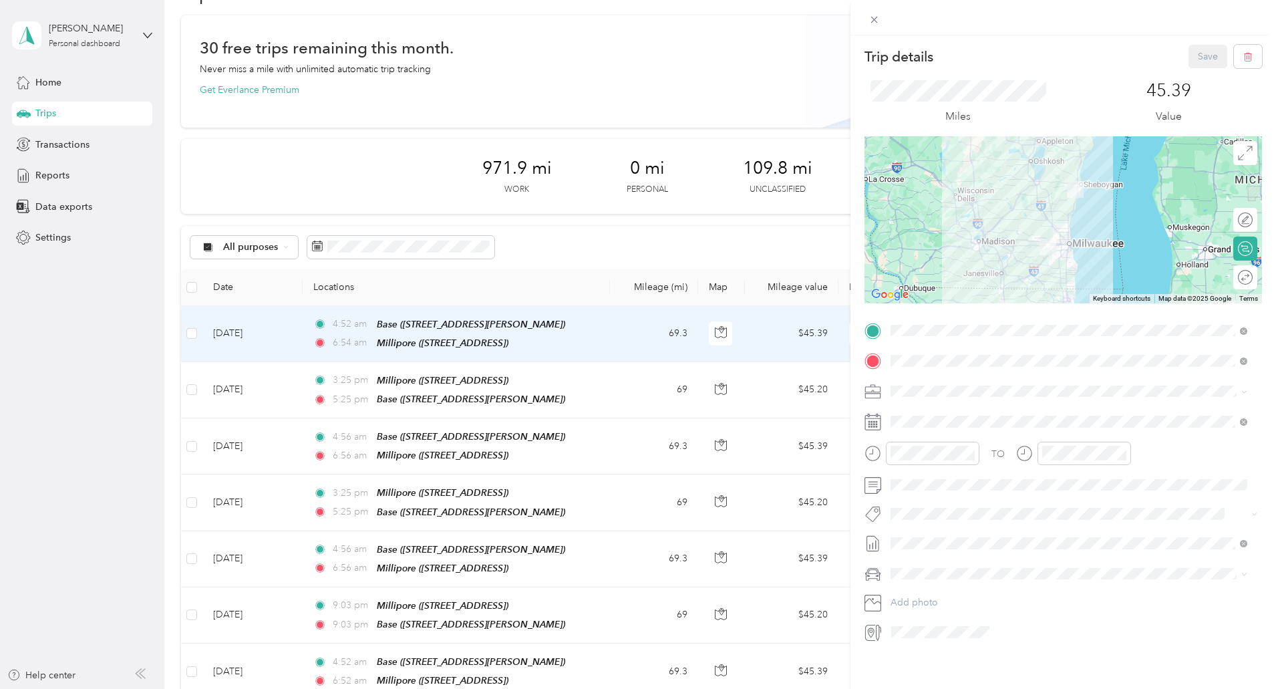
click at [154, 392] on div "Trip details Save This trip cannot be edited because it is either under review,…" at bounding box center [638, 344] width 1276 height 689
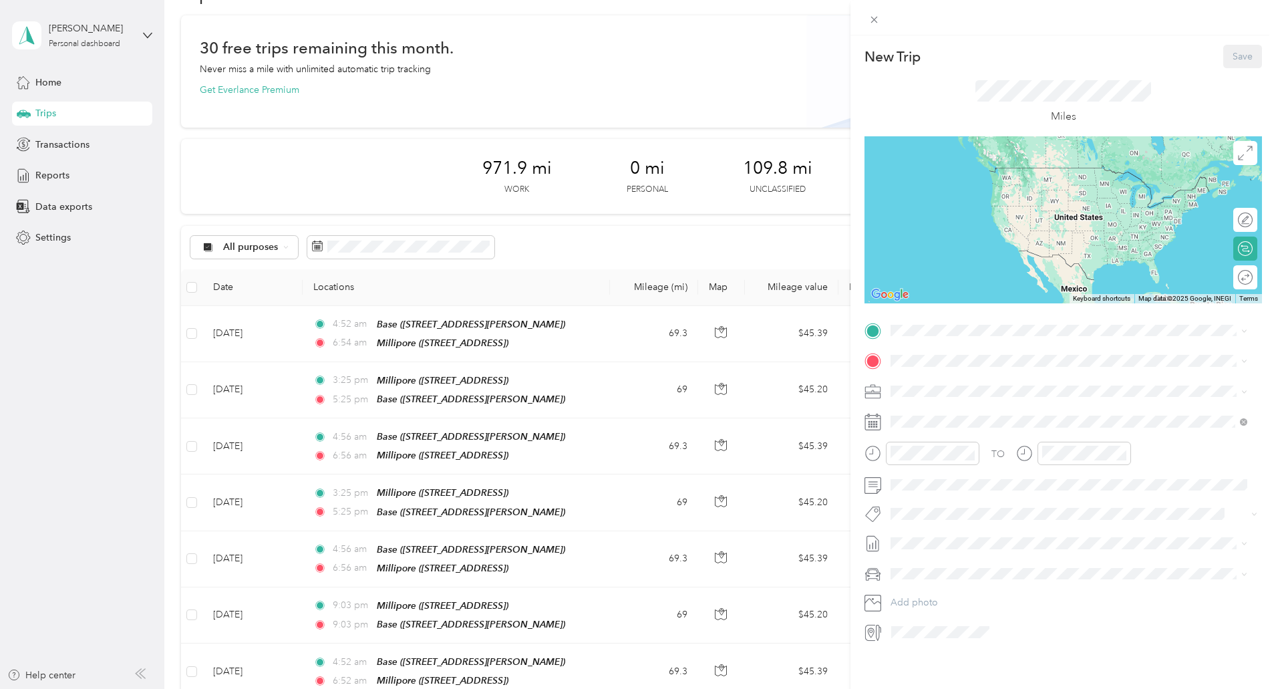
click at [916, 447] on div "Millipore [STREET_ADDRESS]" at bounding box center [958, 434] width 85 height 28
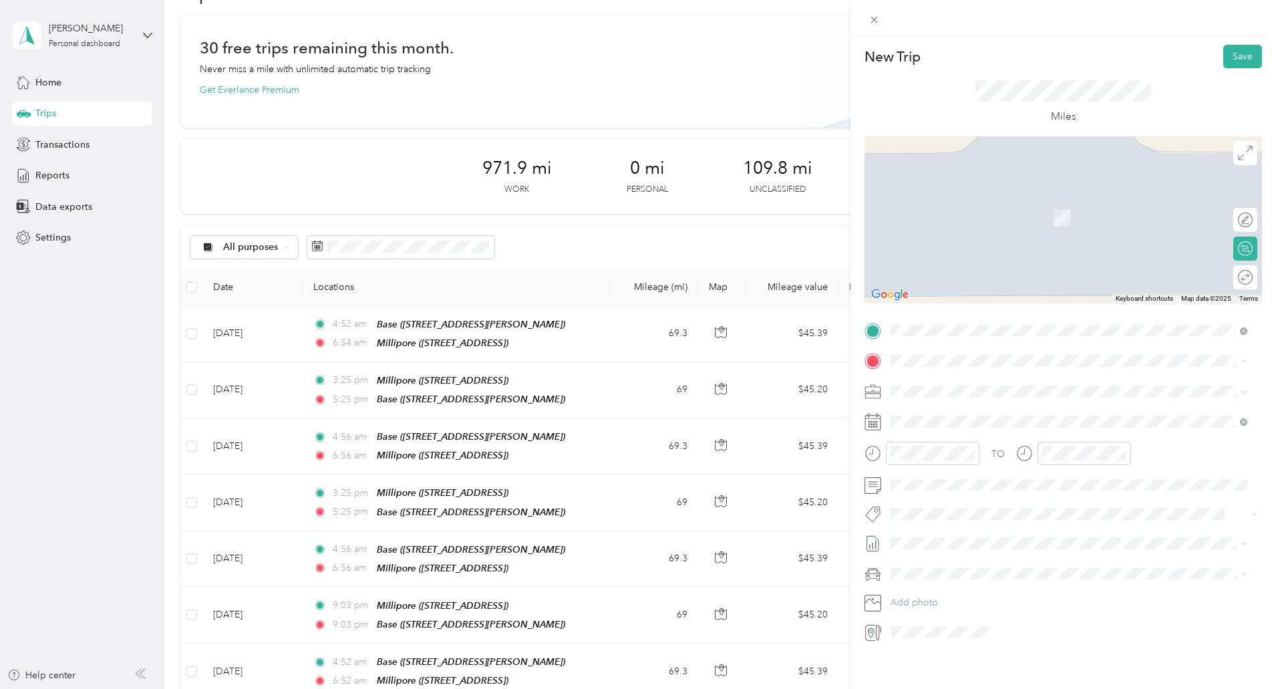
click at [934, 413] on div "Base [STREET_ADDRESS][PERSON_NAME]" at bounding box center [995, 422] width 159 height 28
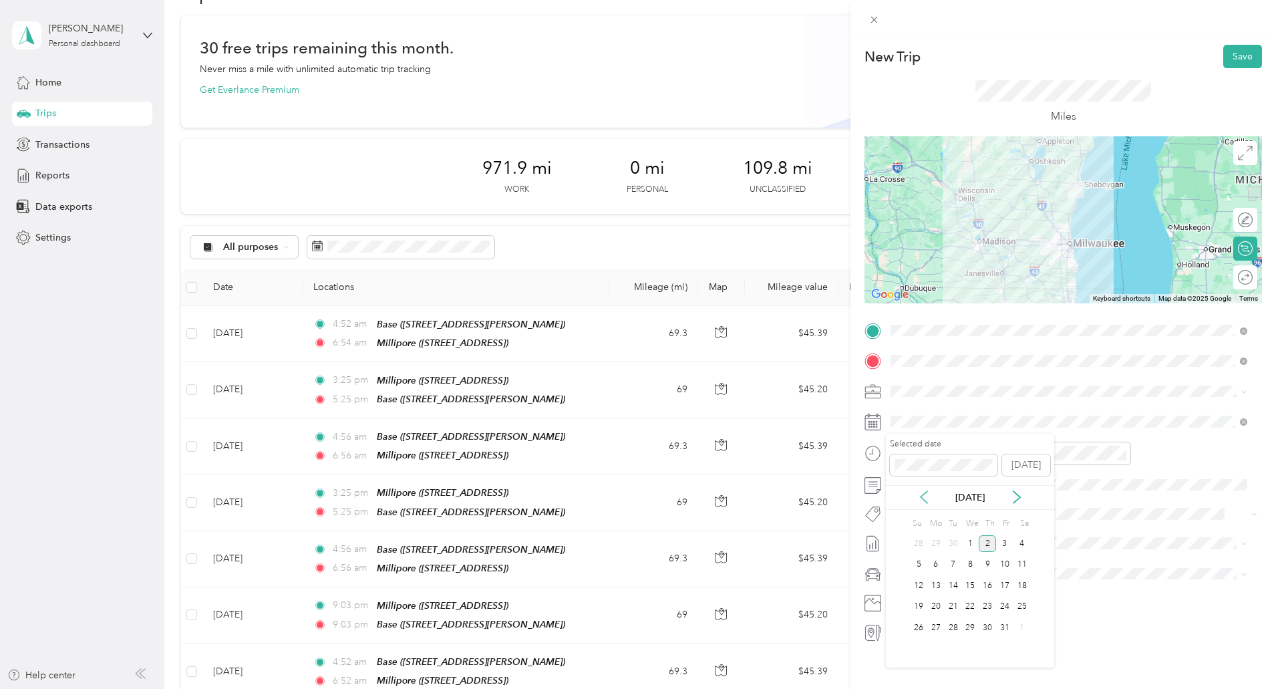
click at [923, 496] on icon at bounding box center [923, 496] width 13 height 13
click at [951, 623] on div "30" at bounding box center [953, 627] width 17 height 17
click at [904, 478] on div "03" at bounding box center [905, 471] width 32 height 19
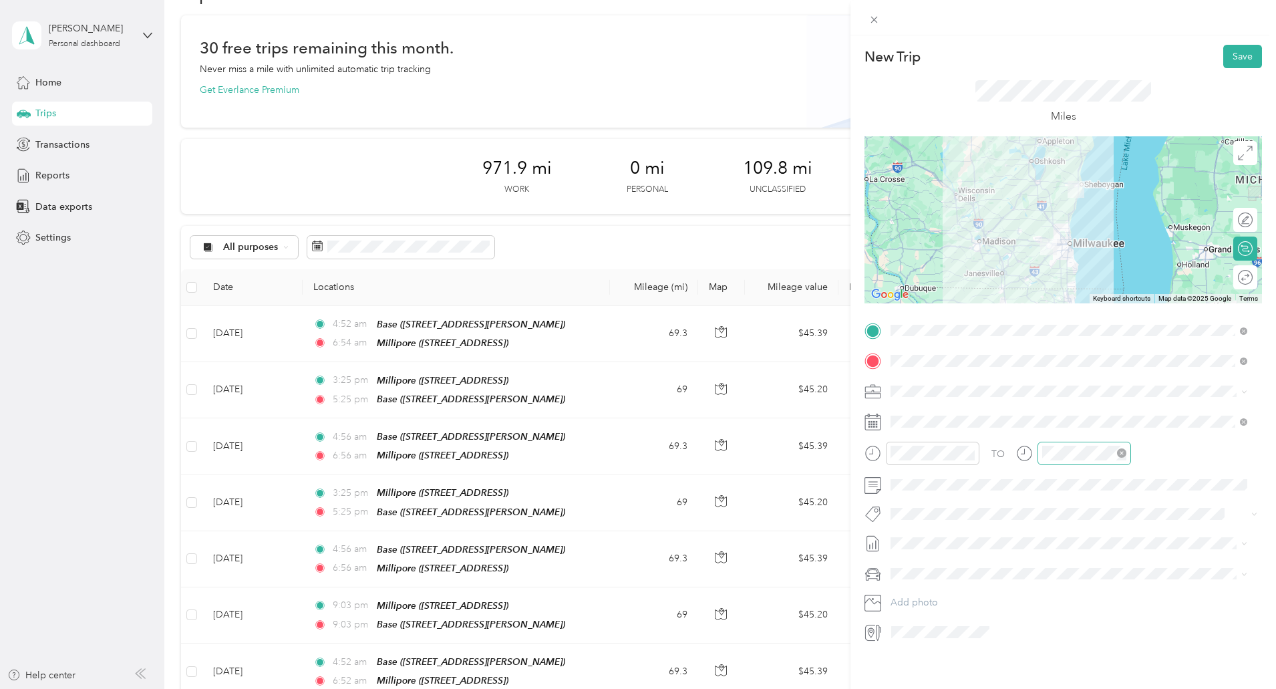
click at [1057, 461] on div at bounding box center [1085, 453] width 94 height 23
click at [1050, 494] on div "05" at bounding box center [1056, 495] width 32 height 19
click at [1234, 62] on button "Save" at bounding box center [1242, 56] width 39 height 23
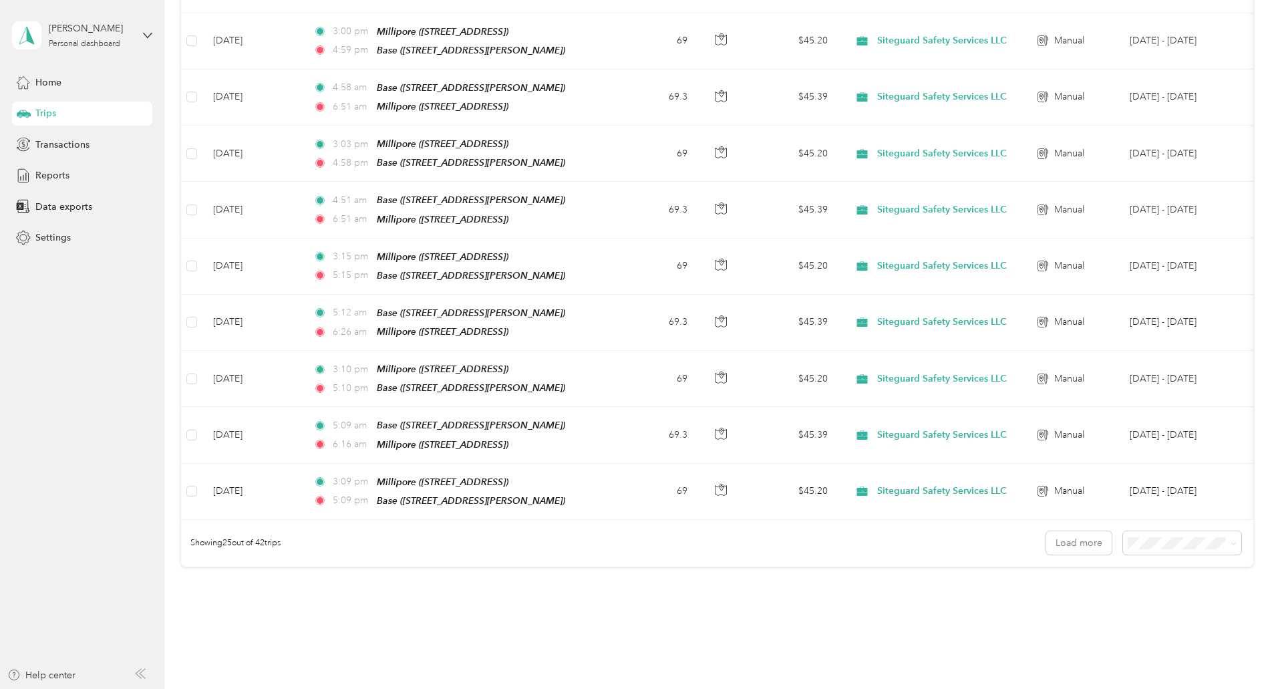
scroll to position [1276, 0]
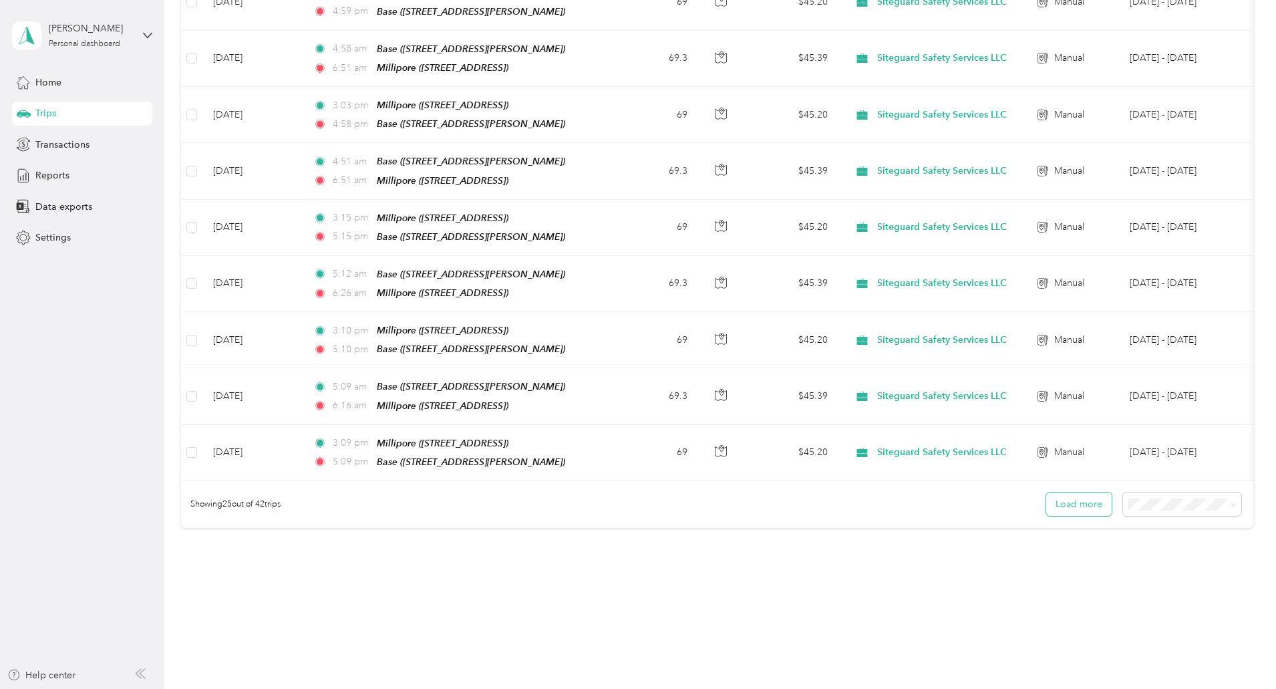
click at [1046, 492] on button "Load more" at bounding box center [1078, 503] width 65 height 23
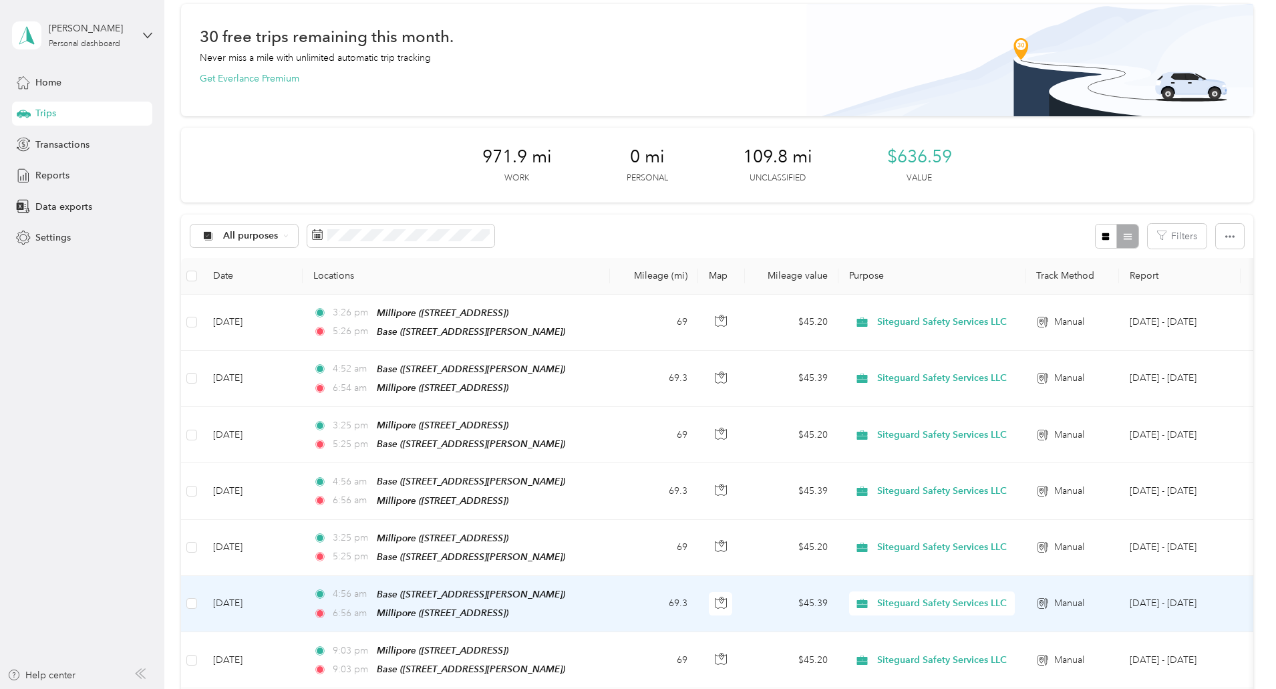
scroll to position [0, 0]
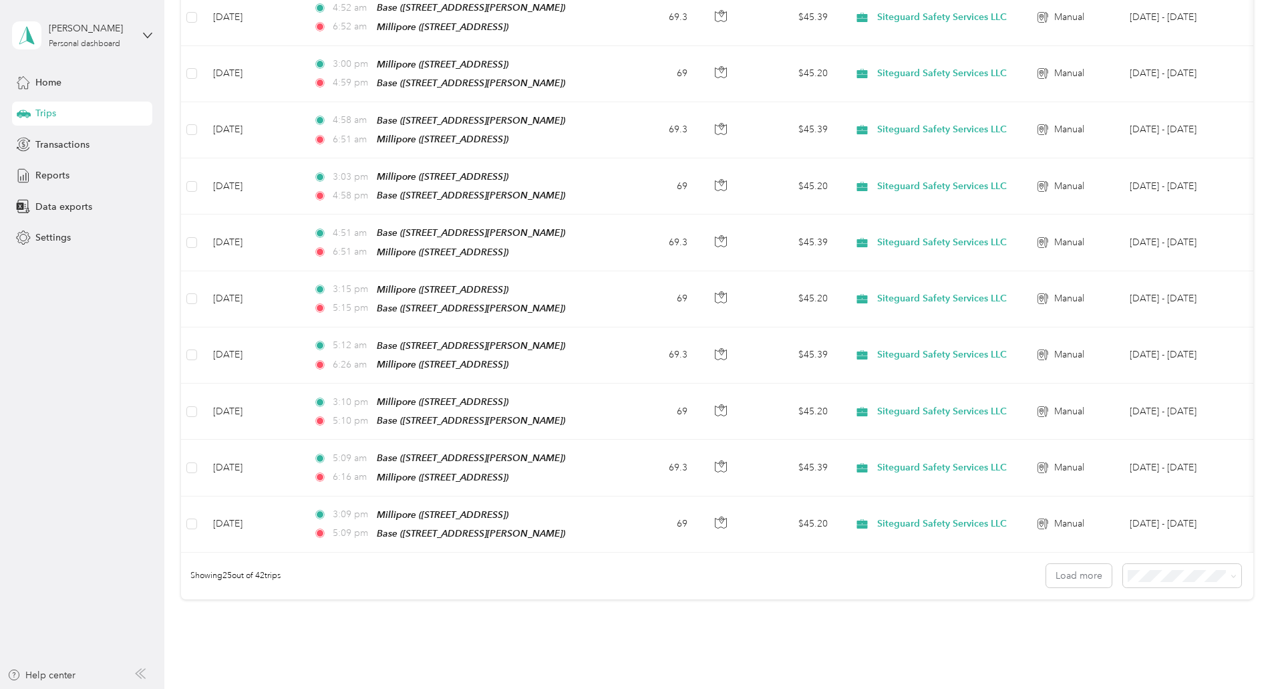
scroll to position [1205, 0]
click at [1046, 563] on button "Load more" at bounding box center [1078, 574] width 65 height 23
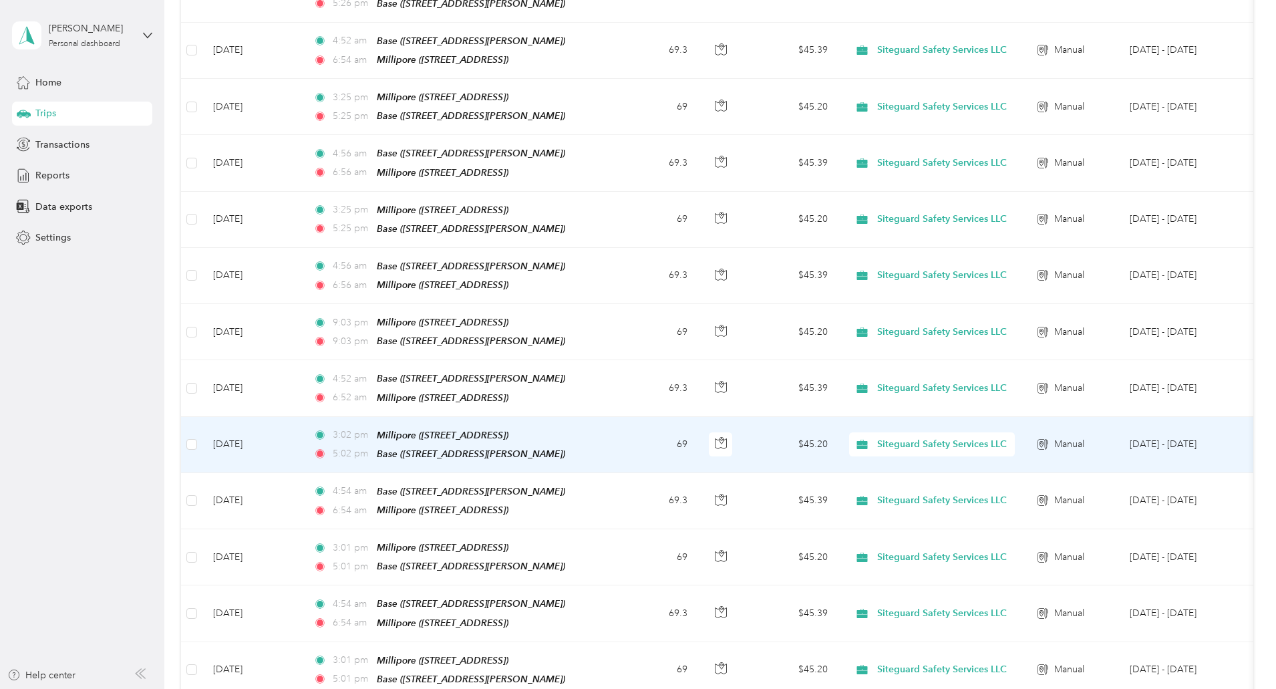
scroll to position [0, 0]
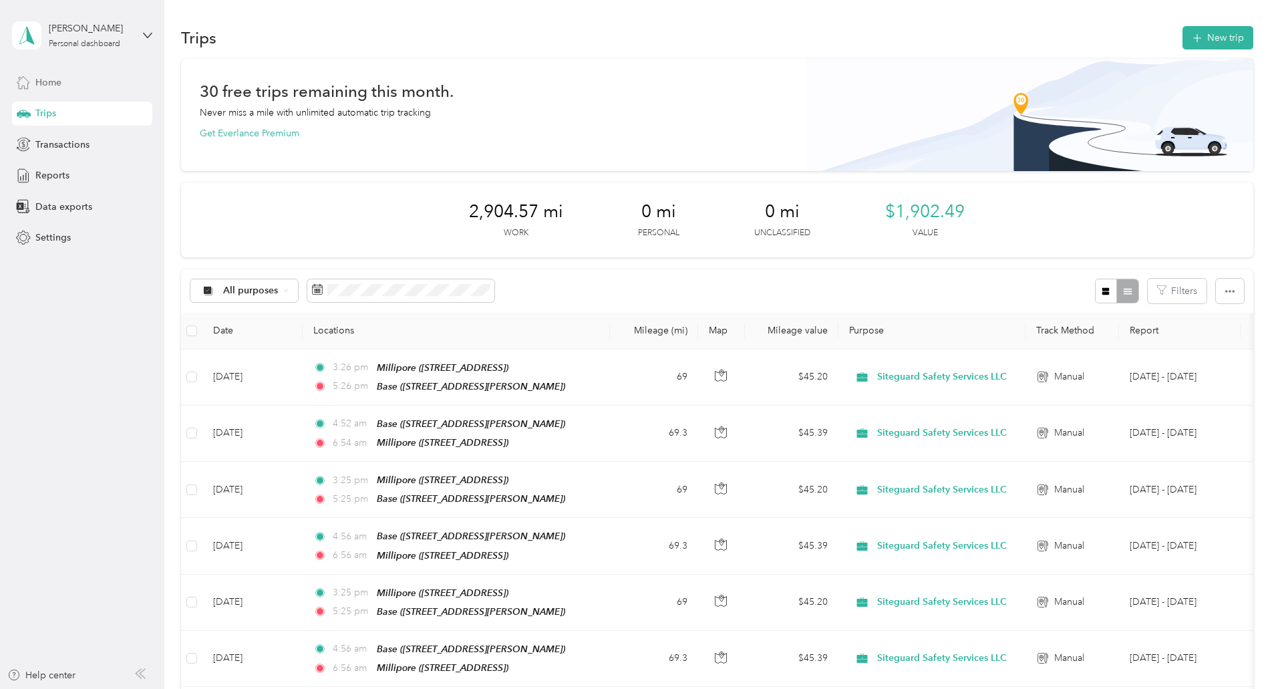
click at [106, 76] on div "Home" at bounding box center [82, 82] width 140 height 24
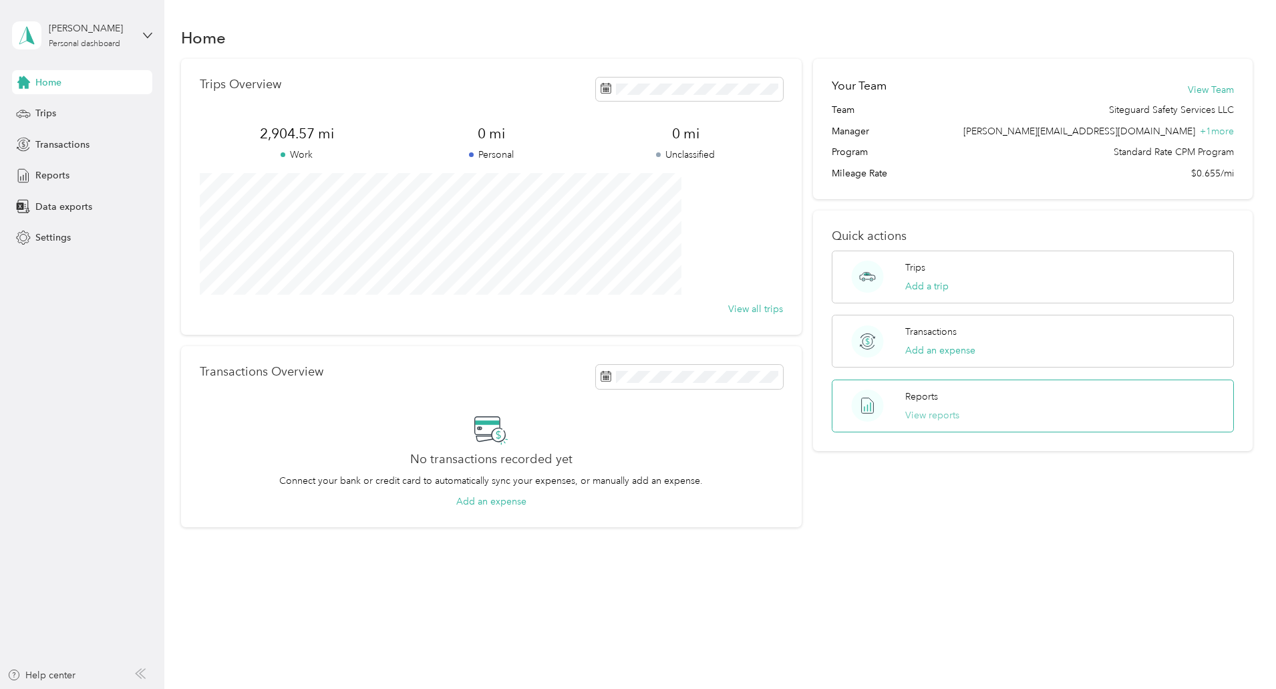
click at [921, 422] on button "View reports" at bounding box center [932, 415] width 54 height 14
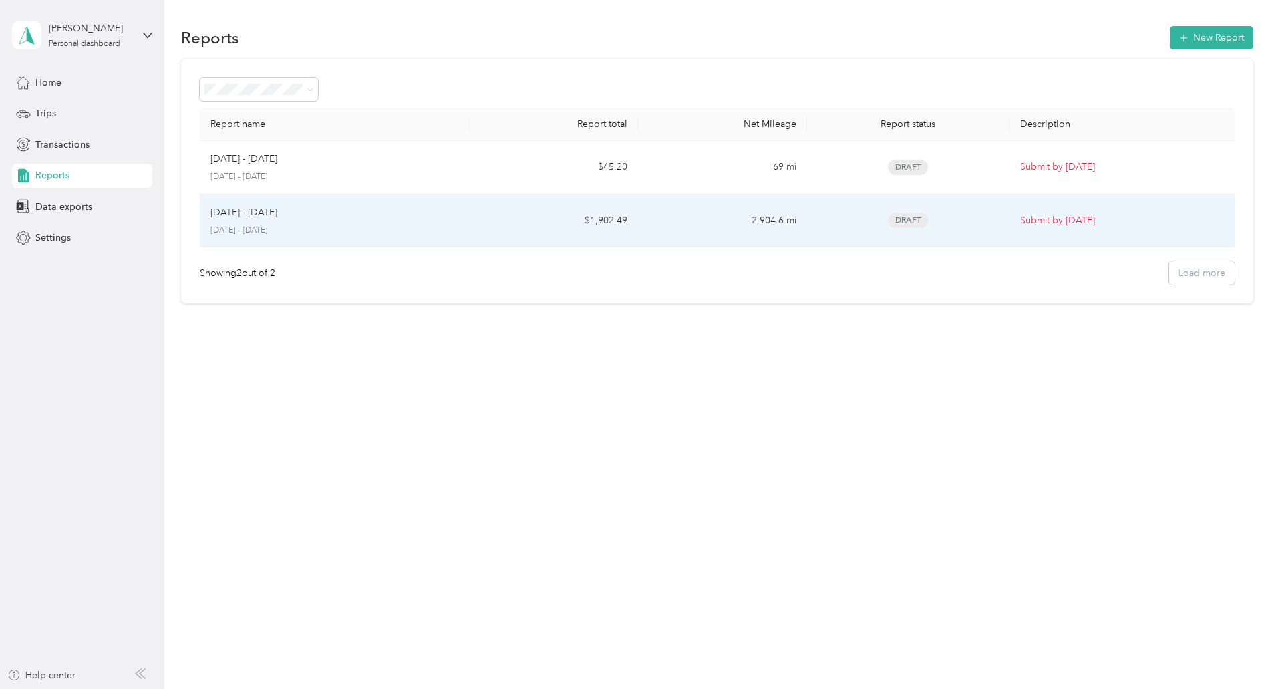
click at [722, 228] on td "2,904.6 mi" at bounding box center [722, 220] width 168 height 53
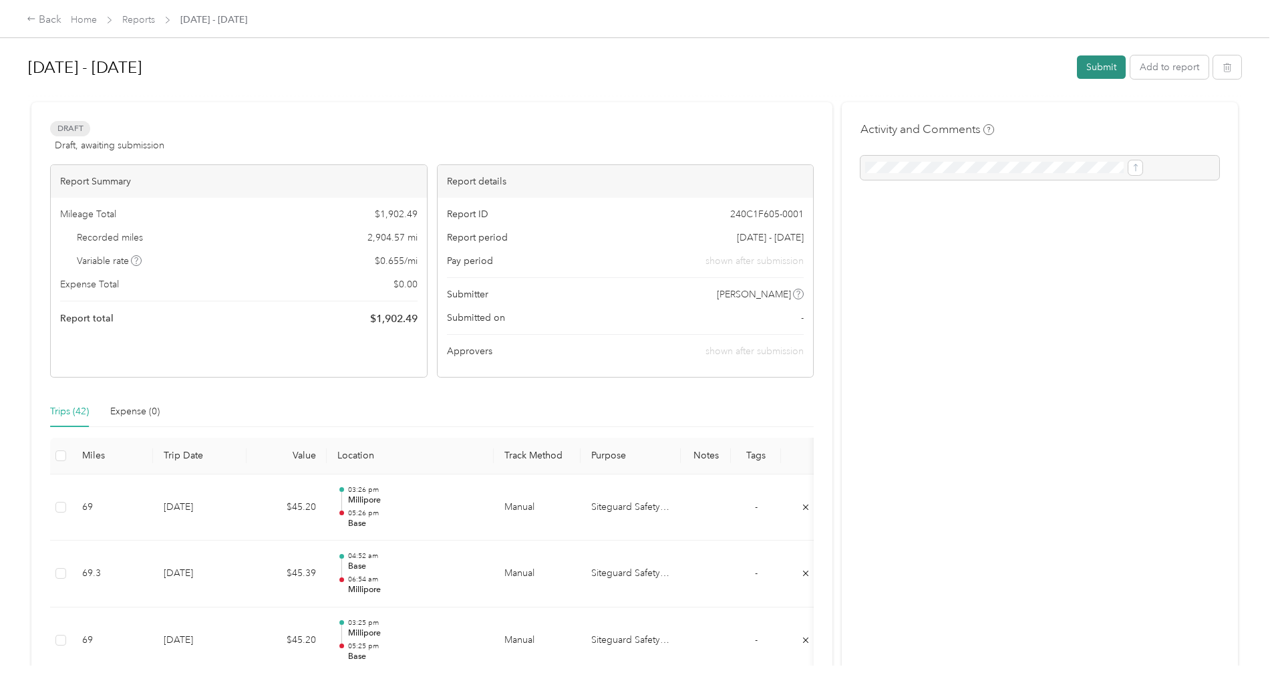
click at [1077, 71] on button "Submit" at bounding box center [1101, 66] width 49 height 23
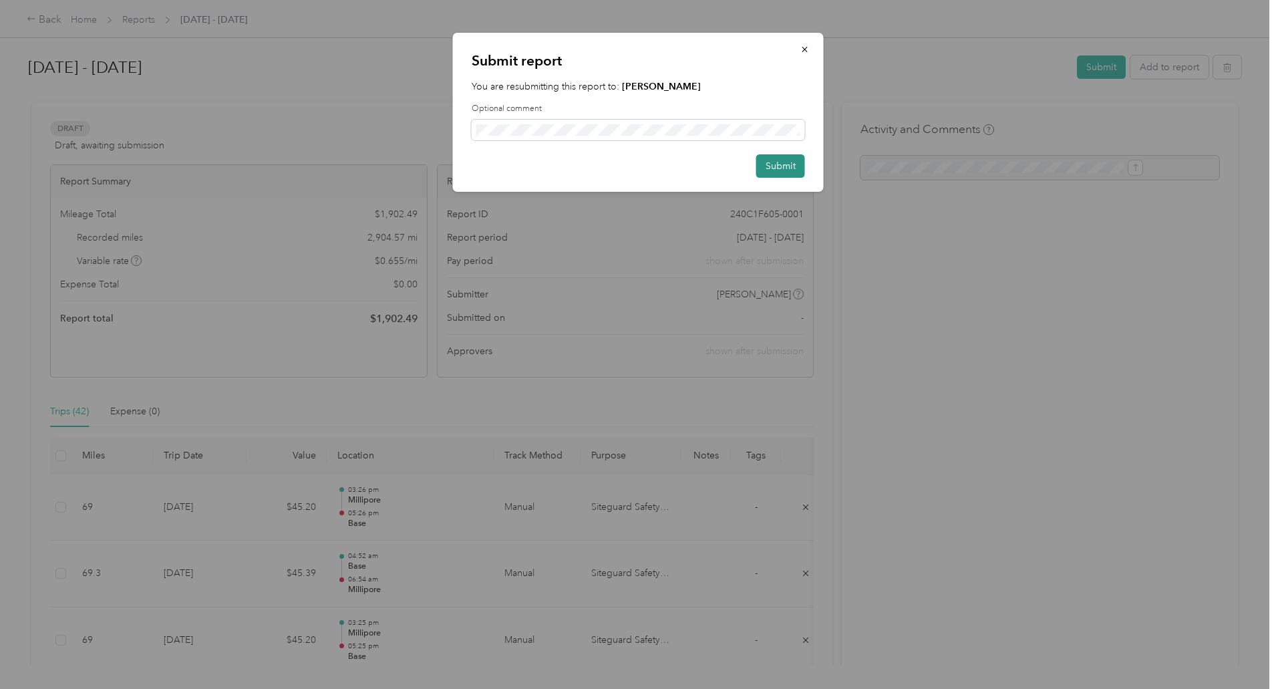
click at [780, 163] on button "Submit" at bounding box center [780, 165] width 49 height 23
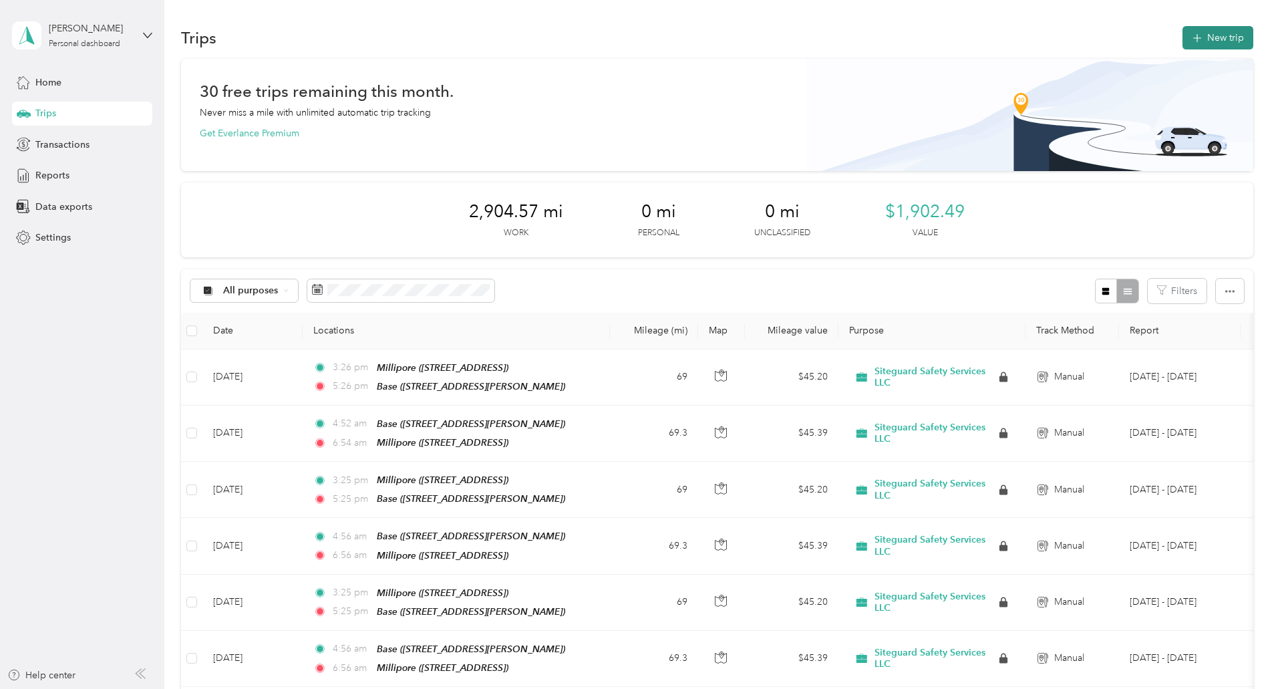
click at [1183, 43] on button "New trip" at bounding box center [1218, 37] width 71 height 23
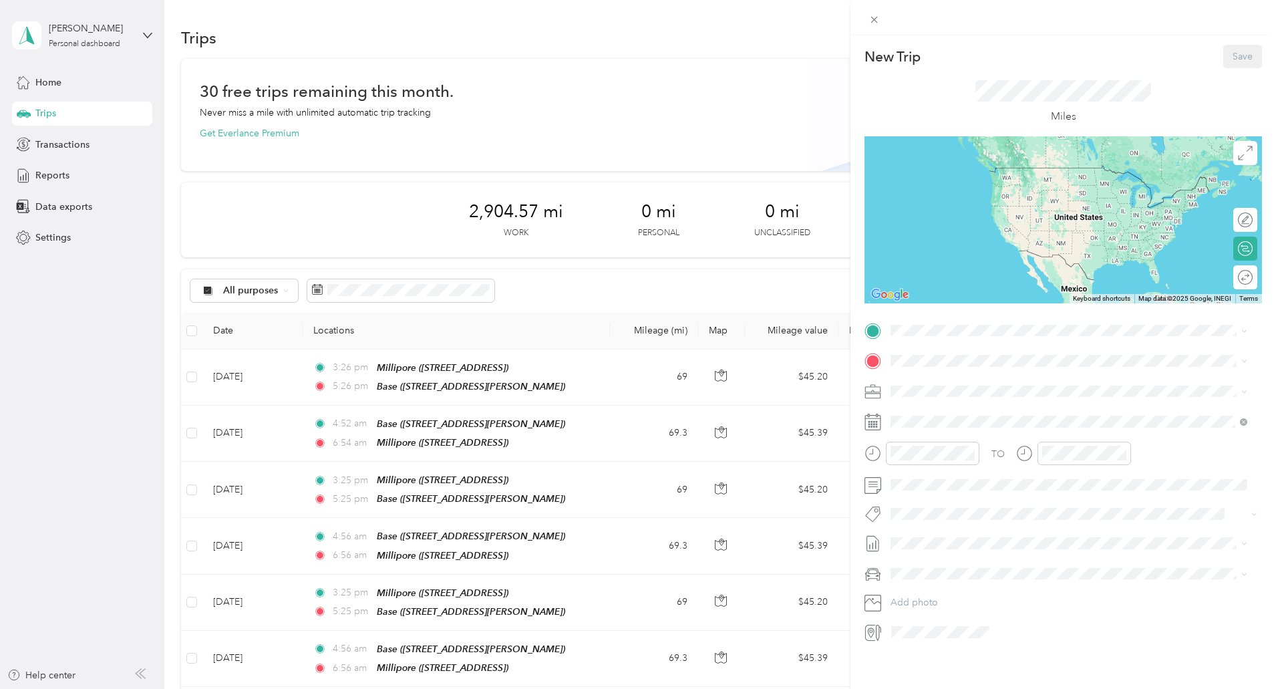
click at [941, 389] on div "Base [STREET_ADDRESS][PERSON_NAME]" at bounding box center [995, 389] width 159 height 28
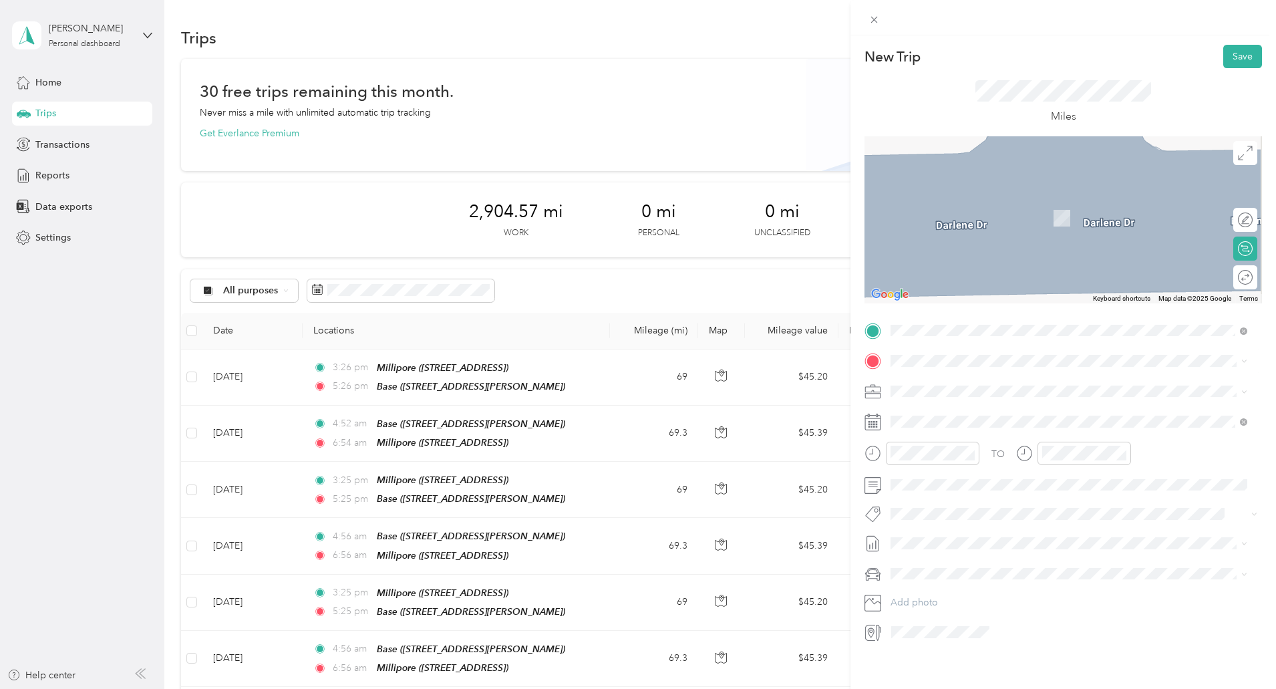
click at [941, 445] on li "Millipore [STREET_ADDRESS]" at bounding box center [1069, 456] width 366 height 42
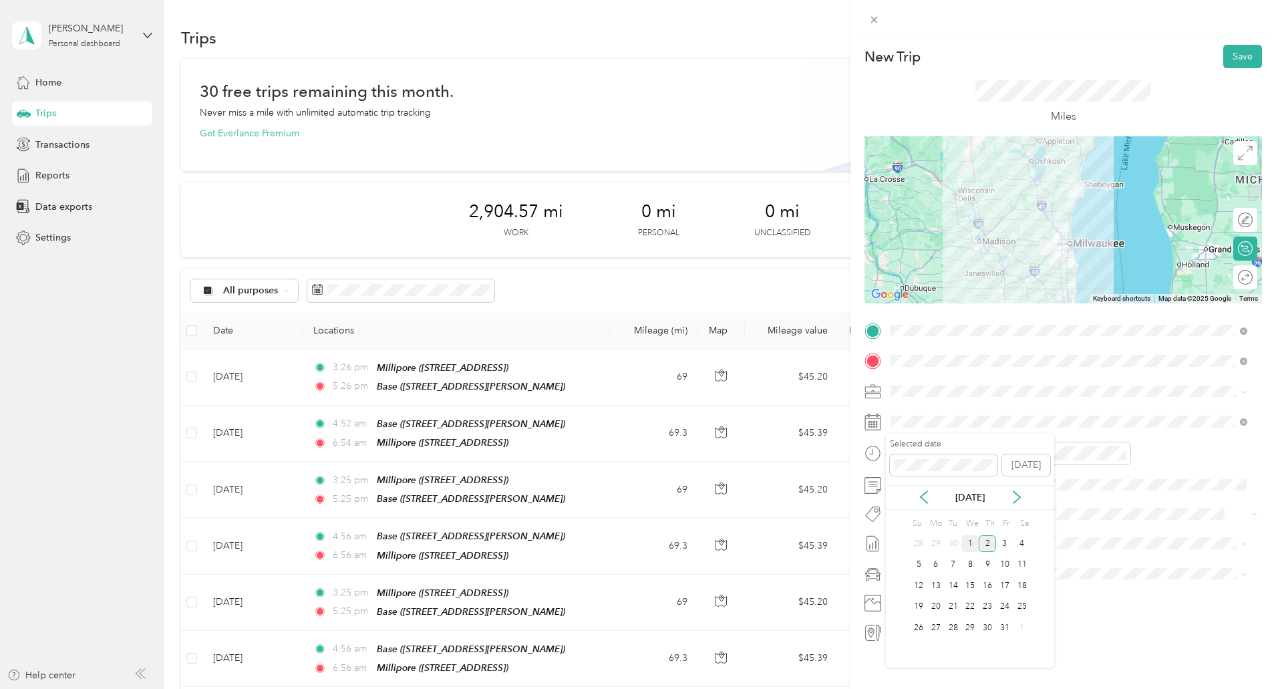
click at [967, 544] on div "1" at bounding box center [970, 543] width 17 height 17
click at [901, 497] on div "05" at bounding box center [905, 495] width 32 height 19
click at [984, 481] on div "AM" at bounding box center [980, 482] width 32 height 19
click at [1060, 516] on div "06" at bounding box center [1056, 514] width 32 height 19
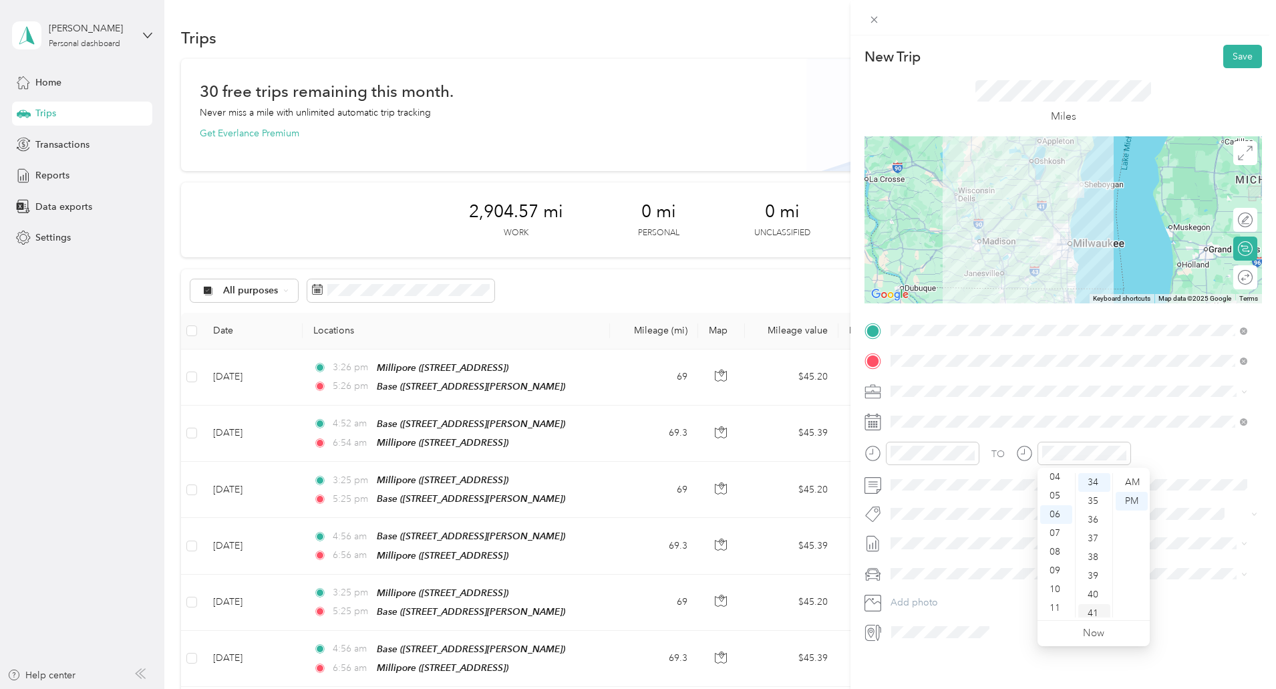
click at [1096, 611] on div "41" at bounding box center [1094, 613] width 32 height 19
click at [1139, 484] on div "AM" at bounding box center [1132, 482] width 32 height 19
click at [1187, 531] on div "TO Add photo" at bounding box center [1064, 481] width 398 height 323
click at [1233, 61] on button "Save" at bounding box center [1242, 56] width 39 height 23
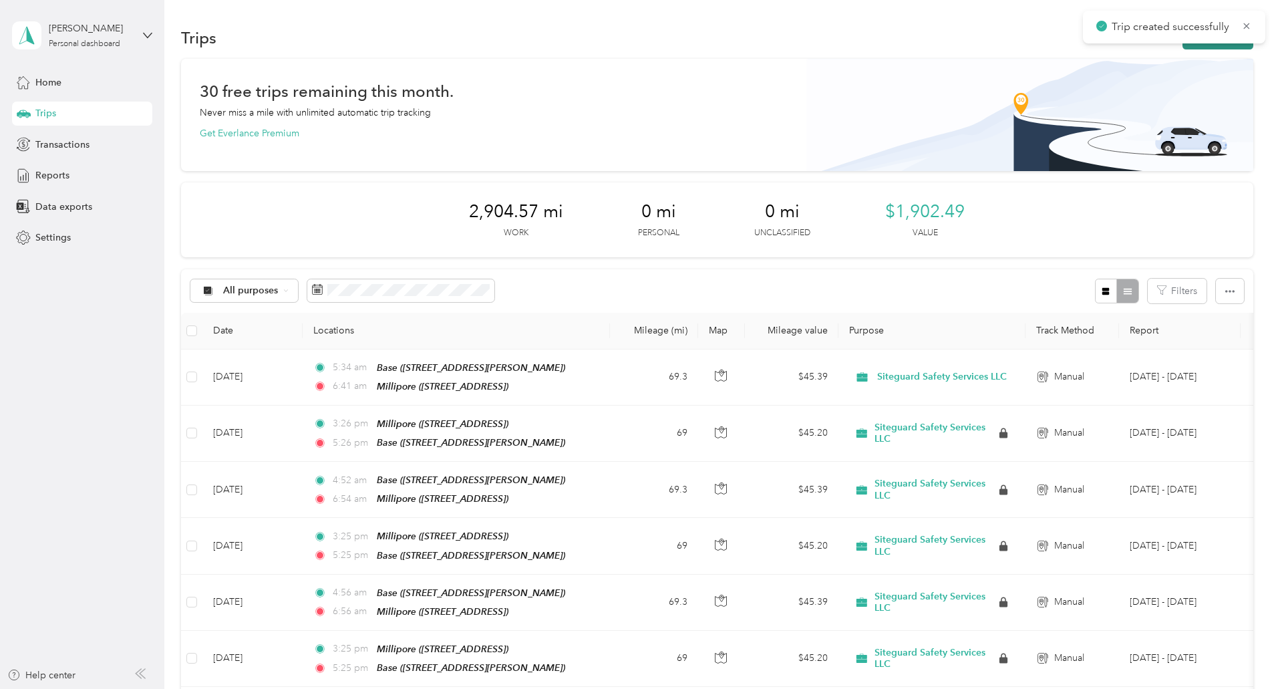
click at [1183, 47] on button "New trip" at bounding box center [1218, 37] width 71 height 23
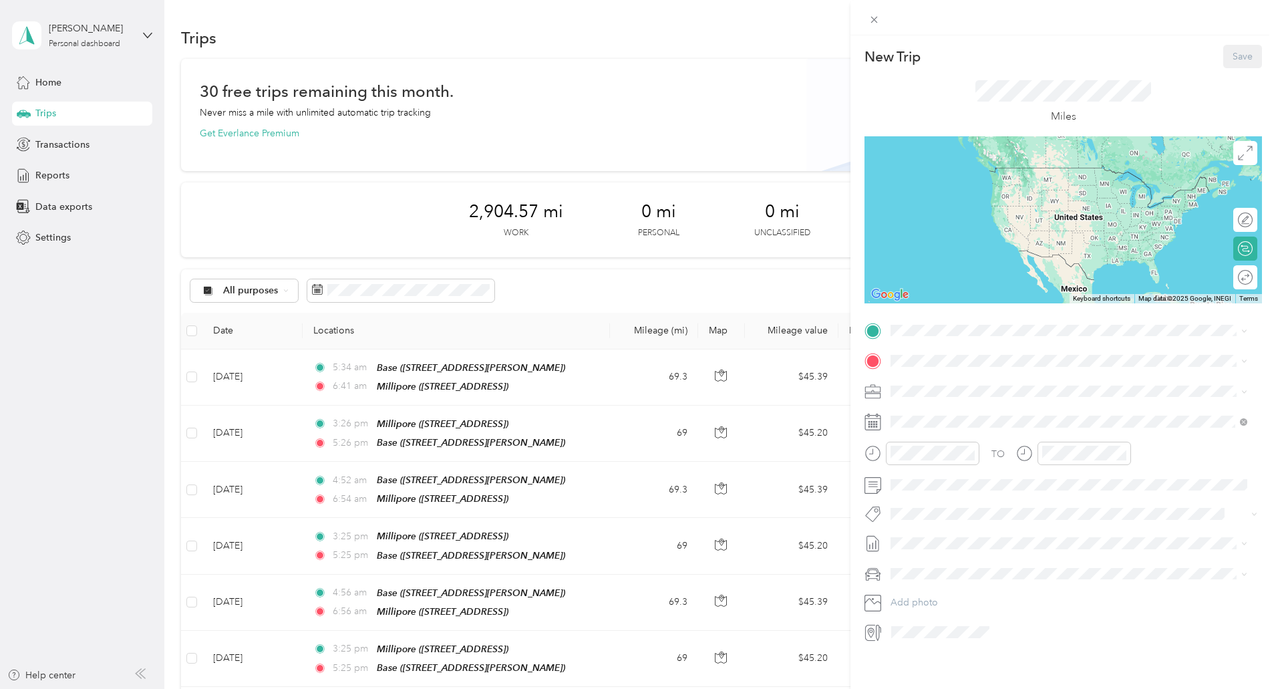
click at [940, 388] on div "Base [STREET_ADDRESS][PERSON_NAME]" at bounding box center [995, 386] width 159 height 28
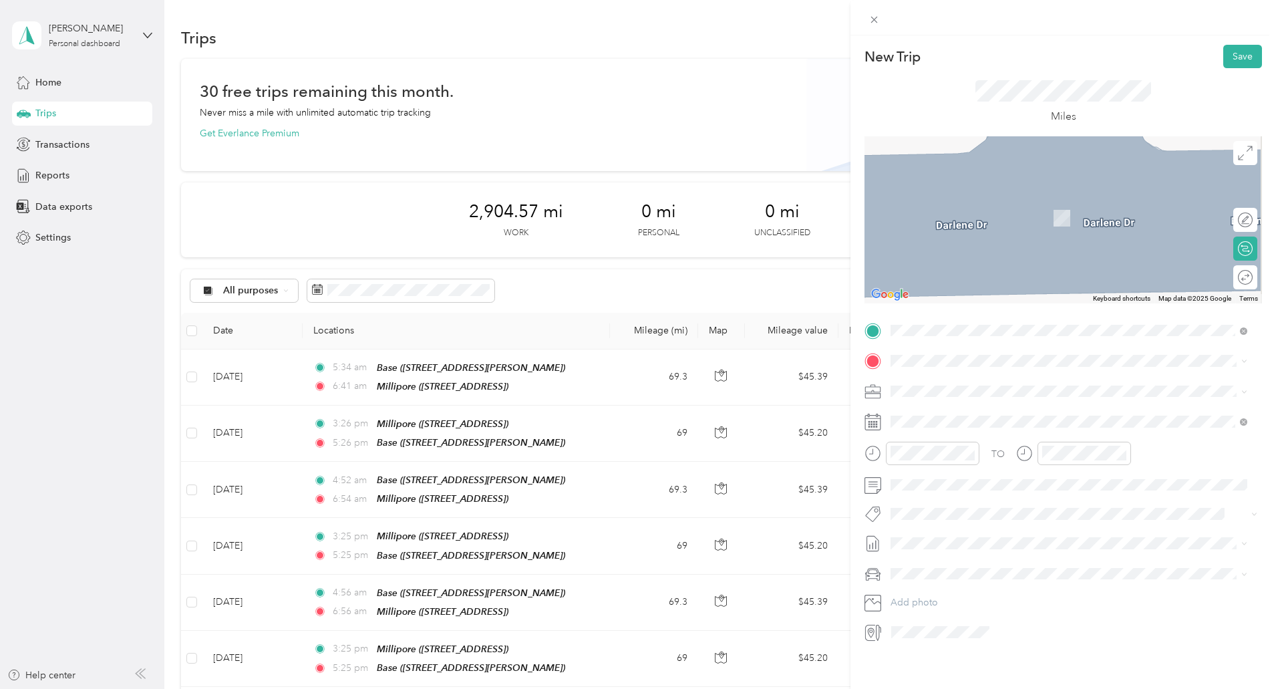
click at [925, 424] on div "Millipore [STREET_ADDRESS]" at bounding box center [958, 428] width 85 height 28
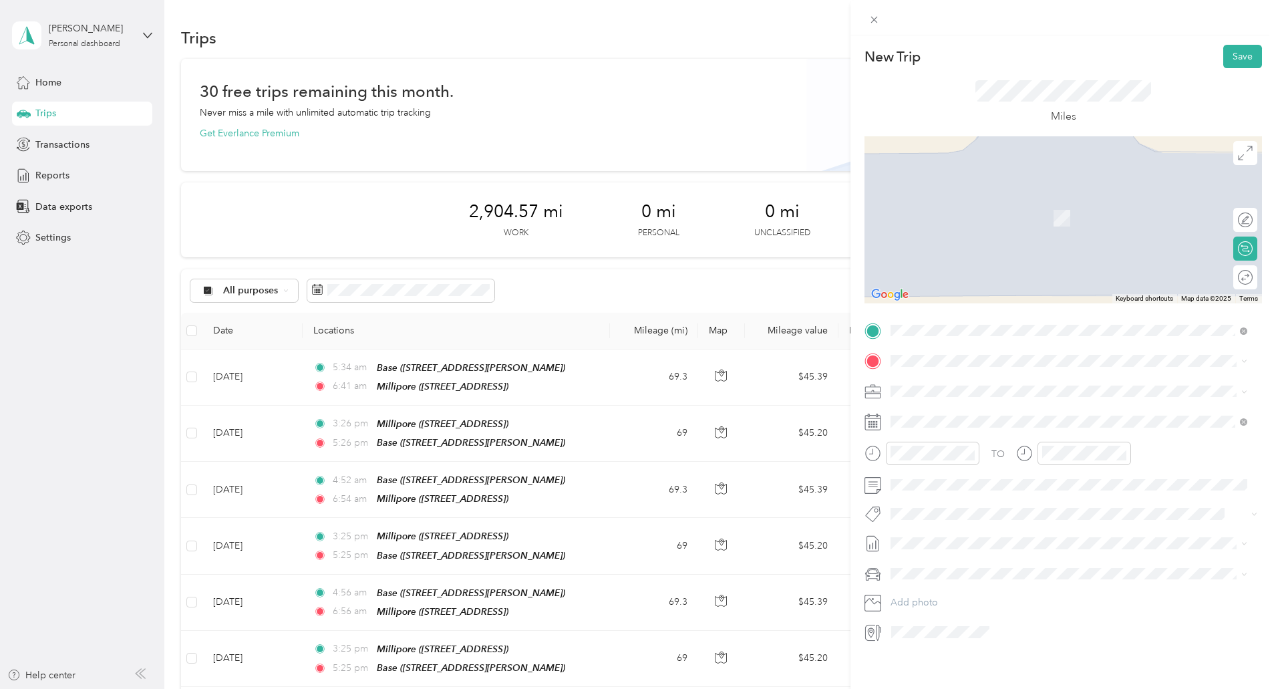
click at [927, 413] on div "Base [STREET_ADDRESS][PERSON_NAME]" at bounding box center [995, 414] width 159 height 28
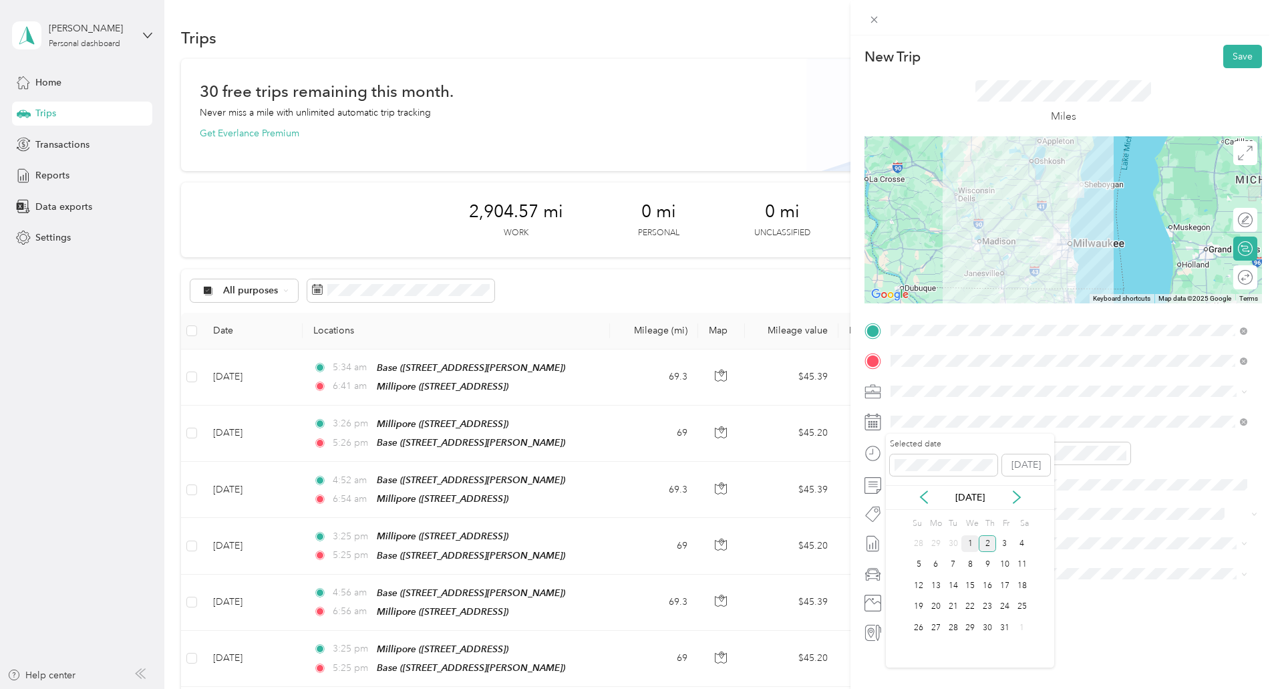
click at [969, 543] on div "1" at bounding box center [970, 543] width 17 height 17
click at [904, 483] on div "02" at bounding box center [905, 480] width 32 height 19
click at [1055, 444] on div at bounding box center [1085, 453] width 94 height 23
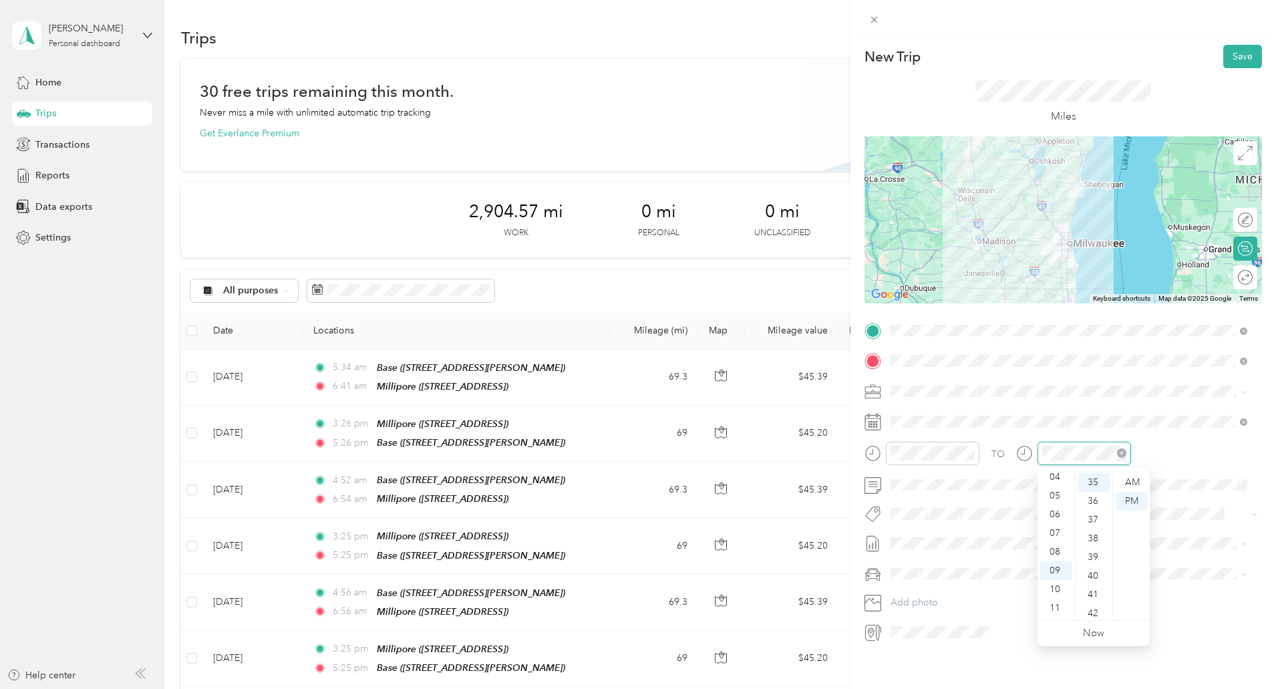
scroll to position [655, 0]
click at [1052, 480] on div "04" at bounding box center [1056, 477] width 32 height 19
click at [1226, 221] on div at bounding box center [1232, 220] width 12 height 12
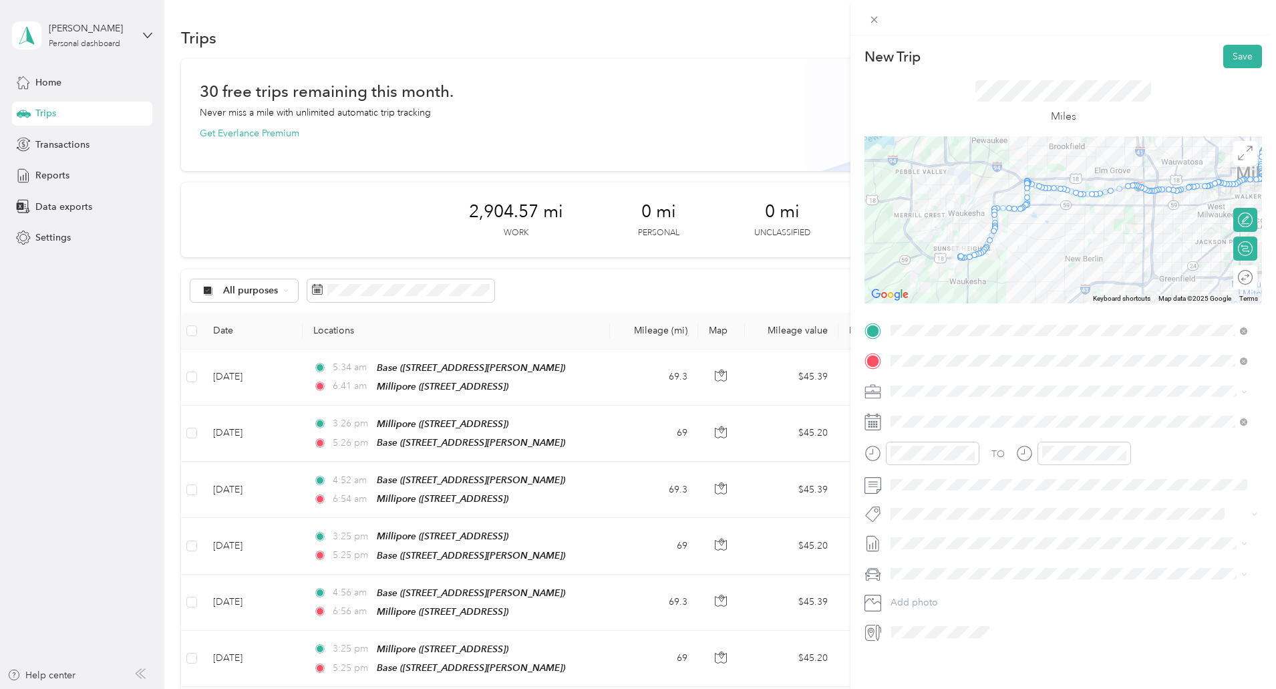
drag, startPoint x: 1007, startPoint y: 272, endPoint x: 1052, endPoint y: 157, distance: 123.3
click at [1052, 157] on div at bounding box center [1064, 219] width 398 height 167
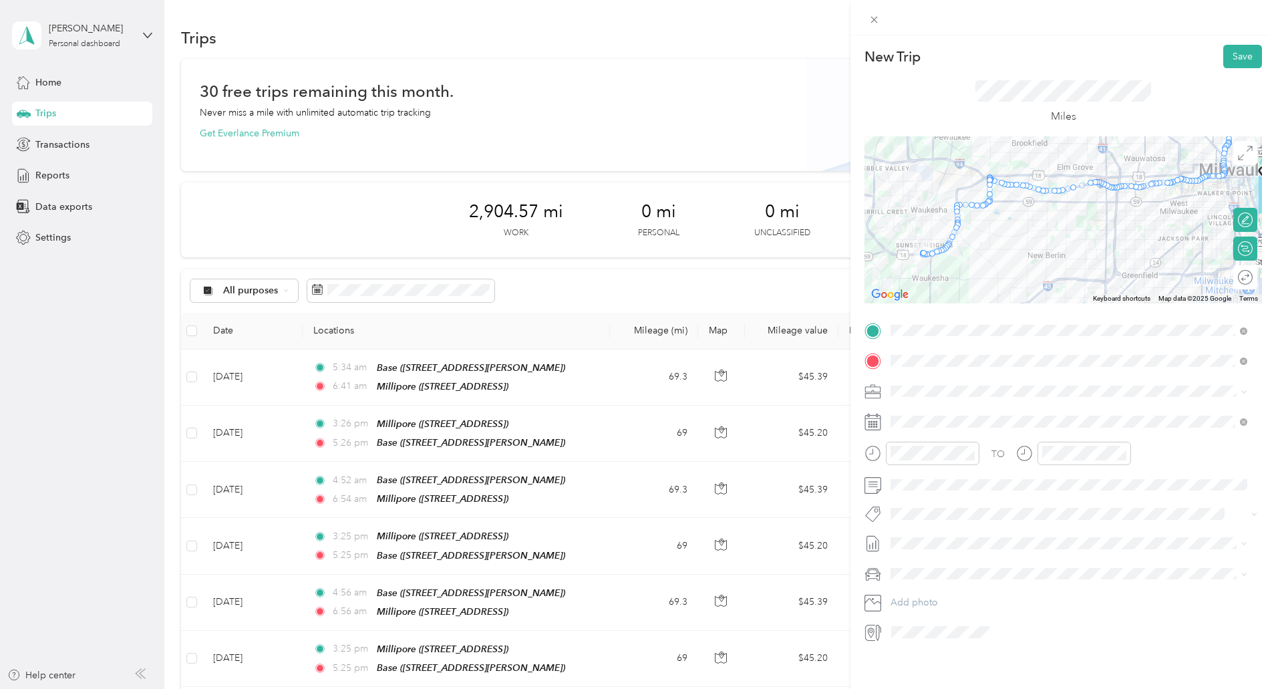
drag, startPoint x: 1089, startPoint y: 220, endPoint x: 1050, endPoint y: 221, distance: 39.4
click at [1050, 221] on div at bounding box center [1064, 219] width 398 height 167
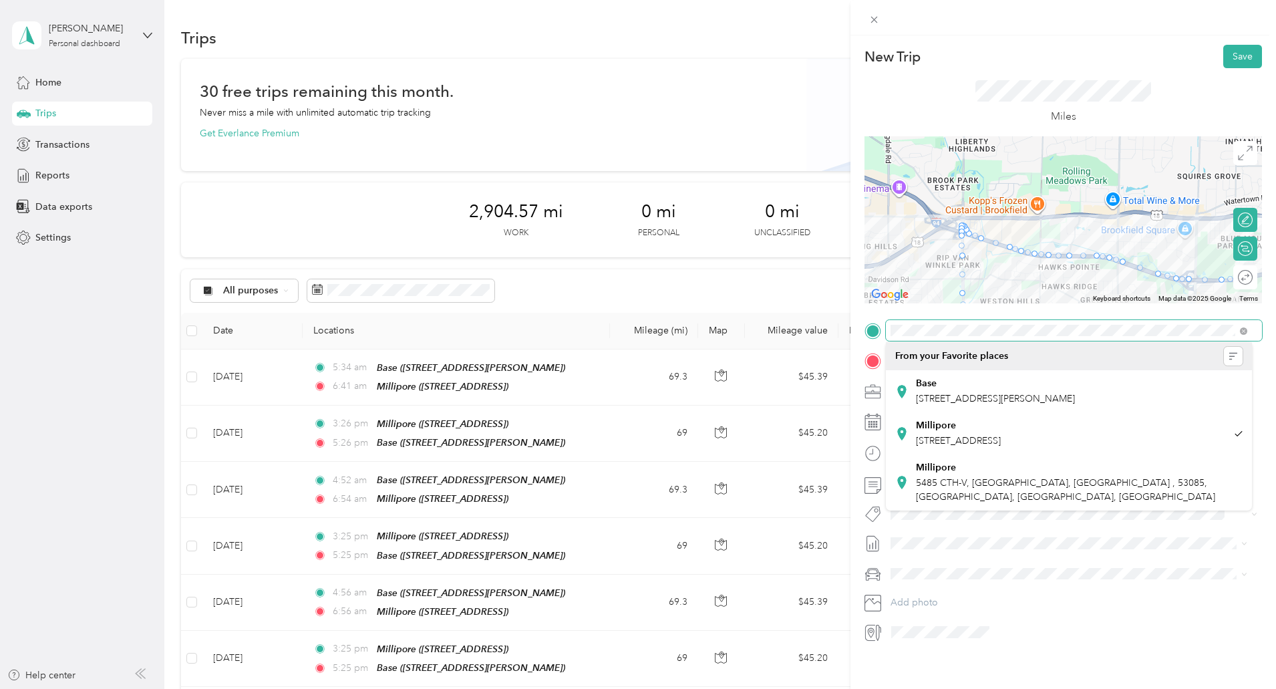
drag, startPoint x: 958, startPoint y: 198, endPoint x: 1074, endPoint y: 319, distance: 167.8
click at [1127, 688] on div "New Trip Save This trip cannot be edited because it is either under review, app…" at bounding box center [635, 689] width 1270 height 0
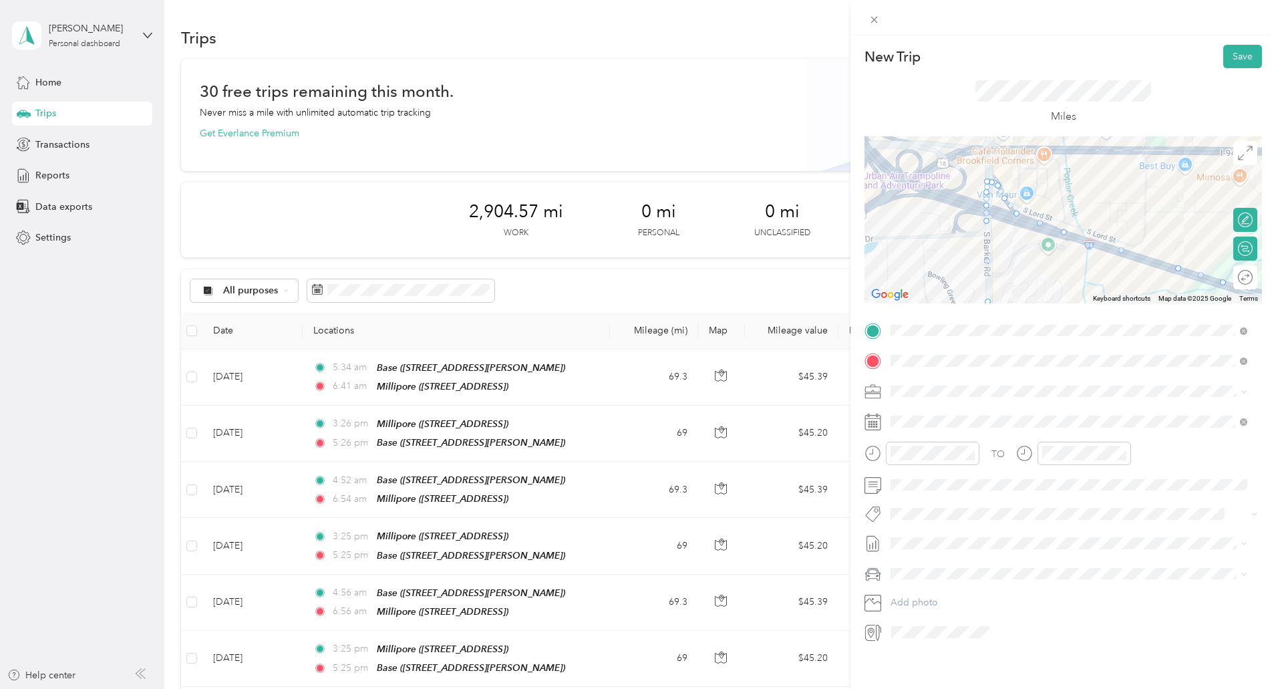
drag, startPoint x: 935, startPoint y: 237, endPoint x: 1082, endPoint y: 297, distance: 158.8
click at [1082, 297] on div "Keyboard shortcuts Map Data Map data ©2025 Google Map data ©2025 Google 200 m C…" at bounding box center [1064, 219] width 398 height 167
drag, startPoint x: 982, startPoint y: 180, endPoint x: 960, endPoint y: 196, distance: 28.2
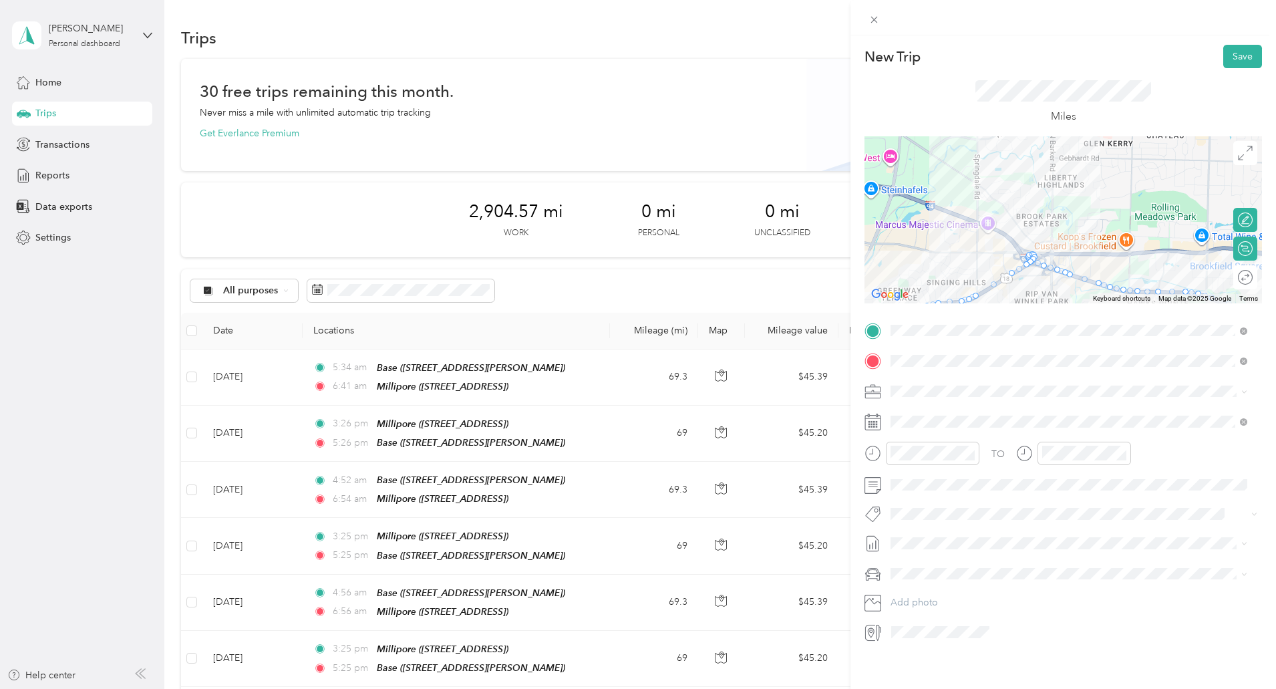
drag, startPoint x: 917, startPoint y: 243, endPoint x: 1022, endPoint y: 285, distance: 113.9
click at [1022, 285] on div at bounding box center [1064, 219] width 398 height 167
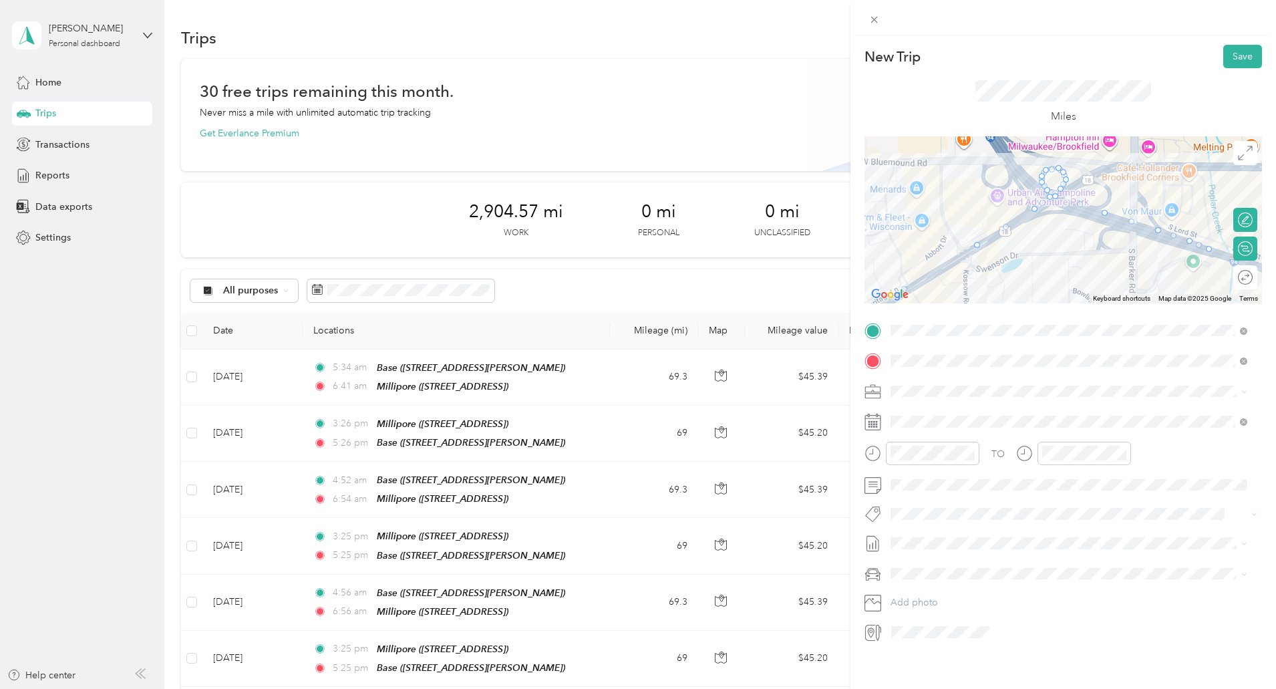
click at [1052, 251] on div at bounding box center [1064, 219] width 398 height 167
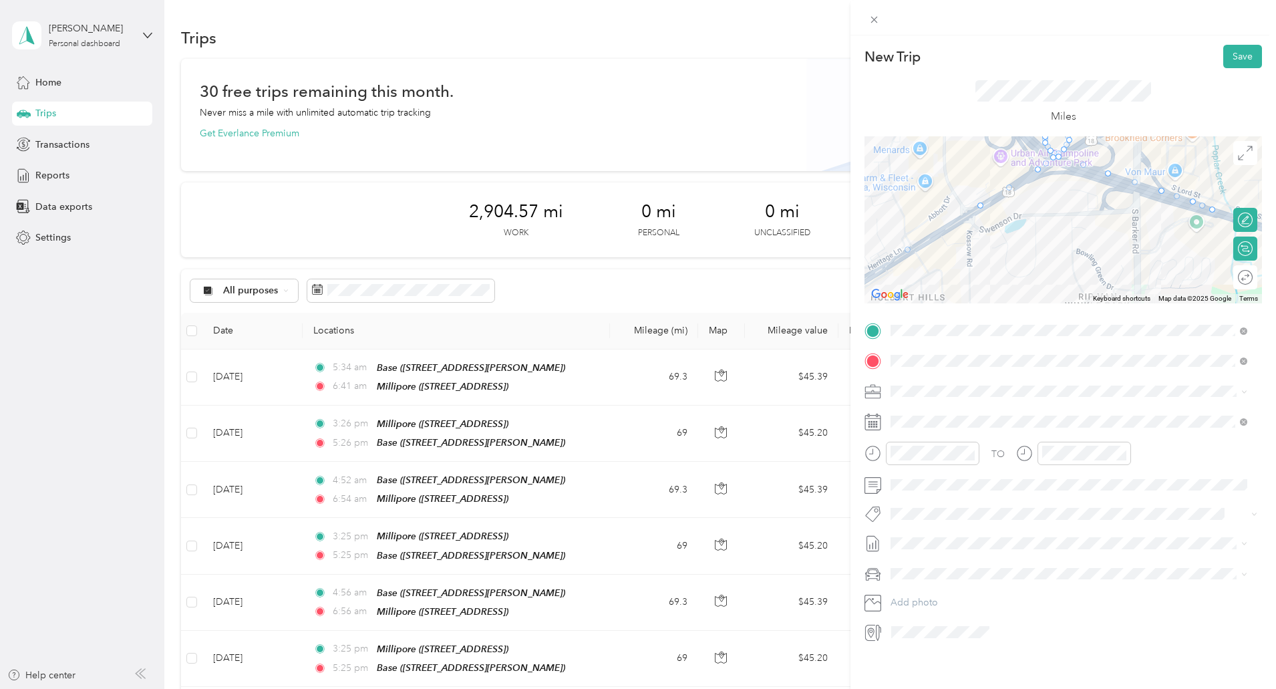
drag, startPoint x: 1052, startPoint y: 251, endPoint x: 1055, endPoint y: 218, distance: 32.9
click at [1055, 218] on div at bounding box center [1064, 219] width 398 height 167
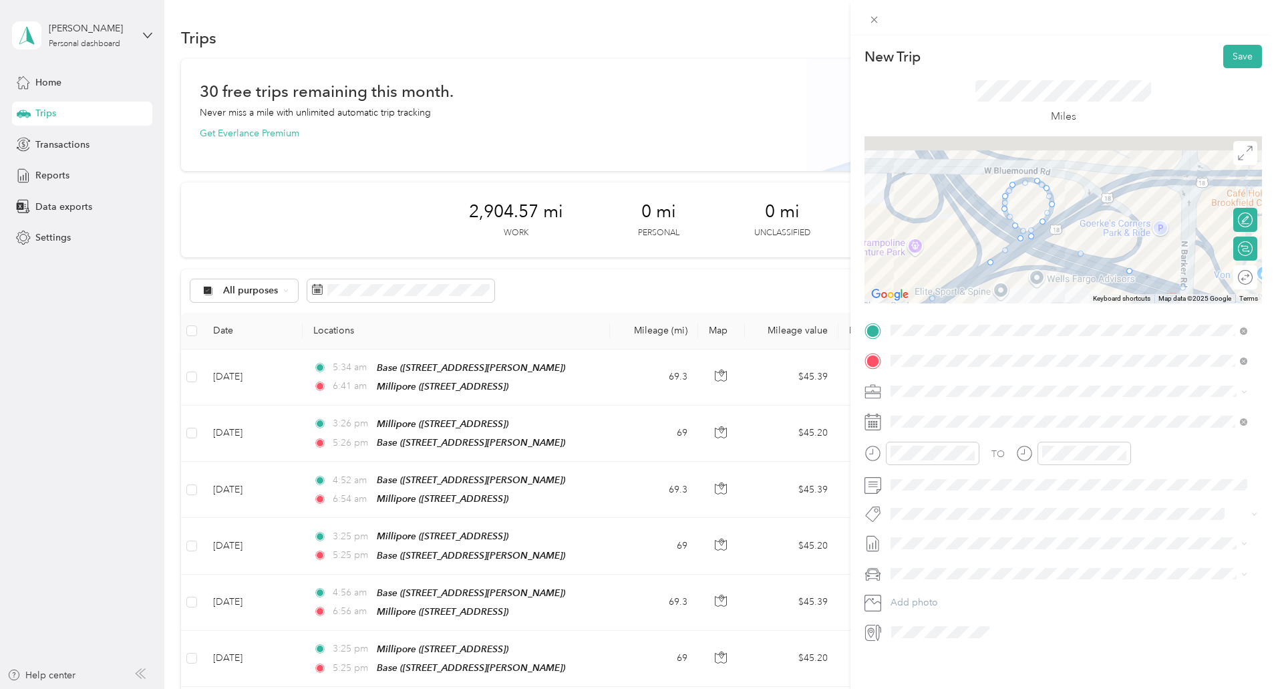
drag, startPoint x: 1038, startPoint y: 173, endPoint x: 1012, endPoint y: 304, distance: 133.4
click at [1012, 304] on div "New Trip Save This trip cannot be edited because it is either under review, app…" at bounding box center [1064, 344] width 398 height 598
drag, startPoint x: 984, startPoint y: 268, endPoint x: 967, endPoint y: 198, distance: 72.3
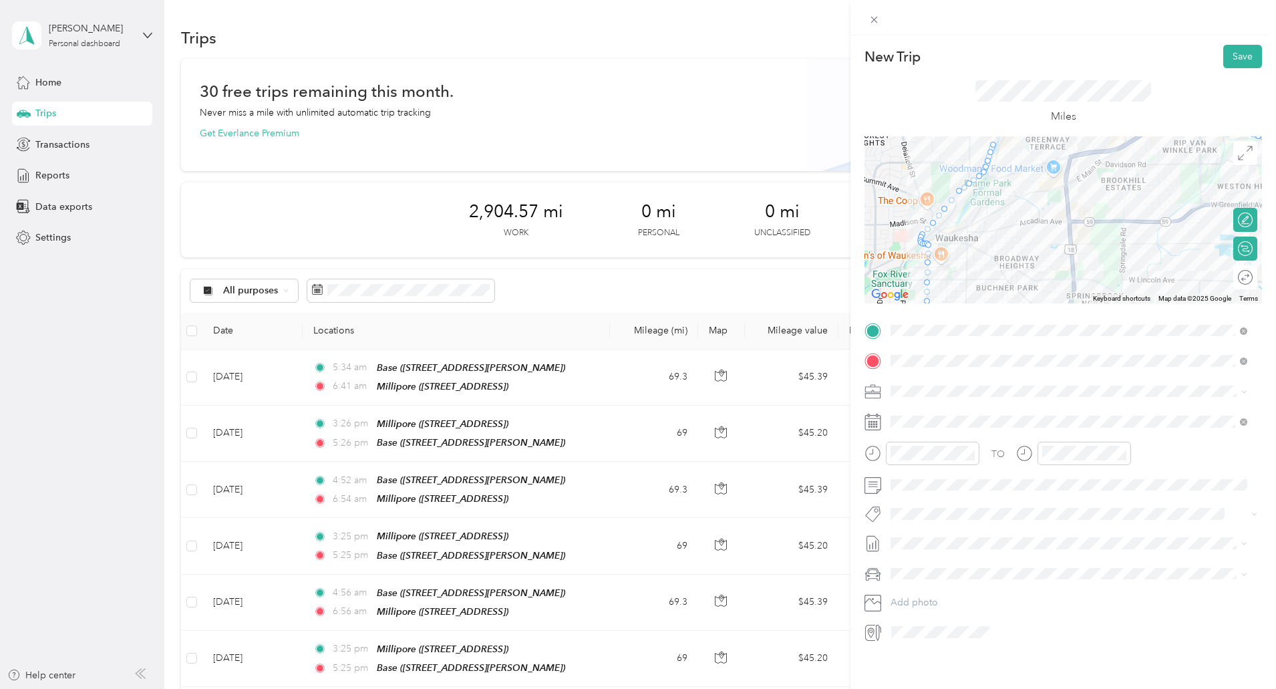
drag, startPoint x: 925, startPoint y: 250, endPoint x: 1155, endPoint y: 118, distance: 264.9
click at [1155, 118] on div "New Trip Save This trip cannot be edited because it is either under review, app…" at bounding box center [1064, 344] width 398 height 598
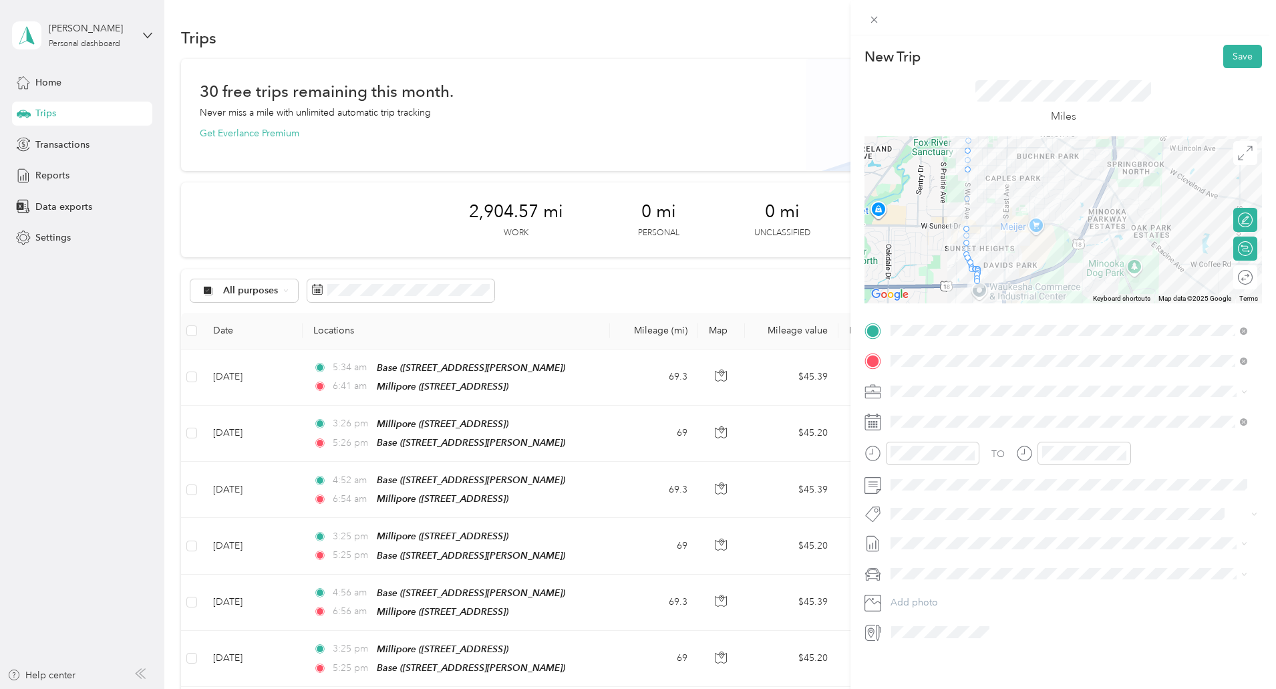
drag, startPoint x: 1011, startPoint y: 264, endPoint x: 1051, endPoint y: 132, distance: 137.6
click at [1051, 132] on div "New Trip Save This trip cannot be edited because it is either under review, app…" at bounding box center [1064, 344] width 398 height 598
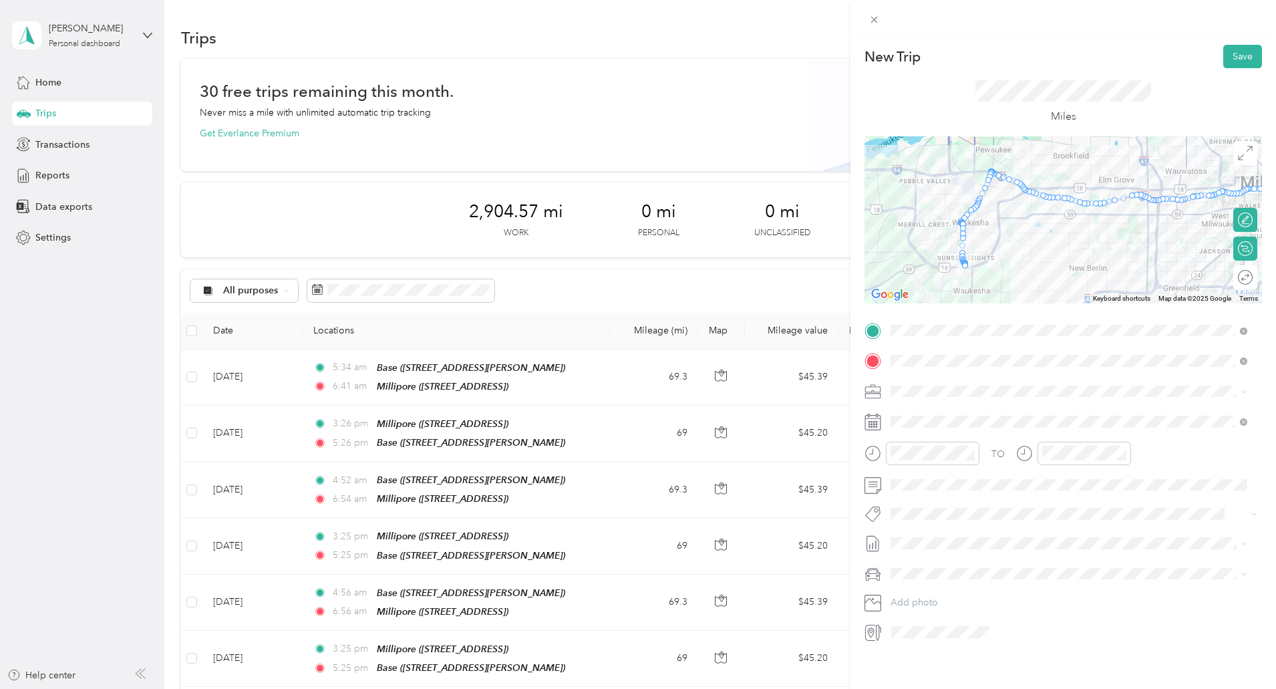
drag, startPoint x: 1134, startPoint y: 197, endPoint x: 1034, endPoint y: 249, distance: 113.0
click at [1034, 249] on div at bounding box center [1064, 219] width 398 height 167
click at [1236, 63] on button "Save" at bounding box center [1242, 56] width 39 height 23
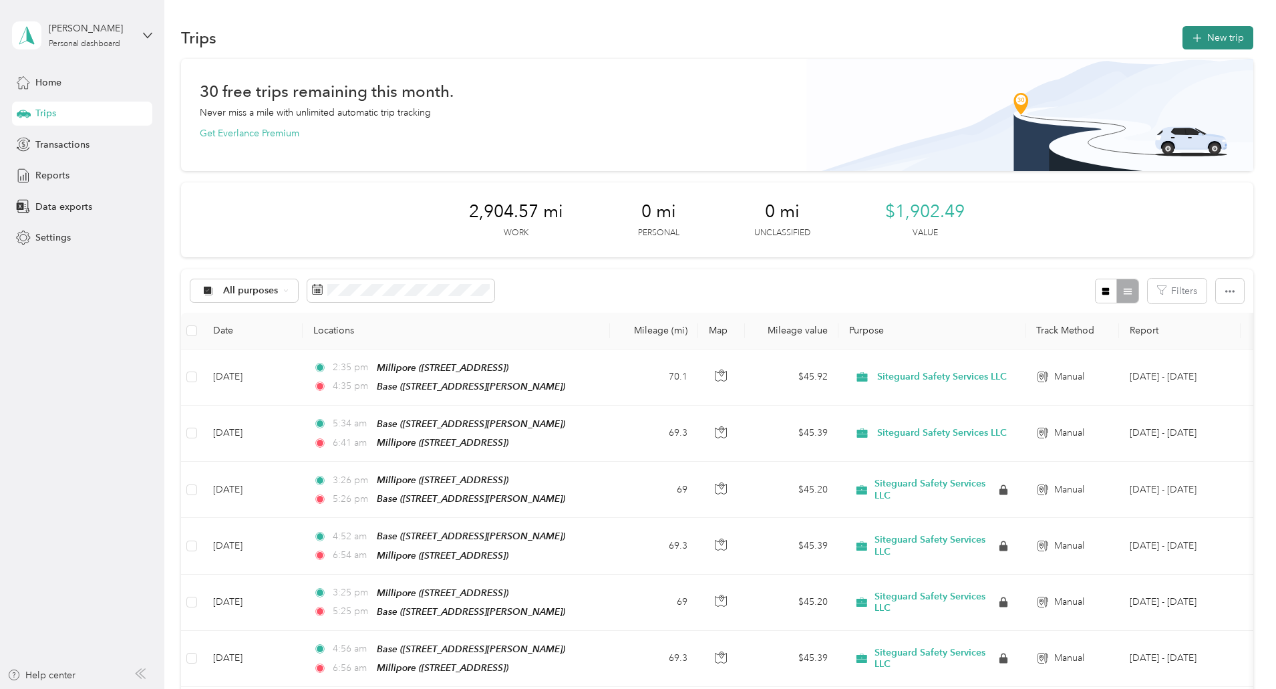
click at [1183, 42] on button "New trip" at bounding box center [1218, 37] width 71 height 23
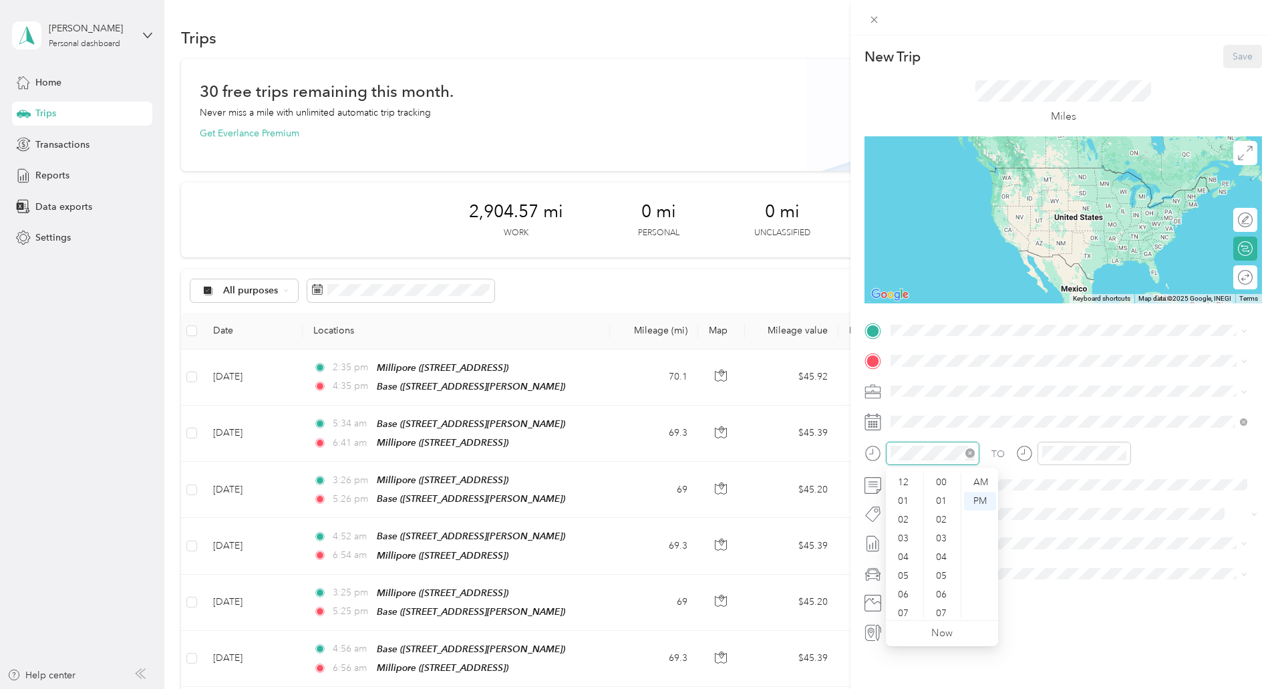
scroll to position [80, 0]
click at [903, 490] on div "05" at bounding box center [905, 495] width 32 height 19
click at [937, 608] on div "07" at bounding box center [943, 613] width 32 height 19
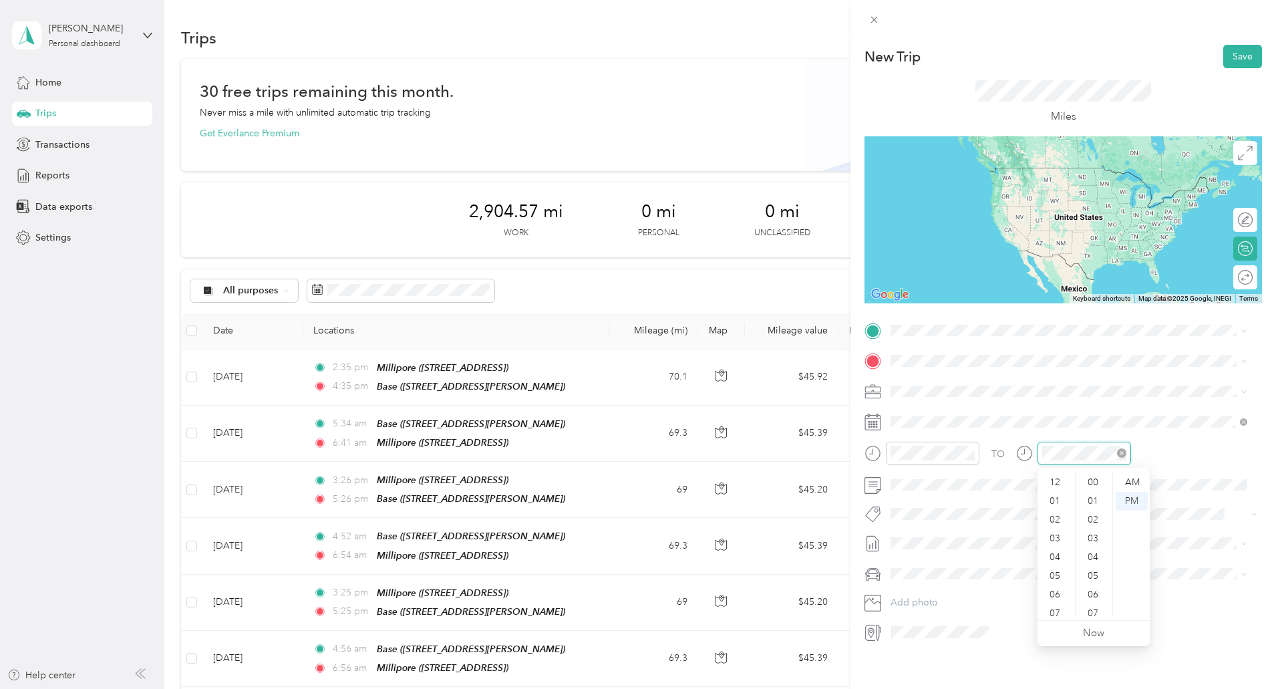
scroll to position [80, 0]
click at [1053, 519] on div "06" at bounding box center [1056, 514] width 32 height 19
click at [1094, 486] on div "24" at bounding box center [1094, 483] width 32 height 19
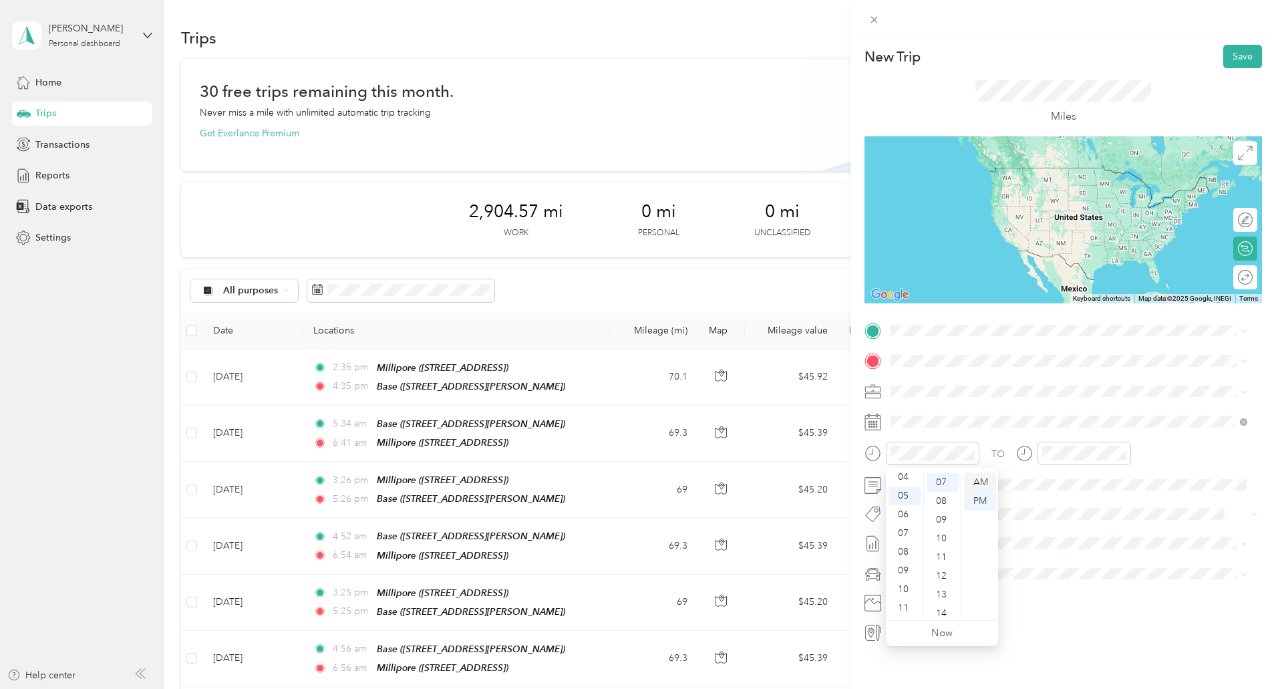
click at [983, 486] on div "AM" at bounding box center [980, 482] width 32 height 19
click at [1137, 478] on div "AM" at bounding box center [1132, 482] width 32 height 19
click at [933, 337] on span at bounding box center [1074, 330] width 376 height 21
click at [943, 397] on span "339 Darlene Drive, Waukesha , 53189, Waukesha, WI, United States" at bounding box center [995, 398] width 159 height 11
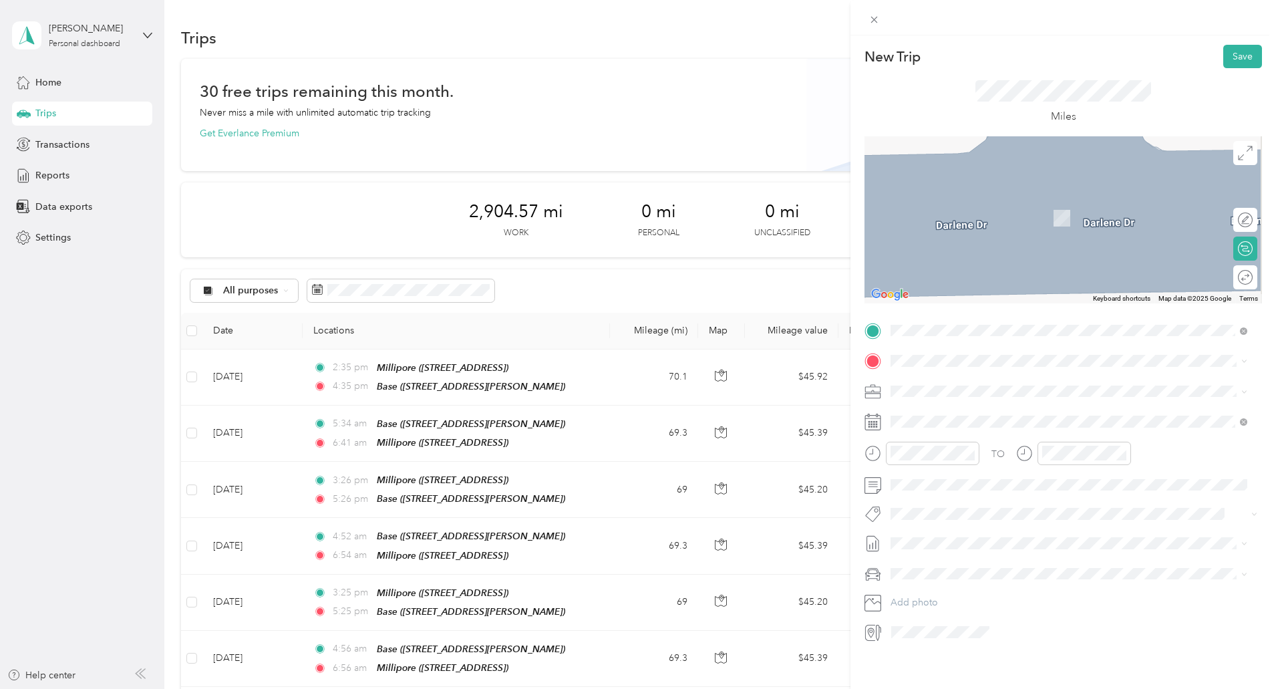
click at [951, 452] on strong "Millipore" at bounding box center [936, 449] width 40 height 12
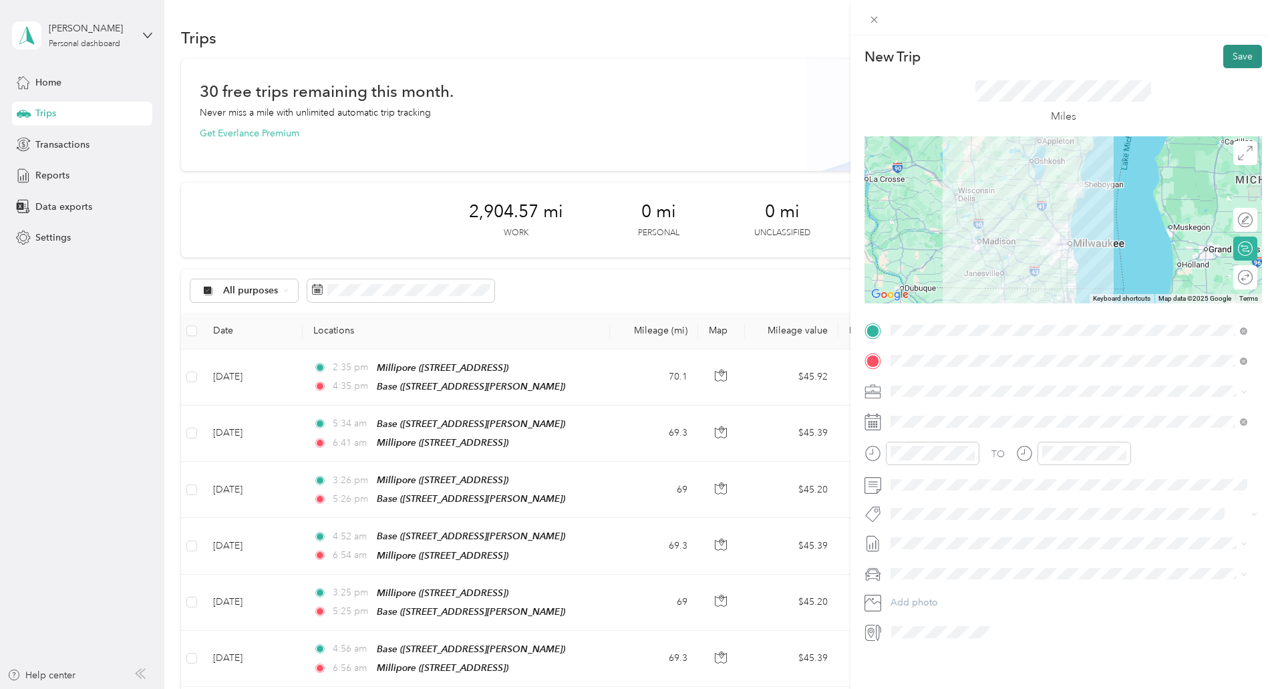
click at [1227, 66] on button "Save" at bounding box center [1242, 56] width 39 height 23
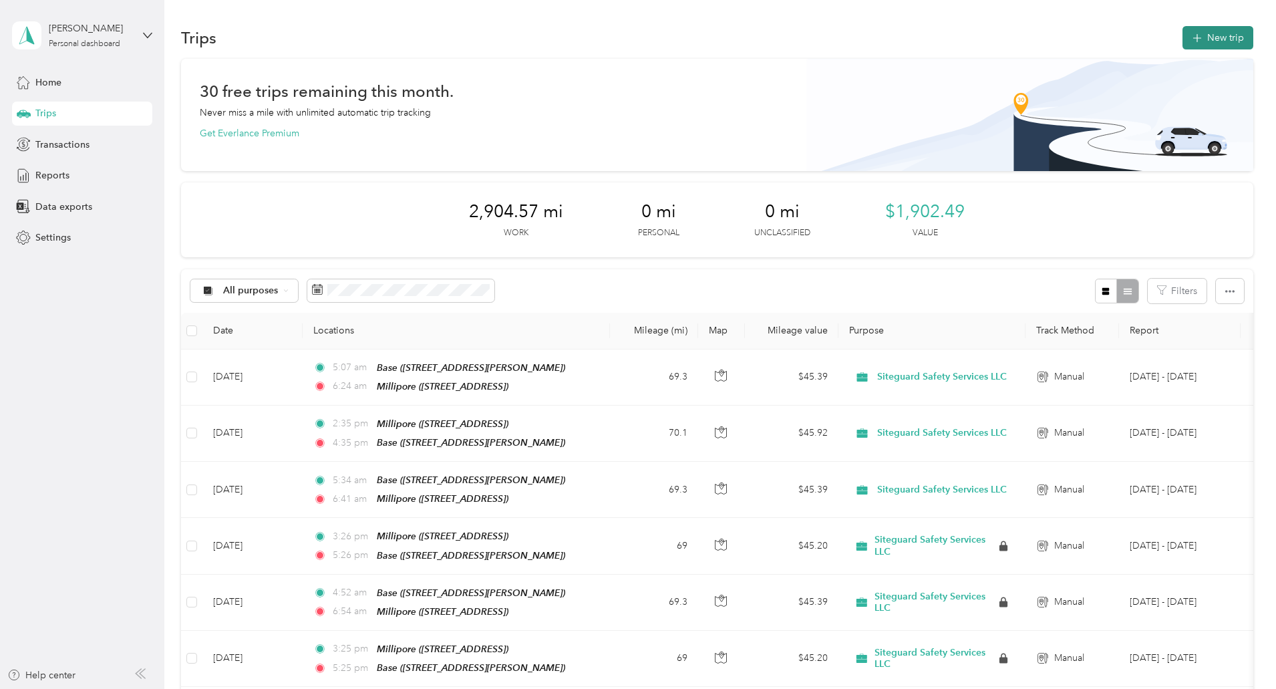
click at [1183, 33] on button "New trip" at bounding box center [1218, 37] width 71 height 23
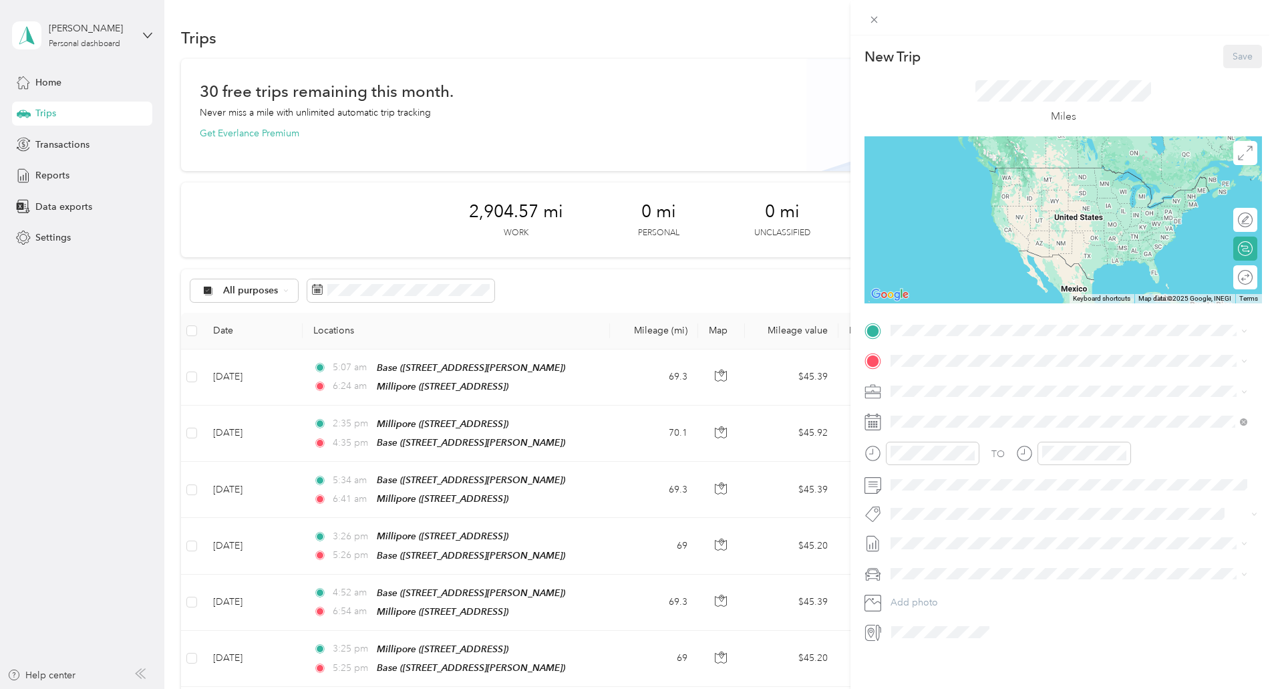
click at [939, 433] on div "Millipore 5485 County Road v, Sheboygan Falls CTH-V, 53085, Sheboygan Falls, WI…" at bounding box center [958, 426] width 85 height 28
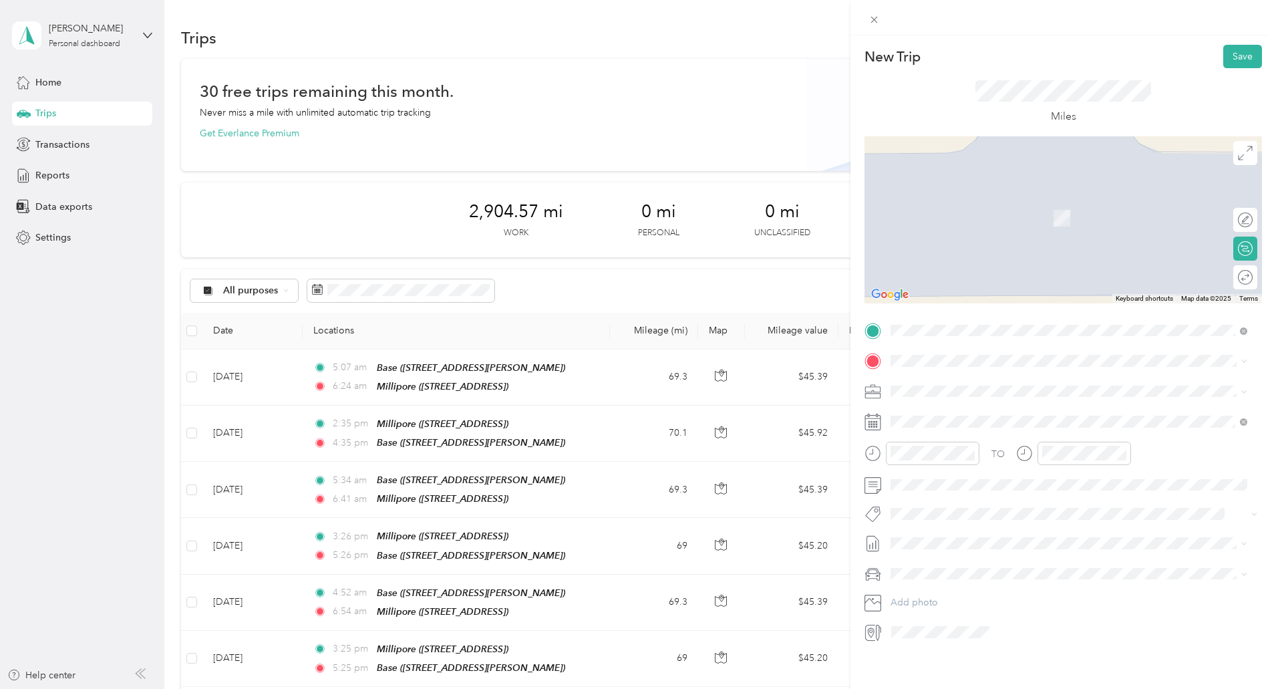
click at [935, 415] on div "Base 339 Darlene Drive, Waukesha , 53189, Waukesha, WI, United States" at bounding box center [995, 421] width 159 height 28
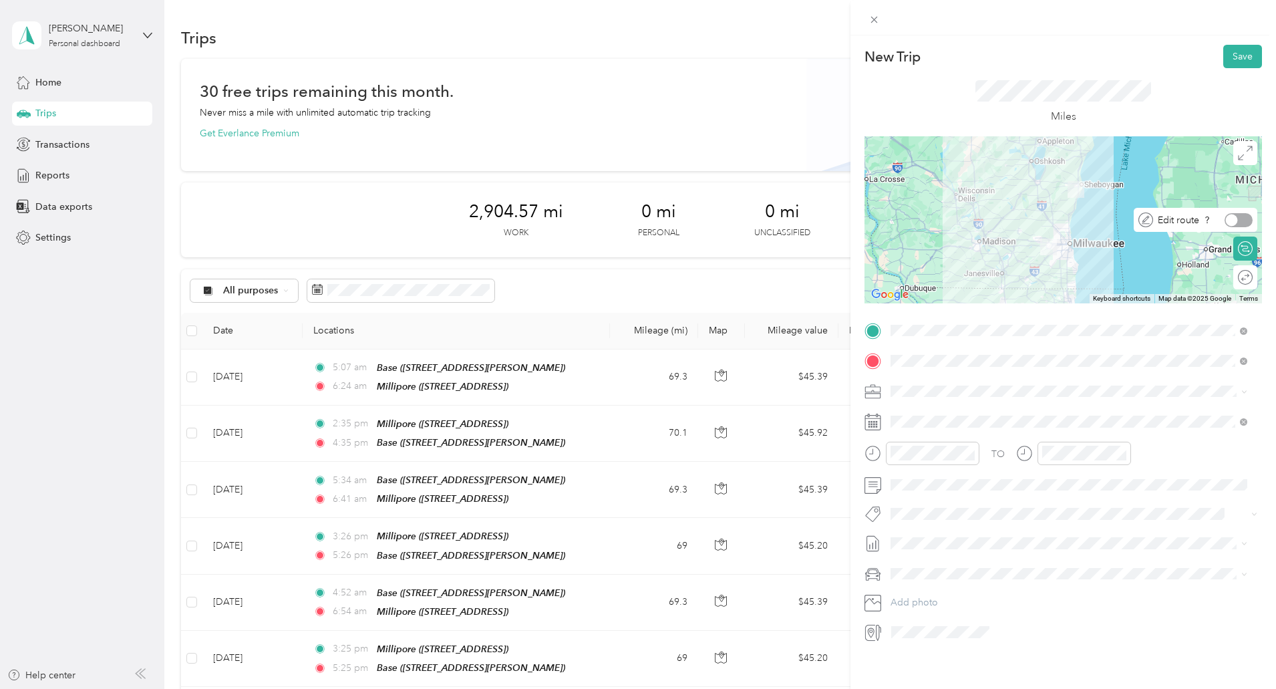
click at [1233, 224] on div "Edit route" at bounding box center [1203, 220] width 100 height 14
click at [1233, 224] on div at bounding box center [1239, 220] width 28 height 14
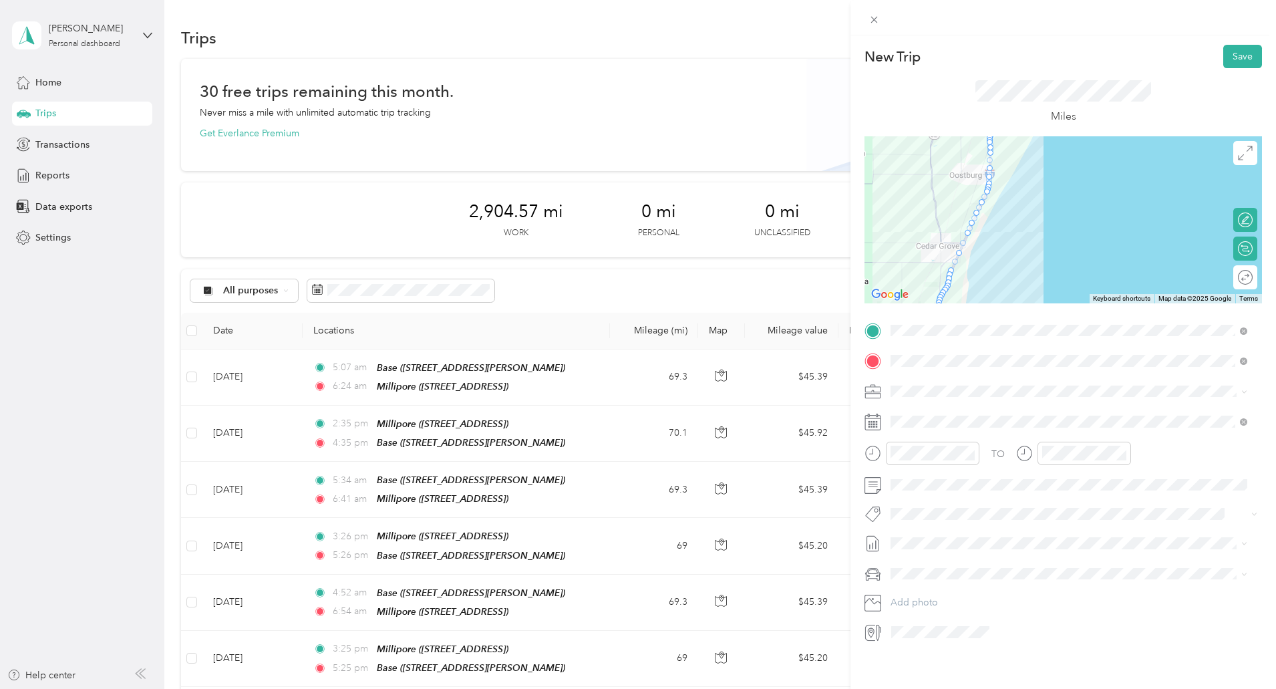
drag, startPoint x: 1004, startPoint y: 273, endPoint x: 1065, endPoint y: 166, distance: 123.3
click at [1065, 166] on div at bounding box center [1064, 219] width 398 height 167
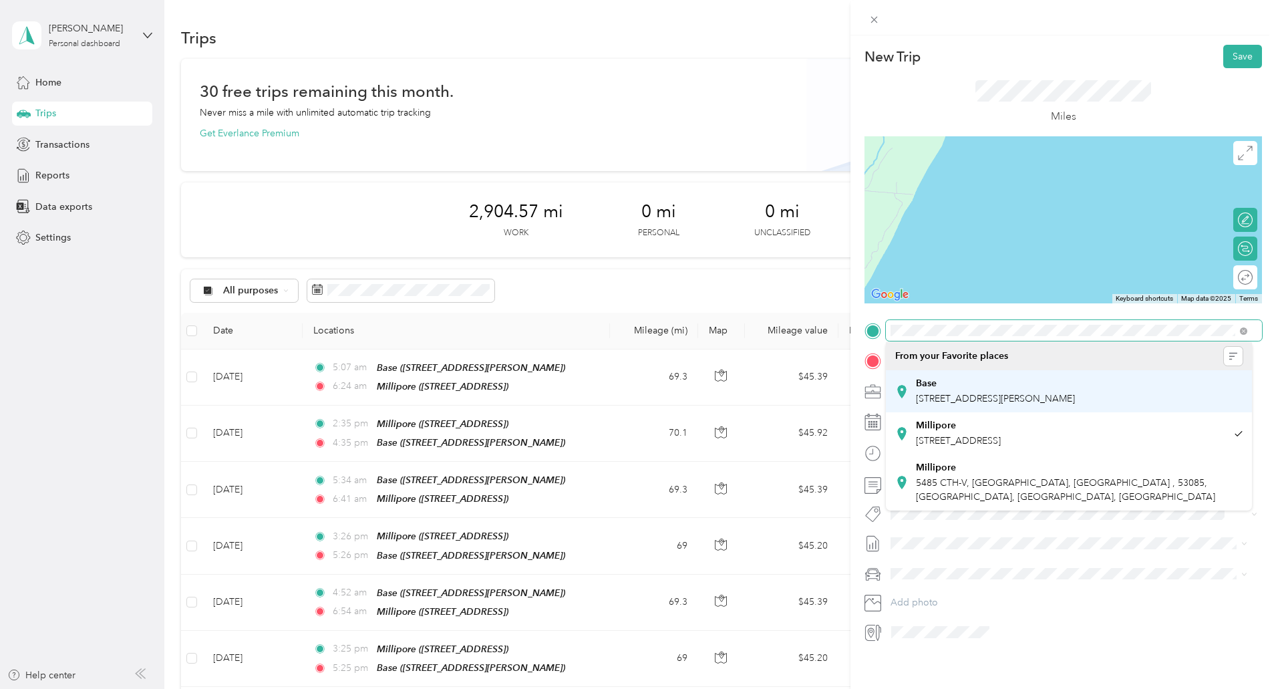
drag, startPoint x: 998, startPoint y: 180, endPoint x: 1207, endPoint y: 384, distance: 292.0
click at [1207, 688] on div "New Trip Save This trip cannot be edited because it is either under review, app…" at bounding box center [635, 689] width 1270 height 0
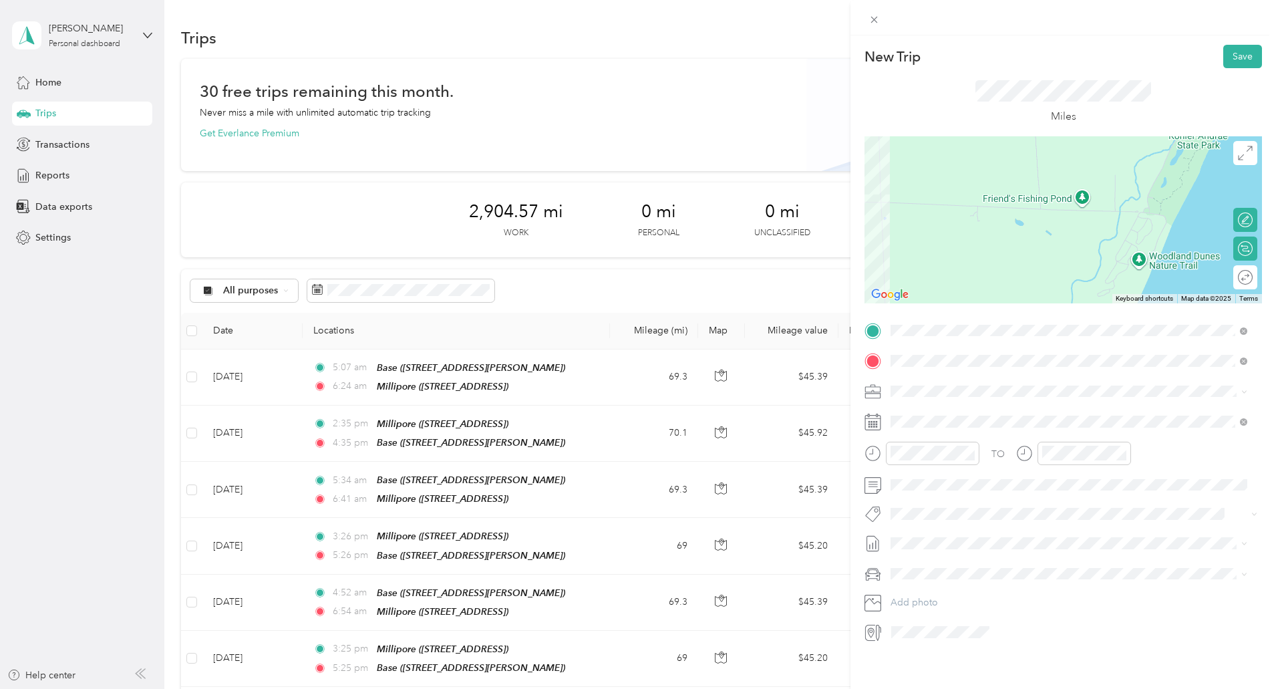
drag, startPoint x: 906, startPoint y: 190, endPoint x: 1110, endPoint y: 377, distance: 276.7
click at [1110, 377] on div "New Trip Save This trip cannot be edited because it is either under review, app…" at bounding box center [1064, 344] width 398 height 598
click at [1239, 154] on icon at bounding box center [1245, 153] width 15 height 15
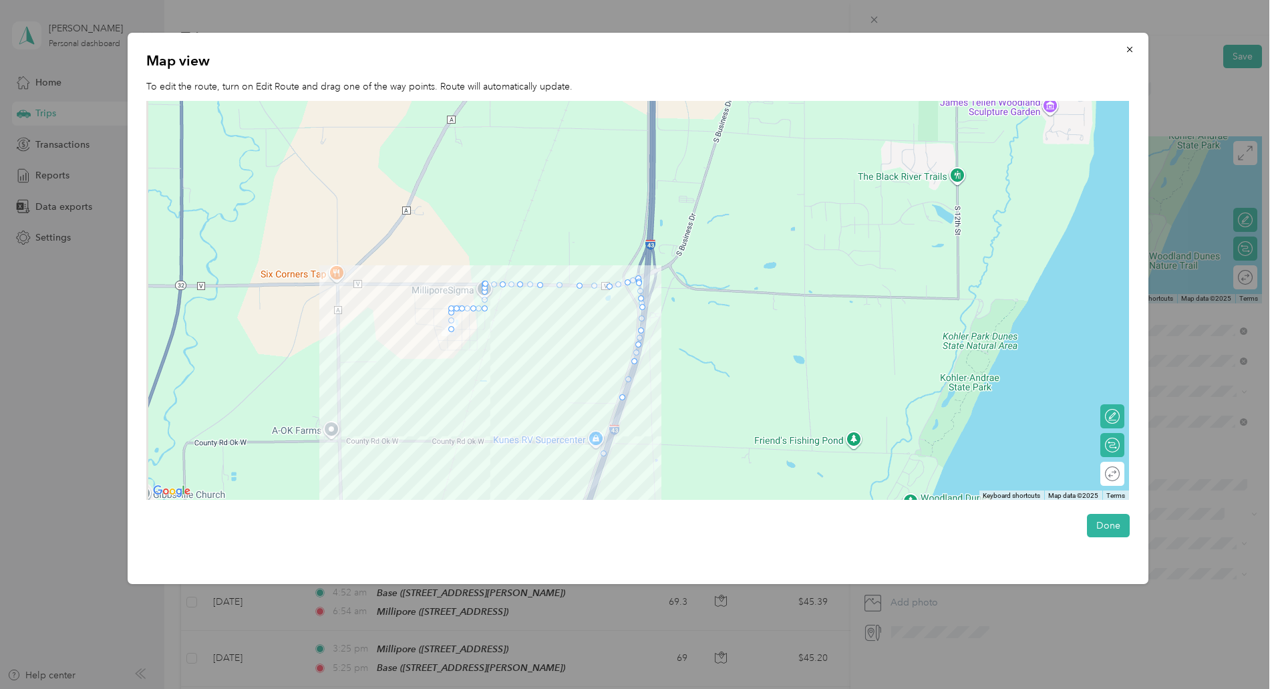
drag, startPoint x: 595, startPoint y: 148, endPoint x: 779, endPoint y: 476, distance: 376.6
click at [779, 476] on div at bounding box center [637, 301] width 983 height 400
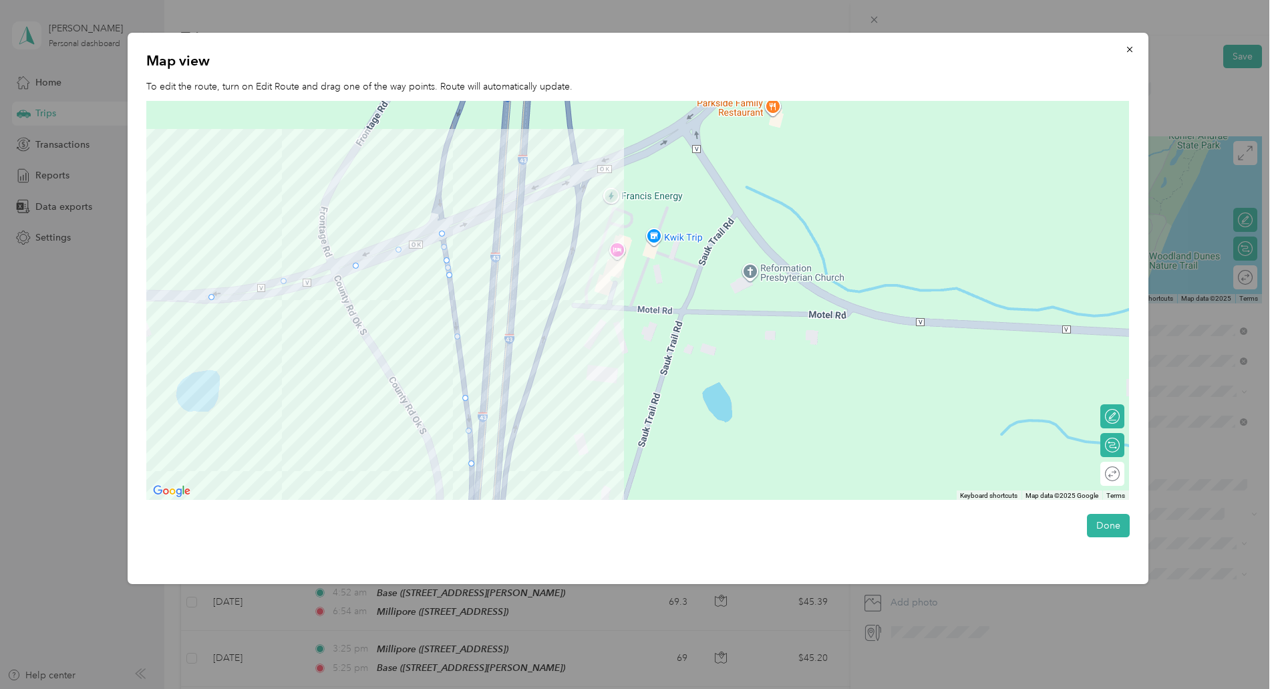
drag, startPoint x: 464, startPoint y: 206, endPoint x: 682, endPoint y: 612, distance: 461.0
click at [682, 688] on div "New Trip Save This trip cannot be edited because it is either under review, app…" at bounding box center [635, 689] width 1270 height 0
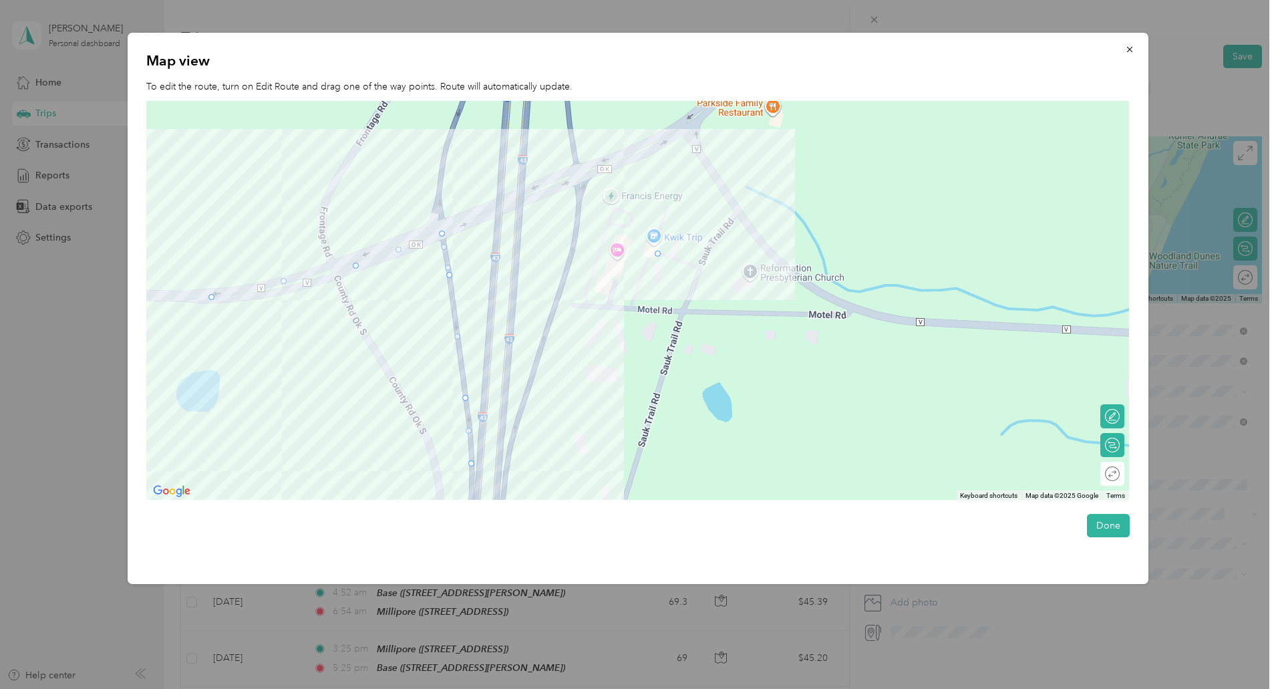
drag, startPoint x: 450, startPoint y: 263, endPoint x: 663, endPoint y: 256, distance: 212.6
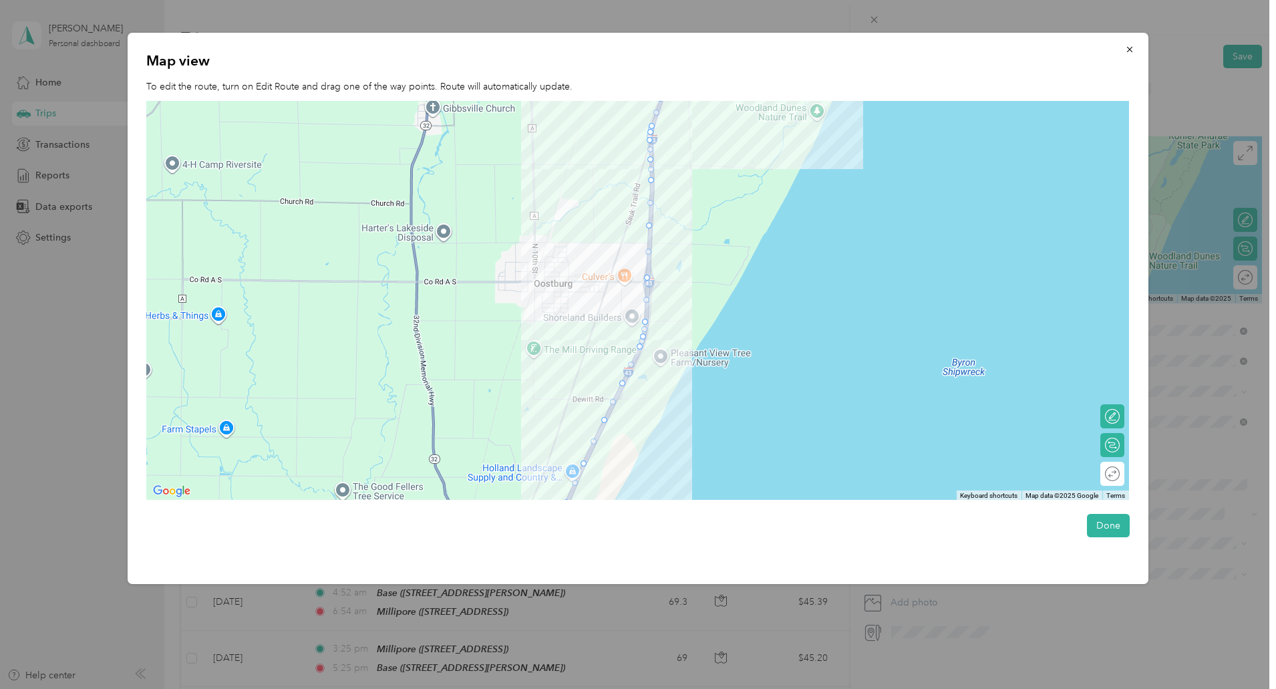
drag, startPoint x: 478, startPoint y: 467, endPoint x: 615, endPoint y: 56, distance: 433.2
click at [615, 56] on div "Map view To edit the route, turn on Edit Route and drag one of the way points. …" at bounding box center [638, 308] width 1021 height 551
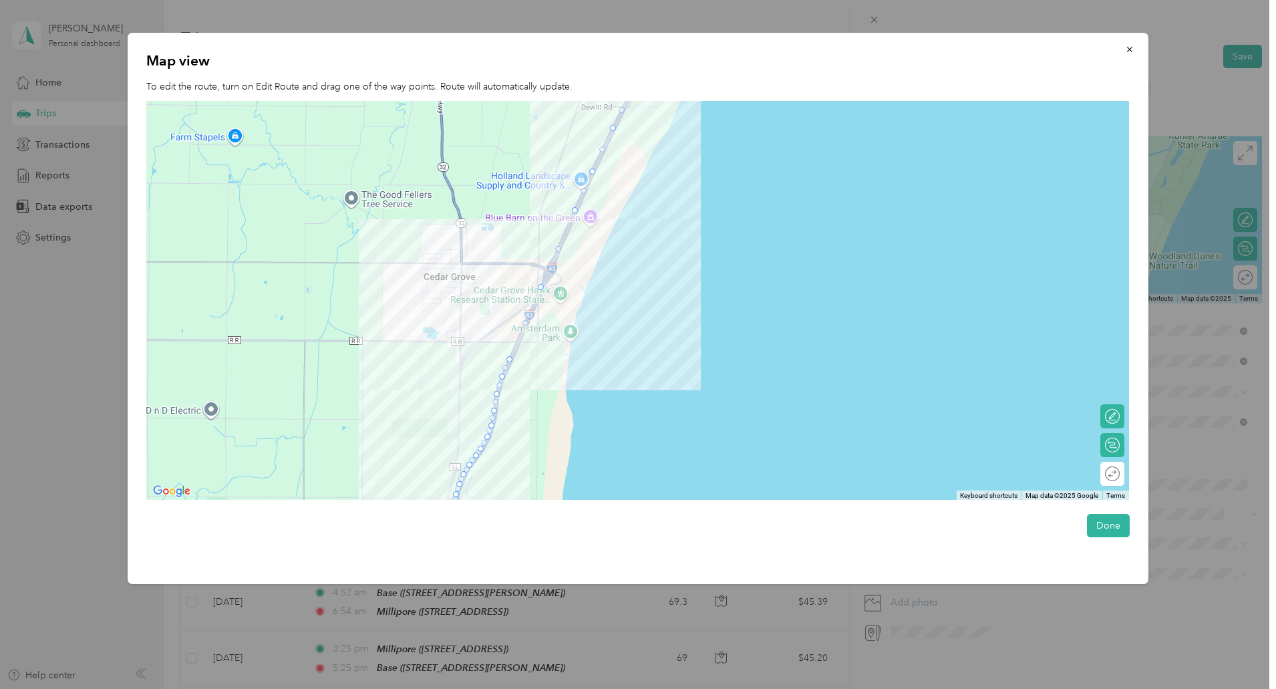
drag, startPoint x: 537, startPoint y: 279, endPoint x: 549, endPoint y: -30, distance: 309.6
click at [549, 0] on html "Jacob Lloyd Personal dashboard Home Trips Transactions Reports Data exports Set…" at bounding box center [635, 344] width 1270 height 689
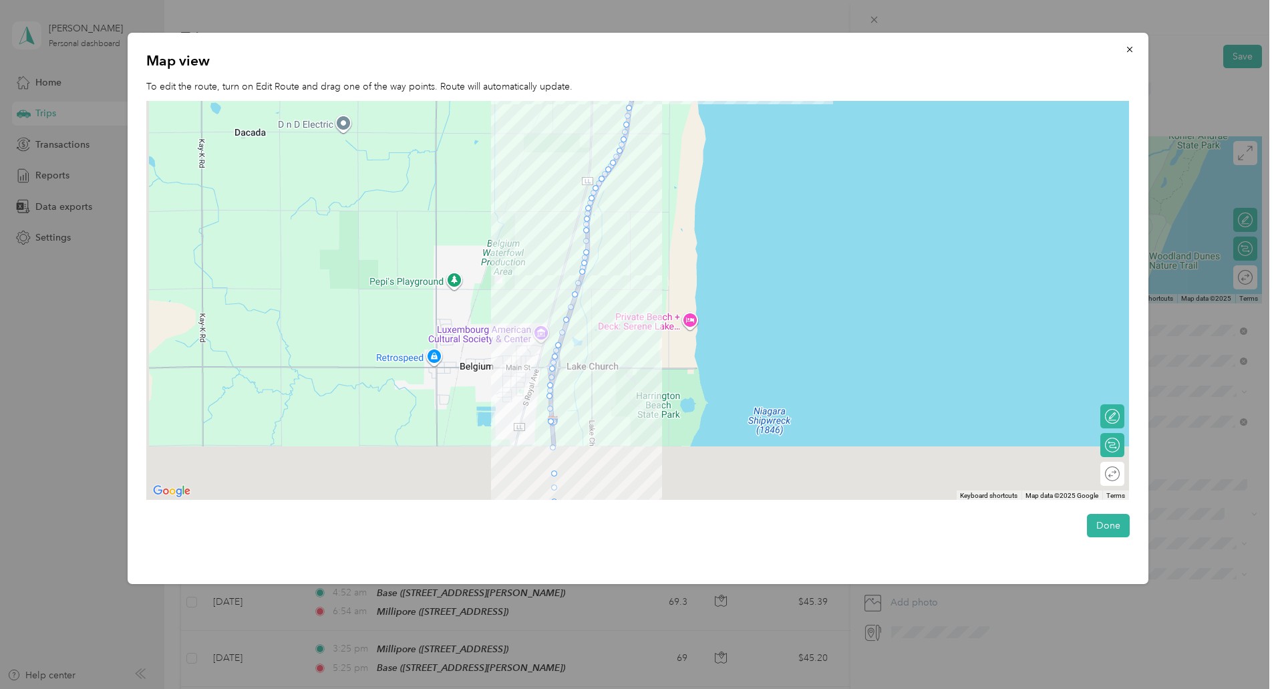
drag, startPoint x: 359, startPoint y: 311, endPoint x: 501, endPoint y: -4, distance: 345.7
click at [501, 0] on html "Jacob Lloyd Personal dashboard Home Trips Transactions Reports Data exports Set…" at bounding box center [635, 344] width 1270 height 689
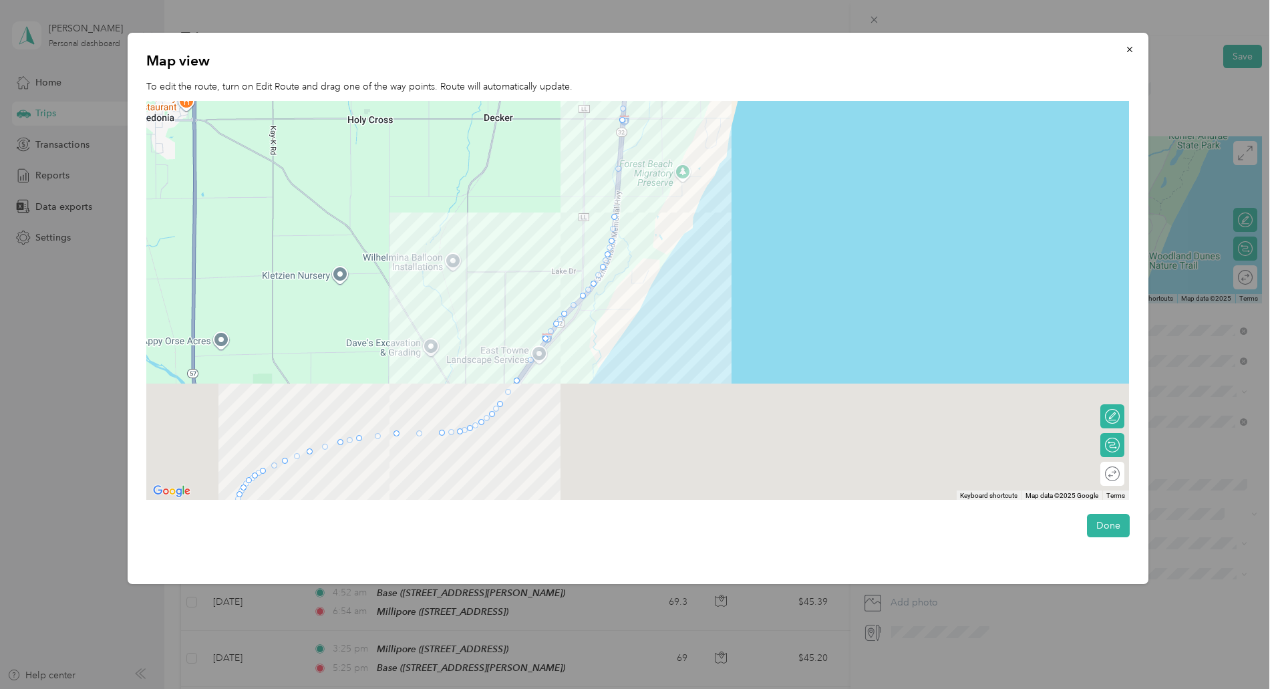
drag, startPoint x: 419, startPoint y: 348, endPoint x: 483, endPoint y: -65, distance: 418.6
click at [483, 0] on html "Jacob Lloyd Personal dashboard Home Trips Transactions Reports Data exports Set…" at bounding box center [635, 344] width 1270 height 689
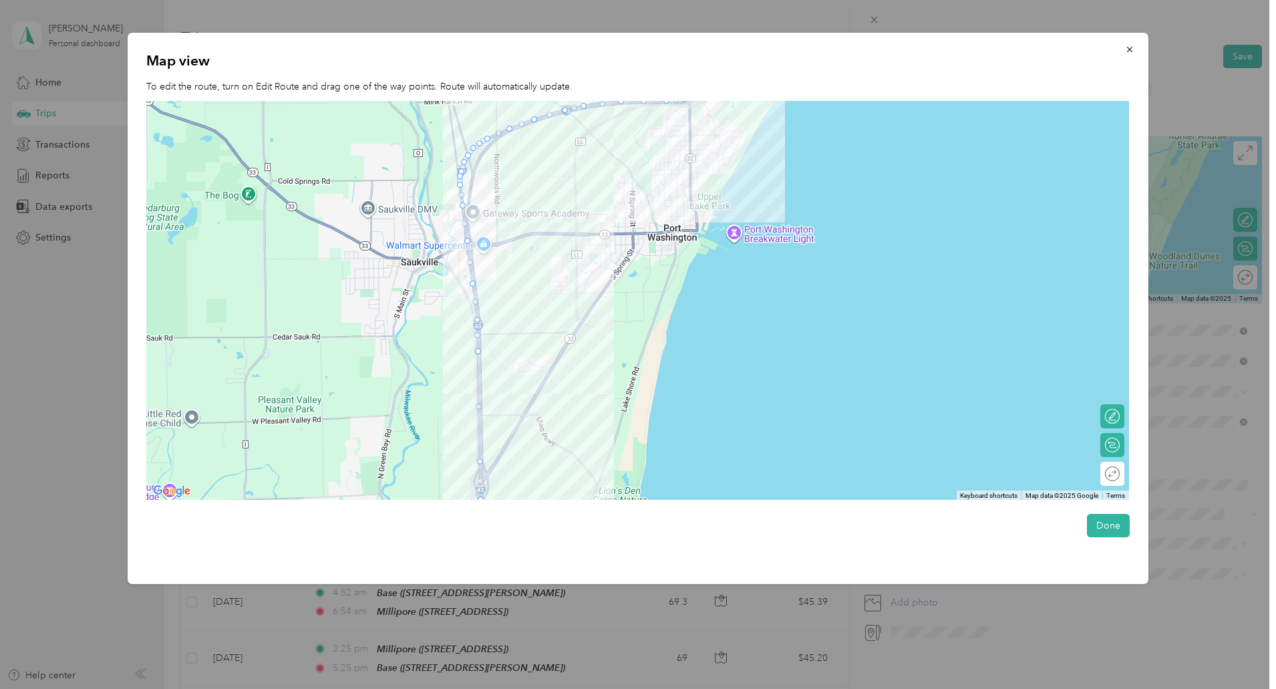
drag, startPoint x: 464, startPoint y: 92, endPoint x: 543, endPoint y: -54, distance: 166.2
click at [543, 0] on html "Jacob Lloyd Personal dashboard Home Trips Transactions Reports Data exports Set…" at bounding box center [635, 344] width 1270 height 689
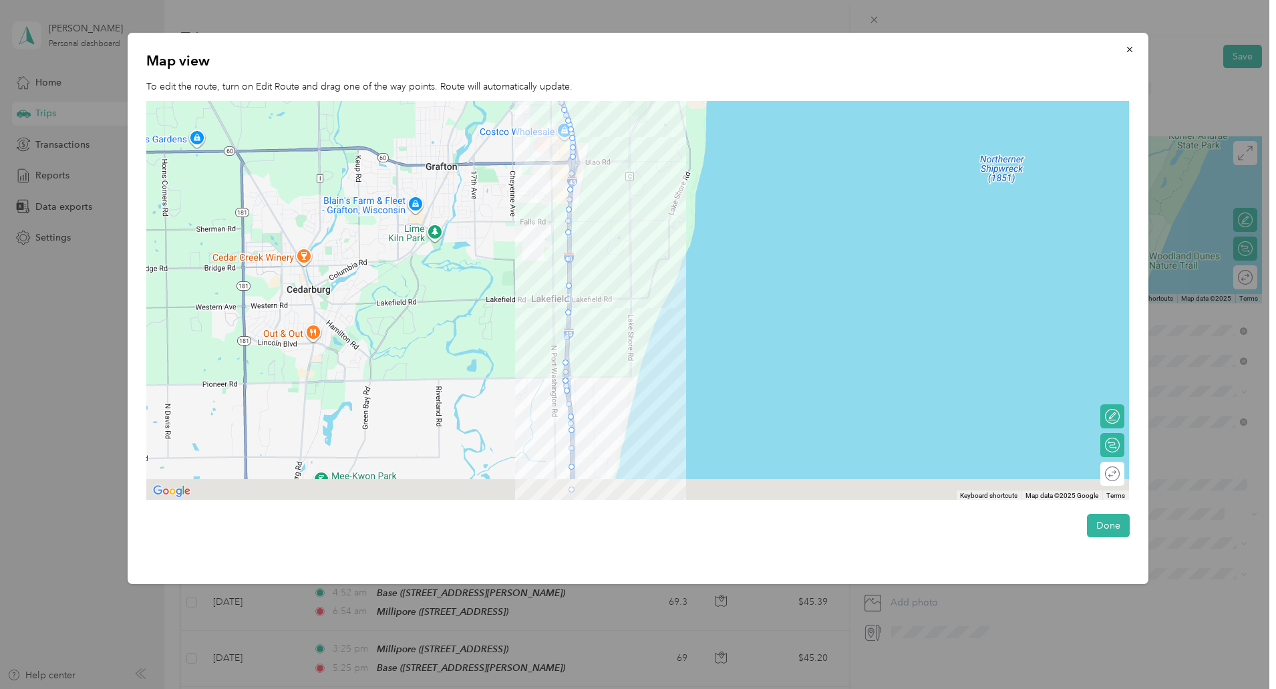
drag, startPoint x: 374, startPoint y: 365, endPoint x: 451, endPoint y: -81, distance: 452.9
click at [451, 0] on html "Jacob Lloyd Personal dashboard Home Trips Transactions Reports Data exports Set…" at bounding box center [635, 344] width 1270 height 689
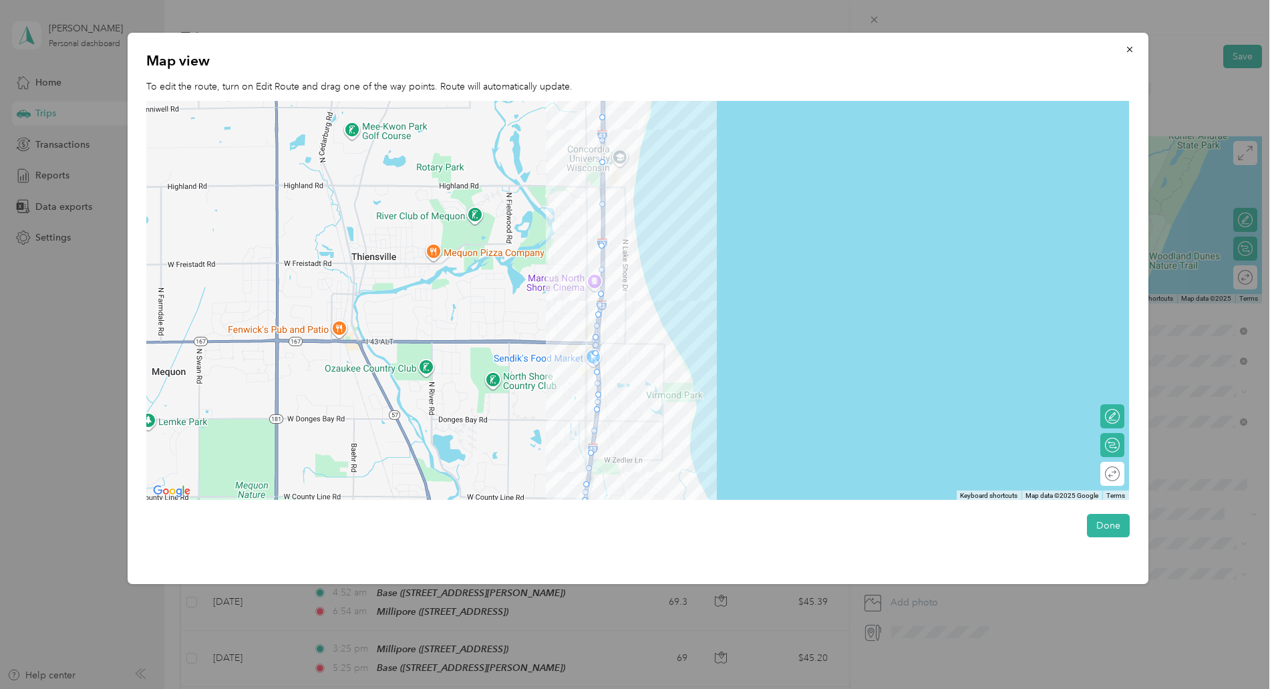
drag, startPoint x: 417, startPoint y: 281, endPoint x: 451, endPoint y: -81, distance: 363.1
click at [451, 0] on html "Jacob Lloyd Personal dashboard Home Trips Transactions Reports Data exports Set…" at bounding box center [635, 344] width 1270 height 689
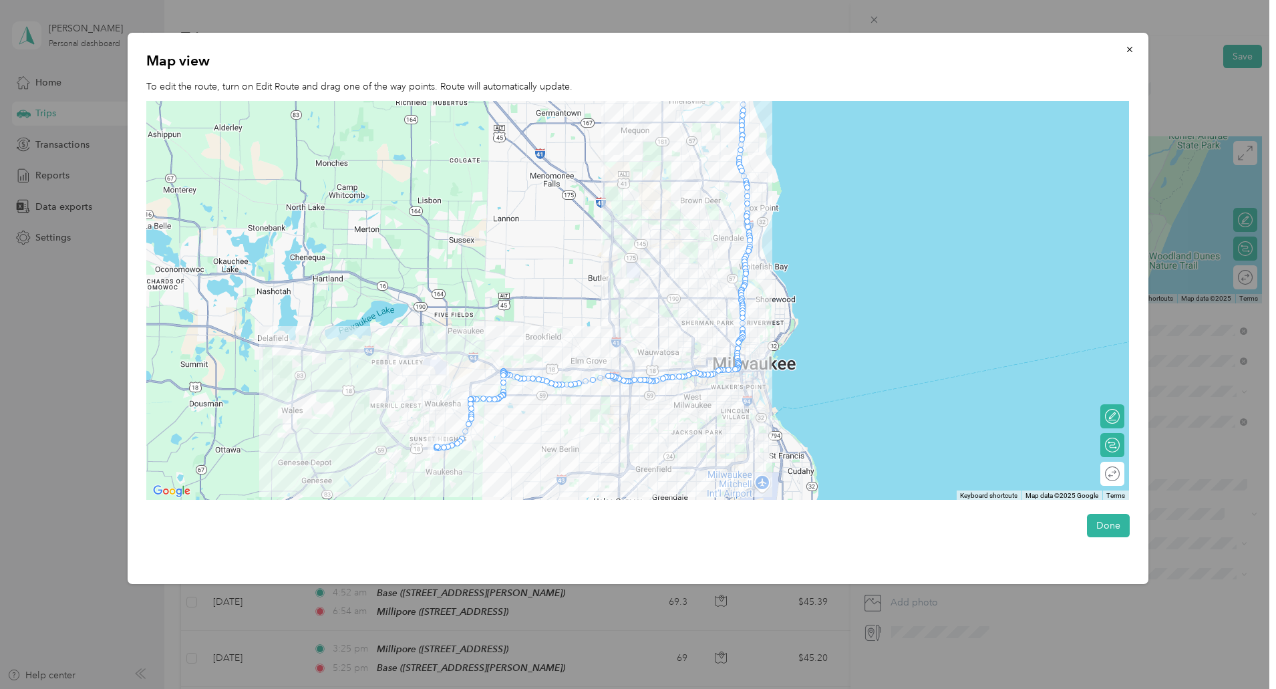
drag, startPoint x: 422, startPoint y: 472, endPoint x: 682, endPoint y: 279, distance: 324.3
click at [682, 279] on div at bounding box center [637, 301] width 983 height 400
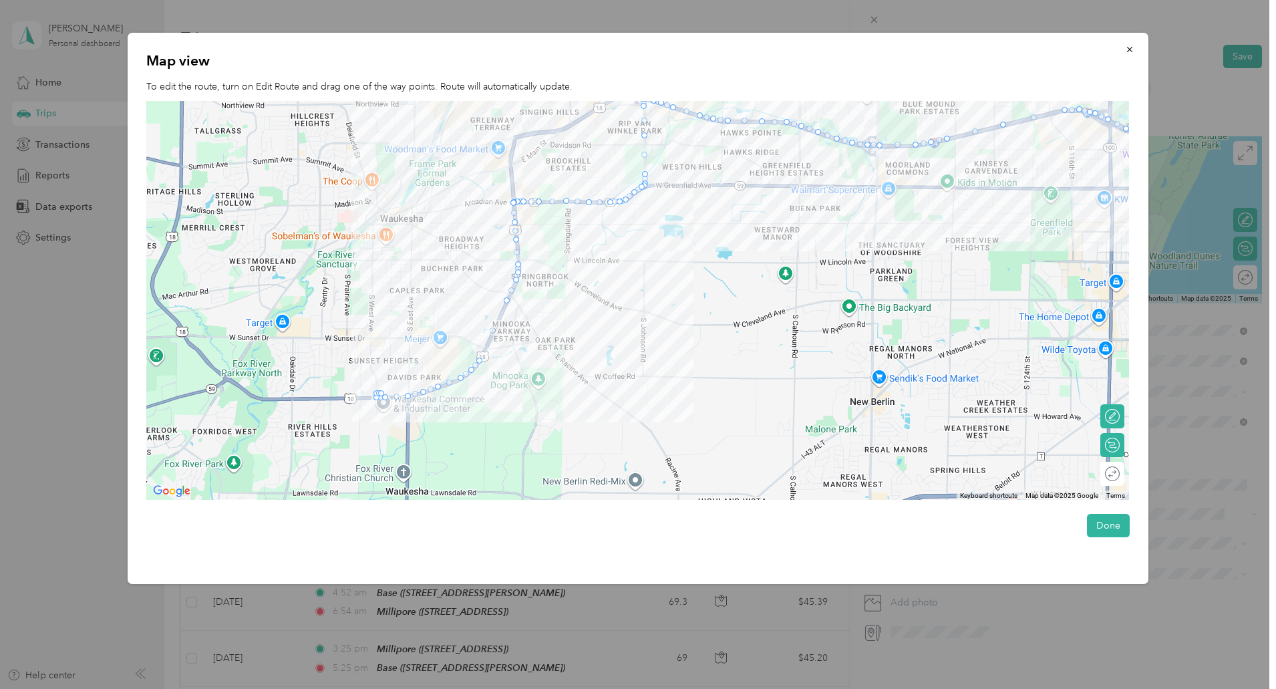
drag, startPoint x: 482, startPoint y: 439, endPoint x: 710, endPoint y: -16, distance: 509.2
click at [710, 0] on html "Jacob Lloyd Personal dashboard Home Trips Transactions Reports Data exports Set…" at bounding box center [635, 344] width 1270 height 689
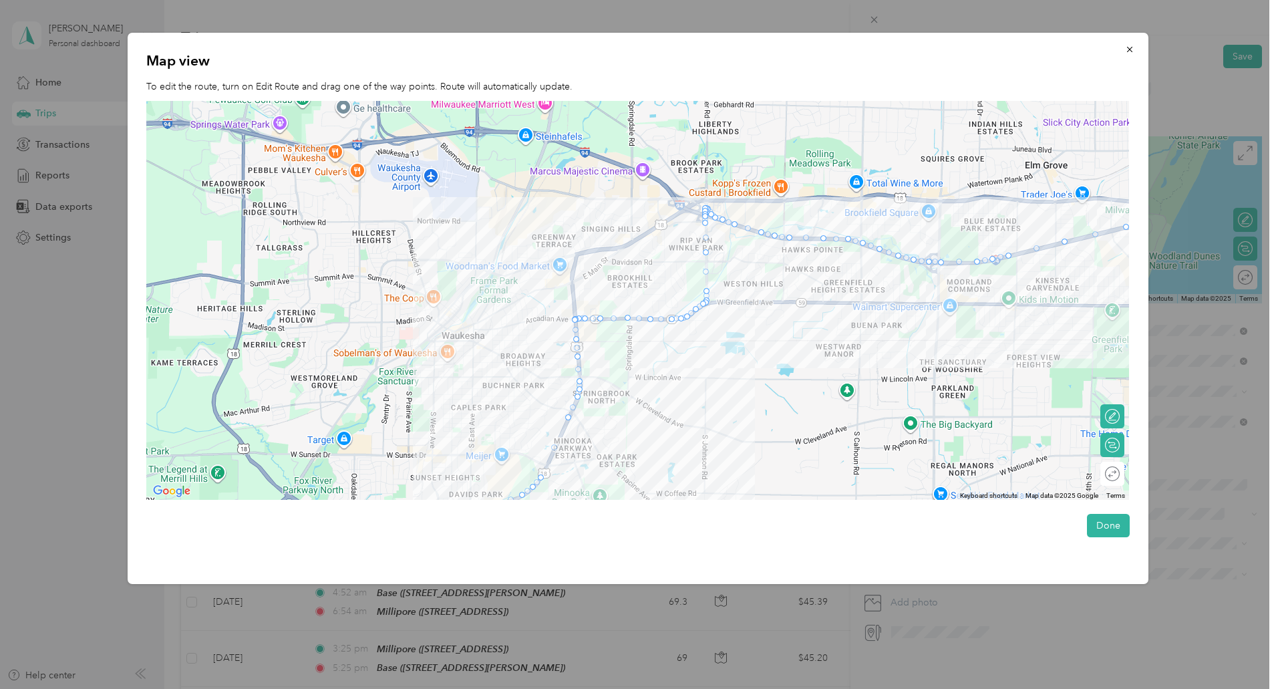
drag, startPoint x: 638, startPoint y: 293, endPoint x: 702, endPoint y: 416, distance: 138.7
click at [702, 416] on div at bounding box center [637, 301] width 983 height 400
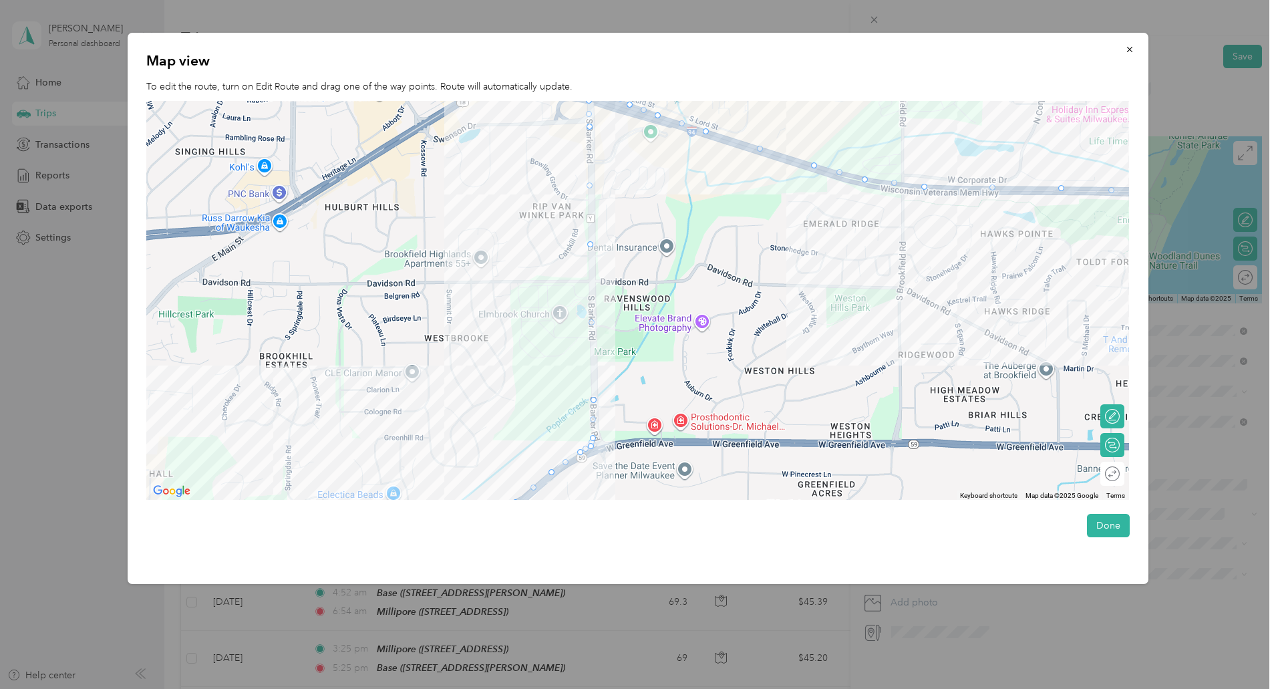
drag, startPoint x: 732, startPoint y: 227, endPoint x: 604, endPoint y: 720, distance: 509.5
click at [604, 688] on html "Jacob Lloyd Personal dashboard Home Trips Transactions Reports Data exports Set…" at bounding box center [635, 344] width 1270 height 689
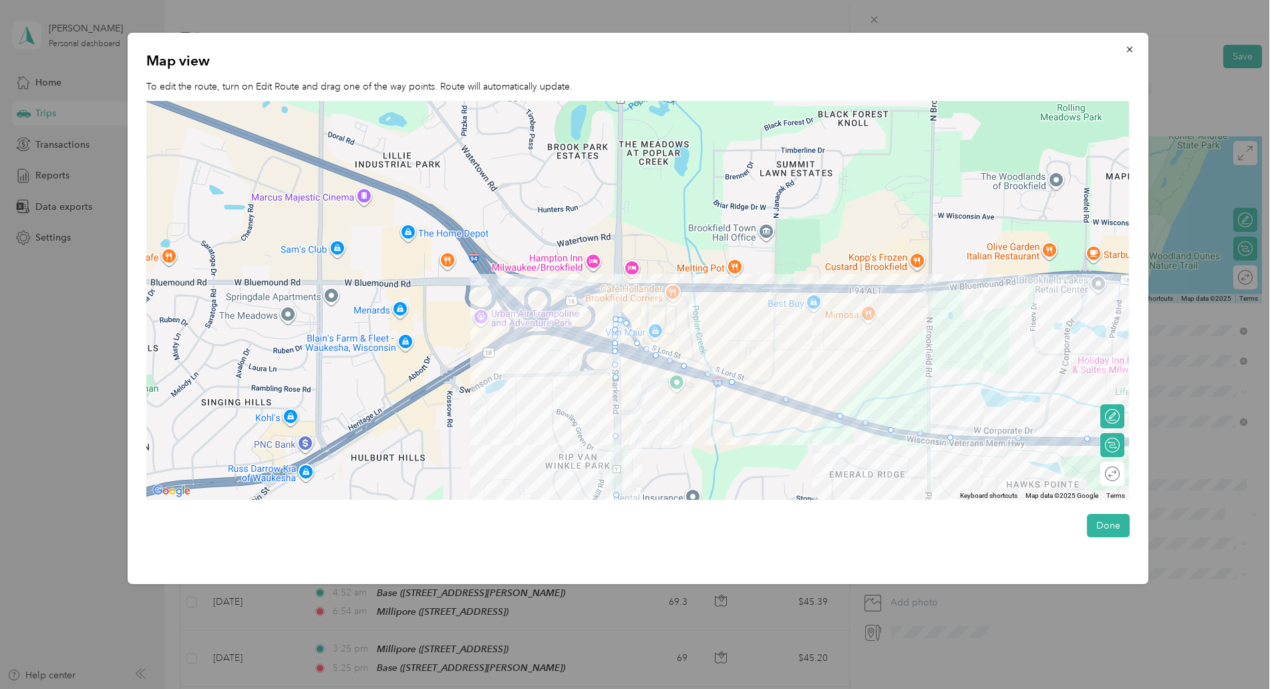
drag, startPoint x: 655, startPoint y: 309, endPoint x: 681, endPoint y: 565, distance: 256.6
click at [681, 565] on div "Map view To edit the route, turn on Edit Route and drag one of the way points. …" at bounding box center [638, 308] width 1021 height 551
drag, startPoint x: 628, startPoint y: 325, endPoint x: 602, endPoint y: 342, distance: 31.3
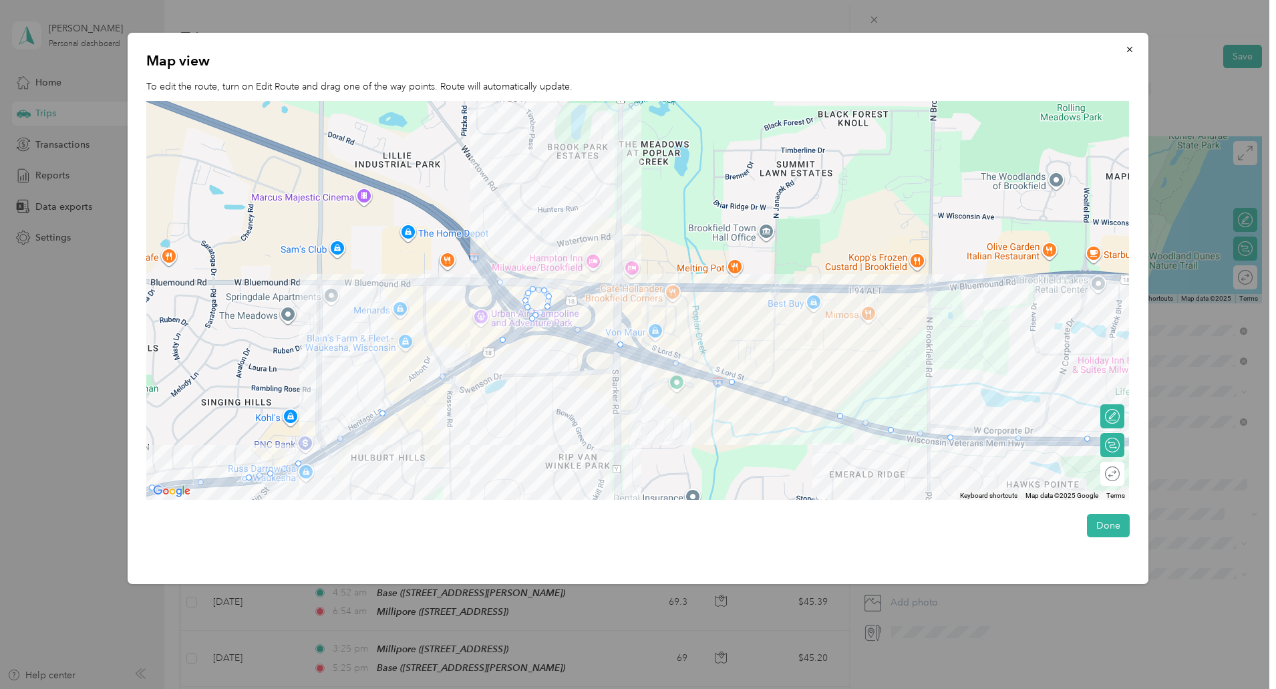
drag, startPoint x: 521, startPoint y: 334, endPoint x: 503, endPoint y: 286, distance: 51.2
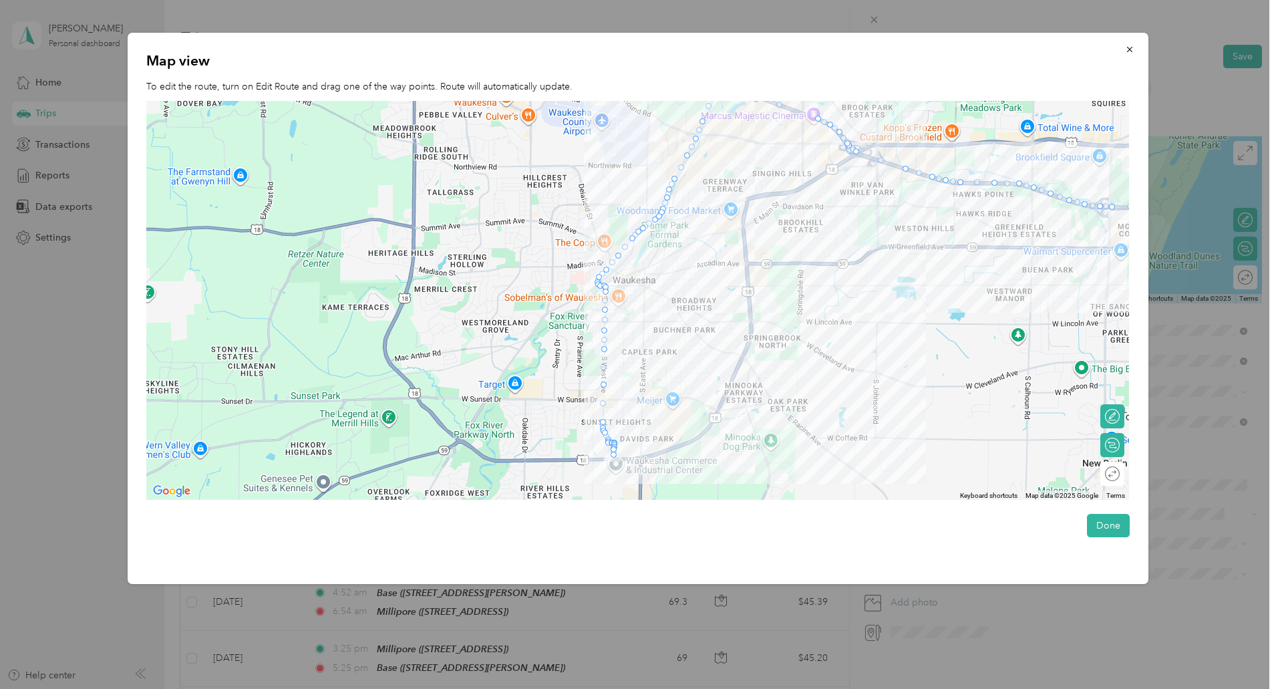
drag, startPoint x: 498, startPoint y: 458, endPoint x: 786, endPoint y: 198, distance: 388.4
click at [786, 198] on div at bounding box center [637, 301] width 983 height 400
click at [1105, 526] on button "Done" at bounding box center [1108, 525] width 43 height 23
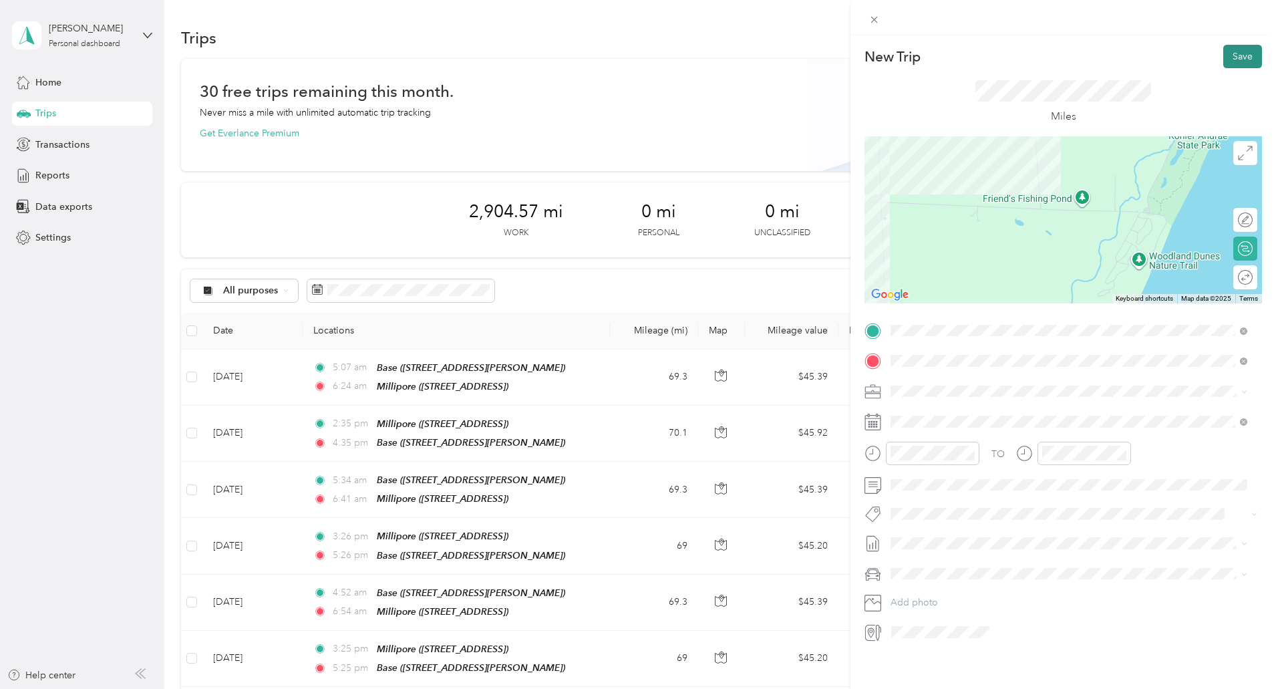
click at [1227, 59] on button "Save" at bounding box center [1242, 56] width 39 height 23
